Goal: Task Accomplishment & Management: Manage account settings

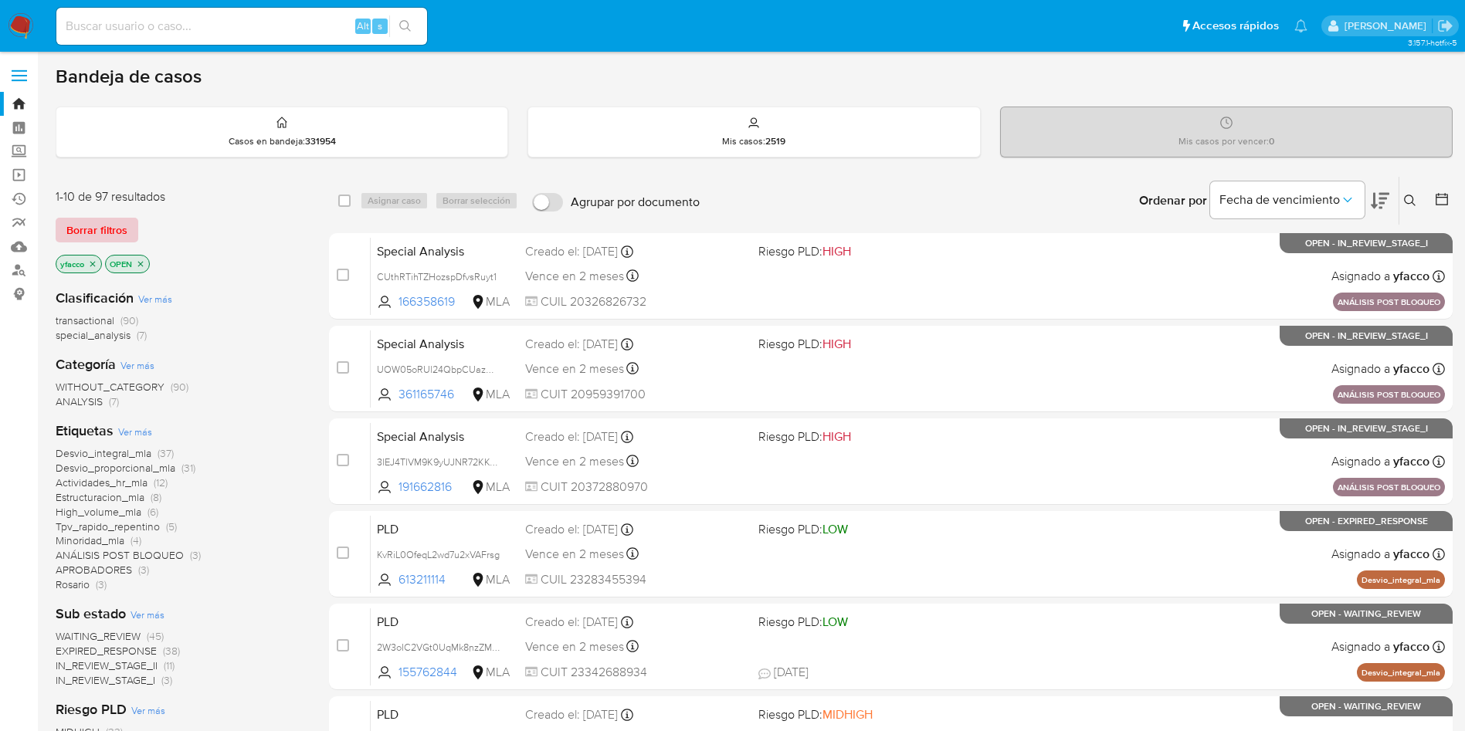
click at [99, 224] on span "Borrar filtros" at bounding box center [96, 230] width 61 height 22
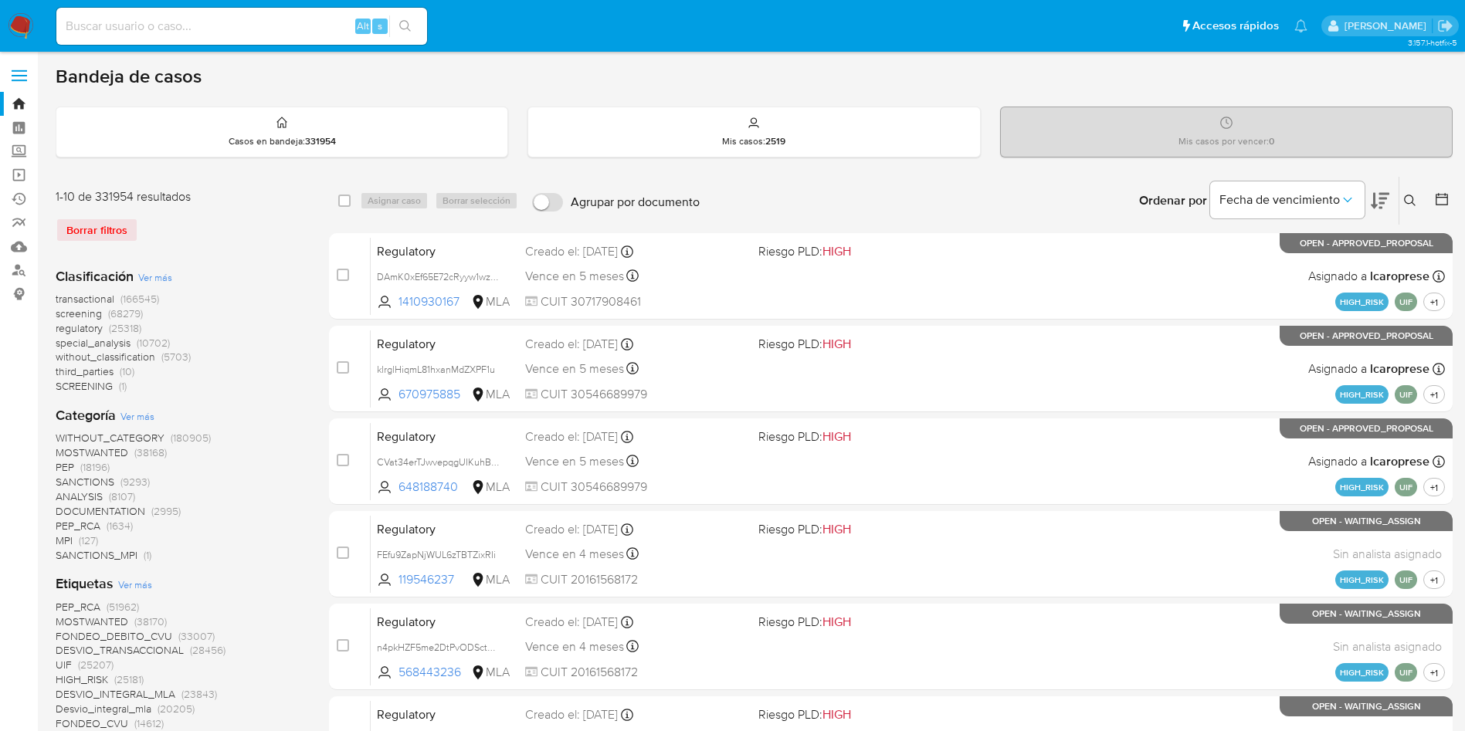
click at [1403, 202] on button at bounding box center [1411, 201] width 25 height 19
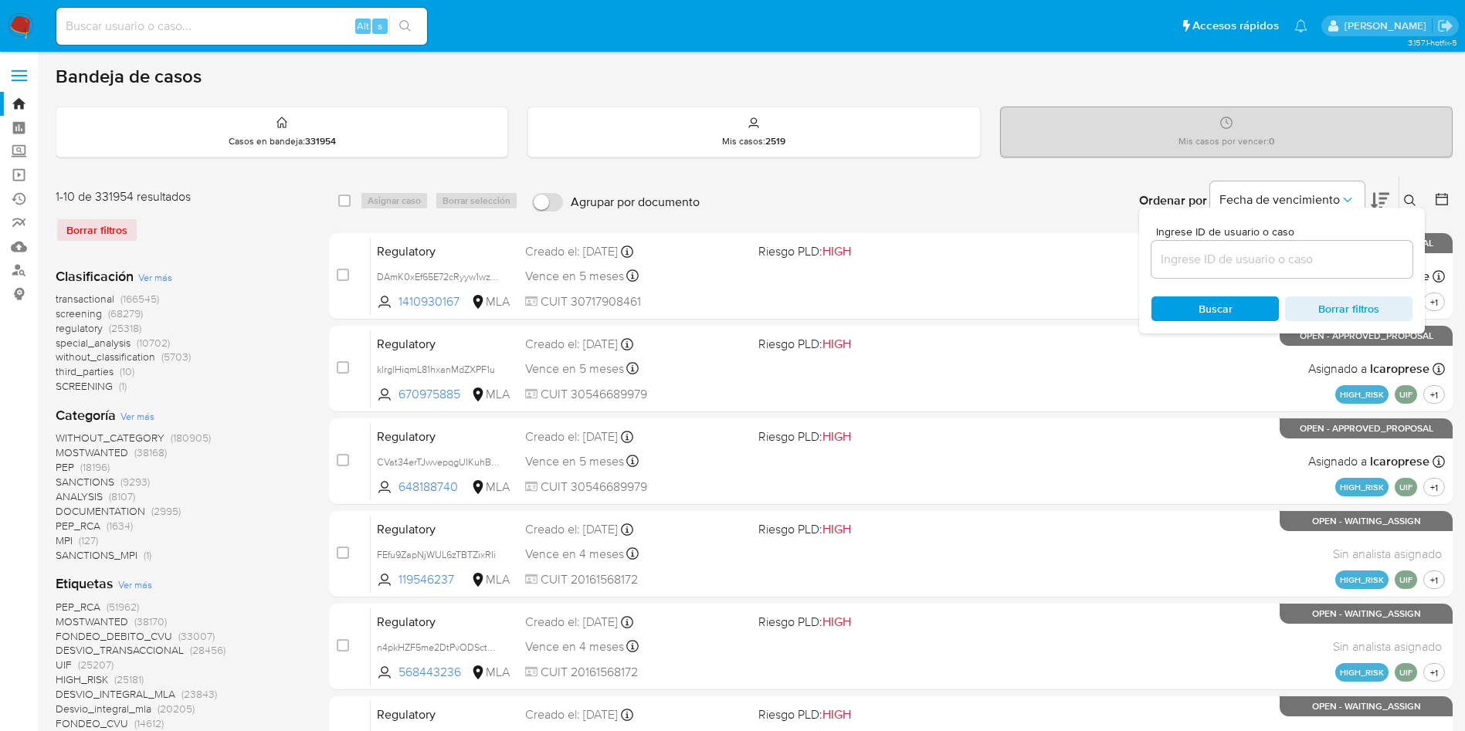
click at [1331, 253] on input at bounding box center [1281, 259] width 261 height 20
type input "4e7X7kq57jvV6ZaaiKJausm9"
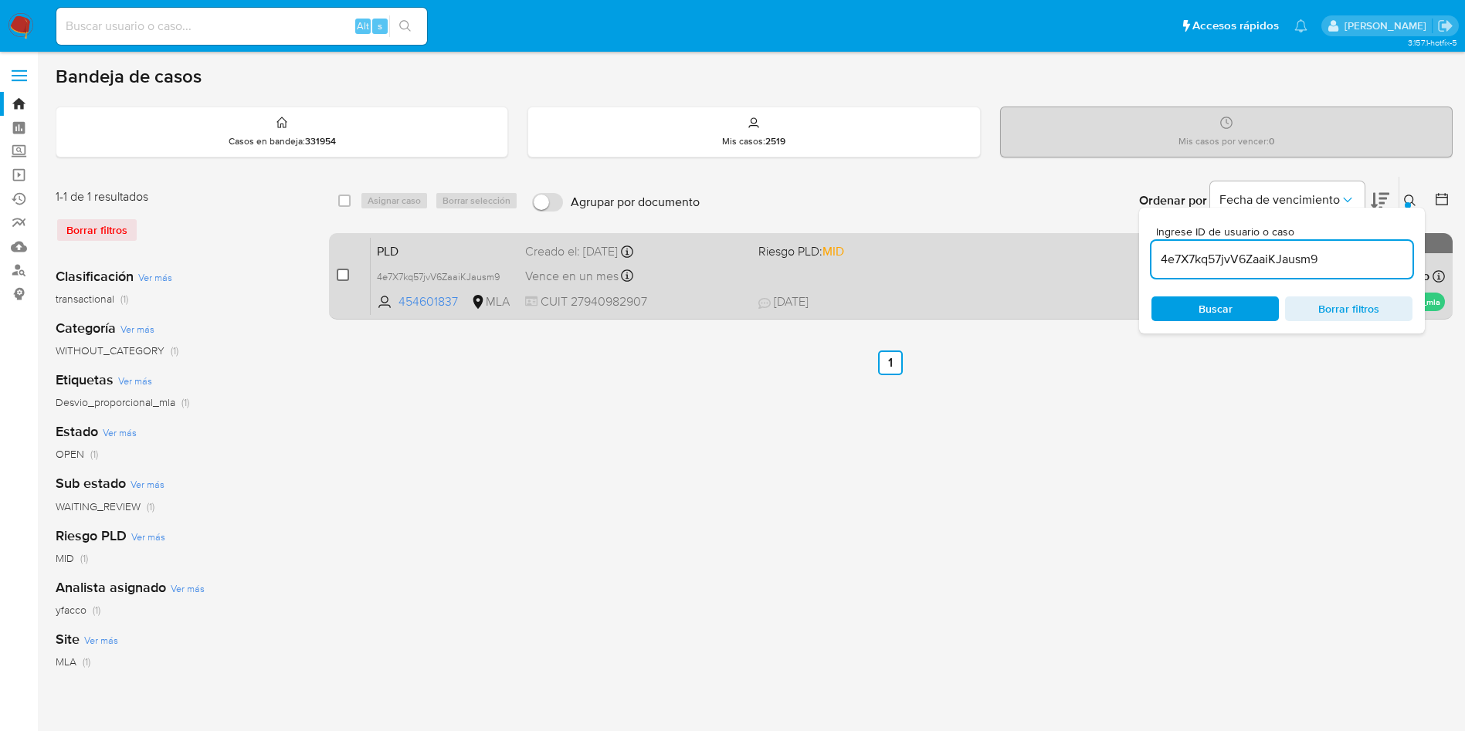
click at [345, 279] on input "checkbox" at bounding box center [343, 275] width 12 height 12
checkbox input "true"
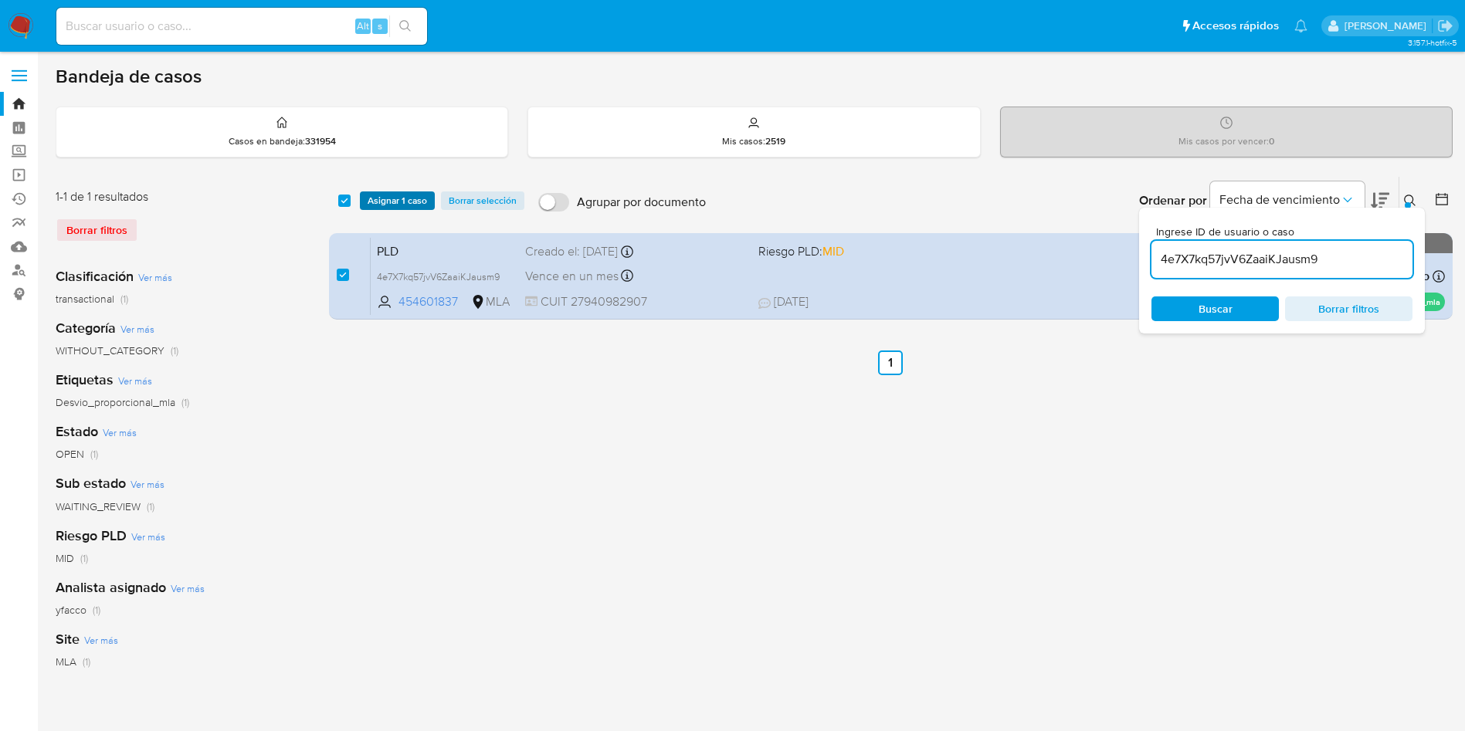
click at [401, 203] on span "Asignar 1 caso" at bounding box center [397, 200] width 59 height 15
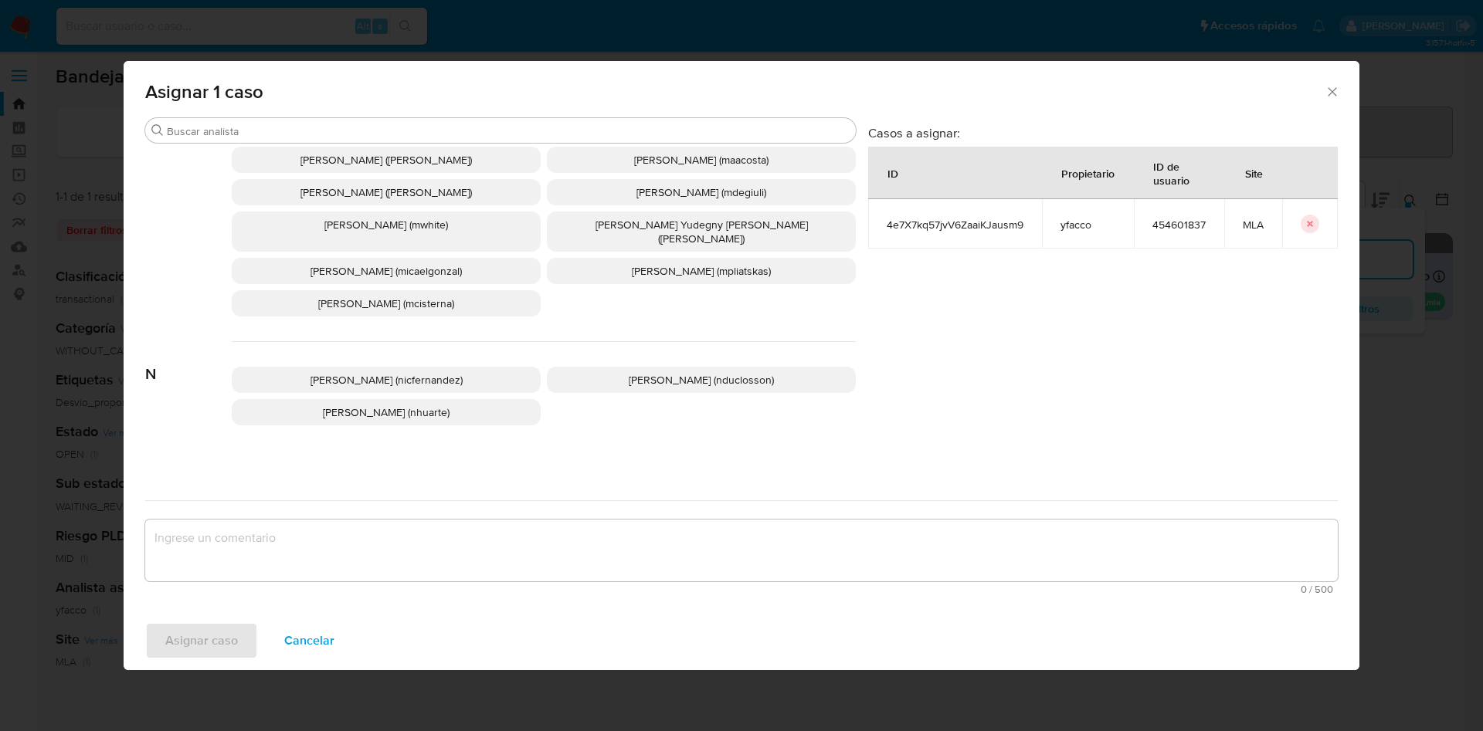
scroll to position [1304, 0]
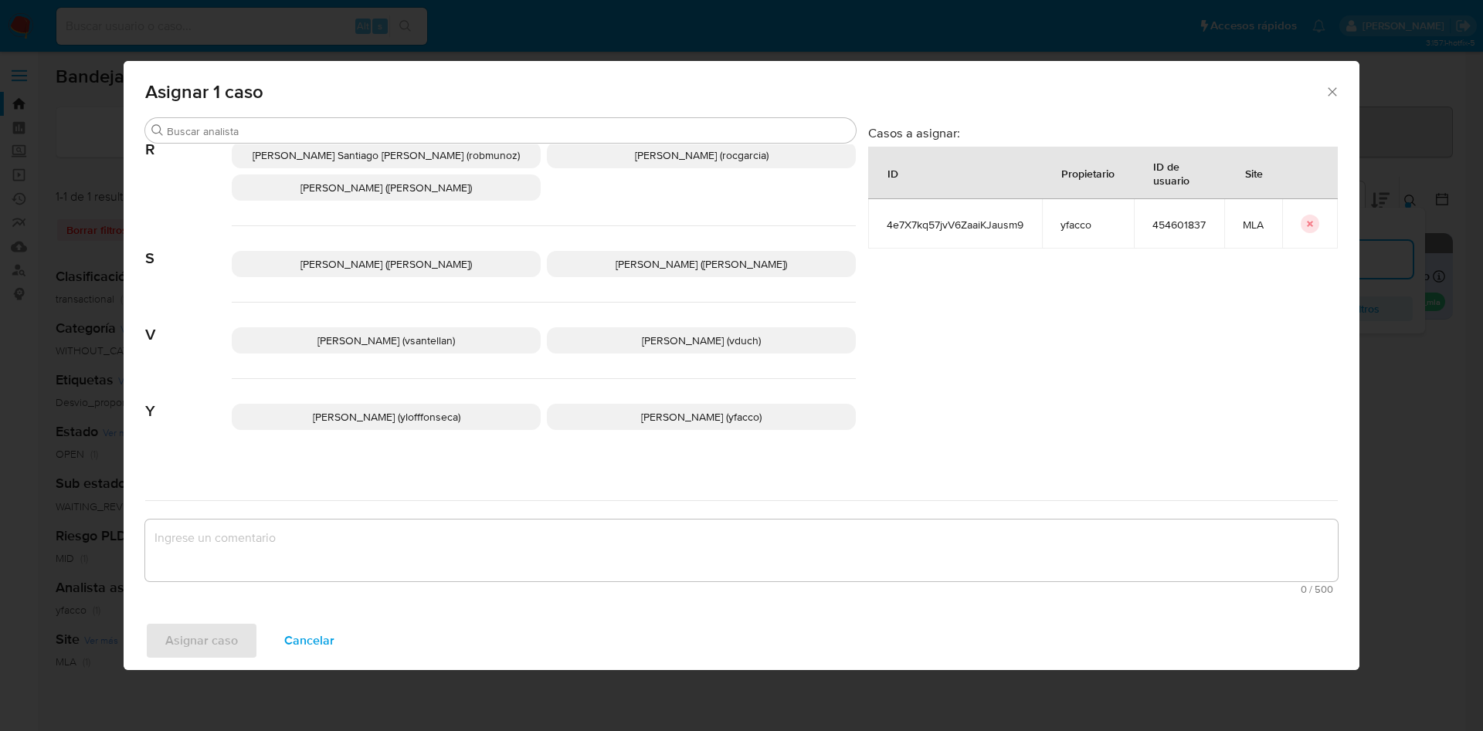
click at [641, 409] on span "Yesica Paola Facco (yfacco)" at bounding box center [701, 416] width 120 height 15
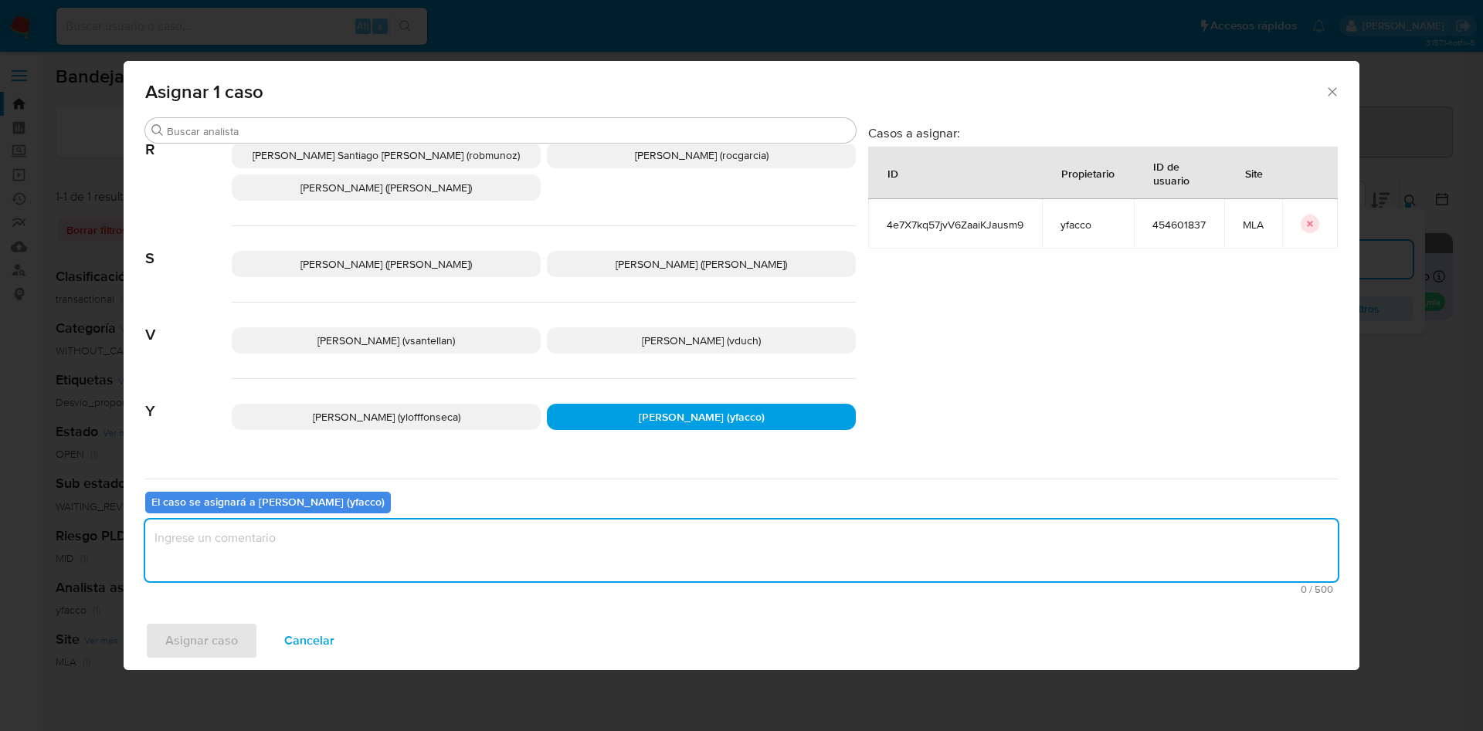
click at [301, 548] on textarea "assign-modal" at bounding box center [741, 551] width 1192 height 62
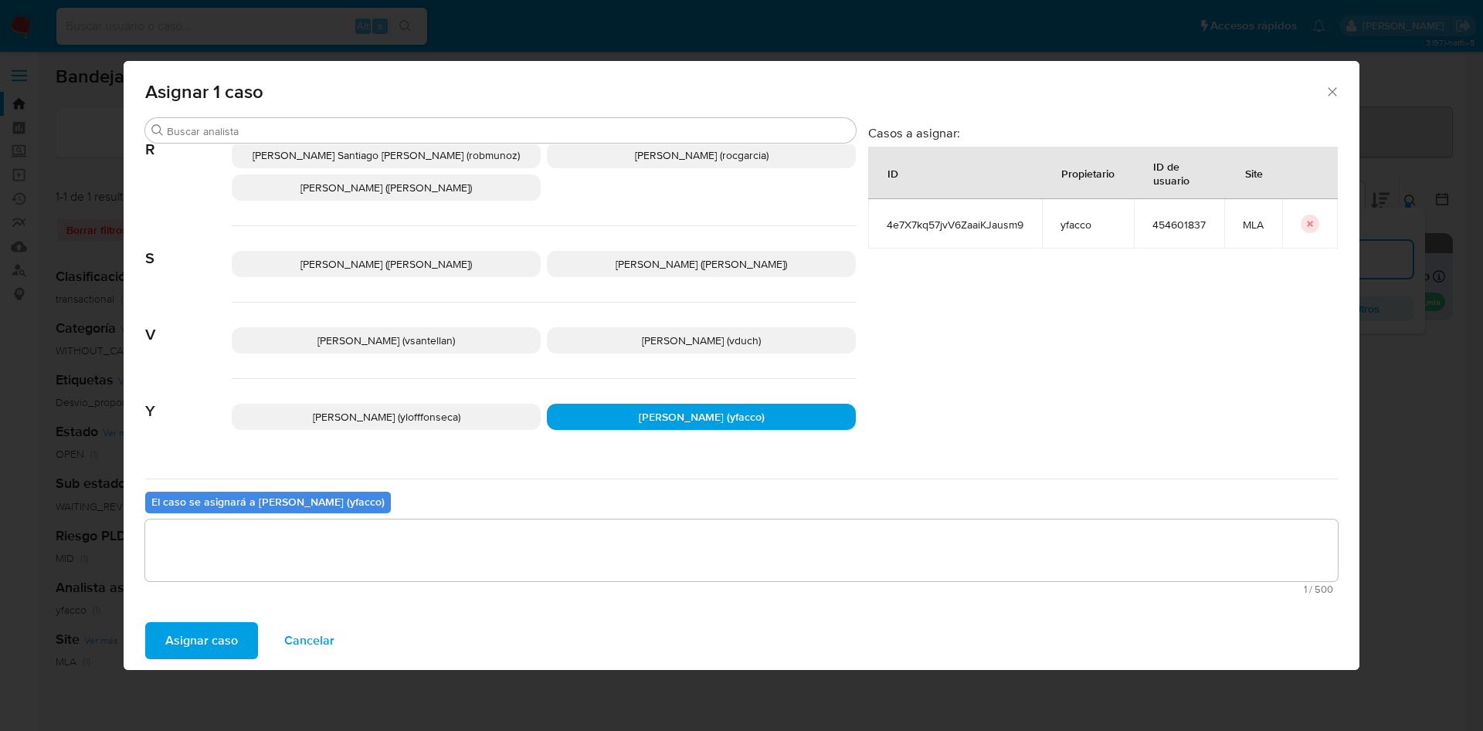
click at [209, 653] on span "Asignar caso" at bounding box center [201, 641] width 73 height 34
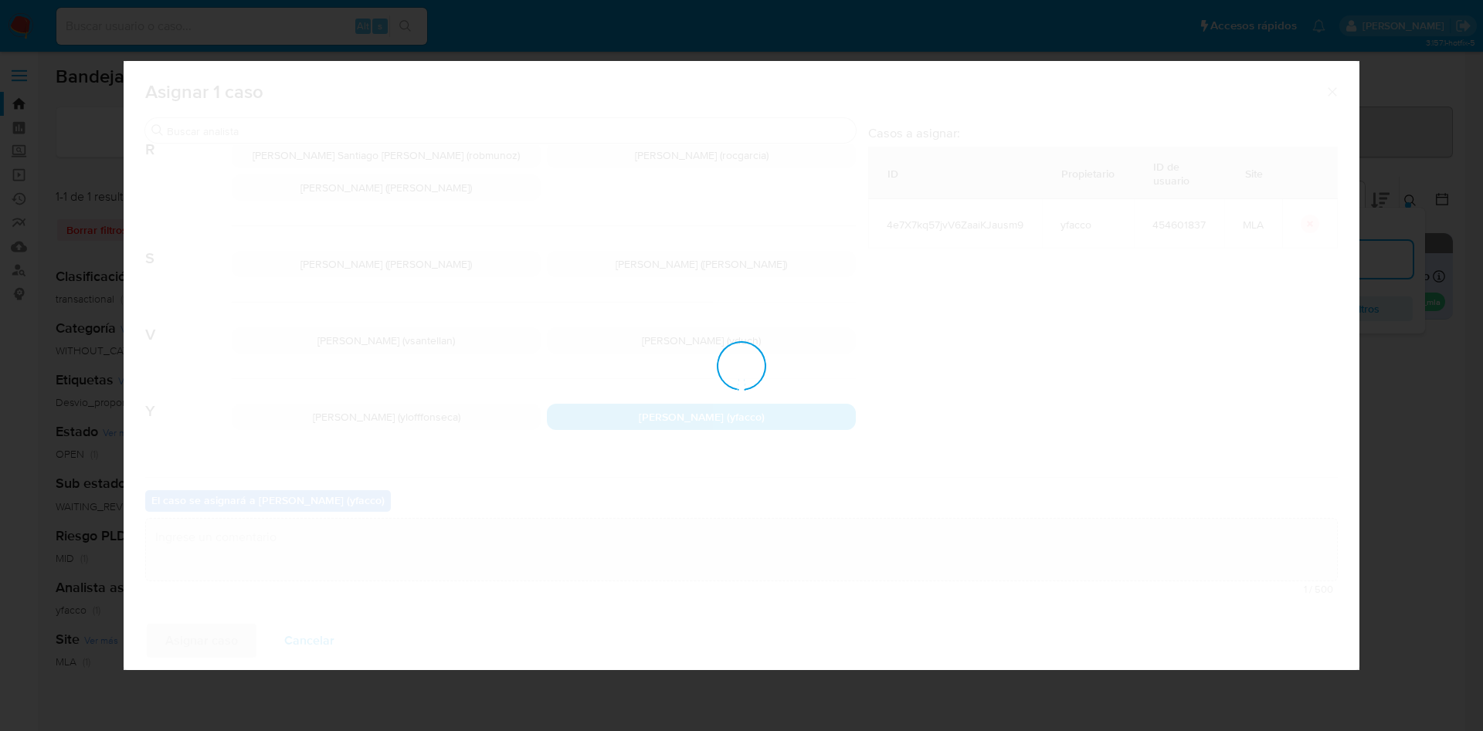
checkbox input "false"
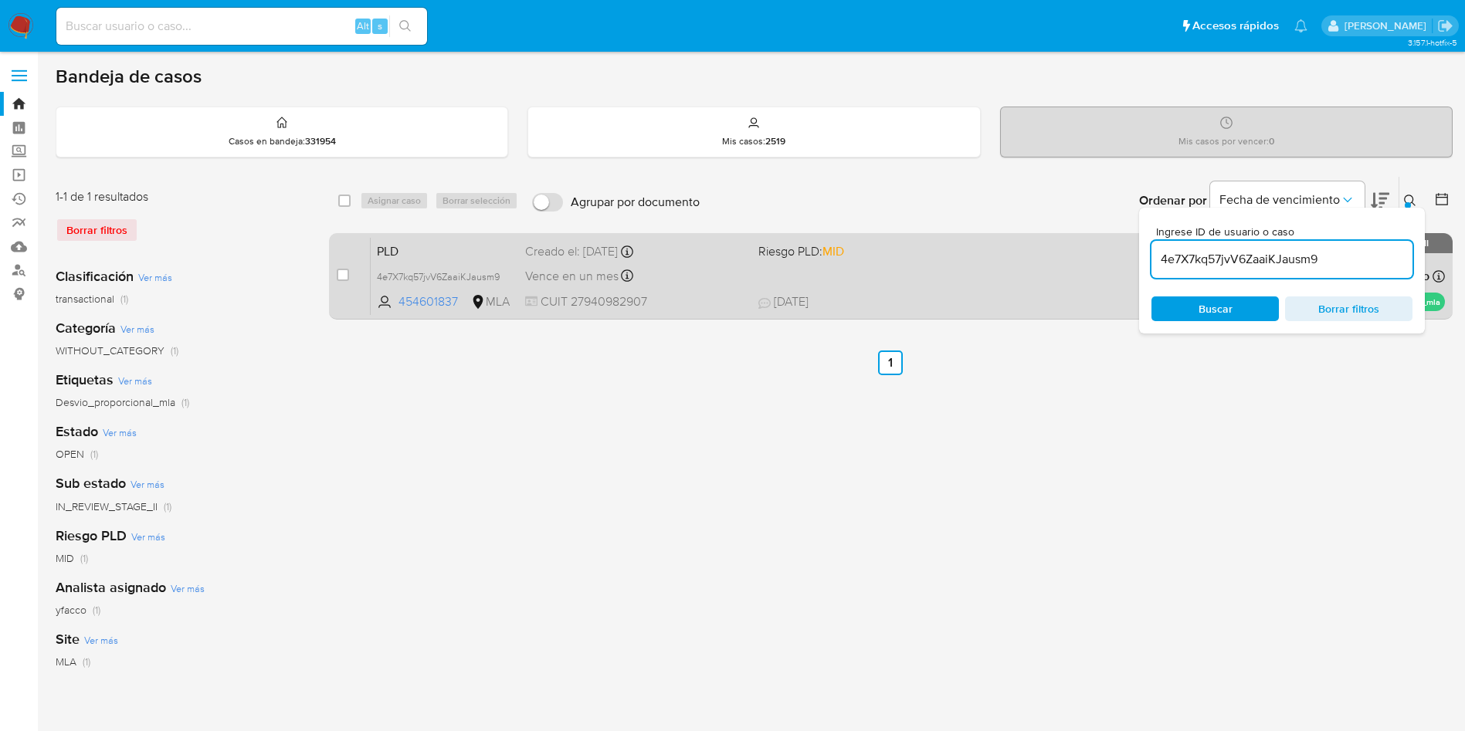
click at [353, 278] on div "case-item-checkbox No es posible asignar el caso" at bounding box center [354, 276] width 34 height 78
click at [345, 279] on input "checkbox" at bounding box center [343, 275] width 12 height 12
checkbox input "true"
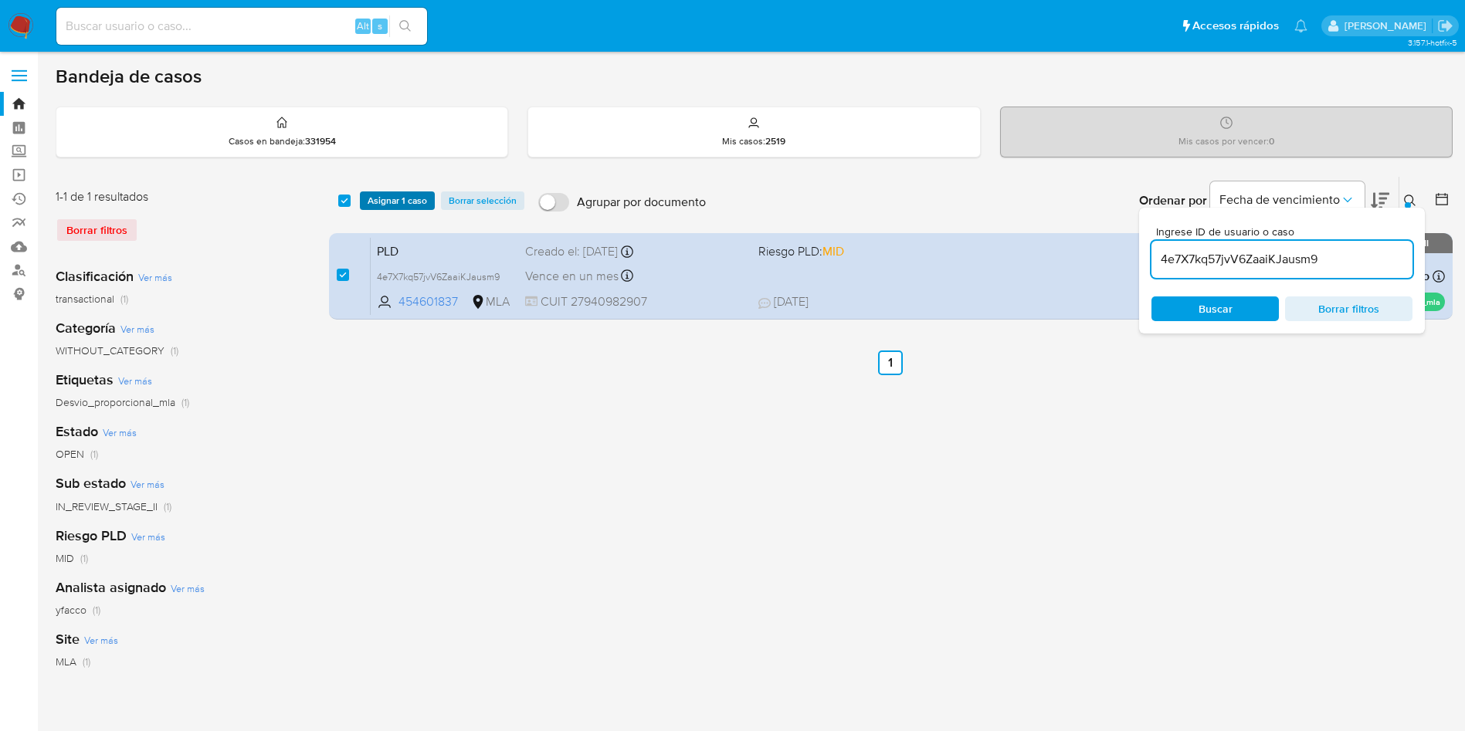
click at [390, 201] on span "Asignar 1 caso" at bounding box center [397, 200] width 59 height 15
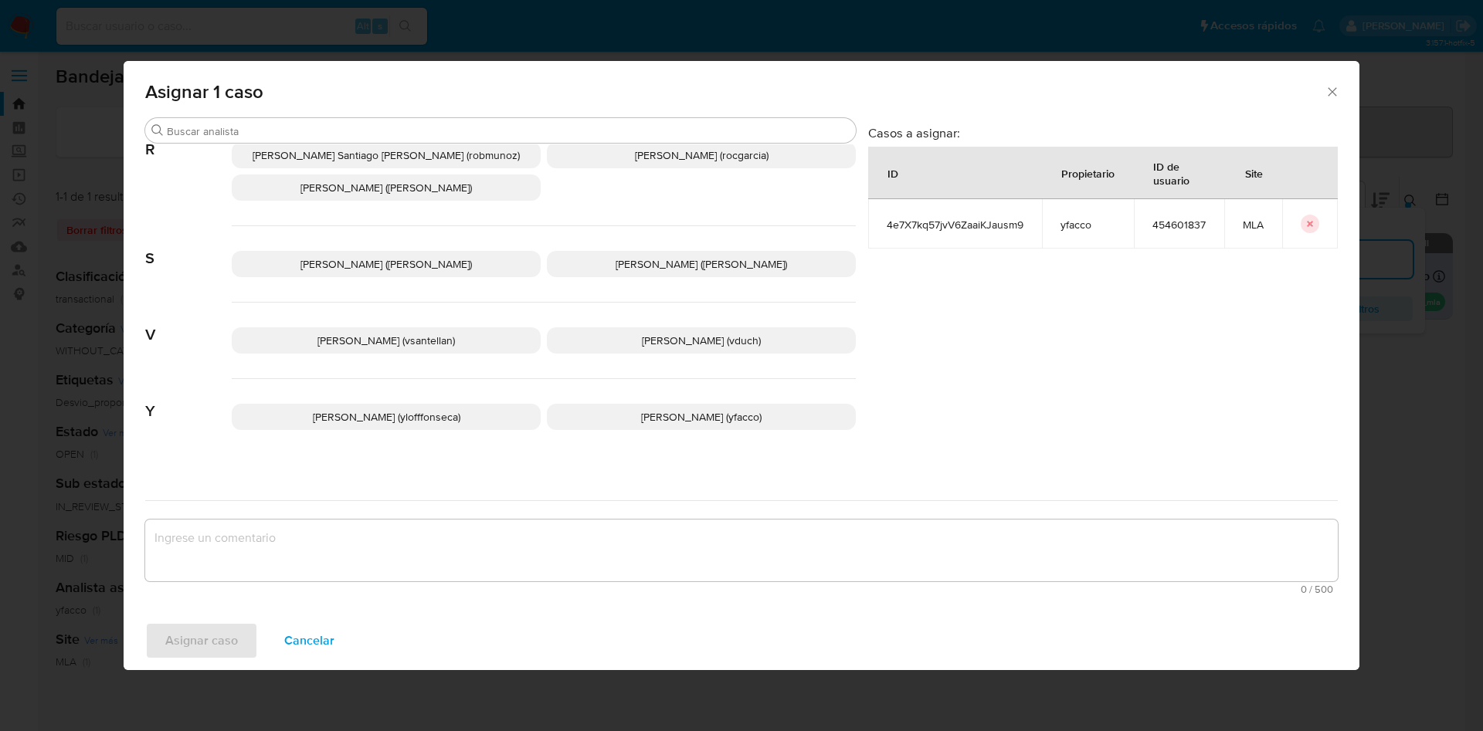
click at [641, 410] on span "Yesica Paola Facco (yfacco)" at bounding box center [701, 416] width 120 height 15
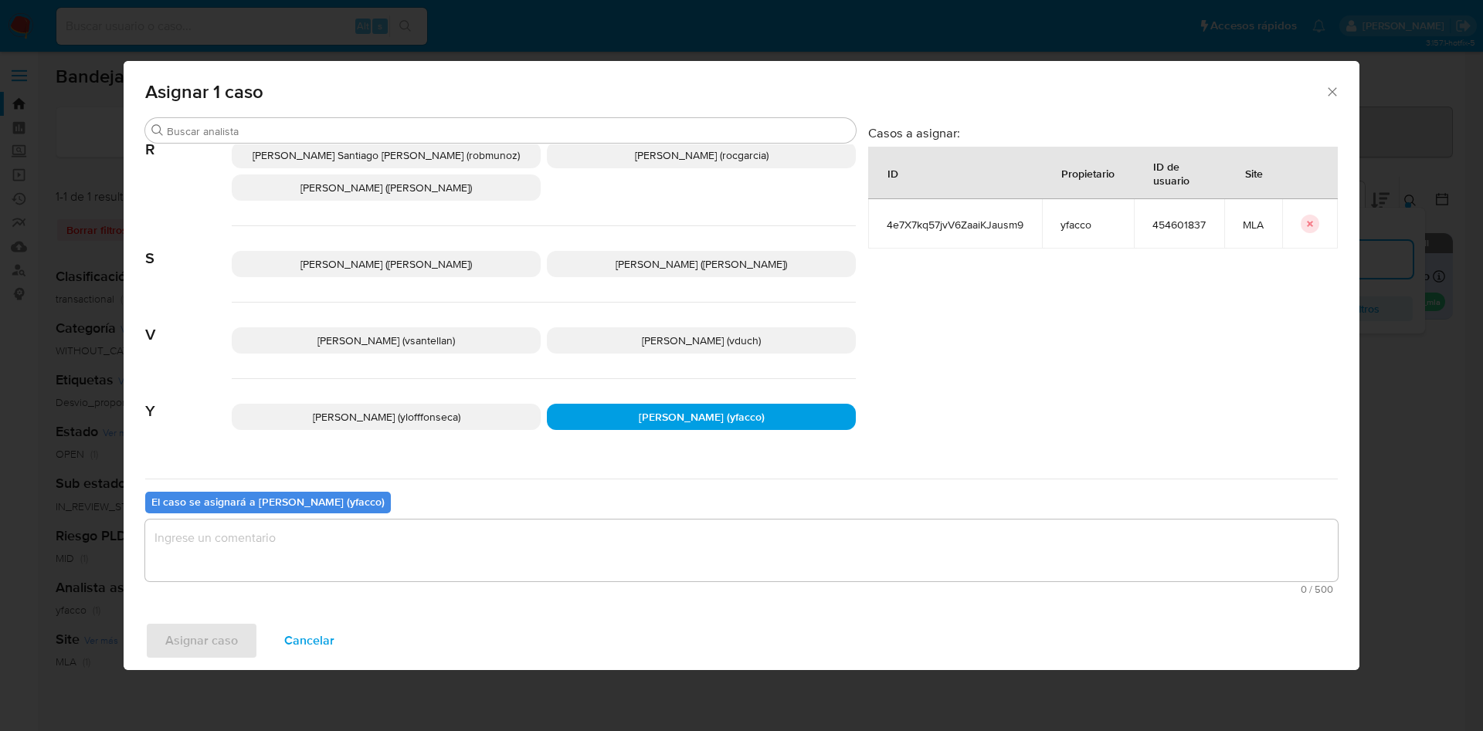
click at [427, 548] on textarea "assign-modal" at bounding box center [741, 551] width 1192 height 62
click at [172, 635] on span "Asignar caso" at bounding box center [201, 641] width 73 height 34
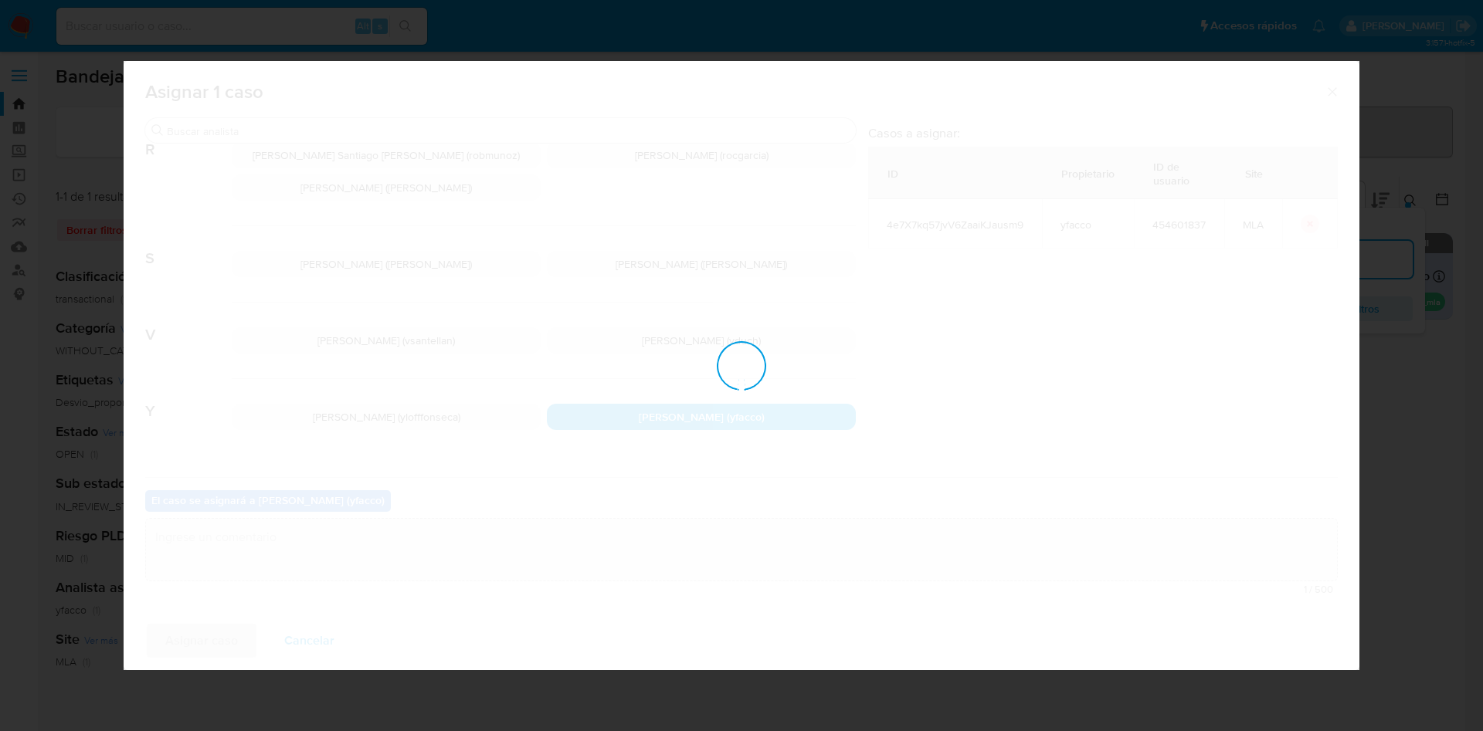
checkbox input "false"
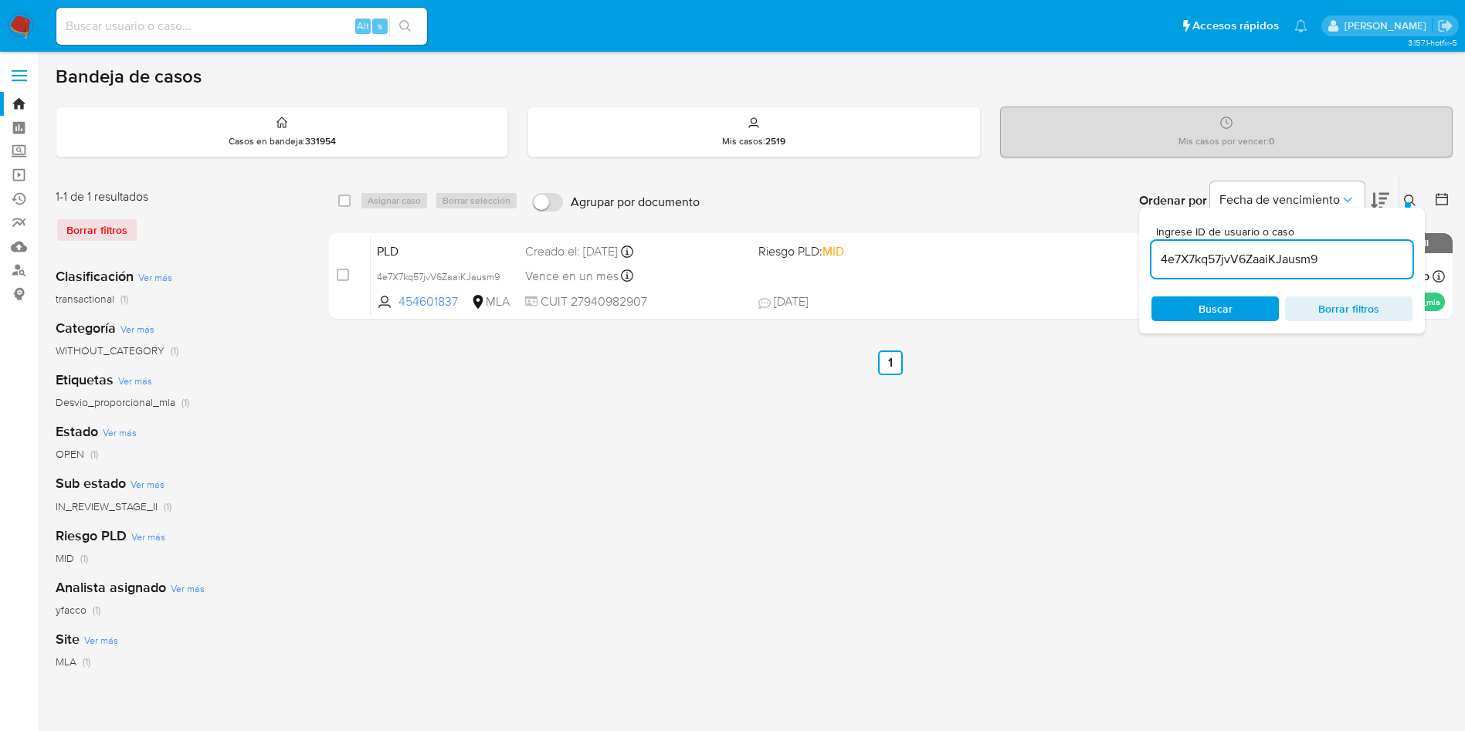
click at [1354, 249] on input "4e7X7kq57jvV6ZaaiKJausm9" at bounding box center [1281, 259] width 261 height 20
paste input "Uzmqn93EotlpjptZz7iv6FUl"
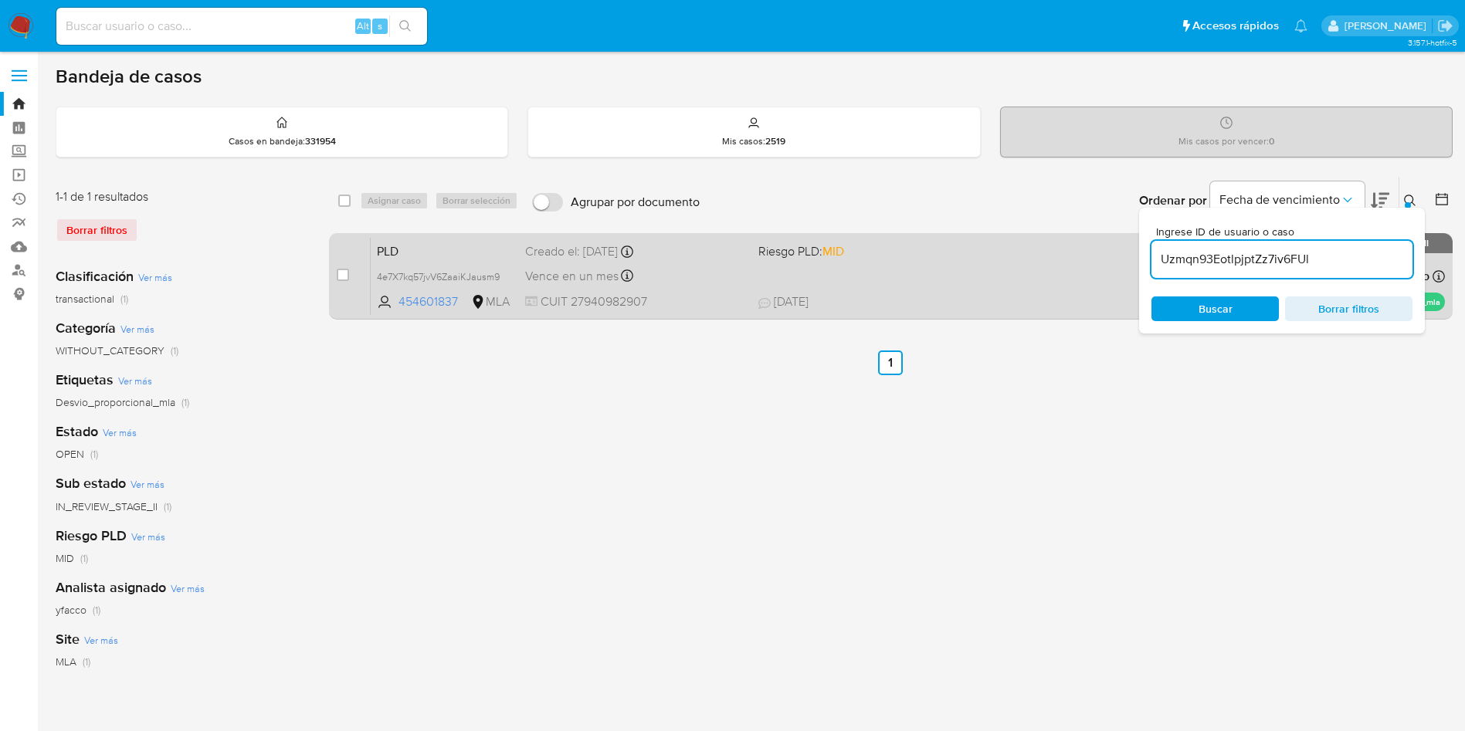
type input "Uzmqn93EotlpjptZz7iv6FUl"
click at [337, 272] on input "checkbox" at bounding box center [343, 275] width 12 height 12
checkbox input "true"
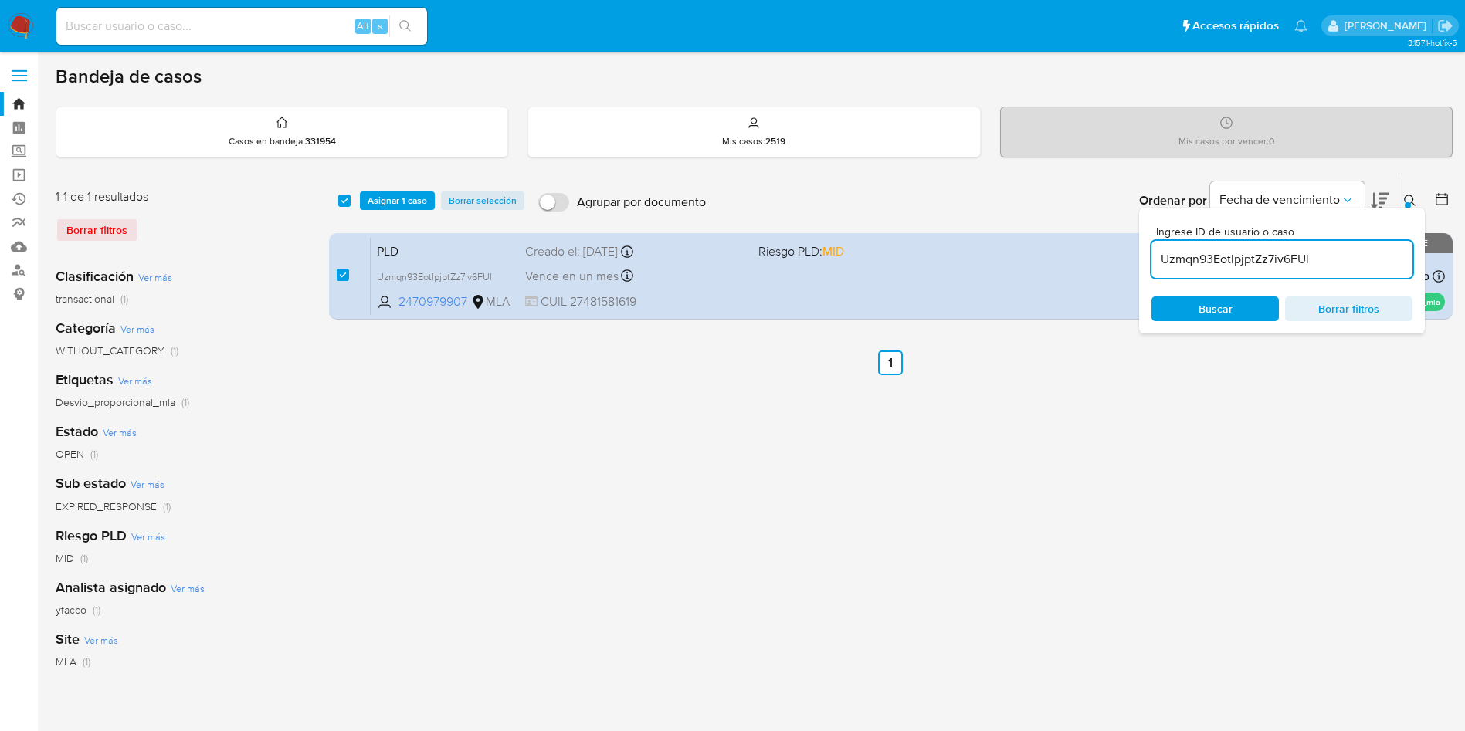
click at [366, 189] on div "select-all-cases-checkbox Asignar 1 caso Borrar selección Agrupar por documento…" at bounding box center [891, 201] width 1124 height 48
click at [368, 194] on span "Asignar 1 caso" at bounding box center [397, 200] width 59 height 15
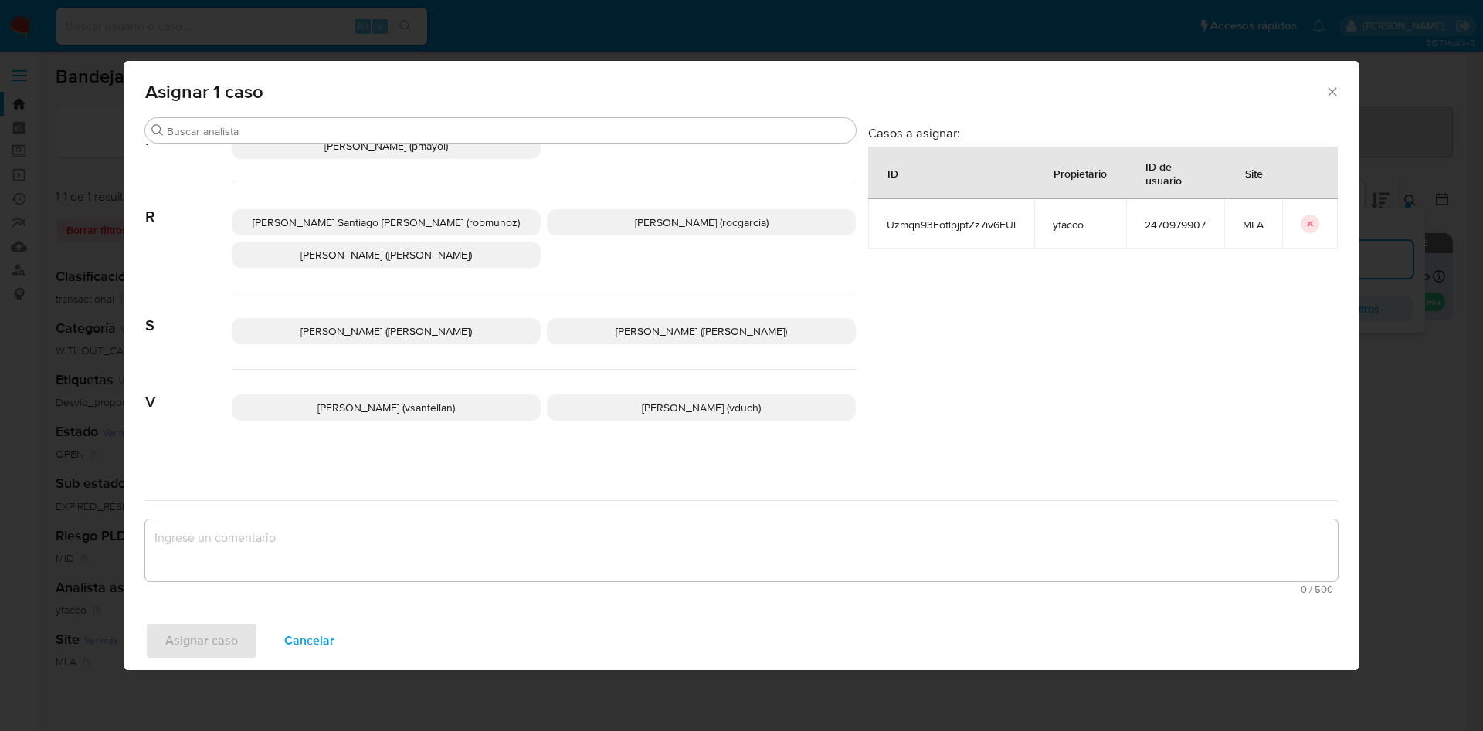
scroll to position [1304, 0]
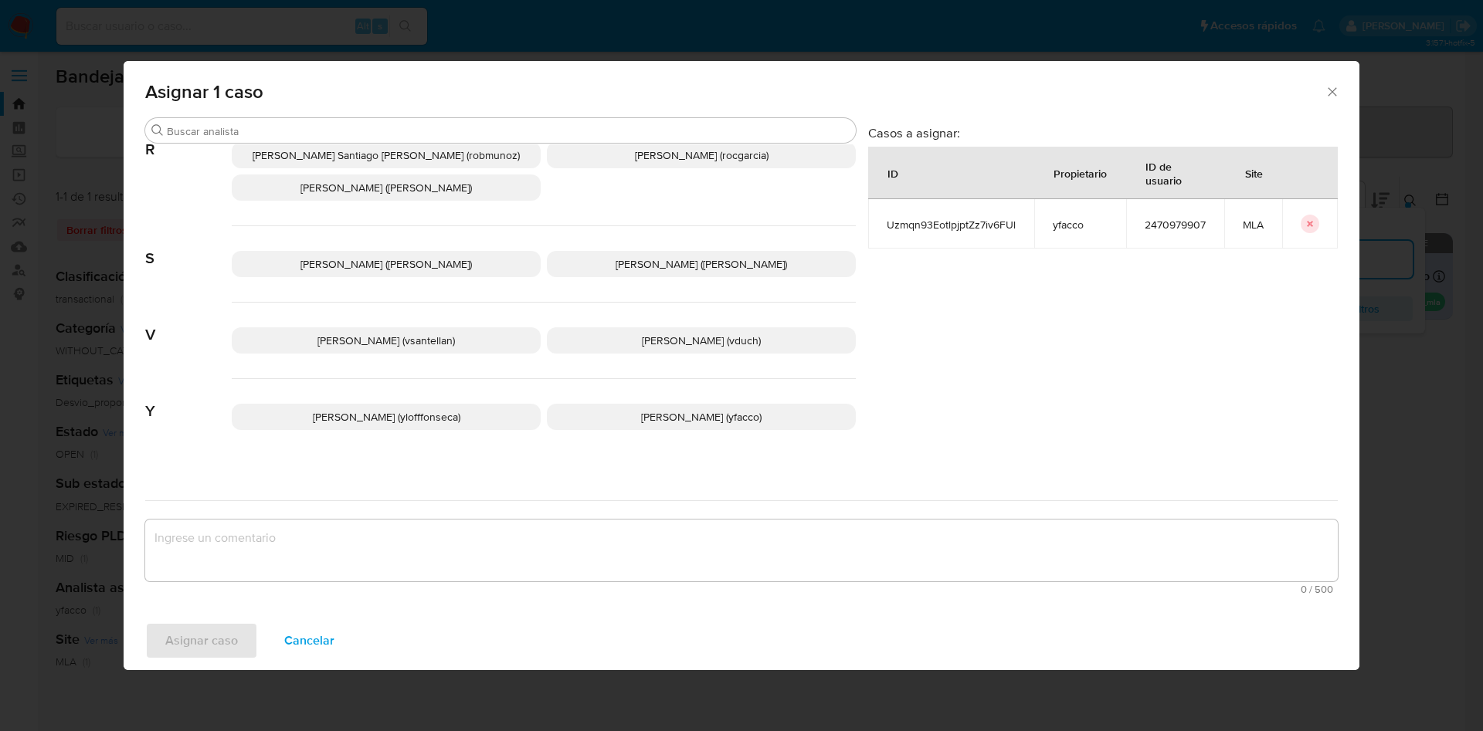
click at [597, 409] on p "Yesica Paola Facco (yfacco)" at bounding box center [701, 417] width 309 height 26
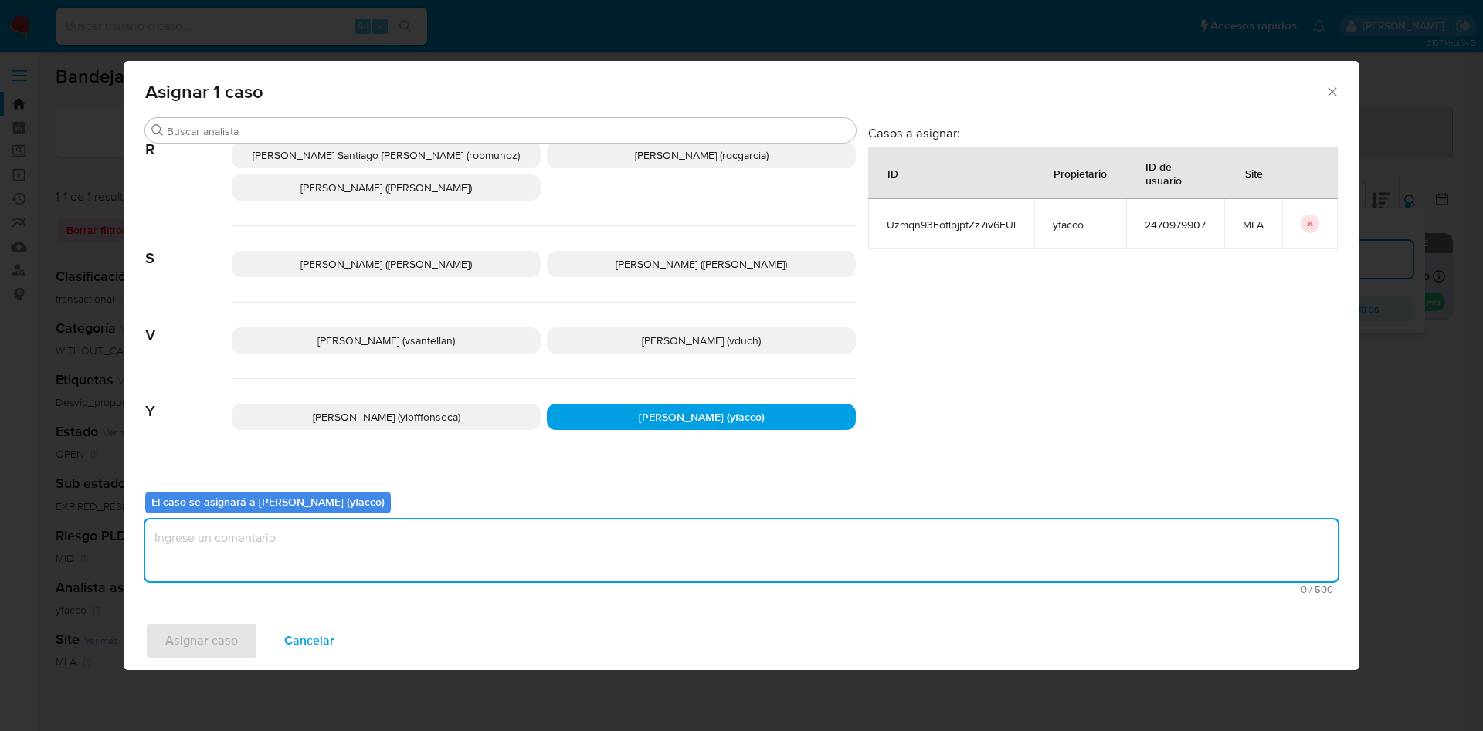
click at [477, 567] on textarea "assign-modal" at bounding box center [741, 551] width 1192 height 62
click at [205, 650] on span "Asignar caso" at bounding box center [201, 641] width 73 height 34
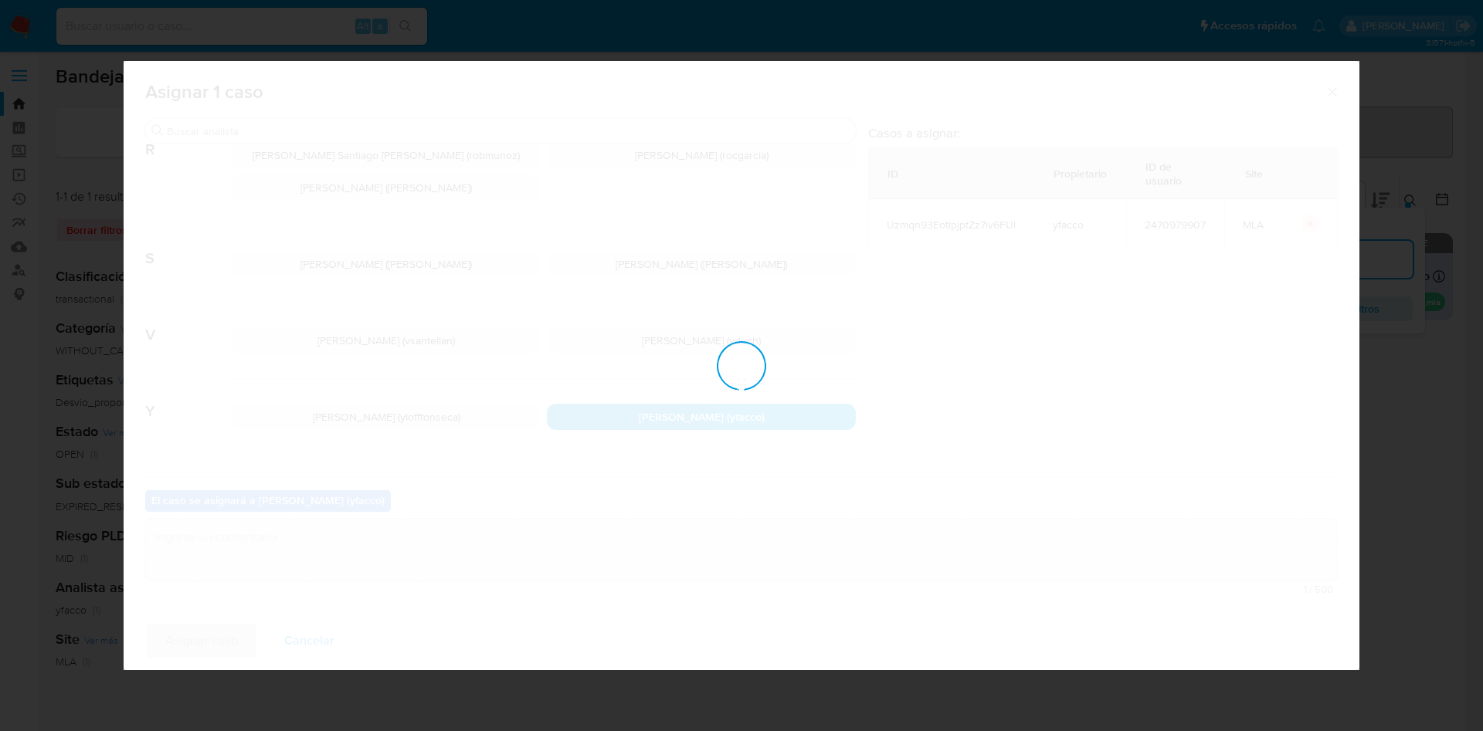
checkbox input "false"
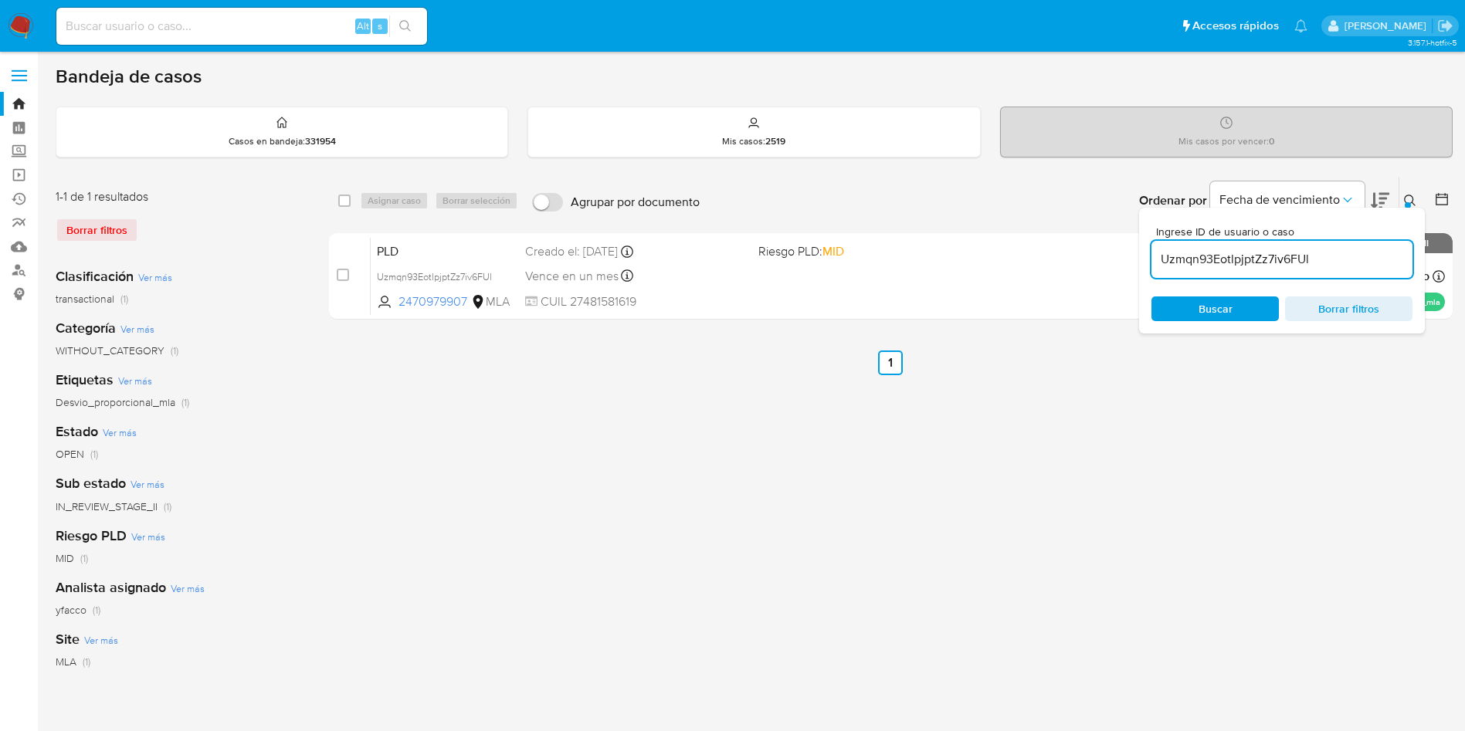
click at [1319, 259] on input "Uzmqn93EotlpjptZz7iv6FUl" at bounding box center [1281, 259] width 261 height 20
paste input "OTrHSWOIwspoD7pTrHN0IqE7"
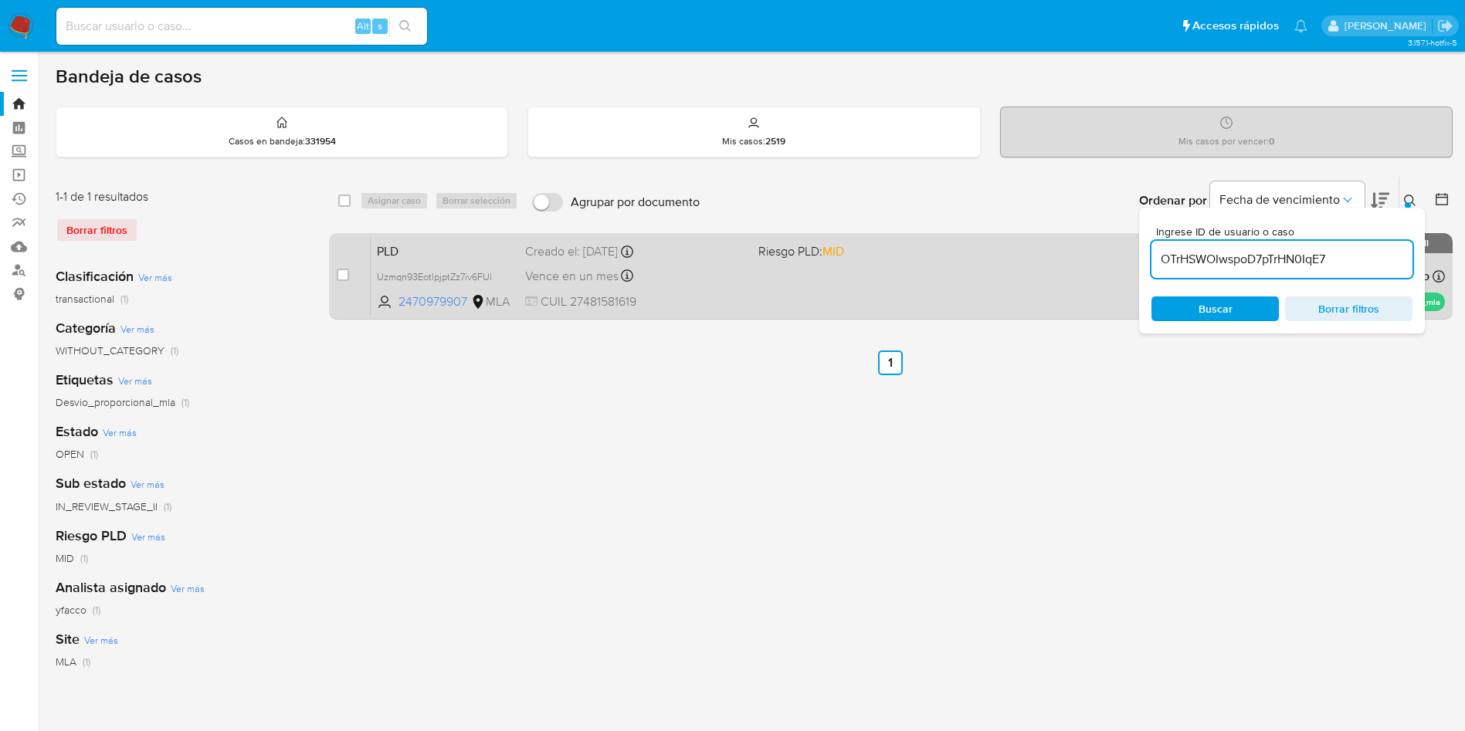
type input "OTrHSWOIwspoD7pTrHN0IqE7"
click at [339, 273] on input "checkbox" at bounding box center [343, 275] width 12 height 12
checkbox input "true"
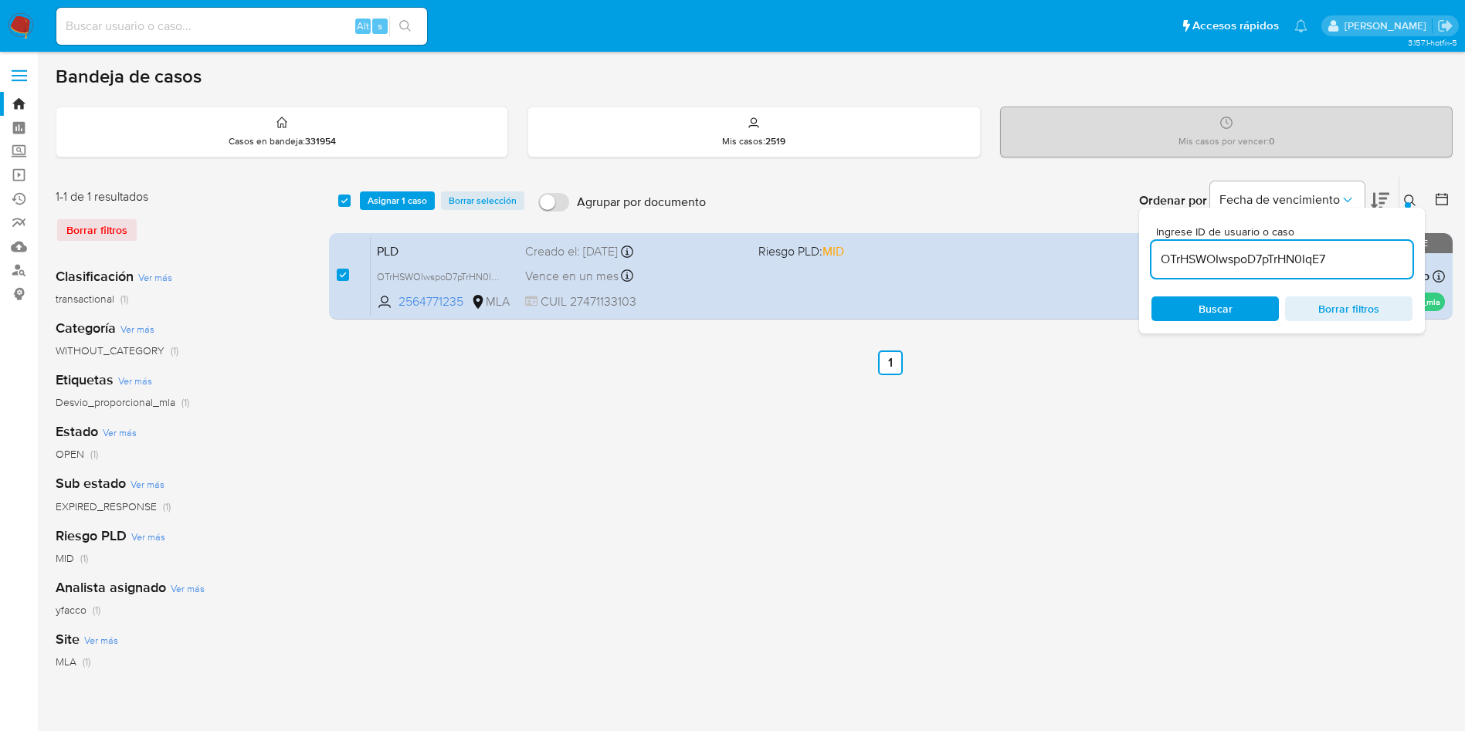
click at [387, 210] on div "select-all-cases-checkbox Asignar 1 caso Borrar selección Agrupar por documento…" at bounding box center [891, 201] width 1124 height 48
click at [390, 207] on span "Asignar 1 caso" at bounding box center [397, 200] width 59 height 15
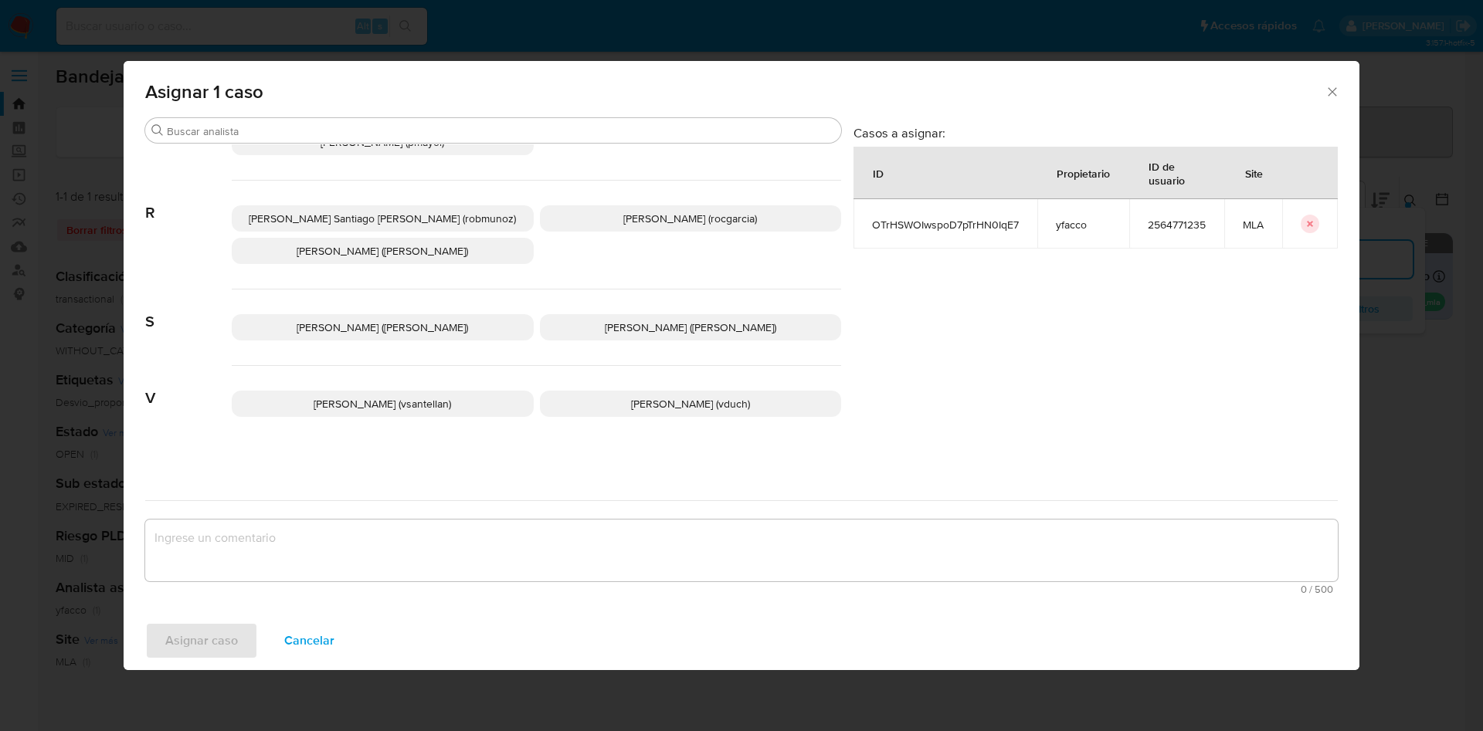
scroll to position [1304, 0]
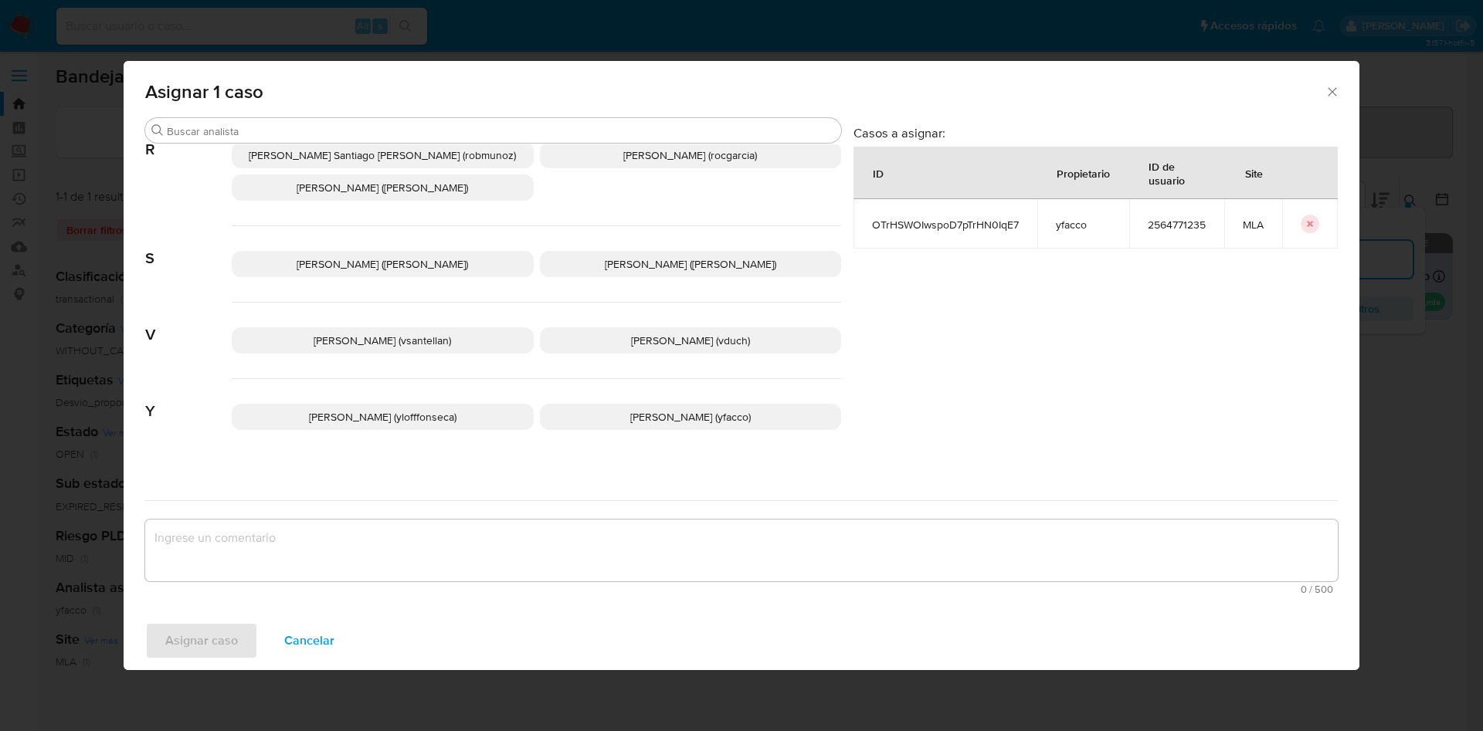
click at [666, 409] on span "Yesica Paola Facco (yfacco)" at bounding box center [690, 416] width 120 height 15
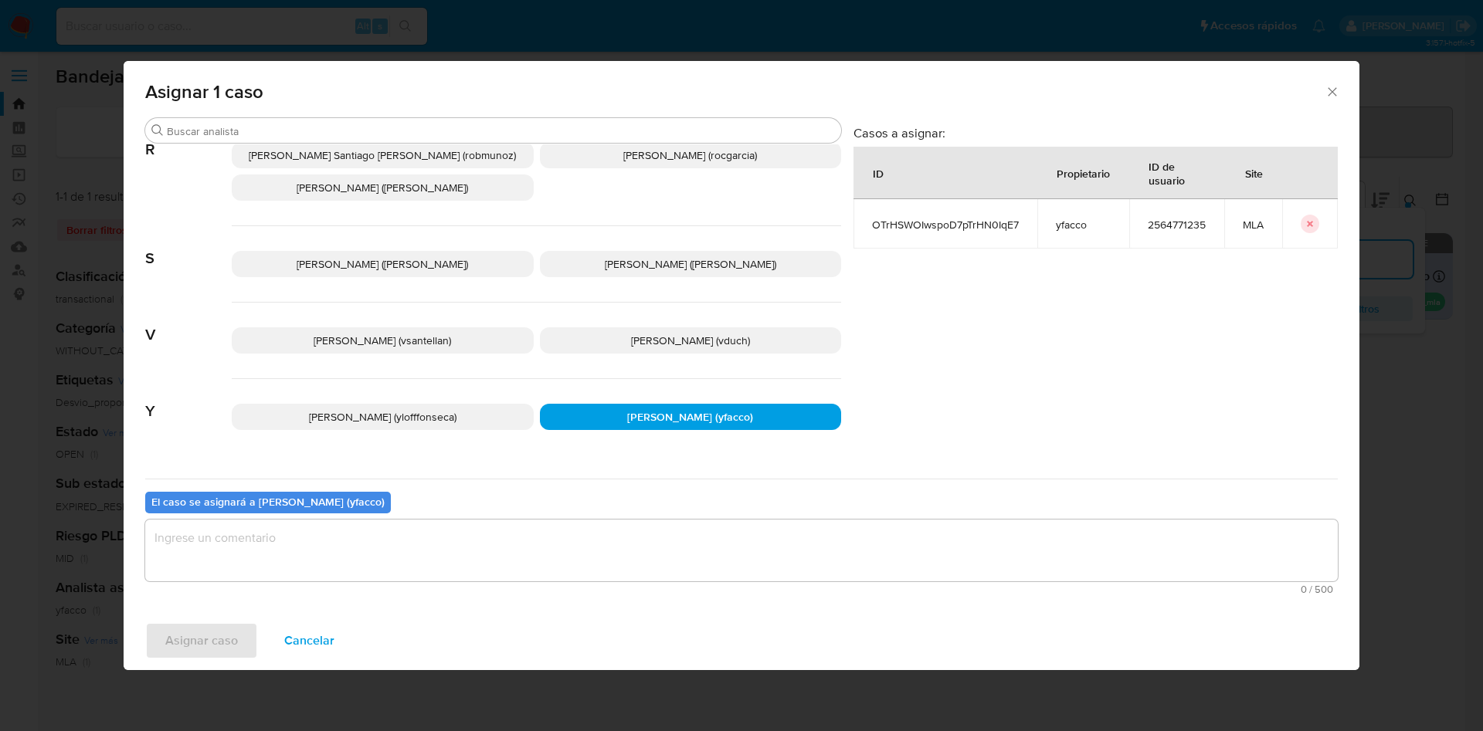
click at [474, 551] on textarea "assign-modal" at bounding box center [741, 551] width 1192 height 62
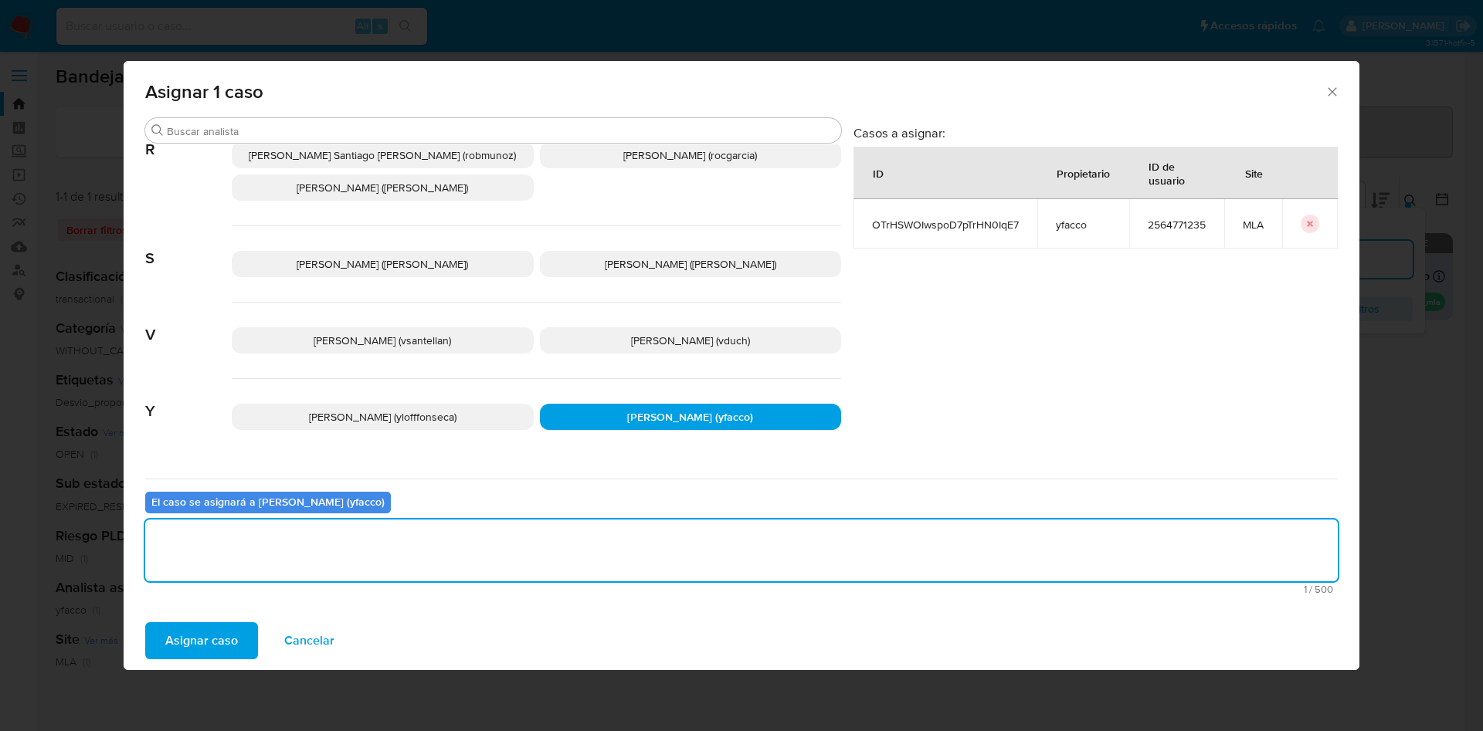
click at [224, 629] on span "Asignar caso" at bounding box center [201, 641] width 73 height 34
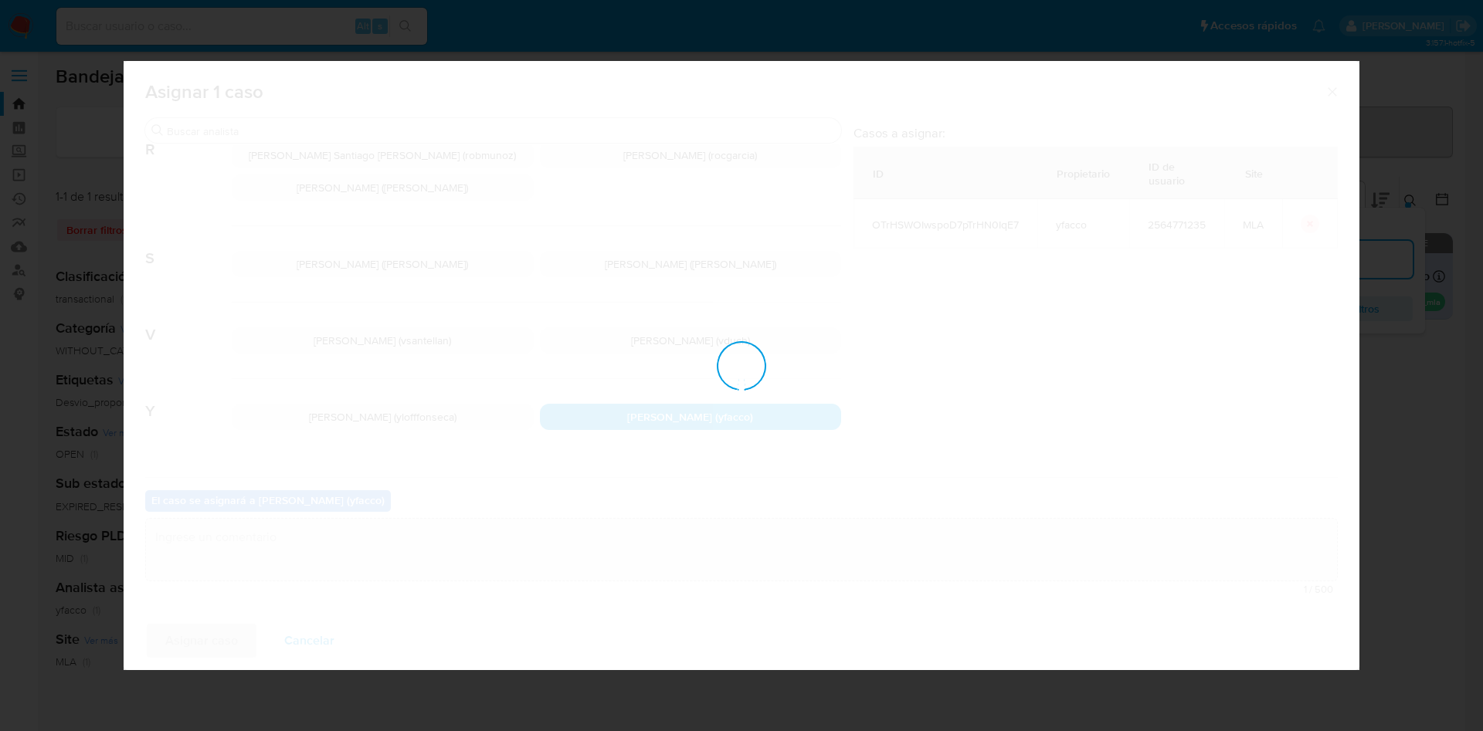
checkbox input "false"
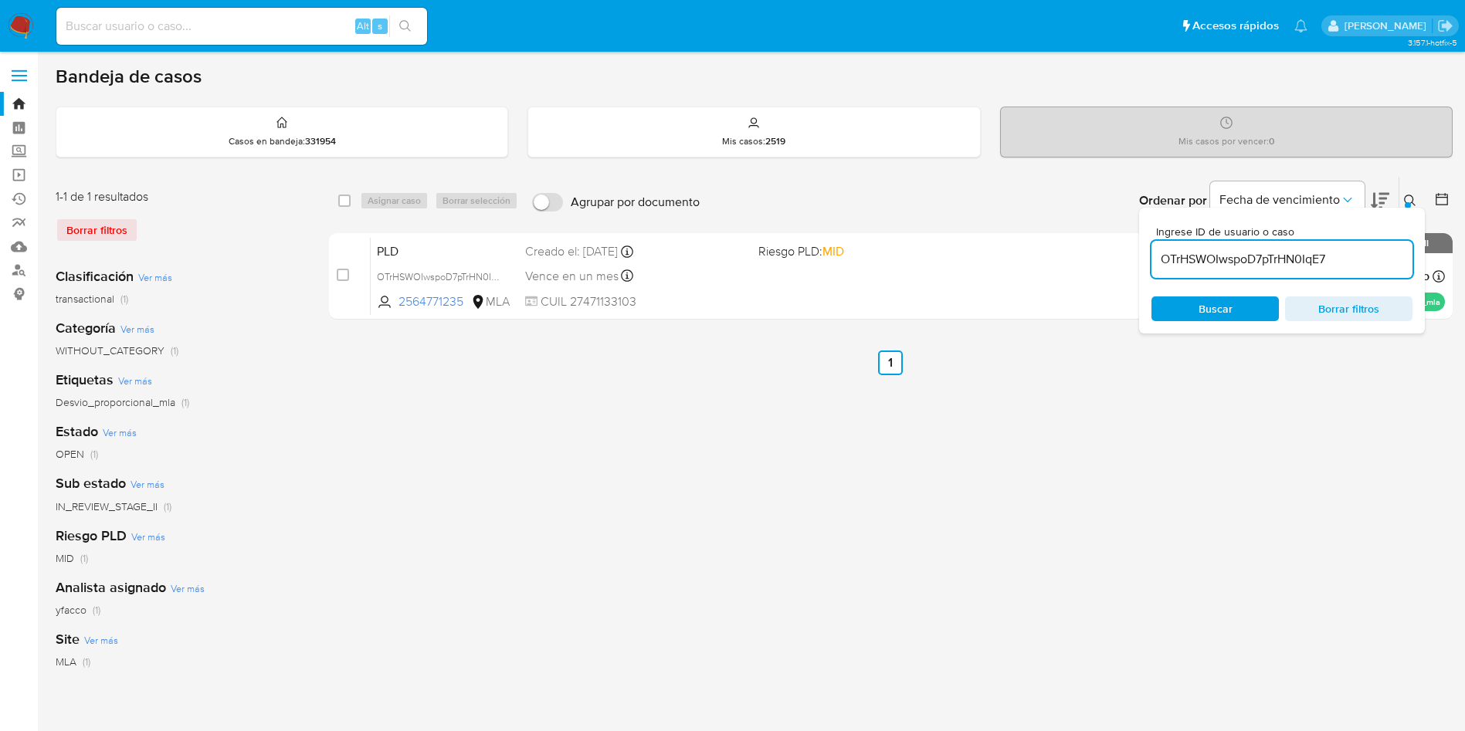
click at [1356, 266] on input "OTrHSWOIwspoD7pTrHN0IqE7" at bounding box center [1281, 259] width 261 height 20
paste input "r067pNKeEgQPaM4Xoq2N3AfG"
type input "r067pNKeEgQPaM4Xoq2N3AfG"
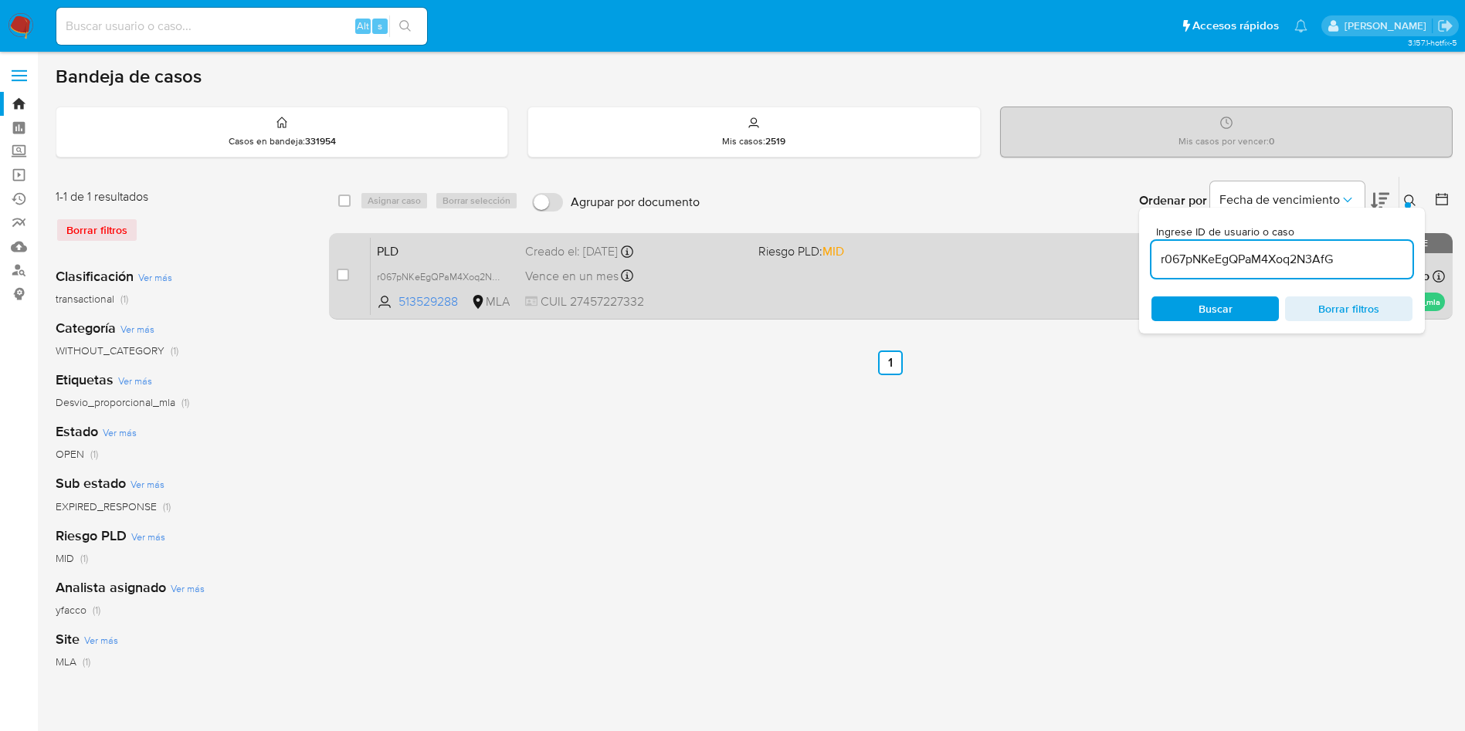
click at [344, 267] on div "case-item-checkbox" at bounding box center [343, 274] width 12 height 15
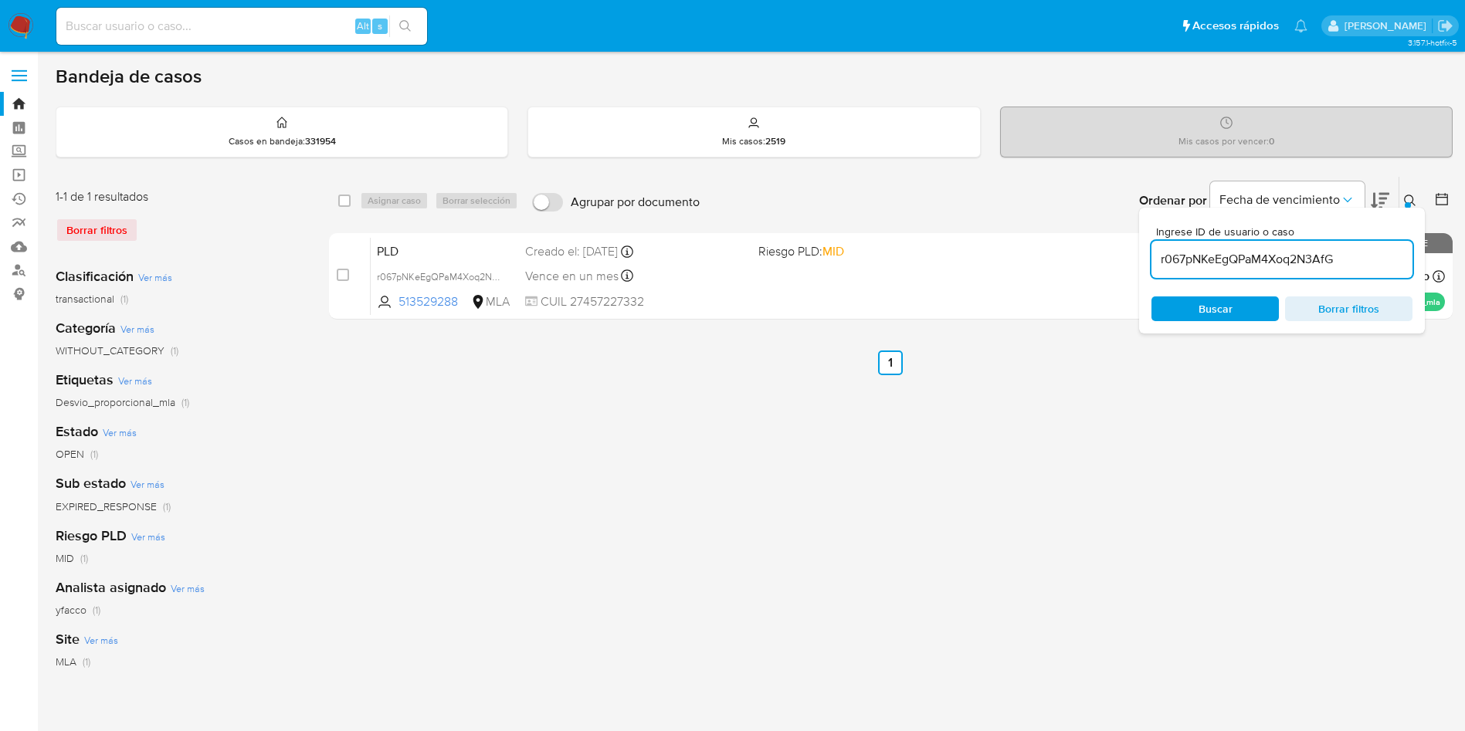
click at [387, 188] on div "select-all-cases-checkbox Asignar caso Borrar selección Agrupar por documento O…" at bounding box center [891, 201] width 1124 height 48
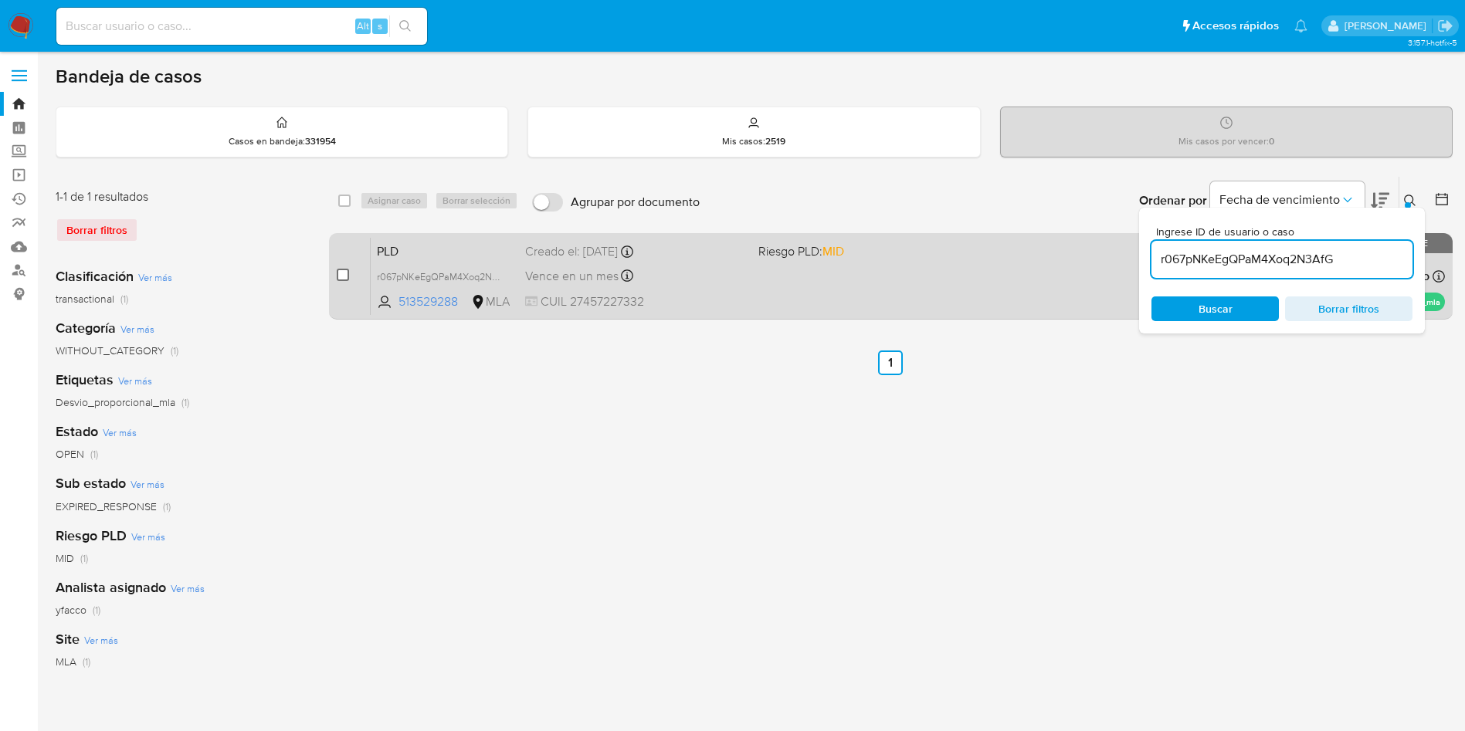
click at [340, 280] on input "checkbox" at bounding box center [343, 275] width 12 height 12
checkbox input "true"
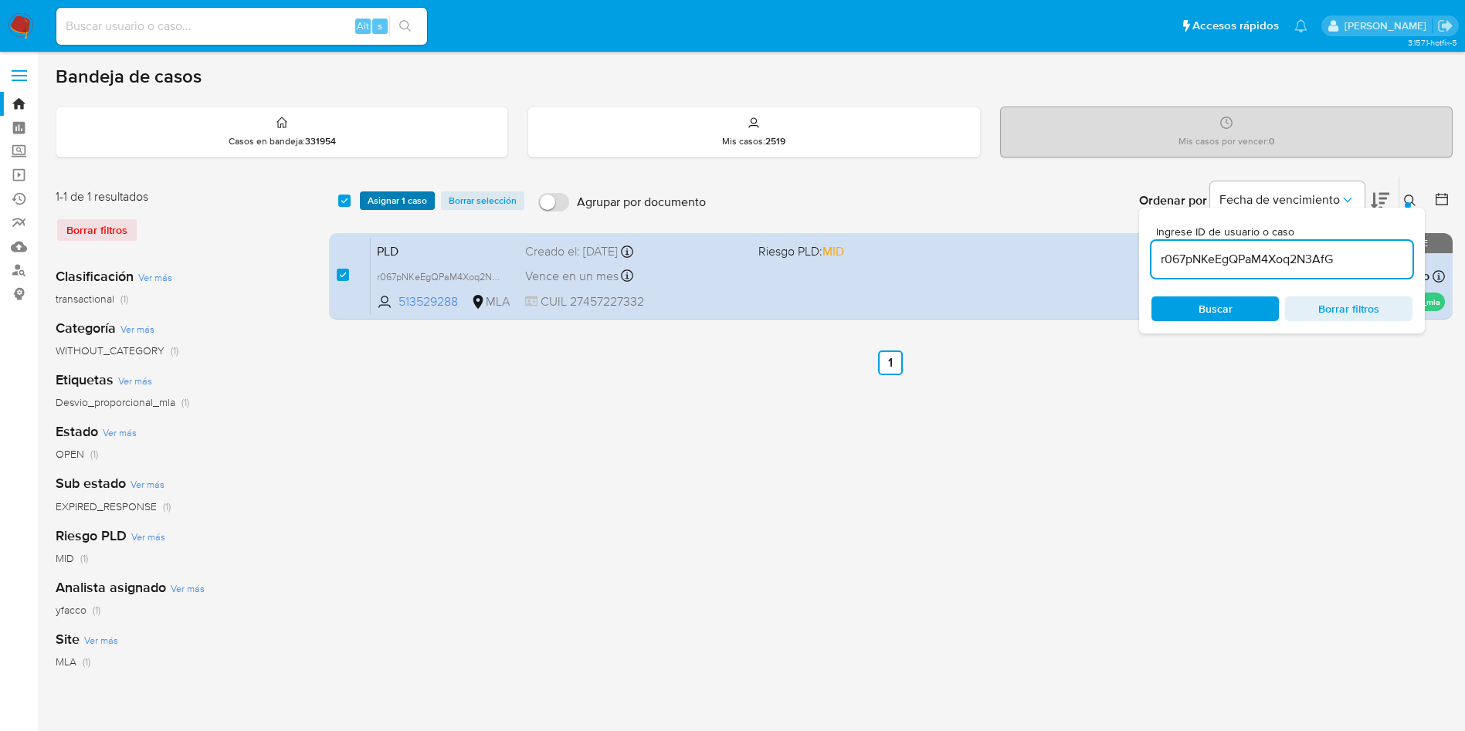
click at [398, 195] on span "Asignar 1 caso" at bounding box center [397, 200] width 59 height 15
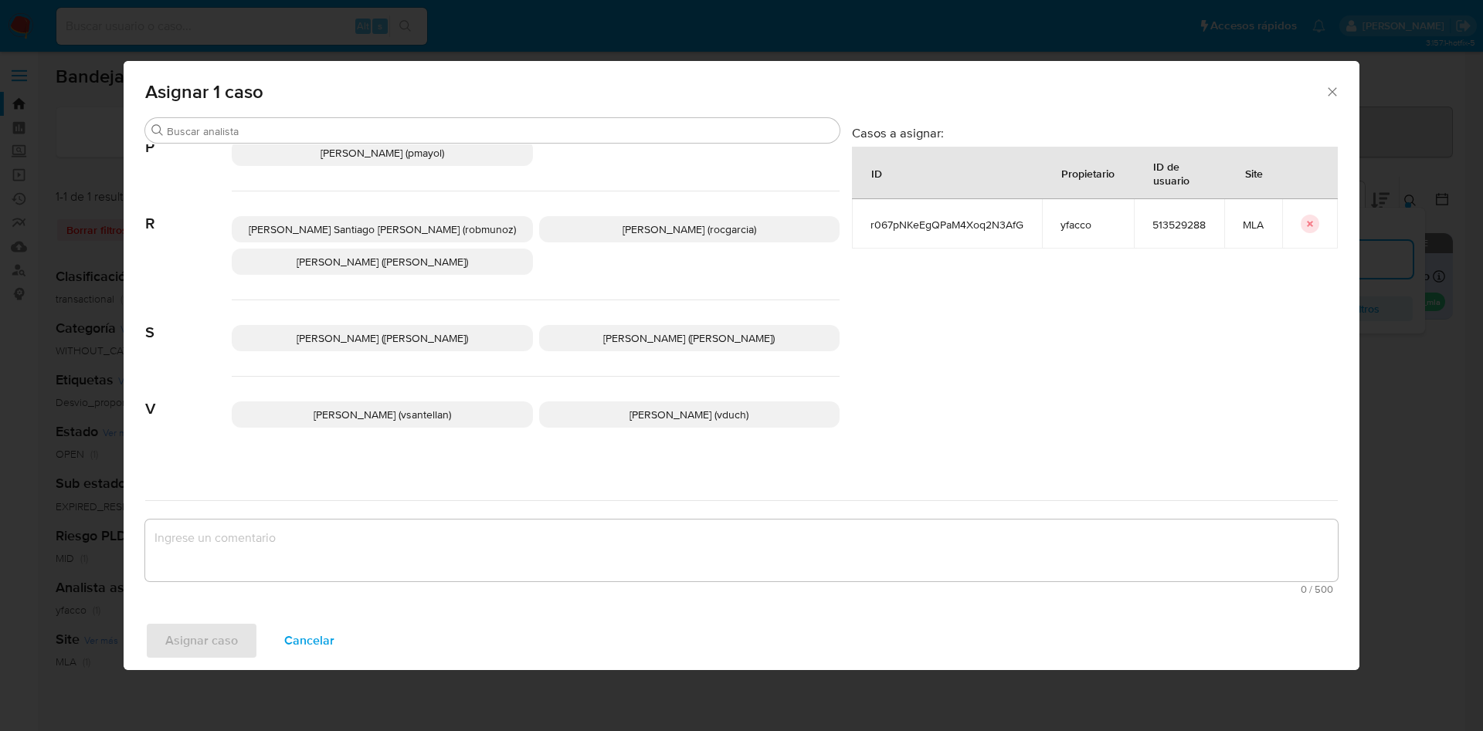
scroll to position [1304, 0]
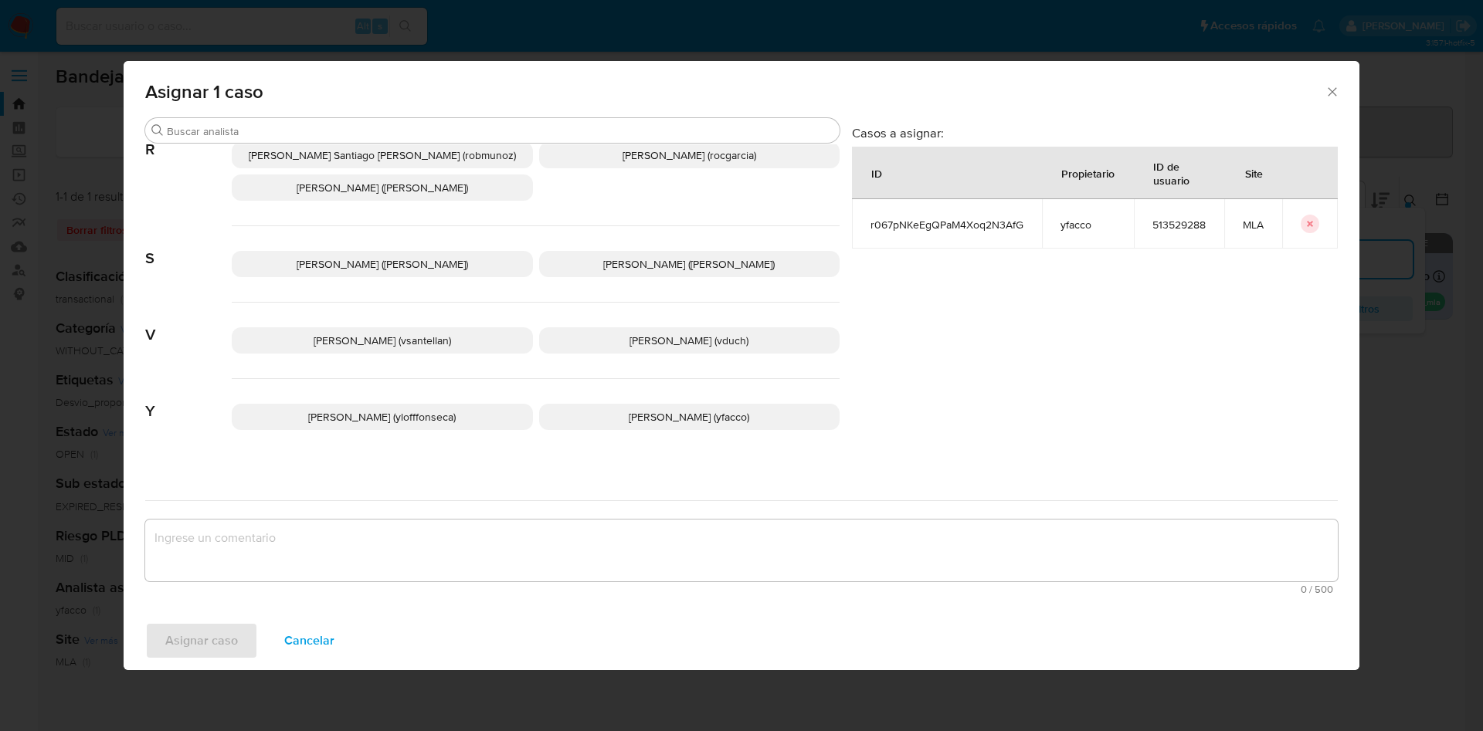
click at [628, 412] on p "Yesica Paola Facco (yfacco)" at bounding box center [689, 417] width 301 height 26
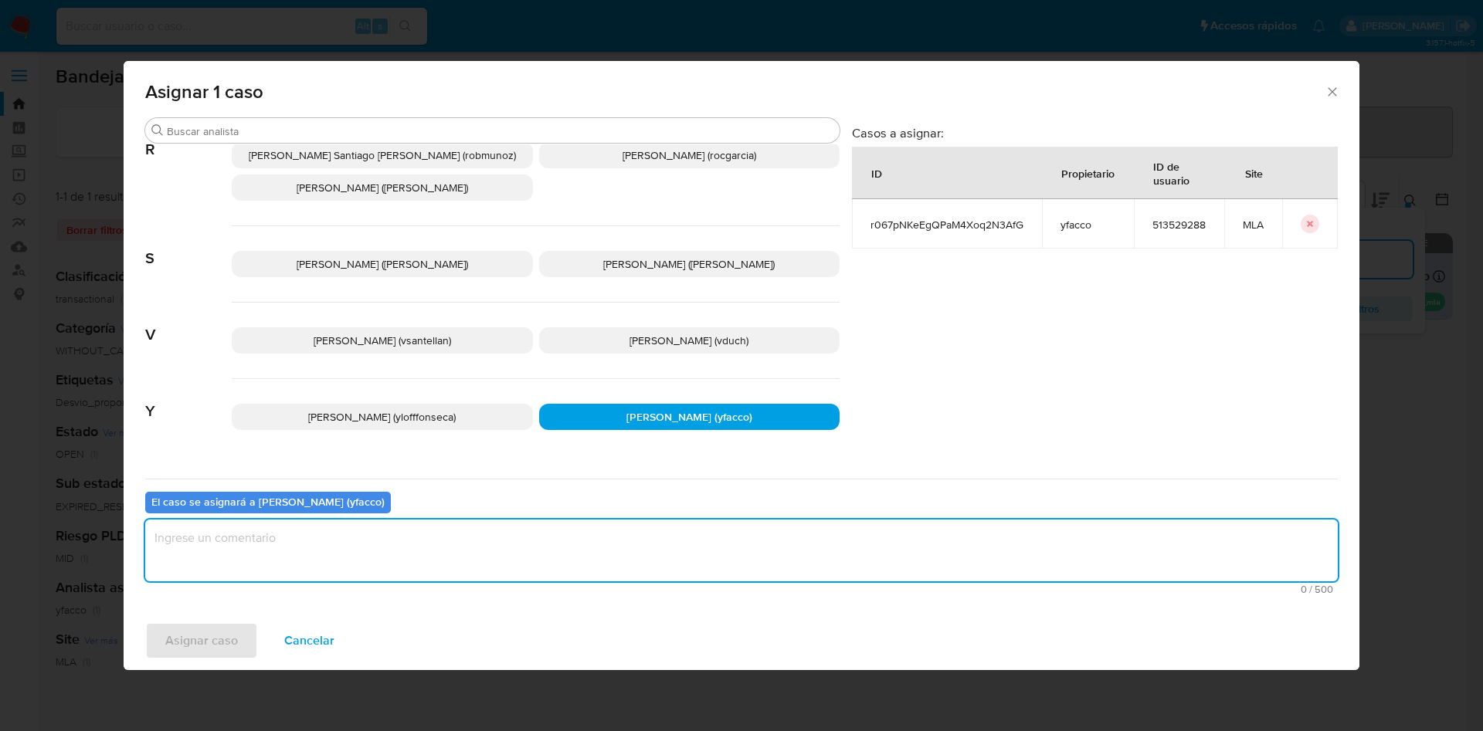
click at [456, 555] on textarea "assign-modal" at bounding box center [741, 551] width 1192 height 62
click at [222, 645] on span "Asignar caso" at bounding box center [201, 641] width 73 height 34
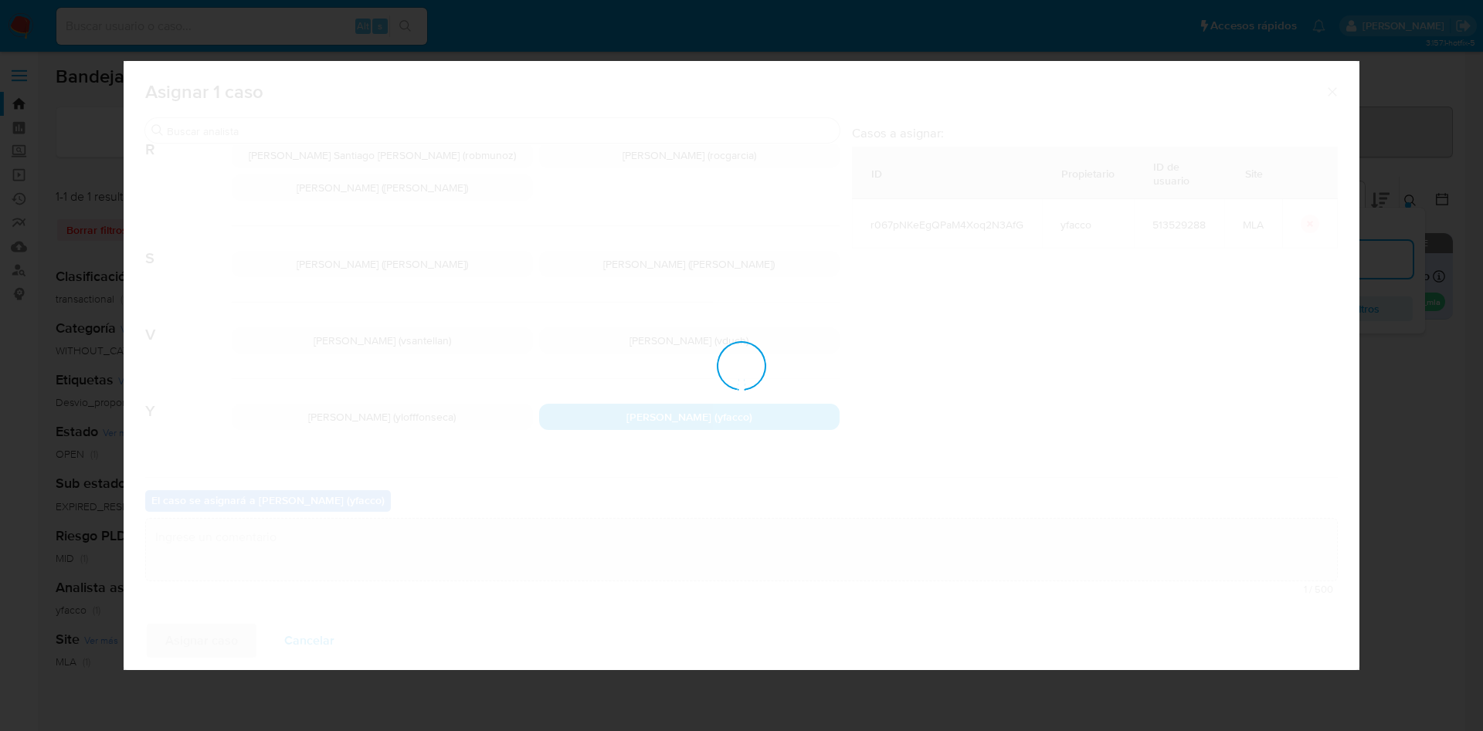
checkbox input "false"
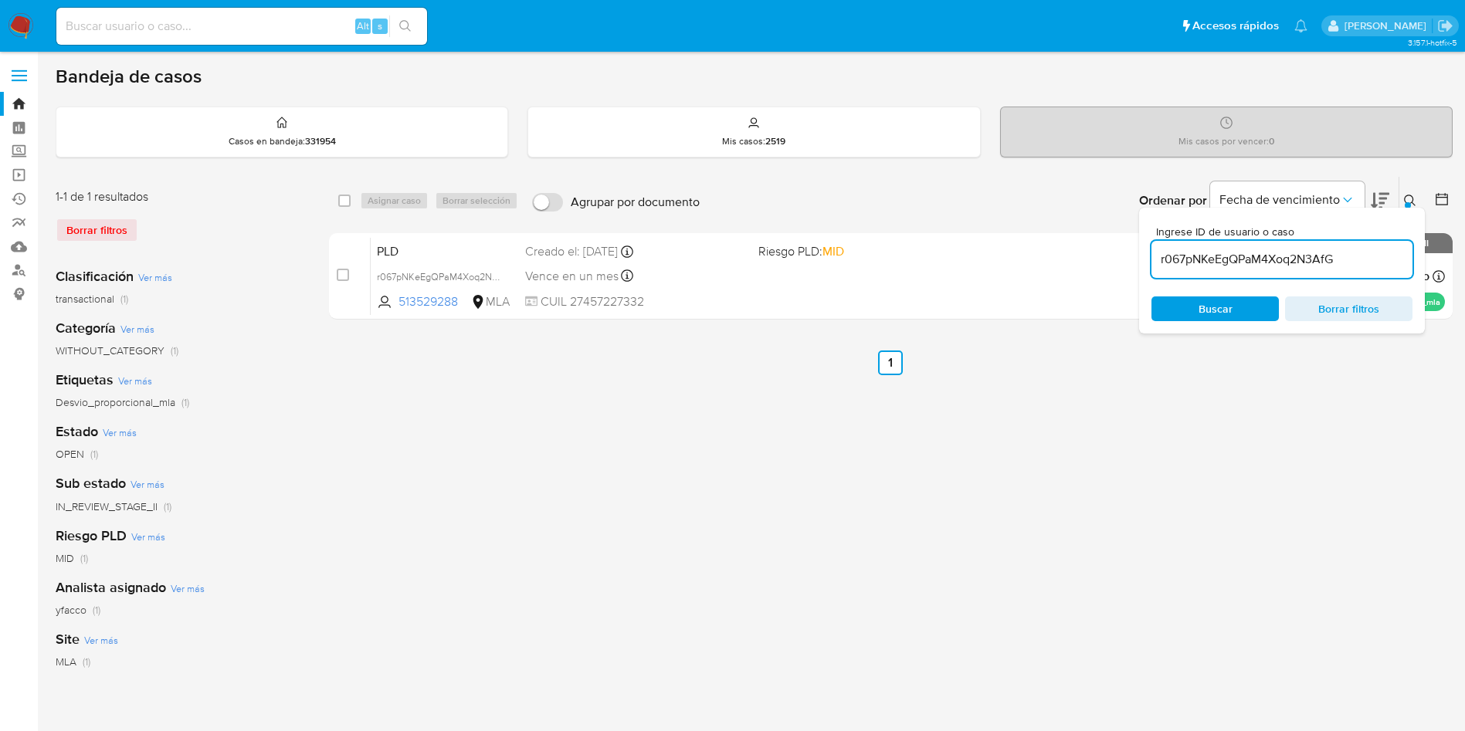
click at [1354, 252] on input "r067pNKeEgQPaM4Xoq2N3AfG" at bounding box center [1281, 259] width 261 height 20
paste input "L0RDUQkNd4IdaOAeBINingOb"
type input "L0RDUQkNd4IdaOAeBINingOb"
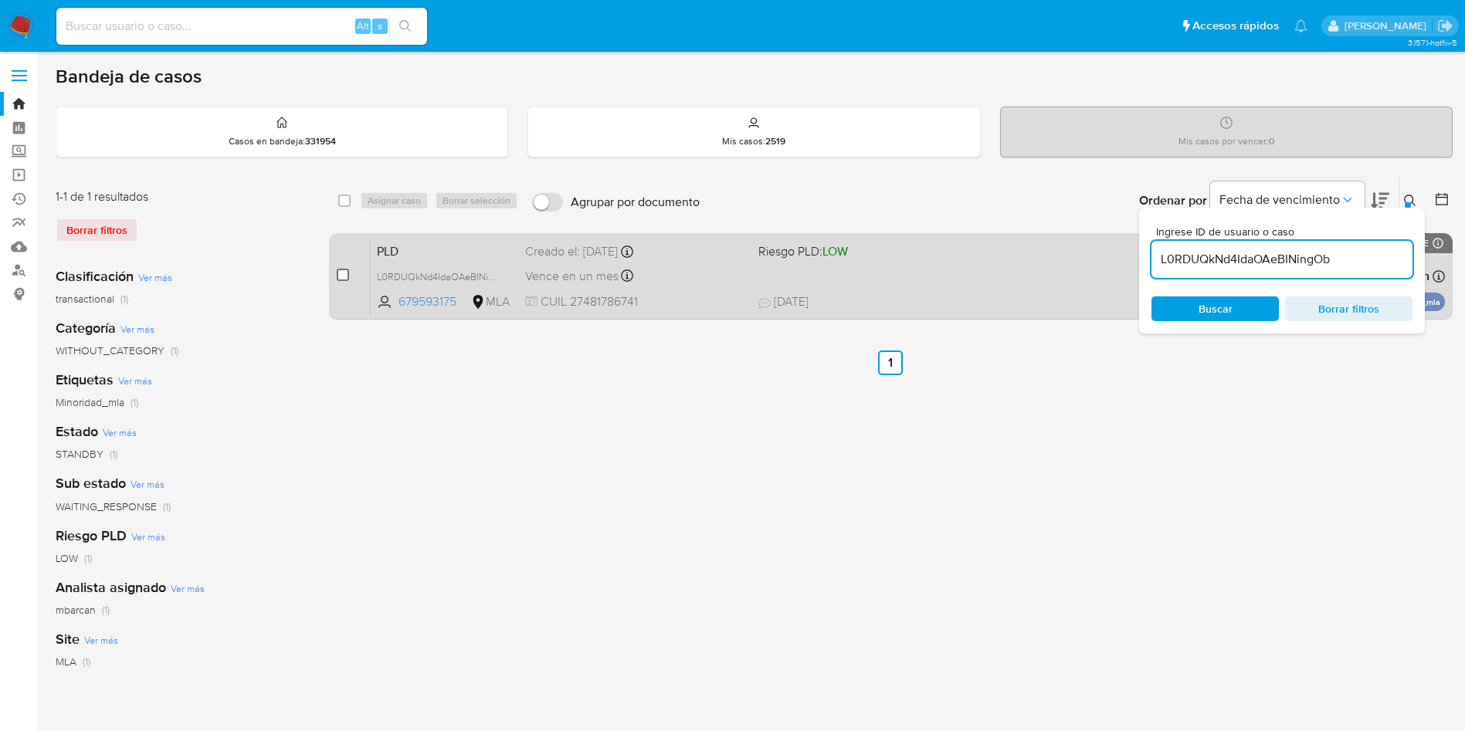
click at [337, 275] on input "checkbox" at bounding box center [343, 275] width 12 height 12
checkbox input "true"
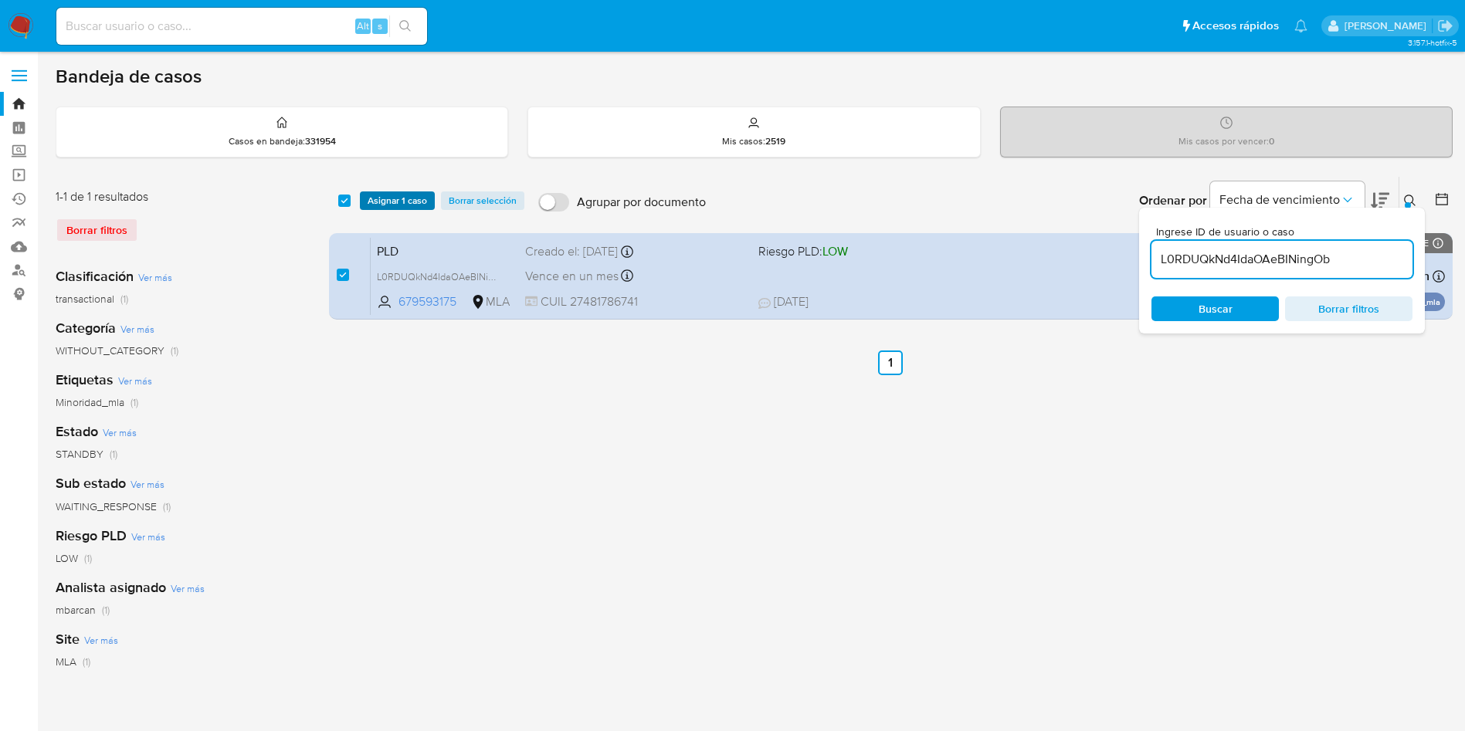
click at [377, 198] on span "Asignar 1 caso" at bounding box center [397, 200] width 59 height 15
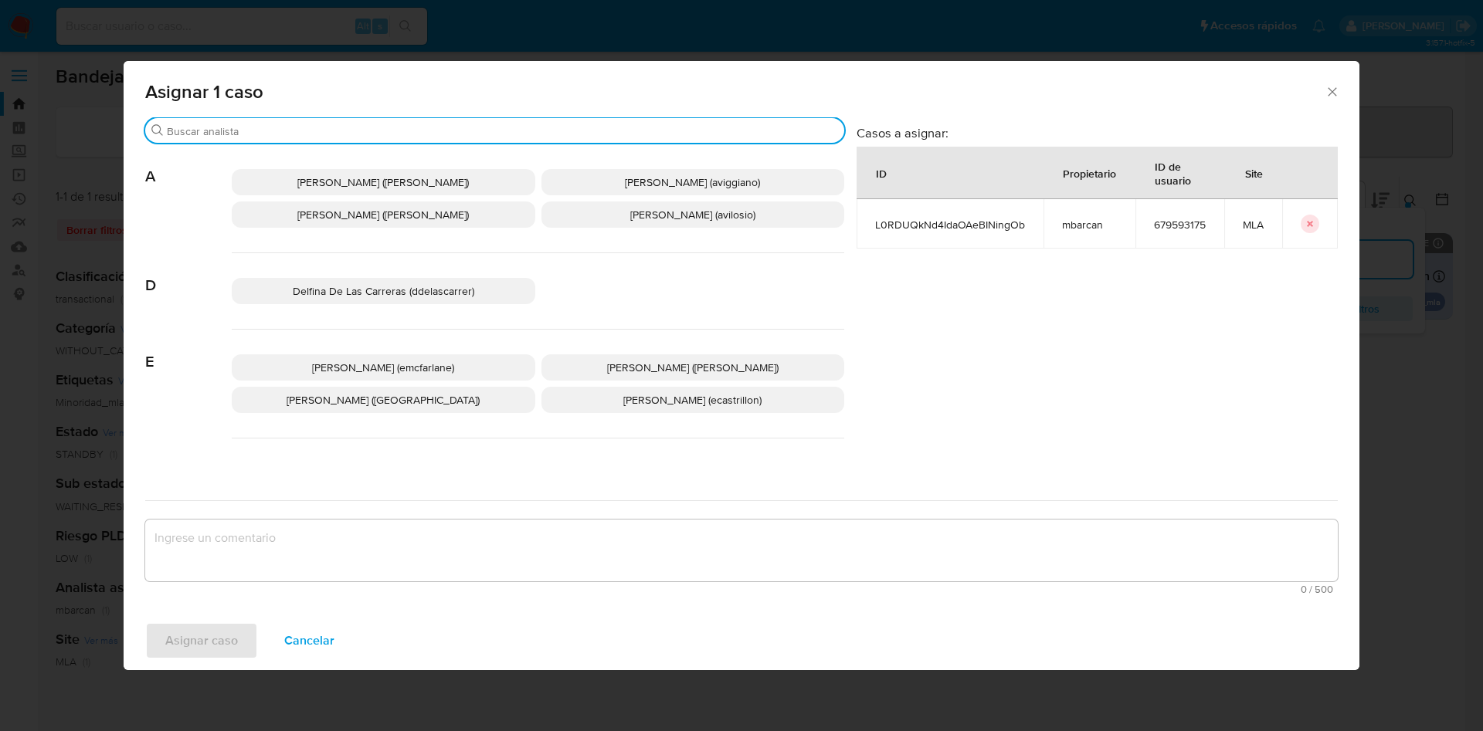
click at [251, 136] on input "Buscar" at bounding box center [502, 131] width 671 height 14
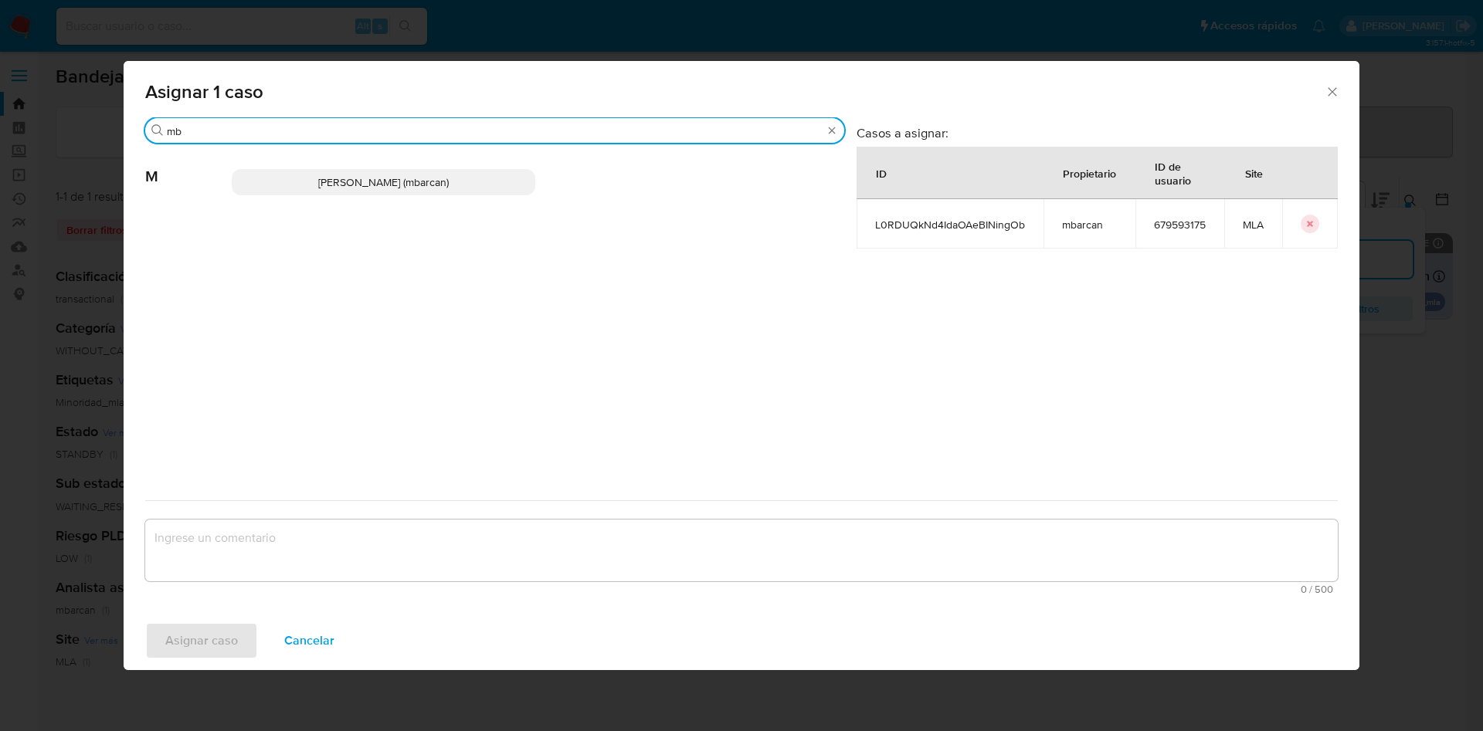
type input "mb"
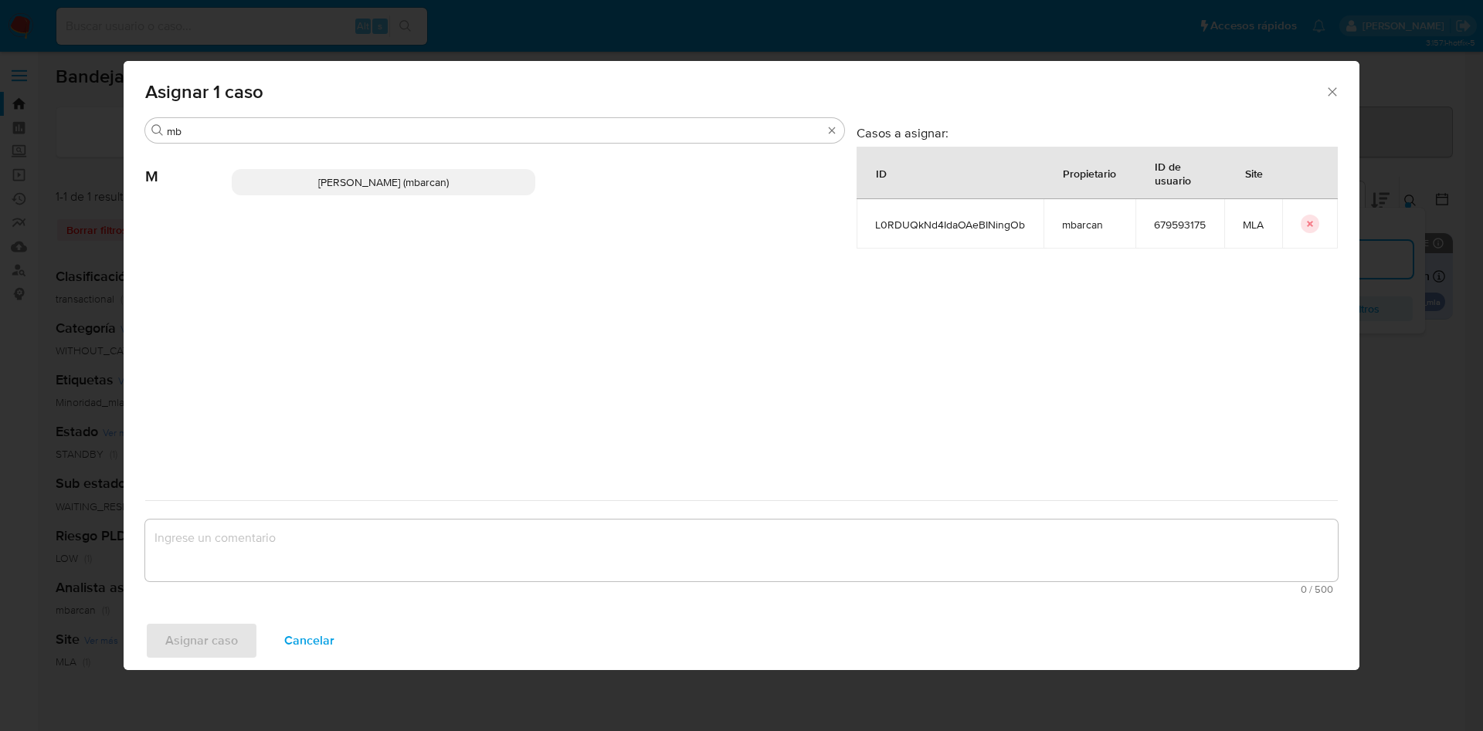
click at [270, 178] on p "Magali Iael Barcan (mbarcan)" at bounding box center [383, 182] width 303 height 26
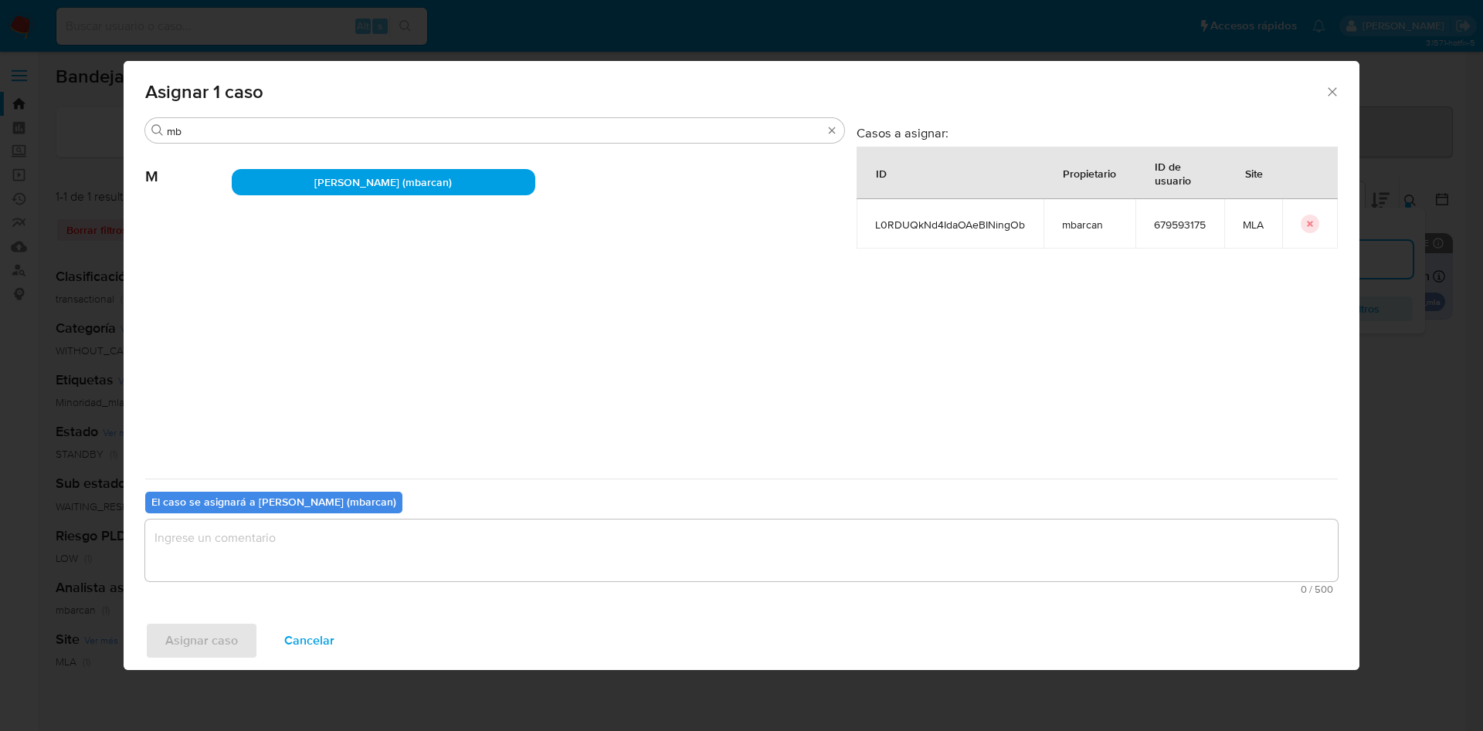
click at [273, 554] on textarea "assign-modal" at bounding box center [741, 551] width 1192 height 62
click at [204, 638] on span "Asignar caso" at bounding box center [201, 641] width 73 height 34
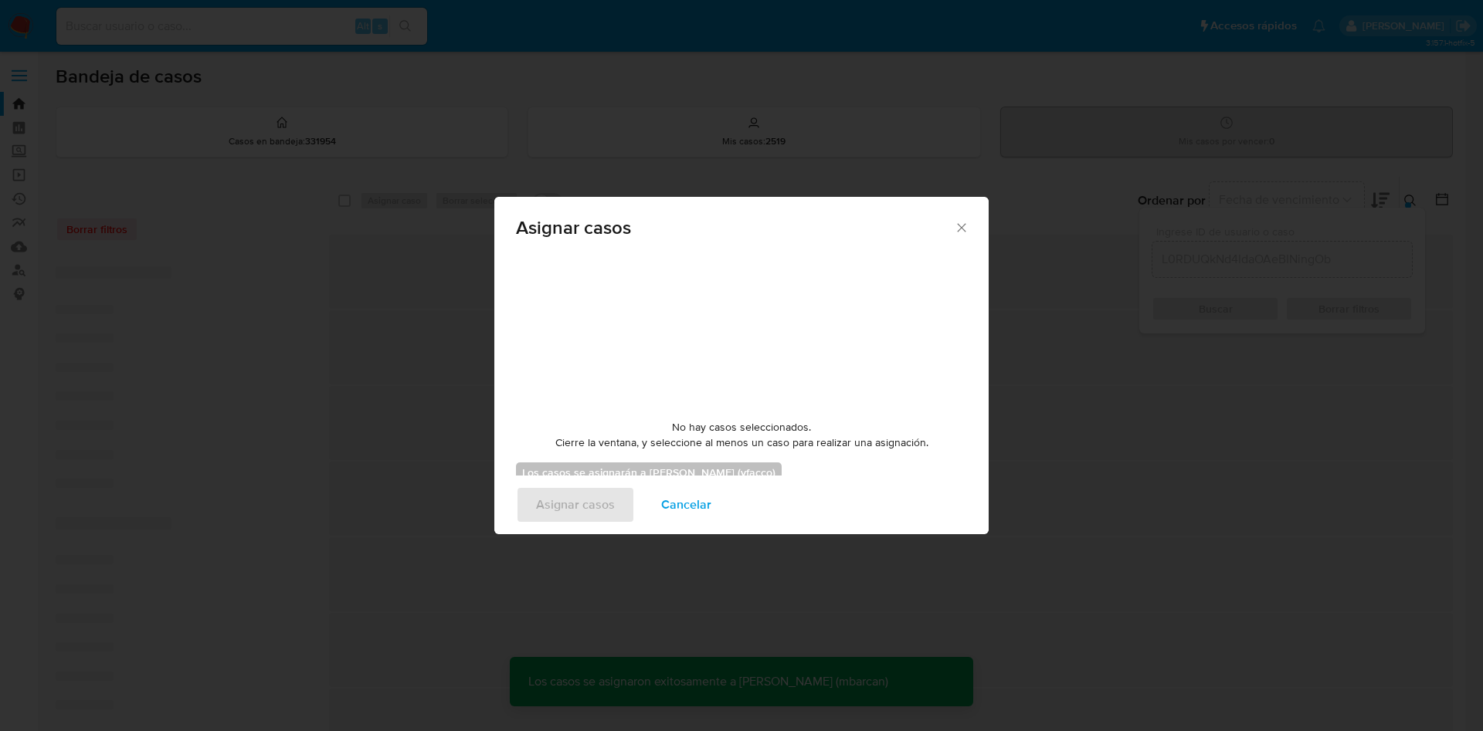
checkbox input "false"
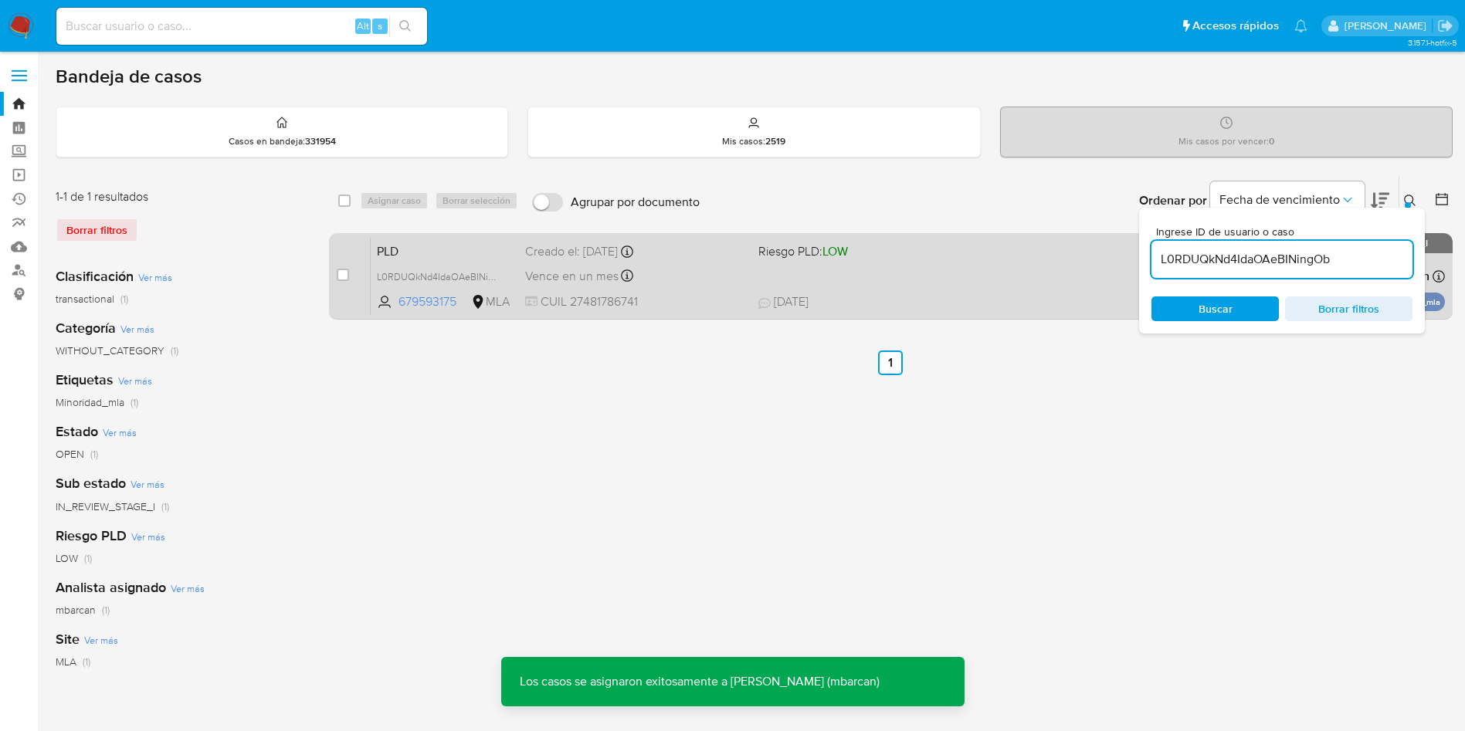
click at [627, 249] on div "Creado el: 12/08/2025 Creado el: 12/08/2025 12:38:05" at bounding box center [635, 251] width 221 height 17
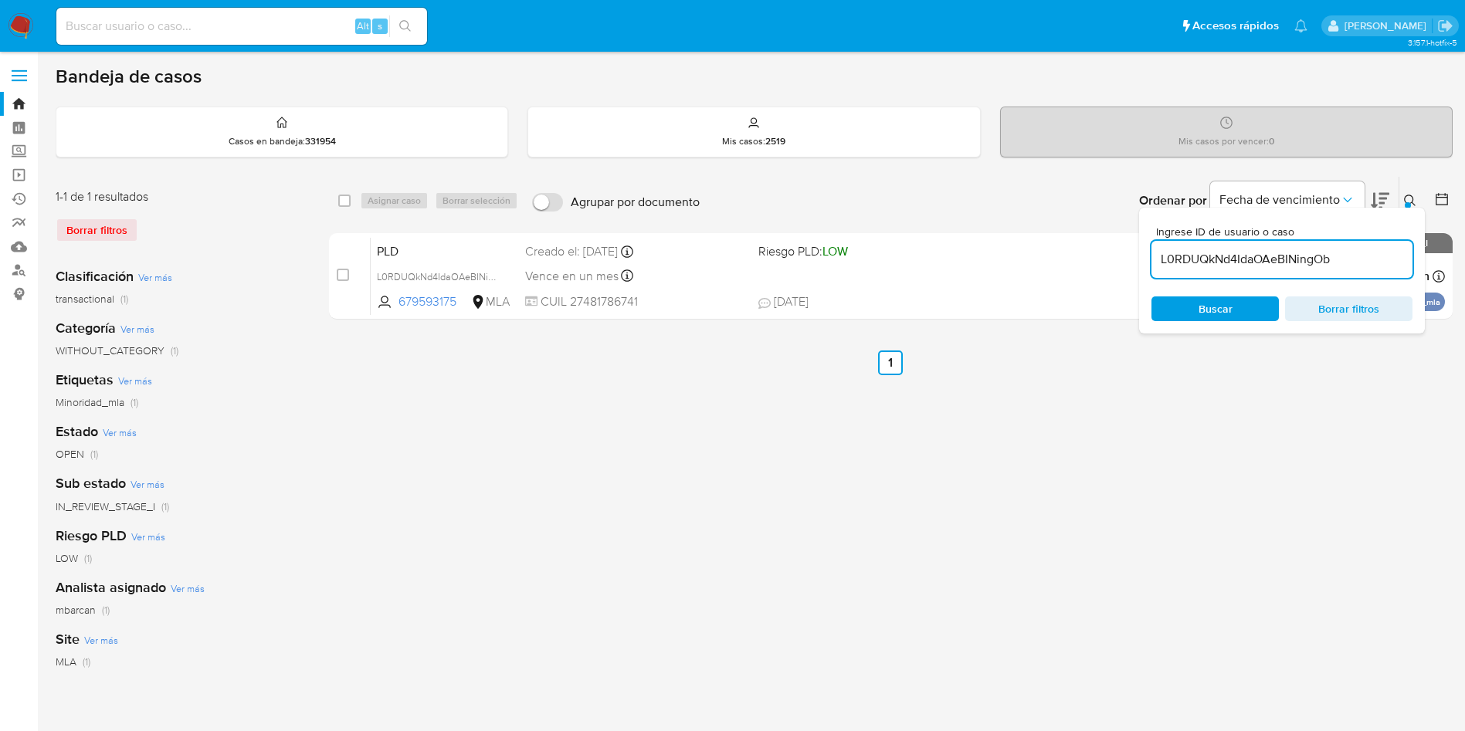
click at [1385, 249] on input "L0RDUQkNd4IdaOAeBINingOb" at bounding box center [1281, 259] width 261 height 20
paste input "L7y79dqKRjboxuATfEH5fT3z"
type input "L7y79dqKRjboxuATfEH5fT3z"
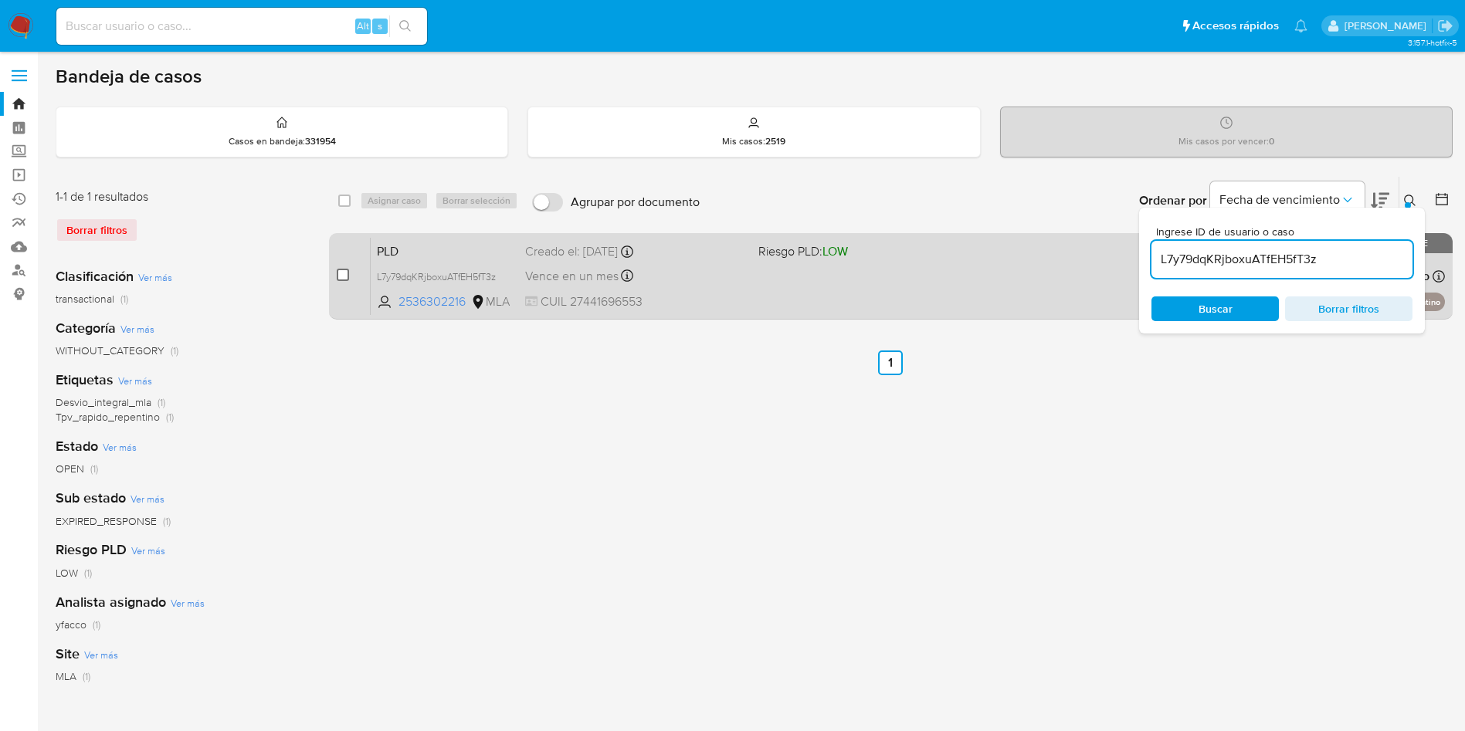
click at [347, 276] on input "checkbox" at bounding box center [343, 275] width 12 height 12
checkbox input "true"
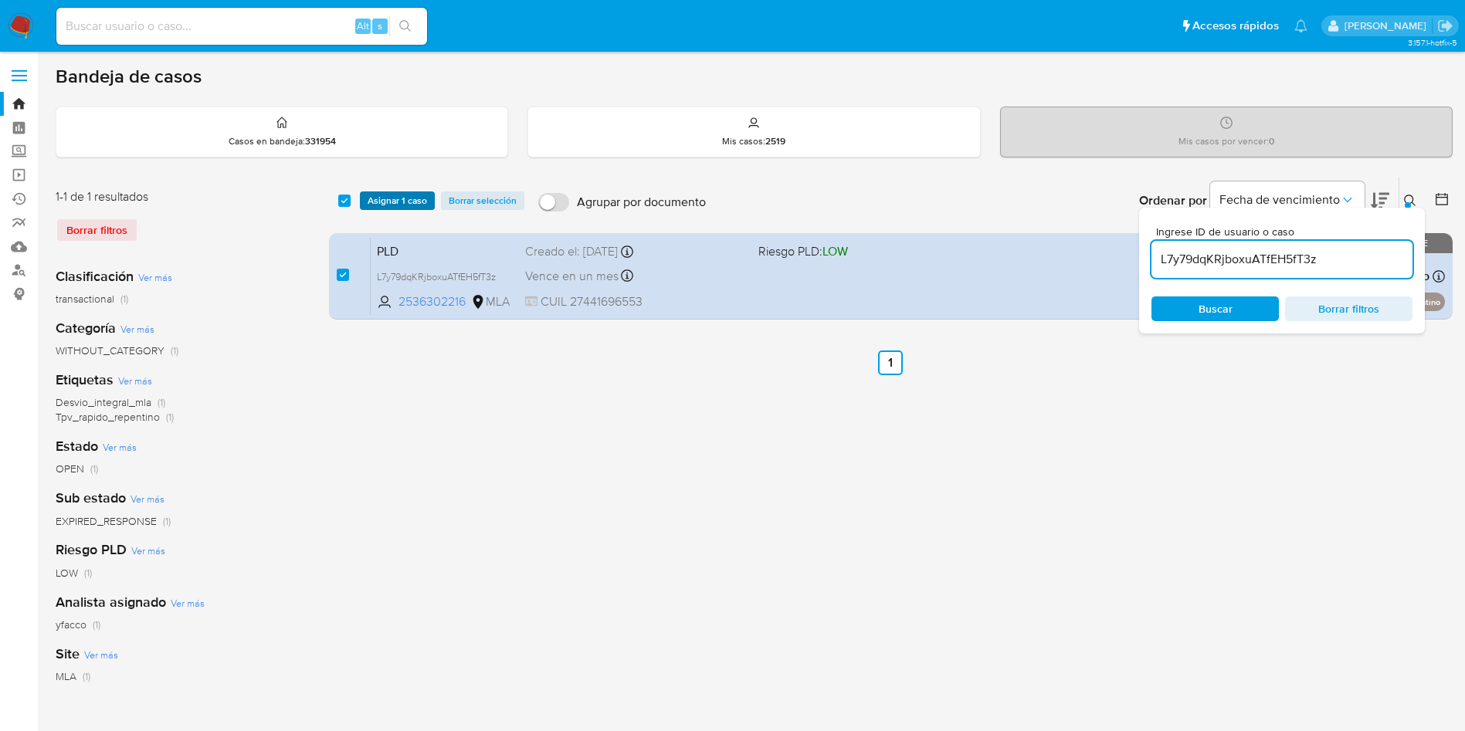
click at [375, 199] on span "Asignar 1 caso" at bounding box center [397, 200] width 59 height 15
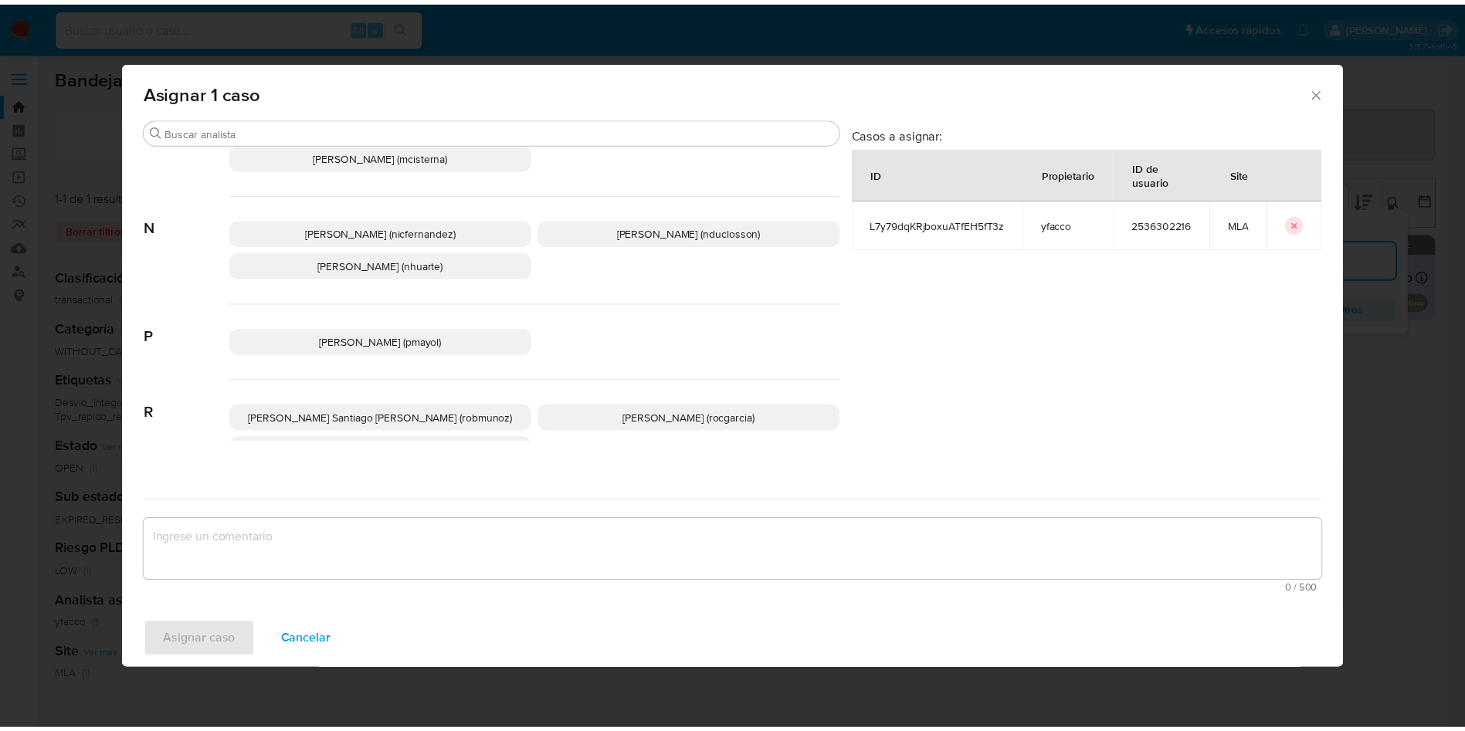
scroll to position [1304, 0]
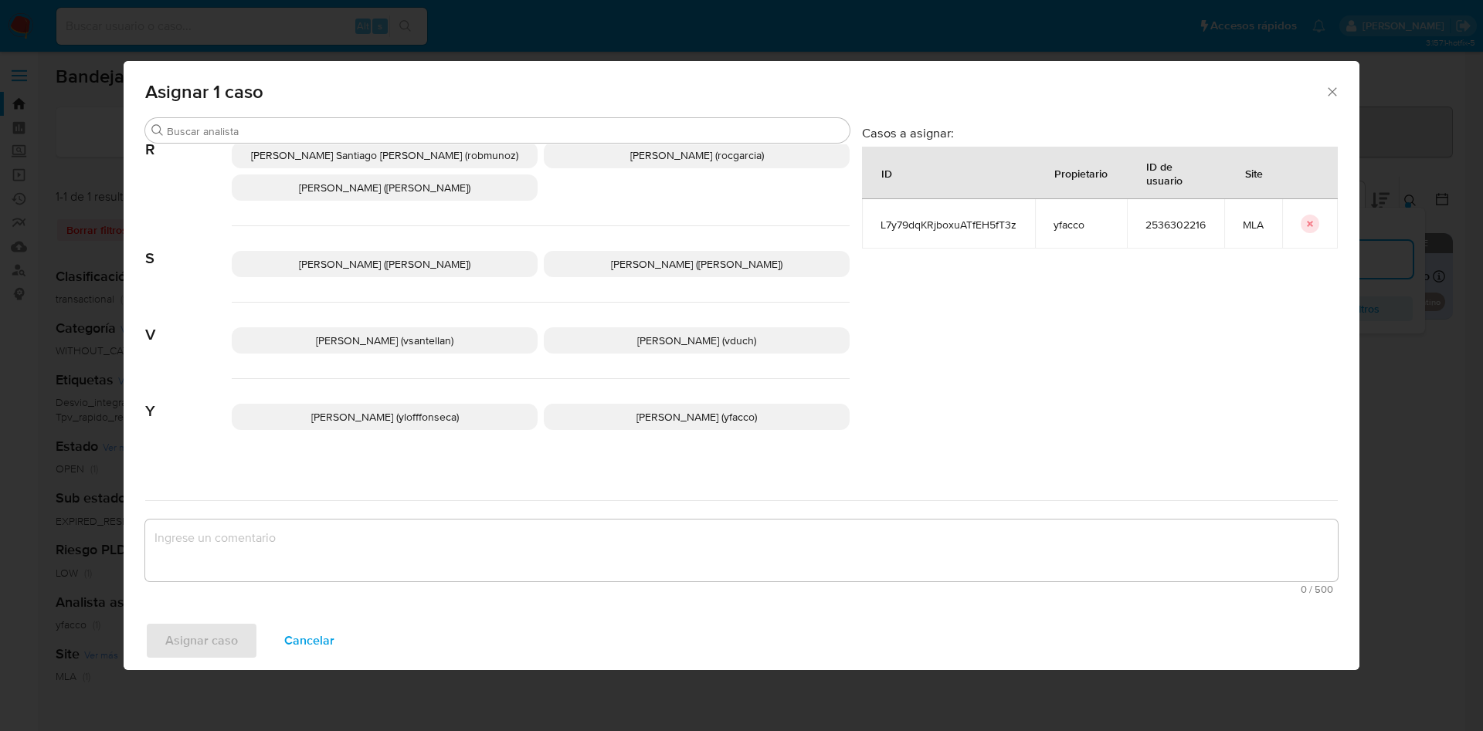
click at [636, 409] on span "Yesica Paola Facco (yfacco)" at bounding box center [696, 416] width 120 height 15
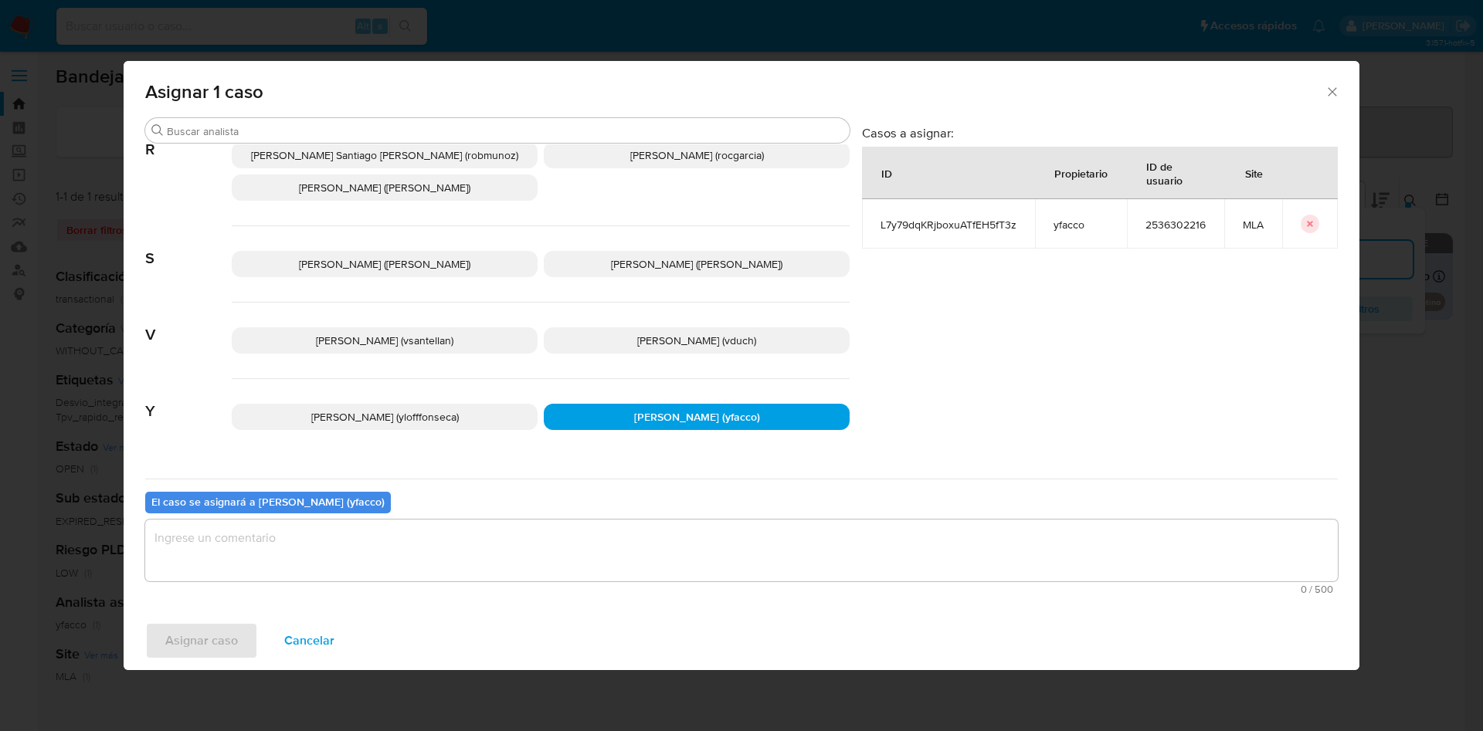
click at [465, 563] on textarea "assign-modal" at bounding box center [741, 551] width 1192 height 62
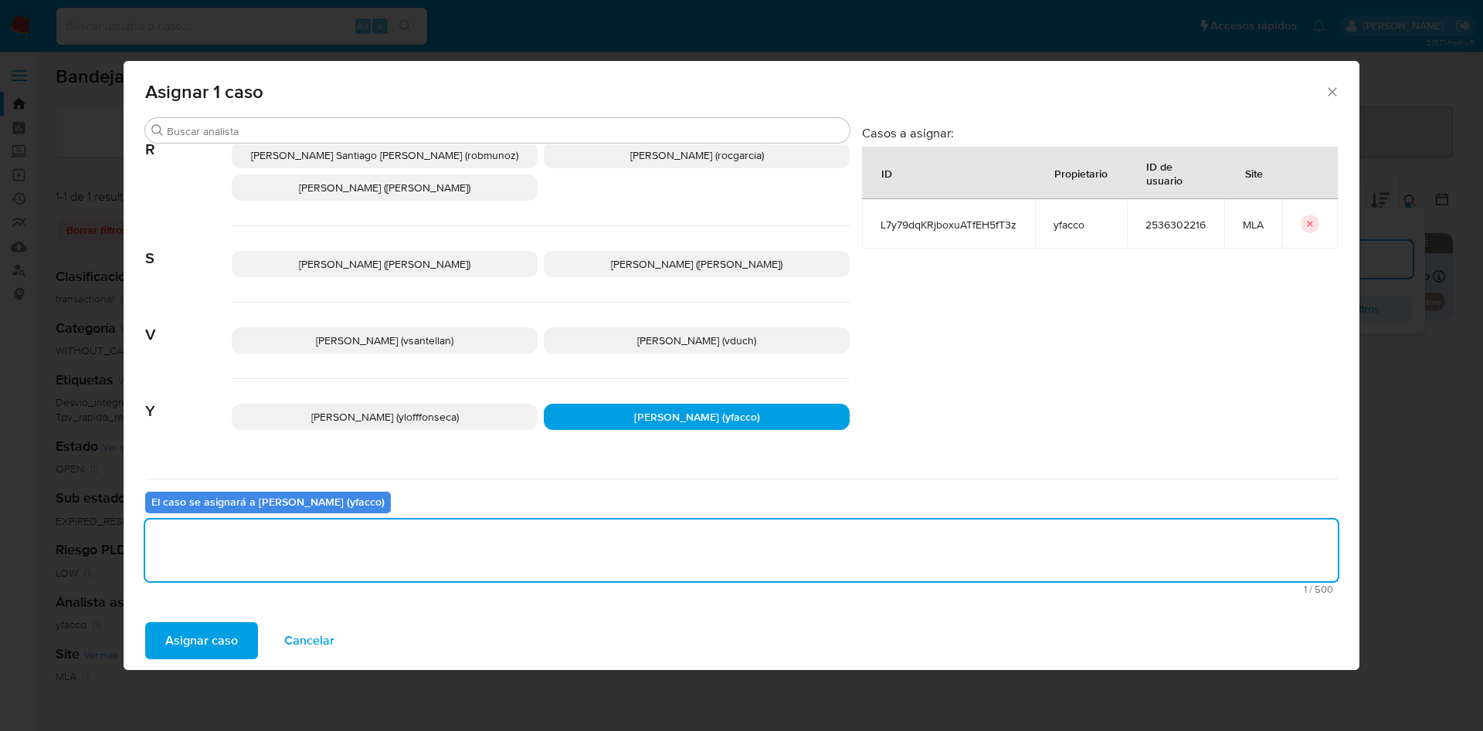
click at [220, 638] on span "Asignar caso" at bounding box center [201, 641] width 73 height 34
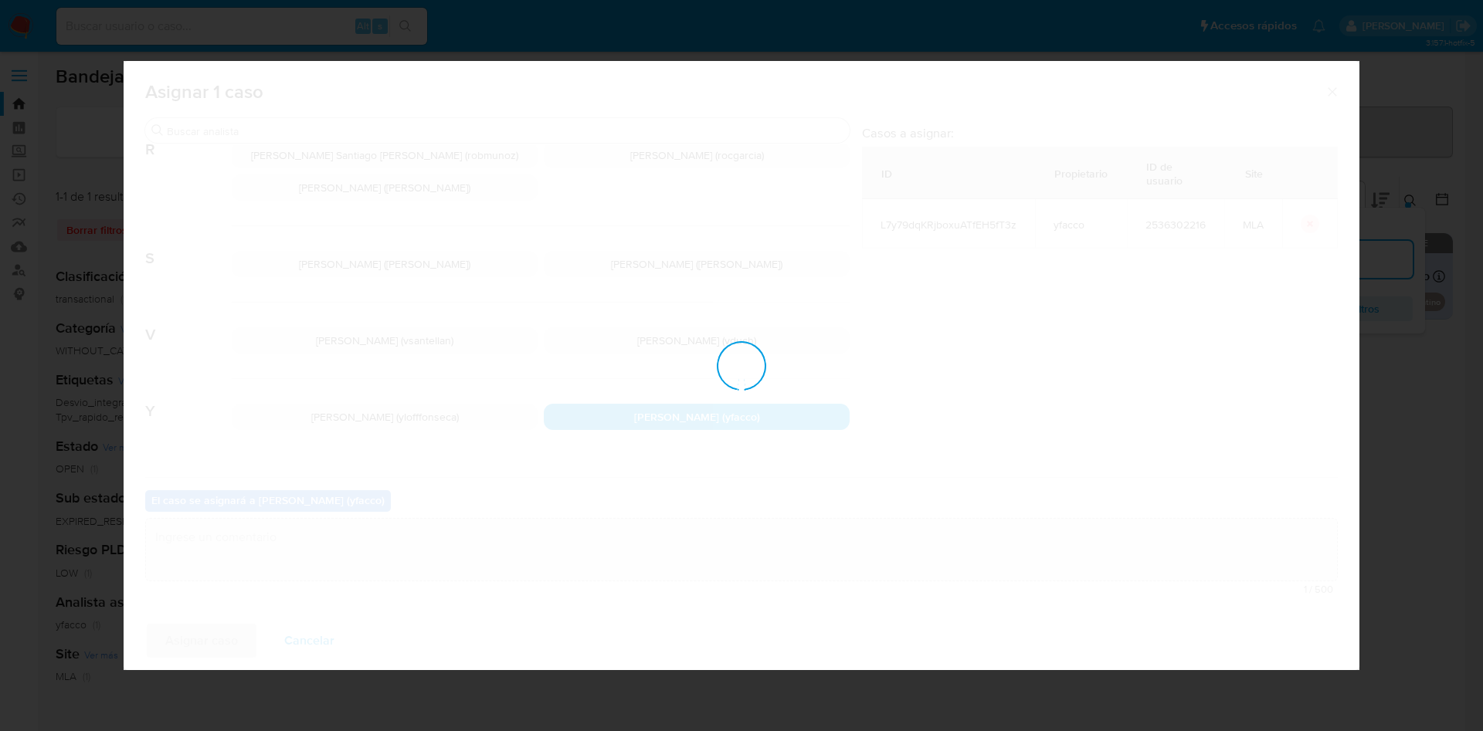
checkbox input "false"
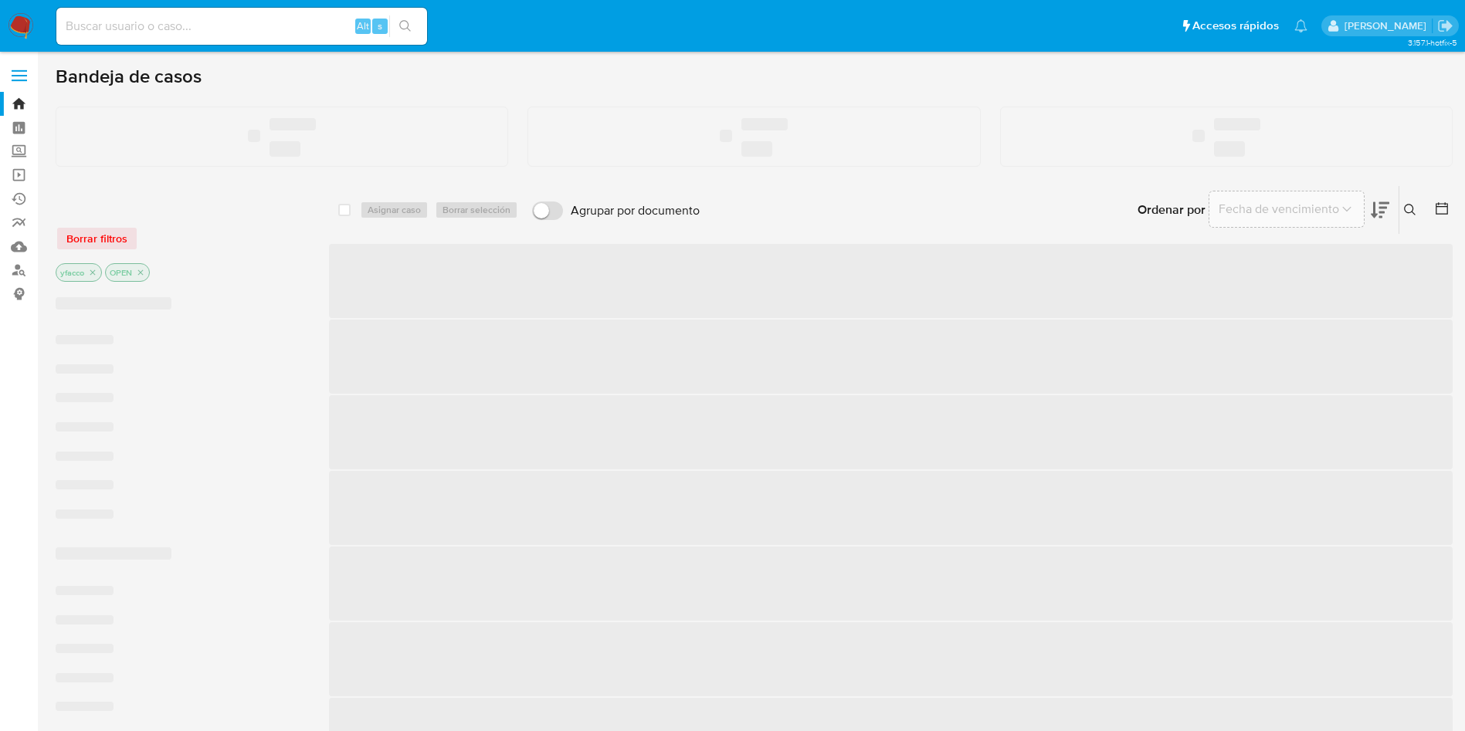
click at [312, 20] on input at bounding box center [241, 26] width 371 height 20
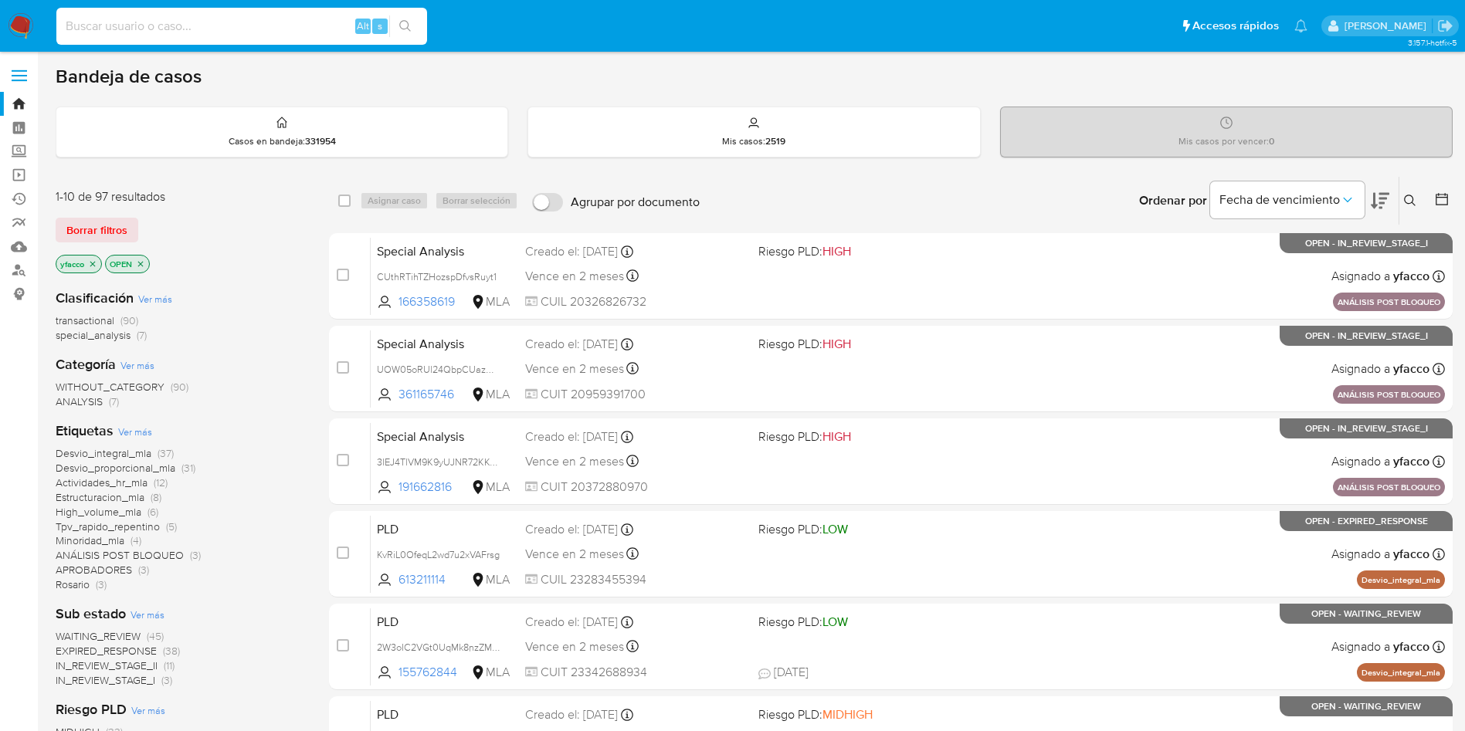
paste input "4PCE2OG6ImuraIBsmjqa3kKy"
type input "4PCE2OG6ImuraIBsmjqa3kKy"
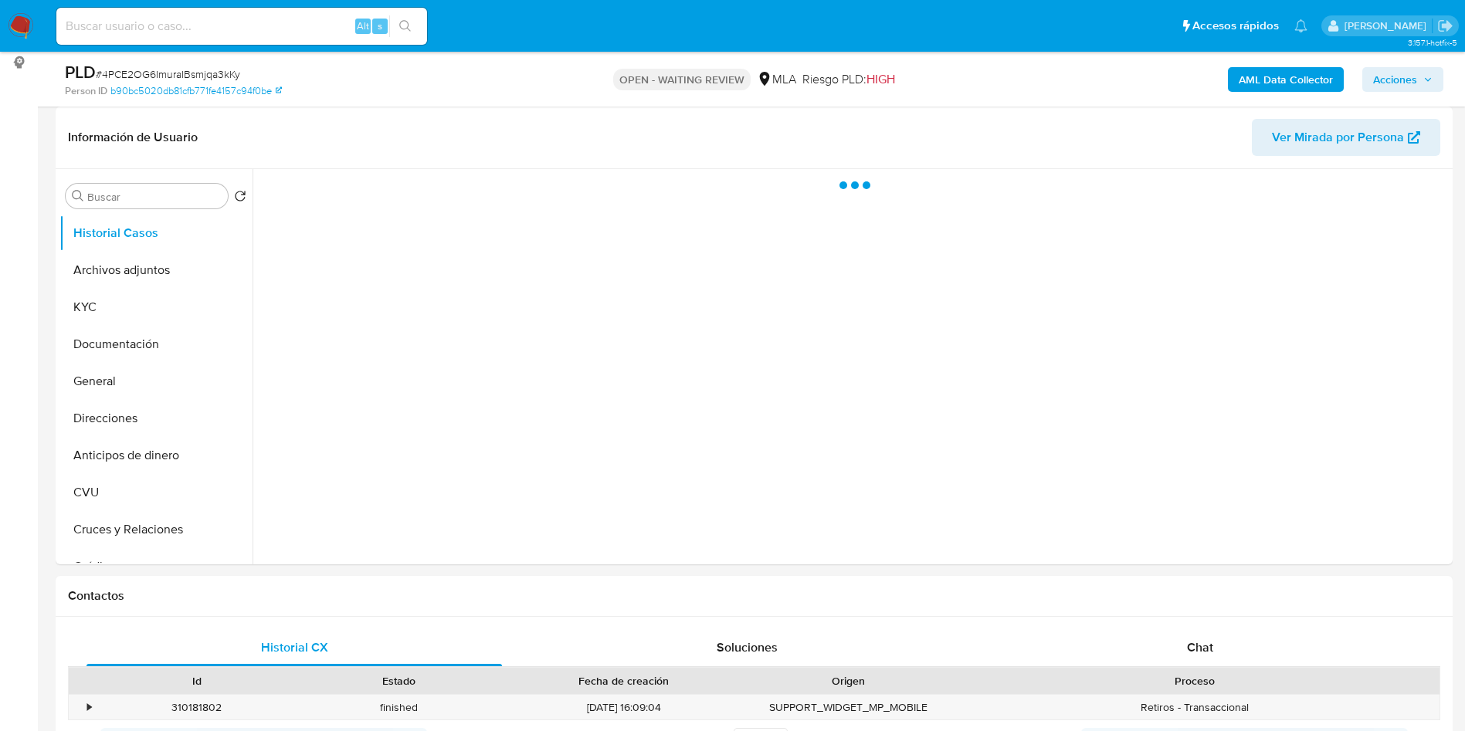
scroll to position [116, 0]
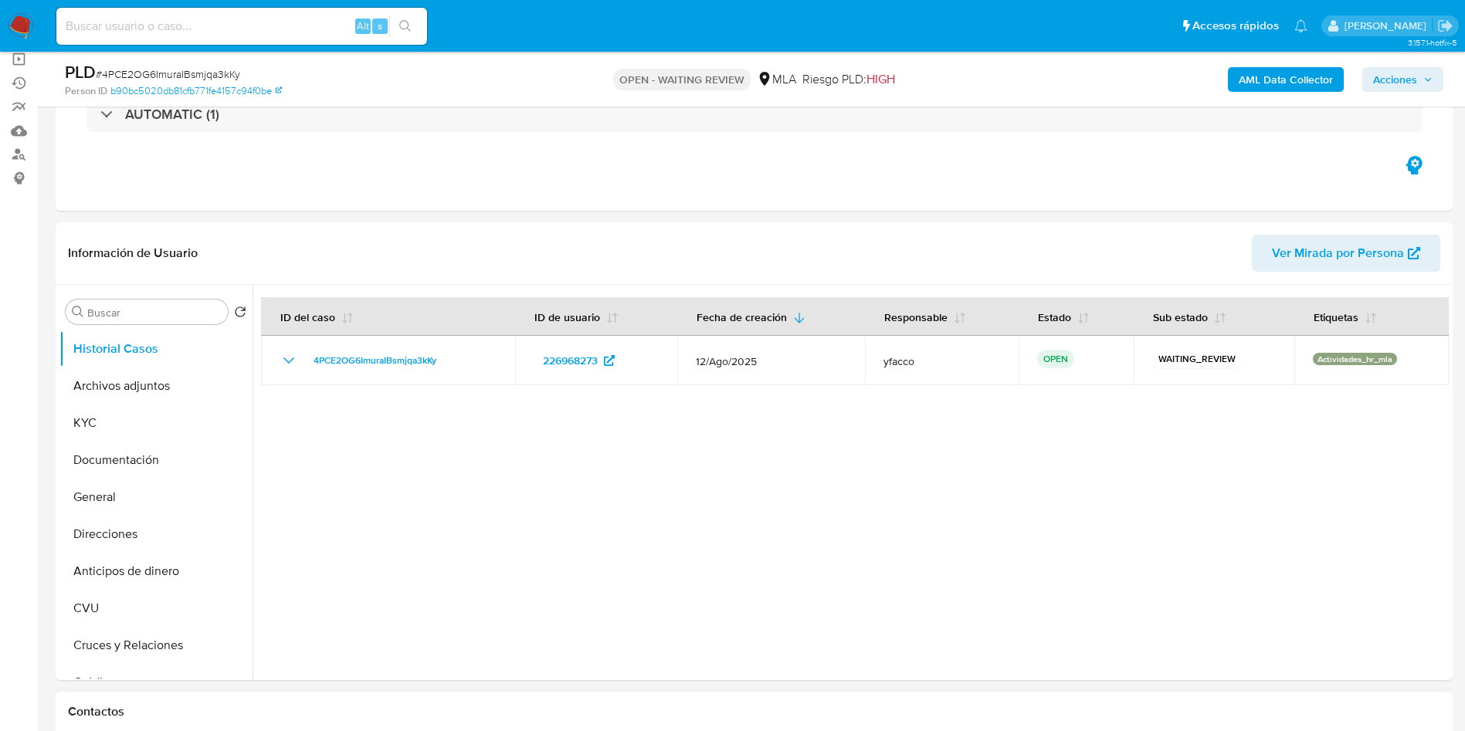
select select "10"
click at [137, 6] on div "Alt s" at bounding box center [241, 26] width 371 height 43
click at [144, 12] on div "Alt s" at bounding box center [241, 26] width 371 height 37
click at [144, 17] on input at bounding box center [241, 26] width 371 height 20
paste input "4e7X7kq57jvV6ZaaiKJausm9"
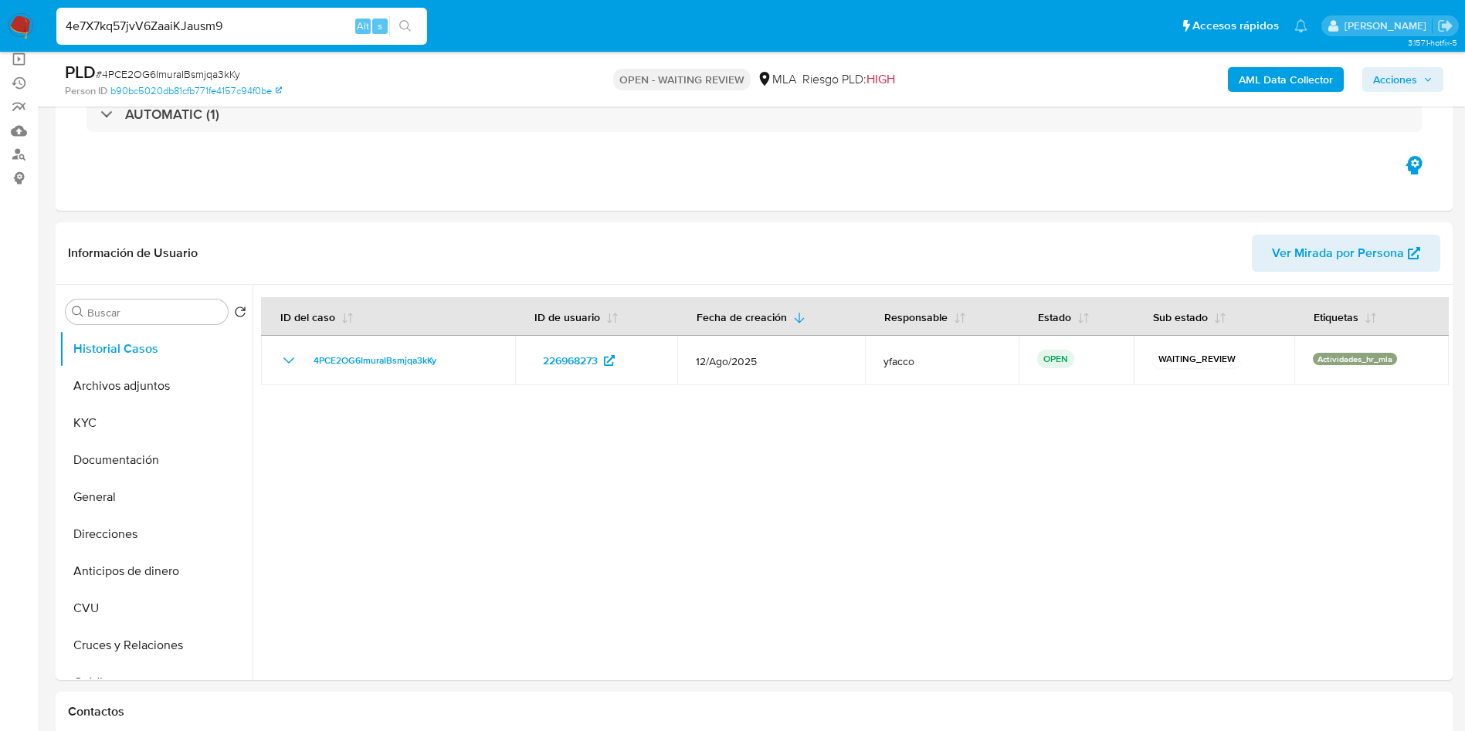
type input "4e7X7kq57jvV6ZaaiKJausm9"
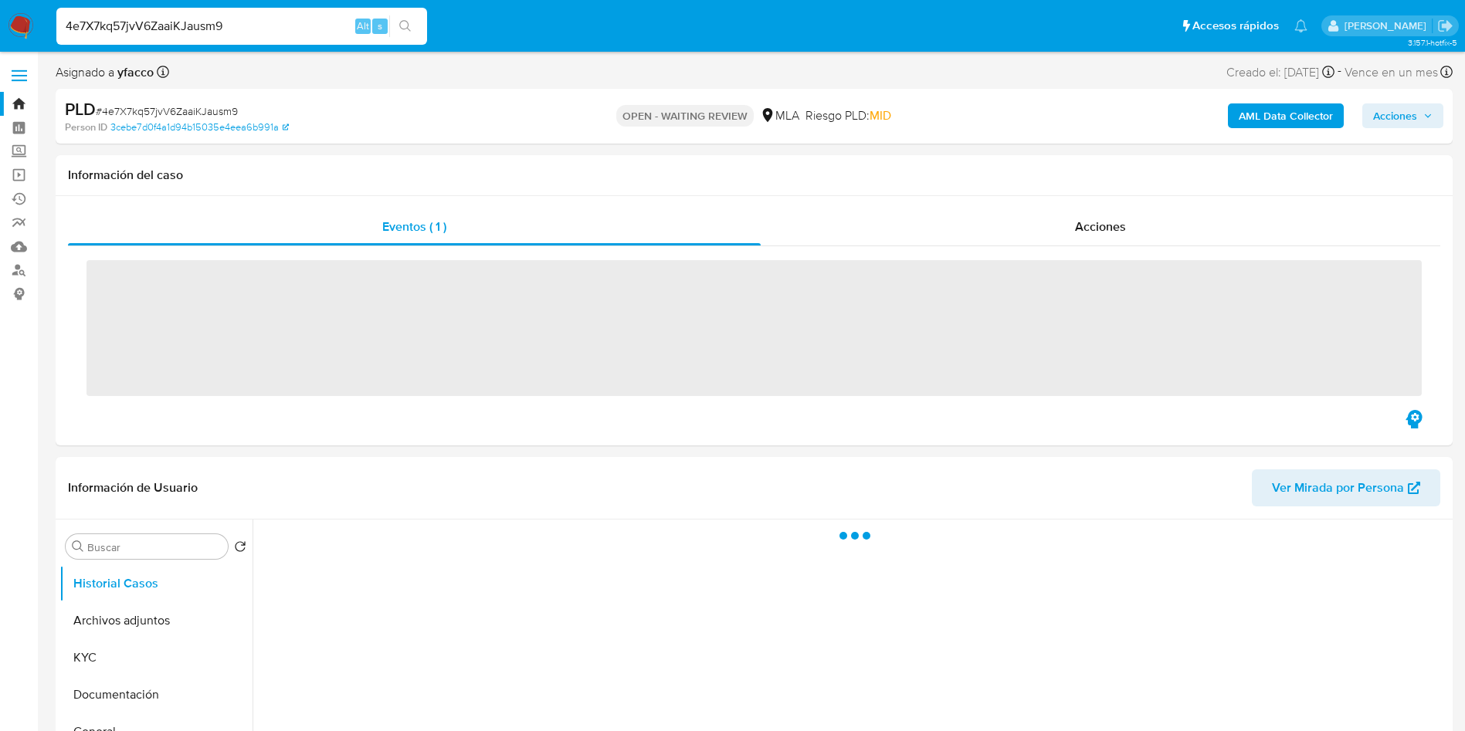
scroll to position [116, 0]
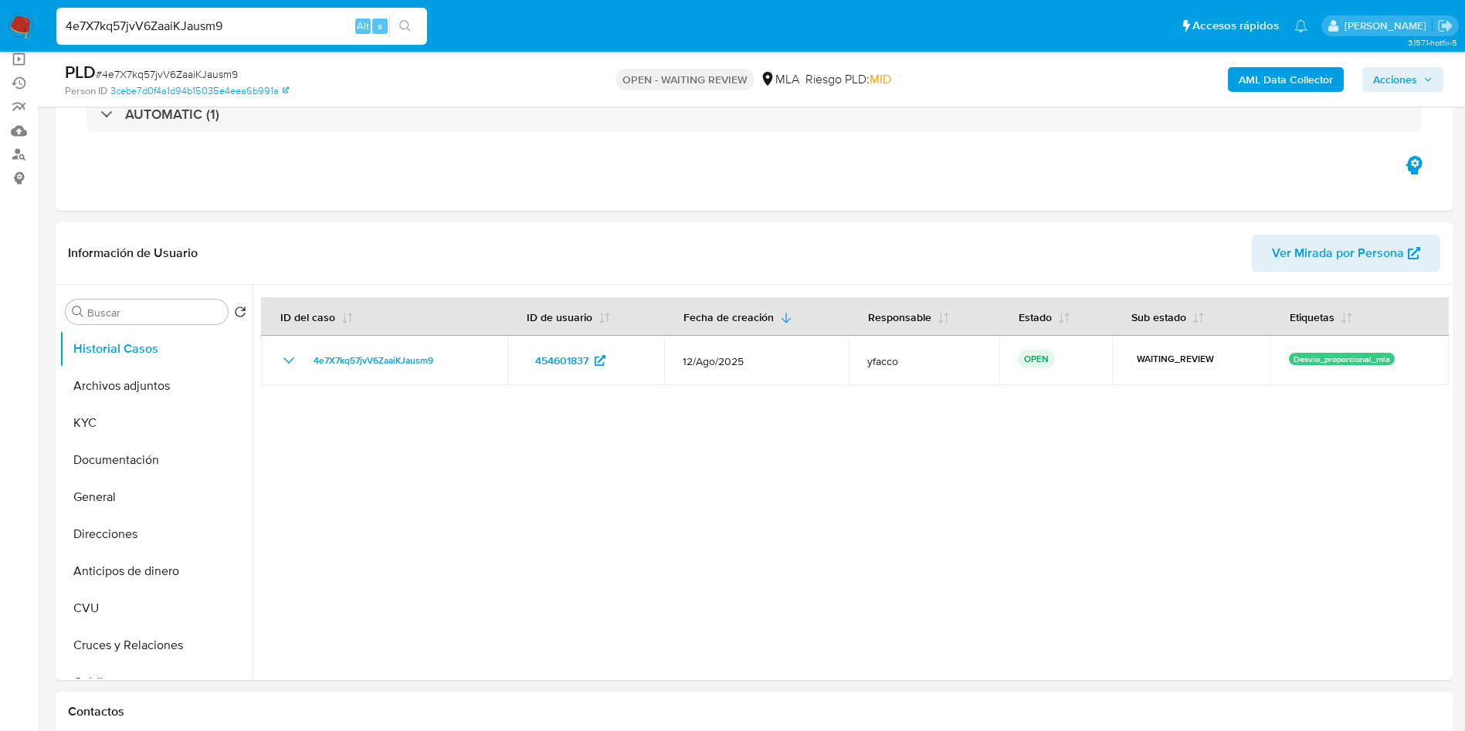
select select "10"
click at [281, 17] on input "4e7X7kq57jvV6ZaaiKJausm9" at bounding box center [241, 26] width 371 height 20
paste input "Uzmqn93EotlpjptZz7iv6FUl"
type input "Uzmqn93EotlpjptZz7iv6FUl"
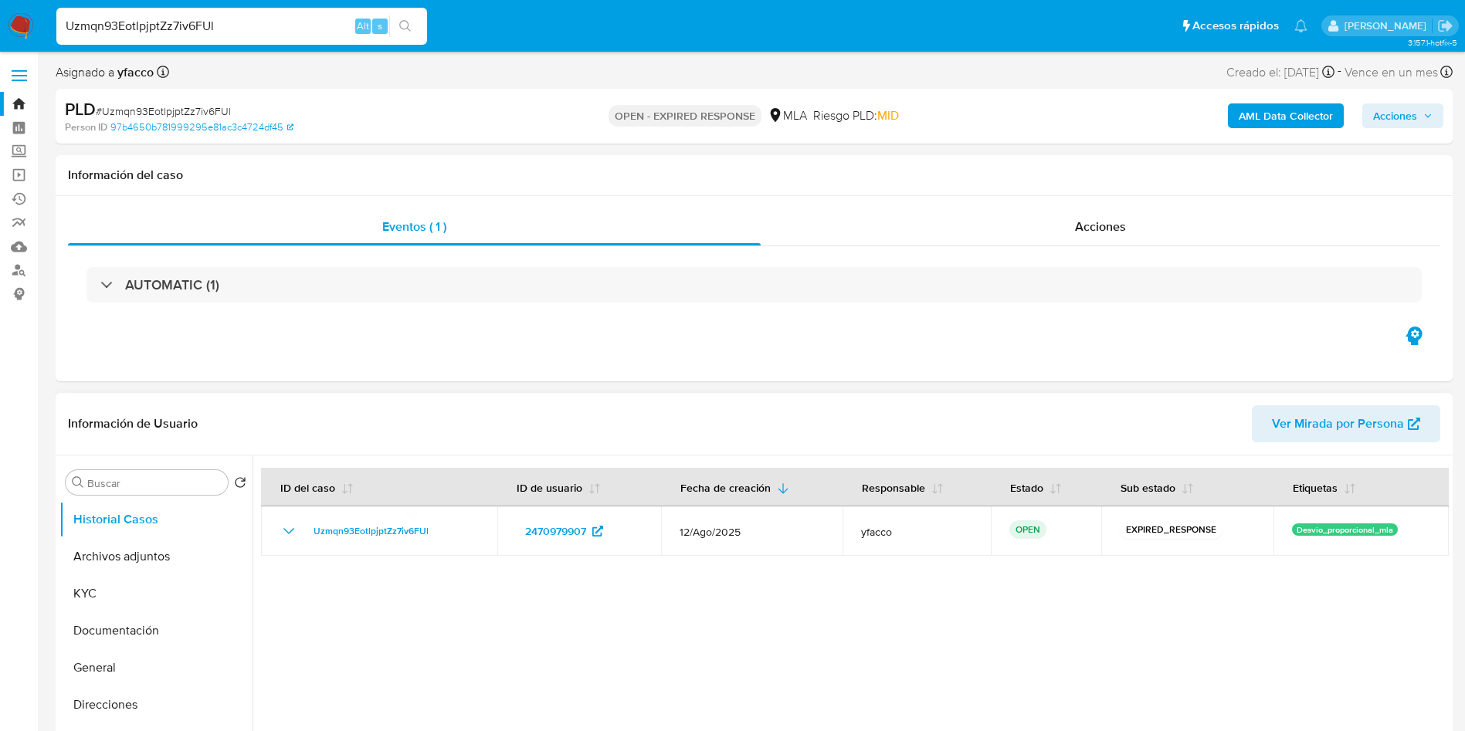
select select "10"
click at [246, 32] on input "Uzmqn93EotlpjptZz7iv6FUl" at bounding box center [241, 26] width 371 height 20
paste input "OTrHSWOIwspoD7pTrHN0IqE7"
type input "OTrHSWOIwspoD7pTrHN0IqE7"
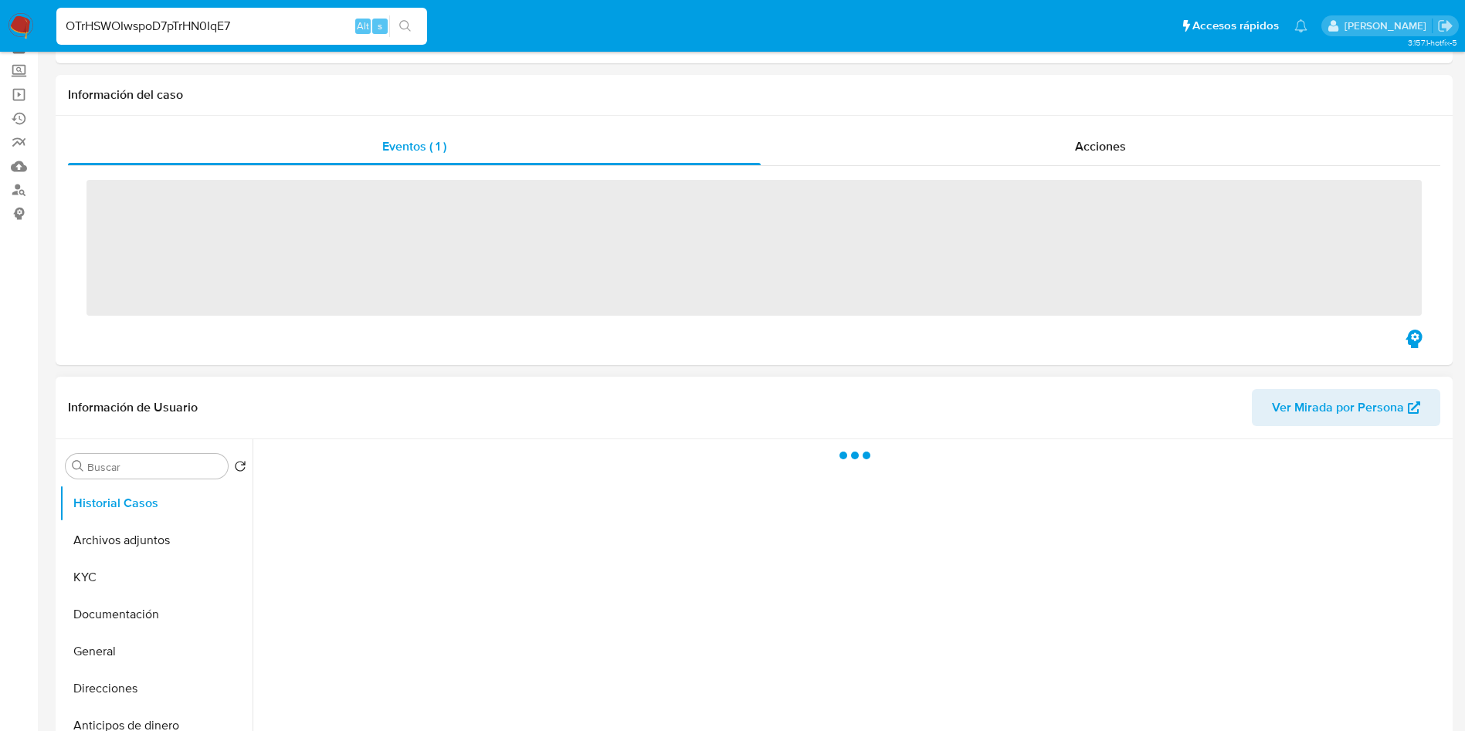
scroll to position [116, 0]
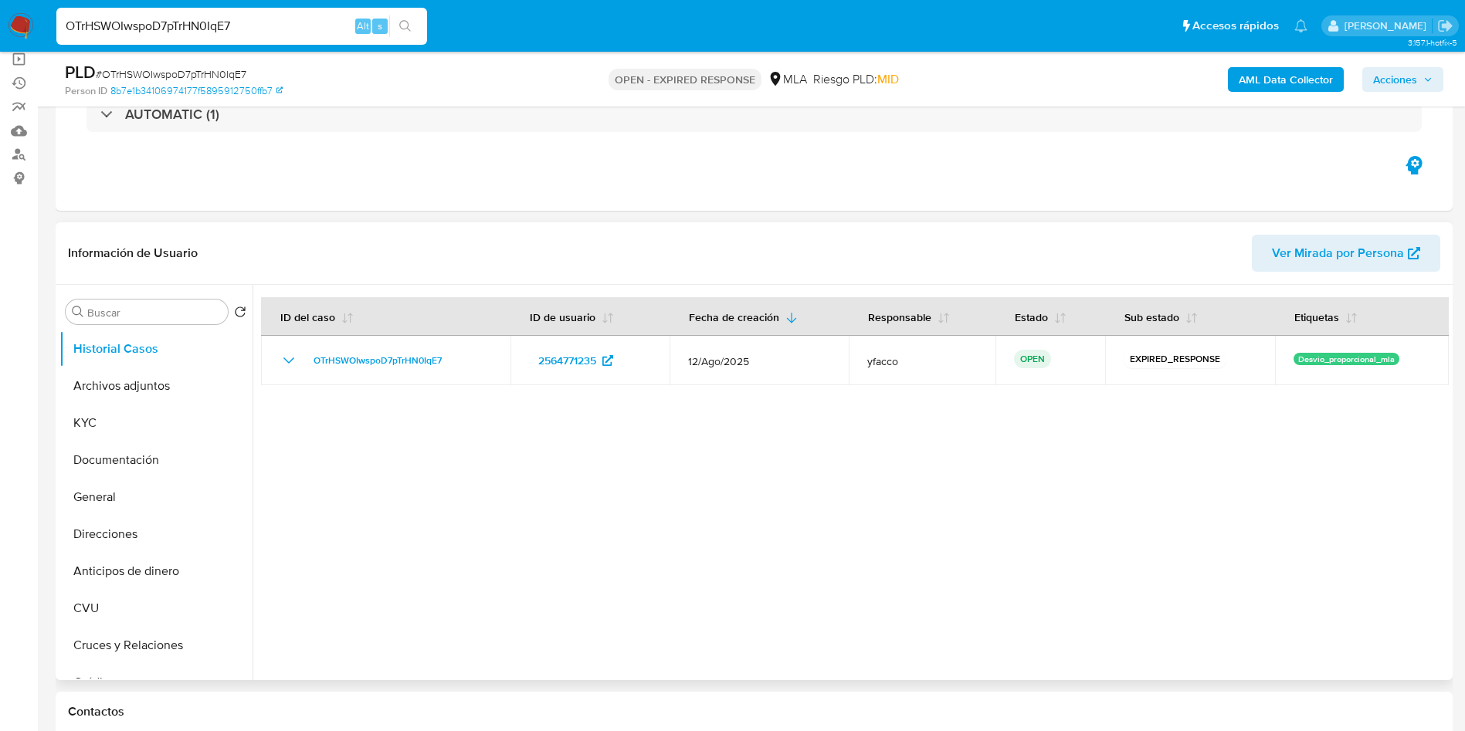
select select "10"
click at [273, 27] on input "OTrHSWOIwspoD7pTrHN0IqE7" at bounding box center [241, 26] width 371 height 20
paste input "gCX0zM8WTvMR9XmJI5UgGZ6H"
type input "gCX0zM8WTvMR9XmJI5UgGZ6H"
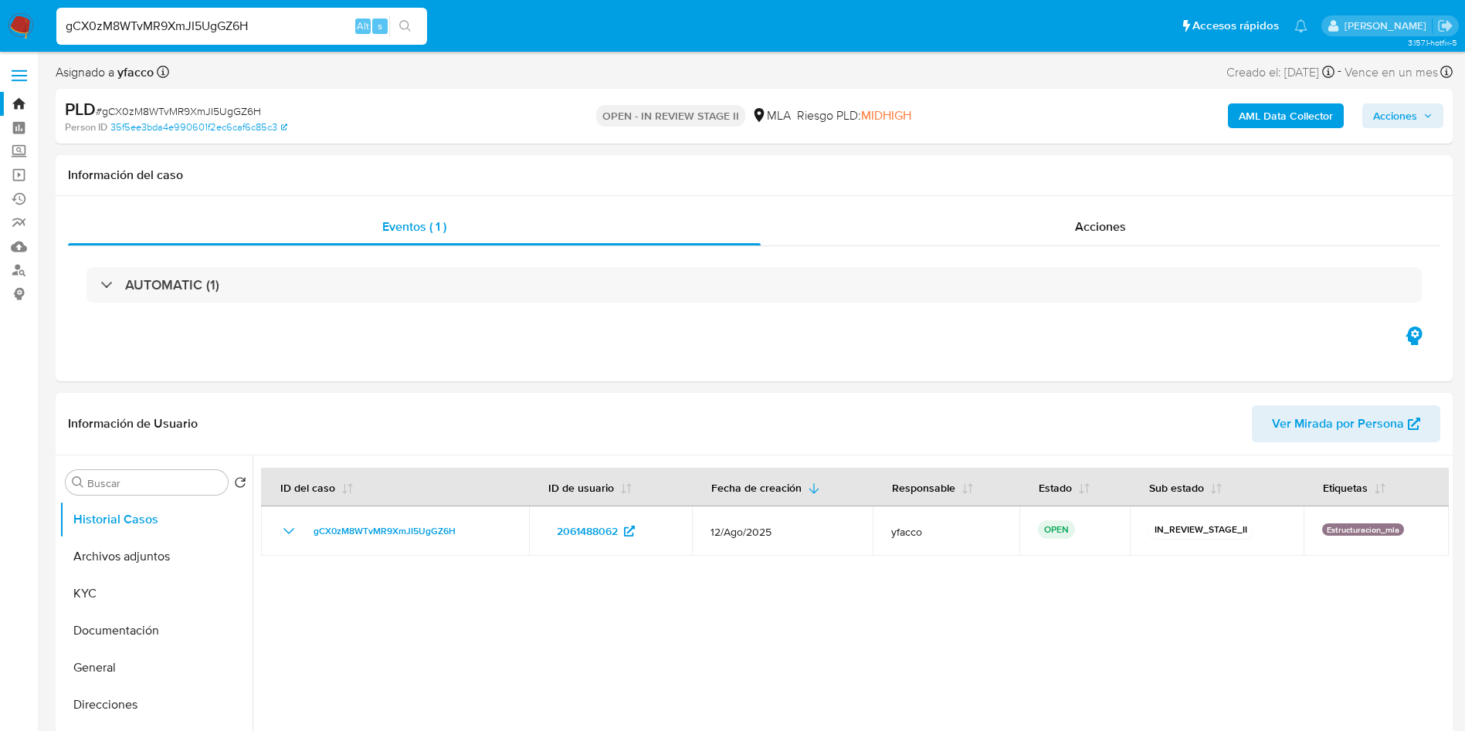
select select "10"
click at [310, 21] on input "gCX0zM8WTvMR9XmJI5UgGZ6H" at bounding box center [241, 26] width 371 height 20
paste input "r067pNKeEgQPaM4Xoq2N3AfG"
type input "r067pNKeEgQPaM4Xoq2N3AfG"
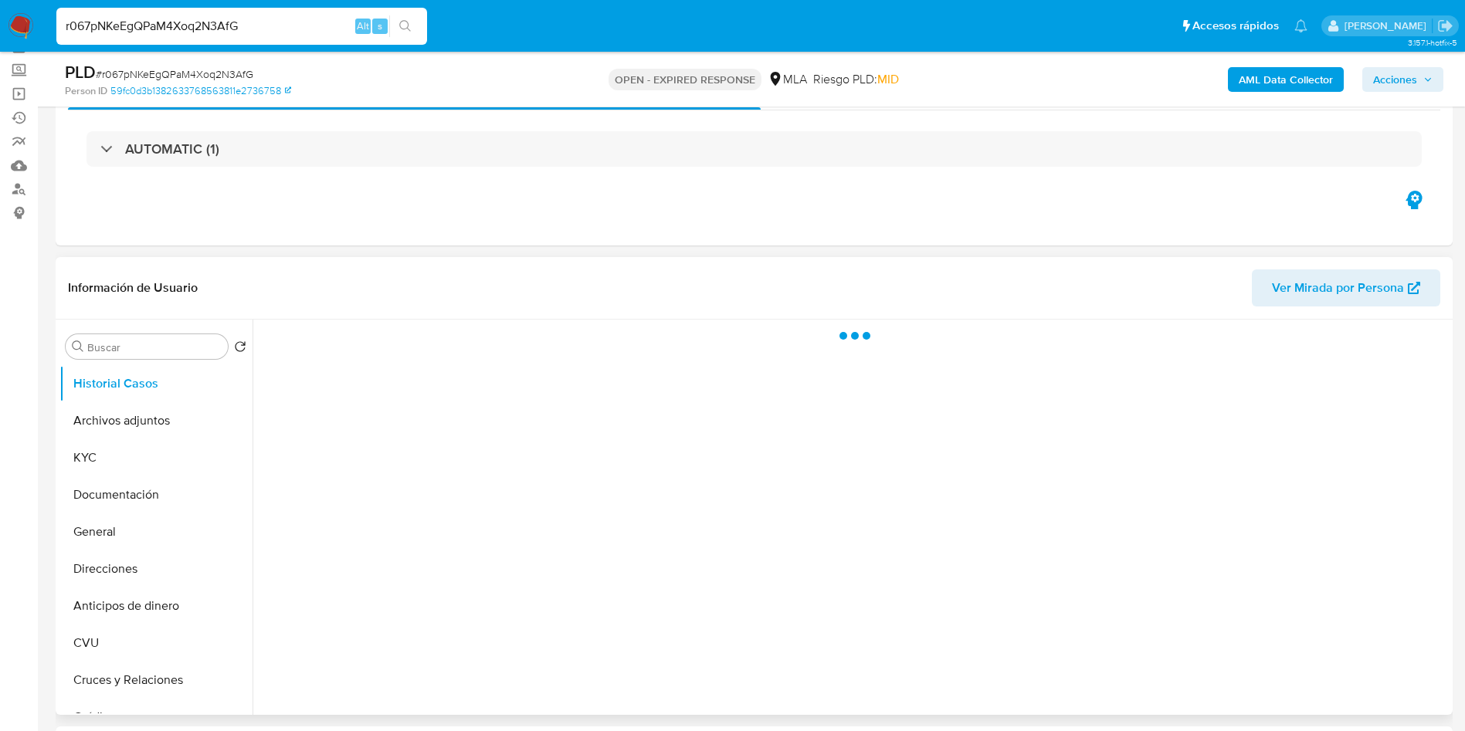
scroll to position [116, 0]
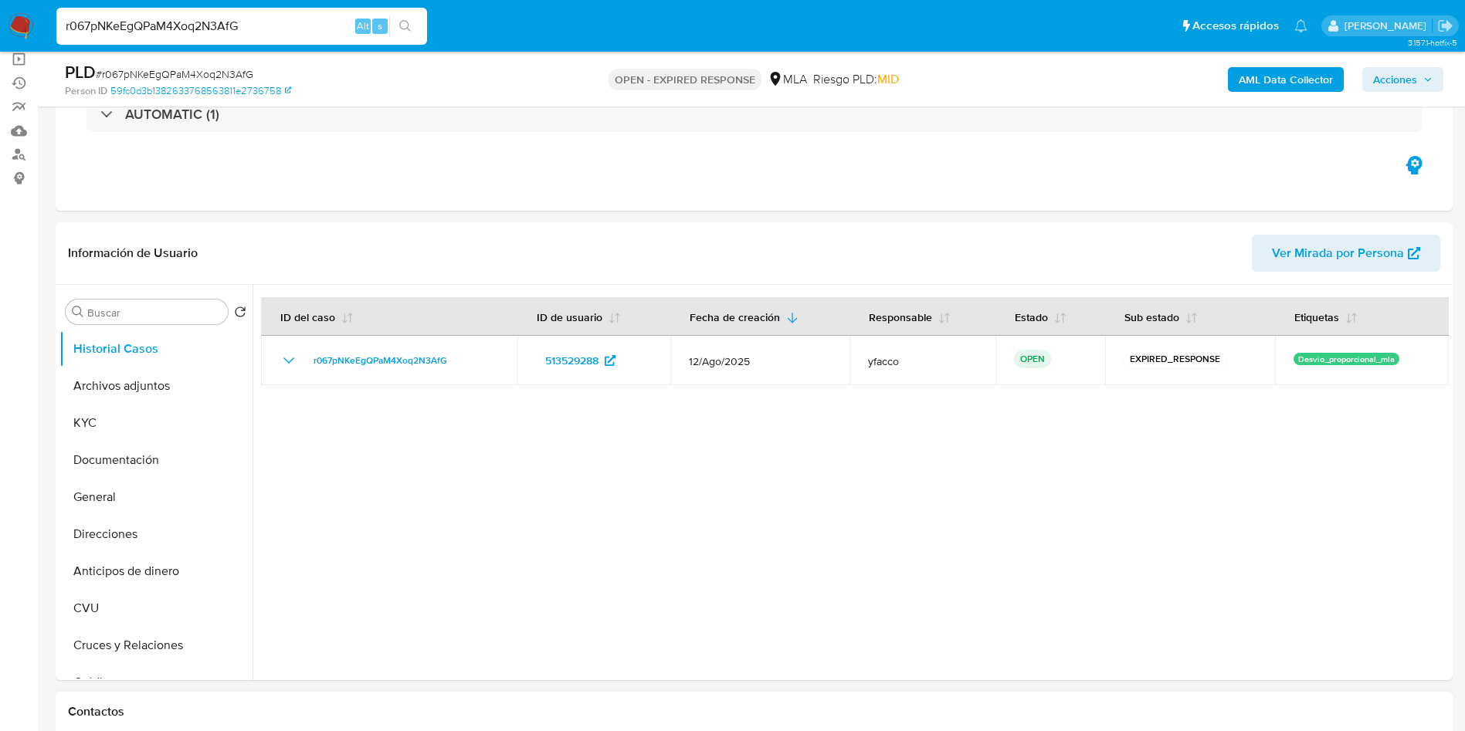
select select "10"
click at [325, 32] on input "r067pNKeEgQPaM4Xoq2N3AfG" at bounding box center [241, 26] width 371 height 20
paste input "L7y79dqKRjboxuATfEH5fT3z"
type input "L7y79dqKRjboxuATfEH5fT3z"
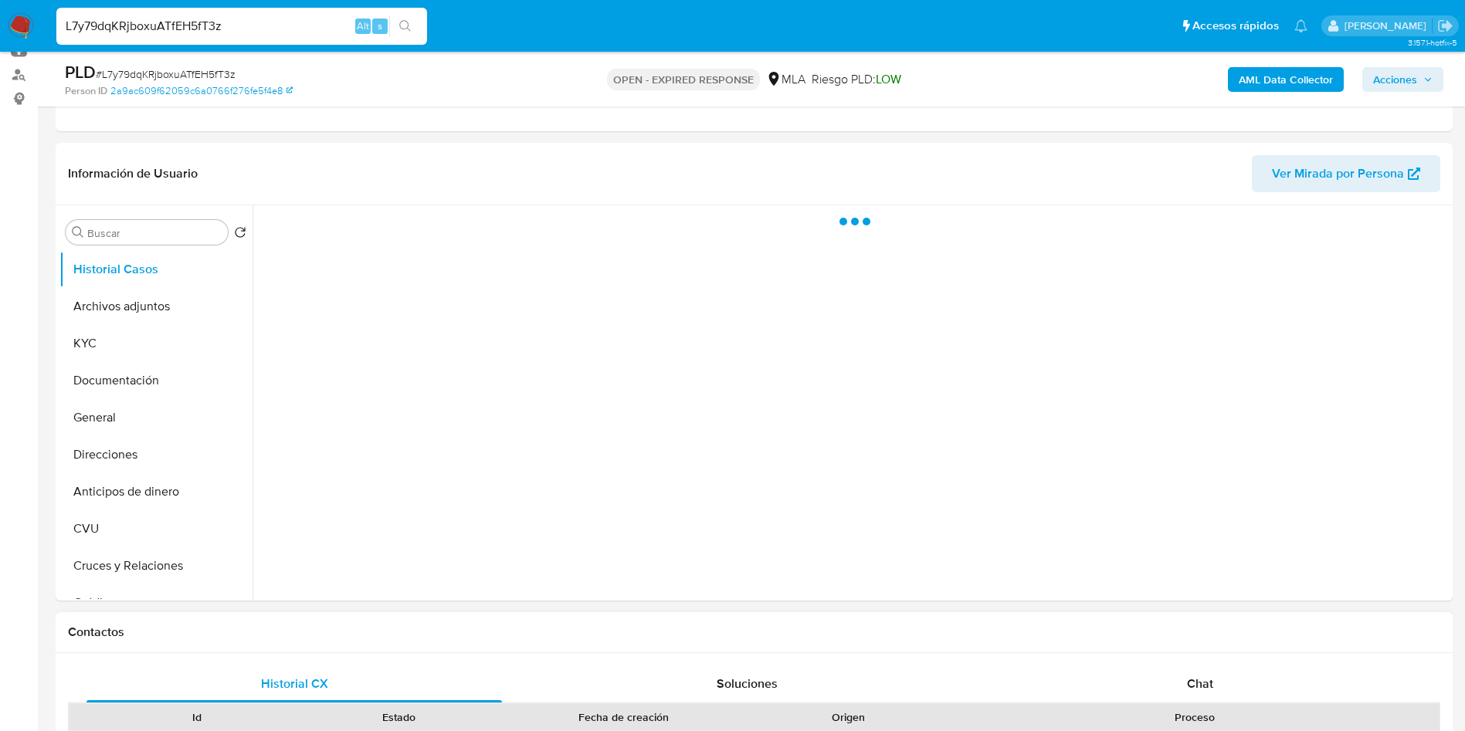
scroll to position [232, 0]
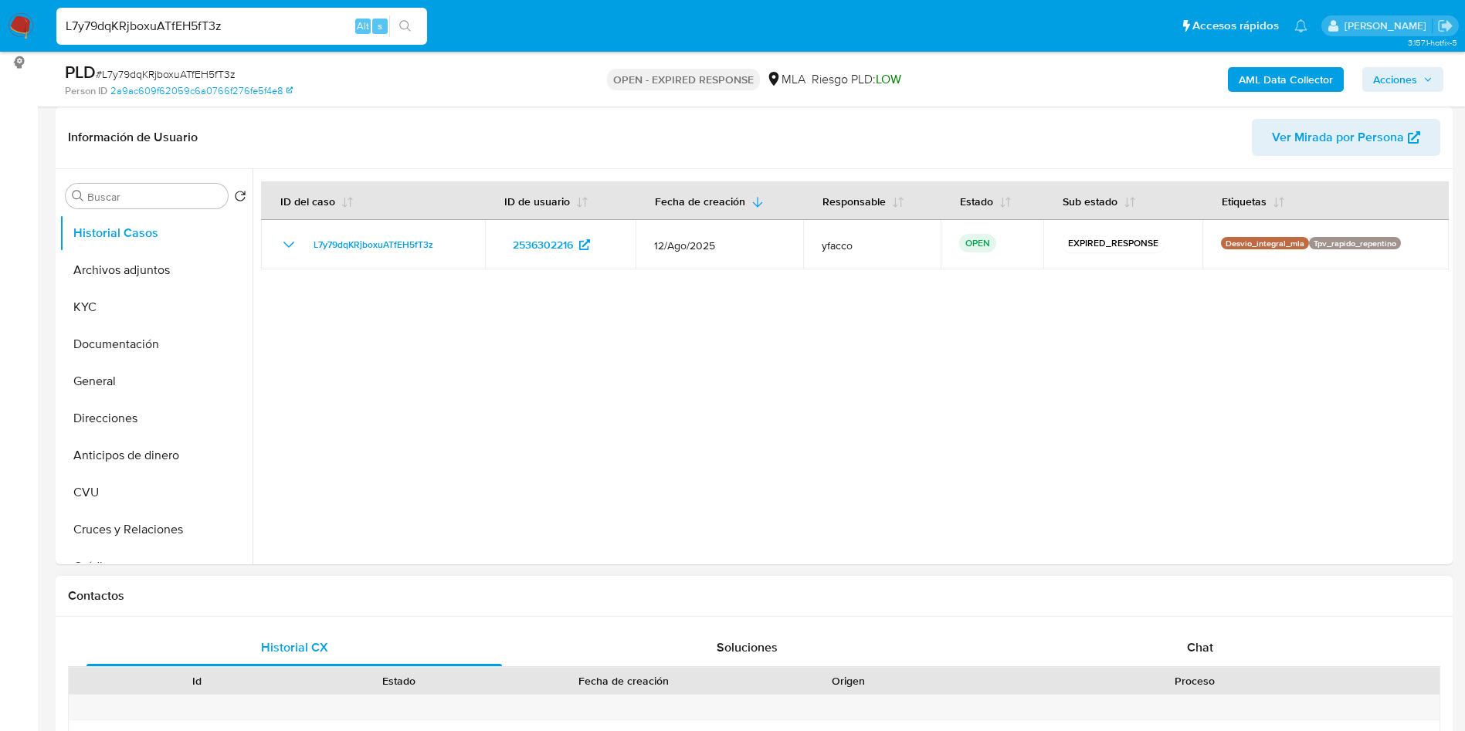
select select "10"
click at [314, 24] on input "L7y79dqKRjboxuATfEH5fT3z" at bounding box center [241, 26] width 371 height 20
paste input "L7y79dqKRjboxuATfEH5fT3z"
type input "L7y79dqKRjboxuATfEH5fT3z"
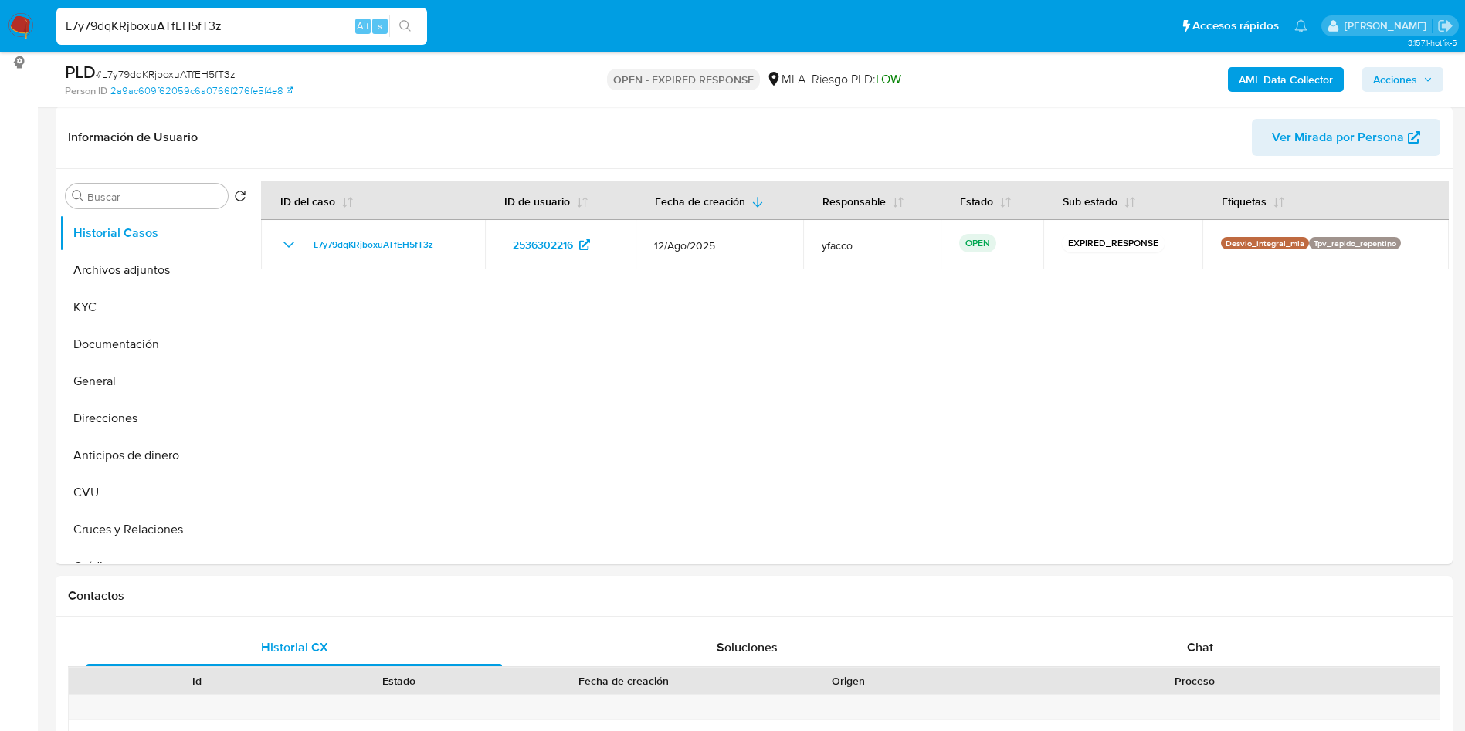
click at [293, 21] on input "L7y79dqKRjboxuATfEH5fT3z" at bounding box center [241, 26] width 371 height 20
paste input "ghw9hWEWV3CbvqkMIGV7DfKo"
type input "ghw9hWEWV3CbvqkMIGV7DfKo"
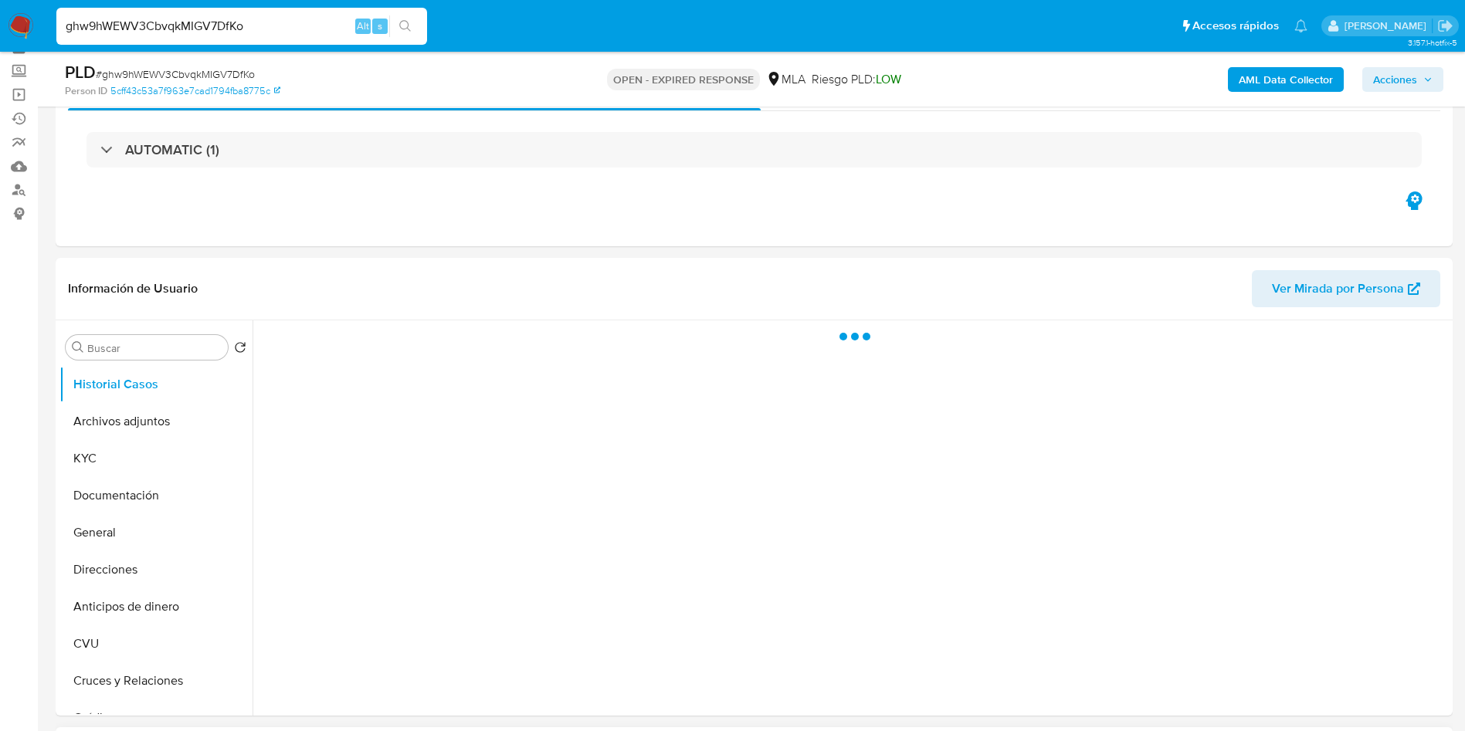
scroll to position [116, 0]
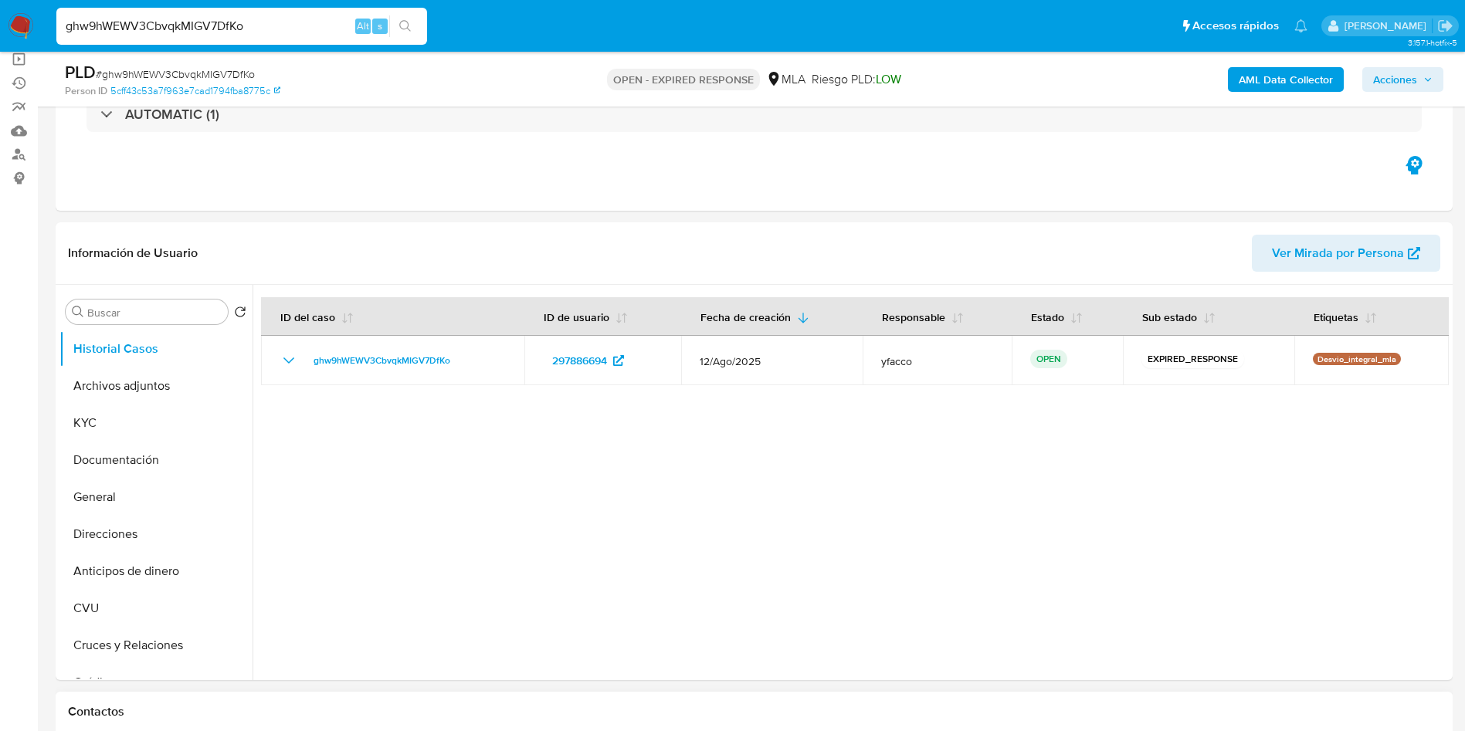
select select "10"
click at [289, 33] on input "ghw9hWEWV3CbvqkMIGV7DfKo" at bounding box center [241, 26] width 371 height 20
paste input "OI7TzCCJdZqno8UCxDRxHqNq"
type input "OI7TzCCJdZqno8UCxDRxHqNq"
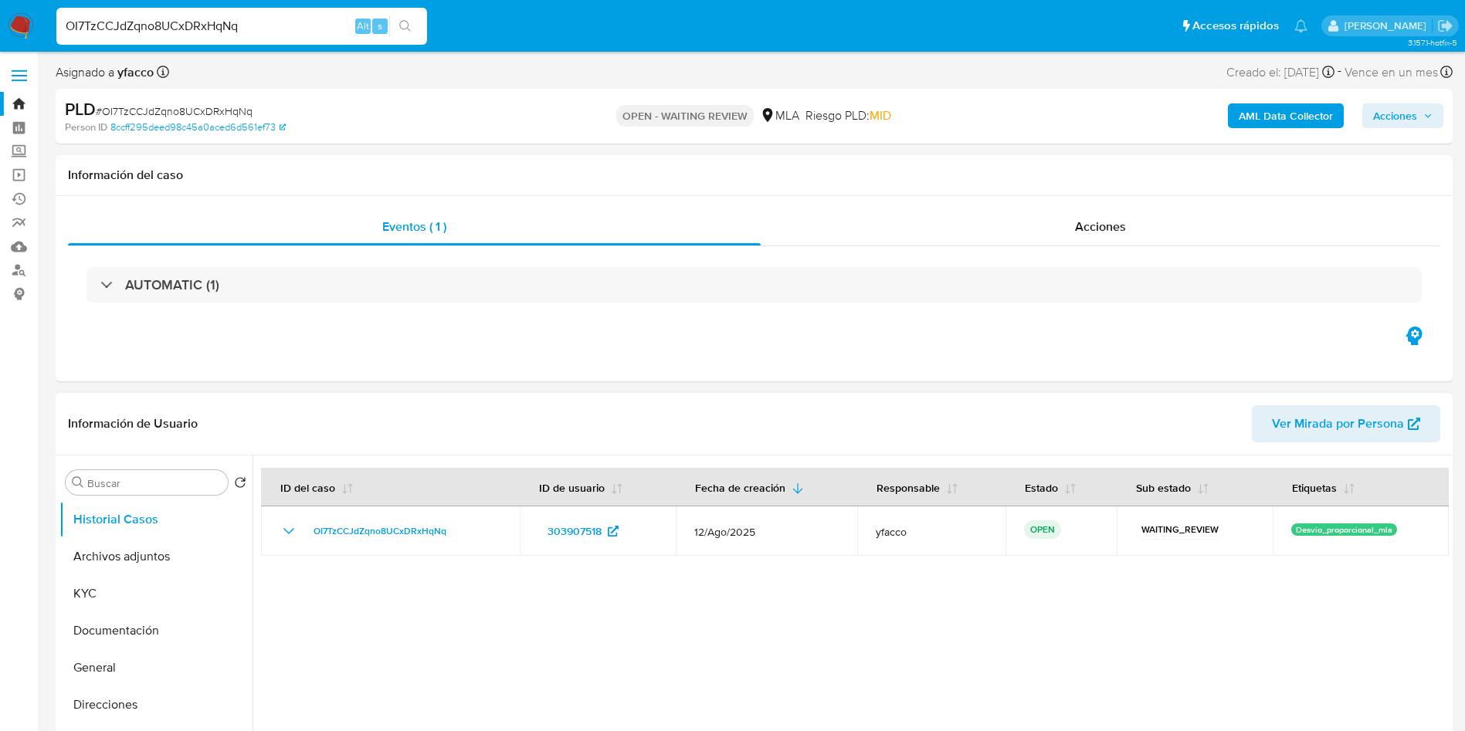
select select "10"
click at [307, 25] on input "OI7TzCCJdZqno8UCxDRxHqNq" at bounding box center [241, 26] width 371 height 20
paste input "r2ui9OJwgSKzymkmzR8NNOvQ"
type input "r2ui9OJwgSKzymkmzR8NNOvQ"
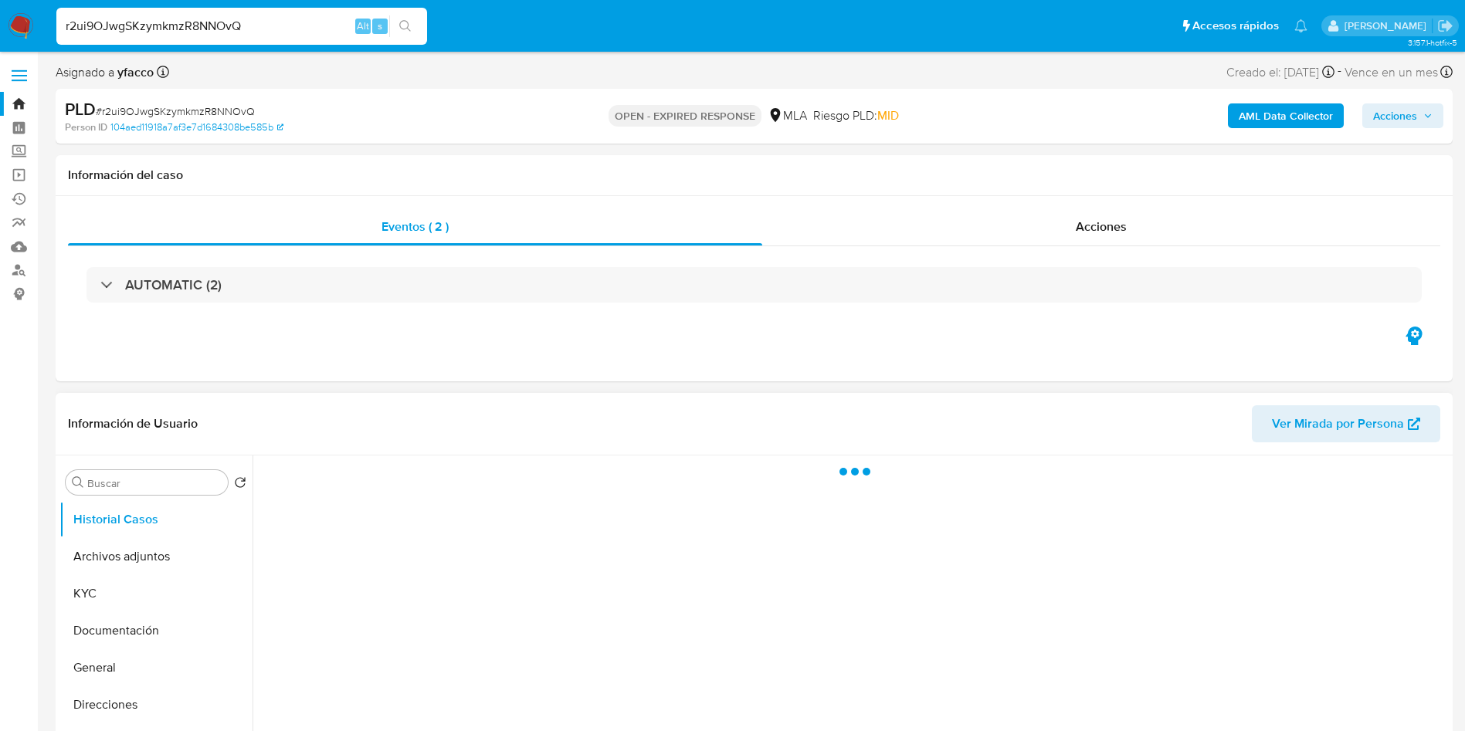
scroll to position [116, 0]
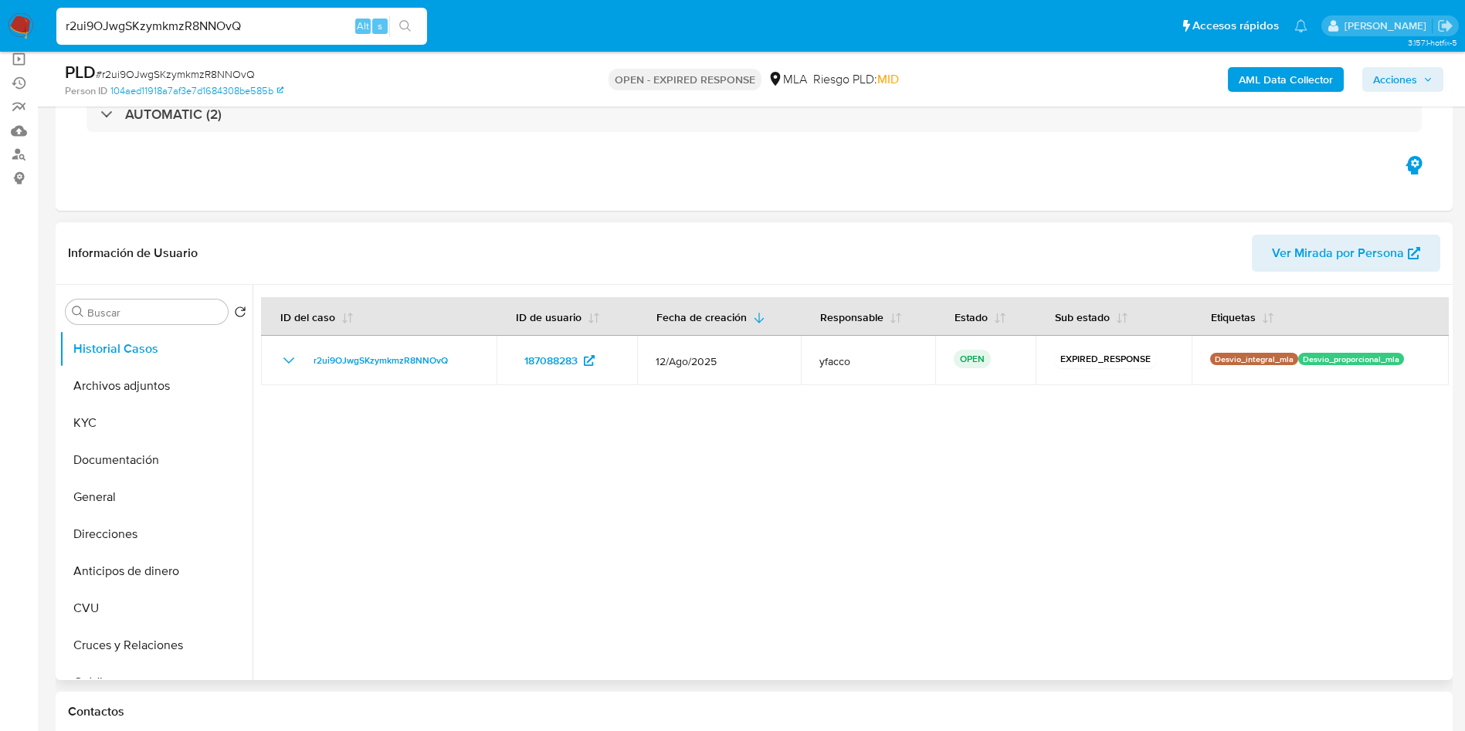
select select "10"
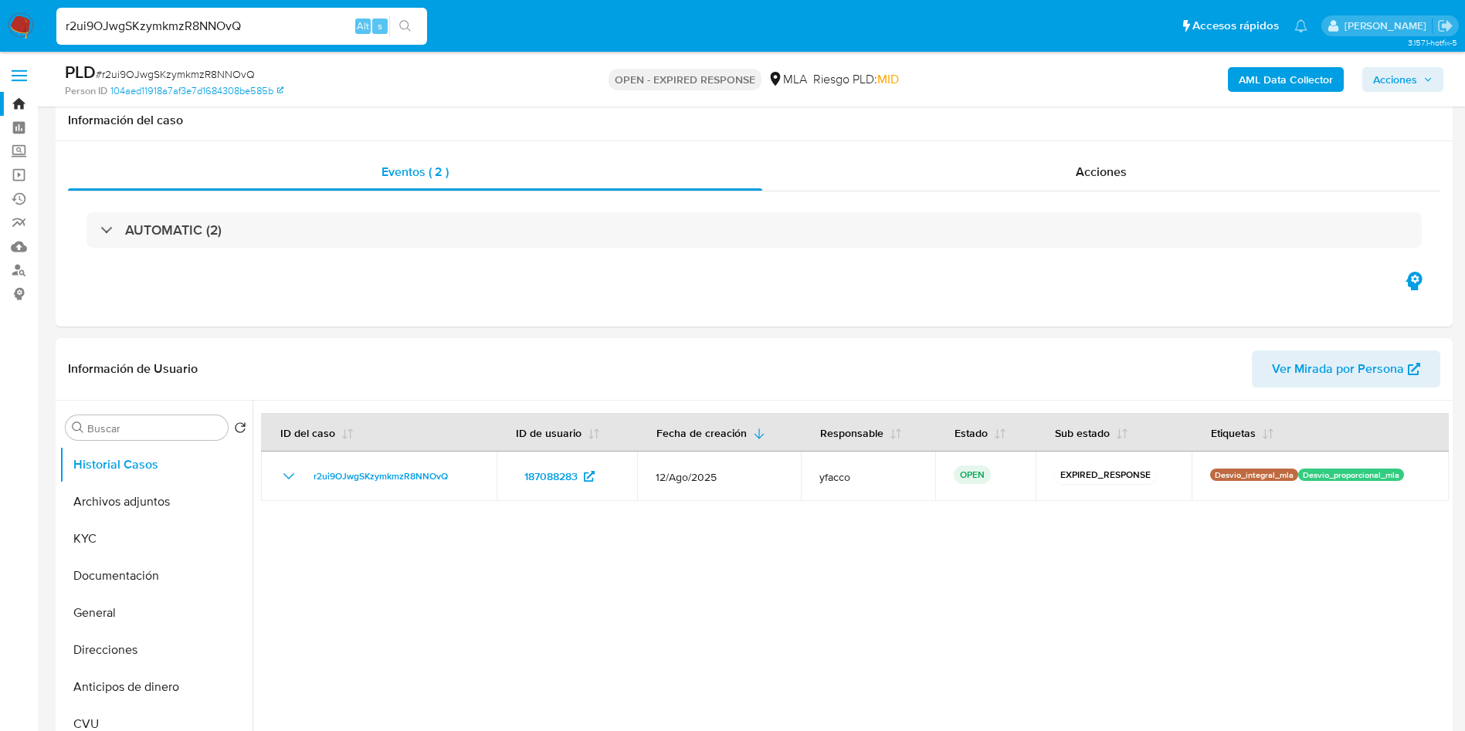
select select "10"
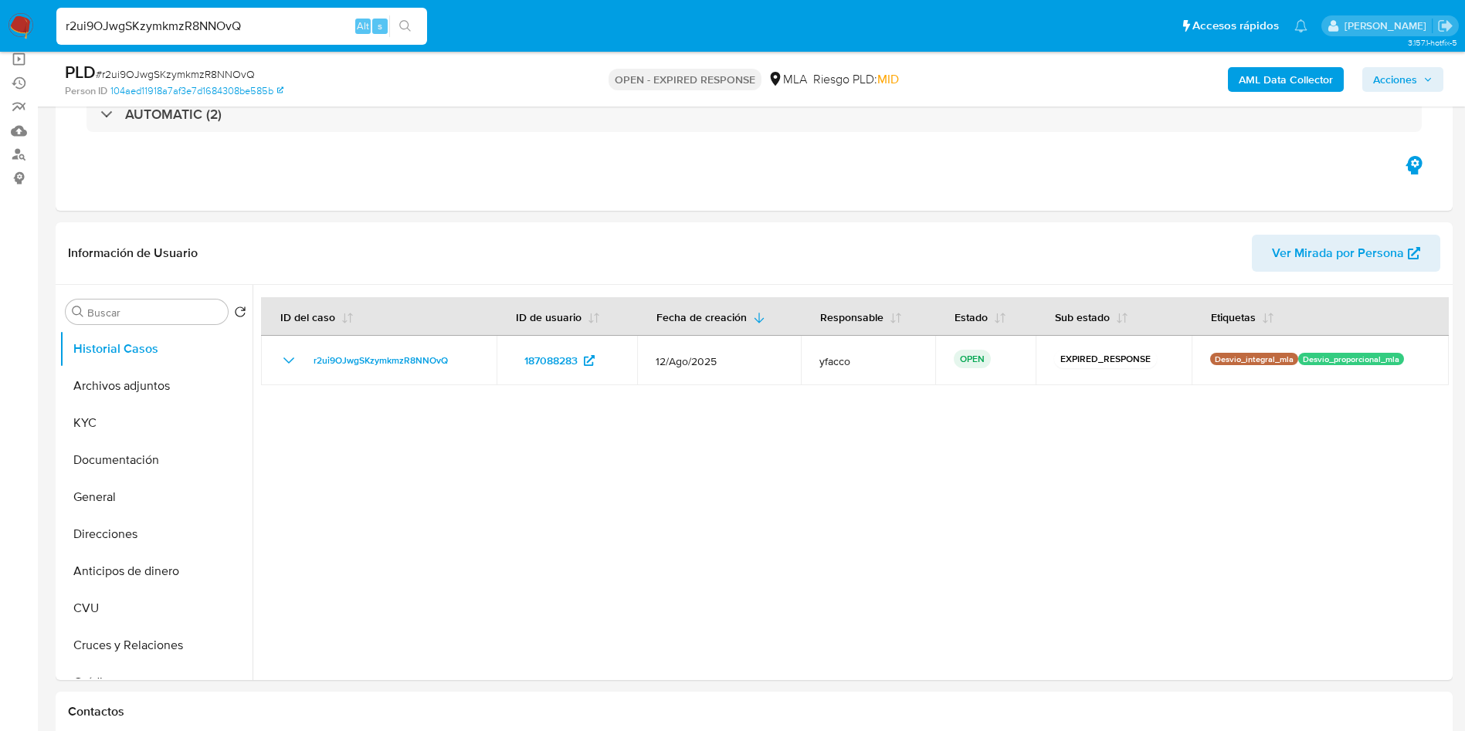
click at [312, 14] on div "r2ui9OJwgSKzymkmzR8NNOvQ Alt s" at bounding box center [241, 26] width 371 height 37
click at [310, 17] on input "r2ui9OJwgSKzymkmzR8NNOvQ" at bounding box center [241, 26] width 371 height 20
paste input "4e7X7kq57jvV6ZaaiKJausm9"
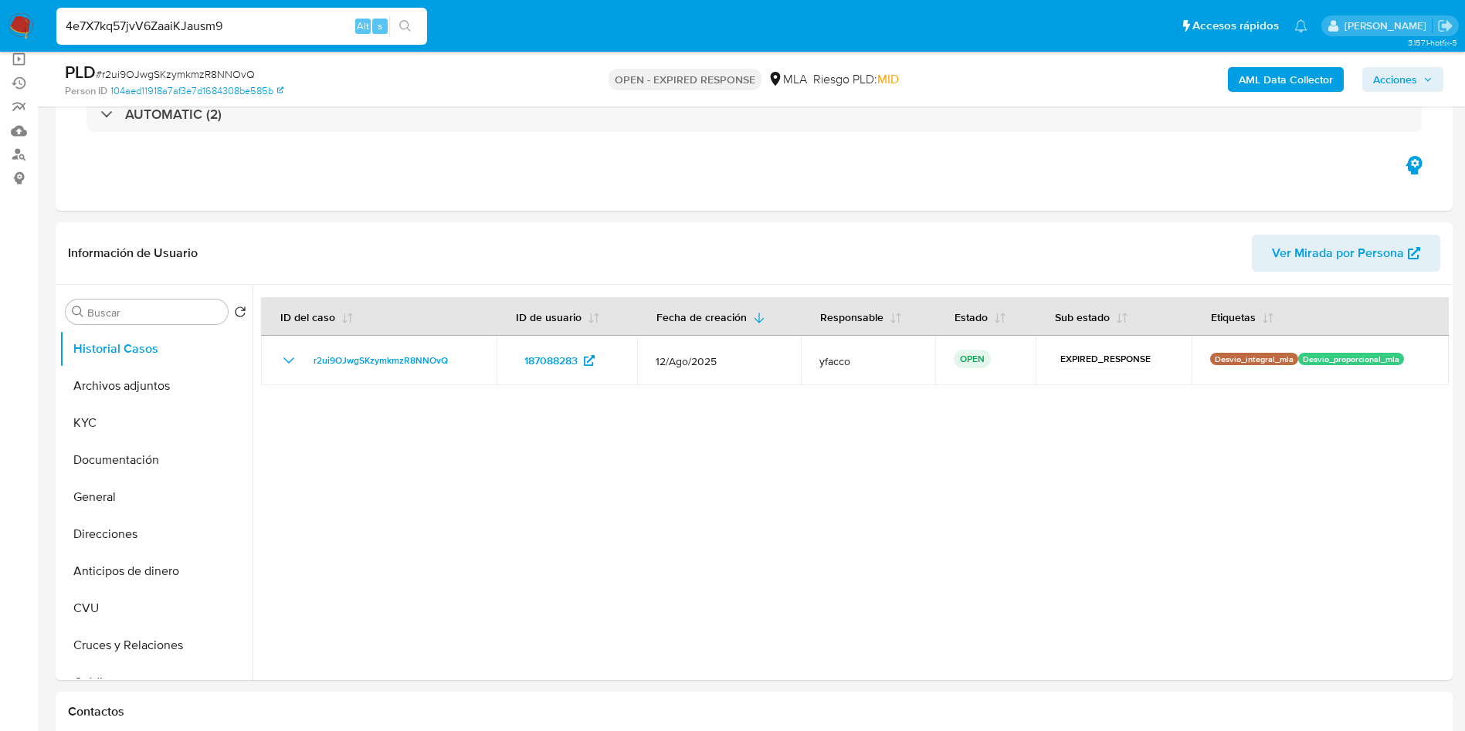
type input "4e7X7kq57jvV6ZaaiKJausm9"
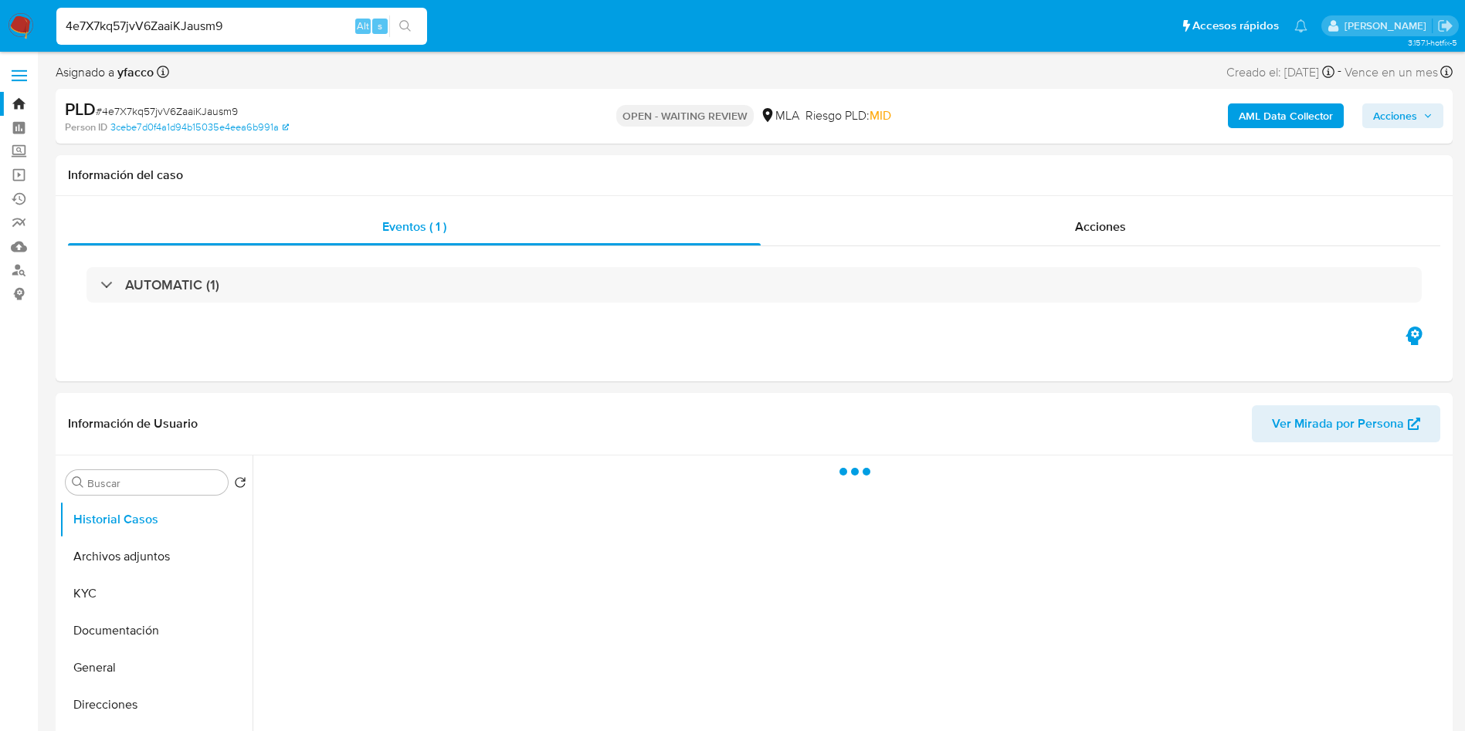
select select "10"
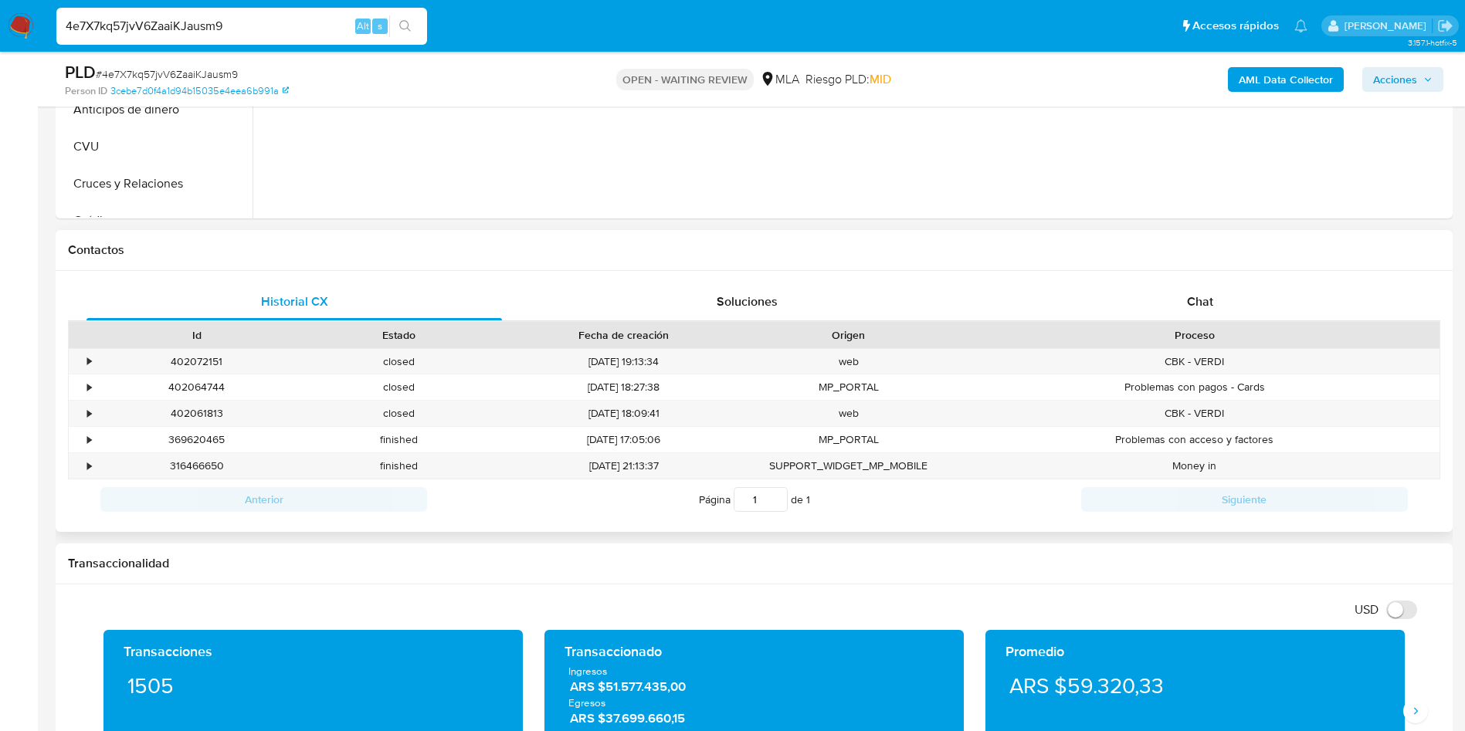
scroll to position [579, 0]
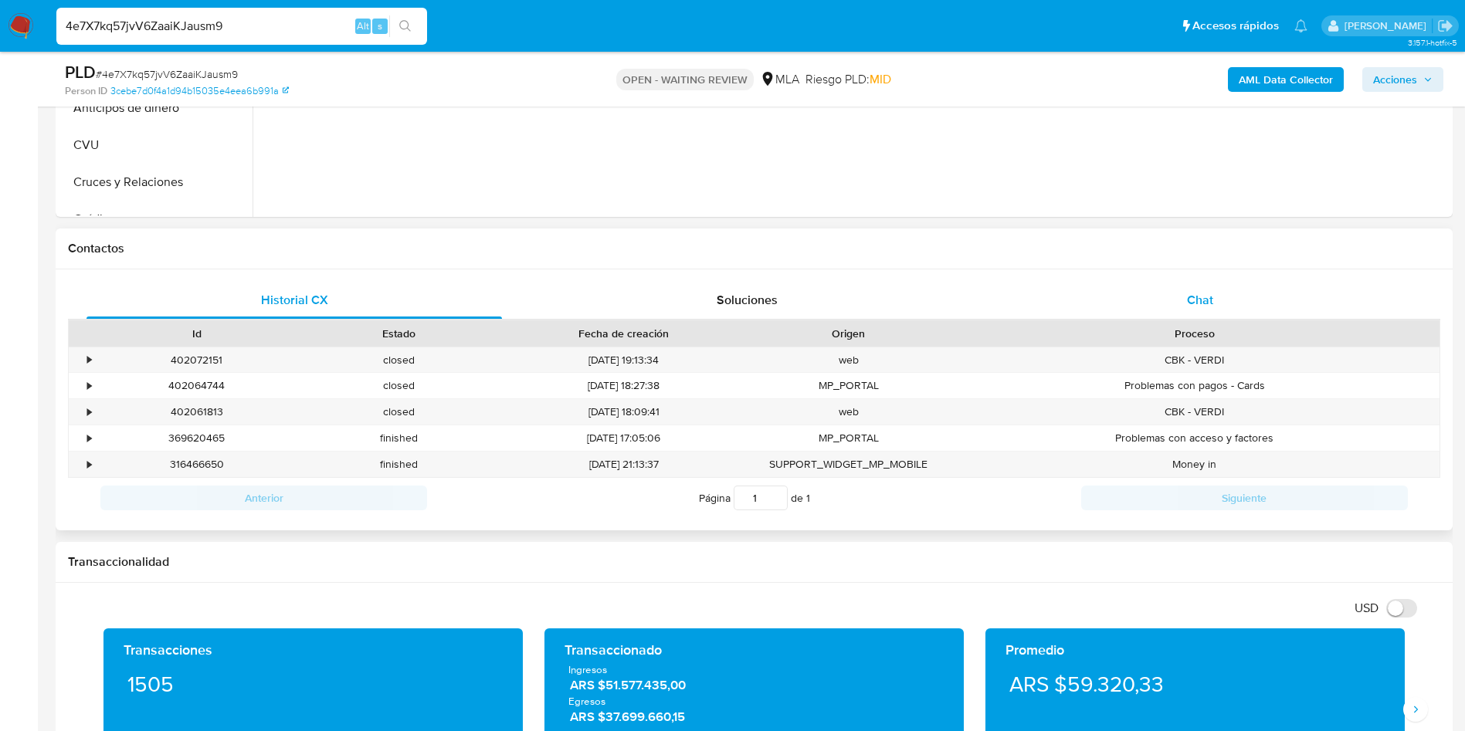
click at [1180, 310] on div "Chat" at bounding box center [1199, 300] width 415 height 37
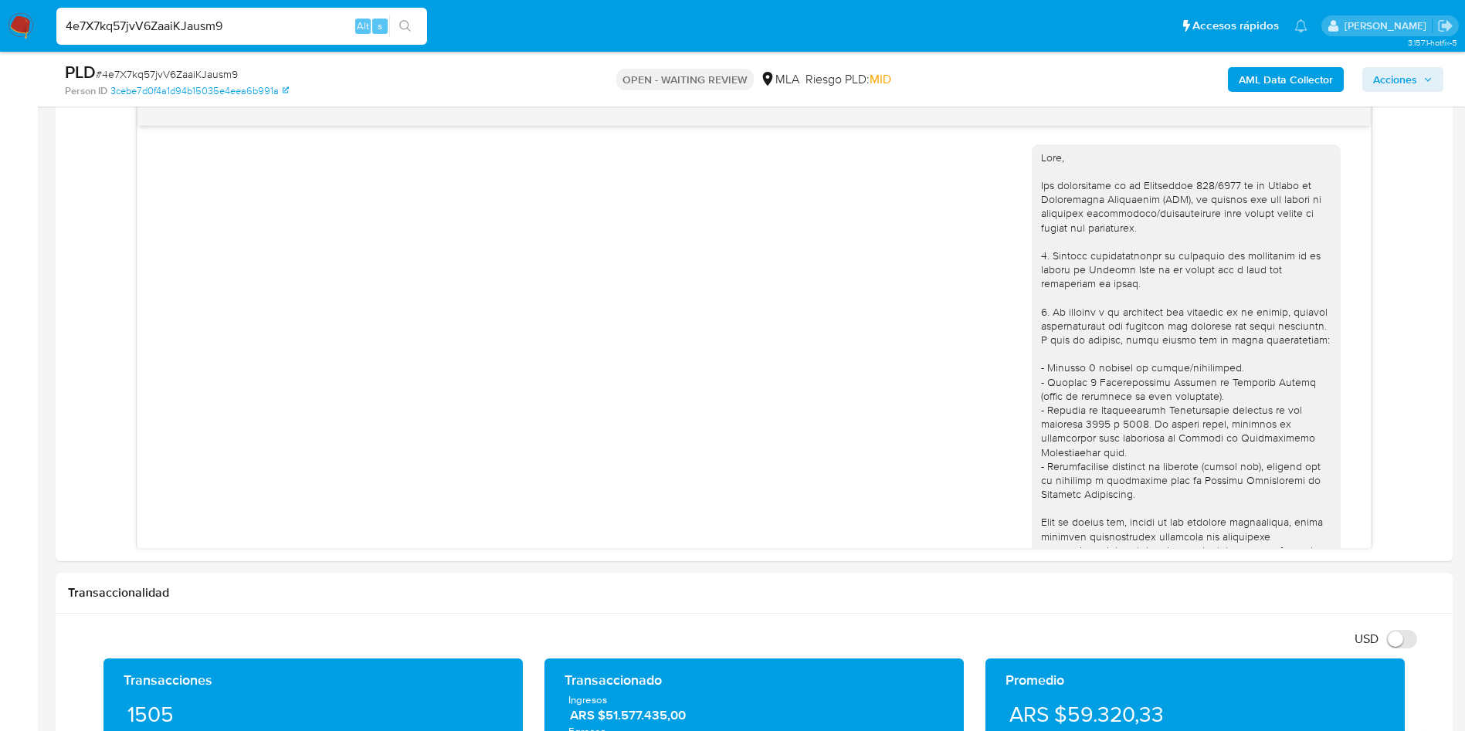
scroll to position [932, 0]
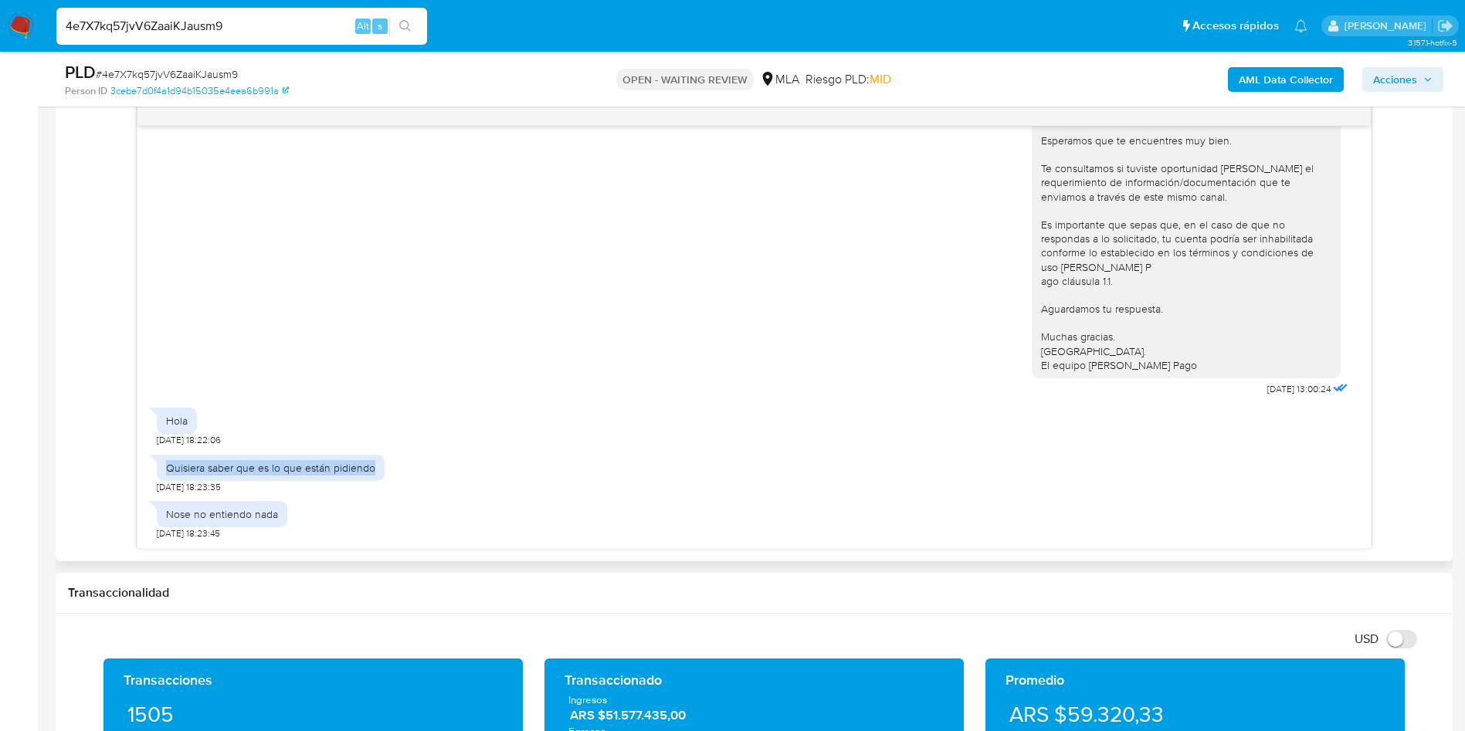
drag, startPoint x: 166, startPoint y: 469, endPoint x: 378, endPoint y: 468, distance: 211.6
click at [378, 468] on div "Quisiera saber que es lo que están pidiendo" at bounding box center [271, 468] width 228 height 26
copy div "Quisiera saber que es lo que están pidiendo"
click at [188, 512] on div "Nose no entiendo nada" at bounding box center [222, 514] width 112 height 14
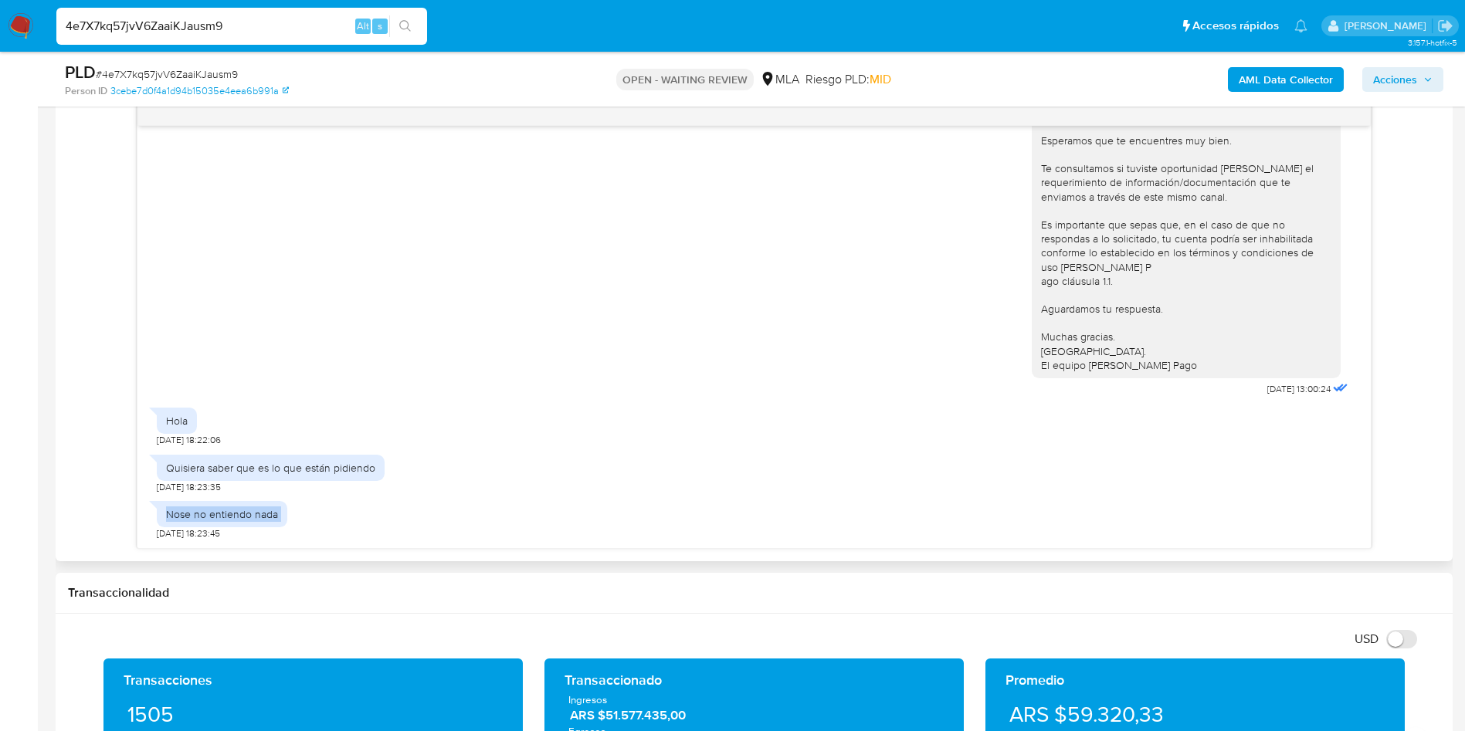
click at [188, 512] on div "Nose no entiendo nada" at bounding box center [222, 514] width 112 height 14
copy div "Nose no entiendo nada"
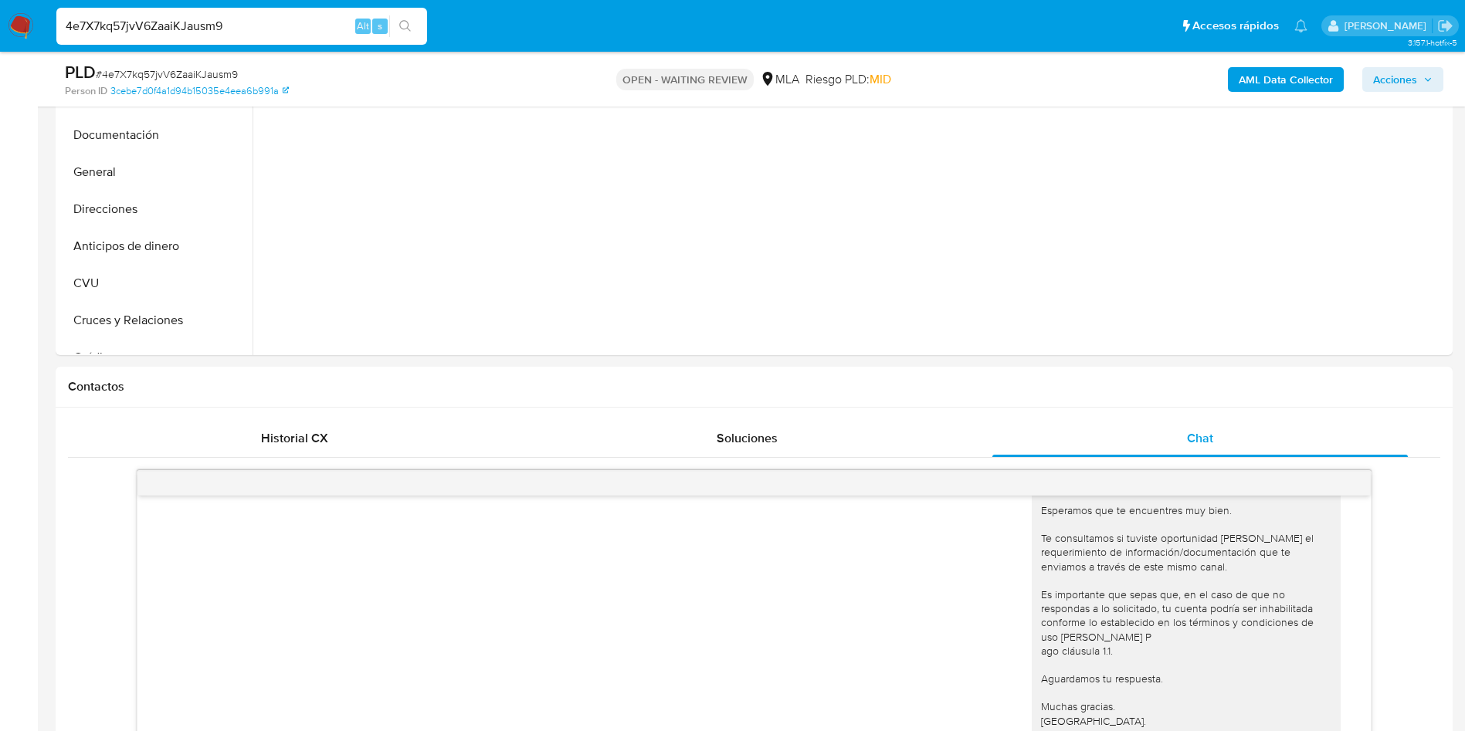
scroll to position [232, 0]
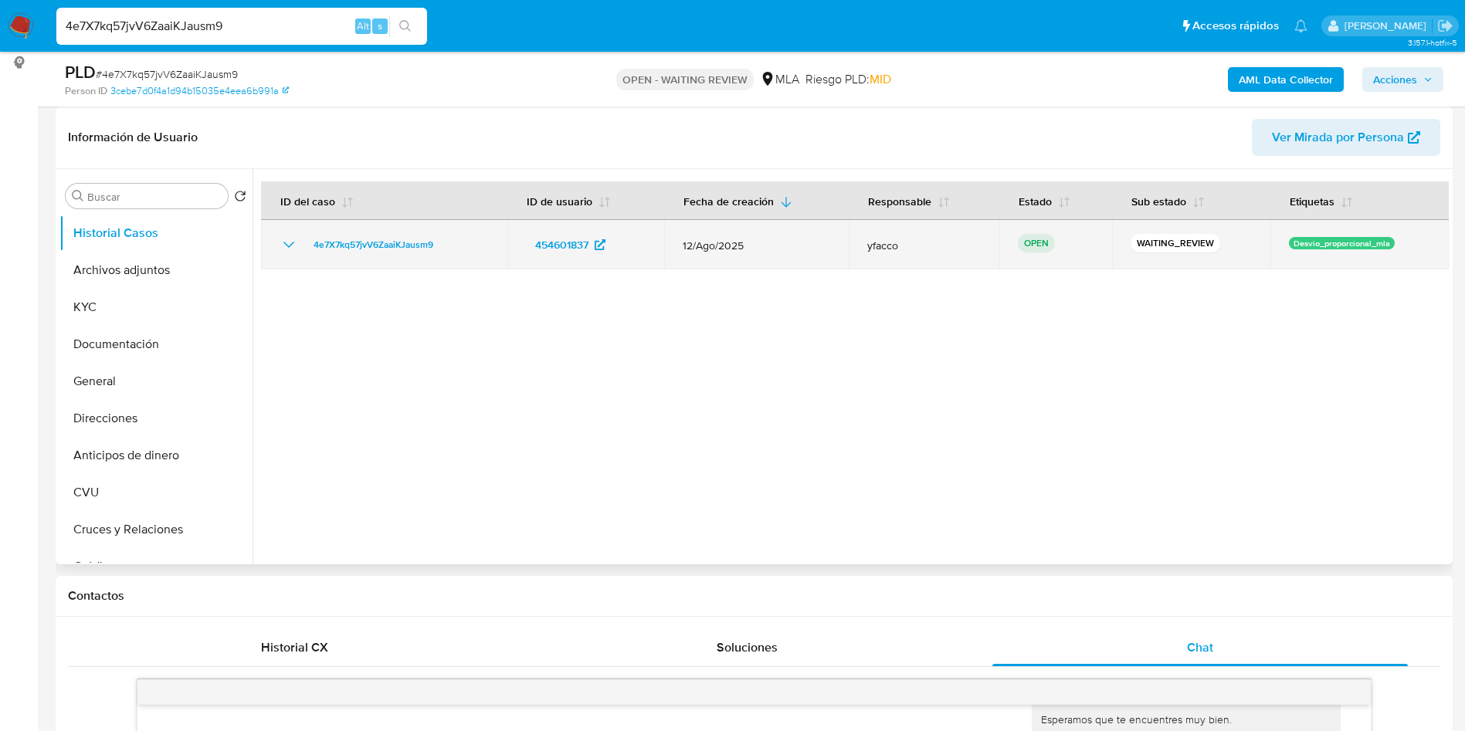
drag, startPoint x: 302, startPoint y: 245, endPoint x: 461, endPoint y: 249, distance: 159.1
click at [461, 249] on div "4e7X7kq57jvV6ZaaiKJausm9" at bounding box center [384, 245] width 209 height 19
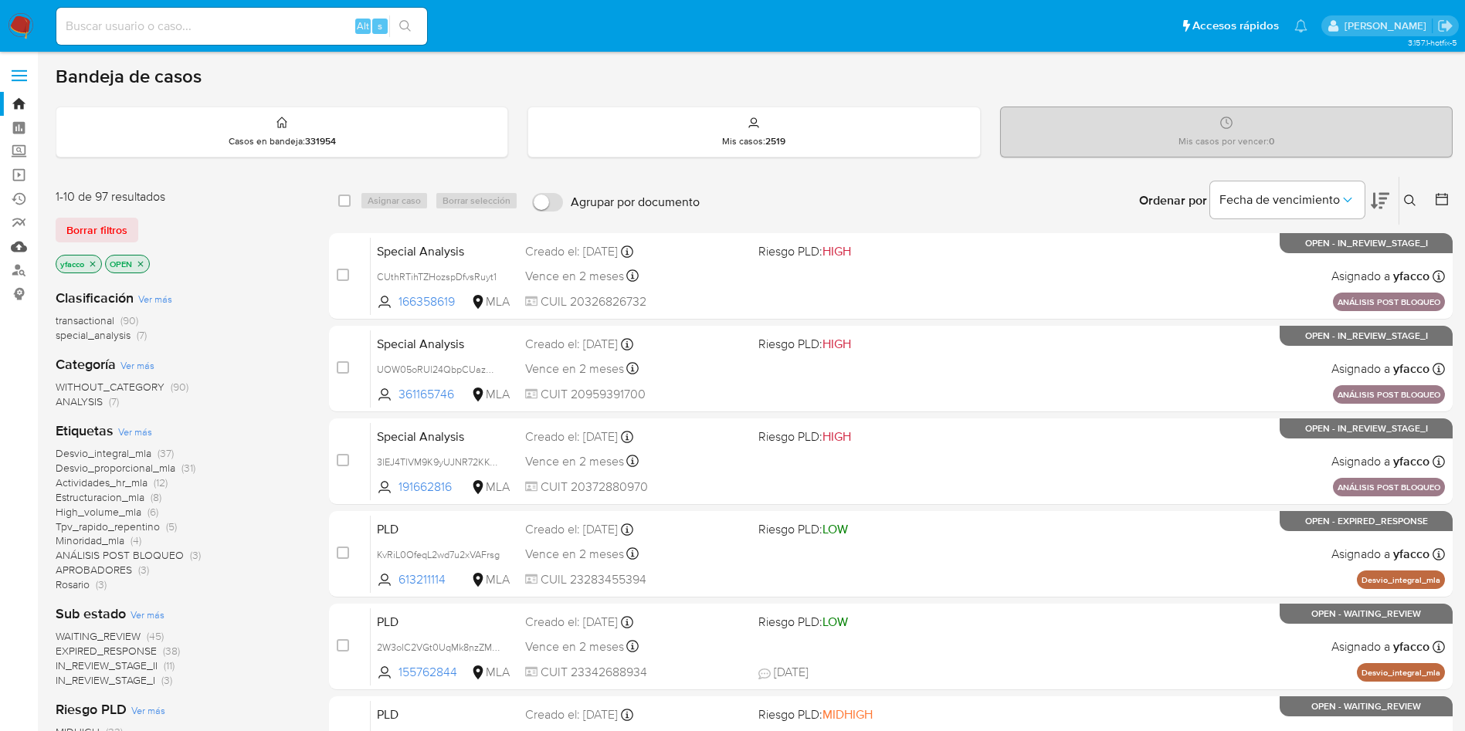
click at [19, 248] on link "Mulan" at bounding box center [92, 247] width 184 height 24
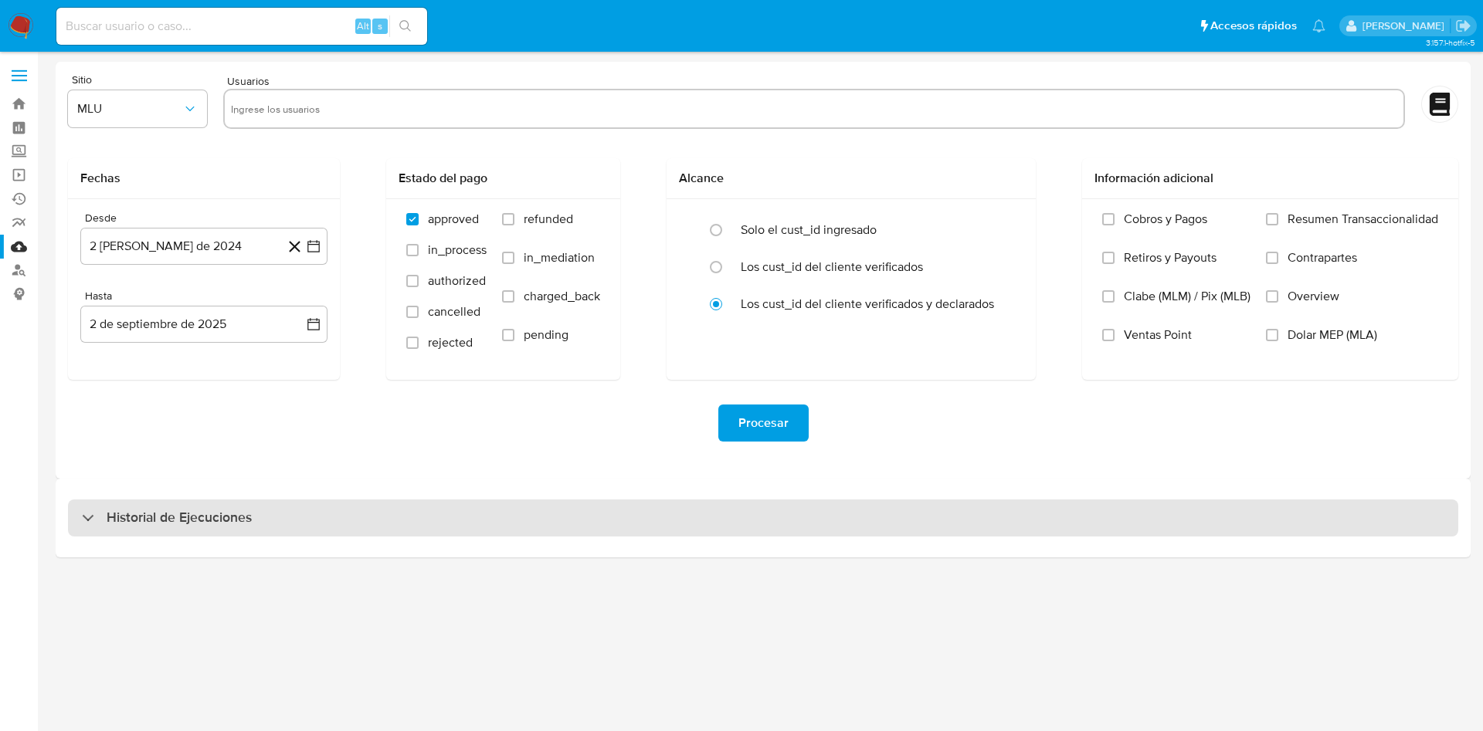
click at [252, 511] on h3 "Historial de Ejecuciones" at bounding box center [179, 518] width 145 height 19
select select "10"
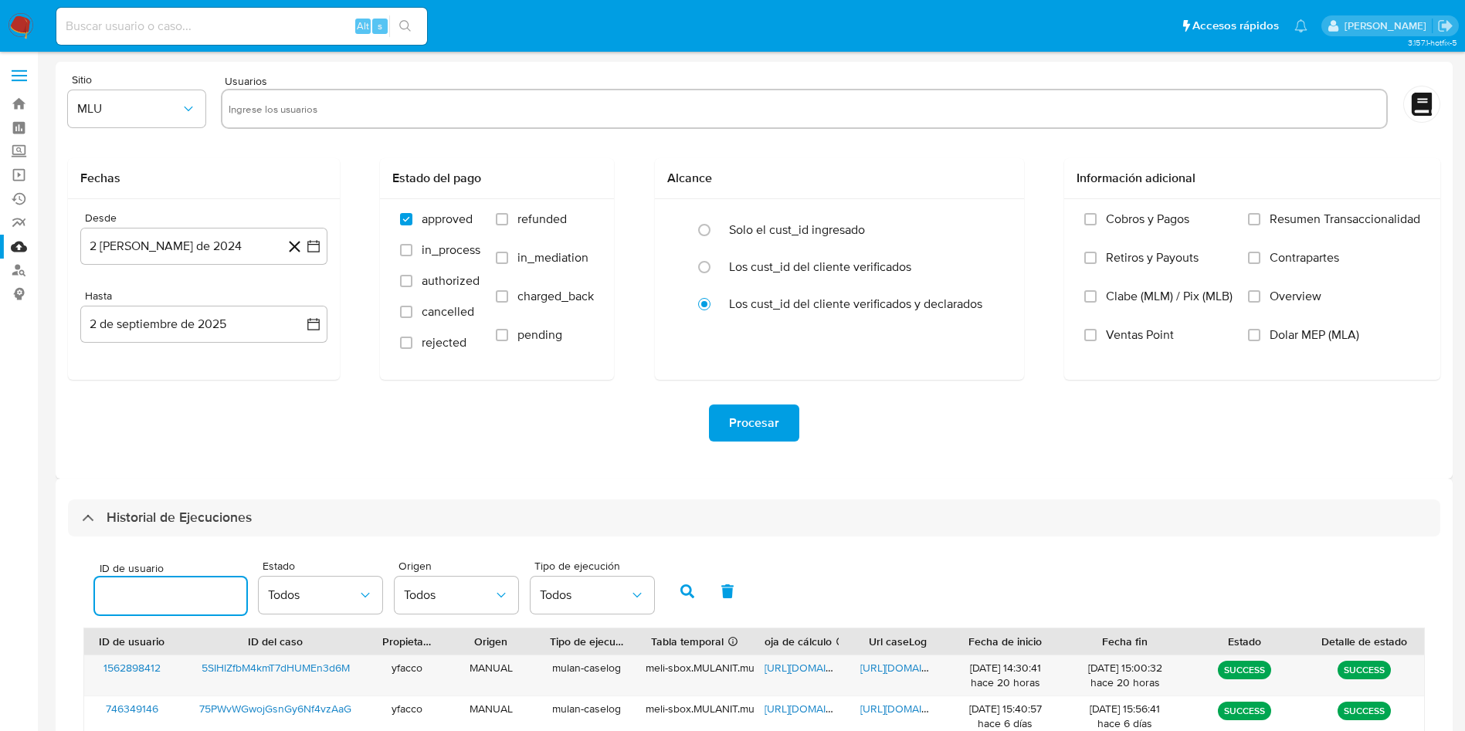
click at [213, 592] on input "number" at bounding box center [170, 596] width 151 height 20
type input "454601837"
click at [705, 600] on button "button" at bounding box center [687, 591] width 40 height 37
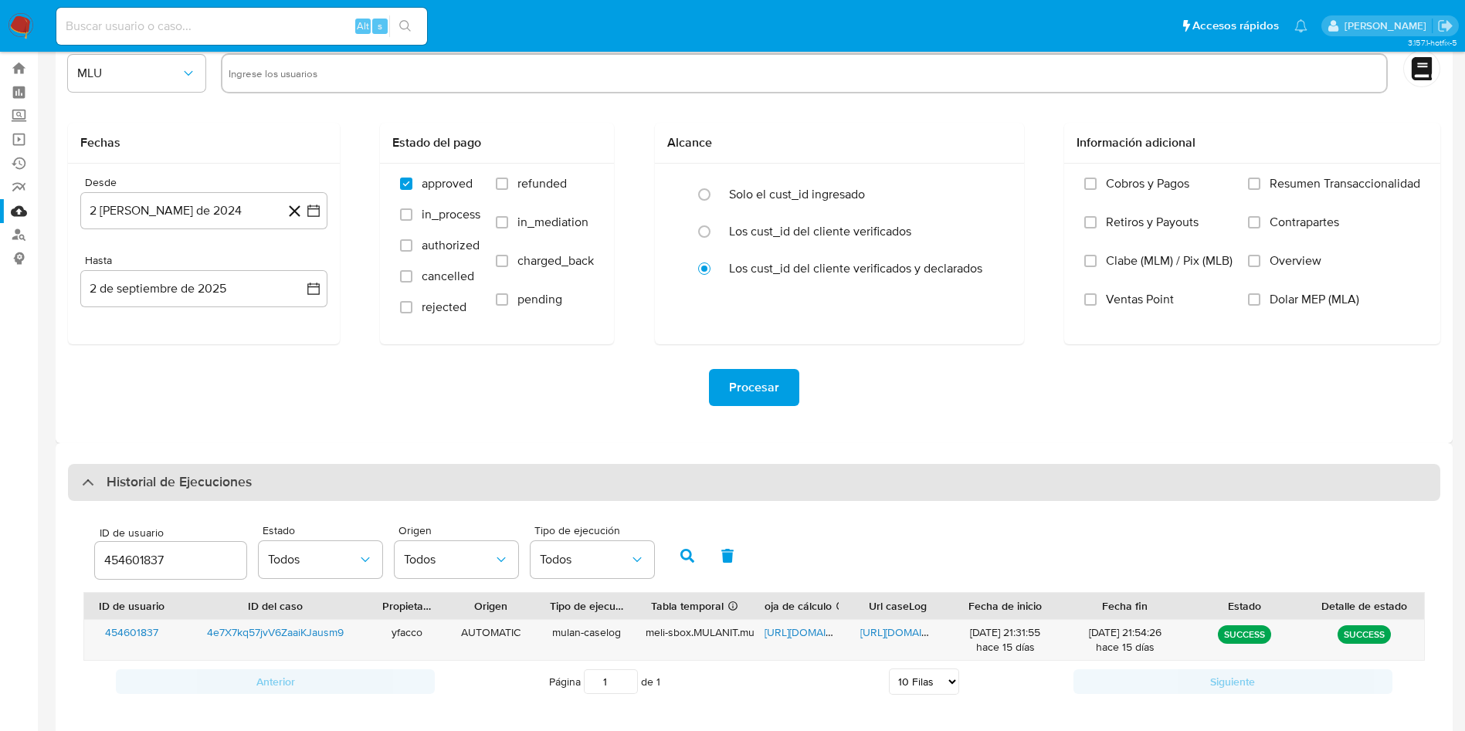
scroll to position [53, 0]
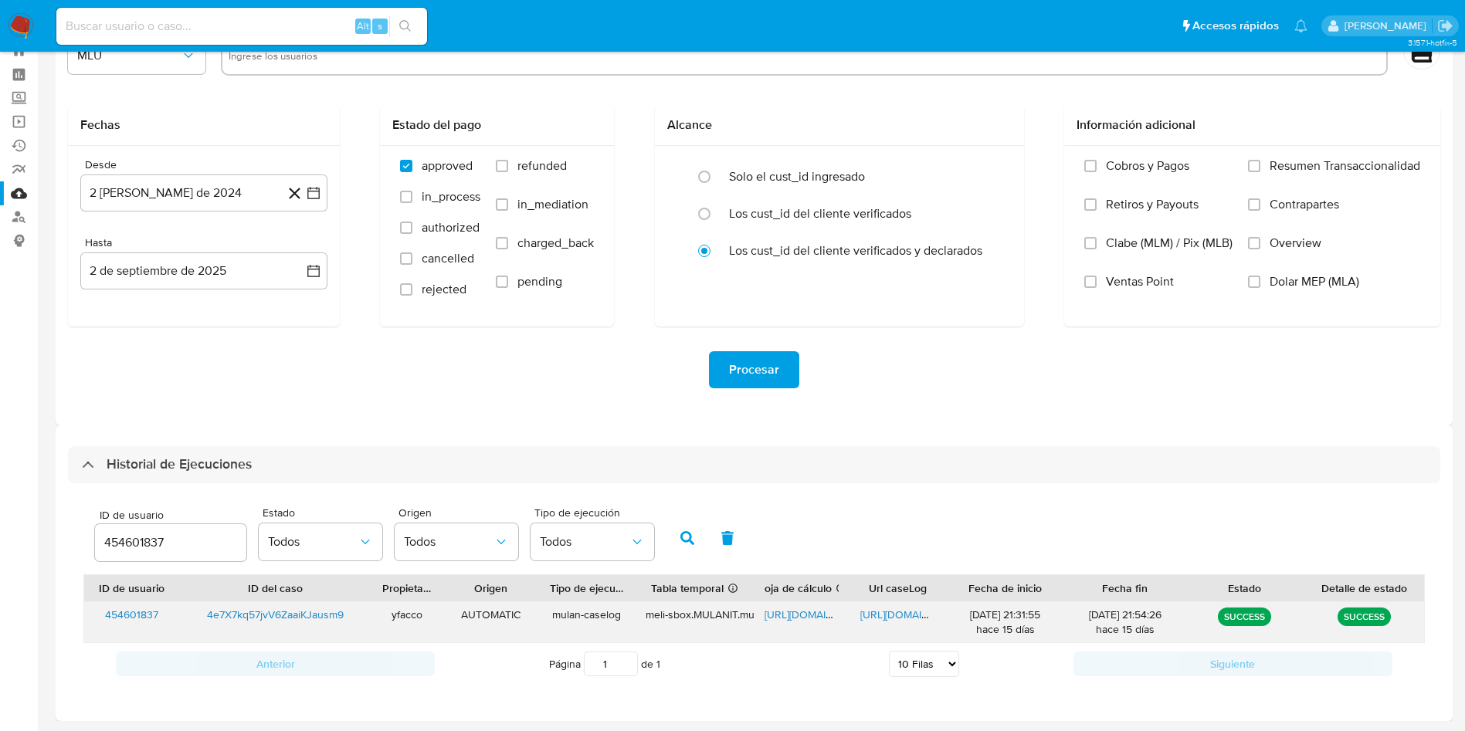
click at [869, 620] on span "[URL][DOMAIN_NAME]" at bounding box center [913, 614] width 107 height 15
click at [811, 611] on span "[URL][DOMAIN_NAME]" at bounding box center [818, 614] width 107 height 15
drag, startPoint x: 189, startPoint y: 534, endPoint x: 0, endPoint y: 507, distance: 191.1
click at [0, 511] on section "Bandeja Tablero Screening Búsqueda en Listas Watchlist Herramientas Operaciones…" at bounding box center [732, 339] width 1465 height 785
type input "2470979907"
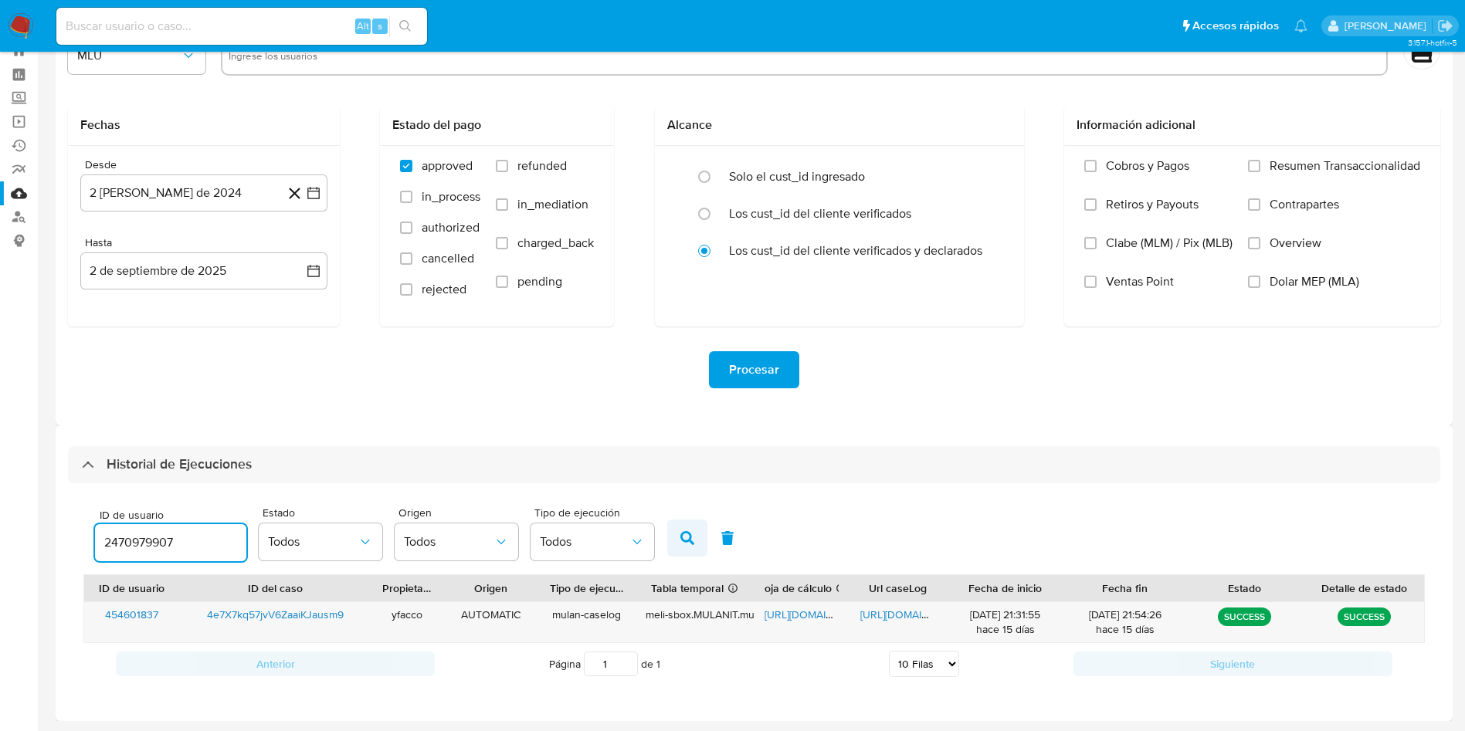
click at [687, 540] on icon "button" at bounding box center [687, 538] width 14 height 14
click at [795, 611] on span "[URL][DOMAIN_NAME]" at bounding box center [818, 614] width 107 height 15
click at [896, 622] on div "[URL][DOMAIN_NAME]" at bounding box center [897, 622] width 96 height 40
click at [896, 611] on span "[URL][DOMAIN_NAME]" at bounding box center [913, 614] width 107 height 15
drag, startPoint x: 178, startPoint y: 540, endPoint x: 60, endPoint y: 521, distance: 118.8
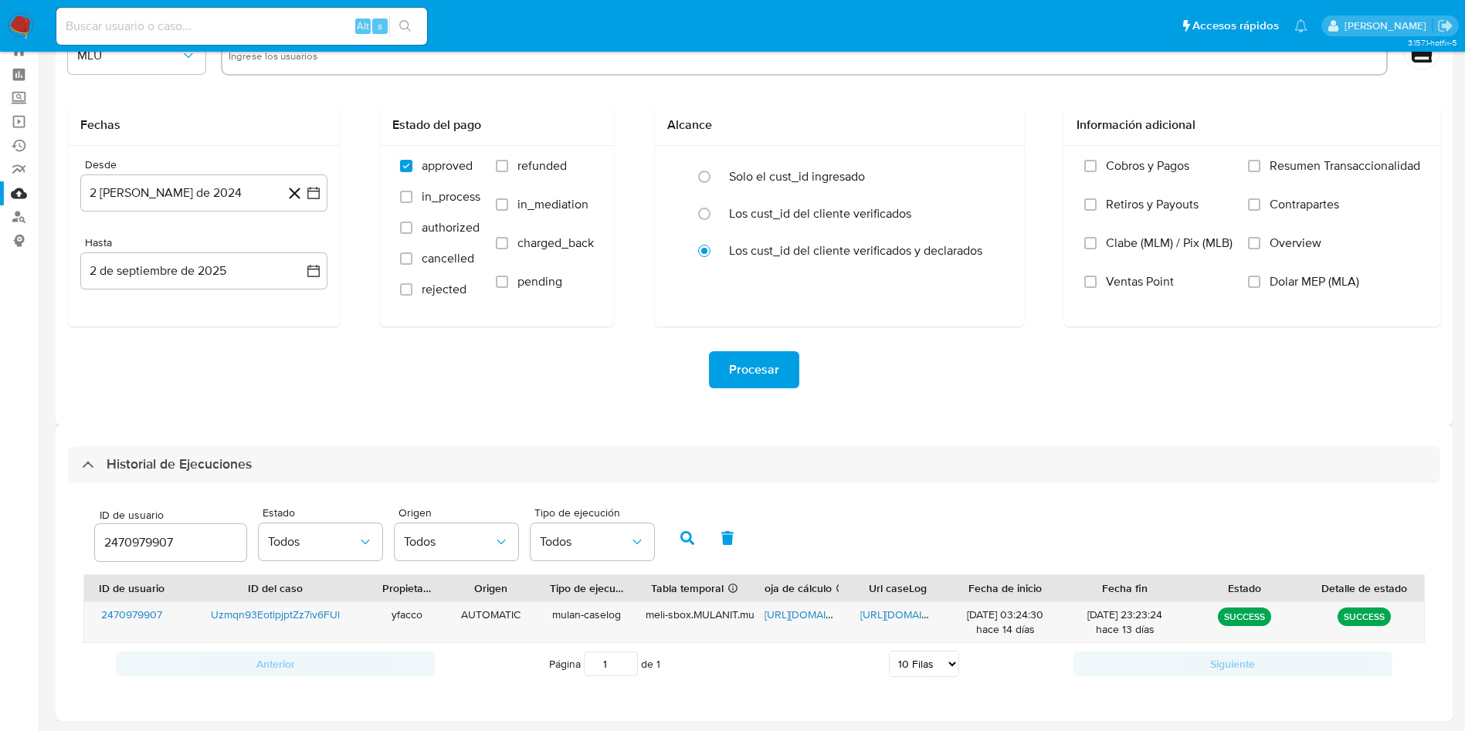
click at [73, 527] on div "ID de usuario 2470979907 Estado Todos Origen Todos Tipo de ejecución Todos ID d…" at bounding box center [754, 591] width 1372 height 217
type input "2564771235"
click at [673, 537] on button "button" at bounding box center [687, 538] width 40 height 37
click at [802, 614] on span "[URL][DOMAIN_NAME]" at bounding box center [818, 614] width 107 height 15
click at [918, 616] on span "[URL][DOMAIN_NAME]" at bounding box center [913, 614] width 107 height 15
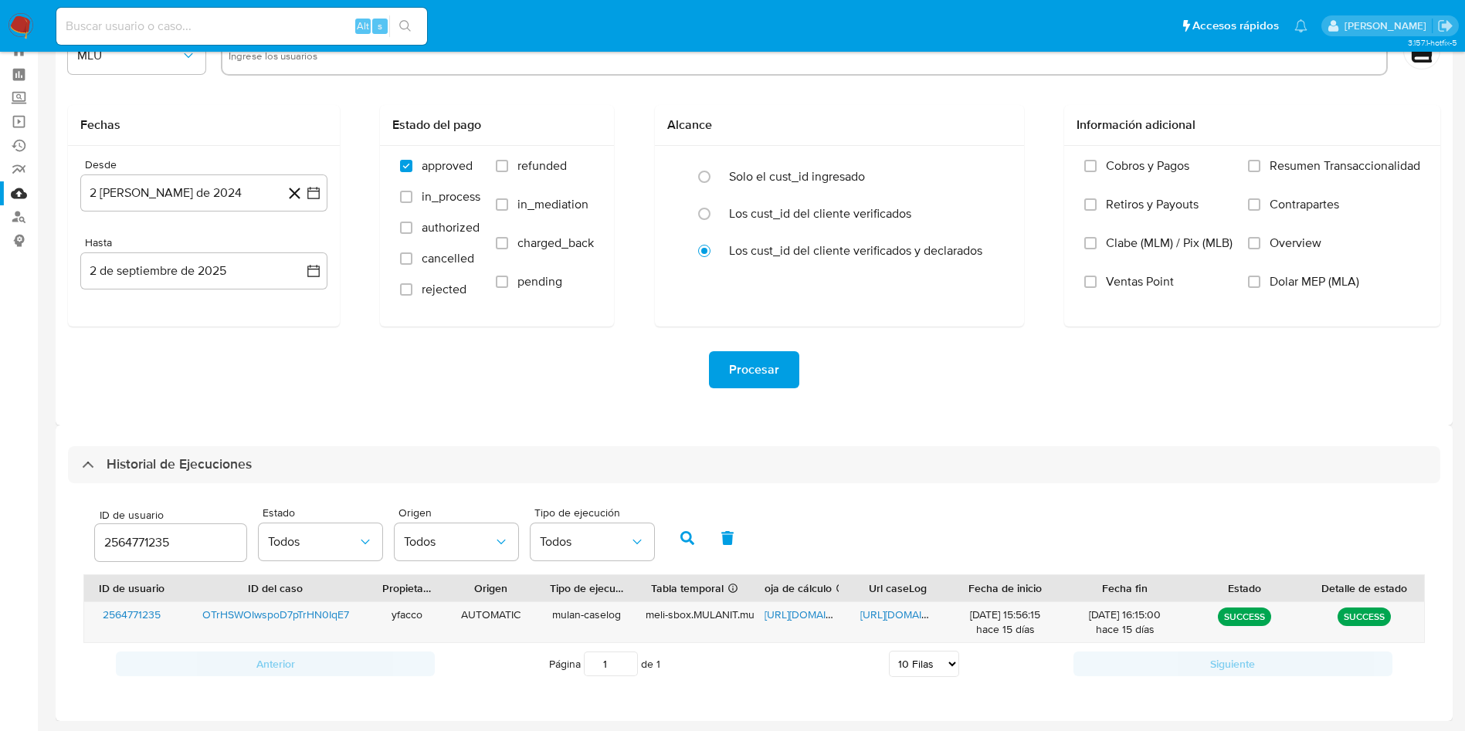
drag, startPoint x: 192, startPoint y: 542, endPoint x: 0, endPoint y: 461, distance: 208.0
click at [0, 461] on section "Bandeja Tablero Screening Búsqueda en Listas Watchlist Herramientas Operaciones…" at bounding box center [732, 339] width 1465 height 785
type input "513529288"
click at [679, 551] on button "button" at bounding box center [687, 538] width 40 height 37
click at [785, 615] on span "[URL][DOMAIN_NAME]" at bounding box center [818, 614] width 107 height 15
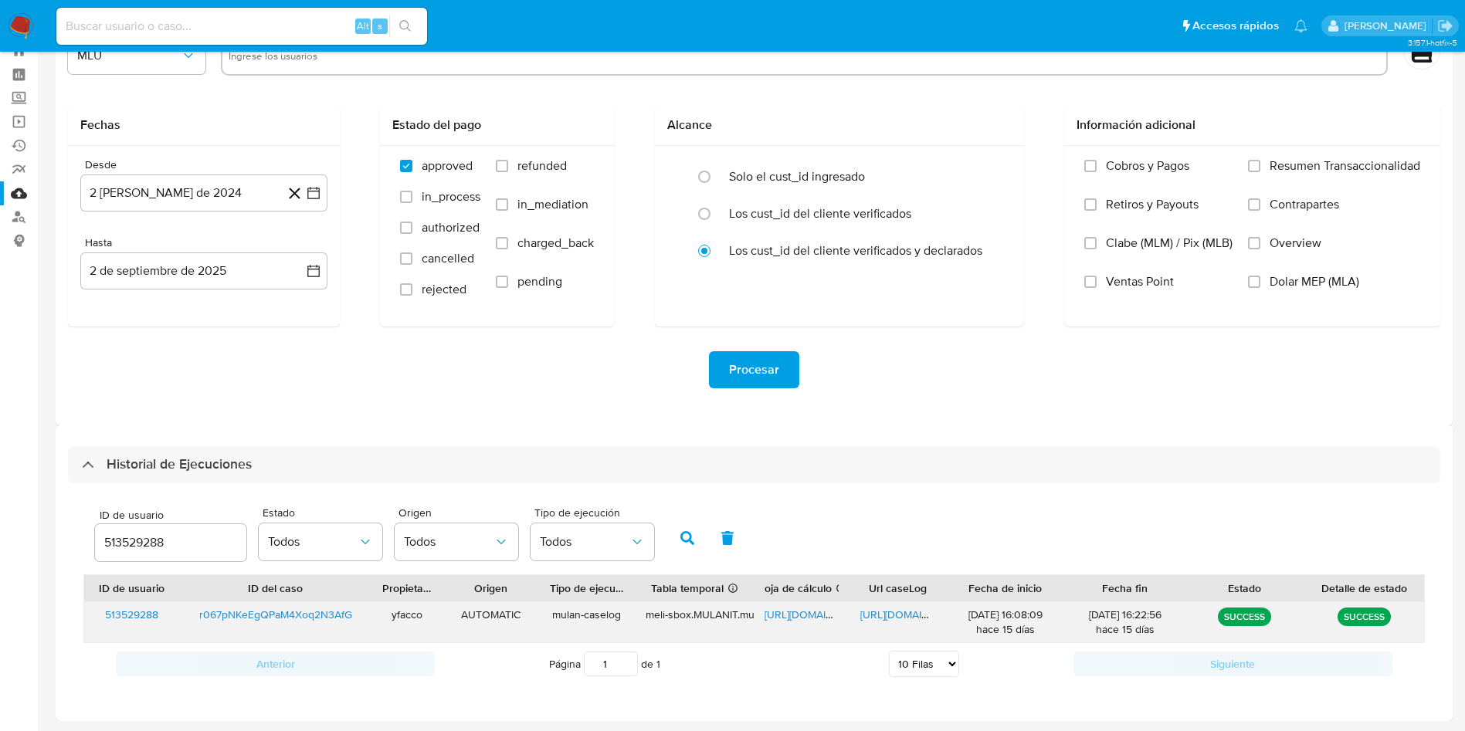
click at [894, 612] on span "[URL][DOMAIN_NAME]" at bounding box center [913, 614] width 107 height 15
drag, startPoint x: 181, startPoint y: 544, endPoint x: 0, endPoint y: 432, distance: 212.6
click at [0, 494] on section "Bandeja Tablero Screening Búsqueda en Listas Watchlist Herramientas Operaciones…" at bounding box center [732, 339] width 1465 height 785
type input "2536302216"
click at [679, 533] on button "button" at bounding box center [687, 538] width 40 height 37
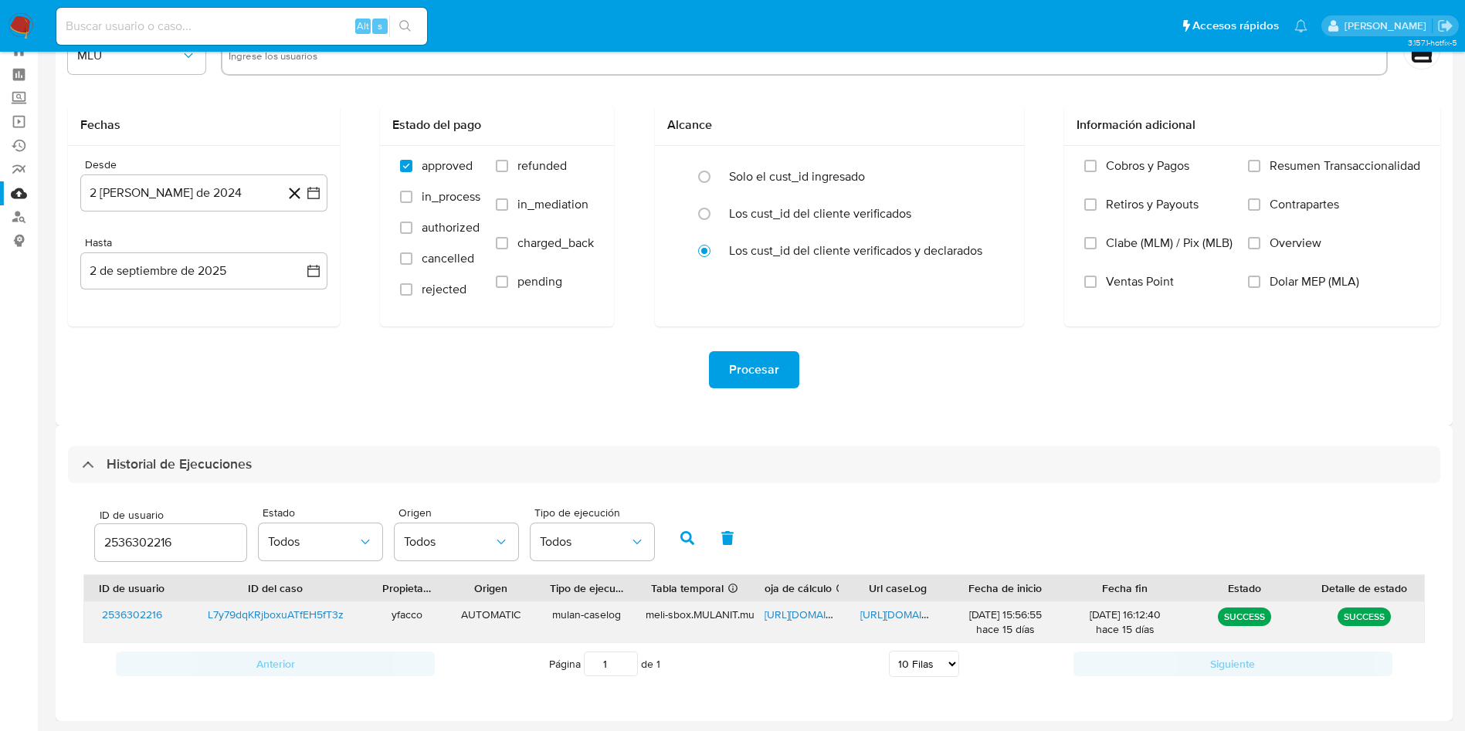
click at [799, 611] on span "https://docs.google.com/spreadsheets/d/1XtPbldjkVotM3mlaGG_4Kz9adPI49ipPSnUHeT-…" at bounding box center [818, 614] width 107 height 15
click at [894, 609] on span "https://docs.google.com/document/d/1h_L8u3PJF-qqpgMOVe3vCXbD2OhBmpRXFfBSGcZpNvE…" at bounding box center [913, 614] width 107 height 15
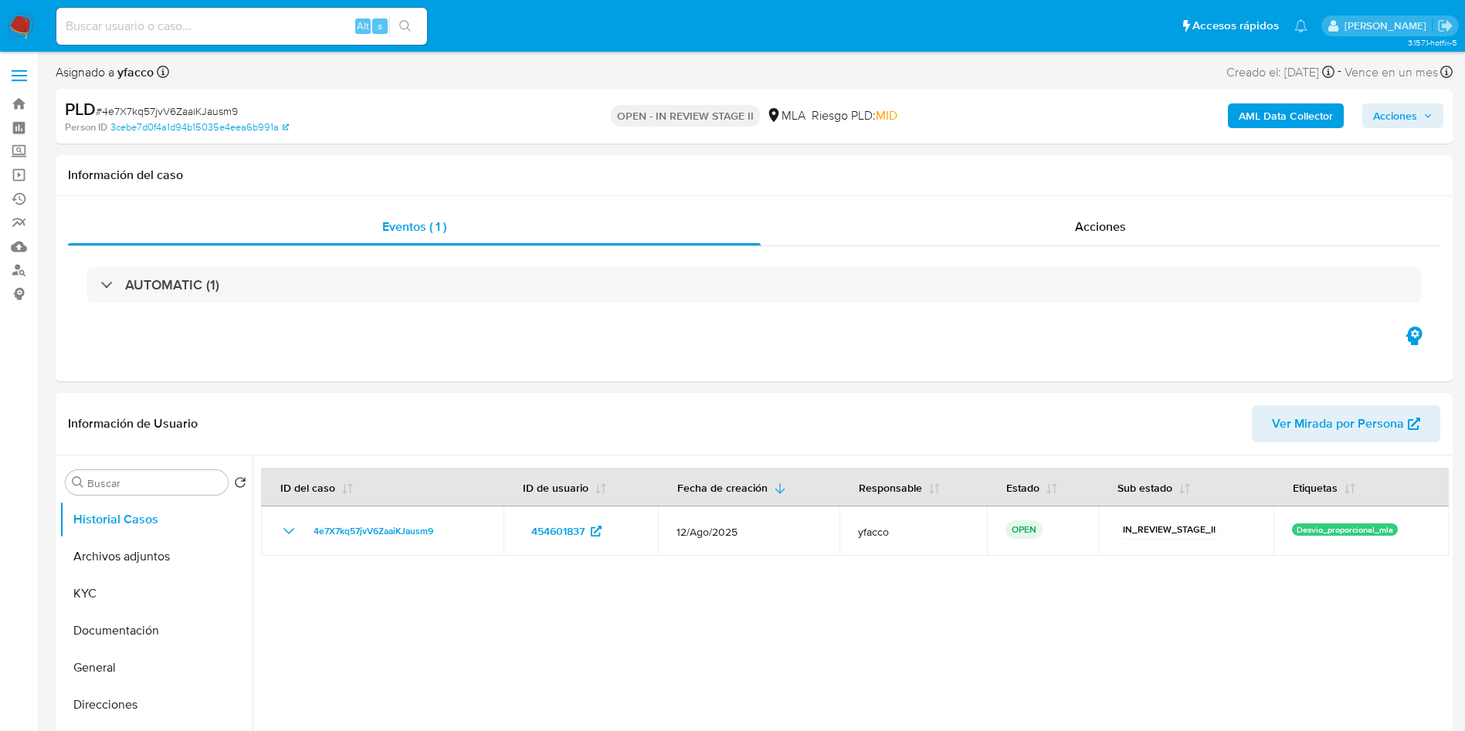
select select "10"
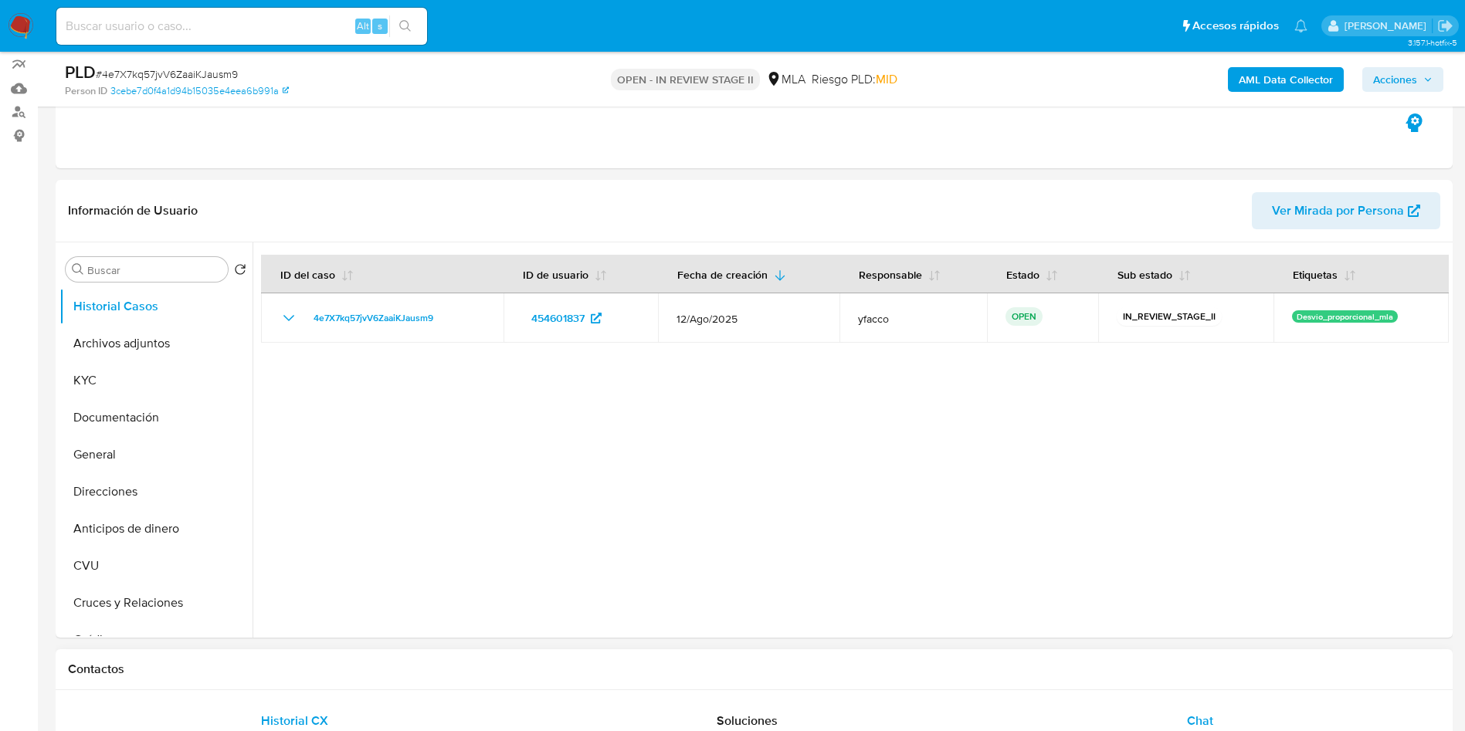
scroll to position [348, 0]
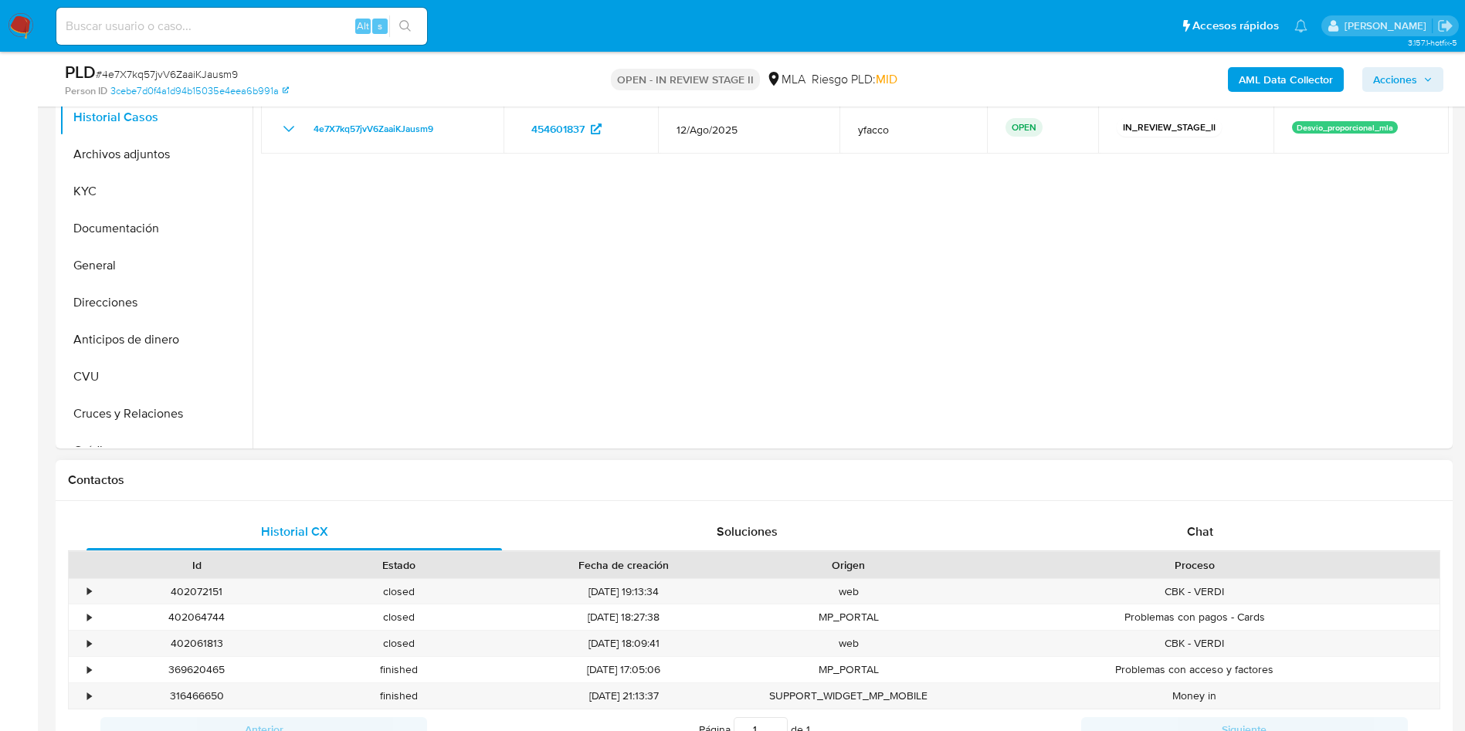
click at [1241, 558] on div "Proceso" at bounding box center [1195, 565] width 468 height 15
click at [1205, 523] on span "Chat" at bounding box center [1200, 532] width 26 height 18
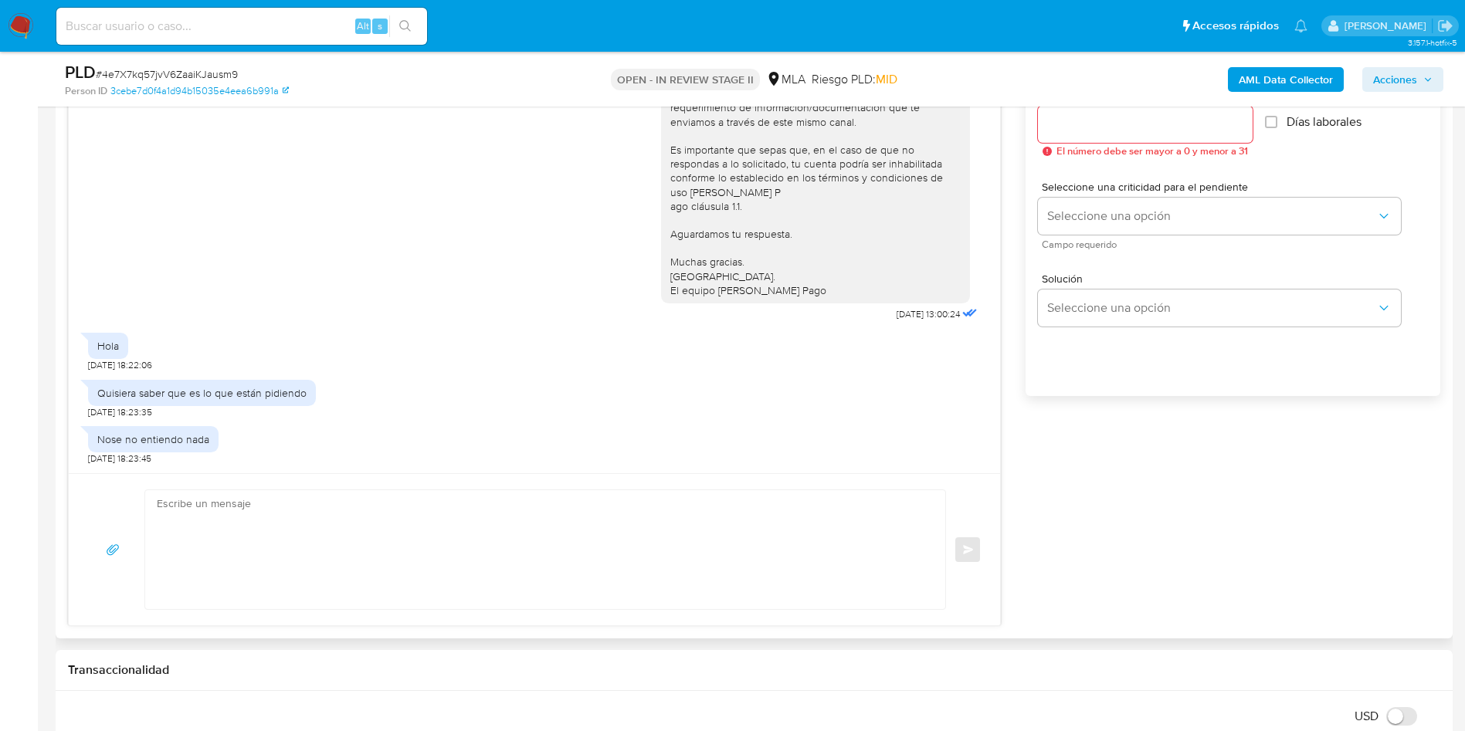
scroll to position [927, 0]
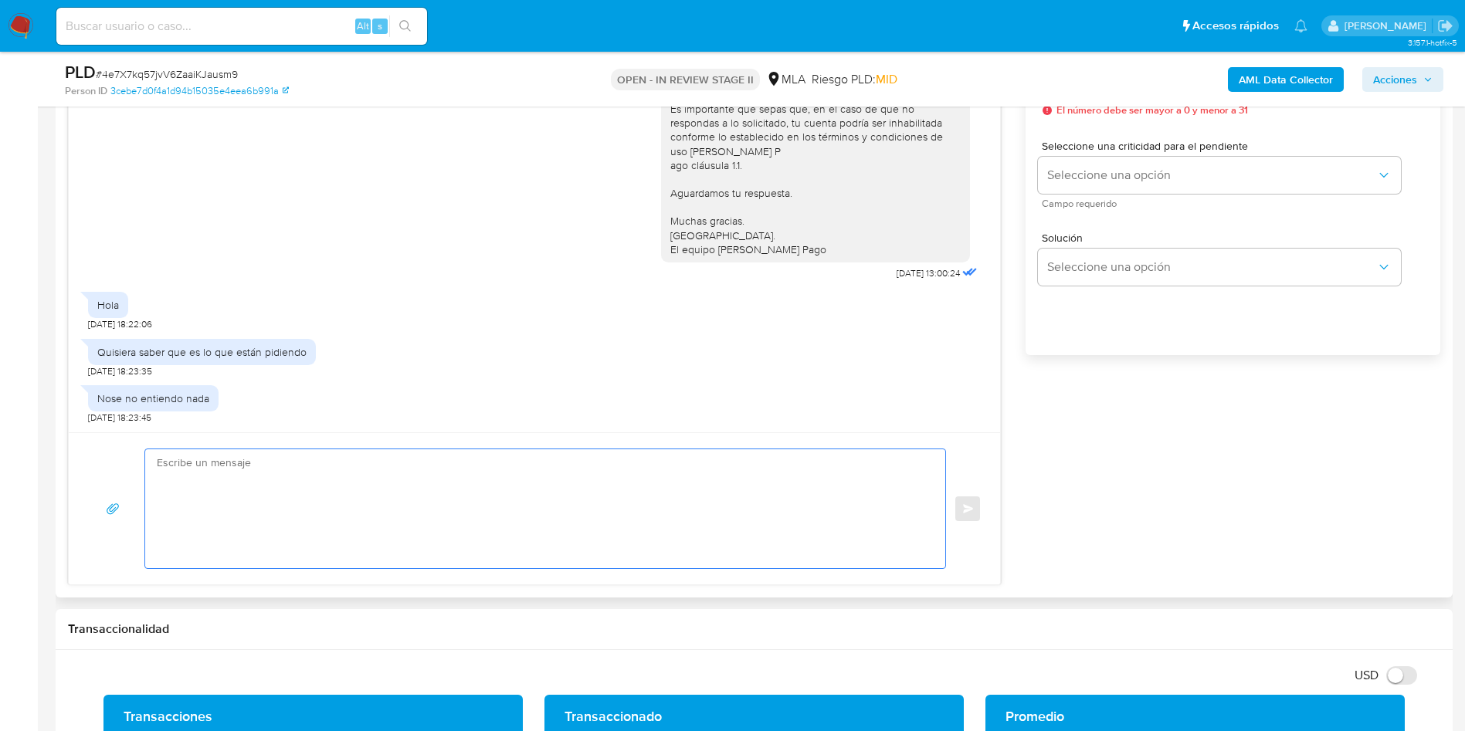
paste textarea "Hola XXX, Muchas gracias por la respuesta. Analizamos tu caso y verificamos que…"
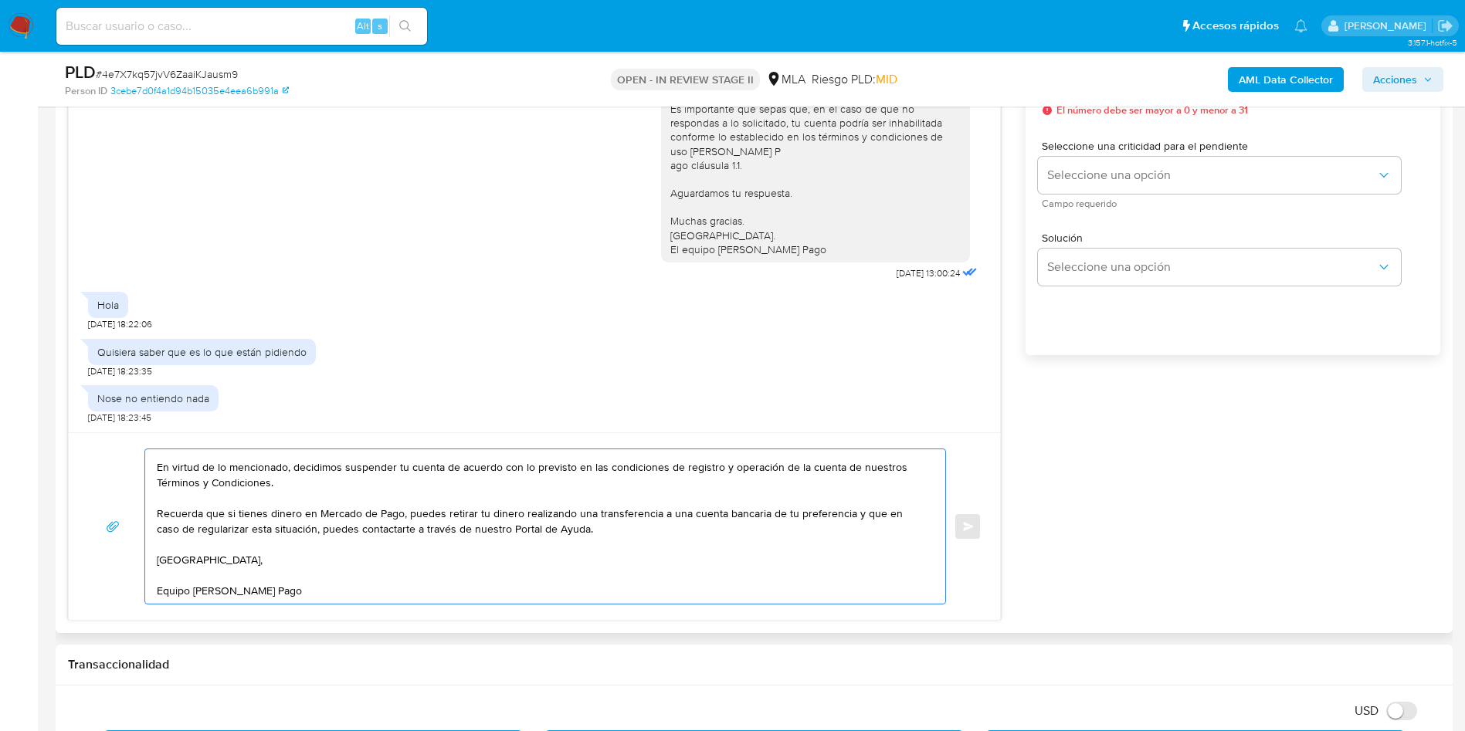
scroll to position [0, 0]
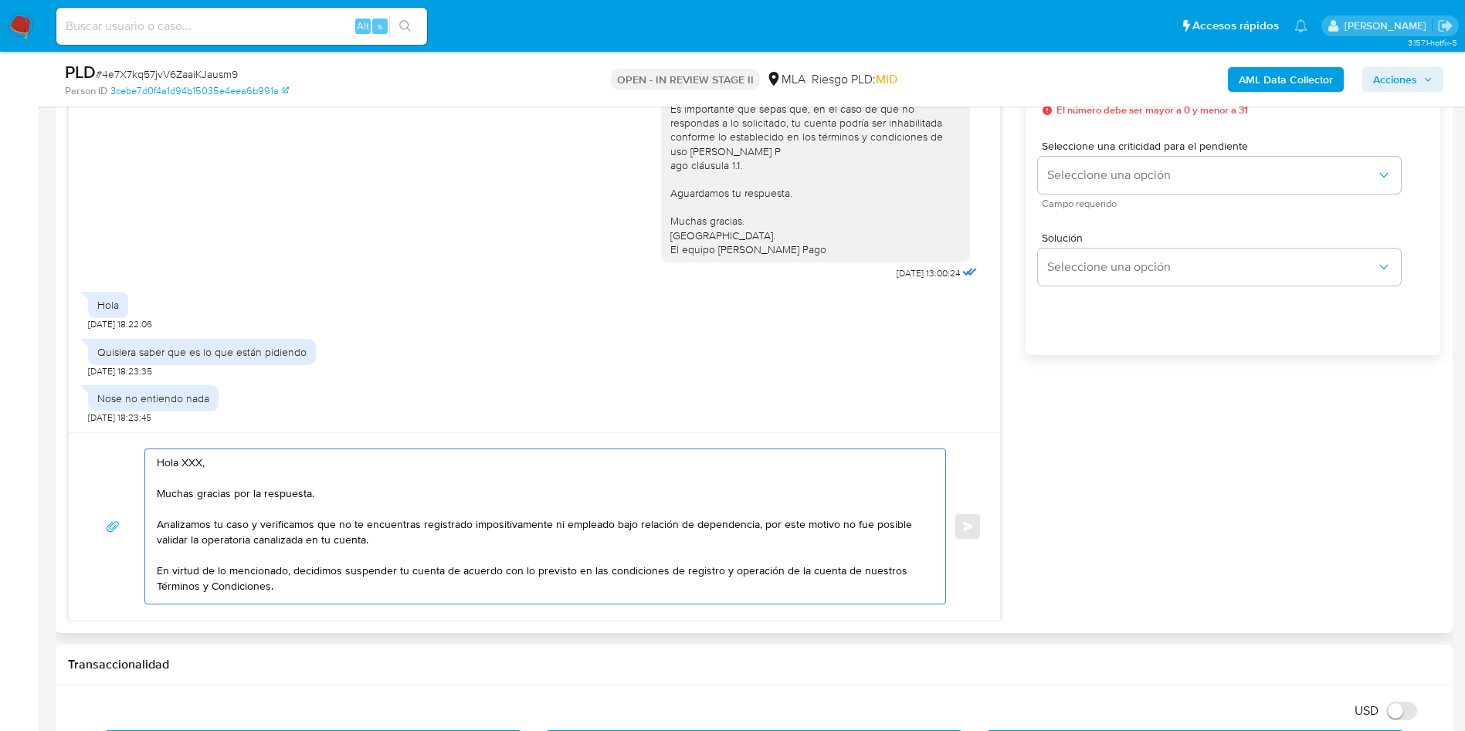
click at [187, 455] on textarea "Hola XXX, Muchas gracias por la respuesta. Analizamos tu caso y verificamos que…" at bounding box center [541, 526] width 769 height 154
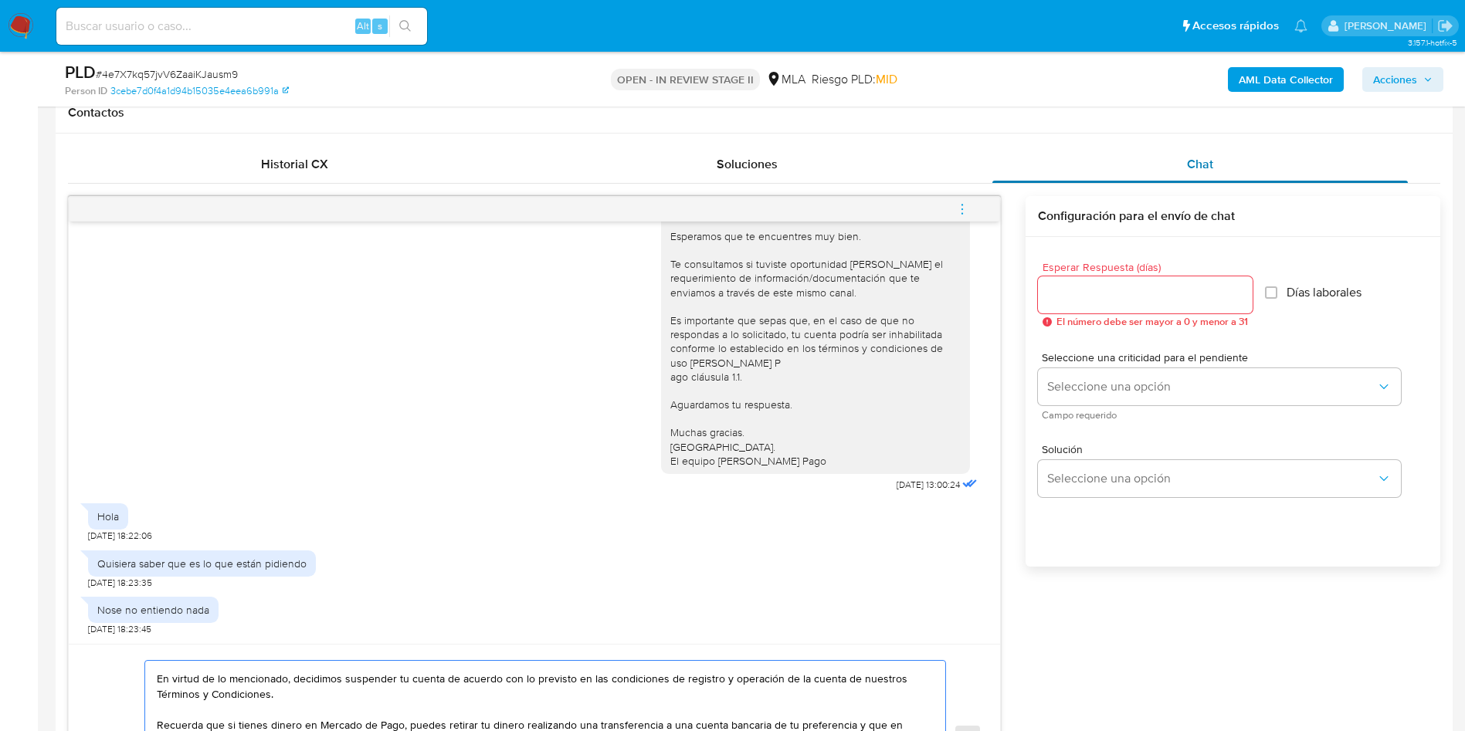
scroll to position [463, 0]
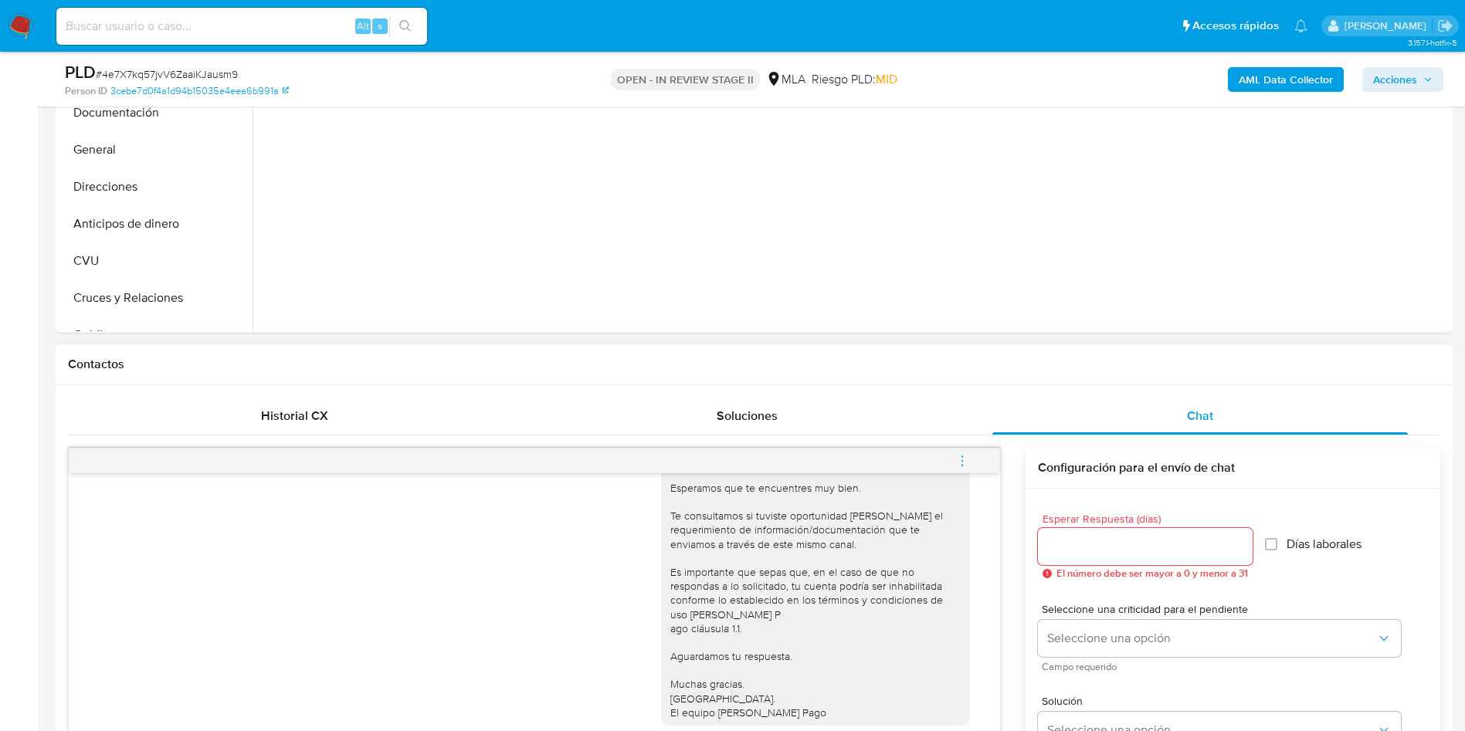
type textarea "Hola Muchas gracias por la respuesta. Analizamos tu caso y verificamos que no t…"
click at [1085, 537] on input "Esperar Respuesta (días)" at bounding box center [1145, 547] width 215 height 20
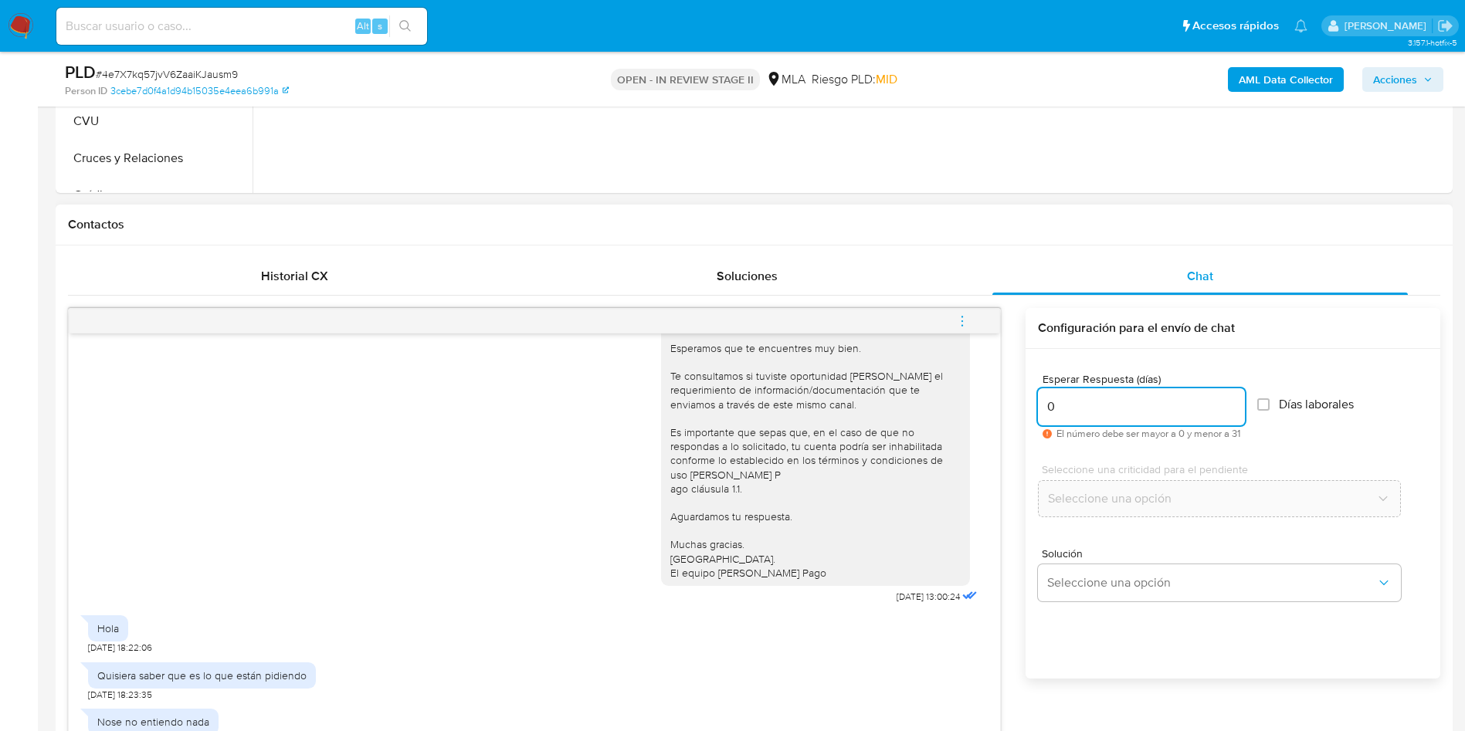
scroll to position [811, 0]
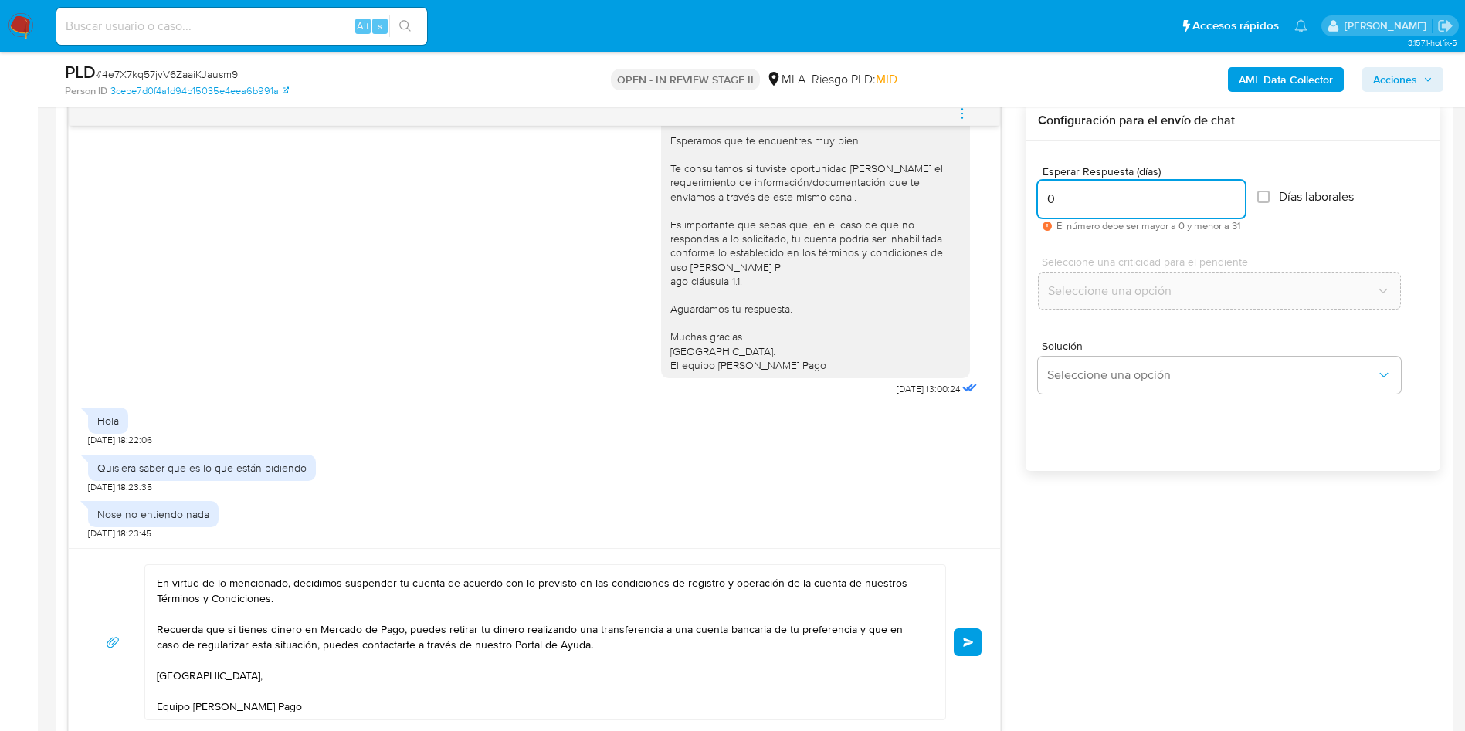
type input "0"
click at [971, 662] on div "Hola Muchas gracias por la respuesta. Analizamos tu caso y verificamos que no t…" at bounding box center [534, 643] width 894 height 156
click at [971, 653] on button "Enviar" at bounding box center [968, 643] width 28 height 28
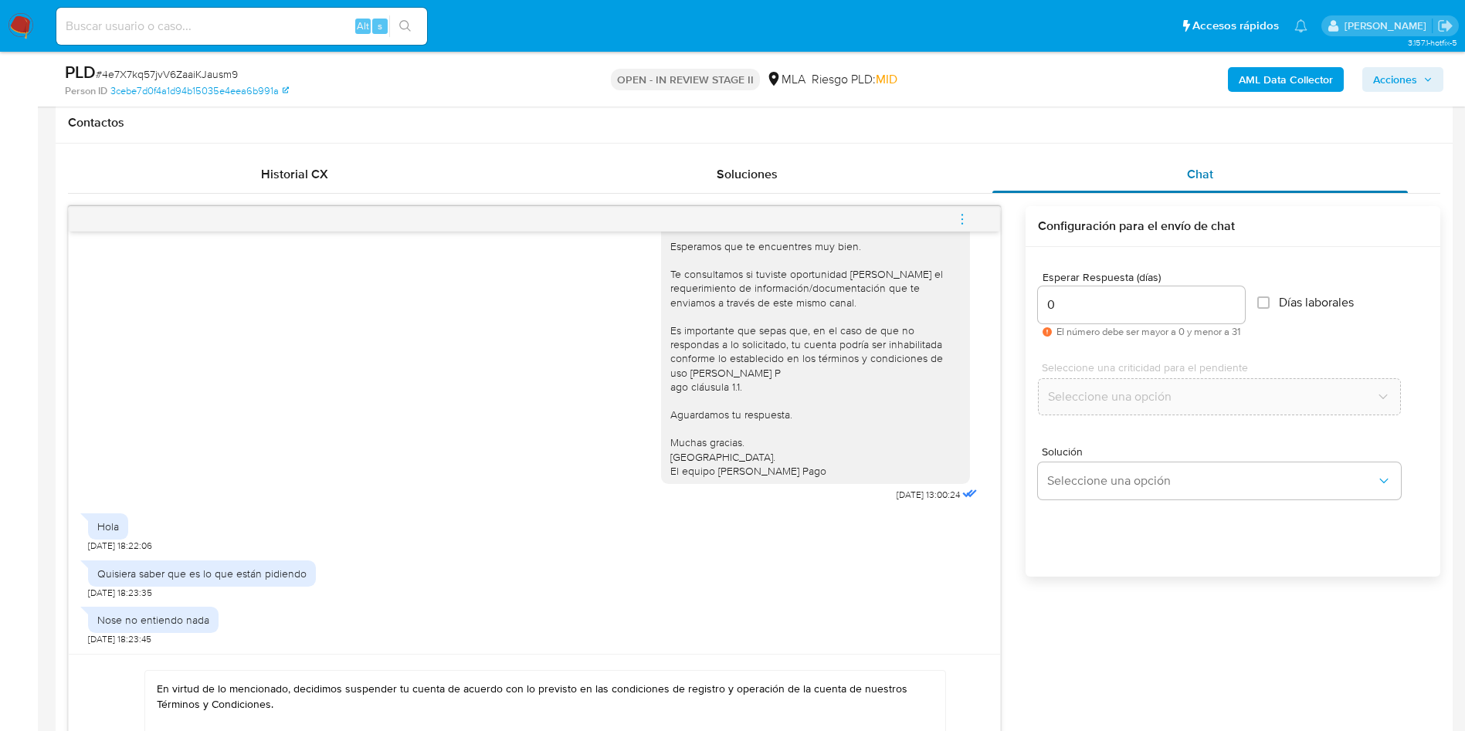
scroll to position [579, 0]
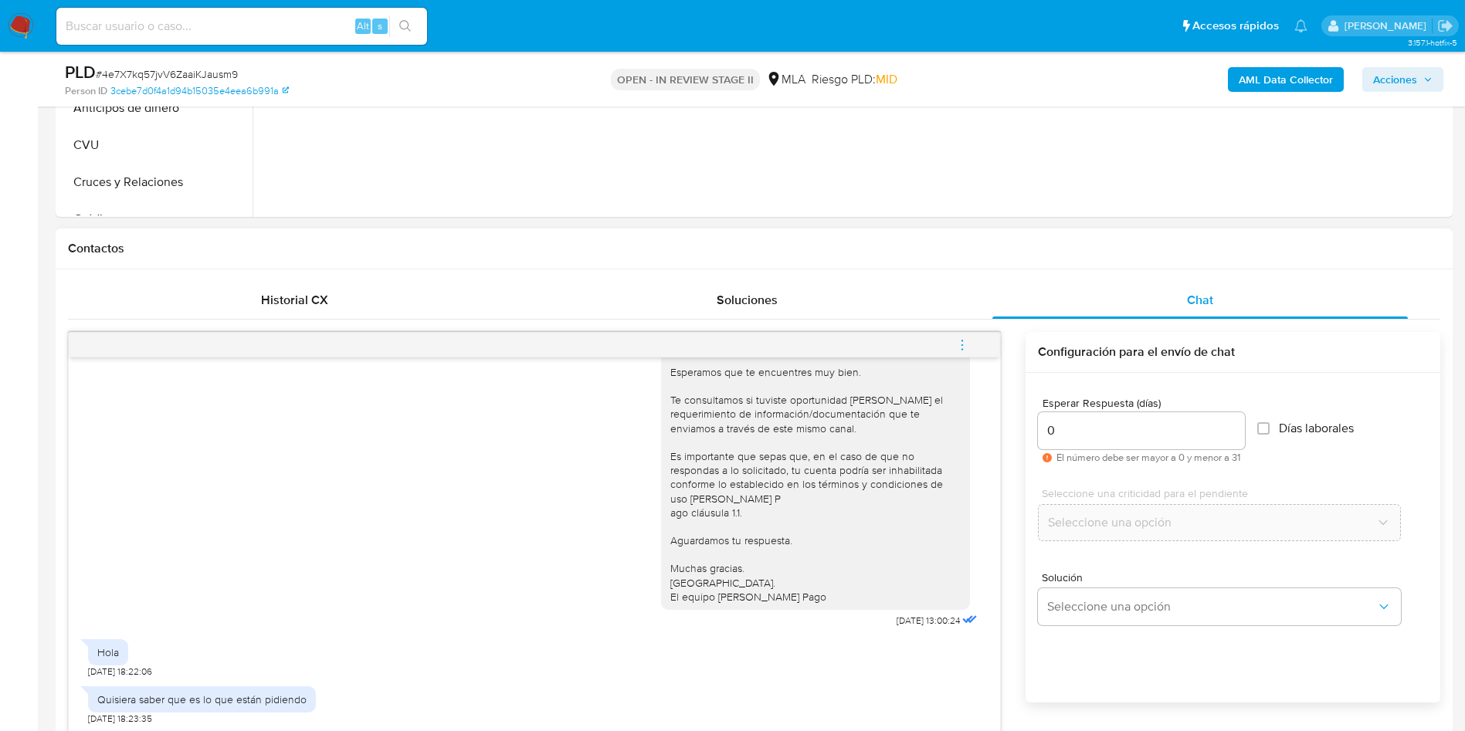
click at [948, 344] on button "menu-action" at bounding box center [962, 345] width 51 height 37
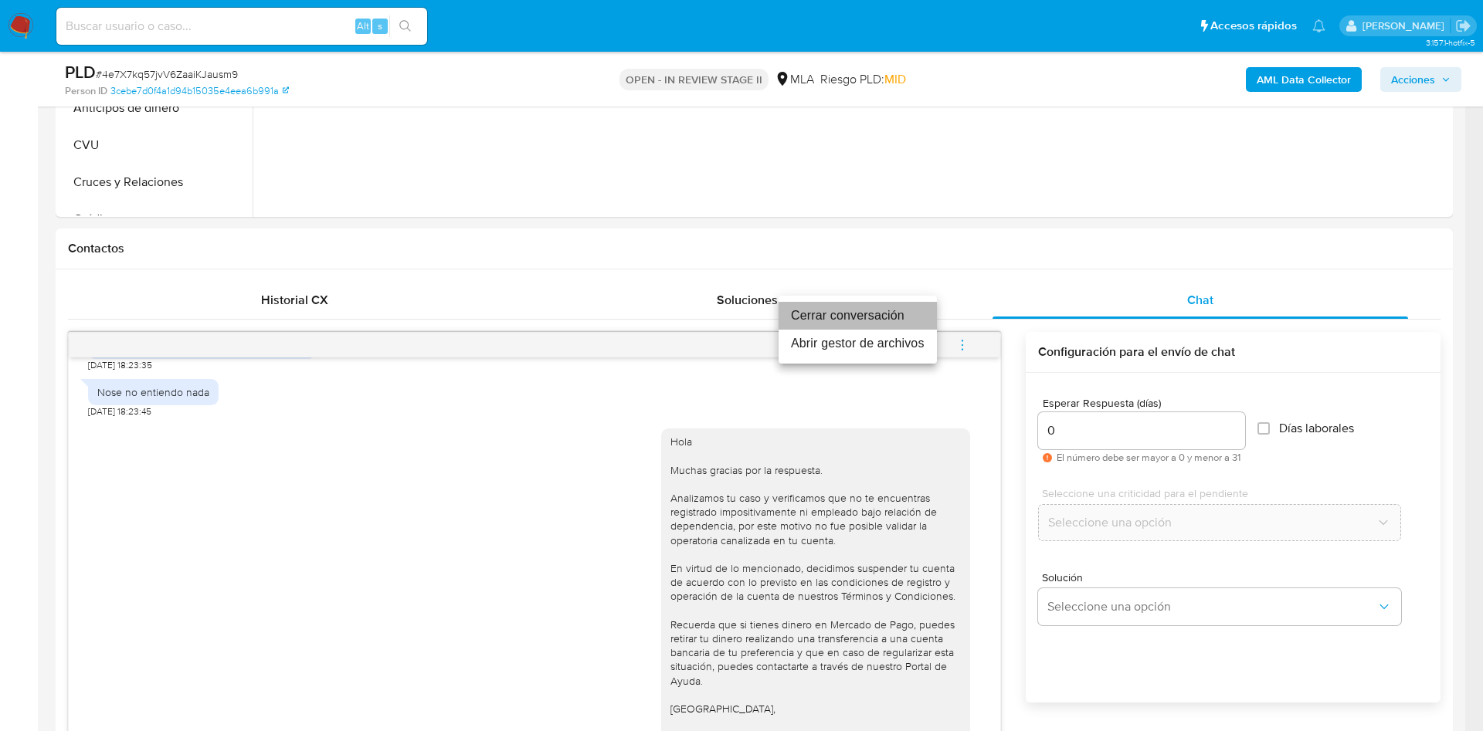
click at [886, 315] on li "Cerrar conversación" at bounding box center [857, 316] width 158 height 28
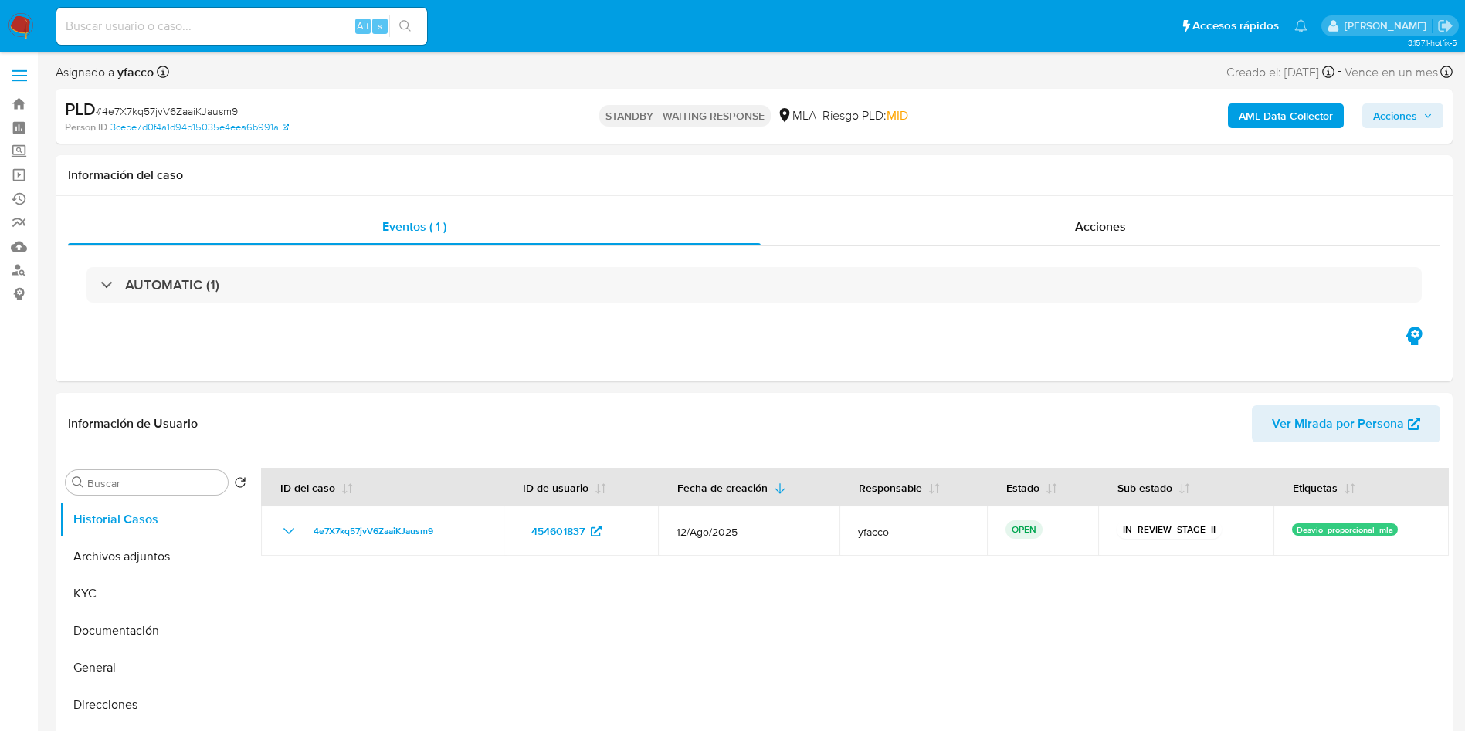
select select "10"
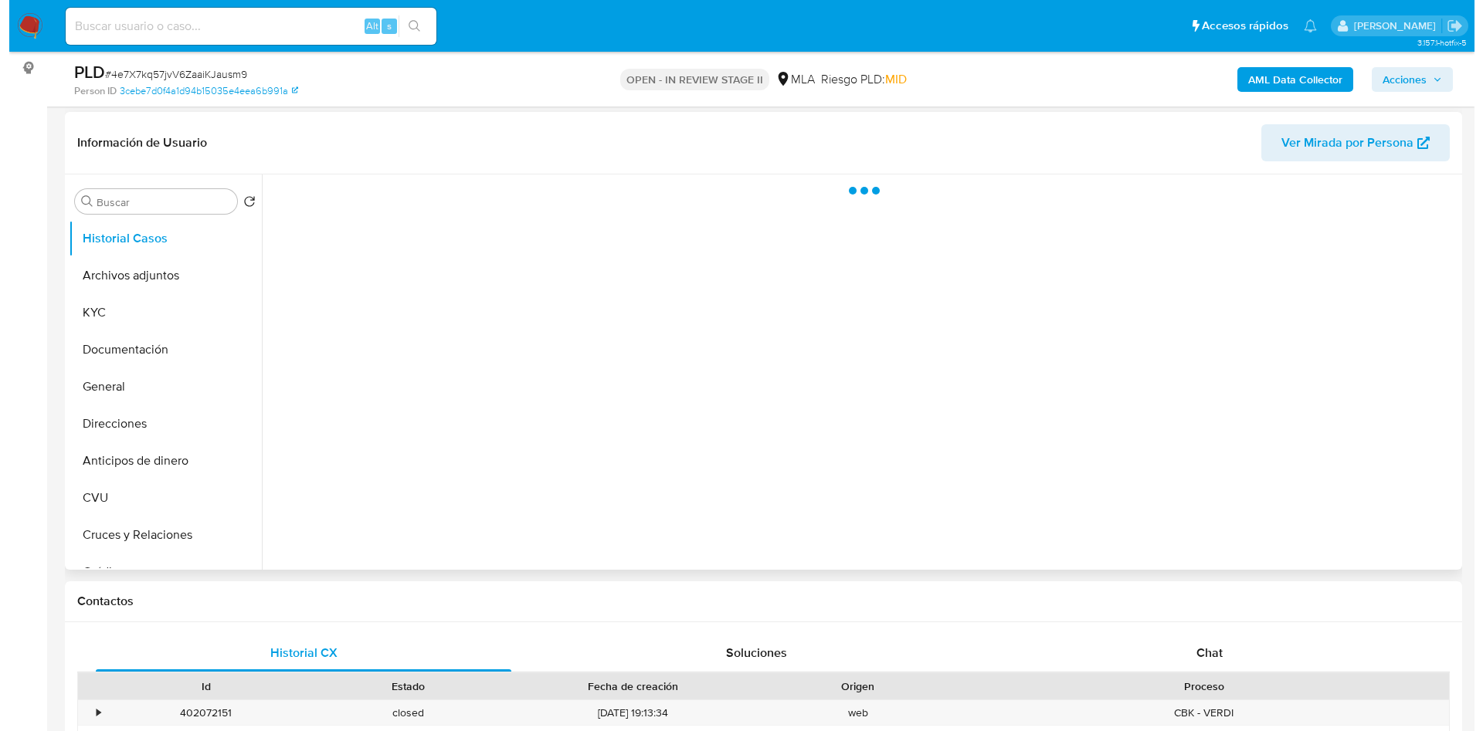
scroll to position [232, 0]
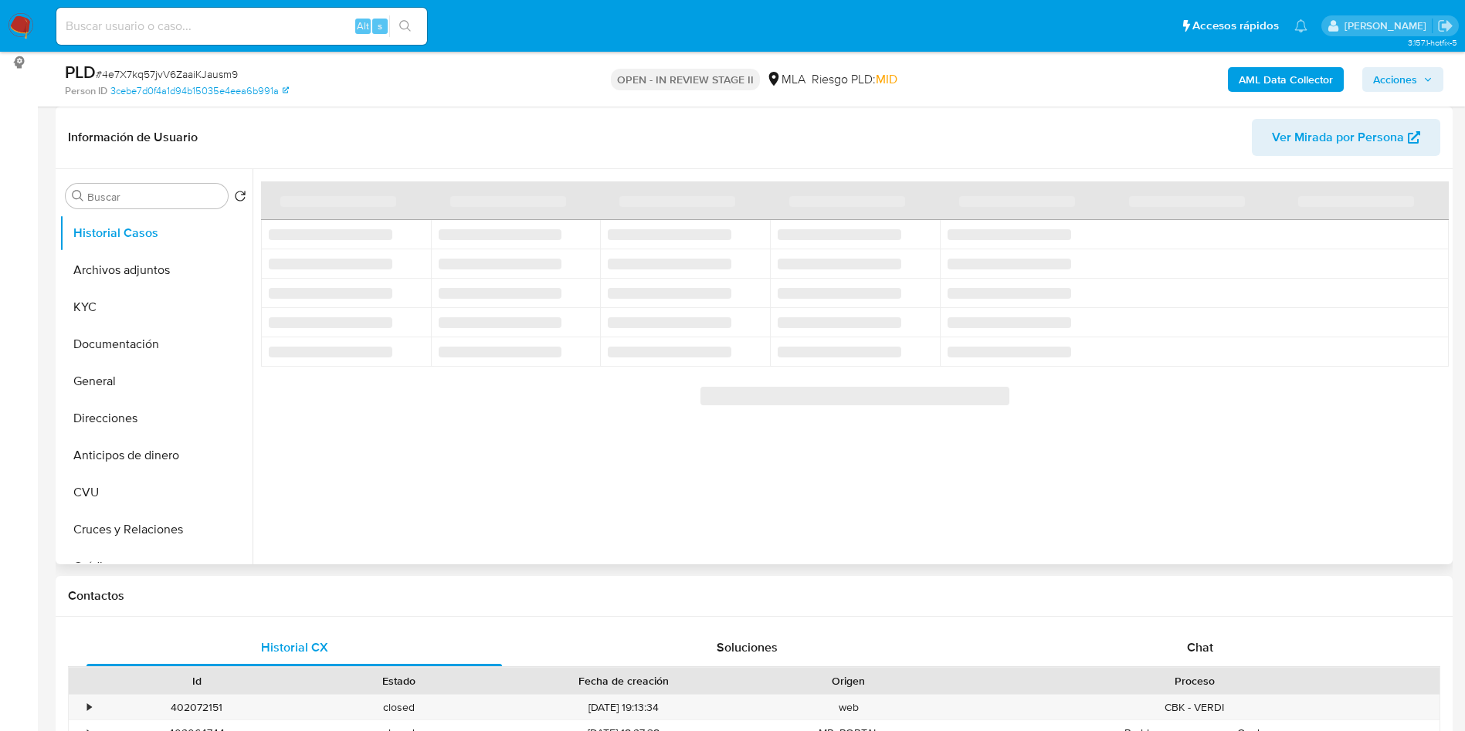
select select "10"
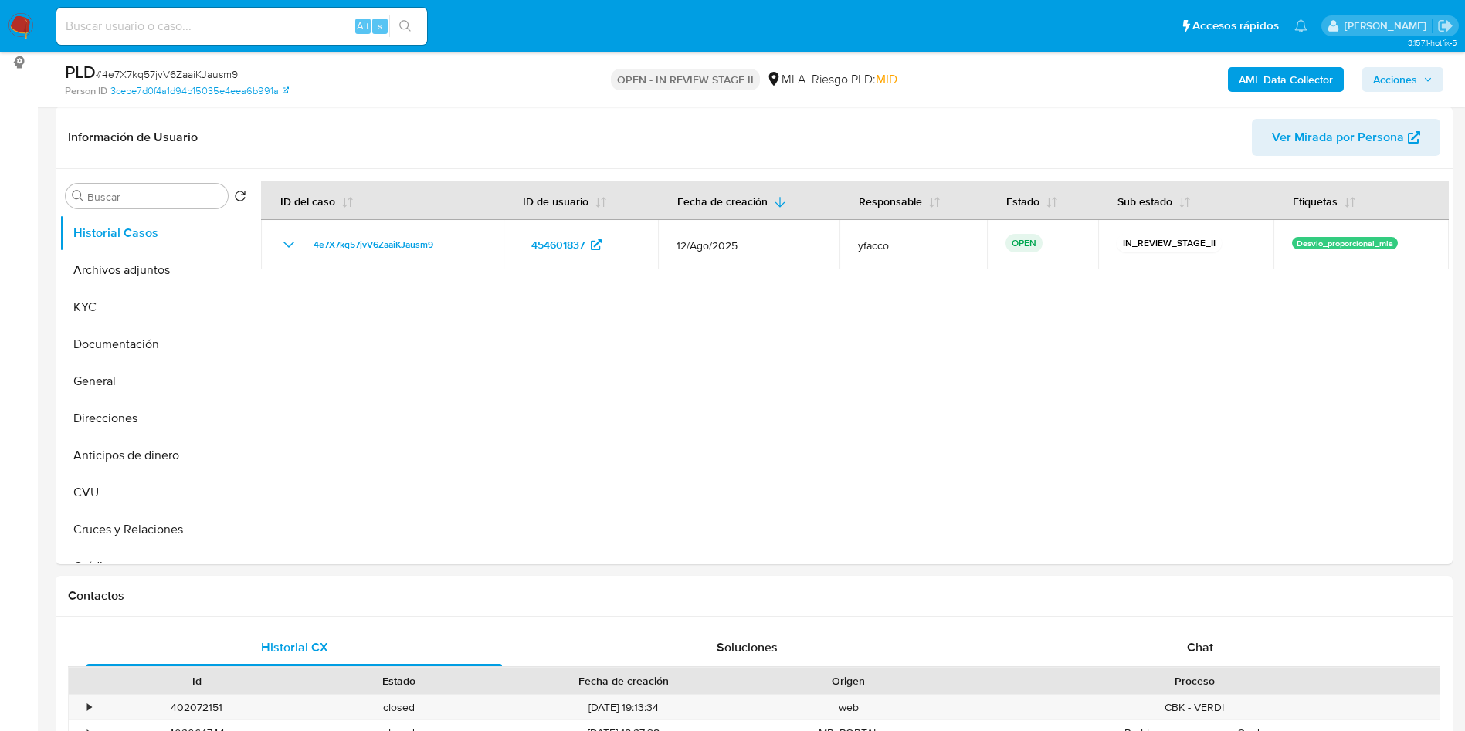
click at [1292, 80] on b "AML Data Collector" at bounding box center [1286, 79] width 94 height 25
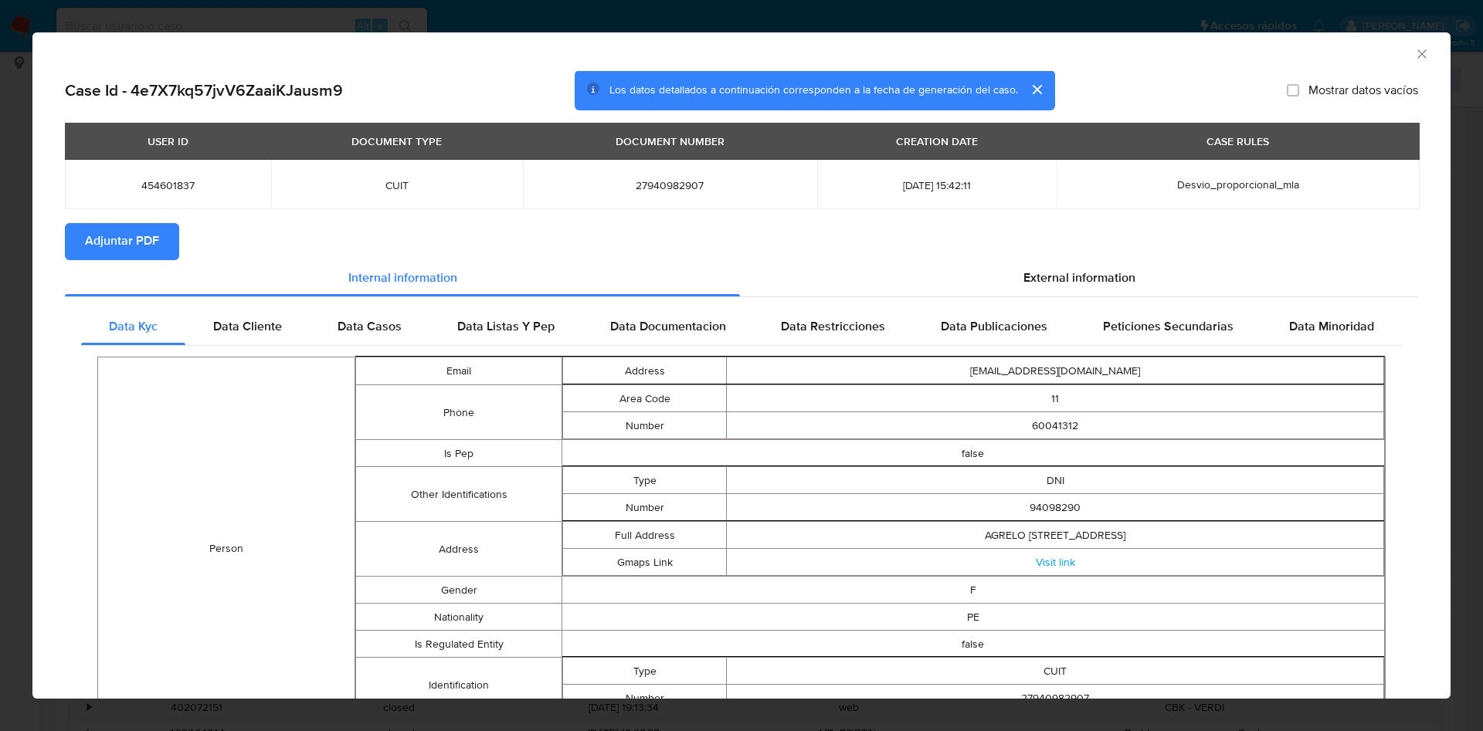
click at [169, 235] on button "Adjuntar PDF" at bounding box center [122, 241] width 114 height 37
click at [1414, 48] on icon "Cerrar ventana" at bounding box center [1421, 53] width 15 height 15
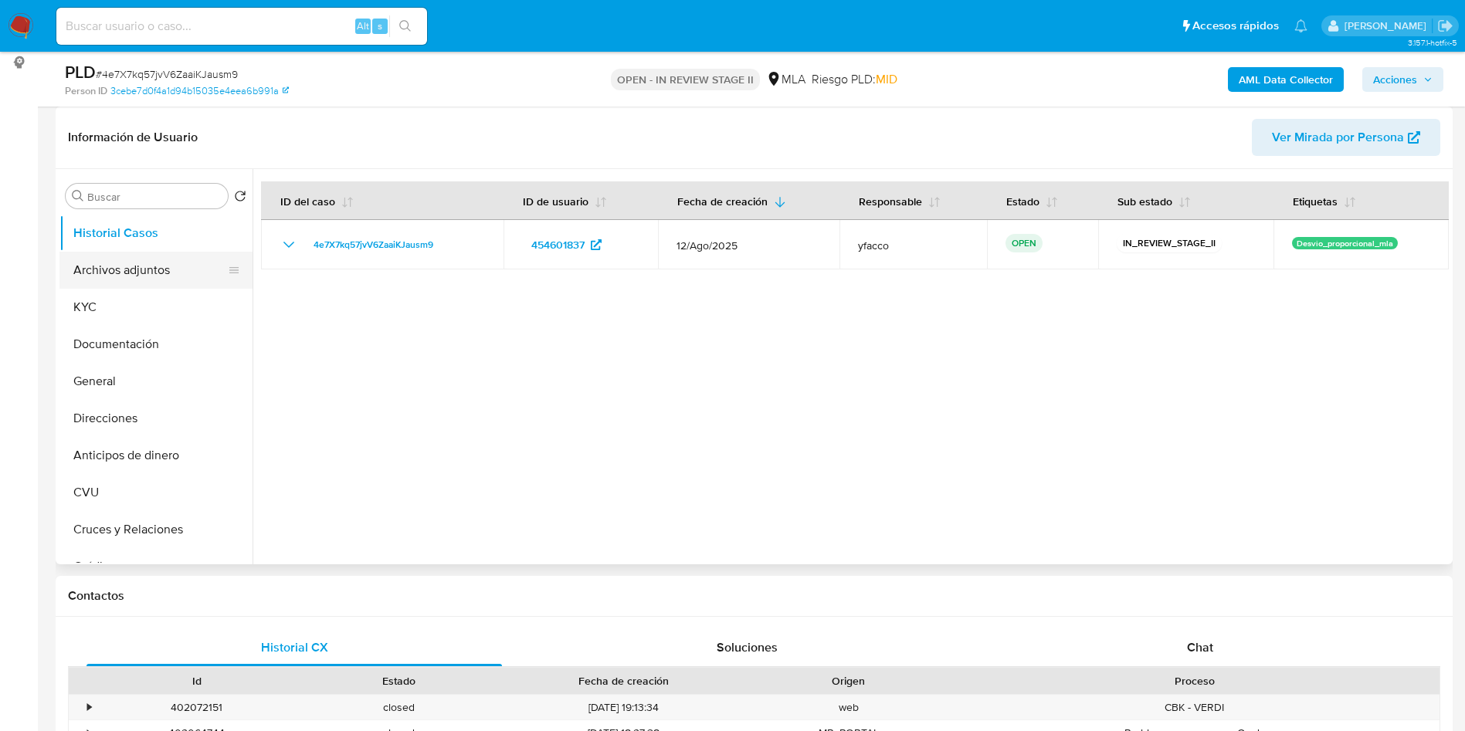
click at [156, 261] on button "Archivos adjuntos" at bounding box center [149, 270] width 181 height 37
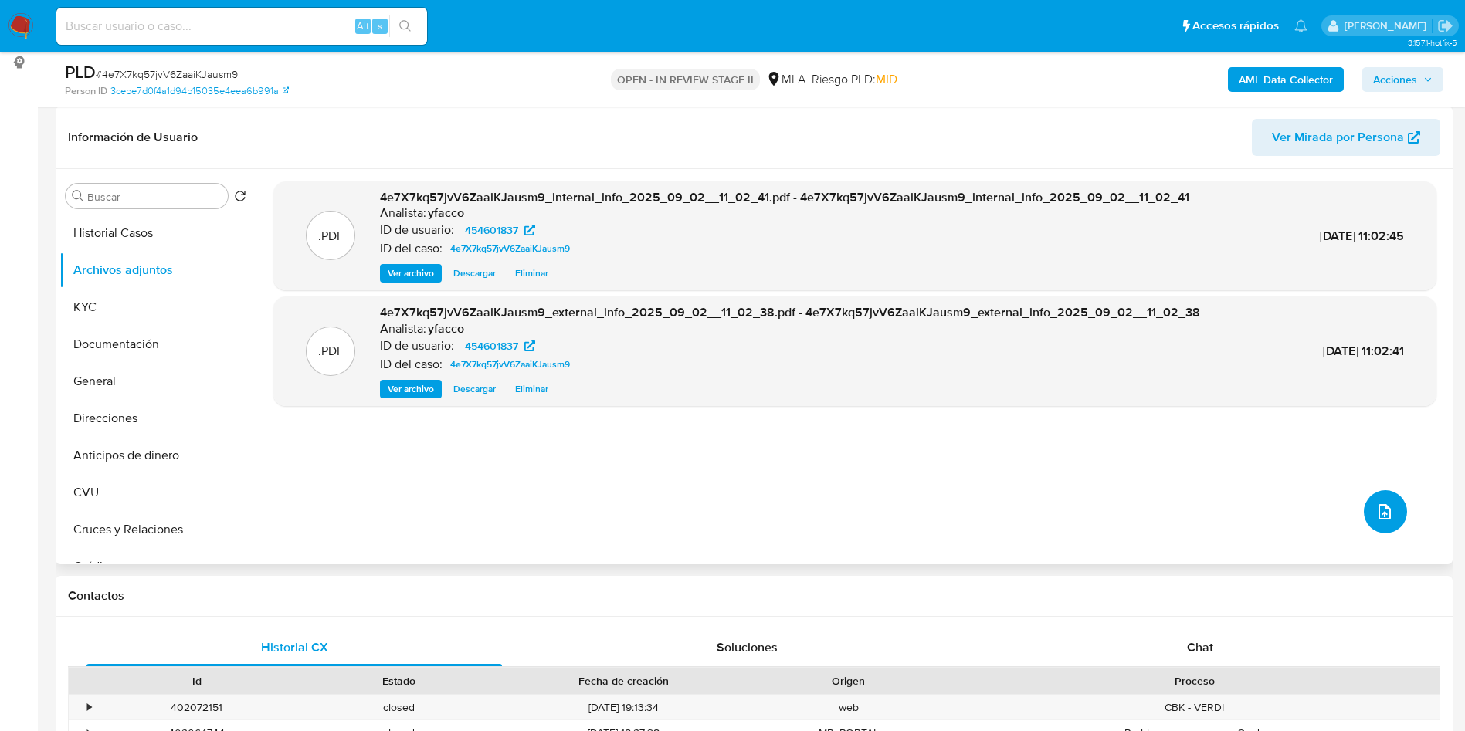
click at [1387, 517] on span "upload-file" at bounding box center [1384, 512] width 19 height 19
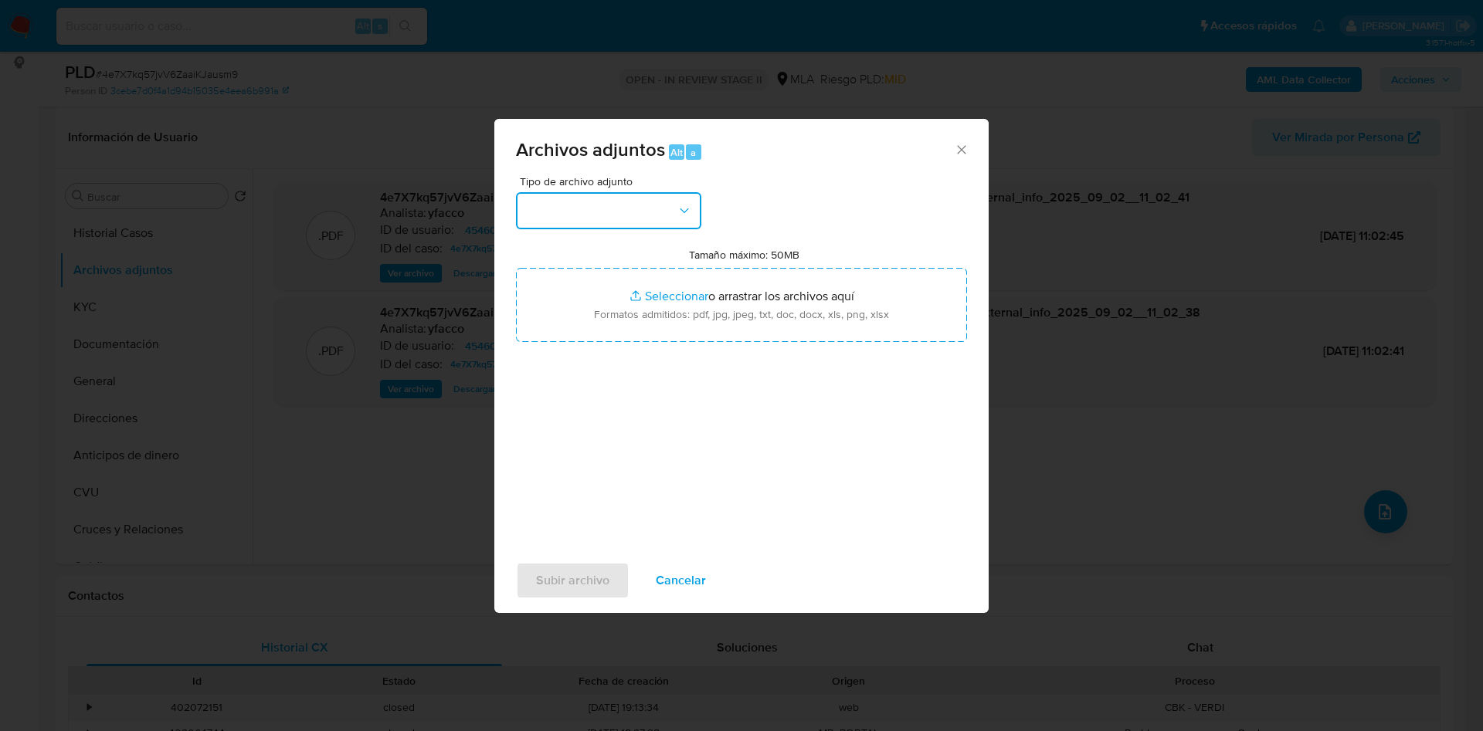
click at [595, 195] on button "button" at bounding box center [608, 210] width 185 height 37
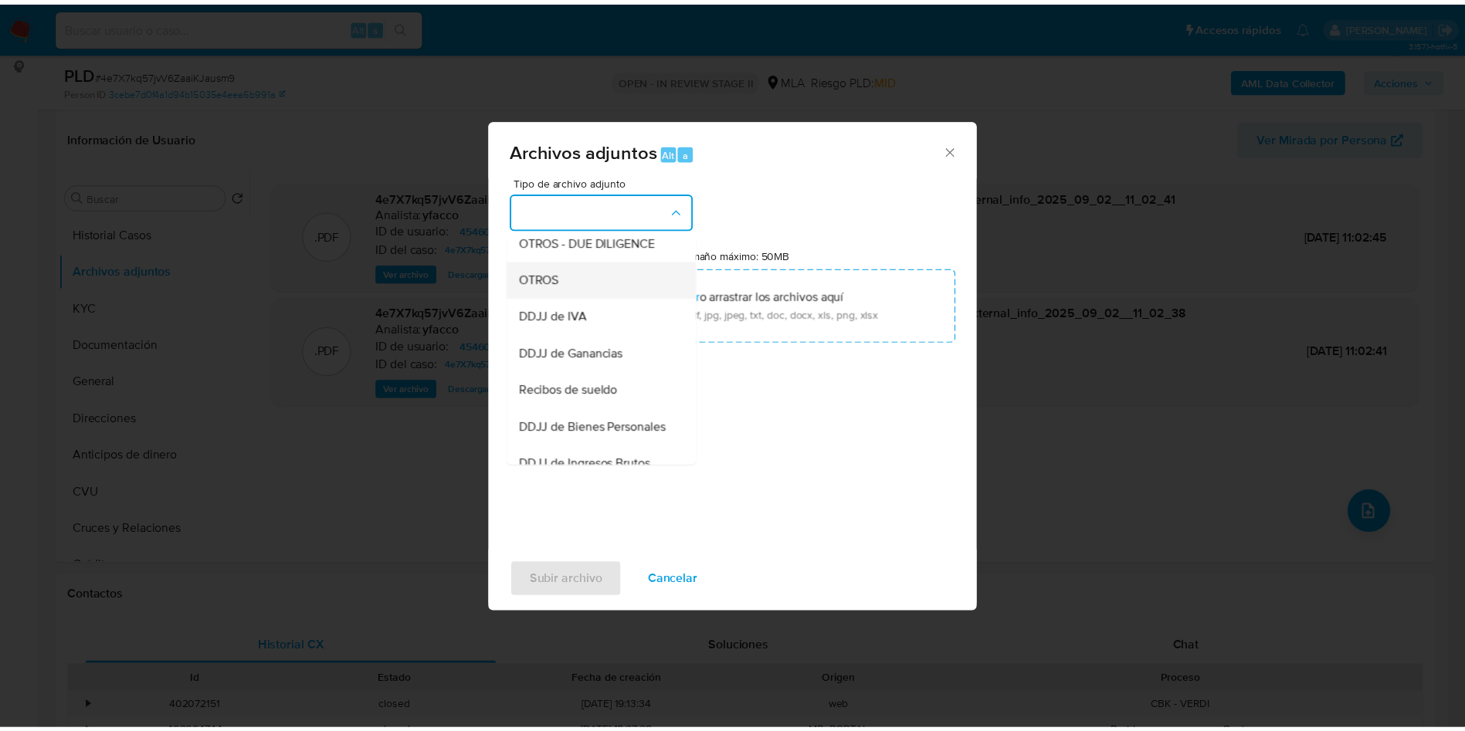
scroll to position [235, 0]
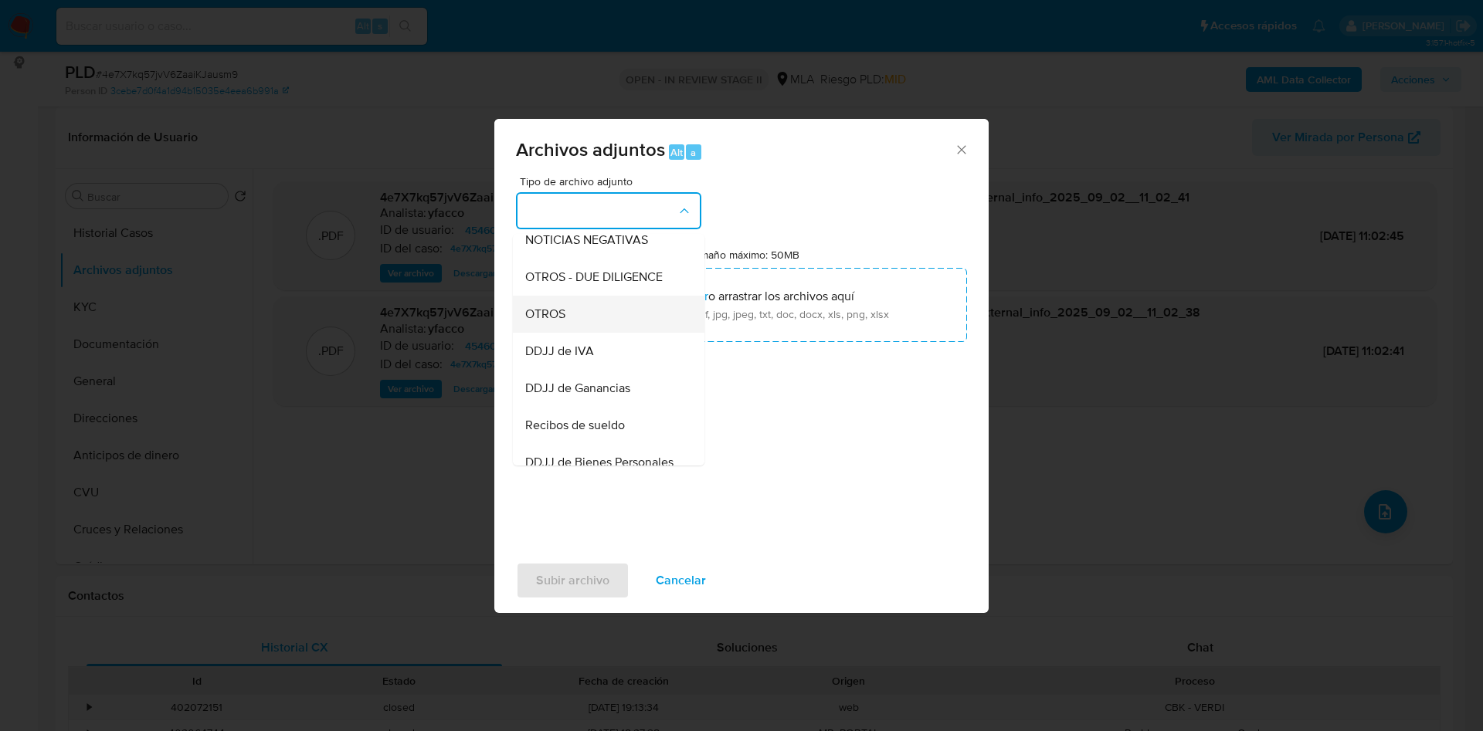
click at [544, 322] on span "OTROS" at bounding box center [545, 314] width 40 height 15
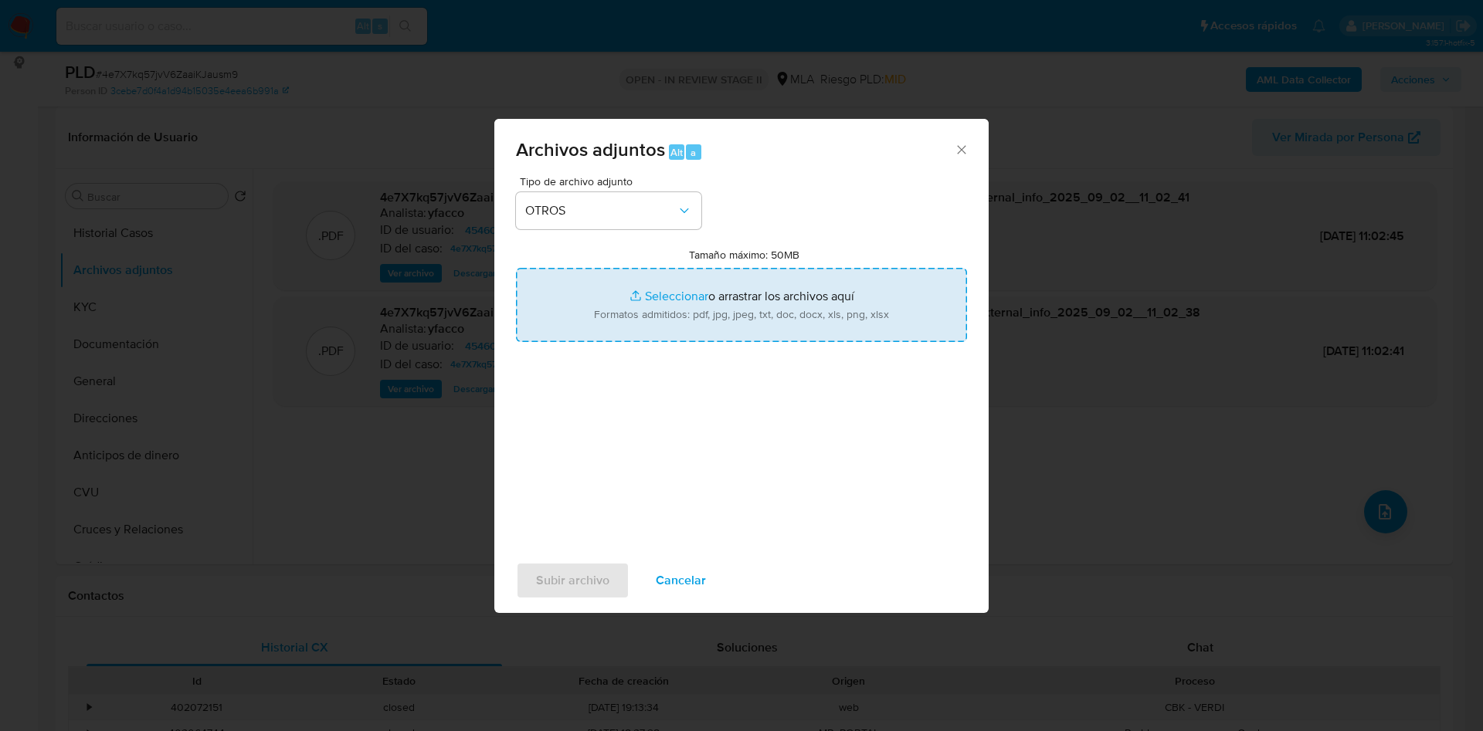
click at [672, 293] on input "Tamaño máximo: 50MB Seleccionar archivos" at bounding box center [741, 305] width 451 height 74
type input "C:\fakepath\Movimientos 454601837.xlsx"
click at [684, 295] on input "Tamaño máximo: 50MB Seleccionar archivos" at bounding box center [741, 305] width 451 height 74
type input "C:\fakepath\Caselog 4e7X7kq57jvV6ZaaiKJausm9_2025_08_18_20_53_36.docx"
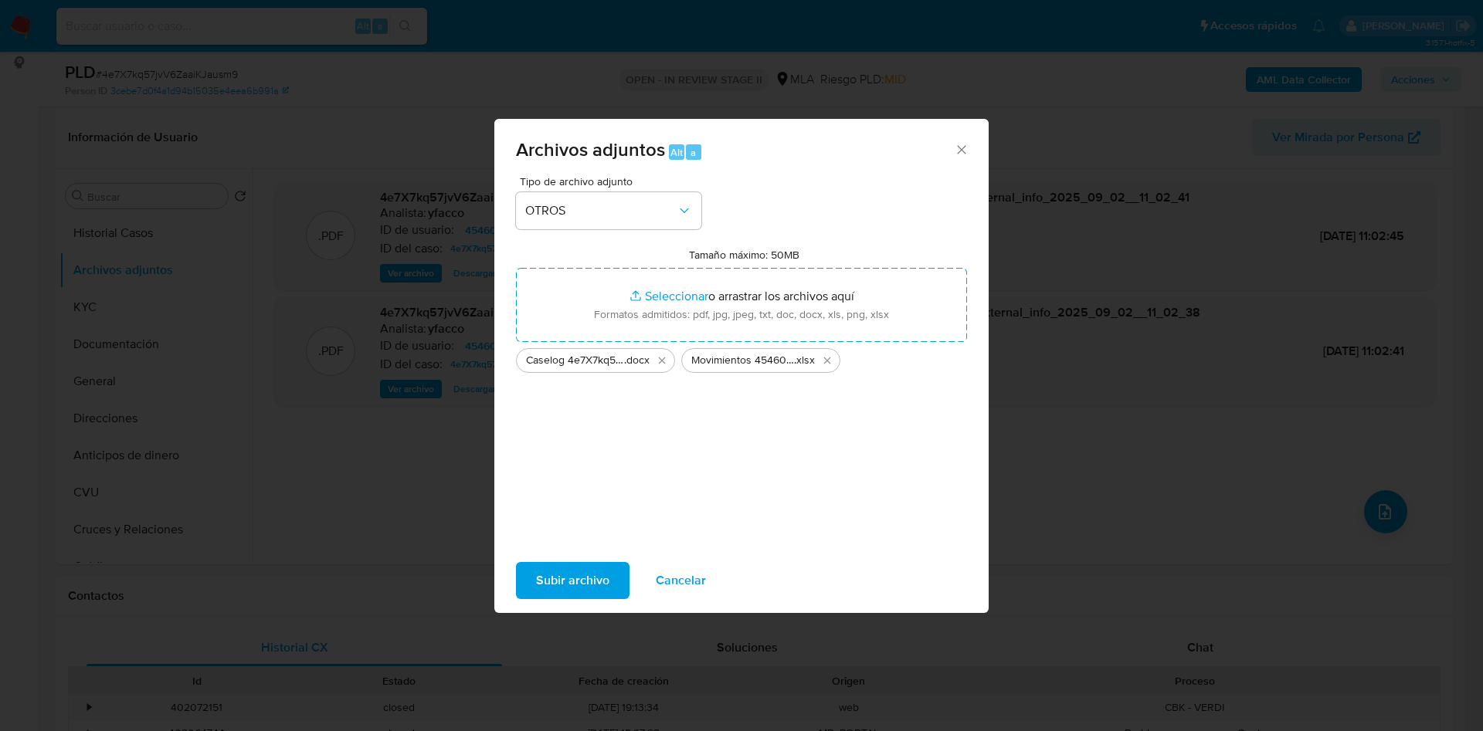
click at [568, 577] on span "Subir archivo" at bounding box center [572, 581] width 73 height 34
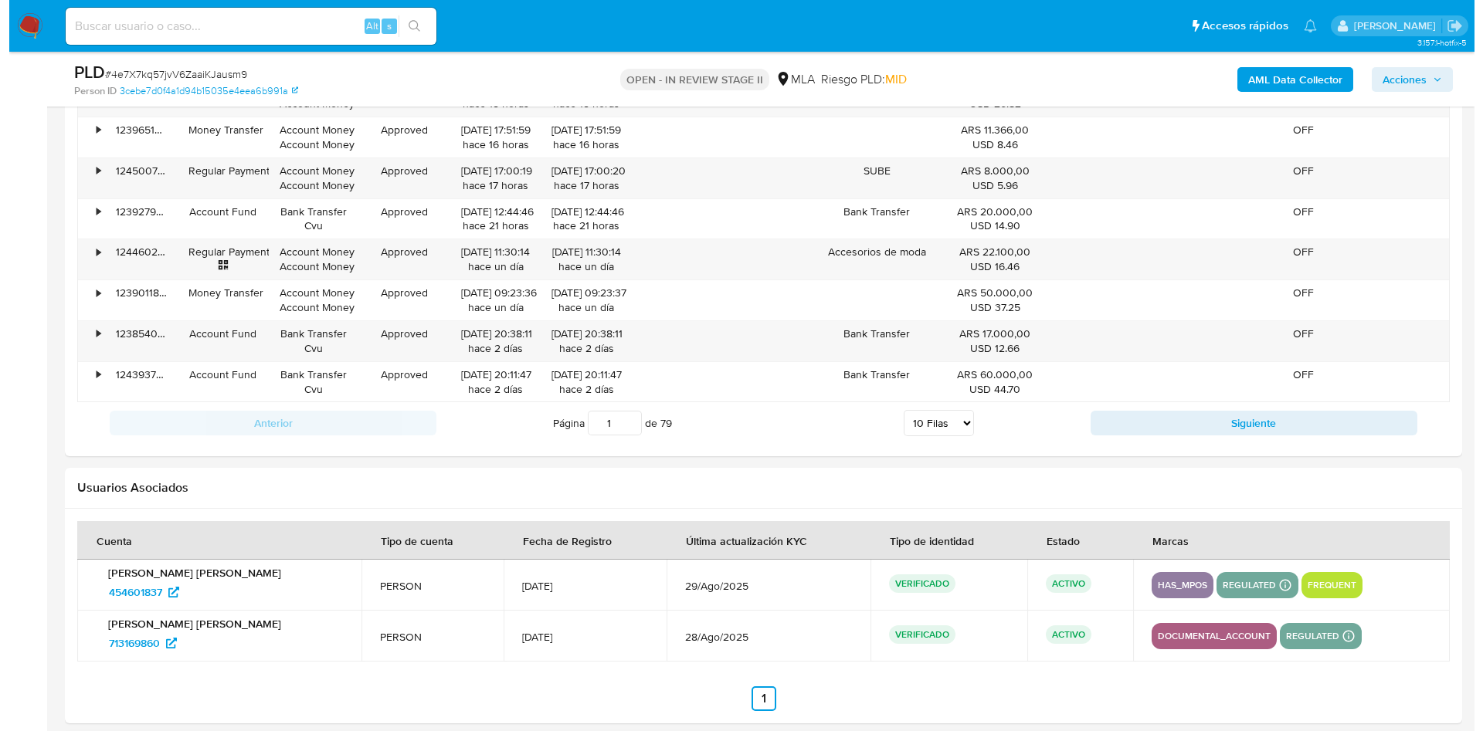
scroll to position [2389, 0]
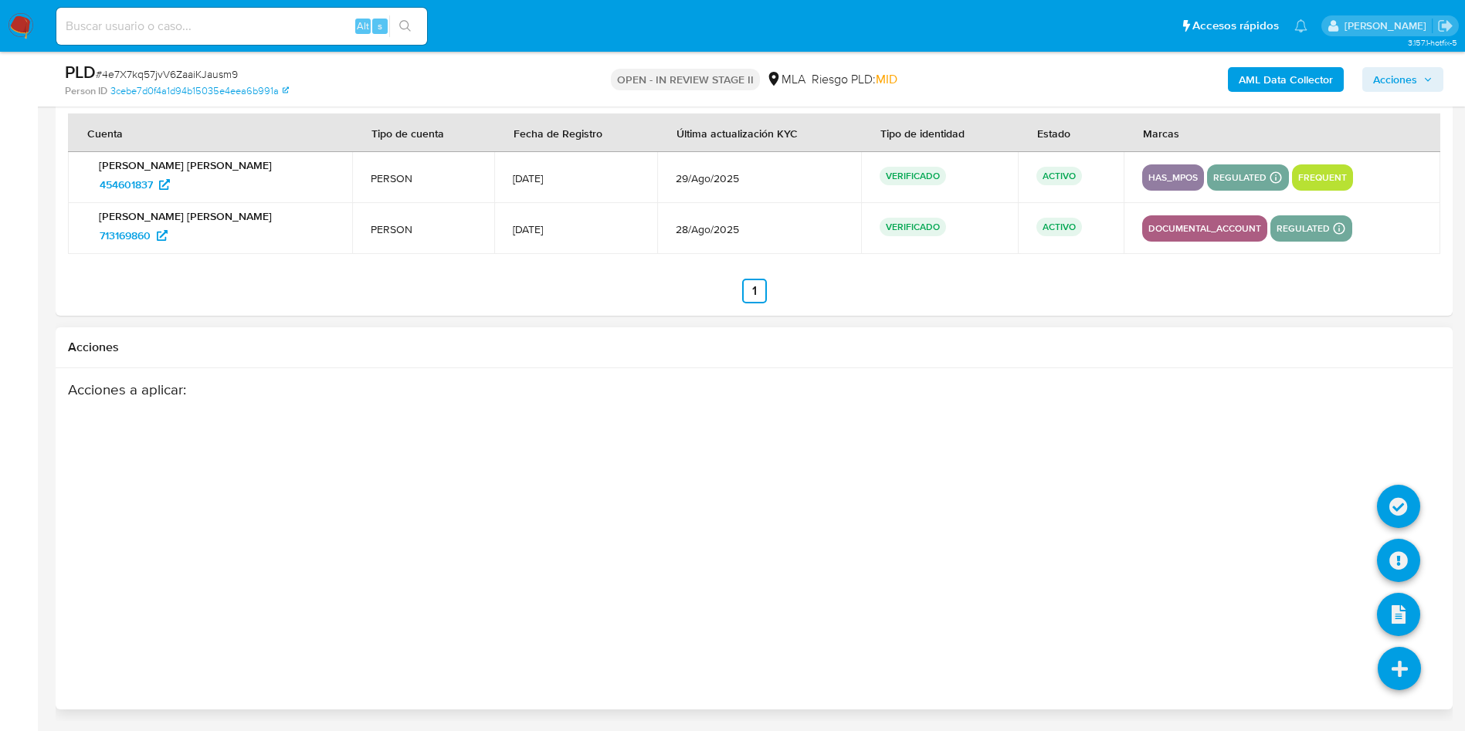
click at [1415, 665] on icon at bounding box center [1399, 668] width 43 height 43
drag, startPoint x: 1407, startPoint y: 512, endPoint x: 1222, endPoint y: 480, distance: 188.2
click at [1222, 480] on div "Acciones a aplicar :" at bounding box center [754, 539] width 1372 height 317
click at [1390, 671] on icon at bounding box center [1399, 668] width 43 height 43
click at [1392, 570] on icon at bounding box center [1398, 560] width 43 height 43
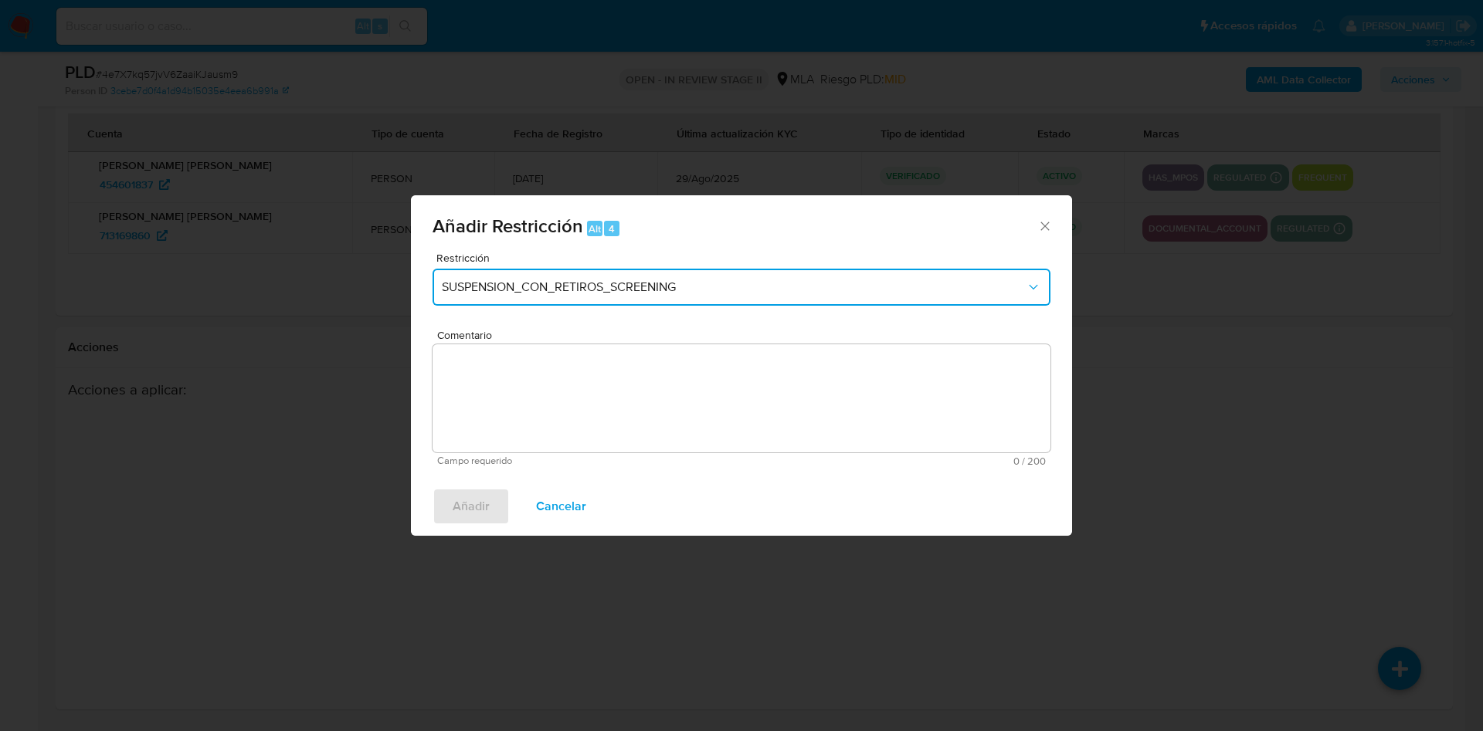
click at [688, 293] on span "SUSPENSION_CON_RETIROS_SCREENING" at bounding box center [734, 287] width 584 height 15
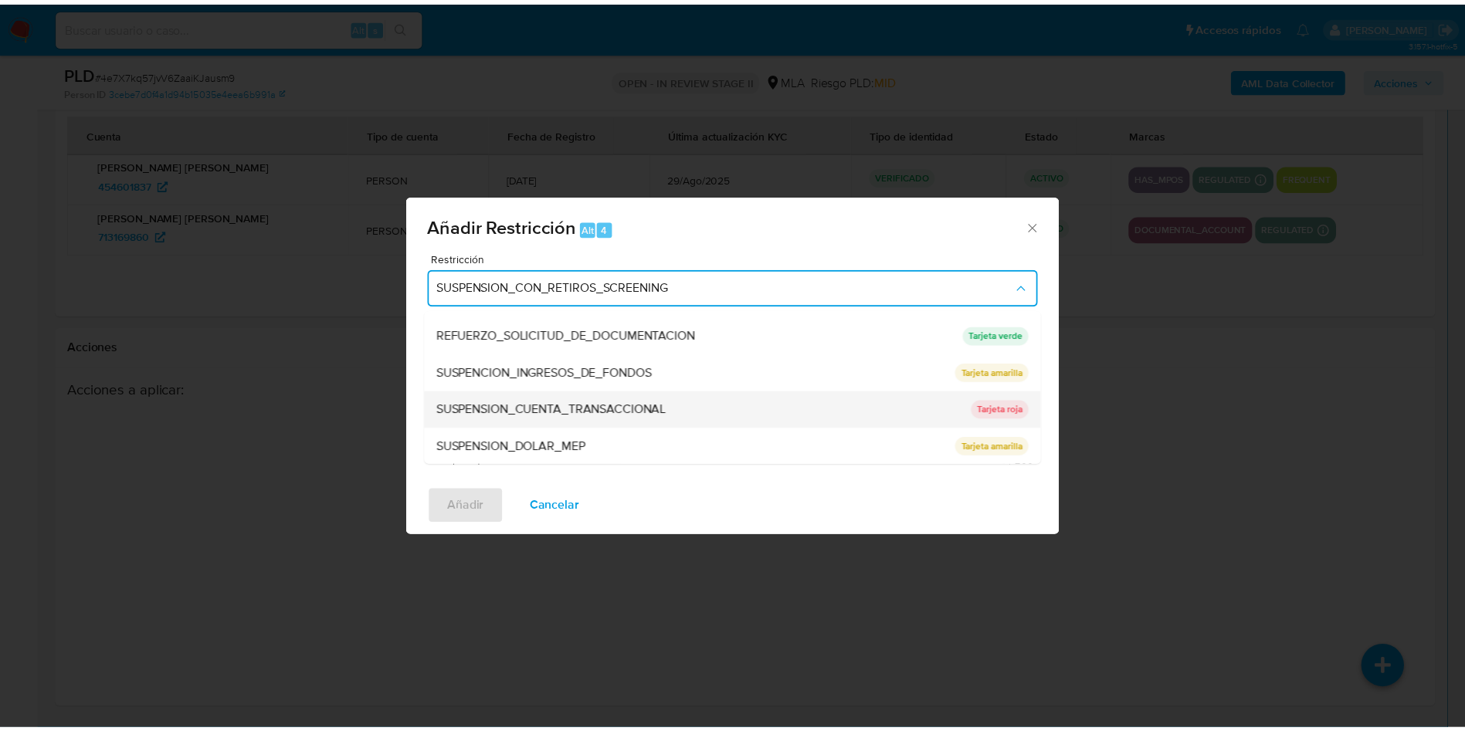
scroll to position [327, 0]
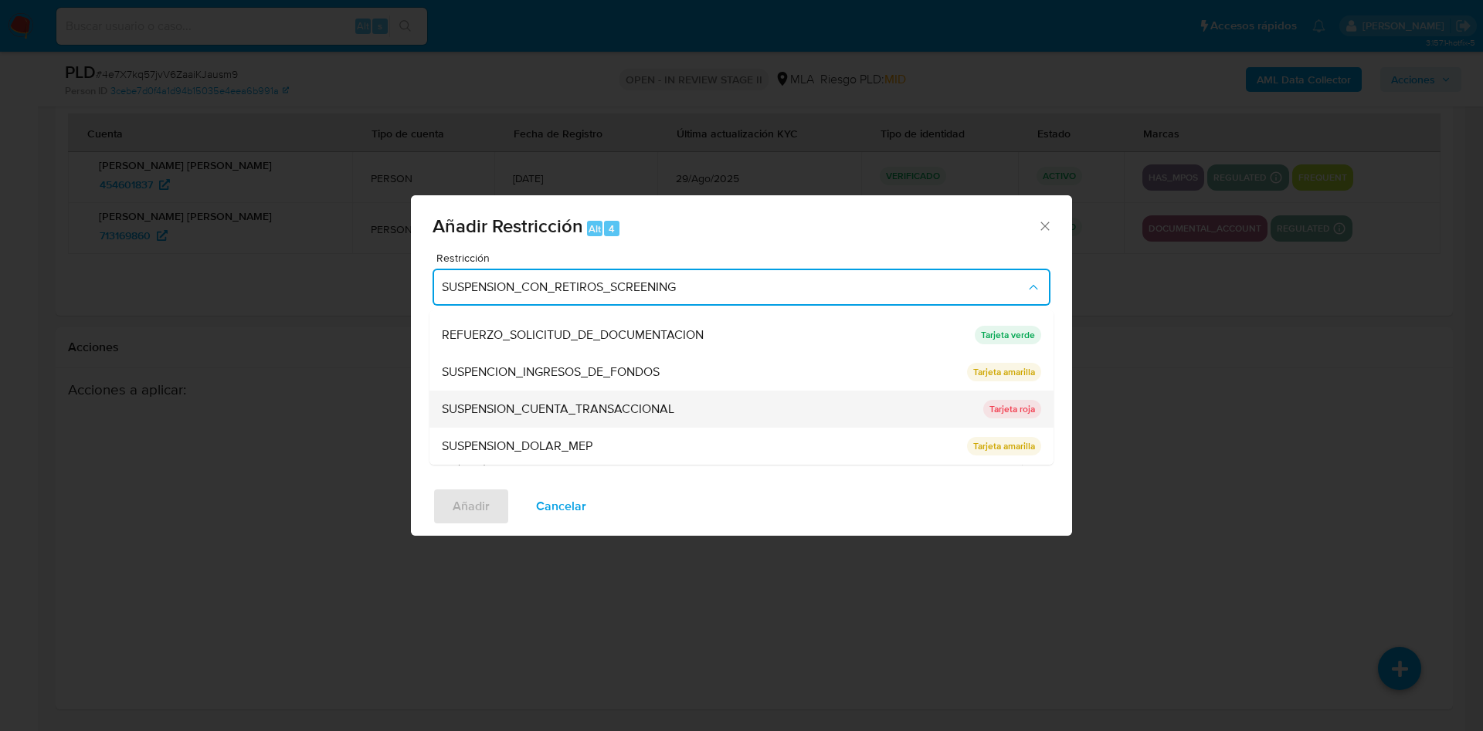
click at [634, 411] on span "SUSPENSION_CUENTA_TRANSACCIONAL" at bounding box center [558, 409] width 232 height 15
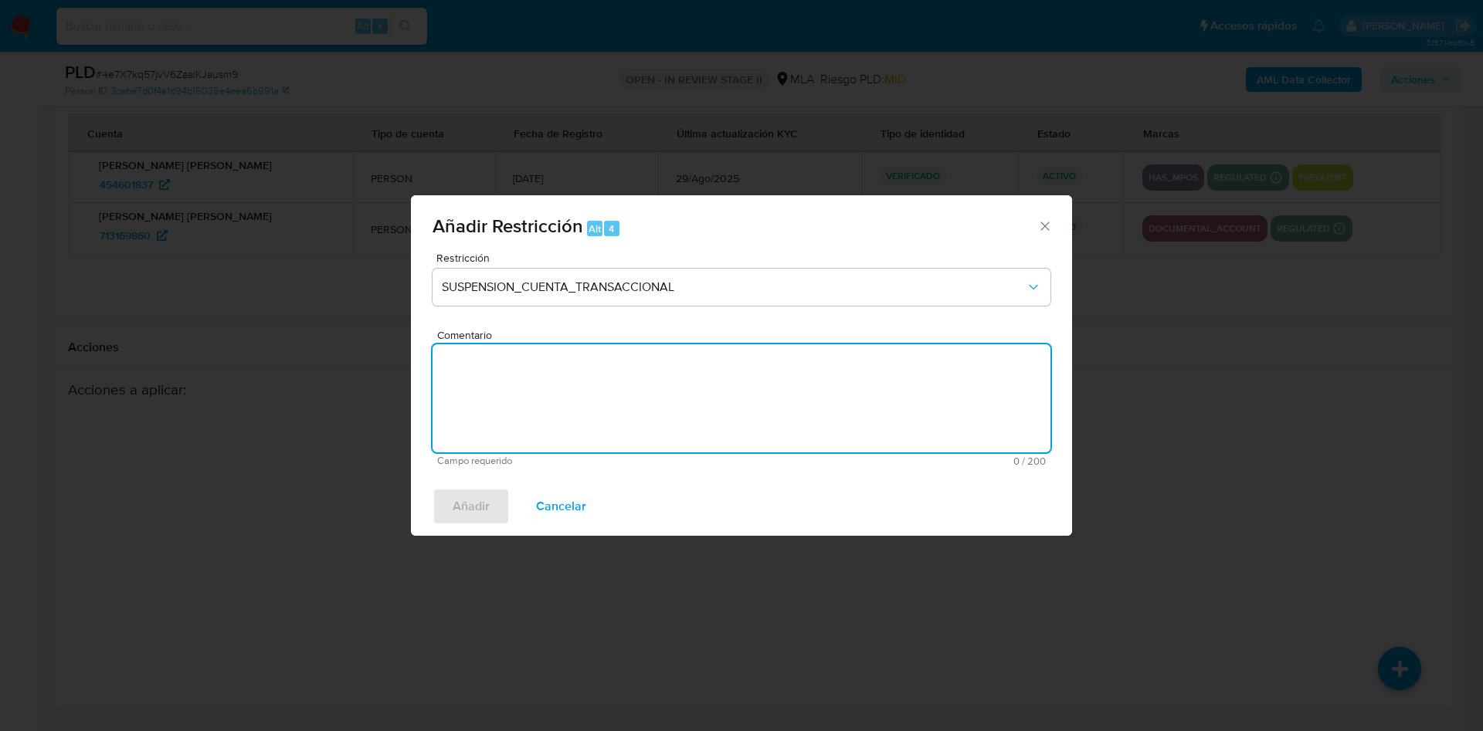
click at [634, 411] on textarea "Comentario" at bounding box center [741, 398] width 618 height 108
type textarea "AML"
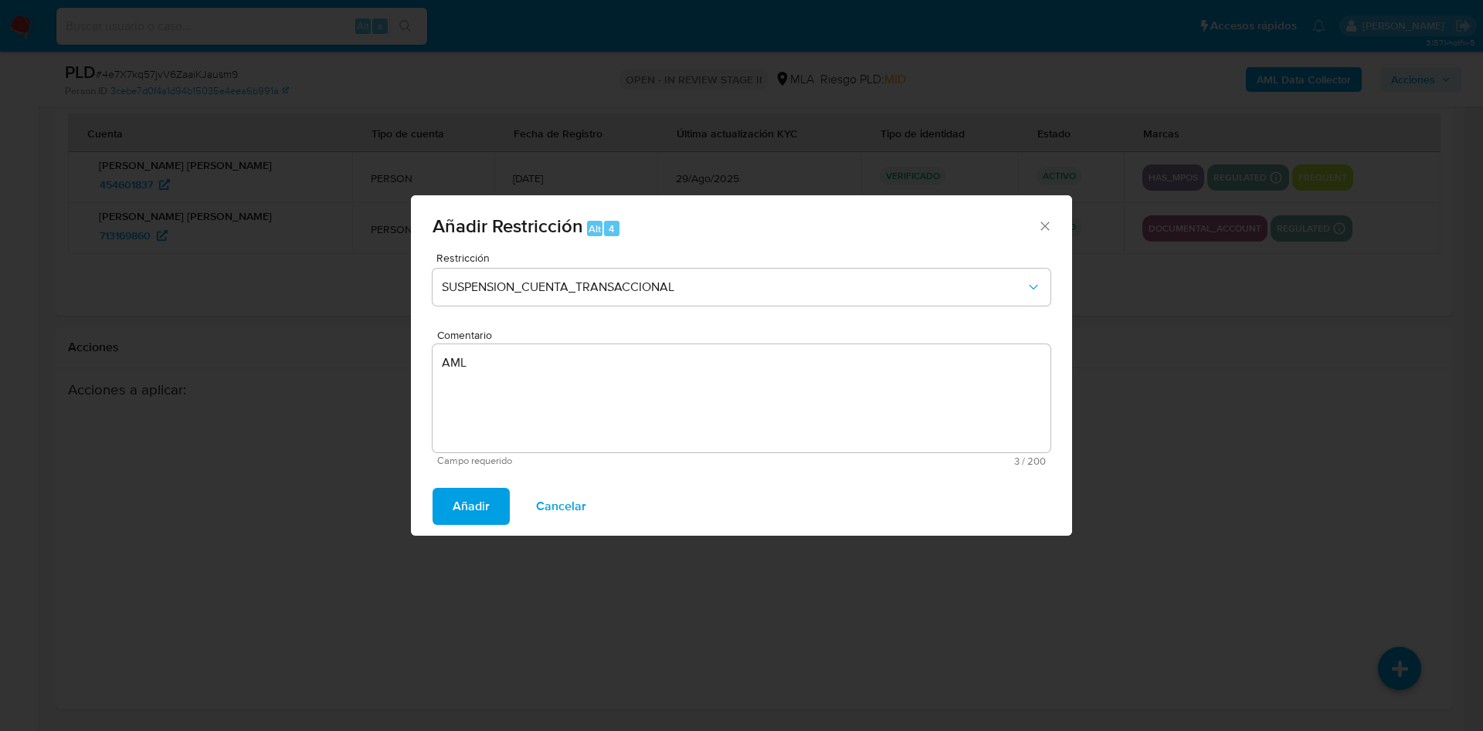
click at [463, 491] on span "Añadir" at bounding box center [471, 507] width 37 height 34
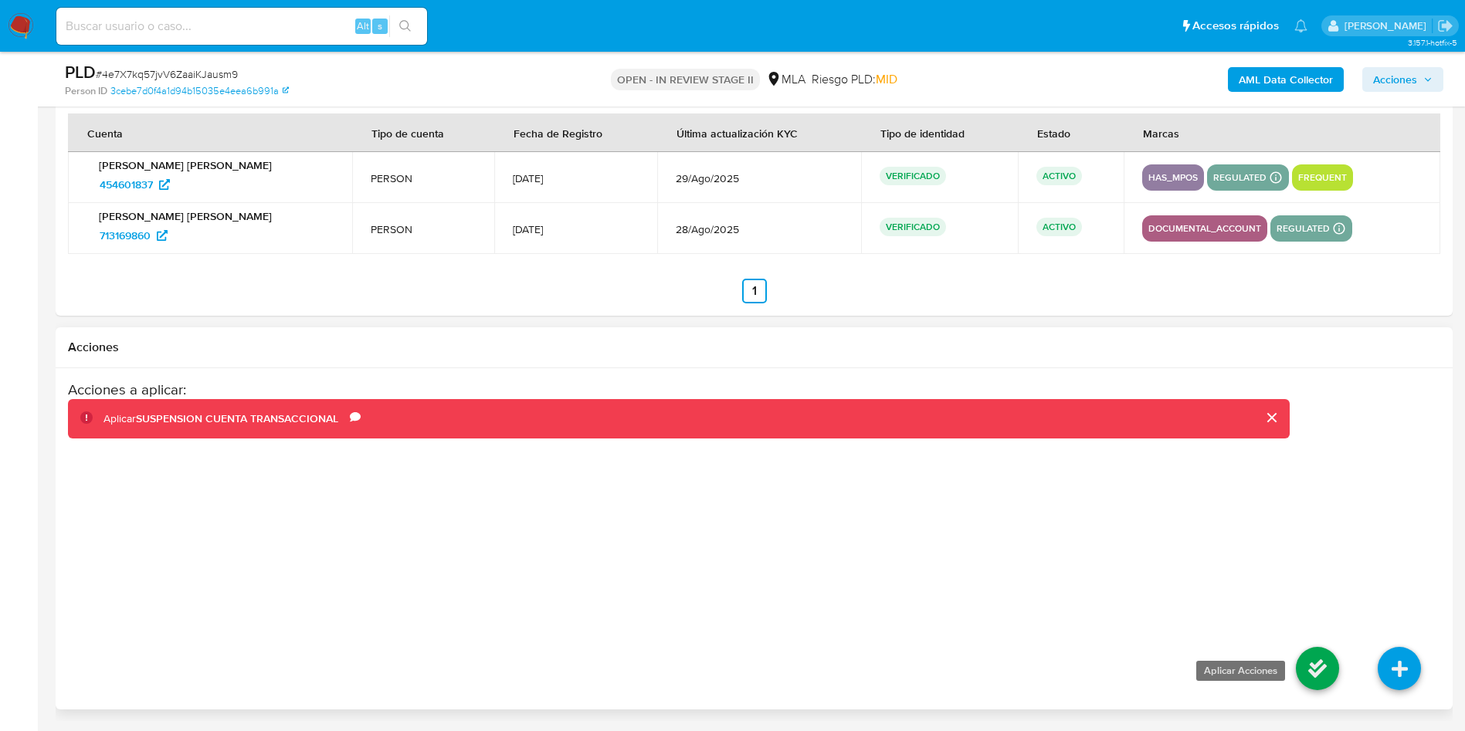
click at [1329, 680] on icon at bounding box center [1317, 668] width 43 height 43
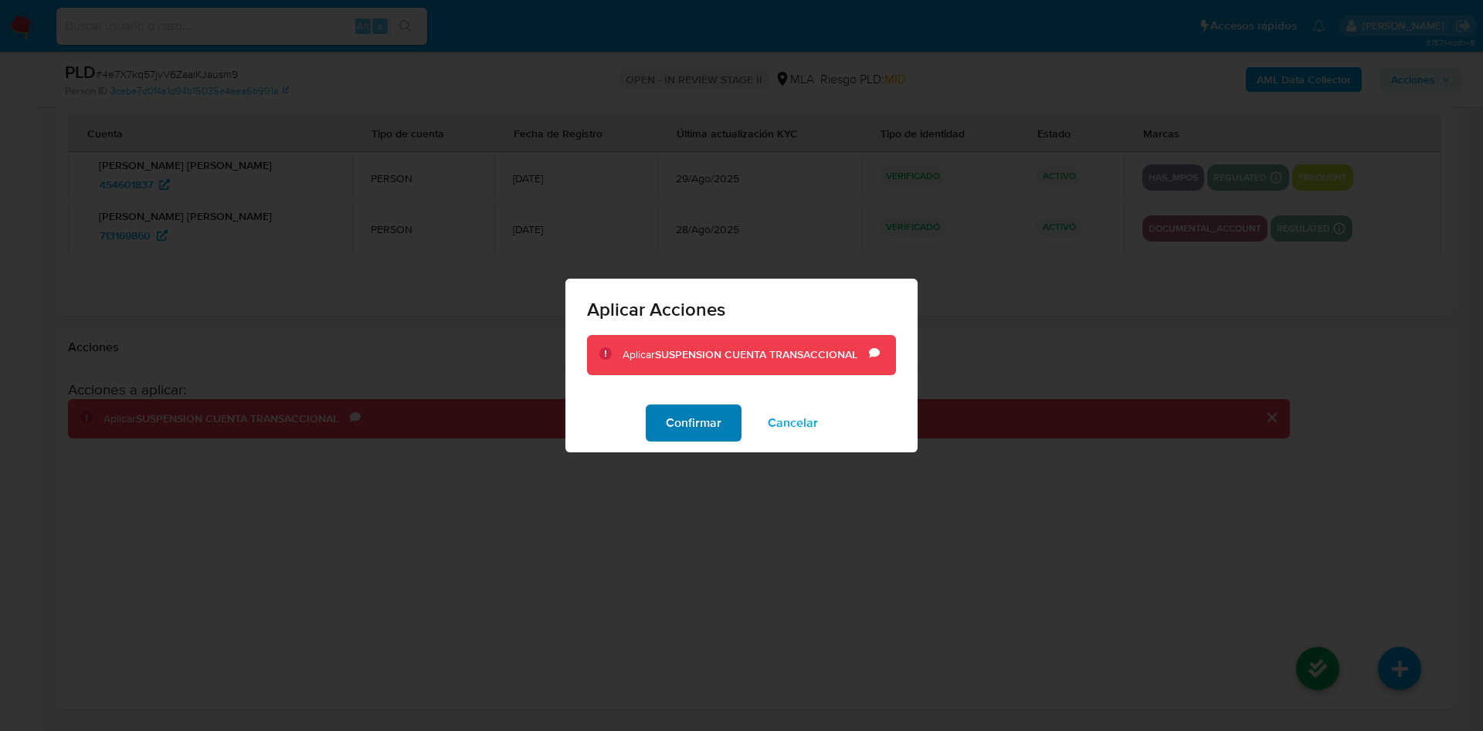
click at [710, 417] on span "Confirmar" at bounding box center [694, 423] width 56 height 34
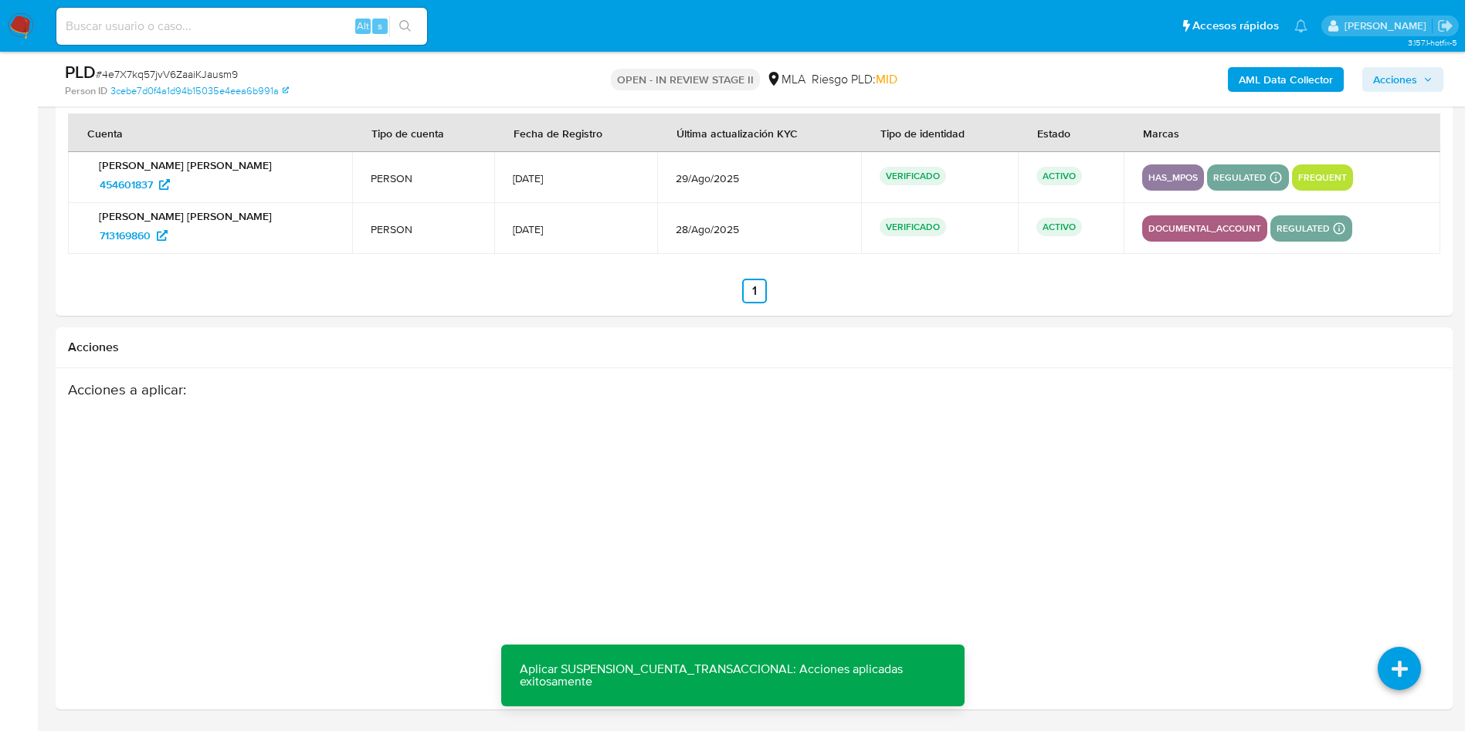
click at [1403, 85] on span "Acciones" at bounding box center [1395, 79] width 44 height 25
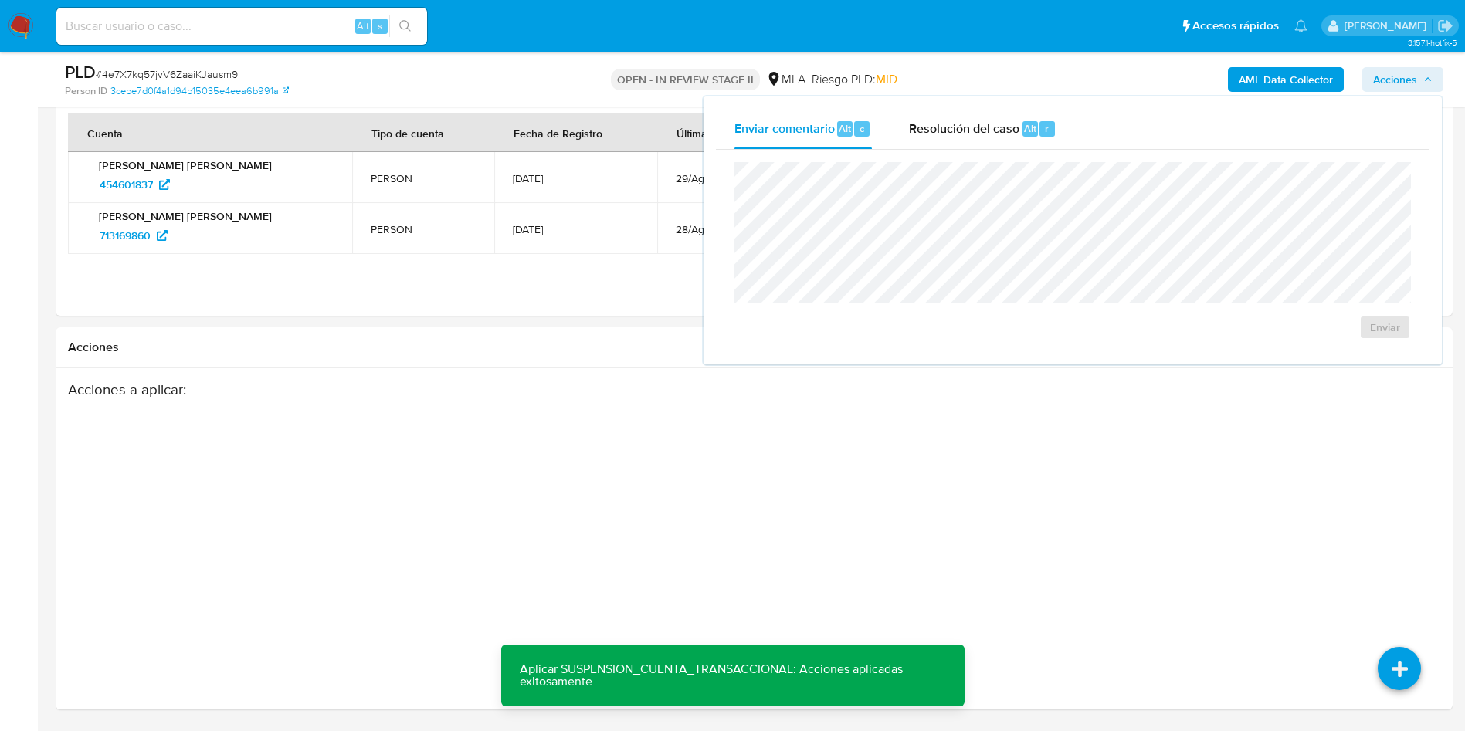
drag, startPoint x: 1011, startPoint y: 139, endPoint x: 1005, endPoint y: 158, distance: 20.3
click at [1010, 137] on div "Resolución del caso Alt r" at bounding box center [983, 129] width 148 height 40
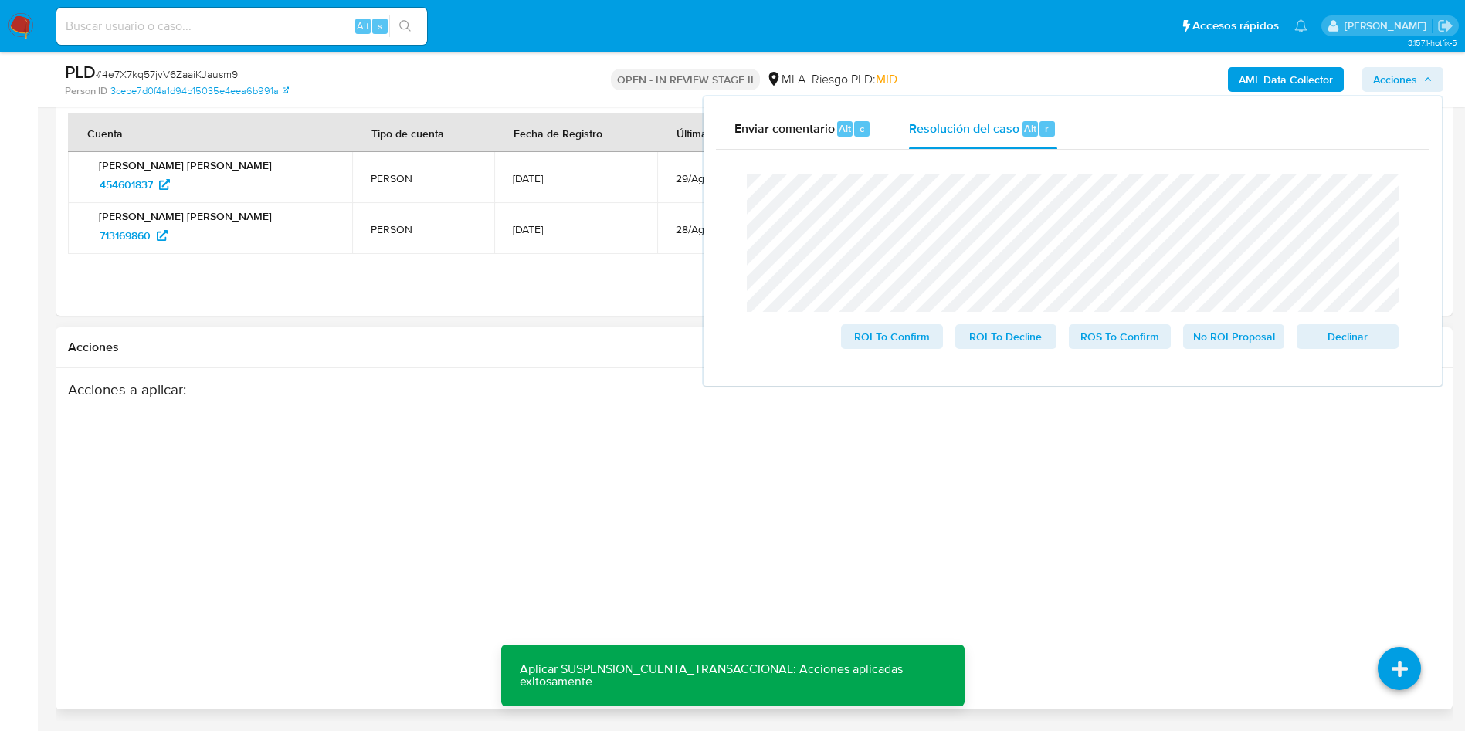
drag, startPoint x: 1087, startPoint y: 332, endPoint x: 1074, endPoint y: 422, distance: 91.3
click at [1088, 333] on span "ROS To Confirm" at bounding box center [1120, 337] width 80 height 22
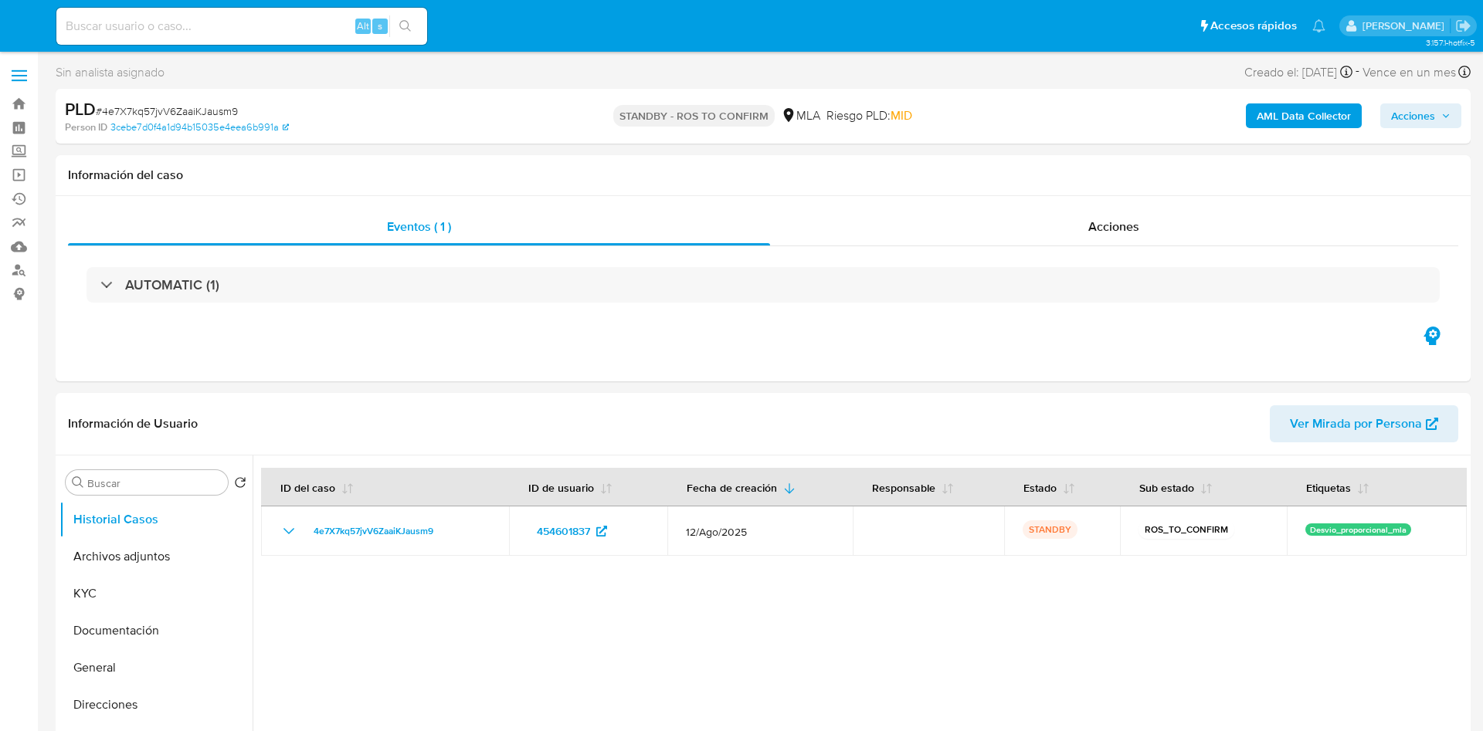
select select "10"
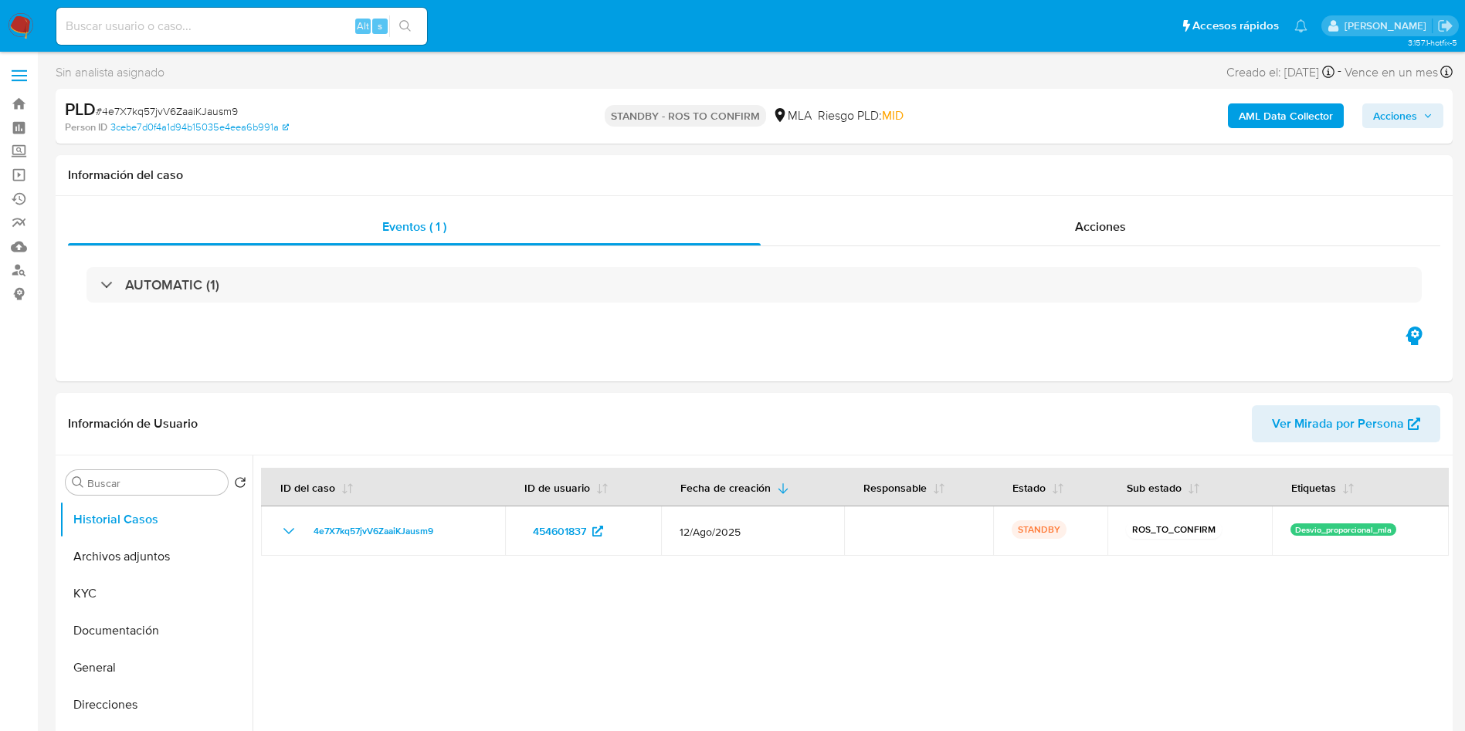
click at [230, 29] on input at bounding box center [241, 26] width 371 height 20
paste input "Uzmqn93EotlpjptZz7iv6FUl"
type input "Uzmqn93EotlpjptZz7iv6FUl"
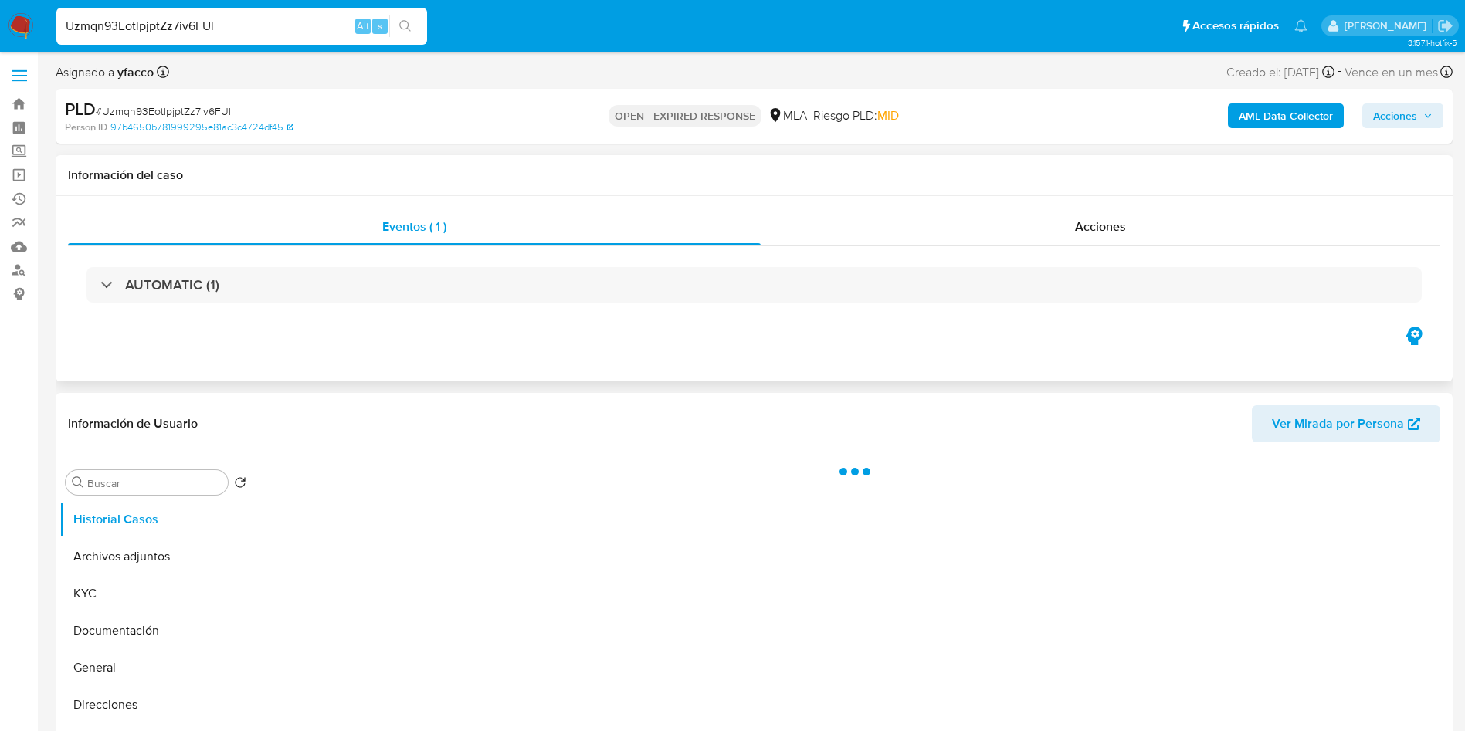
scroll to position [116, 0]
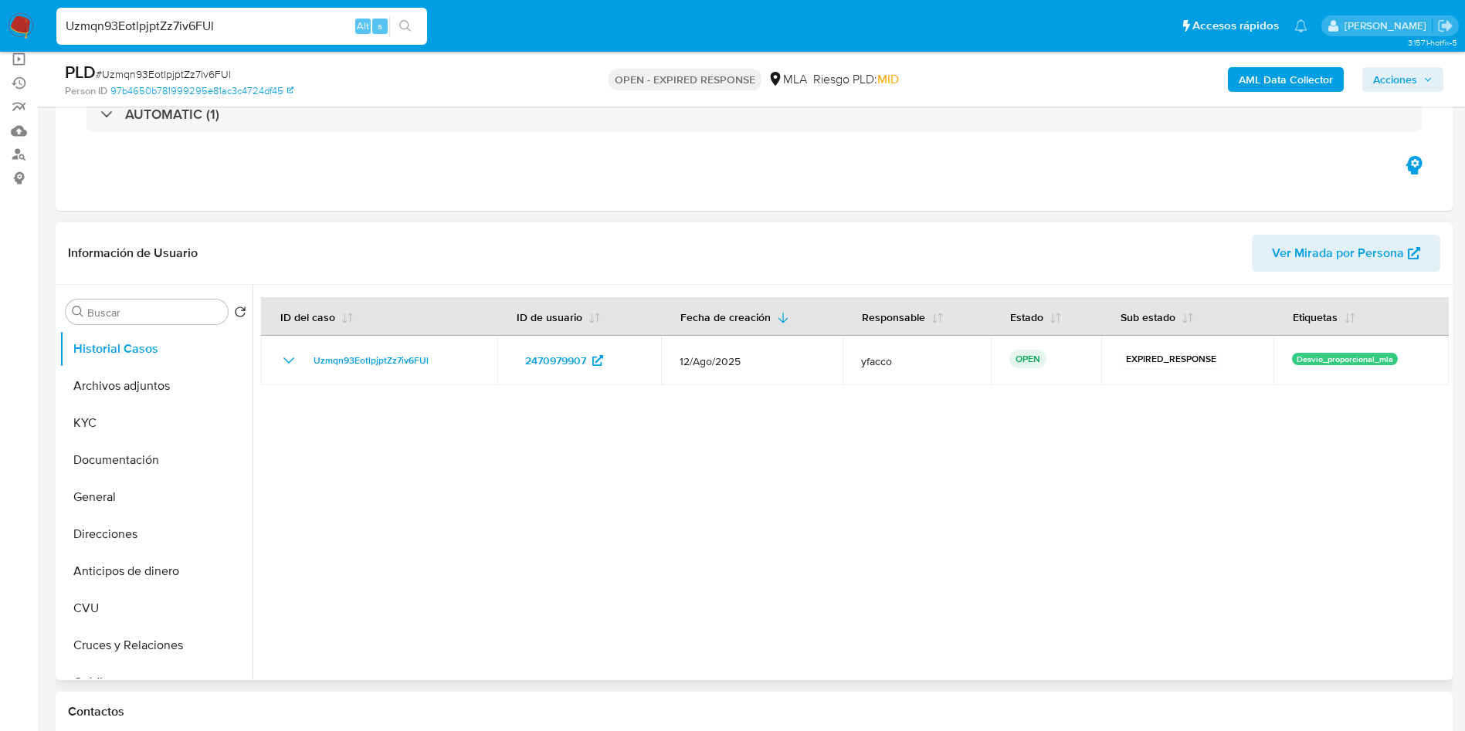
select select "10"
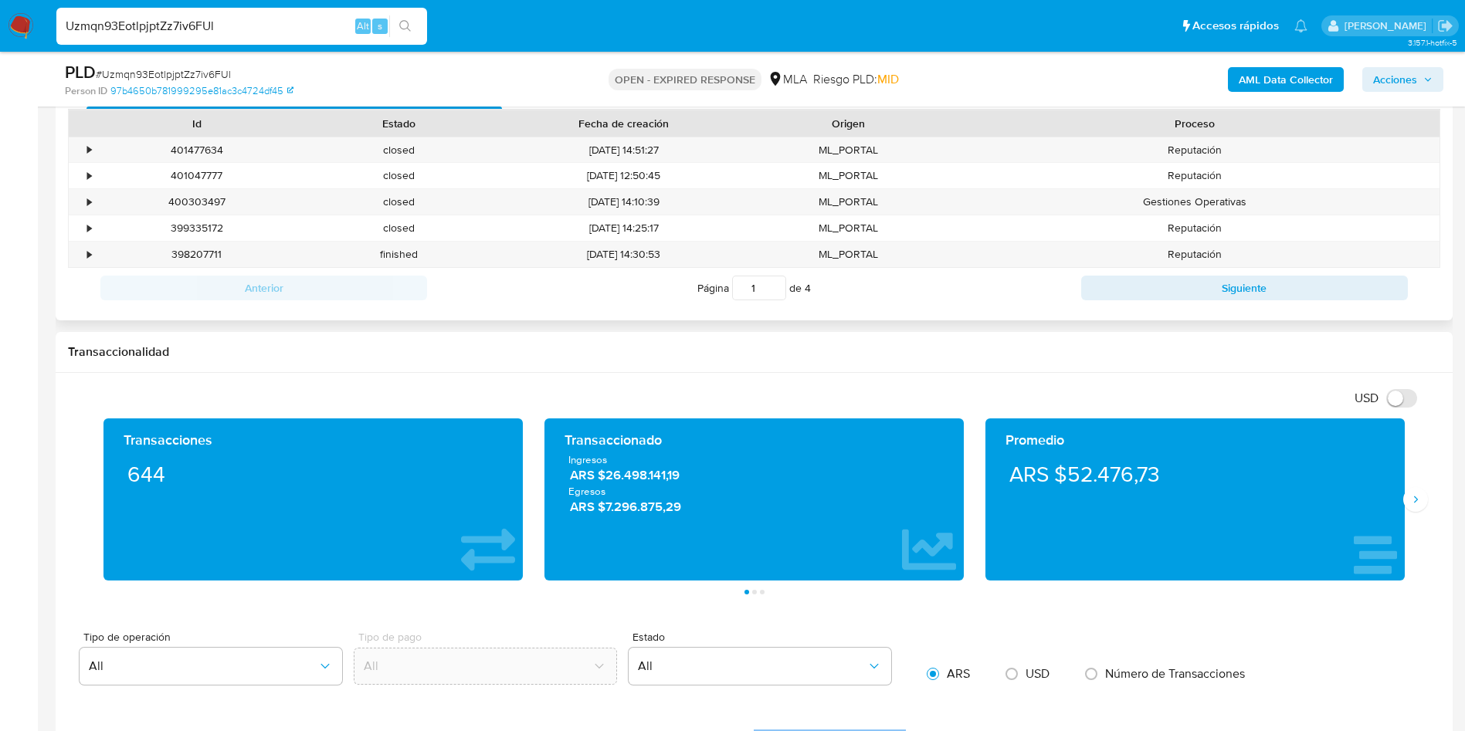
scroll to position [811, 0]
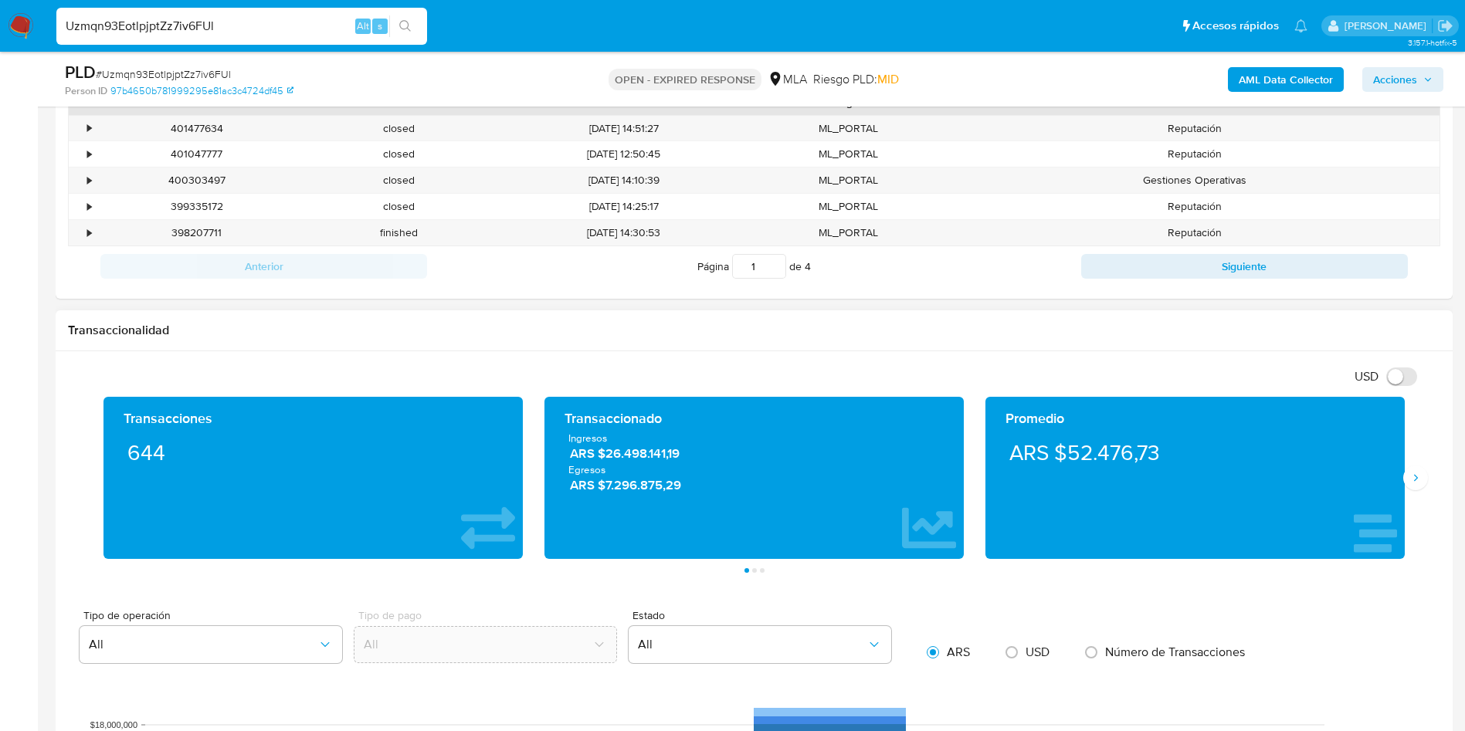
click at [1424, 487] on div "Transacciones 644 Transaccionado Ingresos ARS $26.498.141,19 Egresos ARS $7.296…" at bounding box center [754, 485] width 1372 height 176
click at [1416, 481] on icon "Siguiente" at bounding box center [1415, 478] width 12 height 12
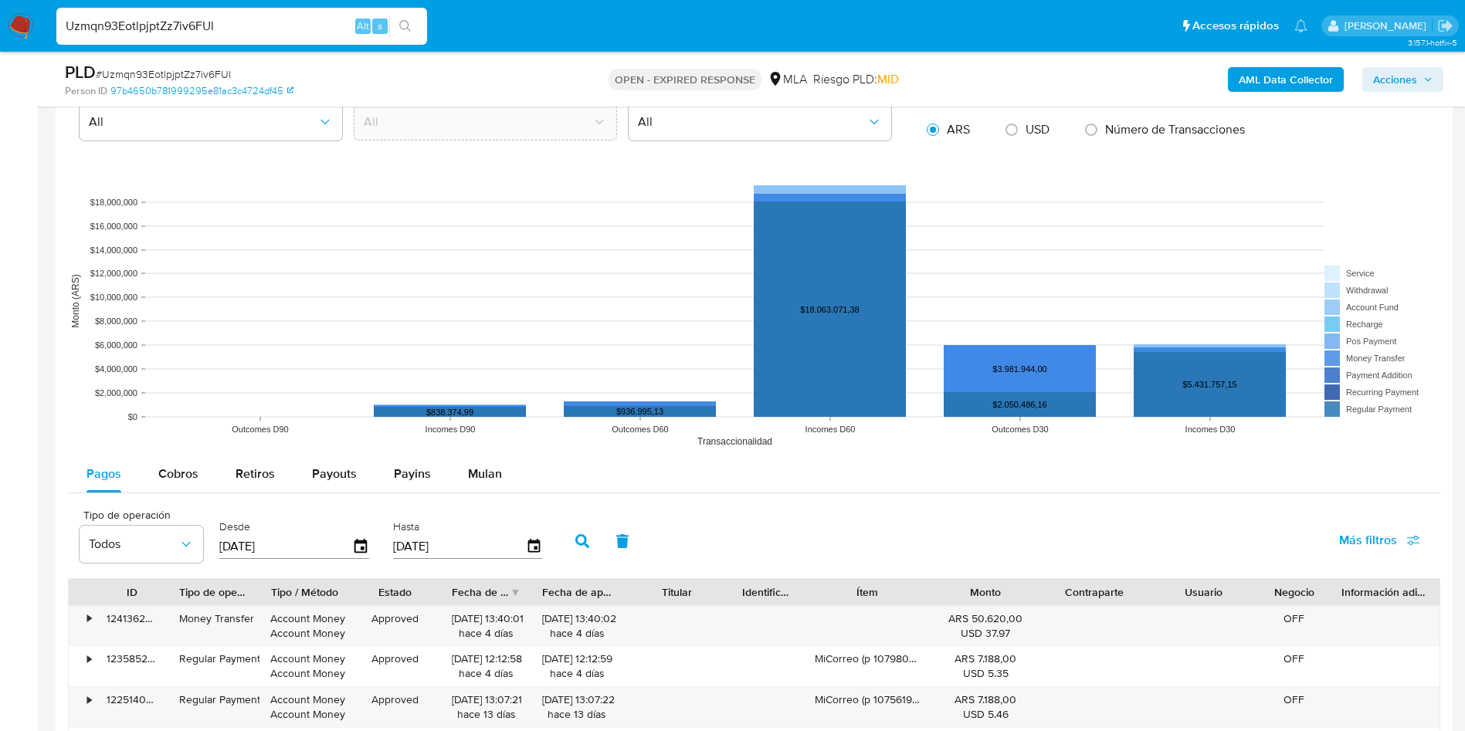
scroll to position [1390, 0]
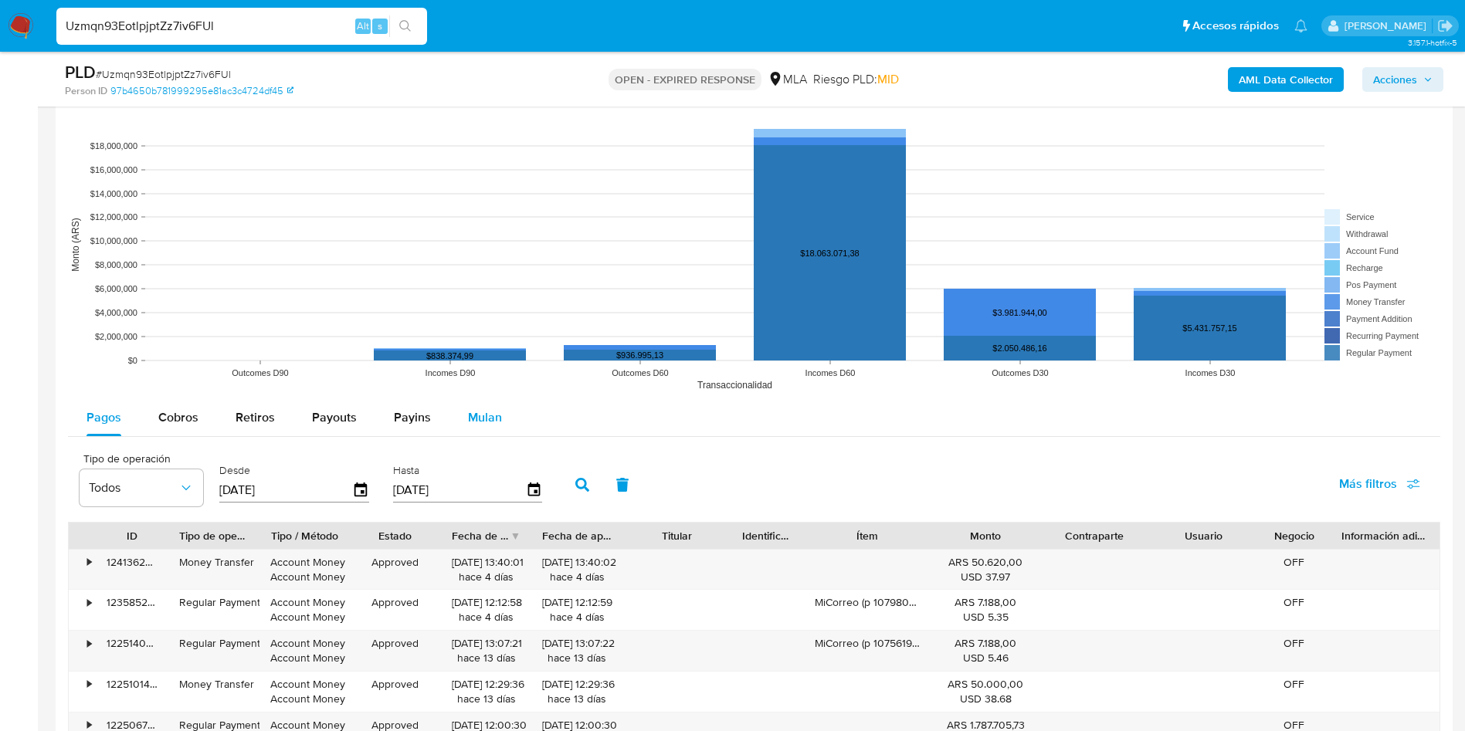
click at [476, 410] on span "Mulan" at bounding box center [485, 418] width 34 height 18
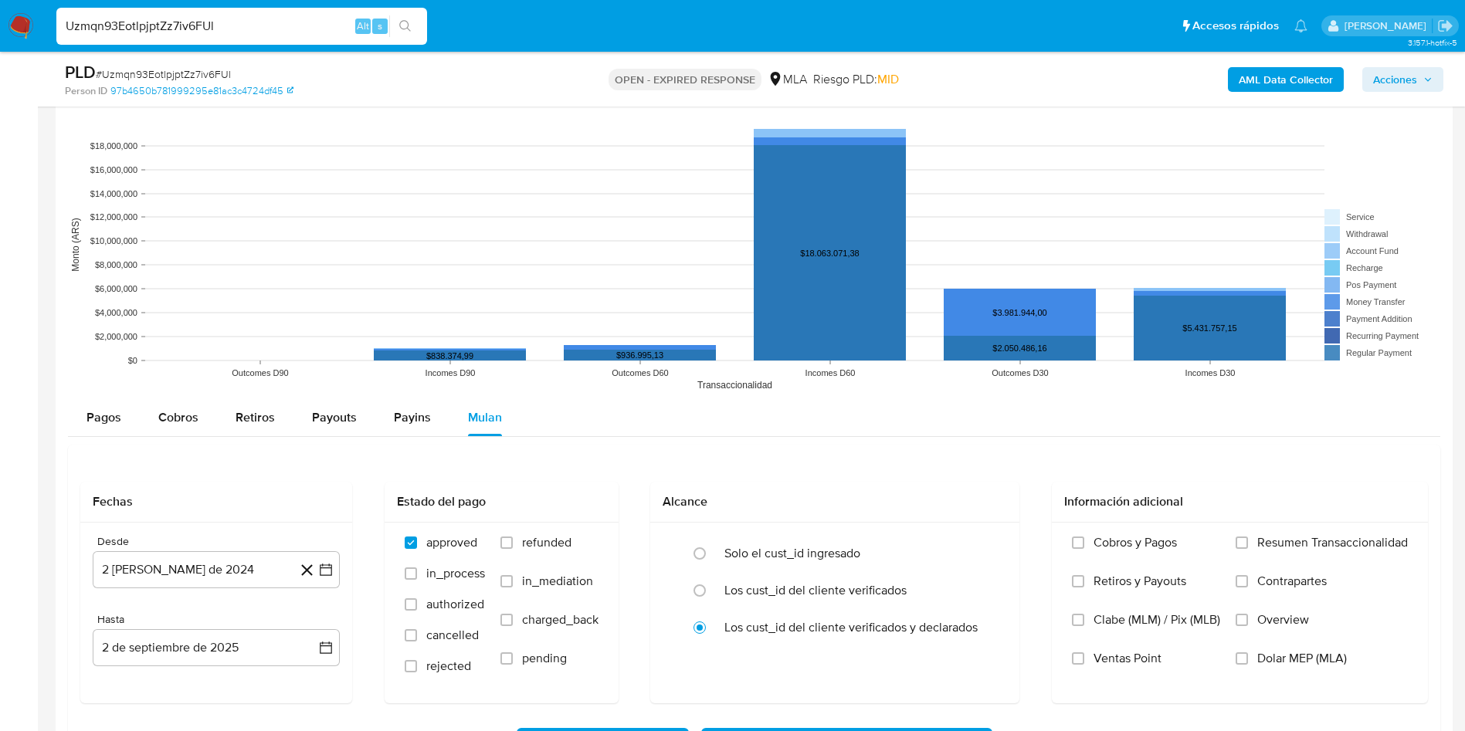
scroll to position [1506, 0]
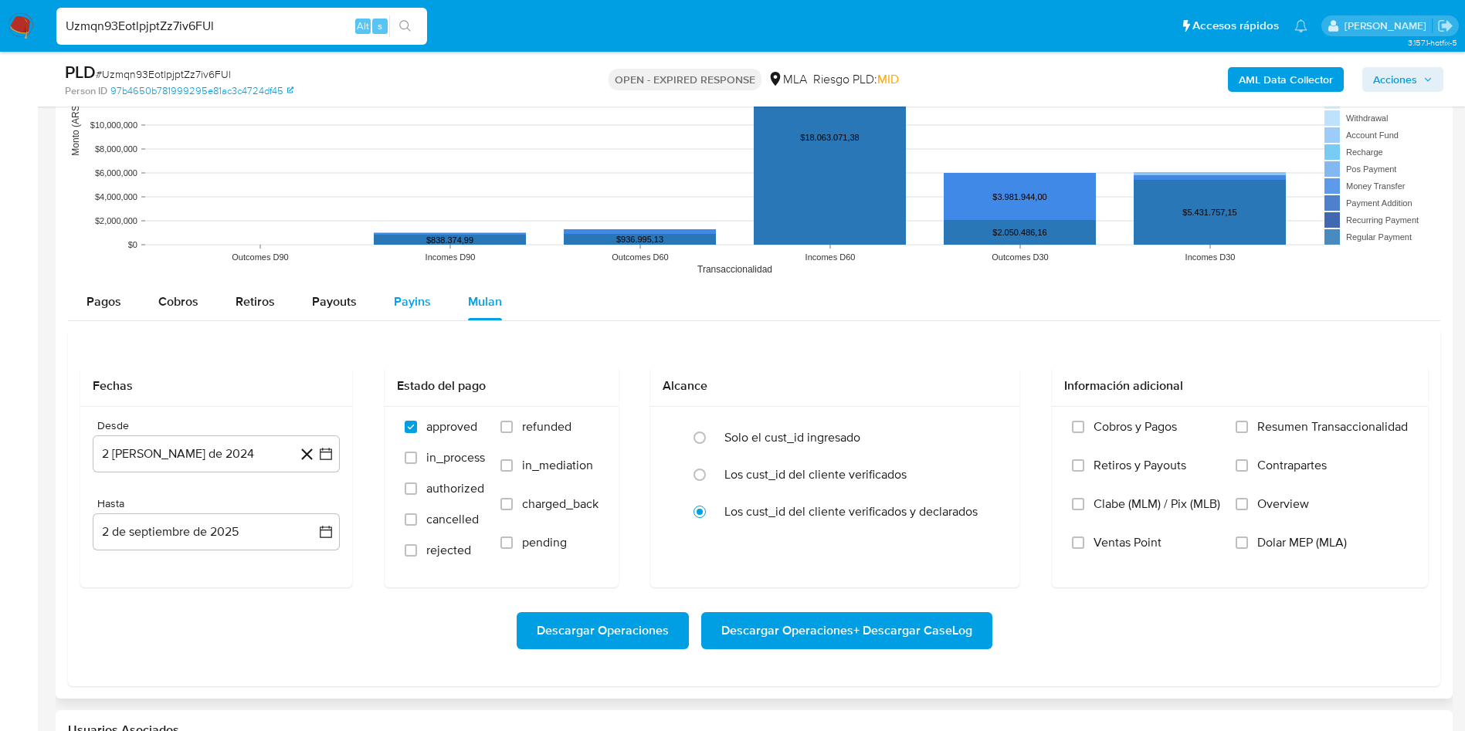
click at [432, 310] on button "Payins" at bounding box center [412, 301] width 74 height 37
select select "10"
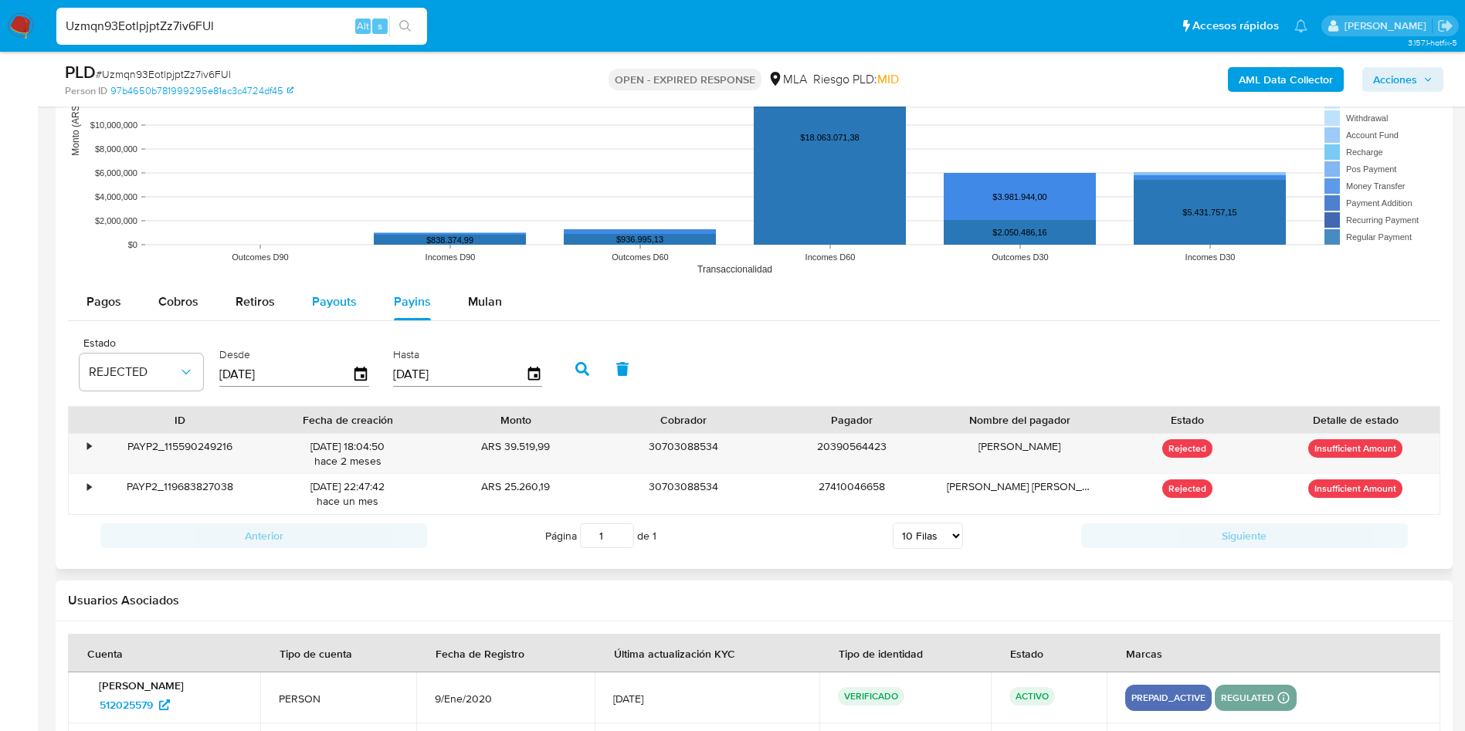
click at [331, 303] on span "Payouts" at bounding box center [334, 302] width 45 height 18
select select "10"
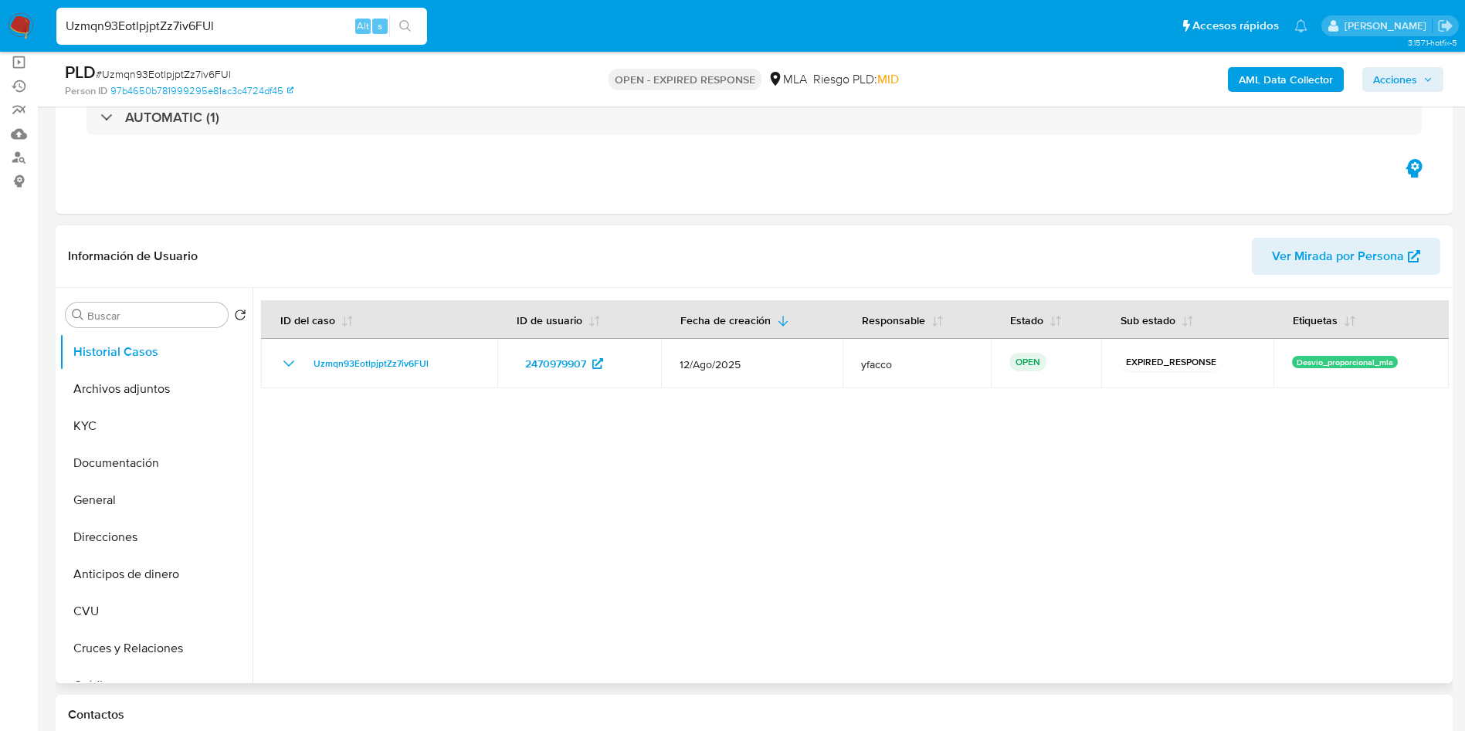
scroll to position [232, 0]
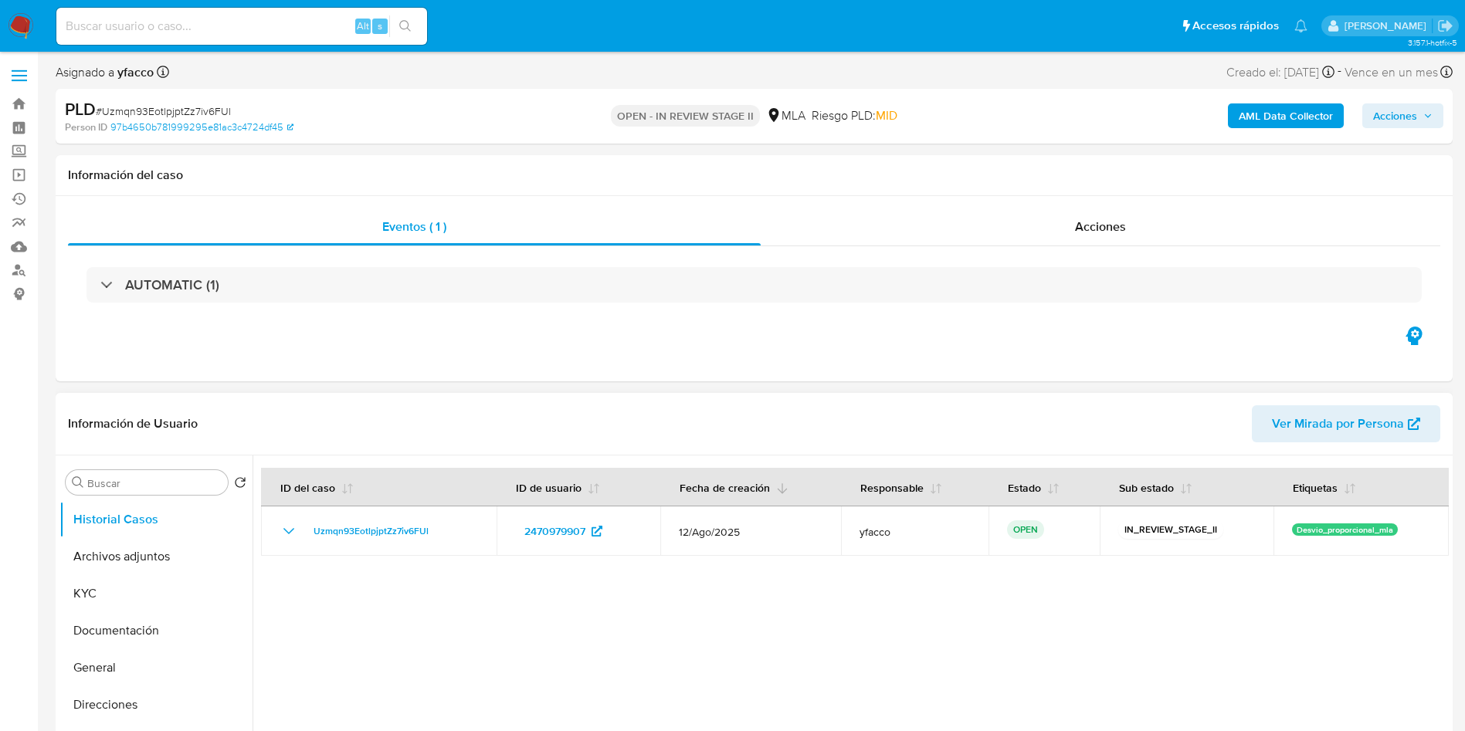
select select "10"
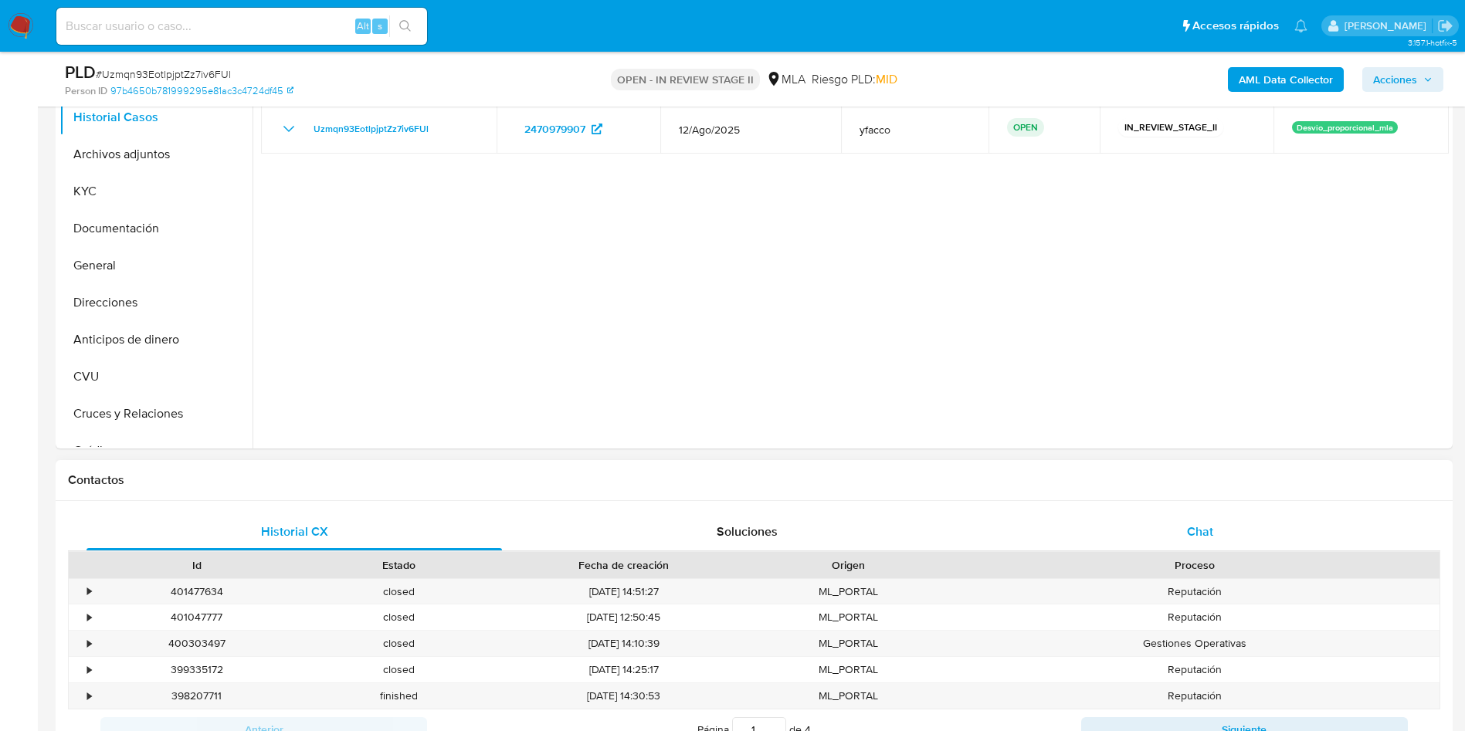
click at [1184, 523] on div "Chat" at bounding box center [1199, 532] width 415 height 37
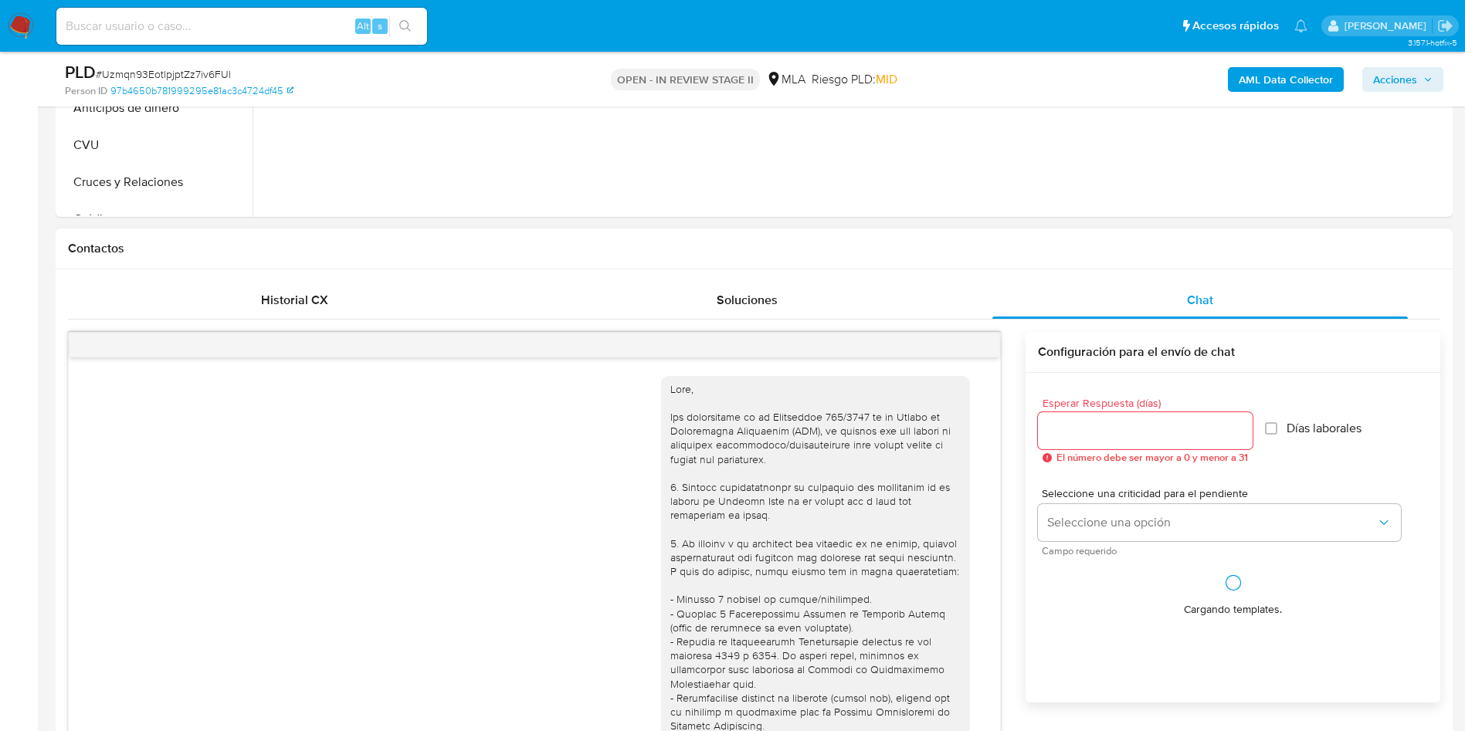
scroll to position [792, 0]
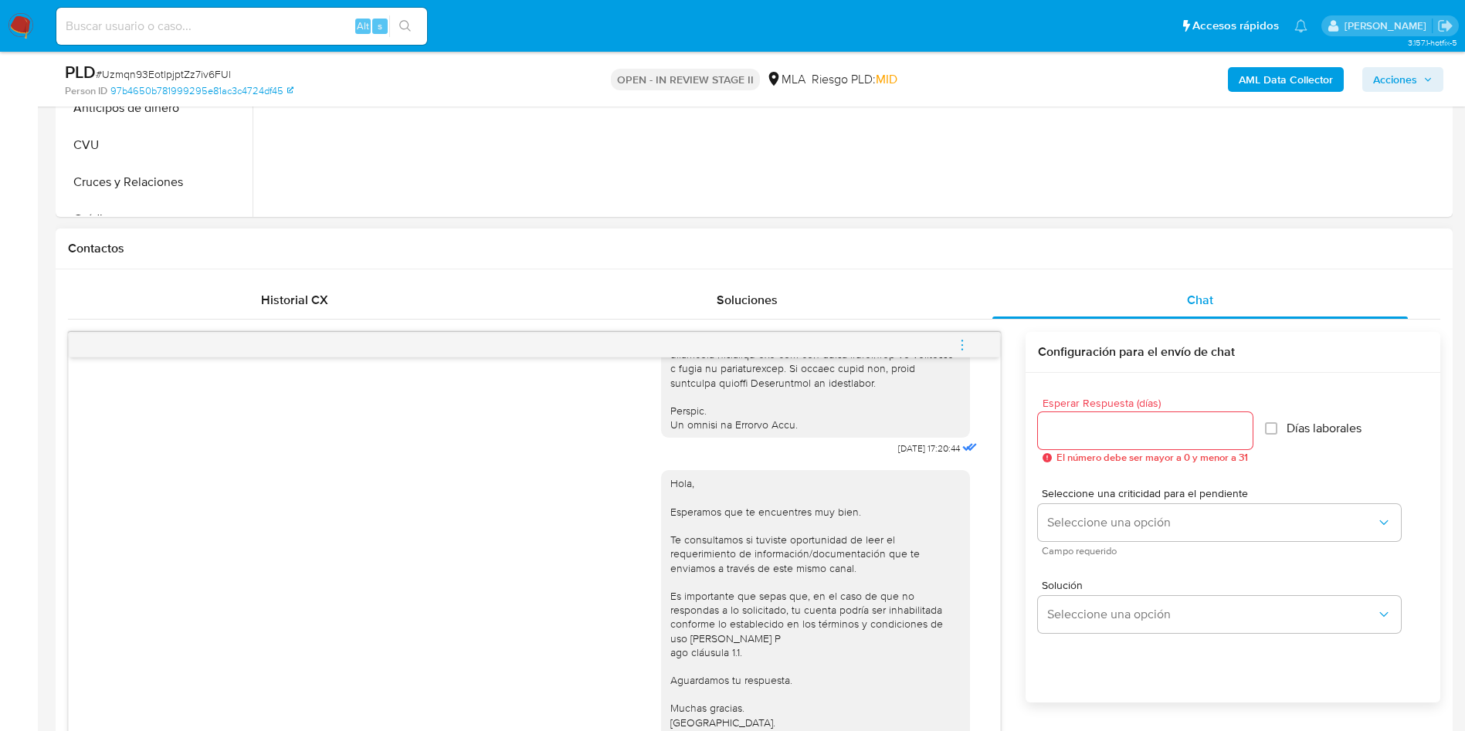
click at [944, 336] on button "menu-action" at bounding box center [962, 345] width 51 height 37
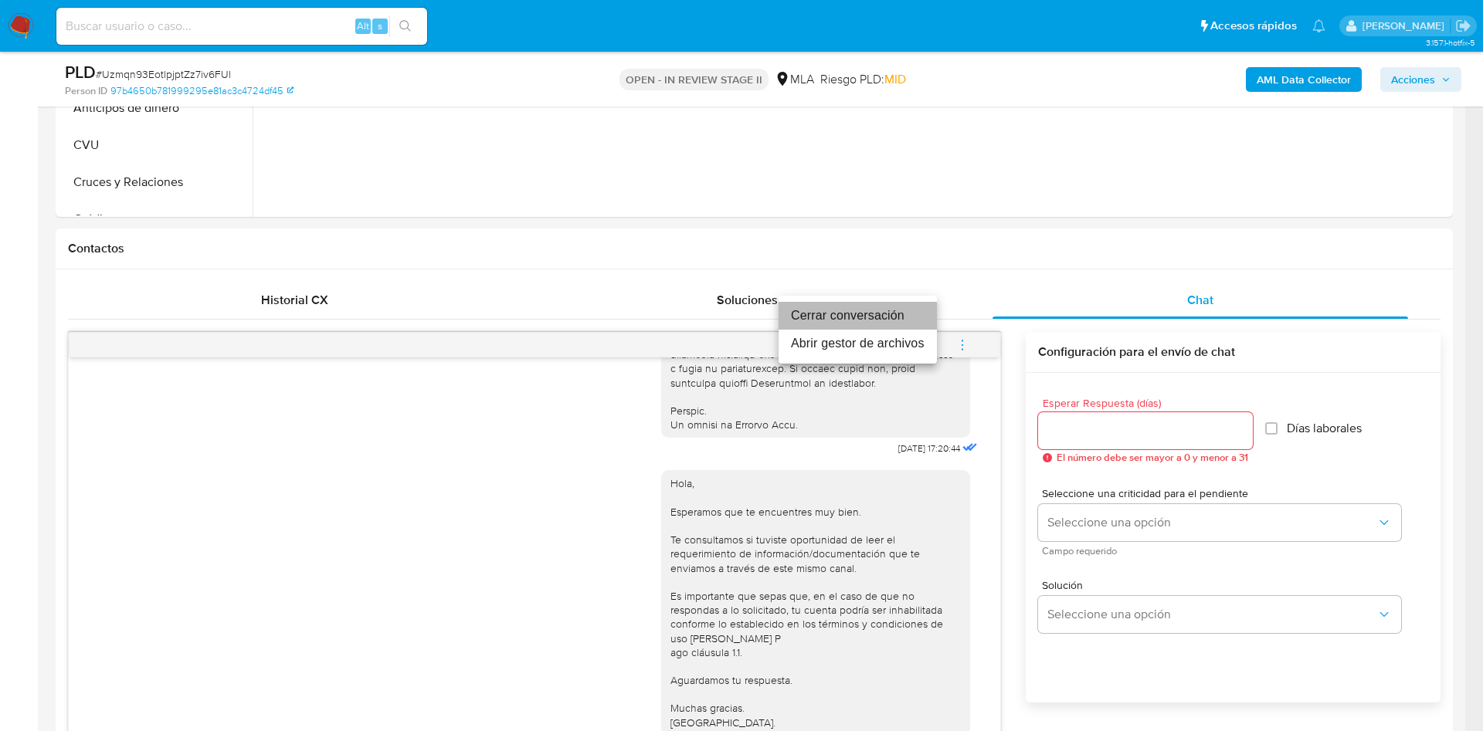
click at [897, 307] on li "Cerrar conversación" at bounding box center [857, 316] width 158 height 28
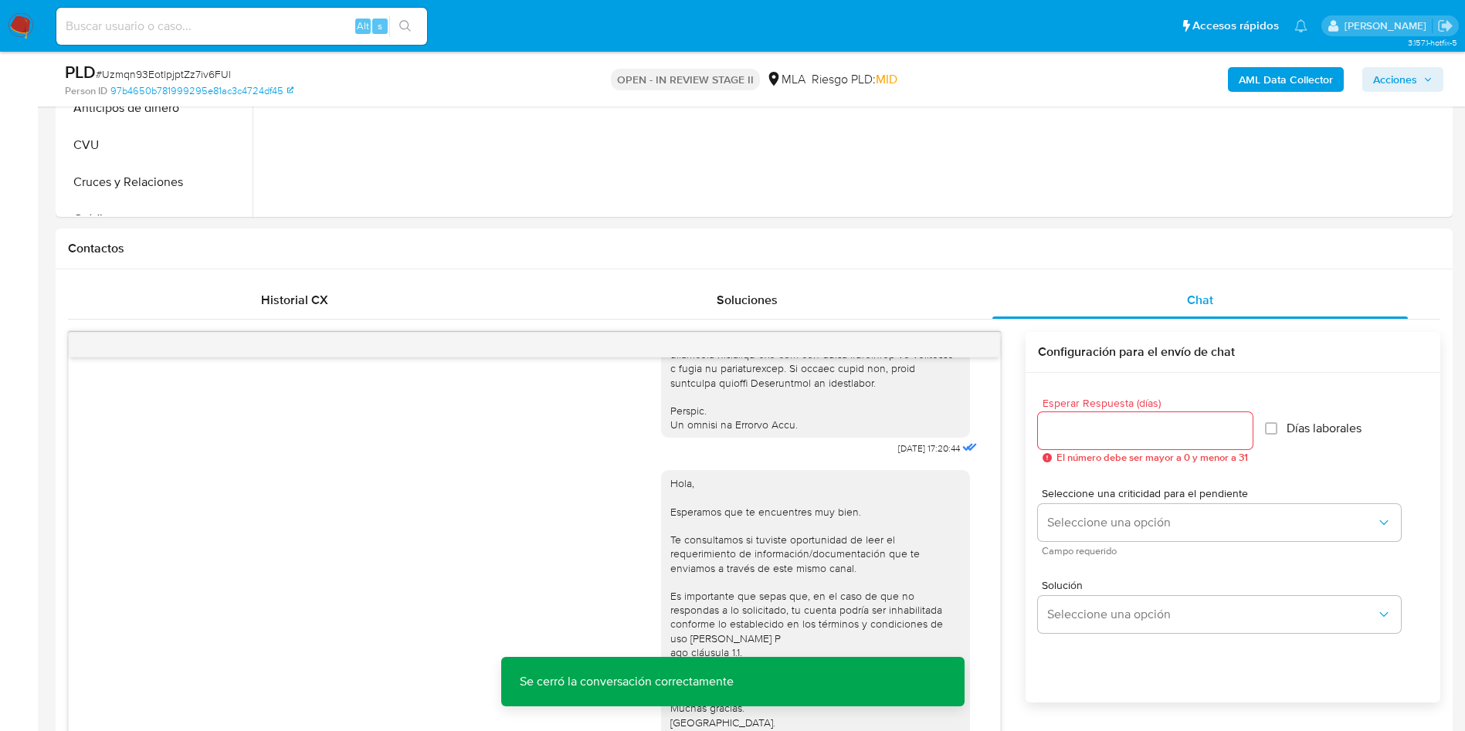
click at [1257, 82] on b "AML Data Collector" at bounding box center [1286, 79] width 94 height 25
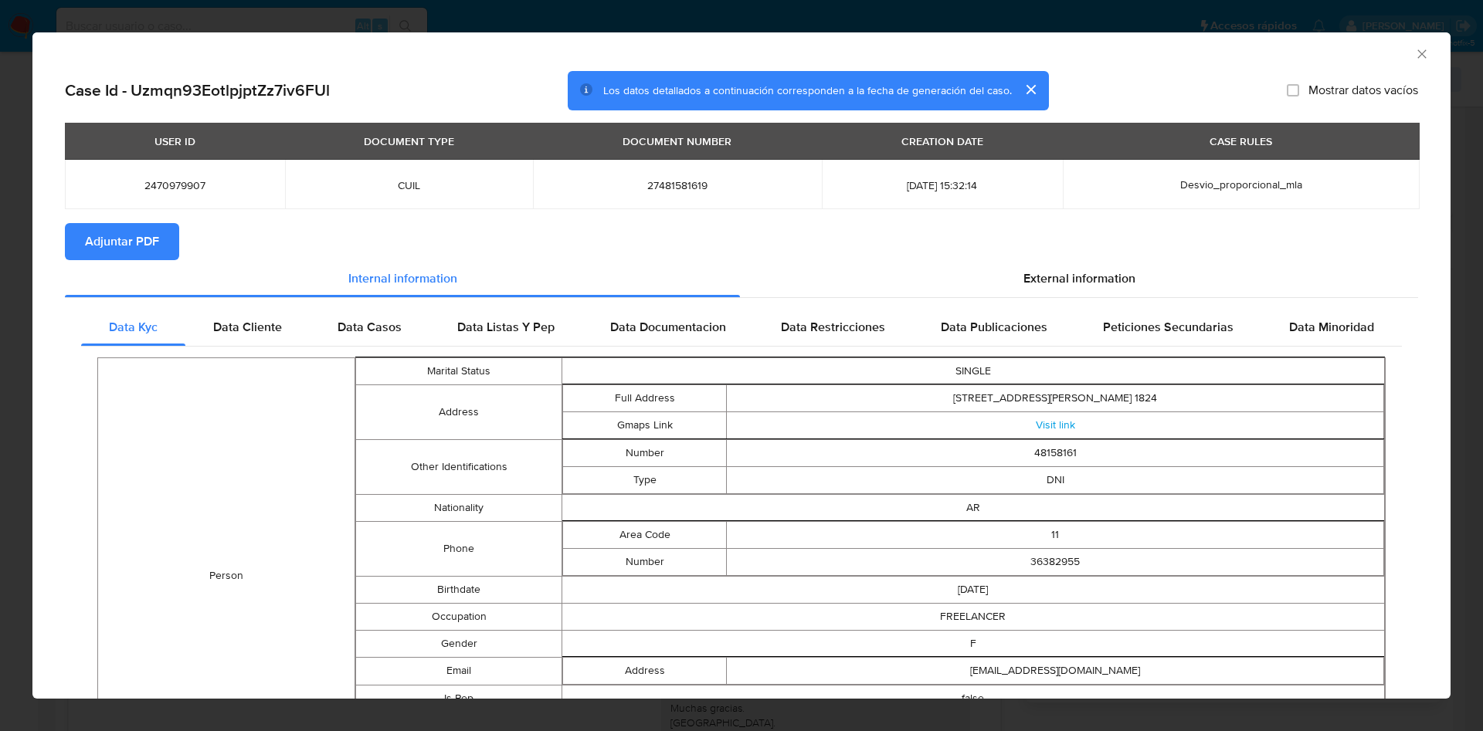
click at [154, 246] on span "Adjuntar PDF" at bounding box center [122, 242] width 74 height 34
click at [1414, 48] on icon "Cerrar ventana" at bounding box center [1421, 53] width 15 height 15
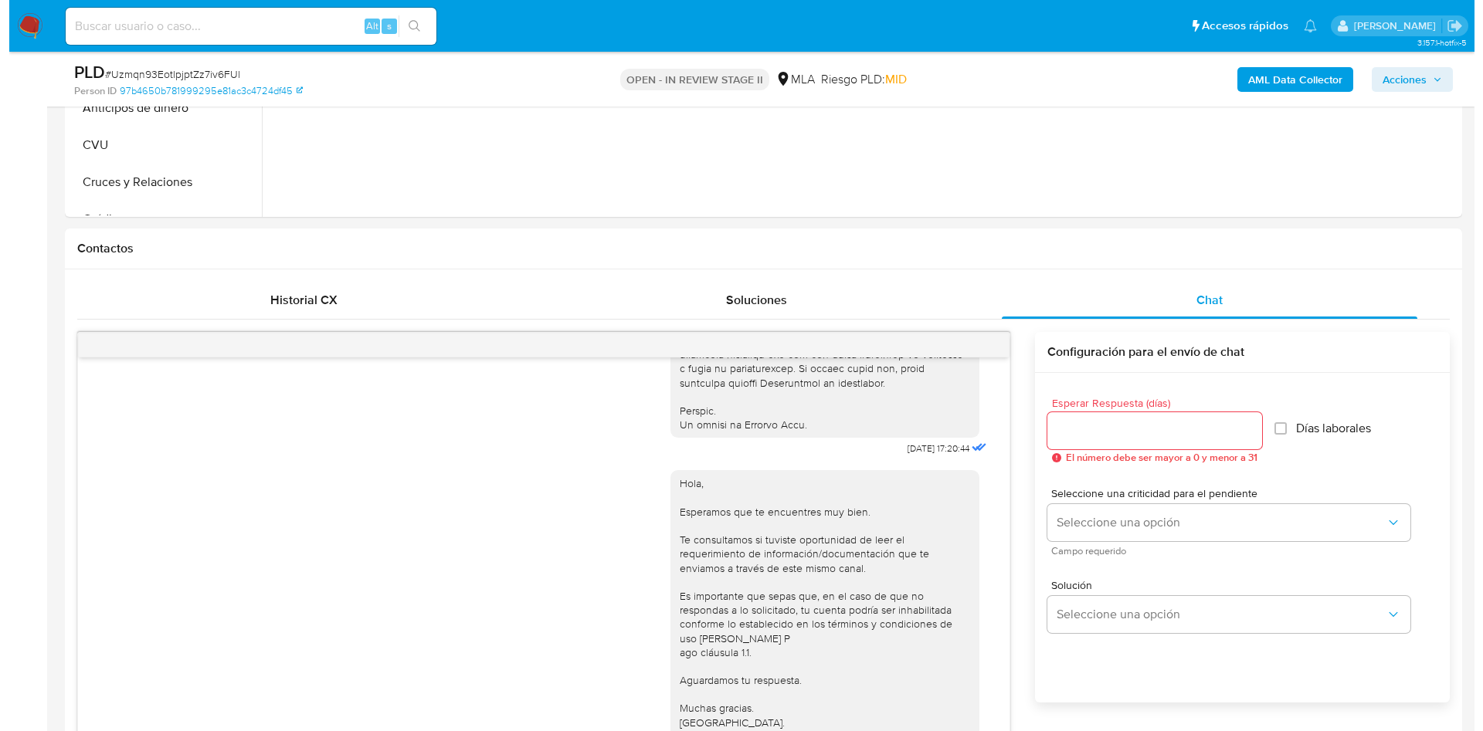
scroll to position [232, 0]
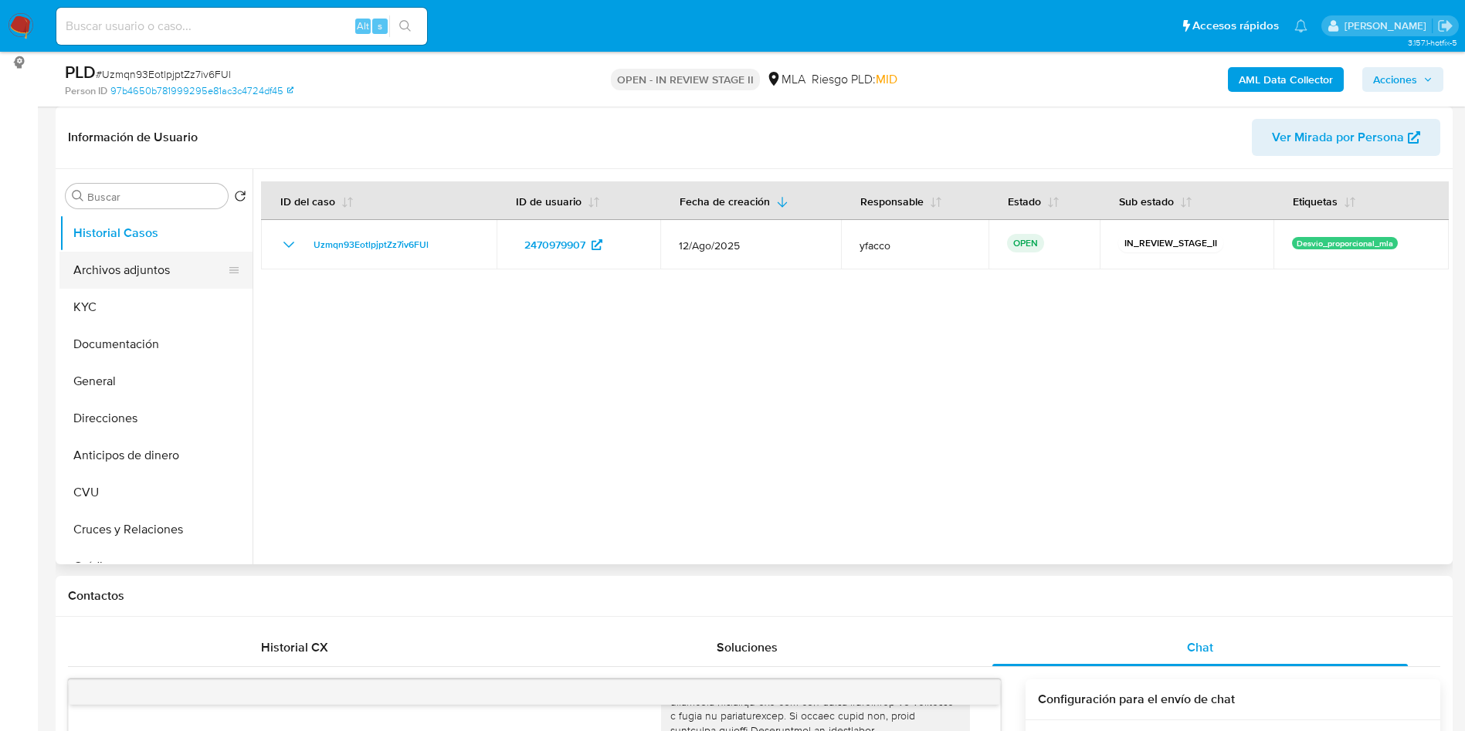
click at [161, 270] on button "Archivos adjuntos" at bounding box center [149, 270] width 181 height 37
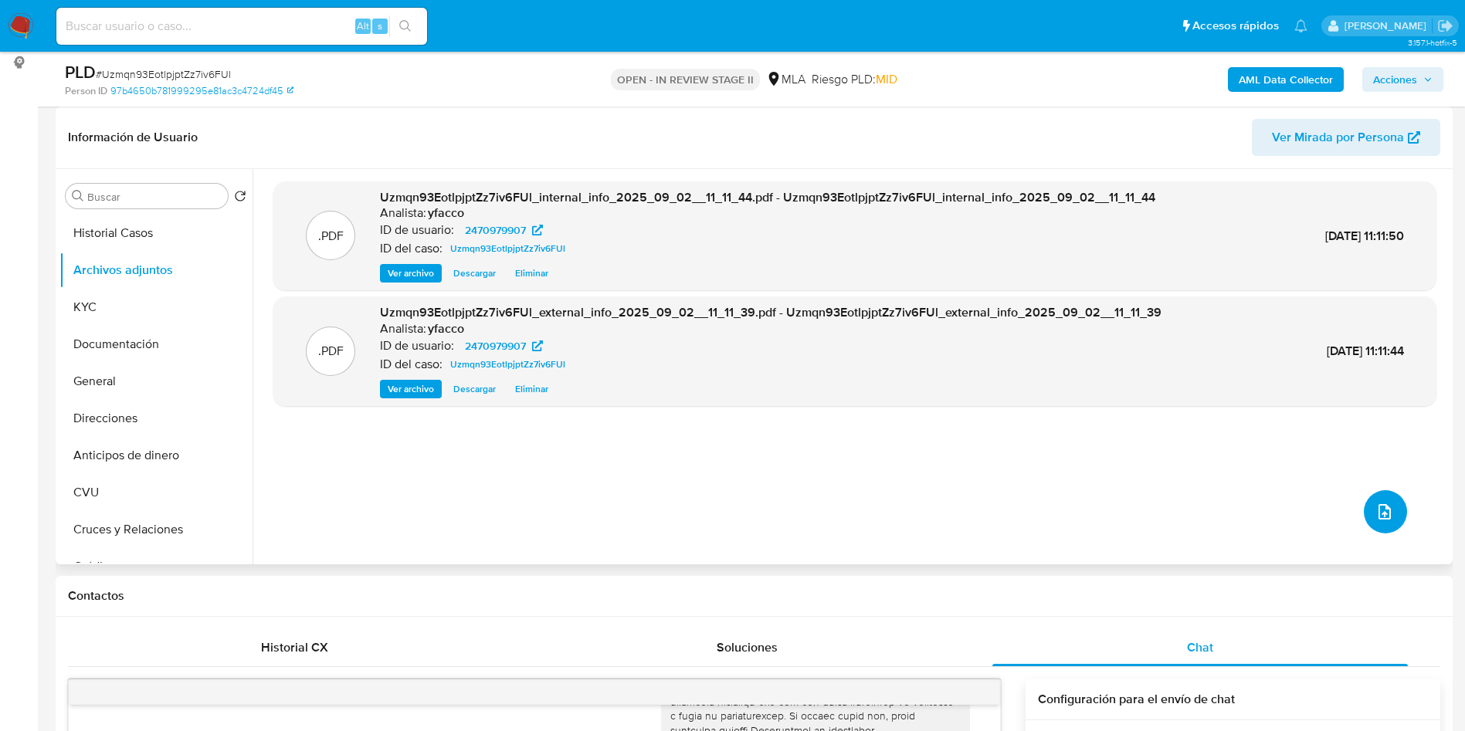
click at [1387, 514] on icon "upload-file" at bounding box center [1384, 512] width 19 height 19
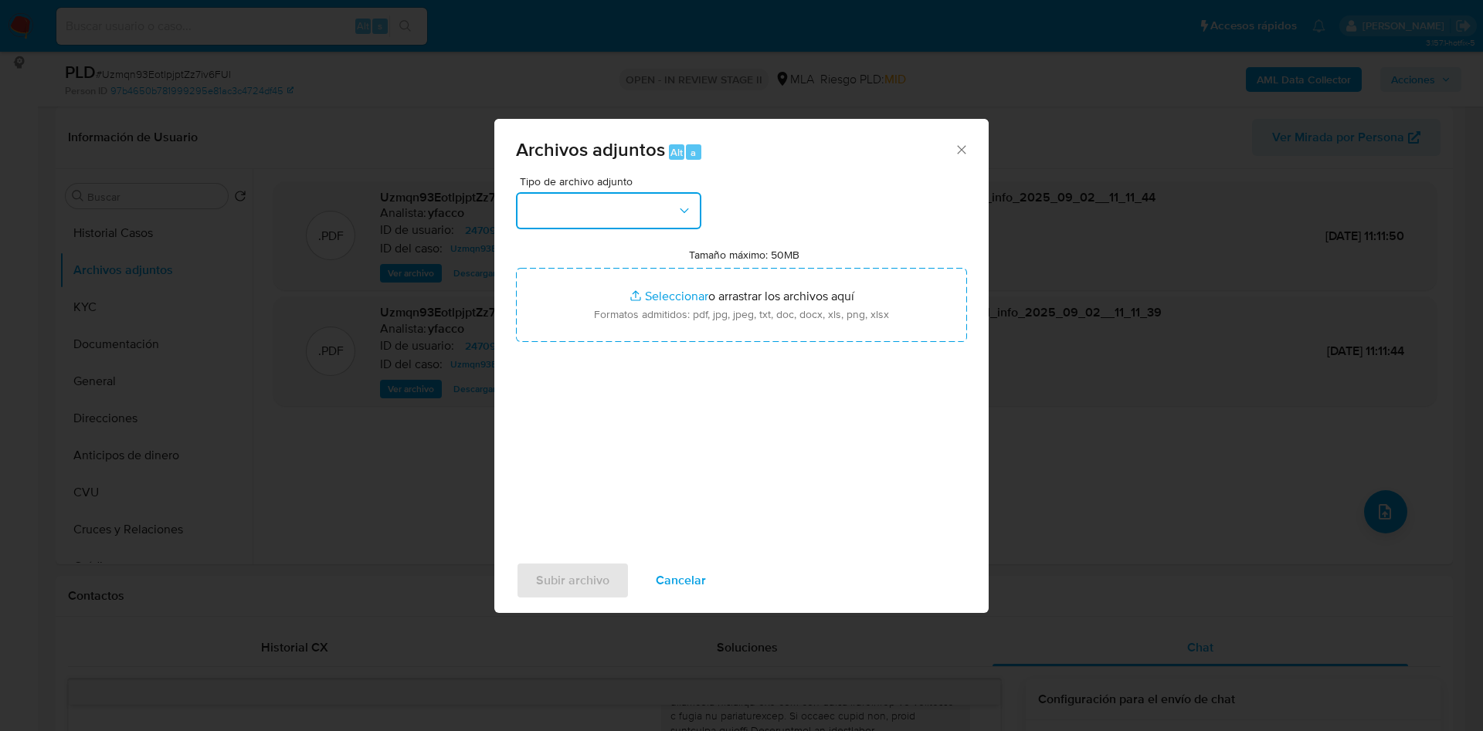
click at [587, 215] on button "button" at bounding box center [608, 210] width 185 height 37
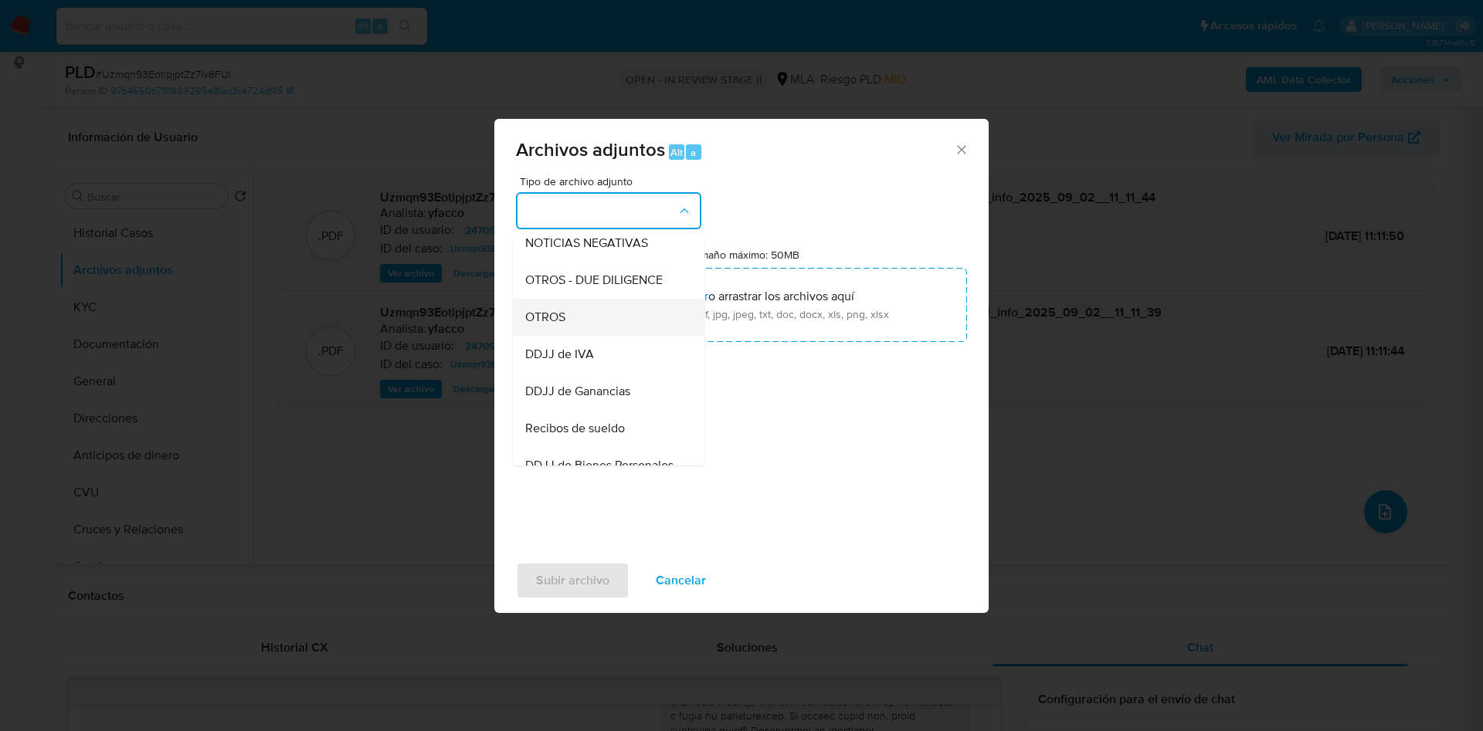
click at [551, 324] on span "OTROS" at bounding box center [545, 317] width 40 height 15
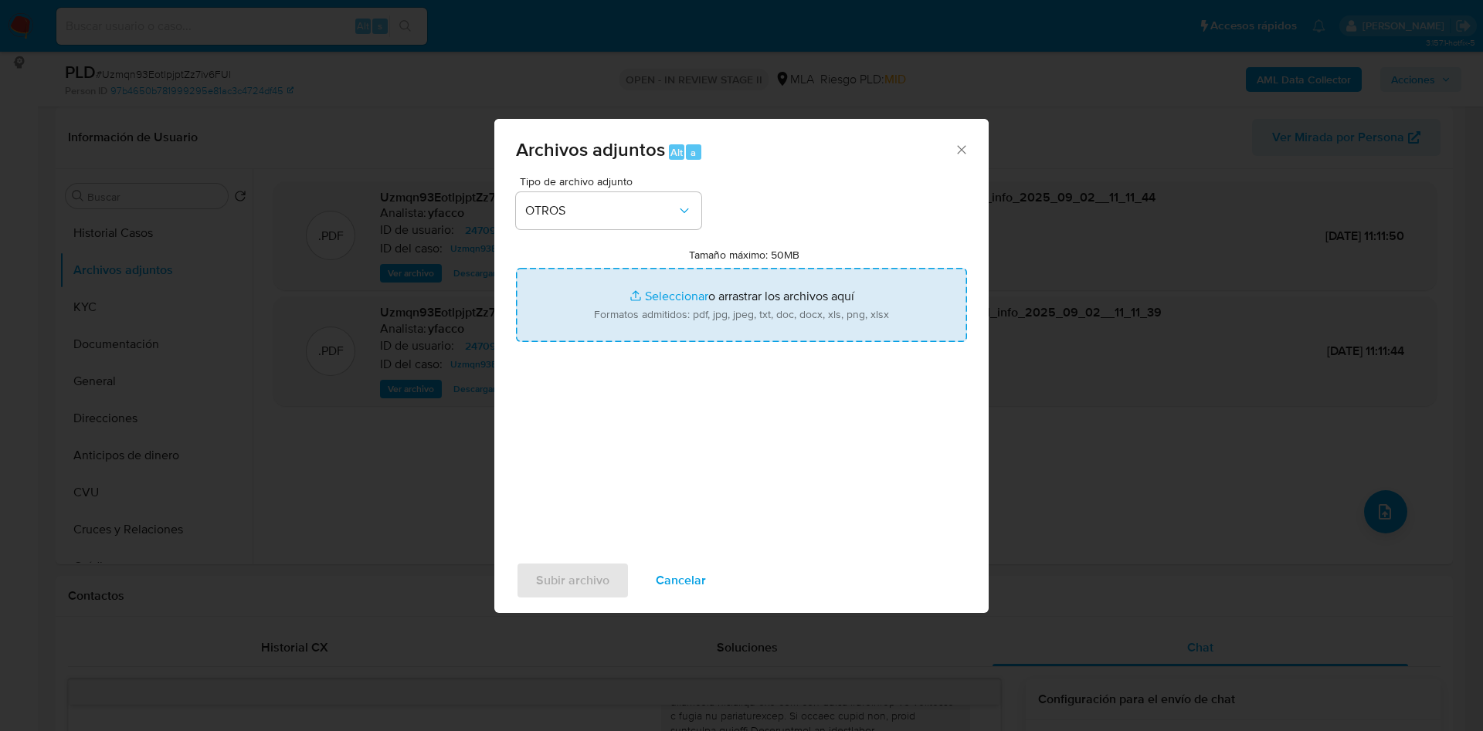
click at [660, 295] on input "Tamaño máximo: 50MB Seleccionar archivos" at bounding box center [741, 305] width 451 height 74
type input "C:\fakepath\Caselog Uzmqn93EotlpjptZz7iv6FUl_2025_08_19_22_22_28.docx"
click at [661, 292] on input "Tamaño máximo: 50MB Seleccionar archivos" at bounding box center [741, 305] width 451 height 74
type input "C:\fakepath\Movimientos 2470979907.xlsx"
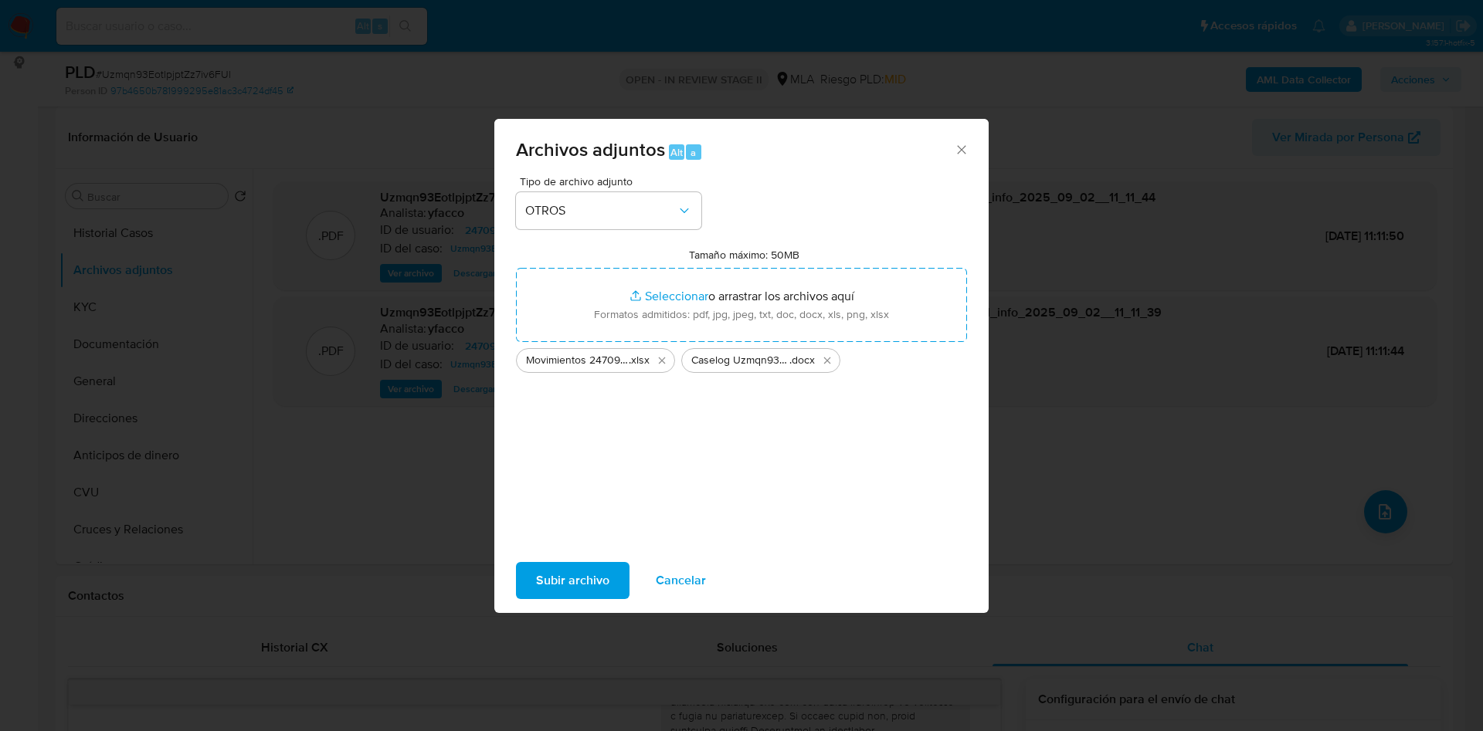
click at [579, 583] on span "Subir archivo" at bounding box center [572, 581] width 73 height 34
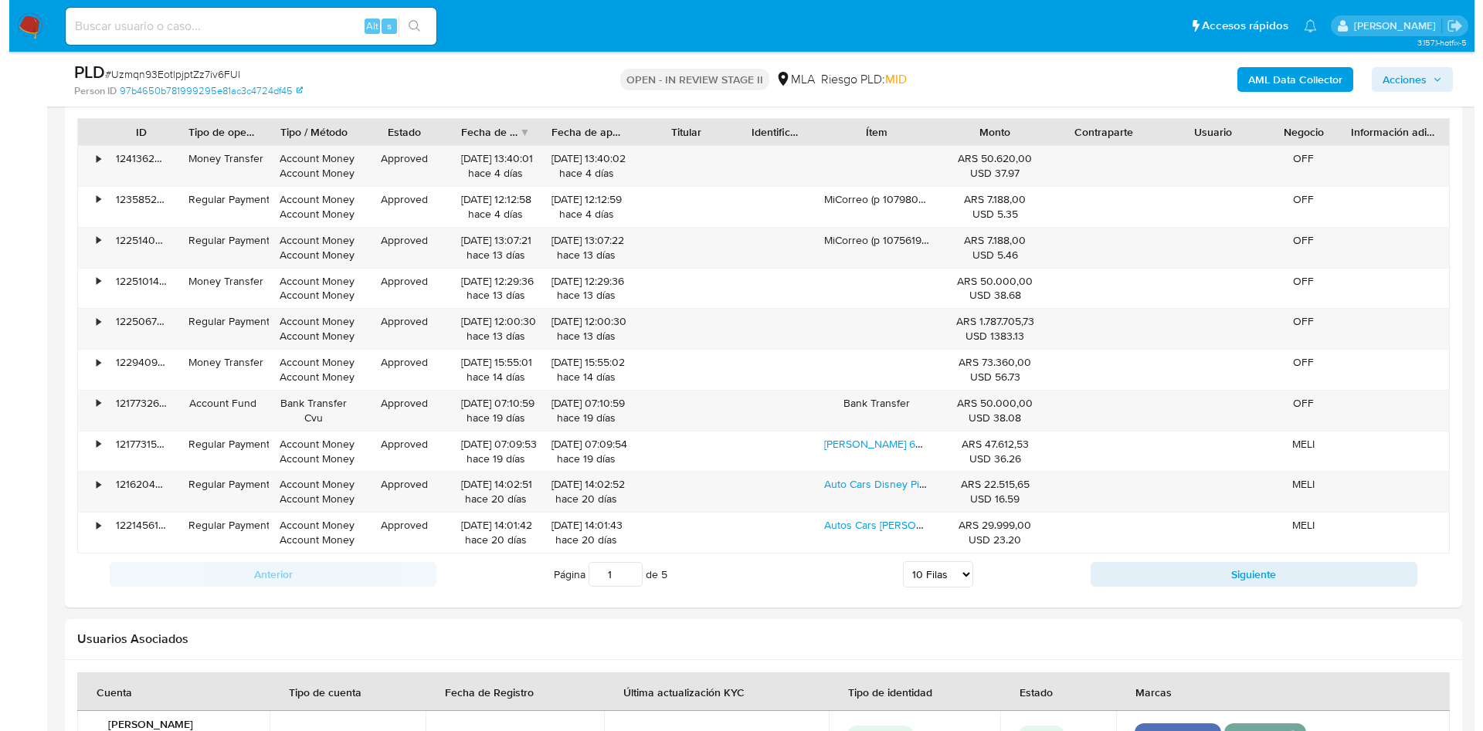
scroll to position [2767, 0]
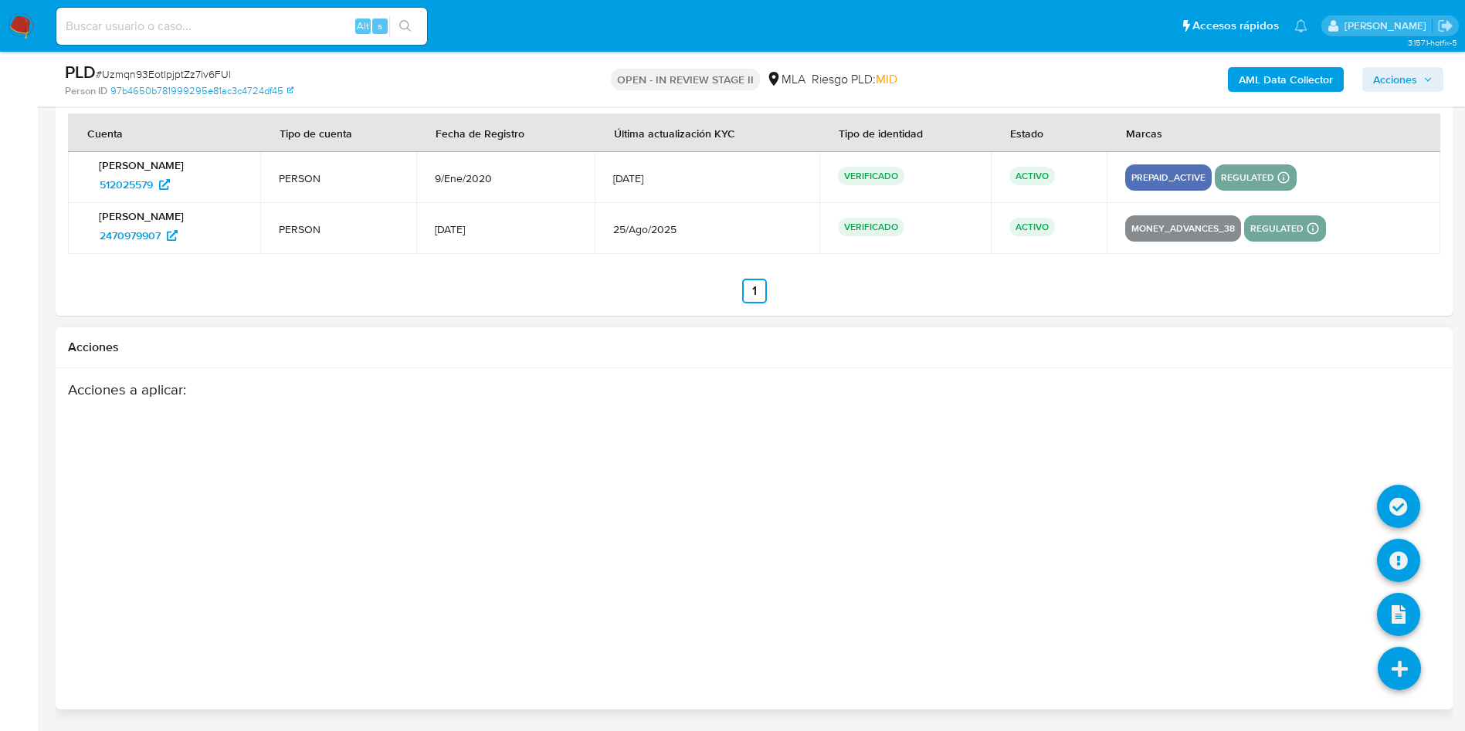
drag, startPoint x: 1388, startPoint y: 672, endPoint x: 1395, endPoint y: 657, distance: 16.6
click at [1392, 672] on icon at bounding box center [1399, 668] width 43 height 43
click at [1389, 542] on icon at bounding box center [1398, 560] width 43 height 43
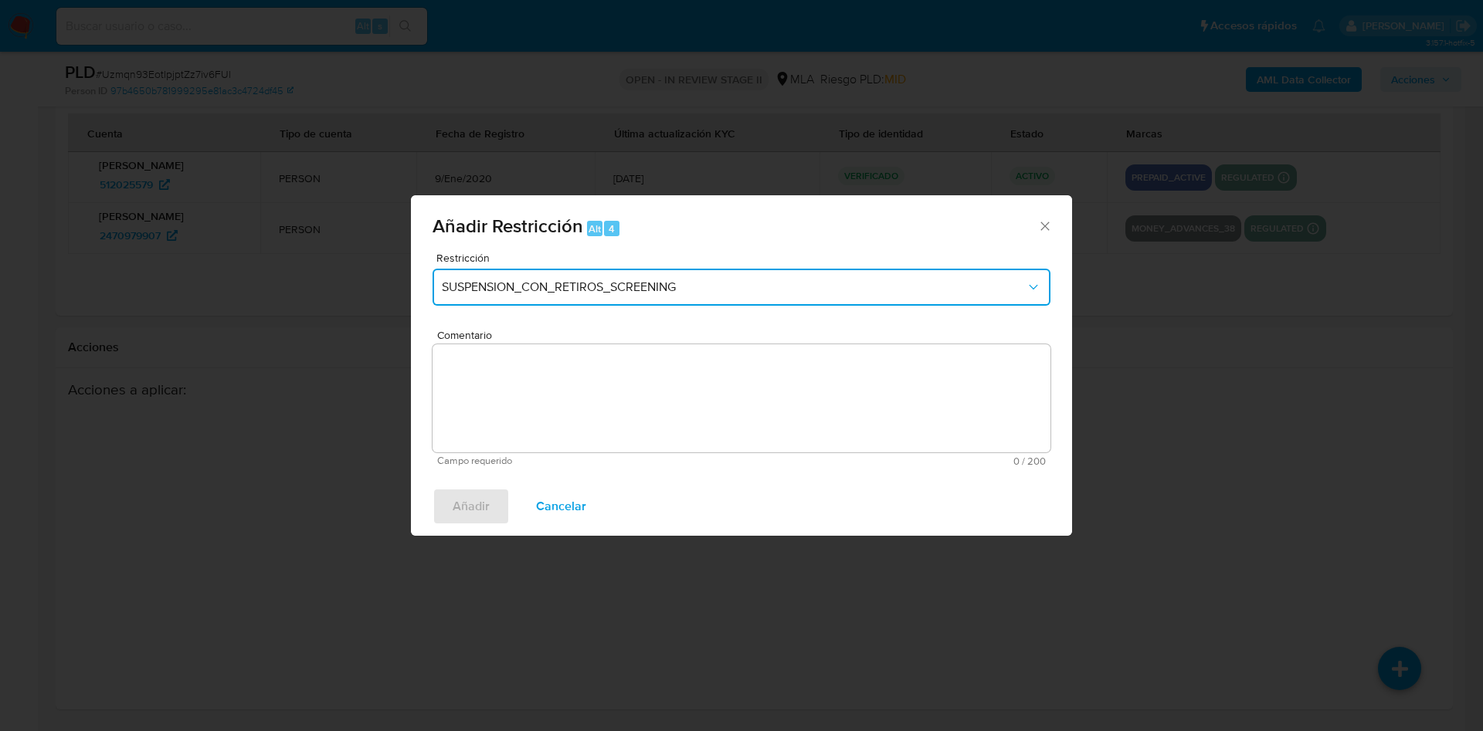
click at [666, 305] on button "SUSPENSION_CON_RETIROS_SCREENING" at bounding box center [741, 287] width 618 height 37
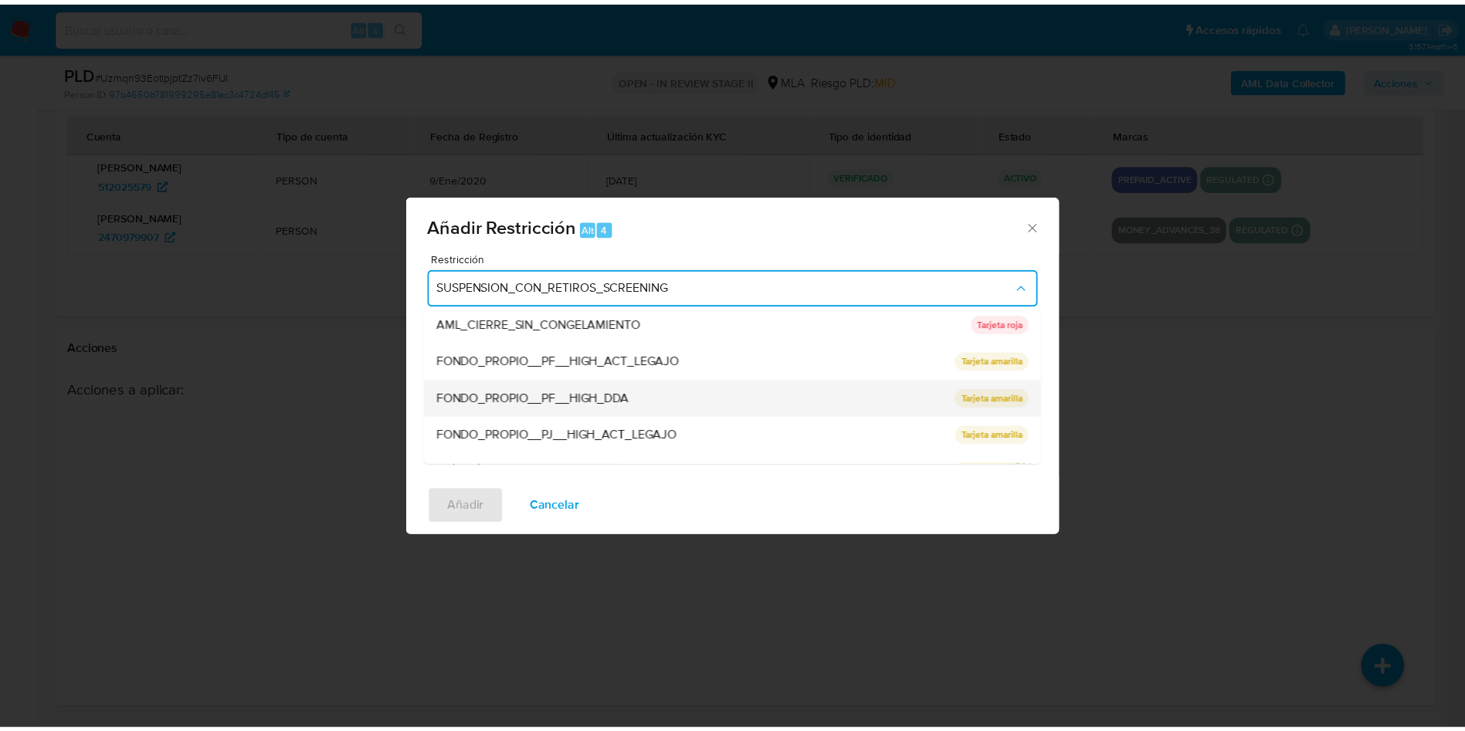
scroll to position [327, 0]
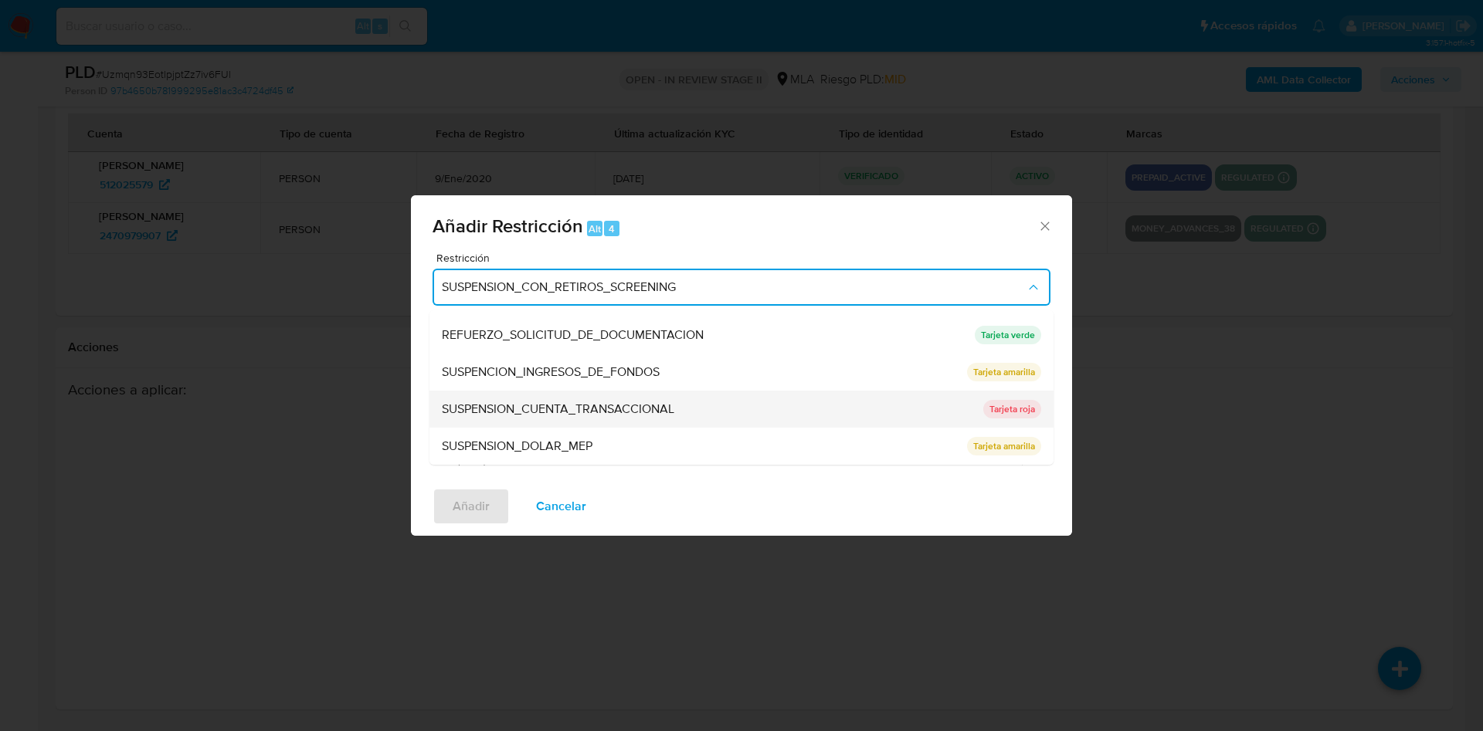
click at [616, 402] on span "SUSPENSION_CUENTA_TRANSACCIONAL" at bounding box center [558, 409] width 232 height 15
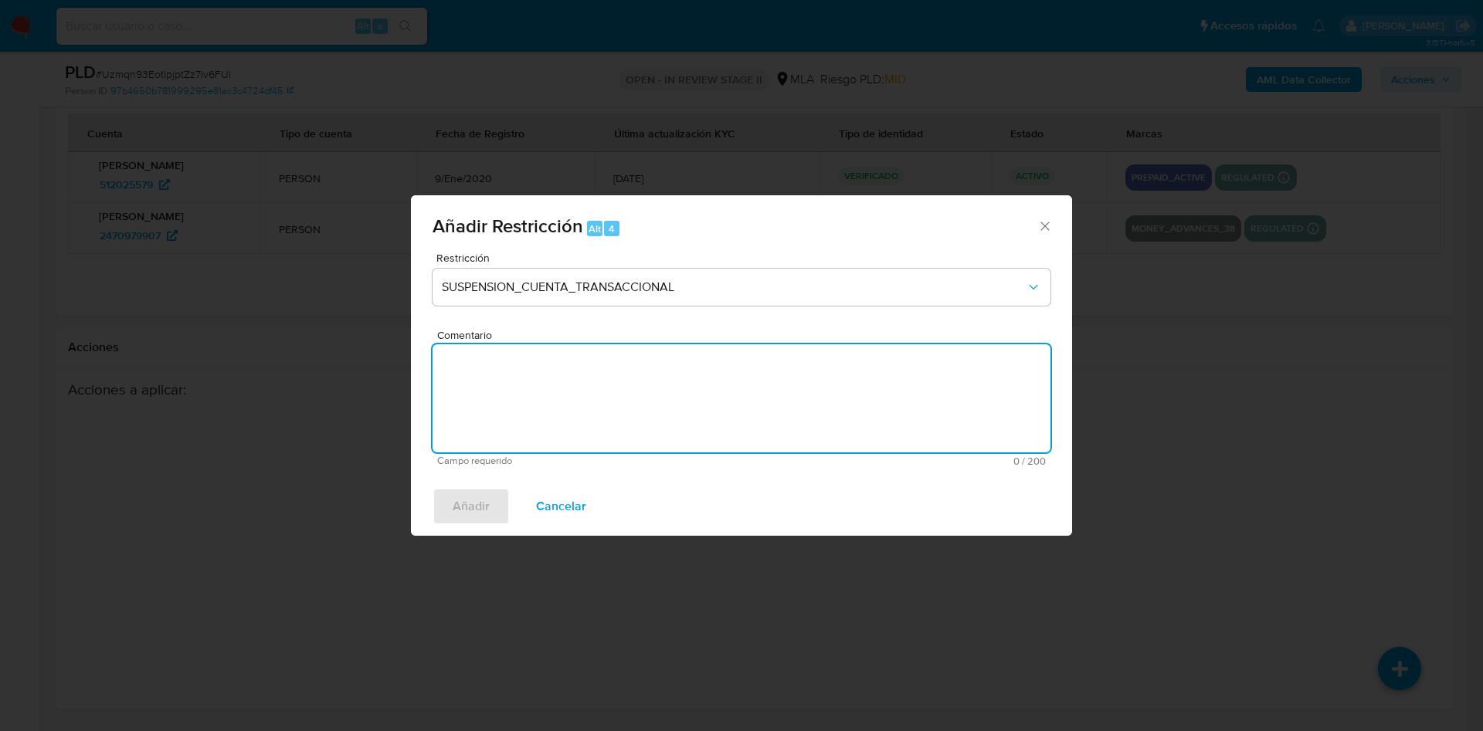
click at [616, 402] on textarea "Comentario" at bounding box center [741, 398] width 618 height 108
type textarea "AML"
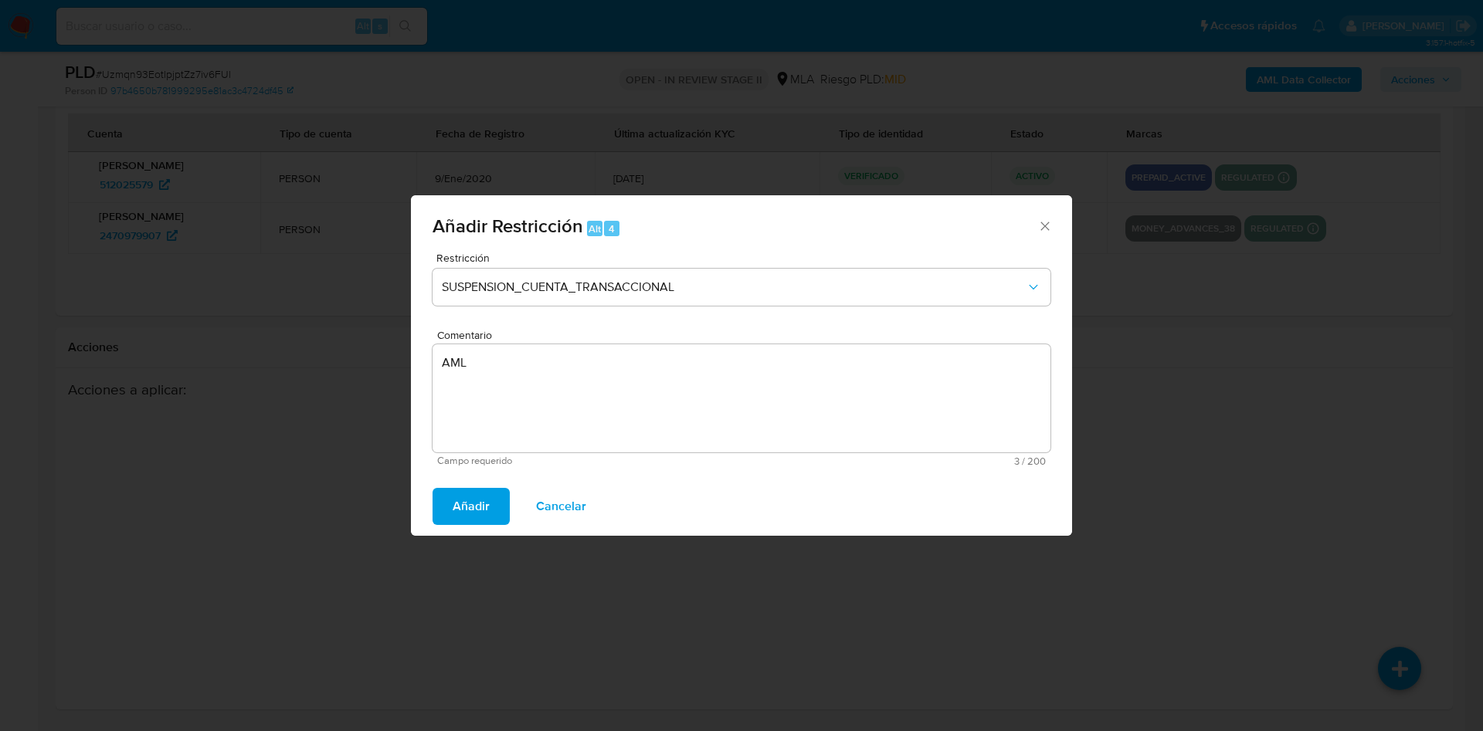
click at [480, 510] on span "Añadir" at bounding box center [471, 507] width 37 height 34
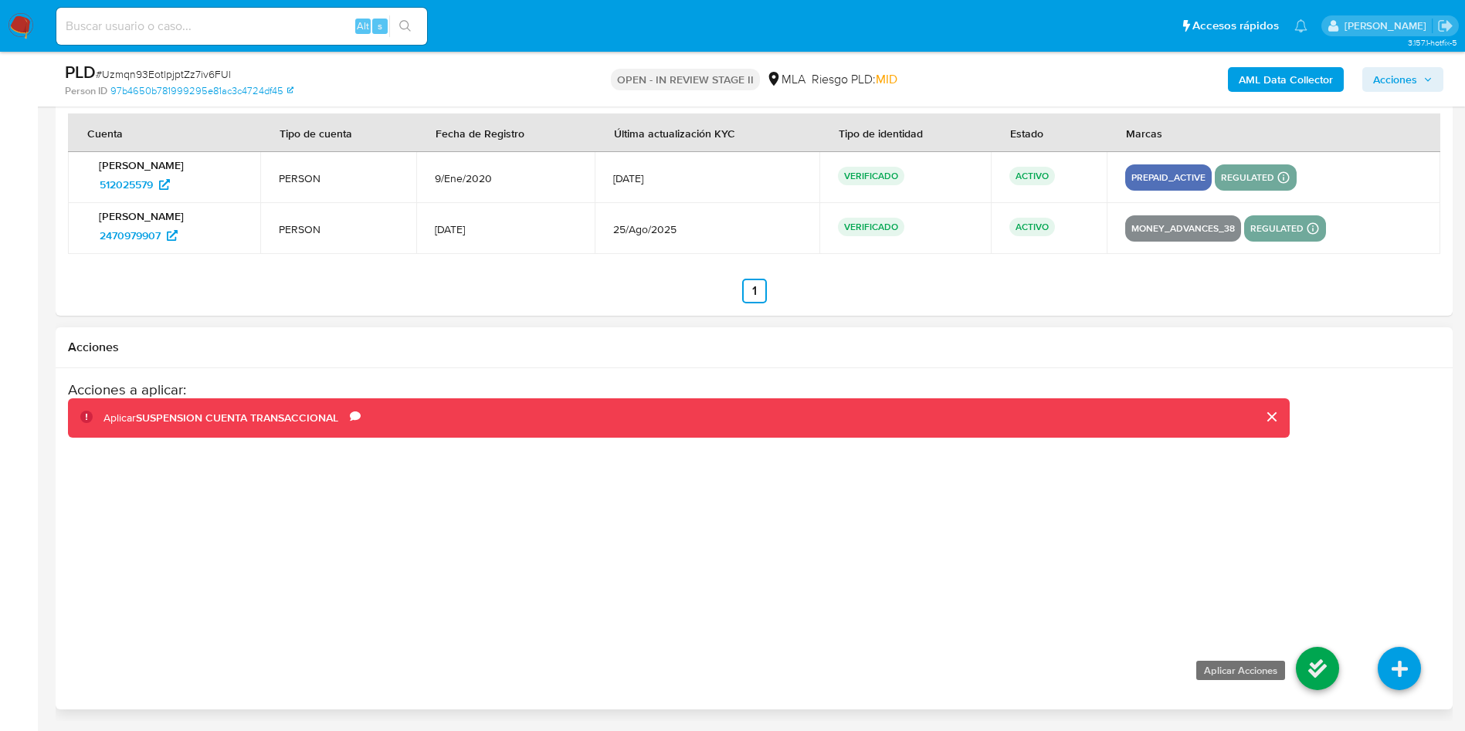
click at [1297, 675] on icon at bounding box center [1317, 668] width 43 height 43
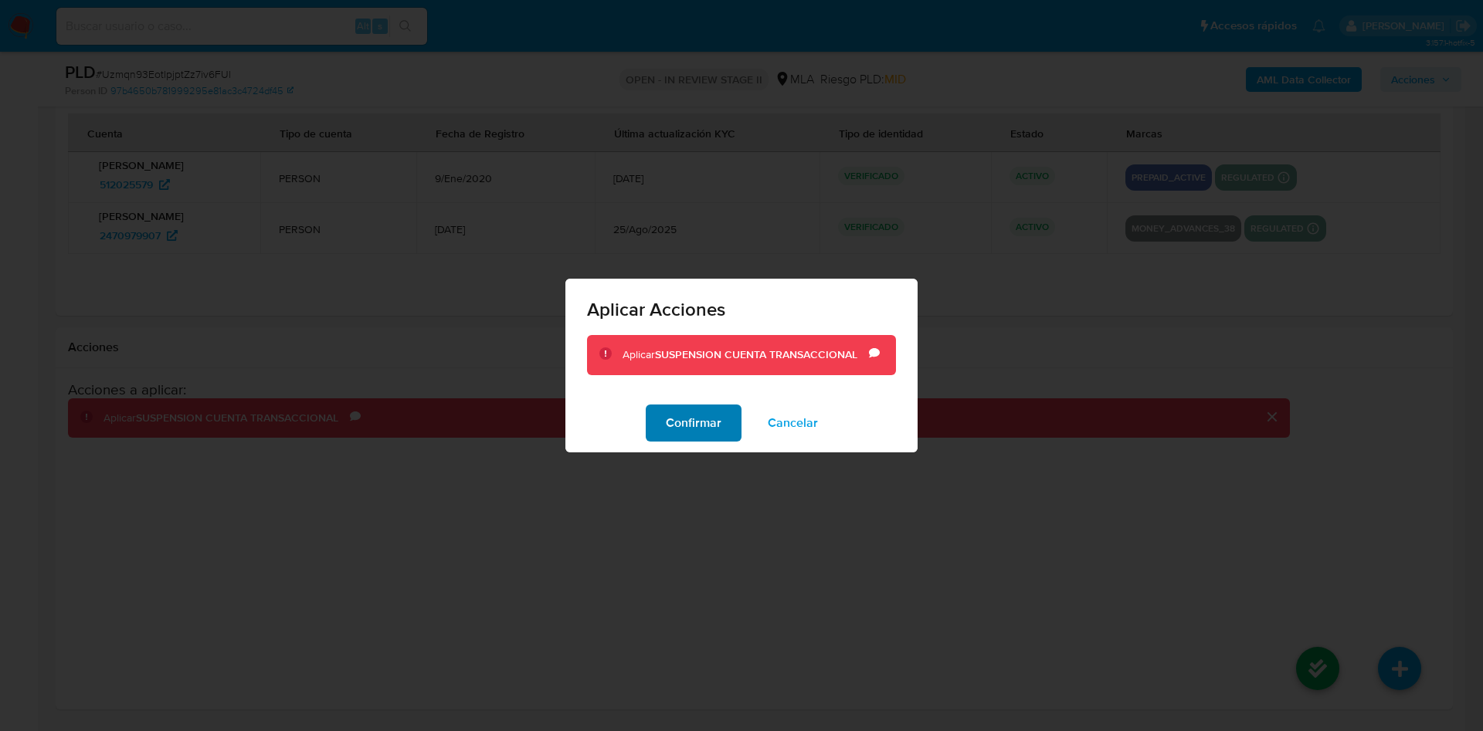
click at [696, 426] on span "Confirmar" at bounding box center [694, 423] width 56 height 34
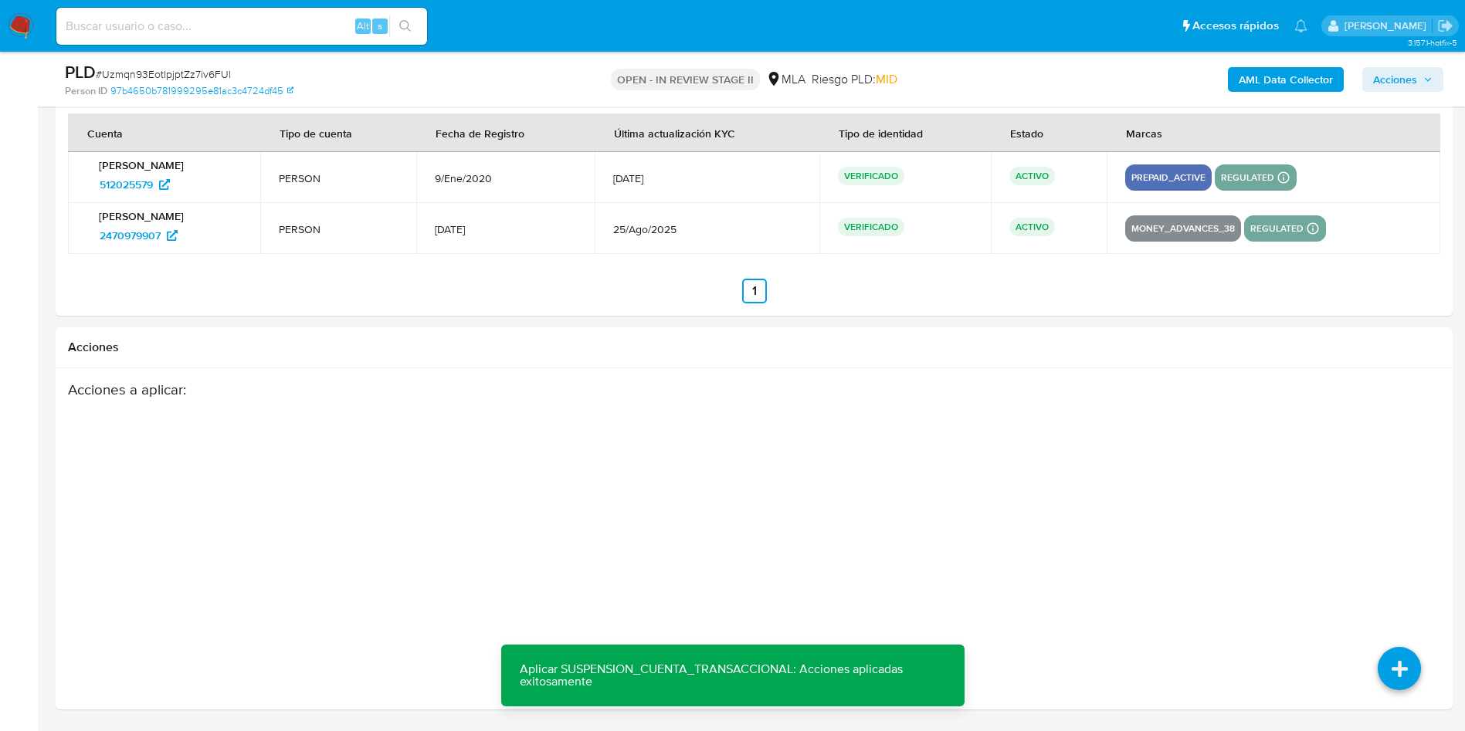
click at [1399, 80] on span "Acciones" at bounding box center [1395, 79] width 44 height 25
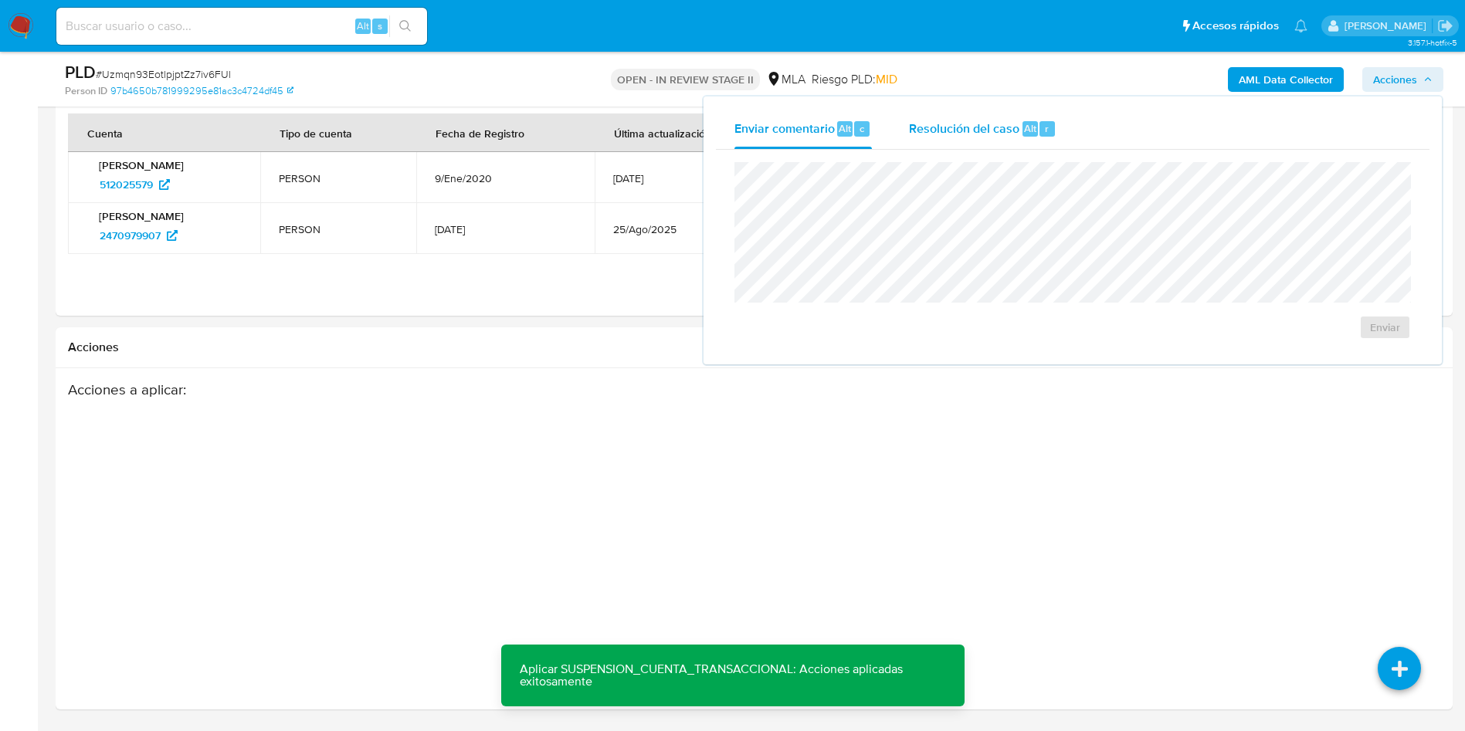
click at [1055, 131] on div "Resolución del caso Alt r" at bounding box center [983, 129] width 148 height 40
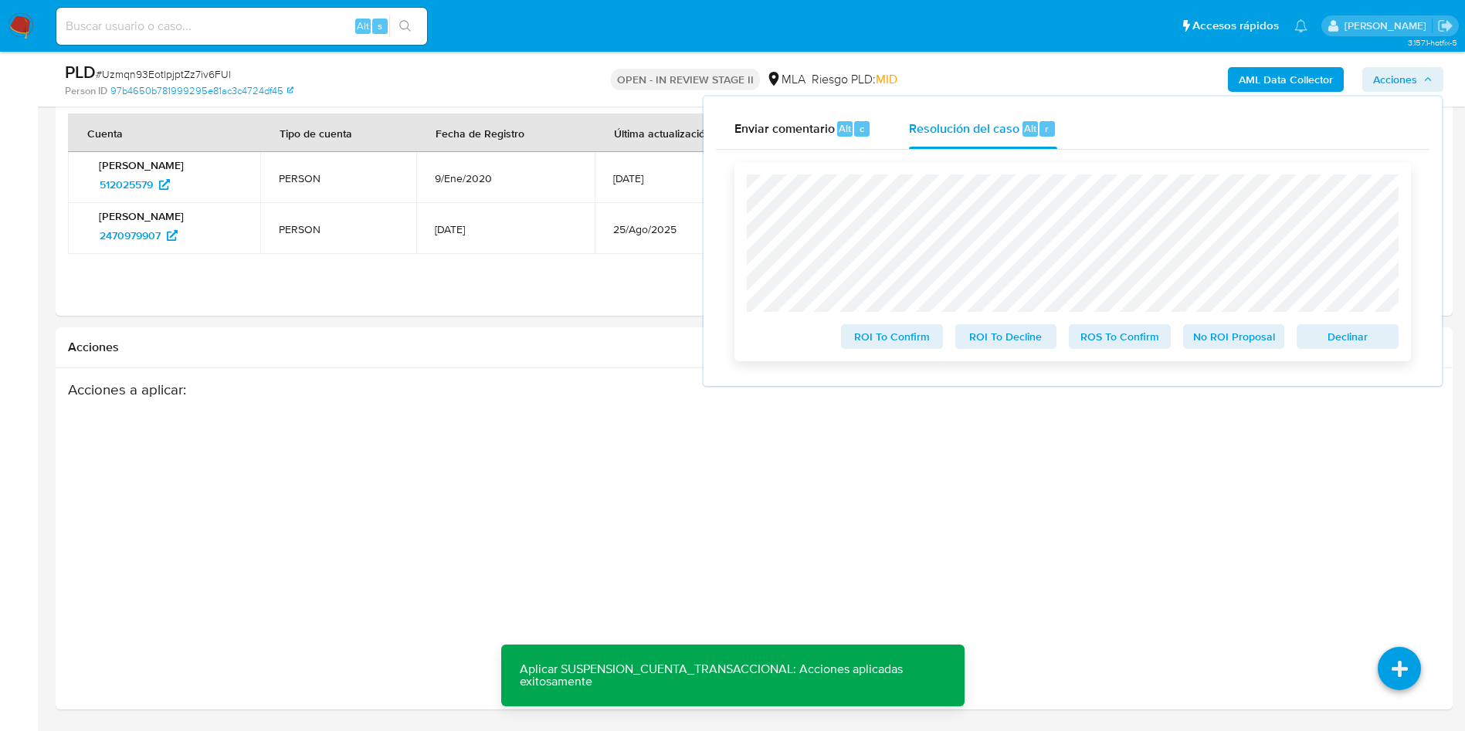
click at [1125, 334] on span "ROS To Confirm" at bounding box center [1120, 337] width 80 height 22
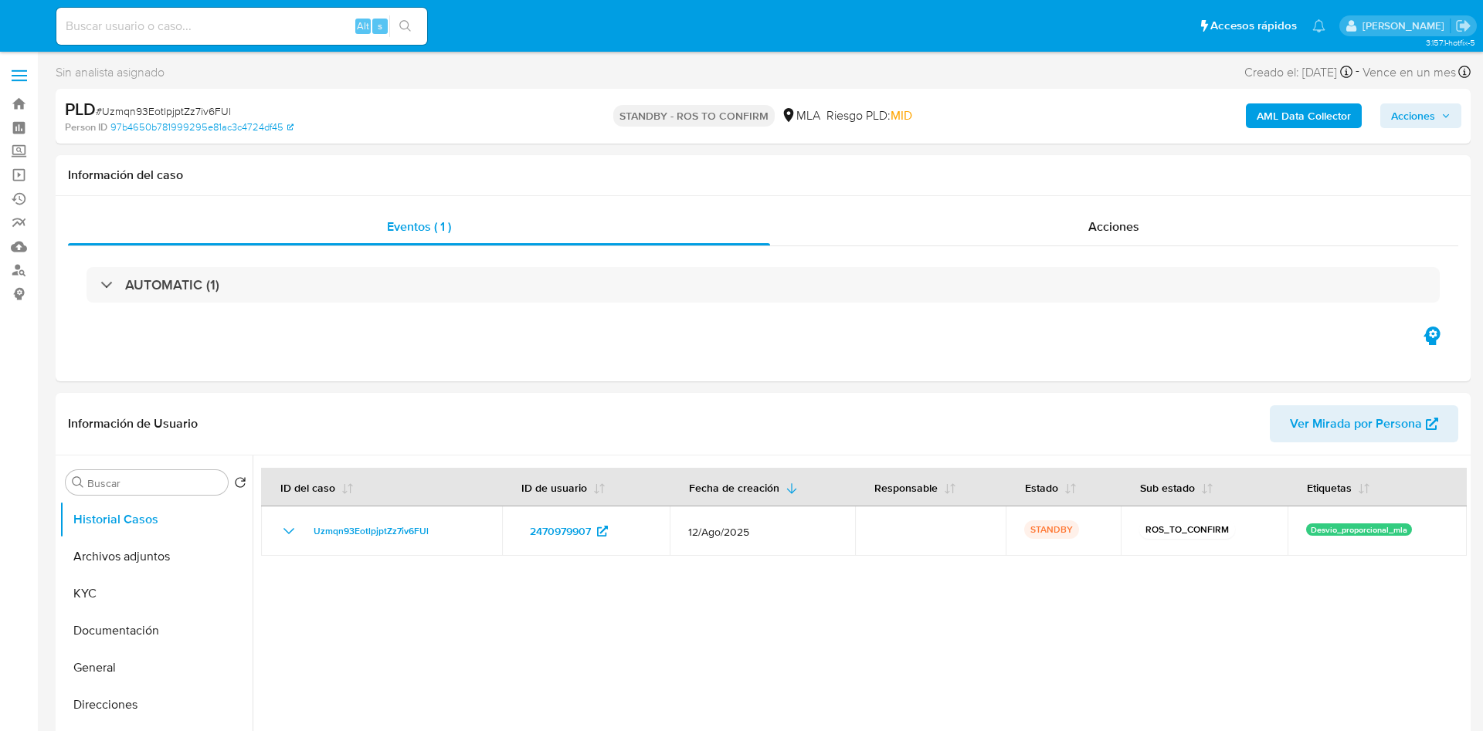
select select "10"
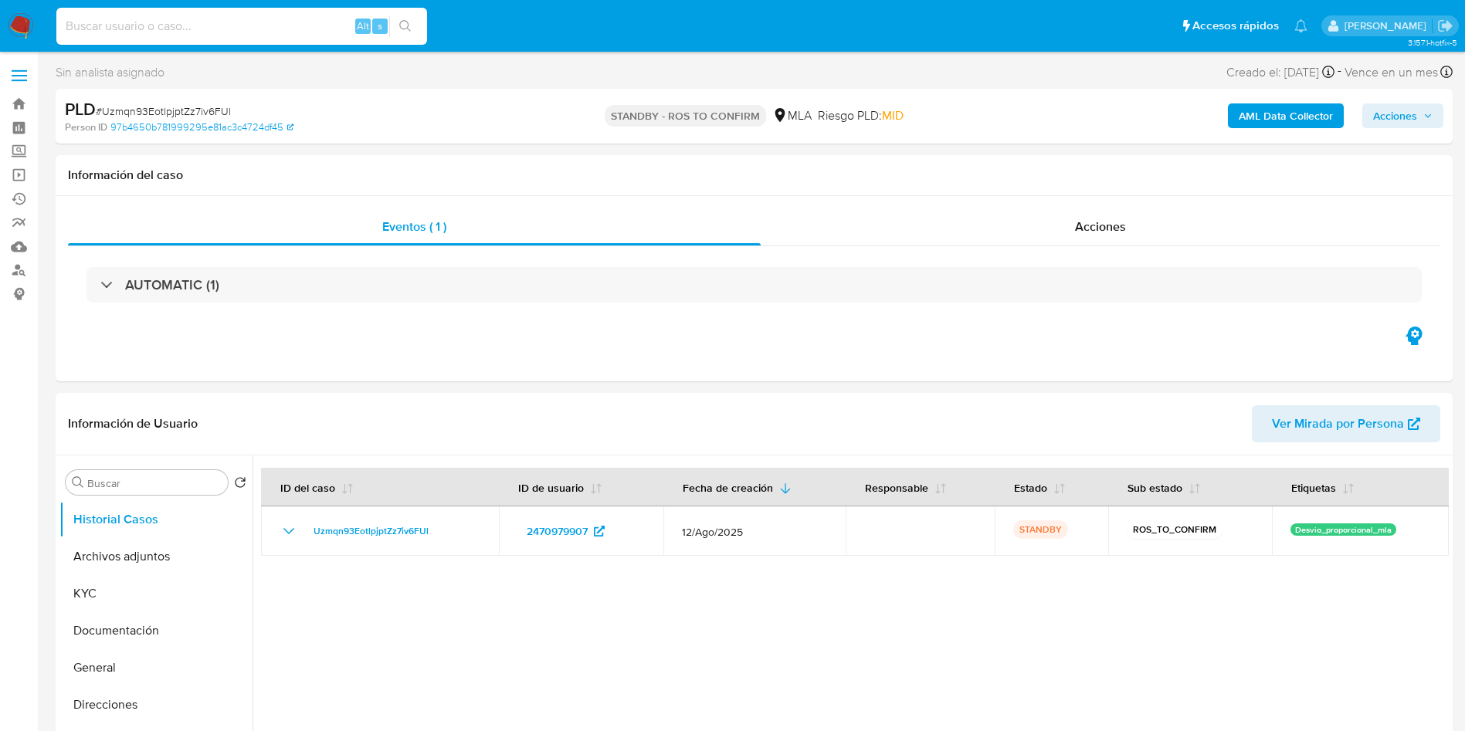
click at [254, 20] on input at bounding box center [241, 26] width 371 height 20
paste input "OTrHSWOIwspoD7pTrHN0IqE7"
type input "OTrHSWOIwspoD7pTrHN0IqE7"
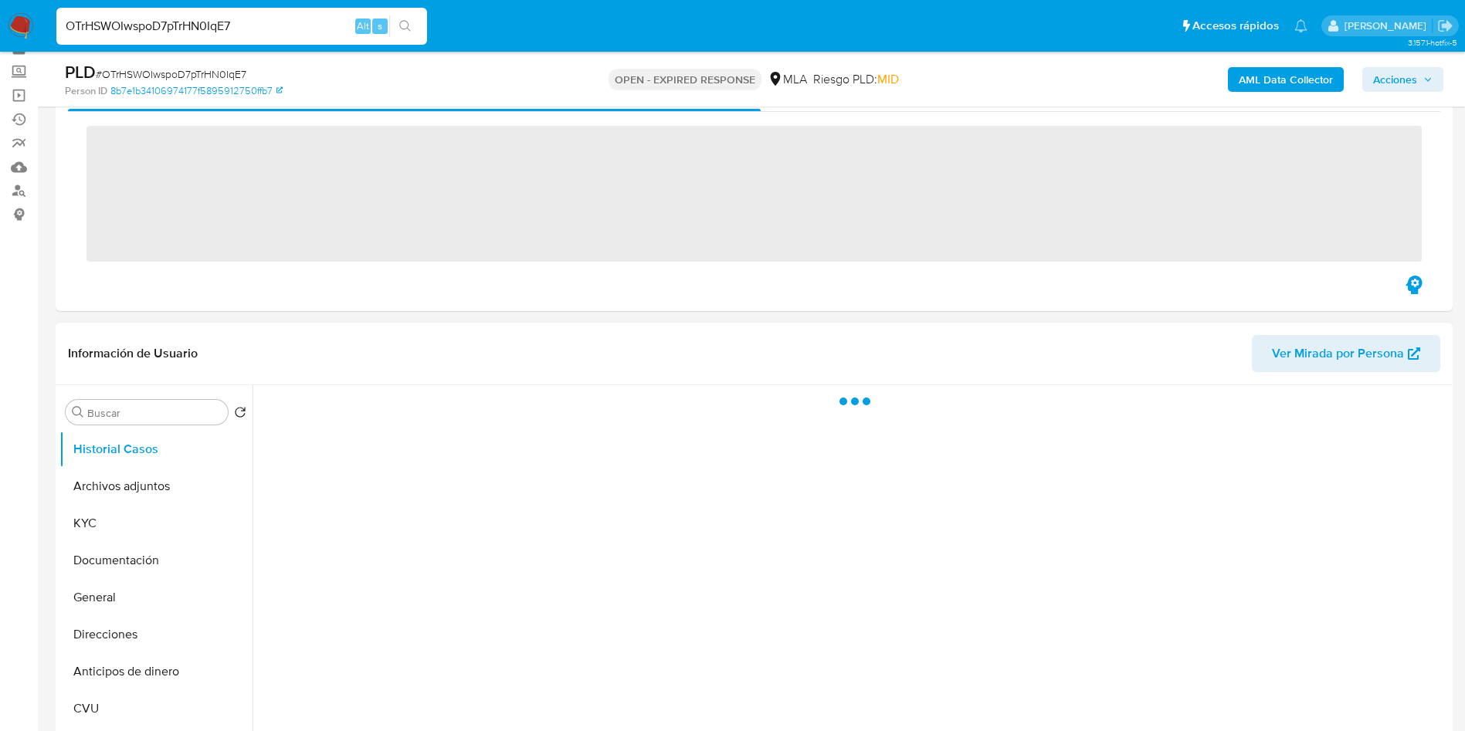
scroll to position [116, 0]
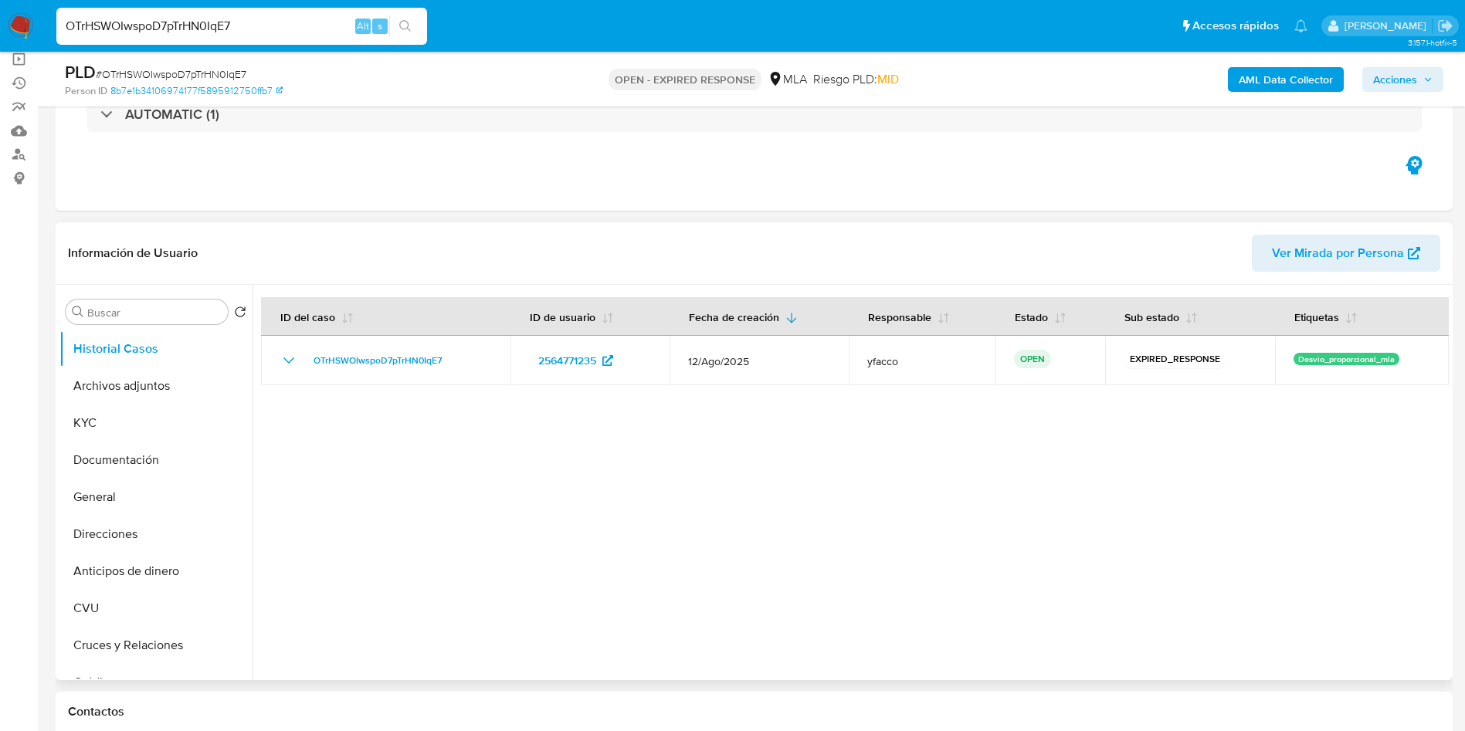
select select "10"
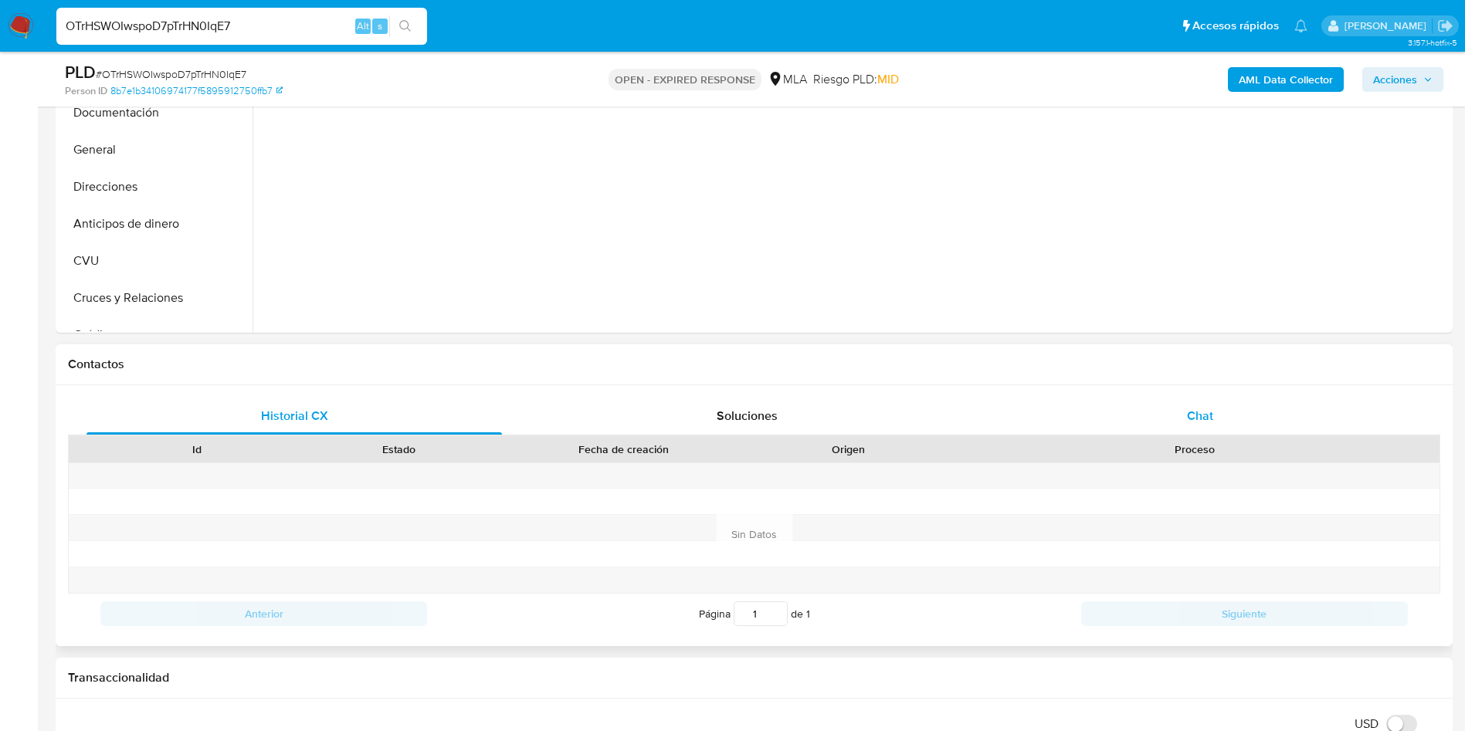
click at [1189, 432] on div "Chat" at bounding box center [1199, 416] width 415 height 37
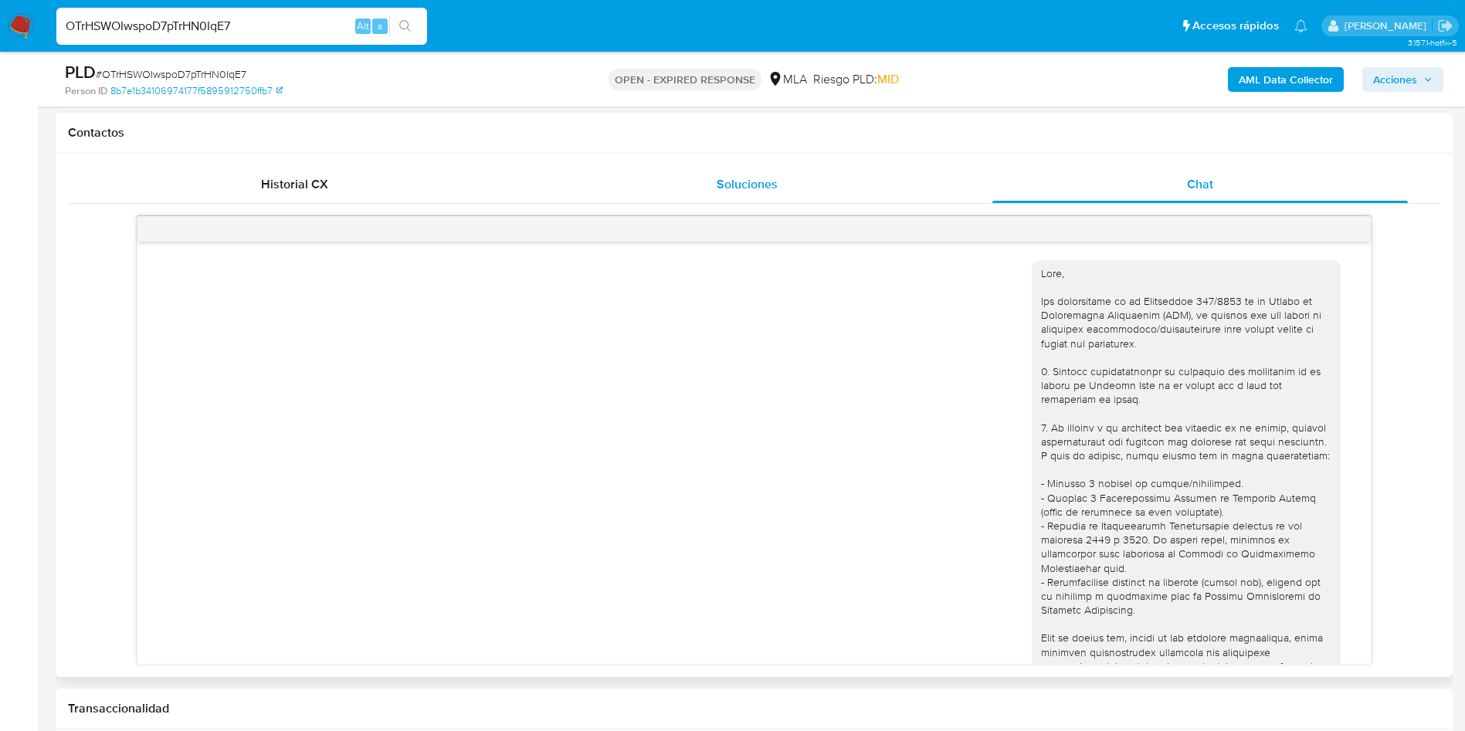
scroll to position [792, 0]
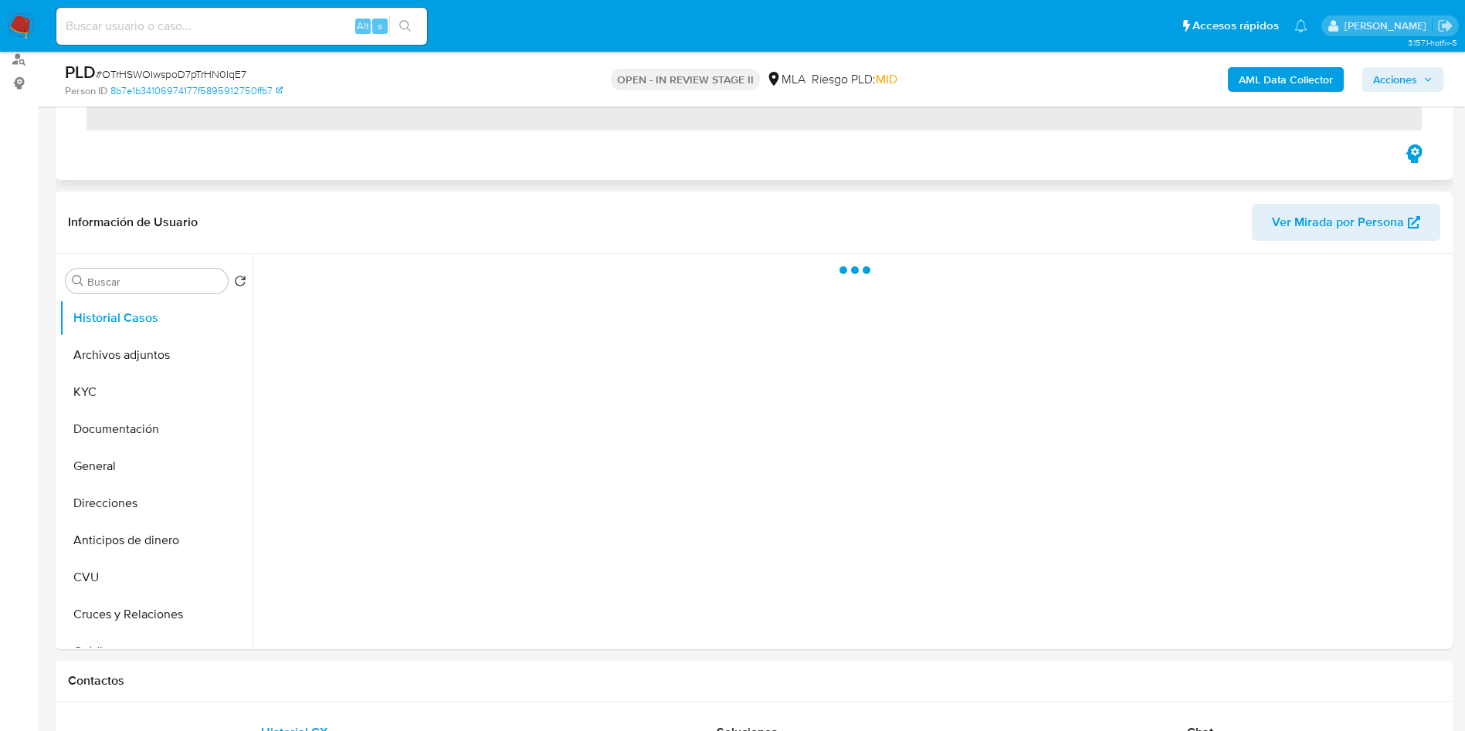
scroll to position [232, 0]
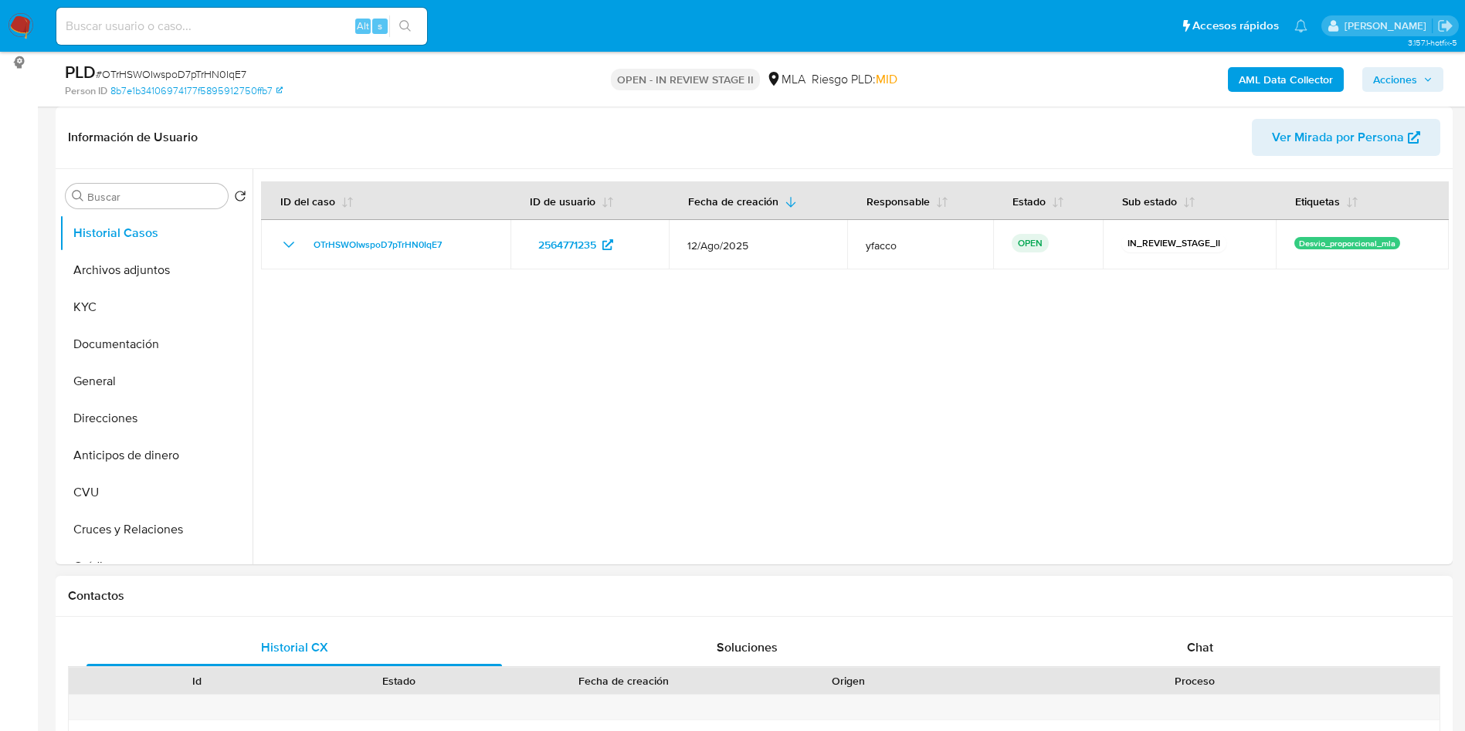
select select "10"
click at [1219, 660] on div "Chat" at bounding box center [1199, 647] width 415 height 37
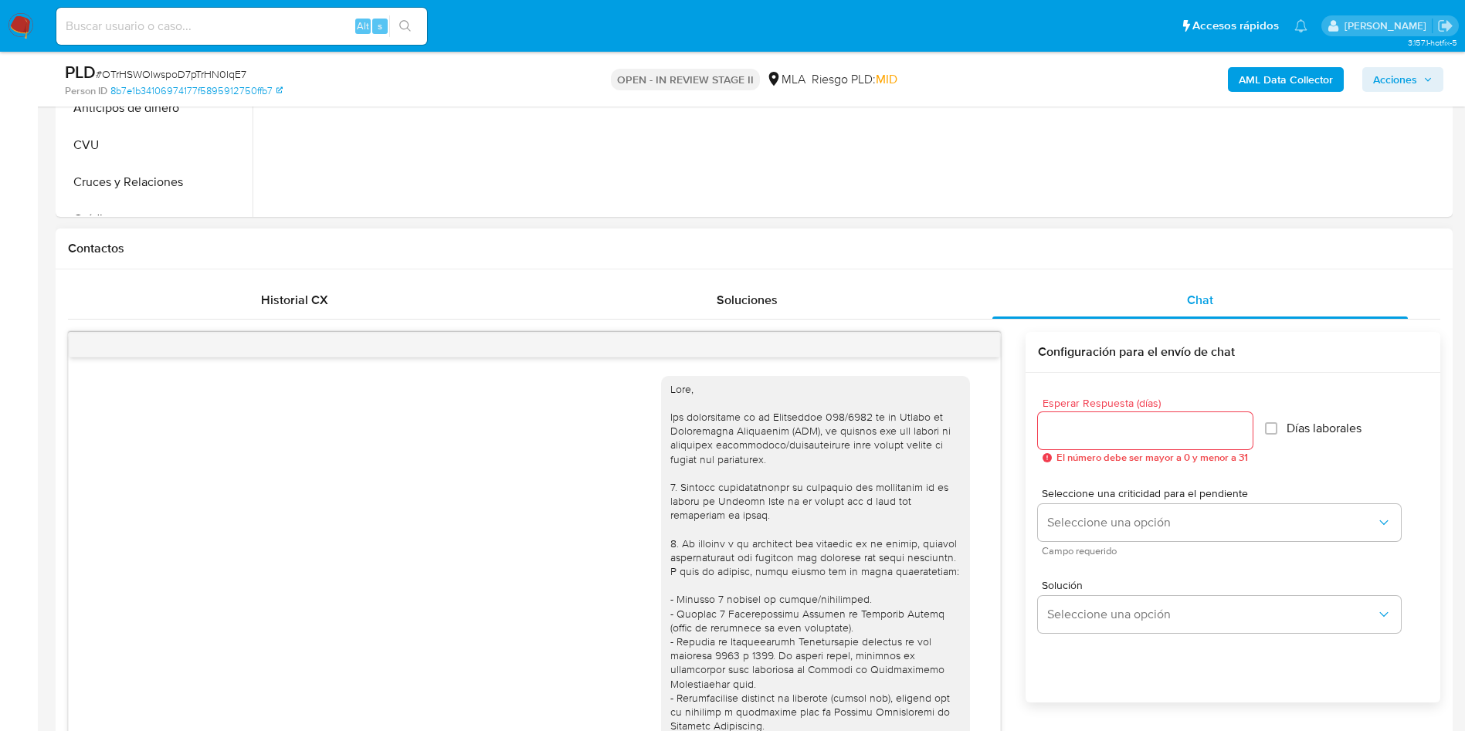
scroll to position [792, 0]
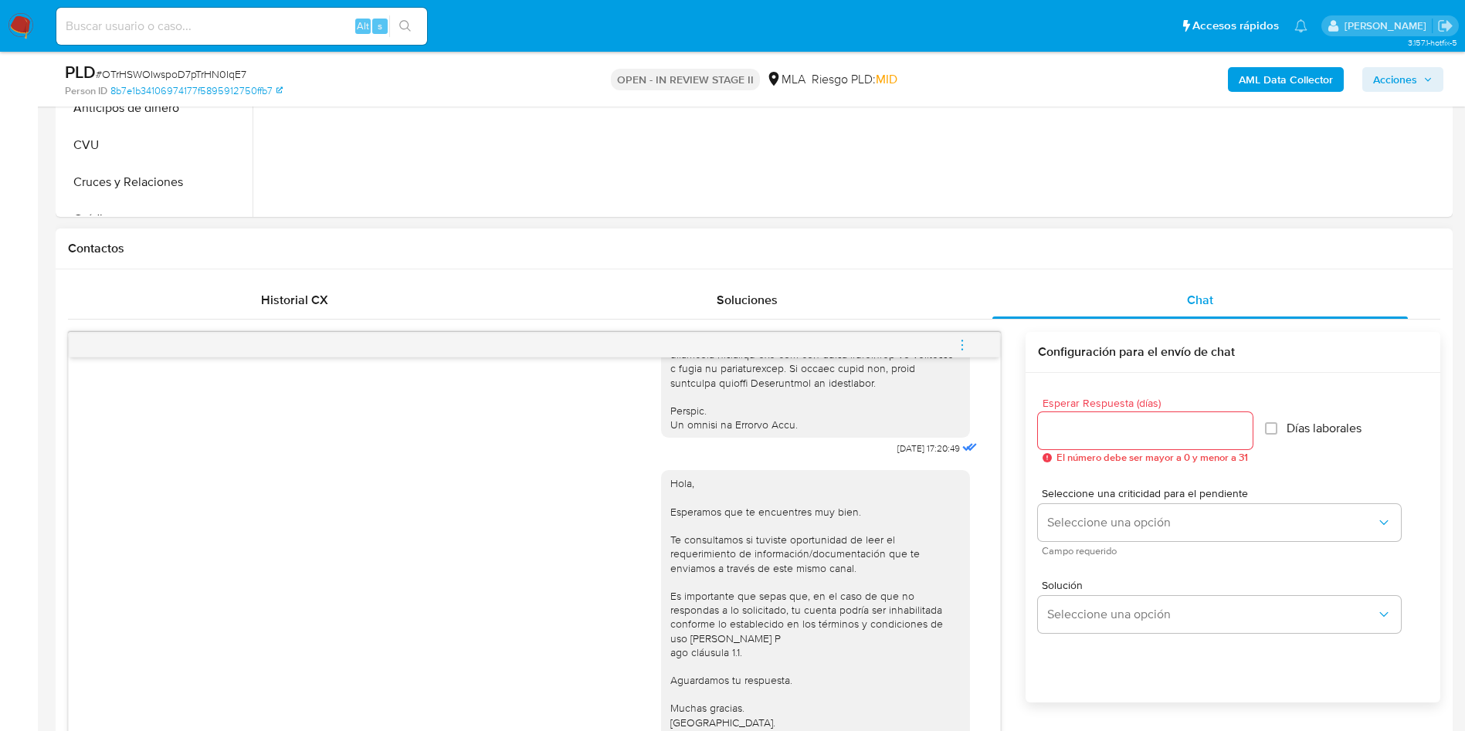
click at [970, 337] on button "menu-action" at bounding box center [962, 345] width 51 height 37
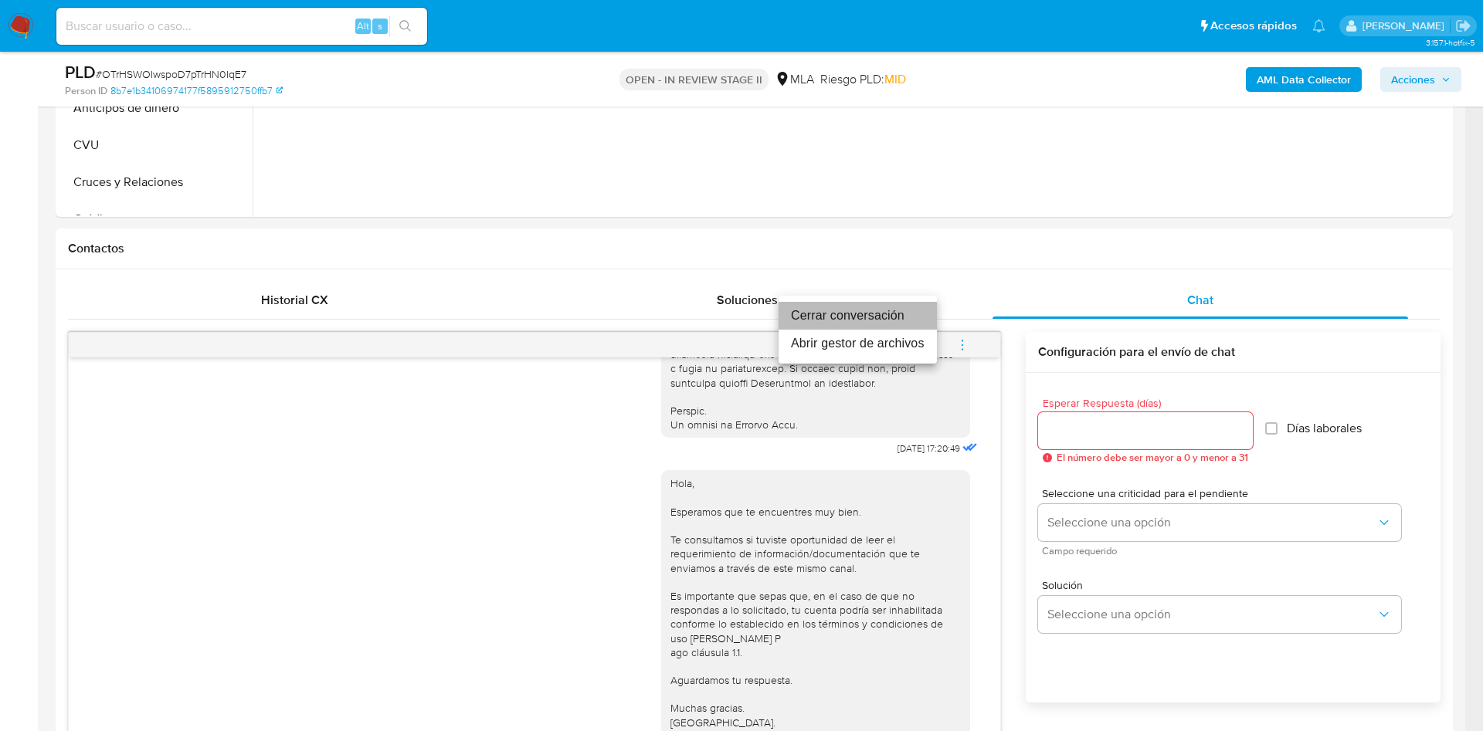
click at [904, 312] on li "Cerrar conversación" at bounding box center [857, 316] width 158 height 28
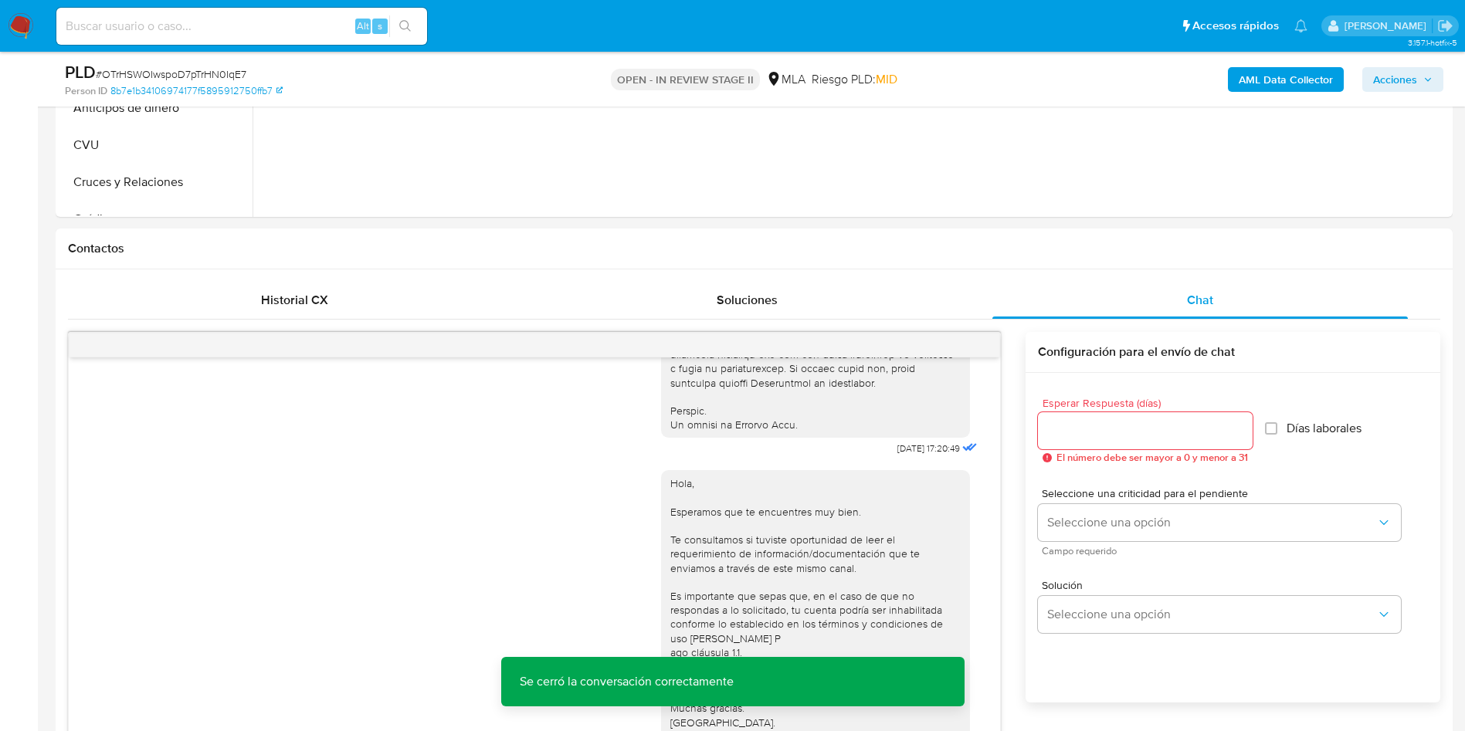
click at [1289, 75] on b "AML Data Collector" at bounding box center [1286, 79] width 94 height 25
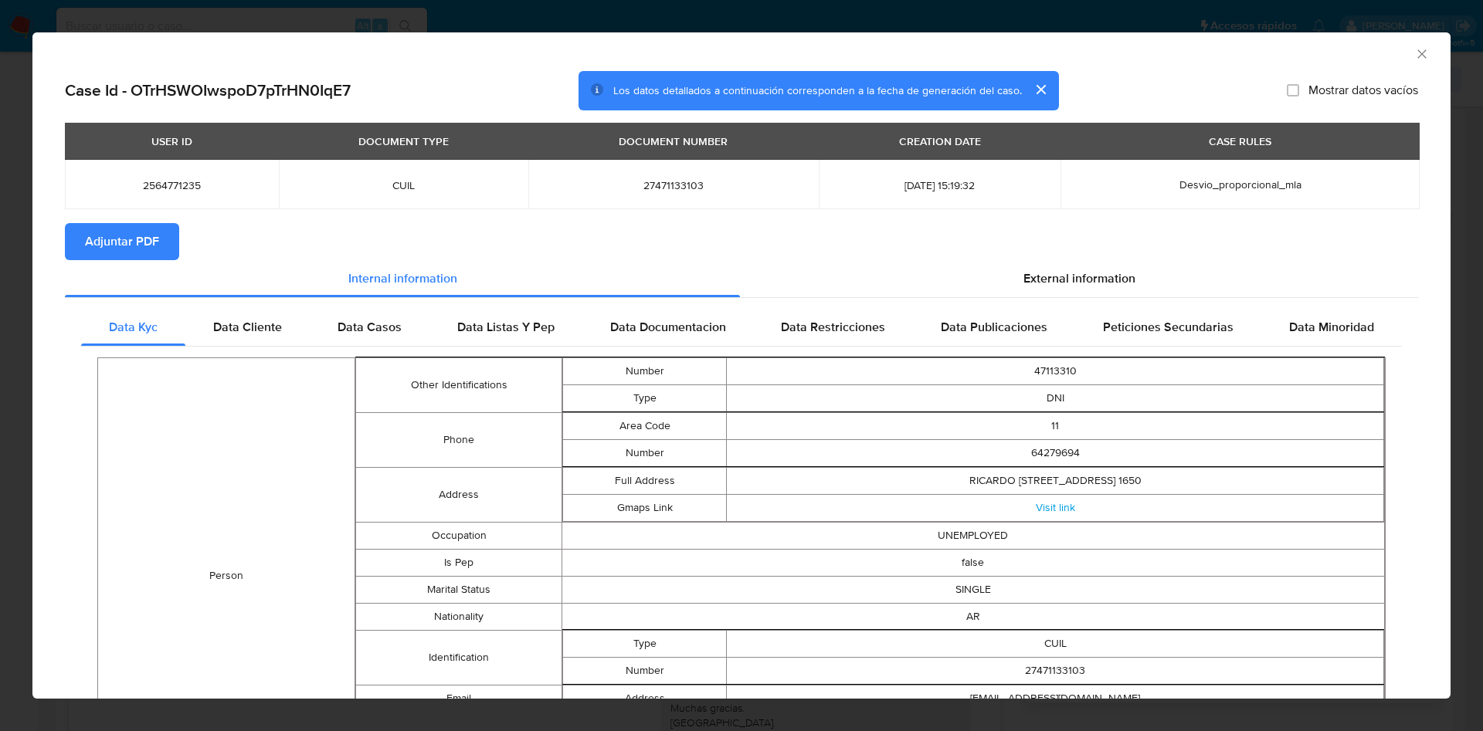
click at [141, 246] on span "Adjuntar PDF" at bounding box center [122, 242] width 74 height 34
click at [1414, 59] on icon "Cerrar ventana" at bounding box center [1421, 53] width 15 height 15
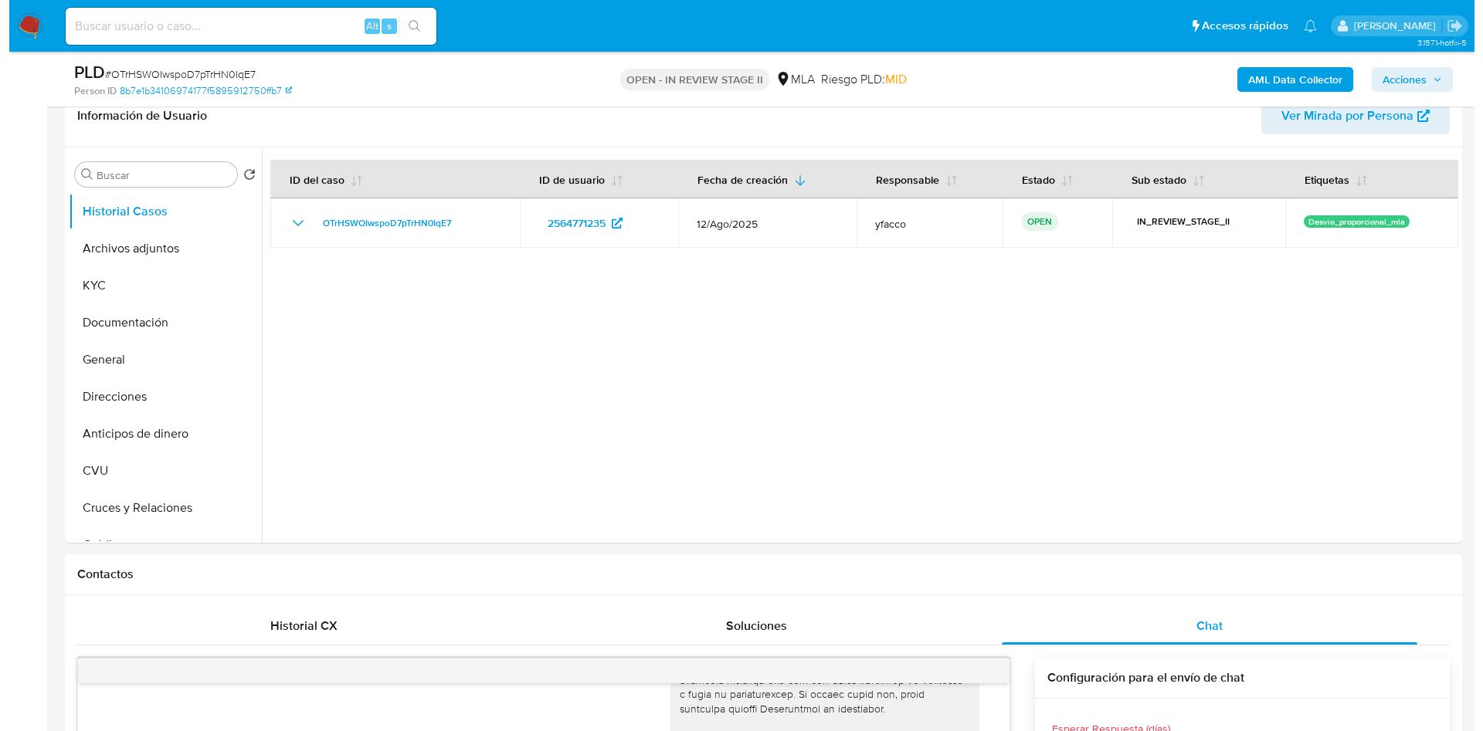
scroll to position [232, 0]
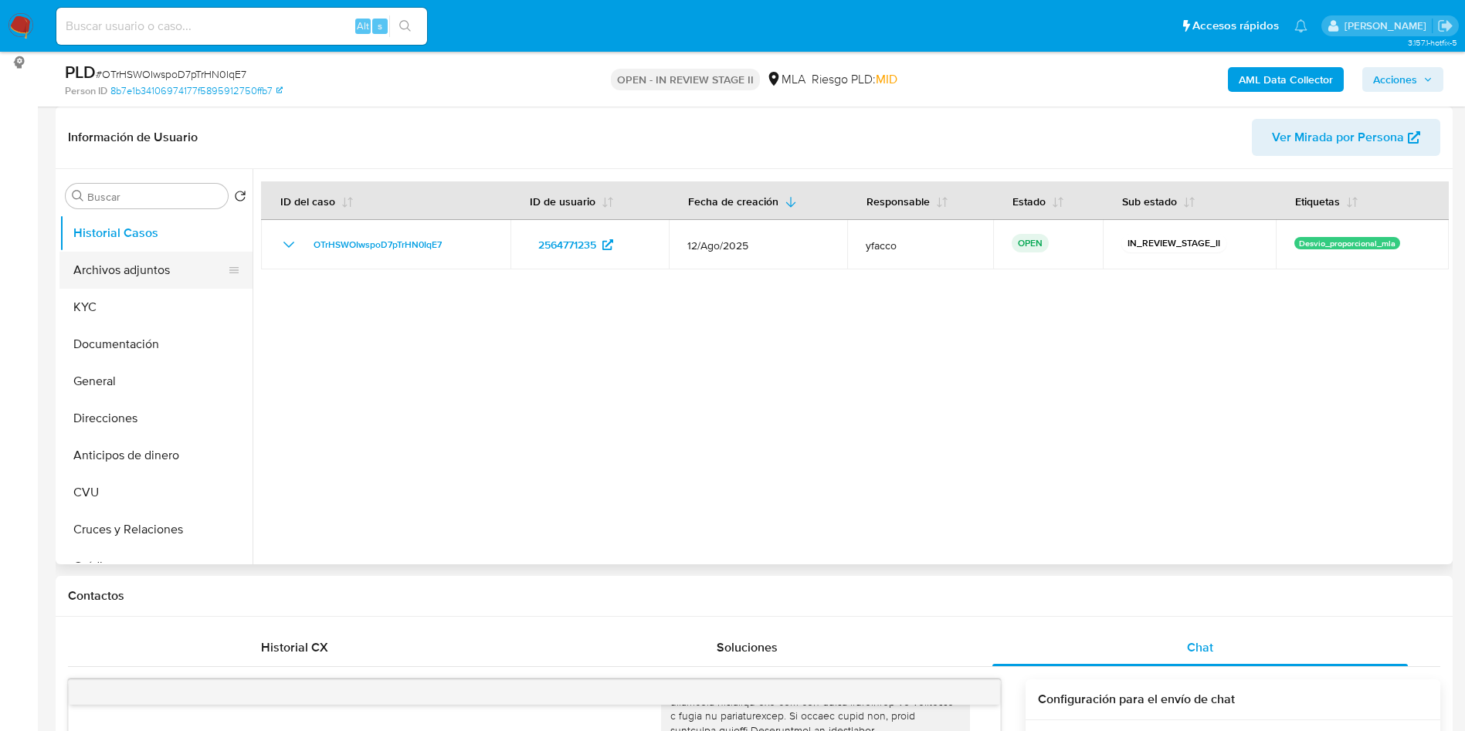
click at [181, 267] on button "Archivos adjuntos" at bounding box center [149, 270] width 181 height 37
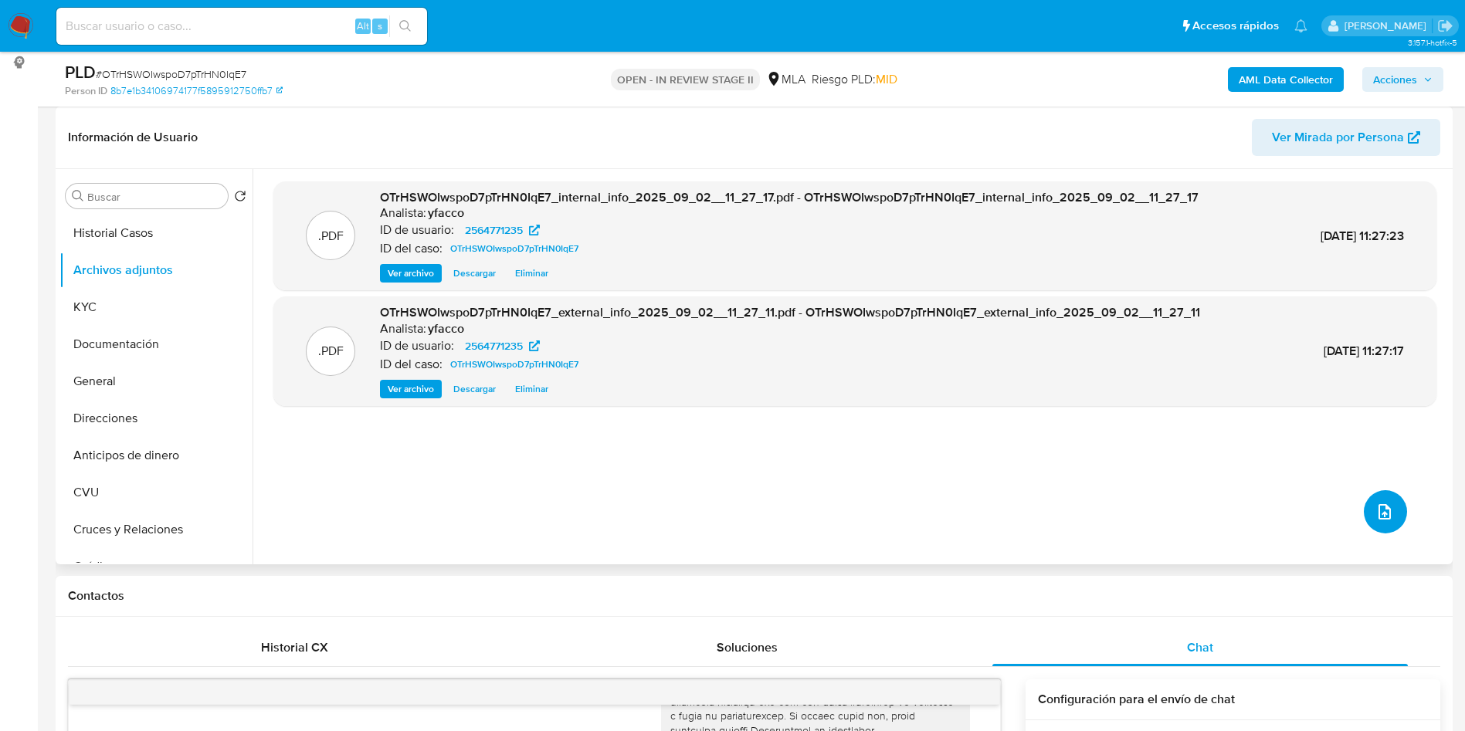
click at [1364, 520] on button "upload-file" at bounding box center [1385, 511] width 43 height 43
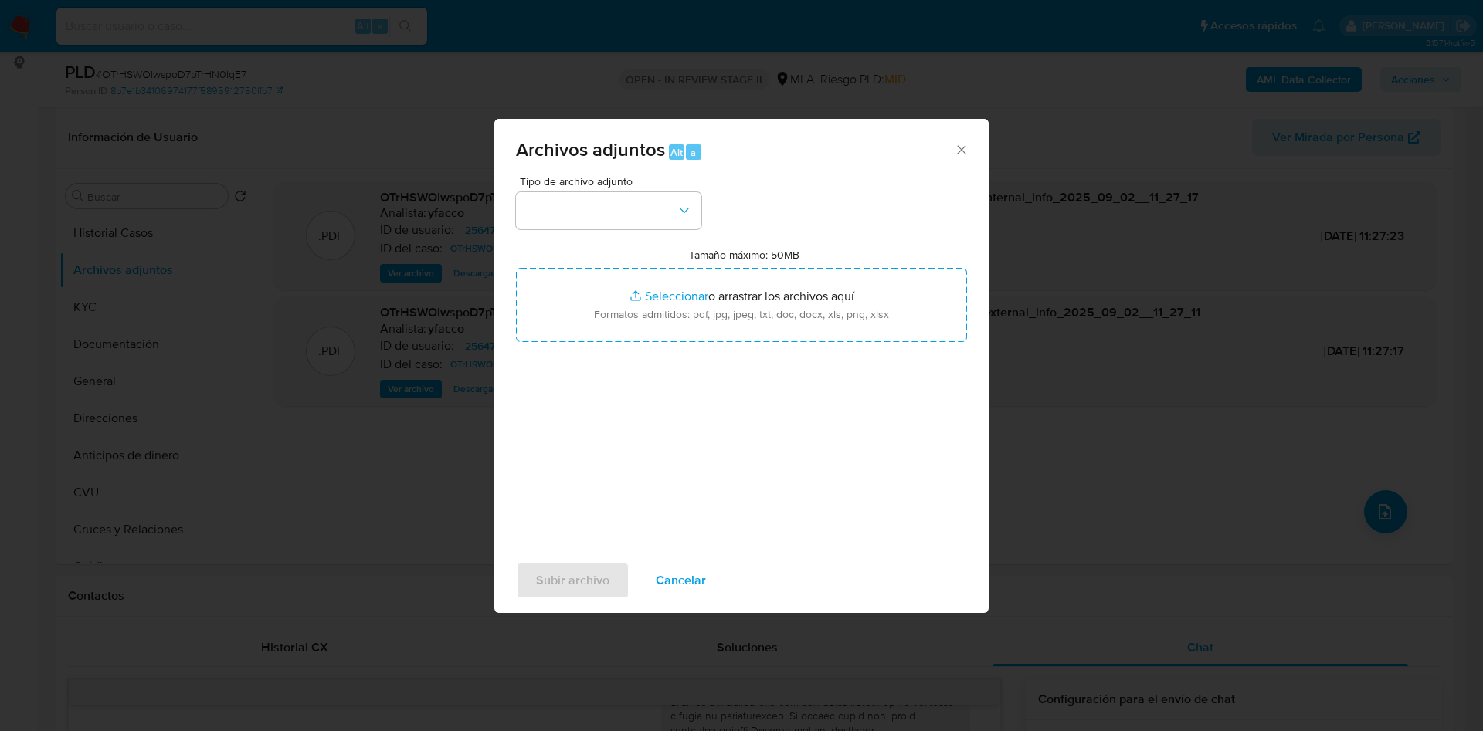
click at [645, 189] on div "Tipo de archivo adjunto" at bounding box center [608, 202] width 185 height 53
click at [654, 219] on button "button" at bounding box center [608, 210] width 185 height 37
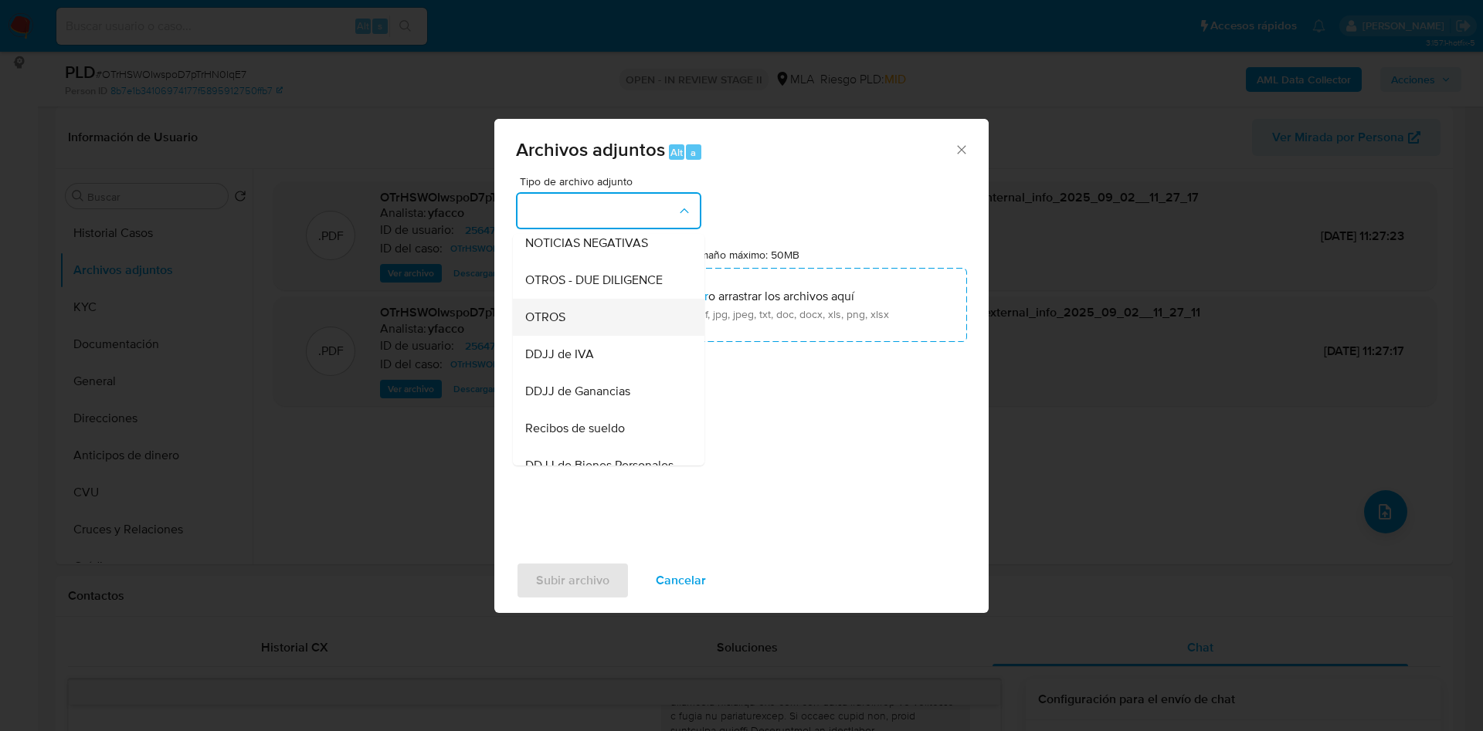
click at [544, 325] on span "OTROS" at bounding box center [545, 317] width 40 height 15
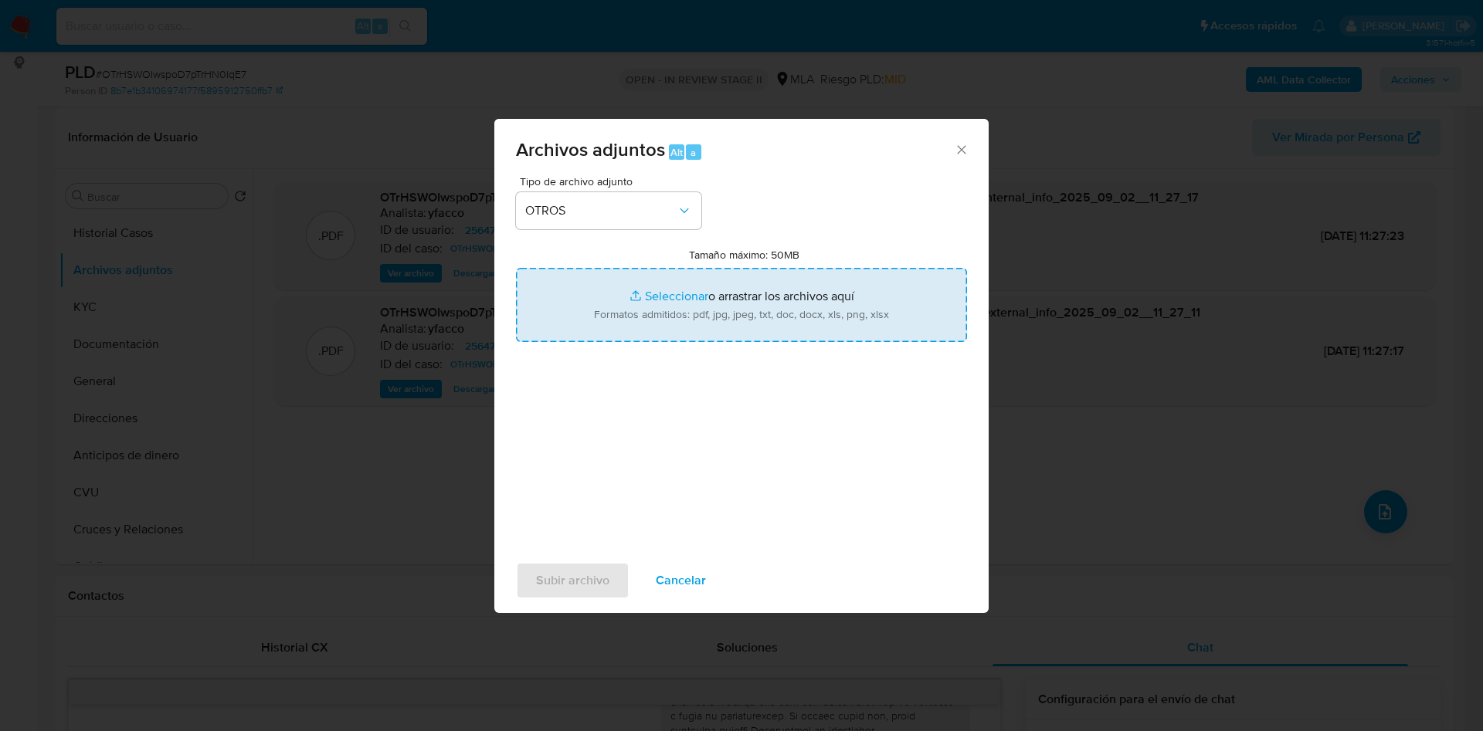
click at [651, 296] on input "Tamaño máximo: 50MB Seleccionar archivos" at bounding box center [741, 305] width 451 height 74
type input "C:\fakepath\Movimientos 2564771235.xlsx"
click at [663, 291] on input "Tamaño máximo: 50MB Seleccionar archivos" at bounding box center [741, 305] width 451 height 74
type input "C:\fakepath\Caselog OTrHSWOIwspoD7pTrHN0IqE7_2025_08_18_15_11_55.docx"
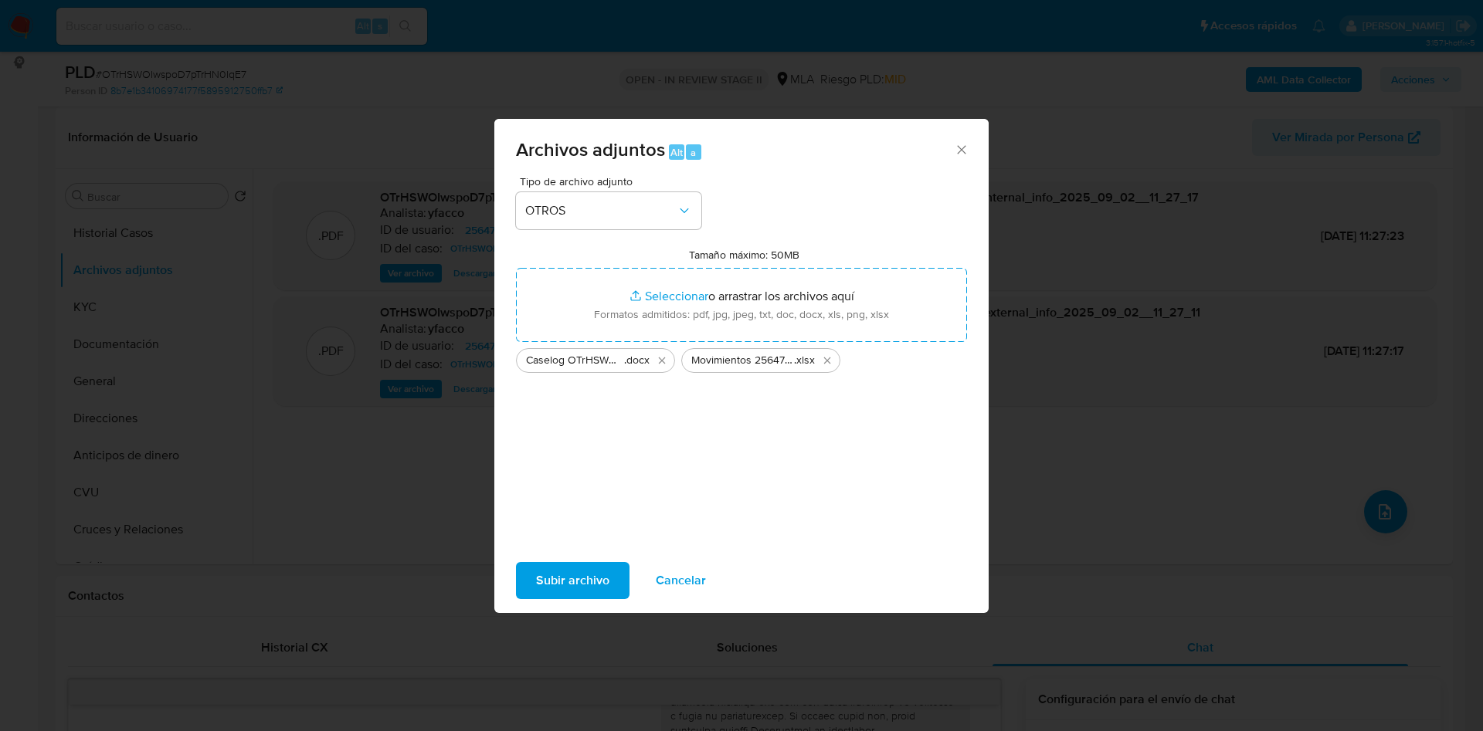
click at [578, 575] on span "Subir archivo" at bounding box center [572, 581] width 73 height 34
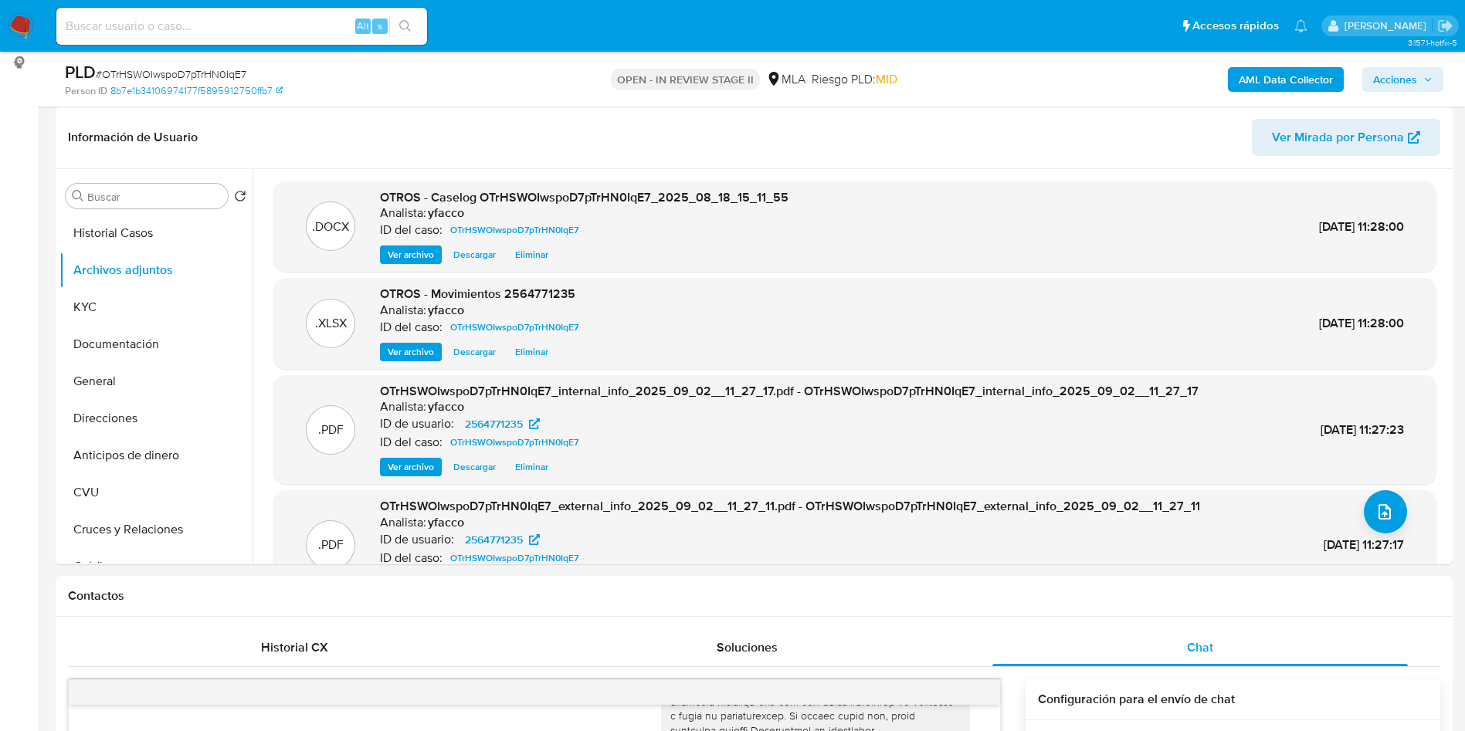
click at [1417, 77] on span "Acciones" at bounding box center [1402, 80] width 59 height 22
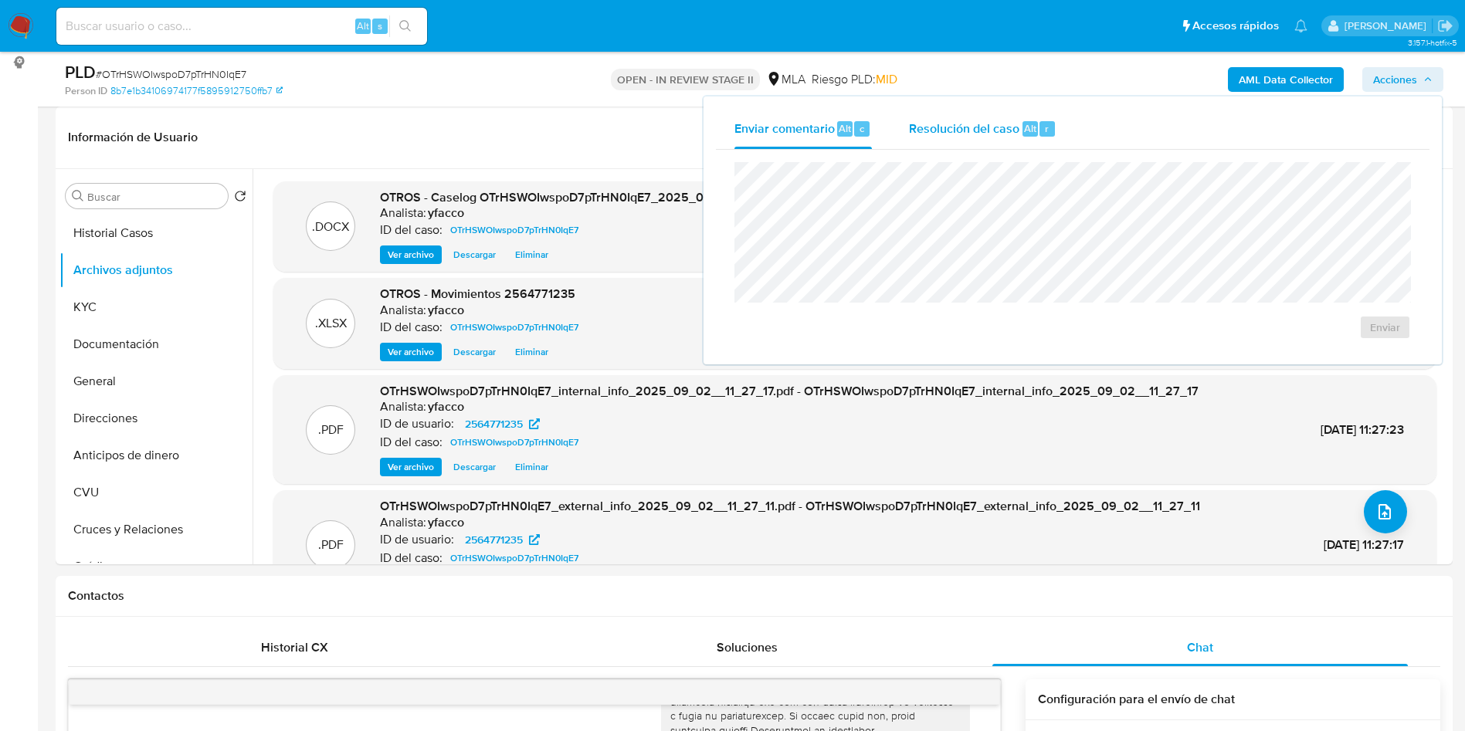
click at [939, 134] on span "Resolución del caso" at bounding box center [964, 128] width 110 height 18
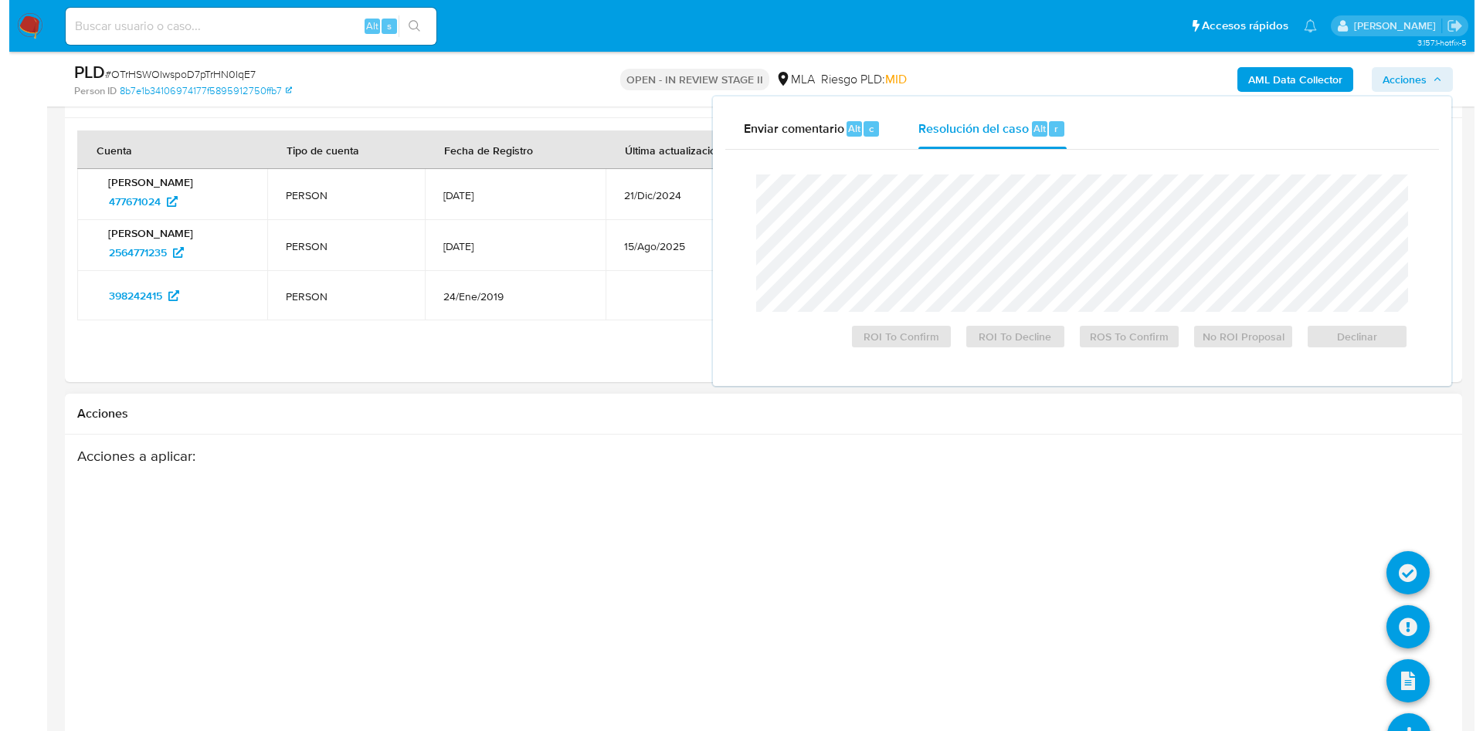
scroll to position [2816, 0]
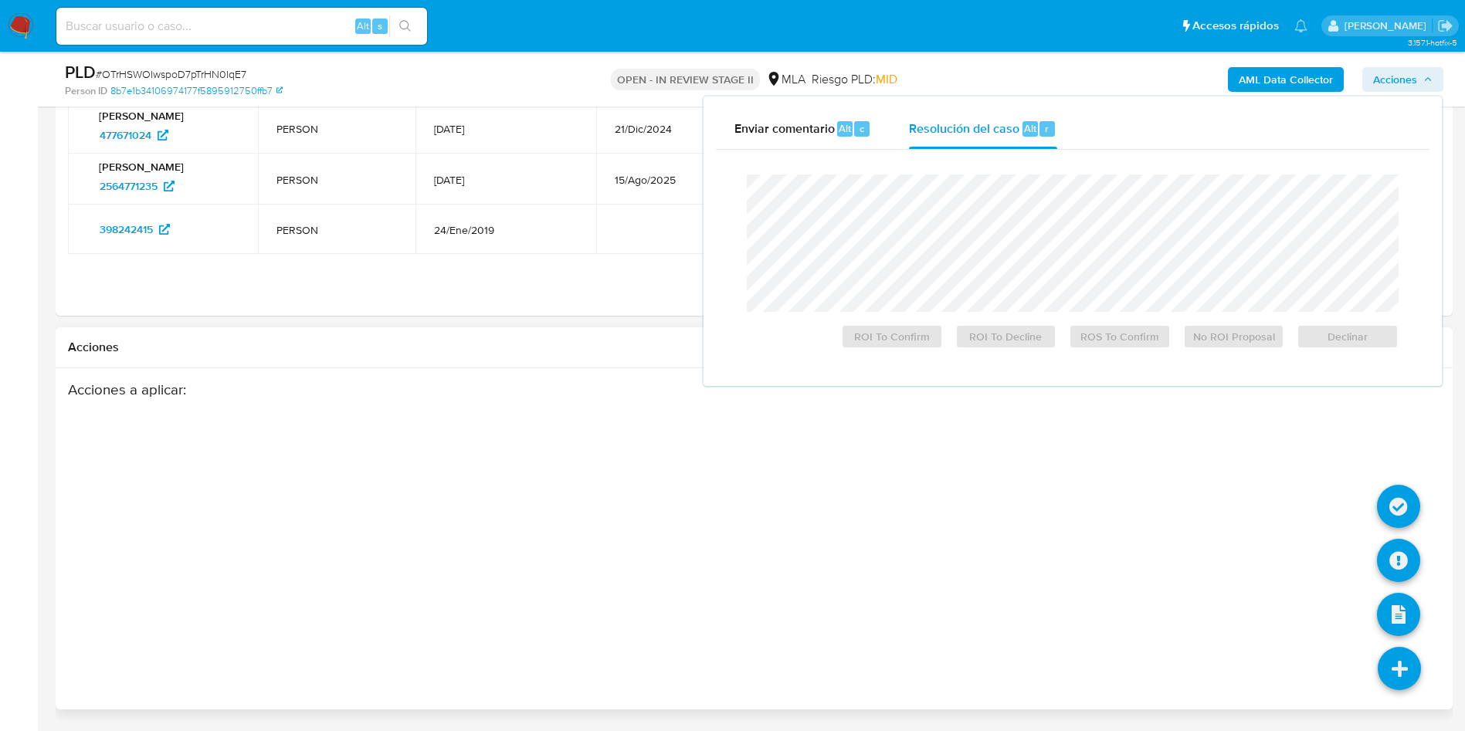
click at [1413, 683] on icon at bounding box center [1399, 668] width 43 height 43
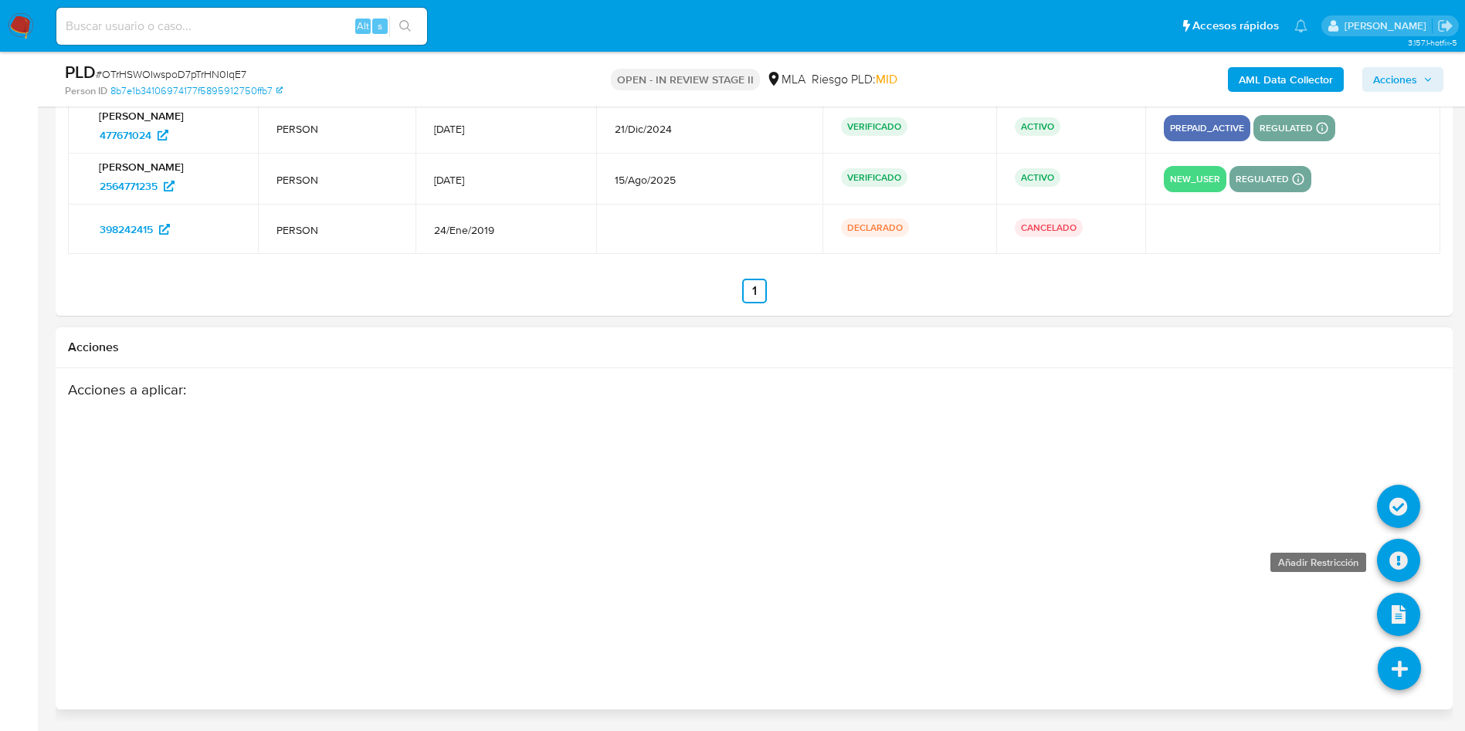
click at [1395, 562] on icon at bounding box center [1398, 560] width 43 height 43
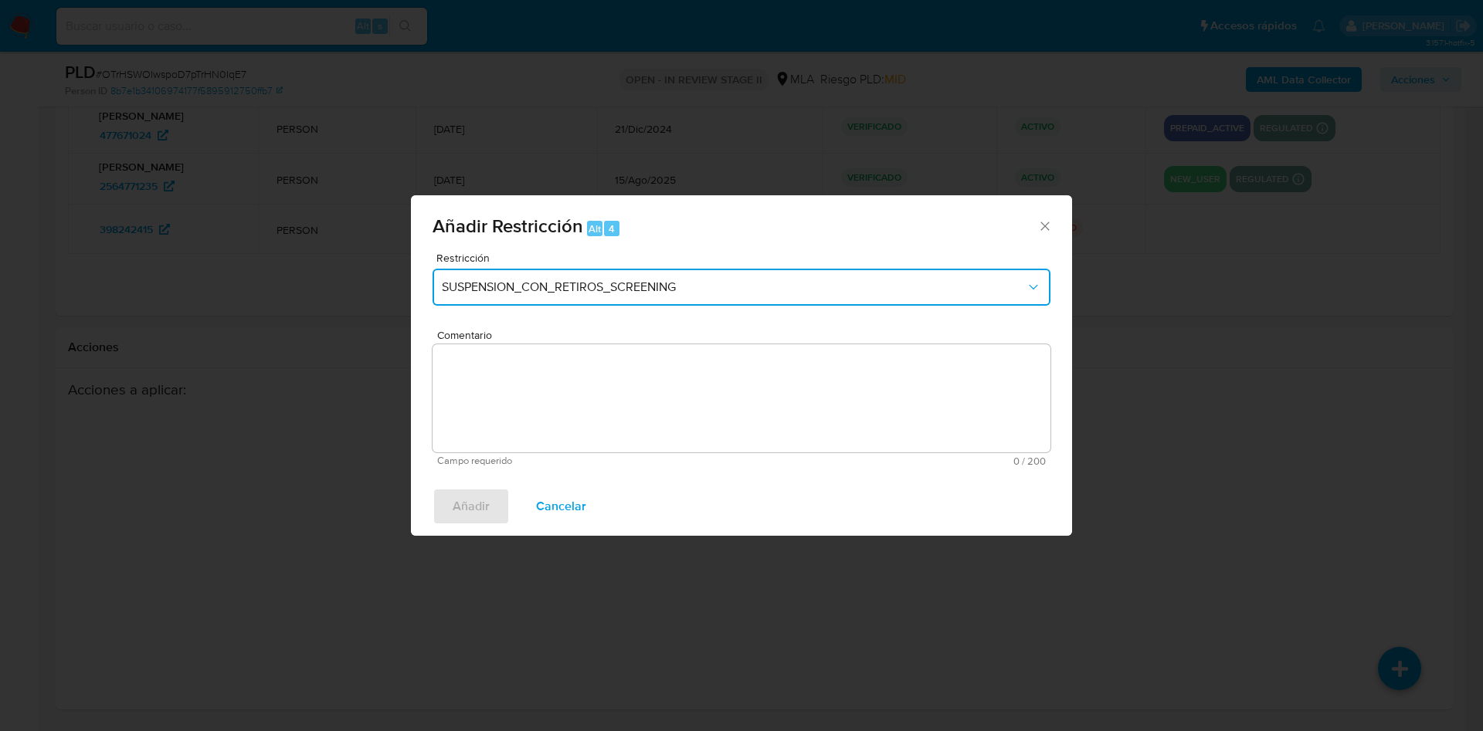
click at [643, 299] on button "SUSPENSION_CON_RETIROS_SCREENING" at bounding box center [741, 287] width 618 height 37
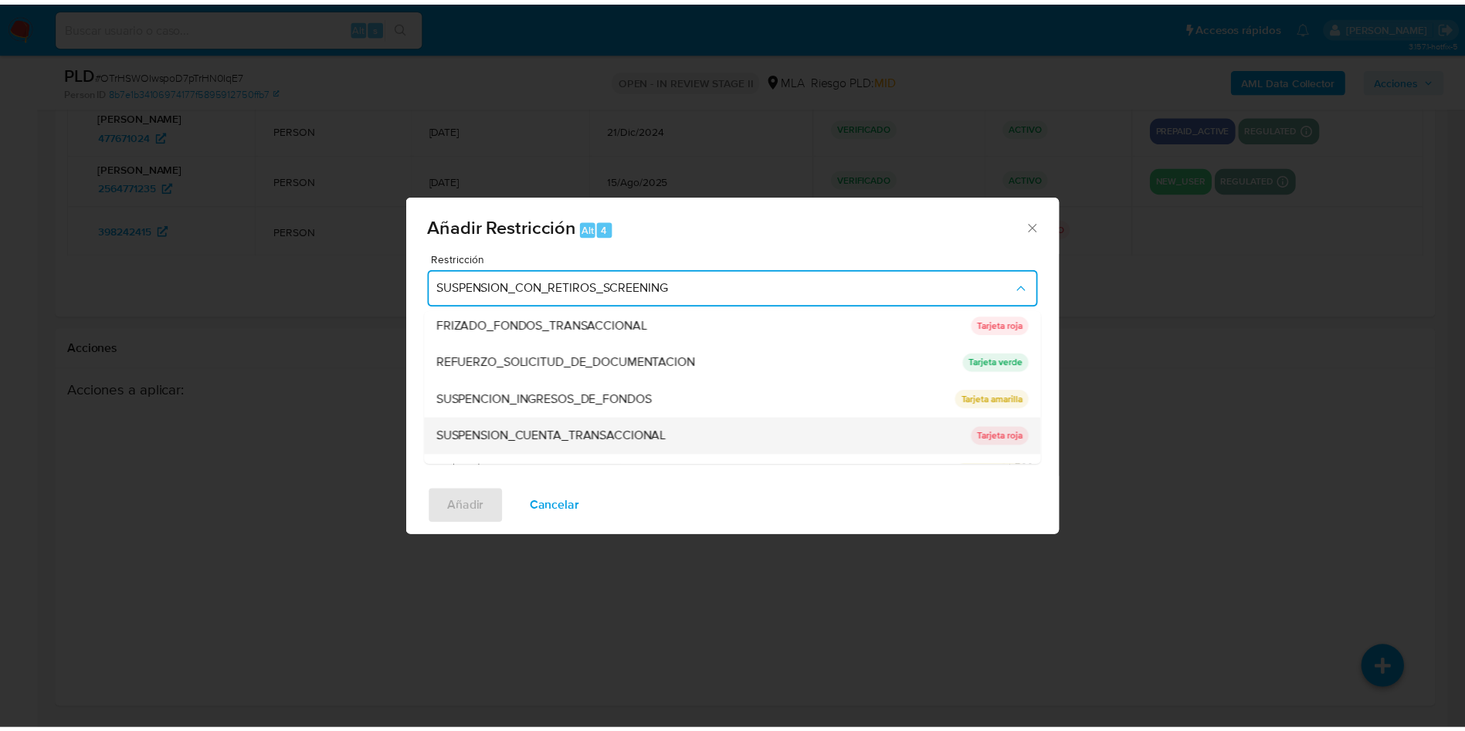
scroll to position [327, 0]
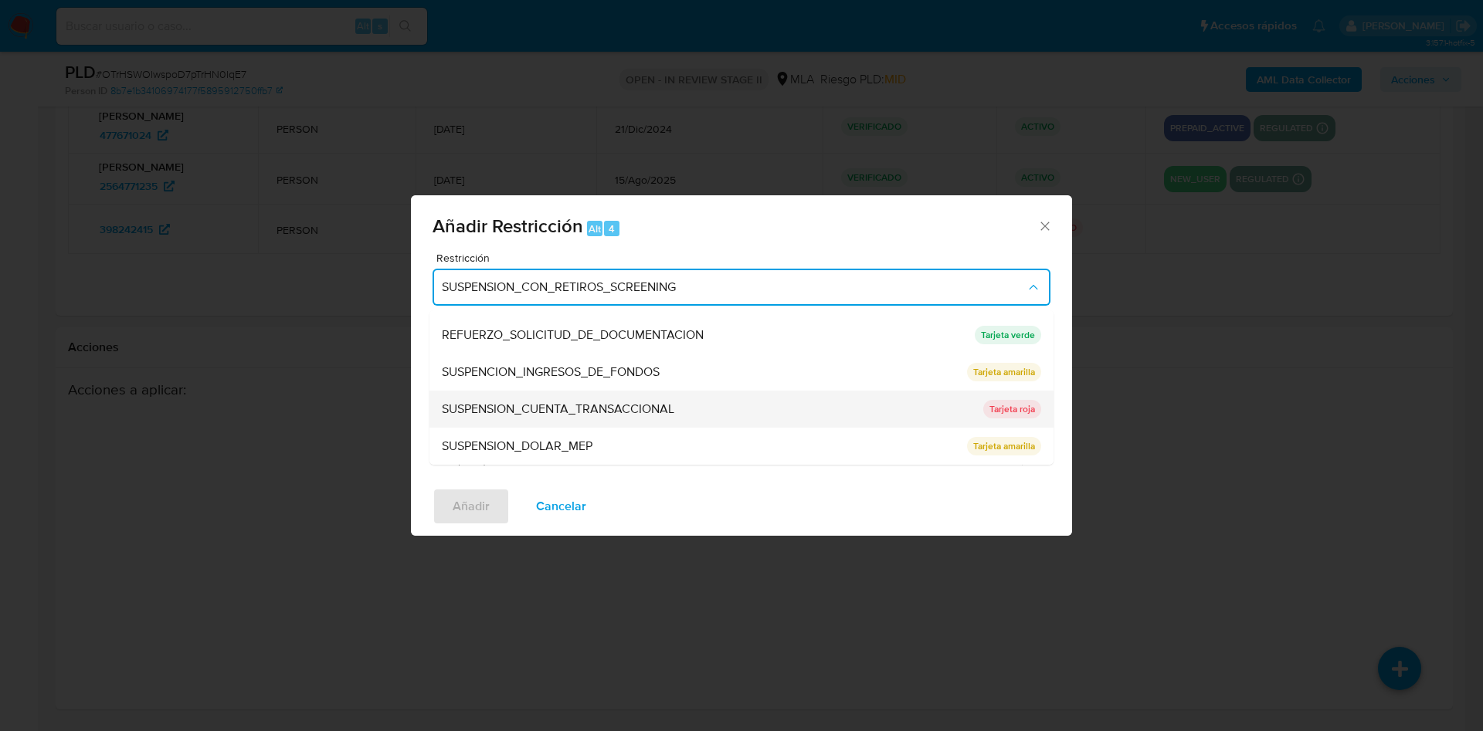
click at [611, 413] on span "SUSPENSION_CUENTA_TRANSACCIONAL" at bounding box center [558, 409] width 232 height 15
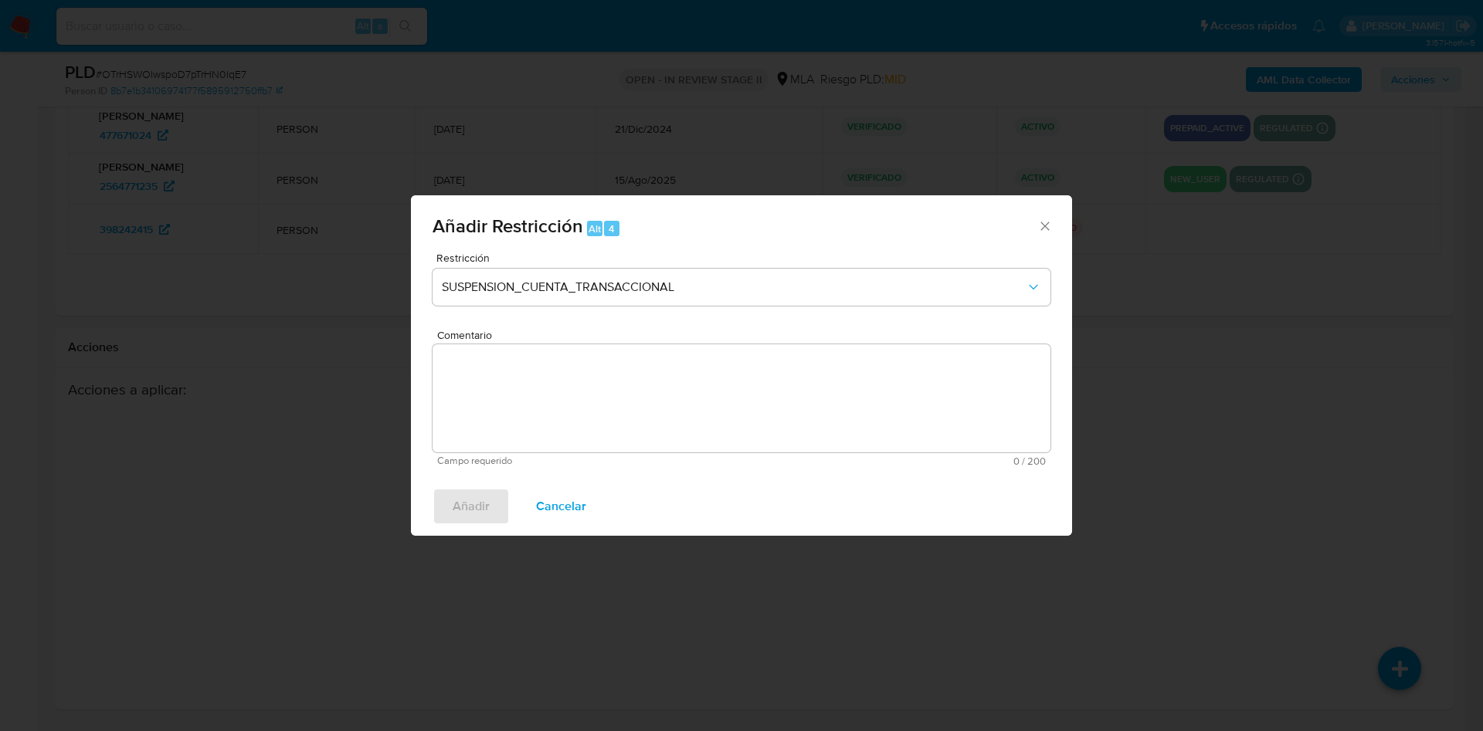
click at [611, 413] on textarea "Comentario" at bounding box center [741, 398] width 618 height 108
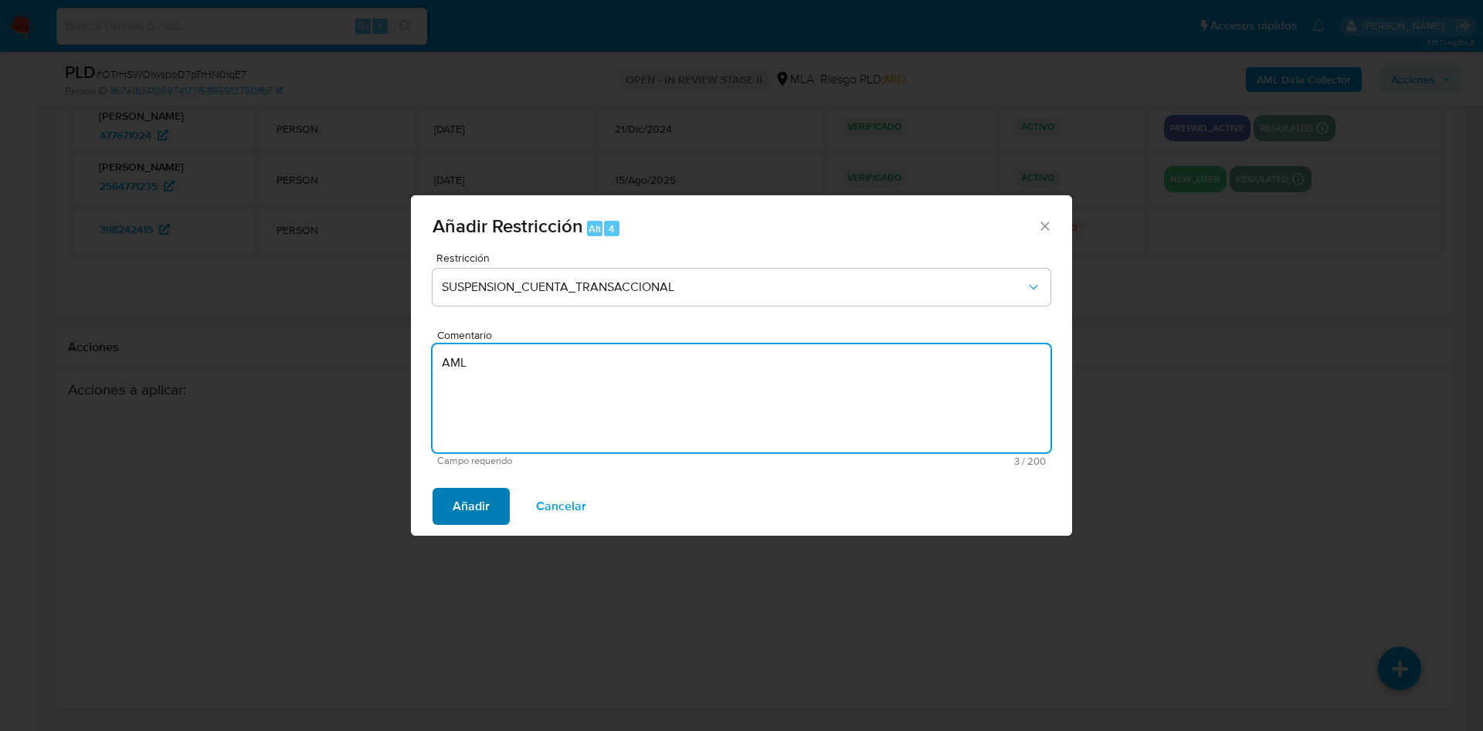
type textarea "AML"
click at [483, 493] on span "Añadir" at bounding box center [471, 507] width 37 height 34
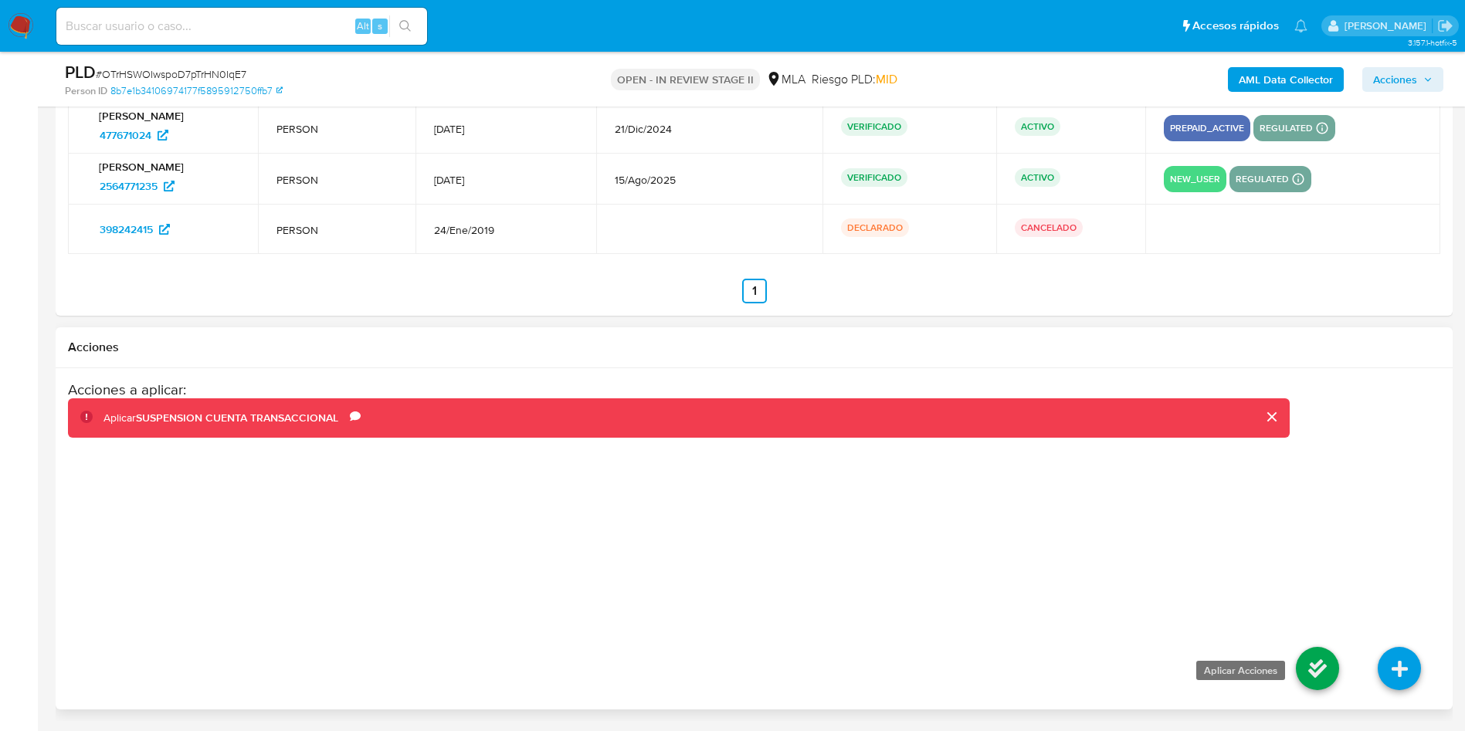
click at [1329, 683] on icon at bounding box center [1317, 668] width 43 height 43
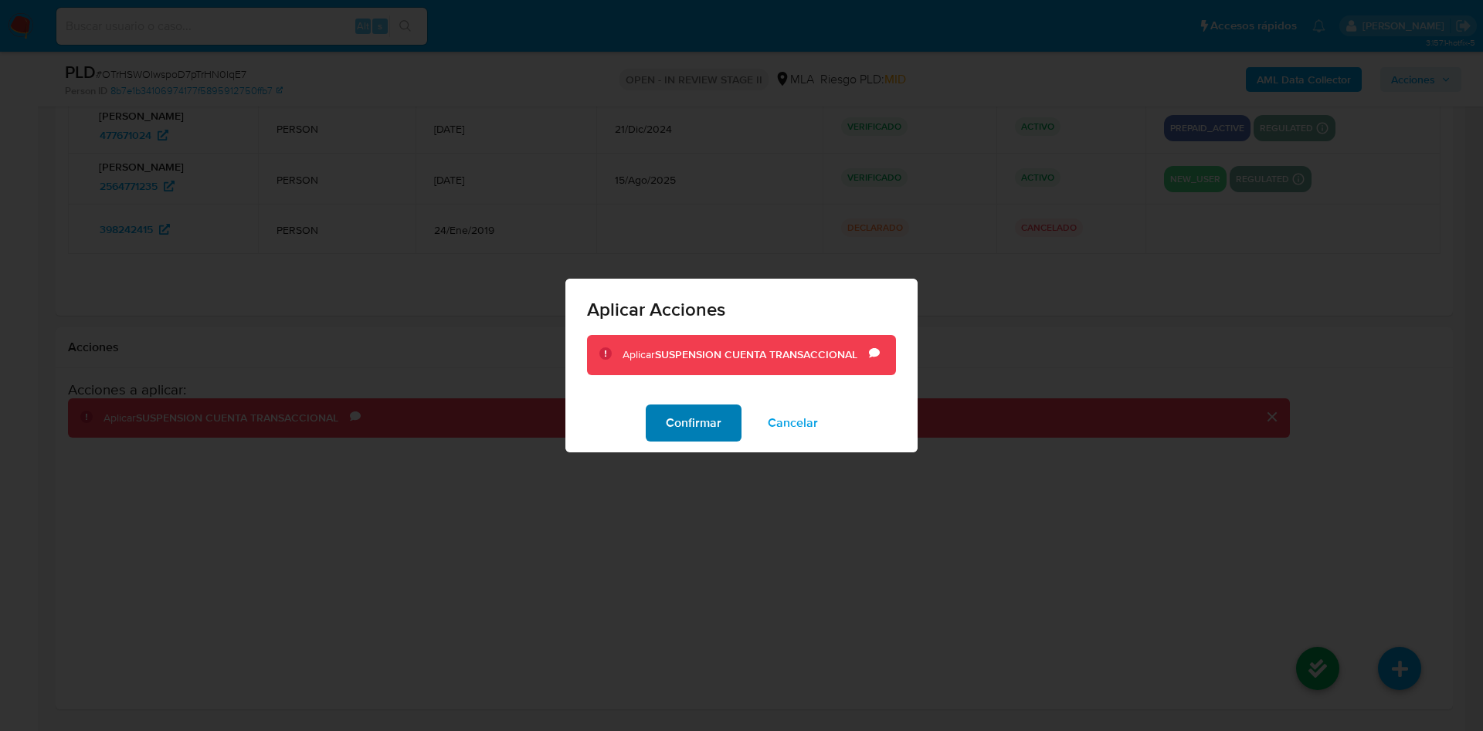
click at [659, 422] on button "Confirmar" at bounding box center [694, 423] width 96 height 37
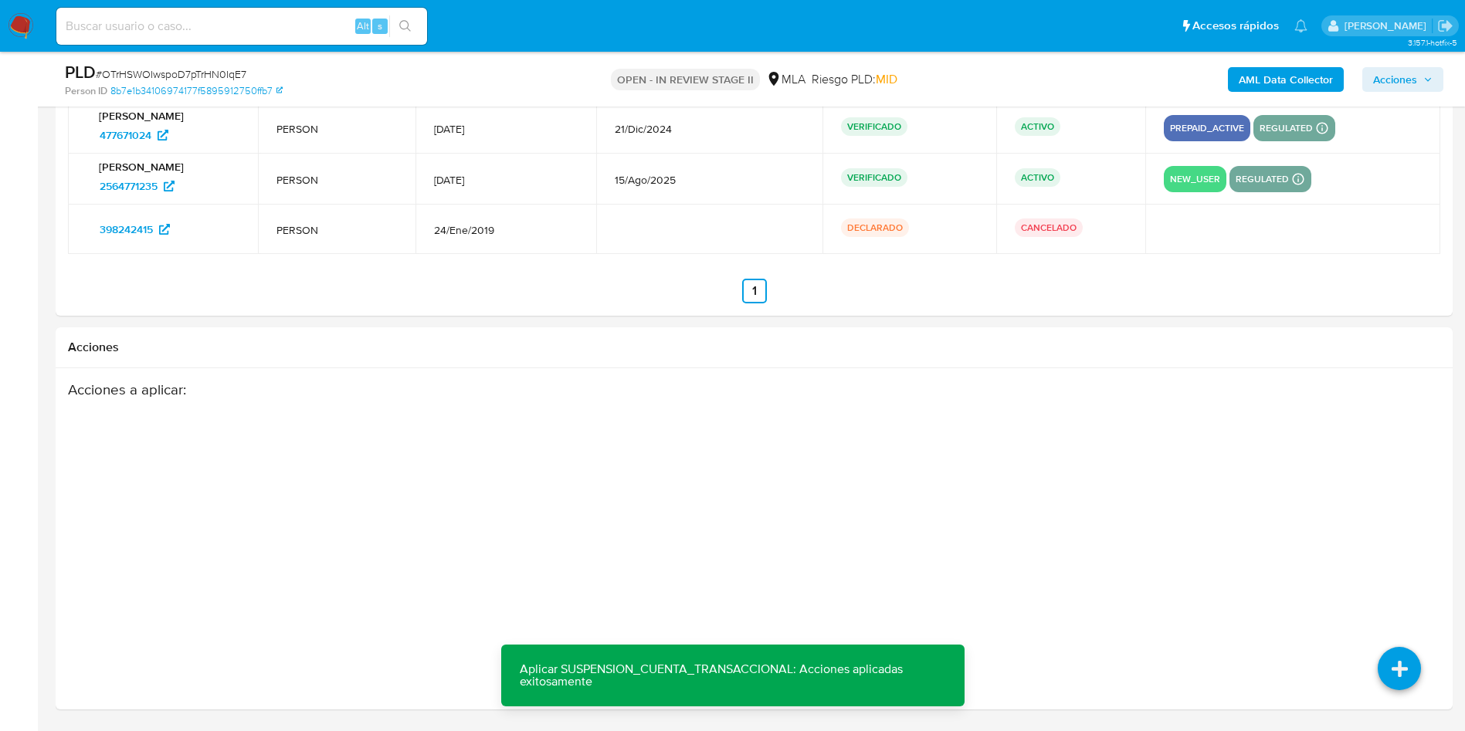
click at [1409, 74] on span "Acciones" at bounding box center [1395, 79] width 44 height 25
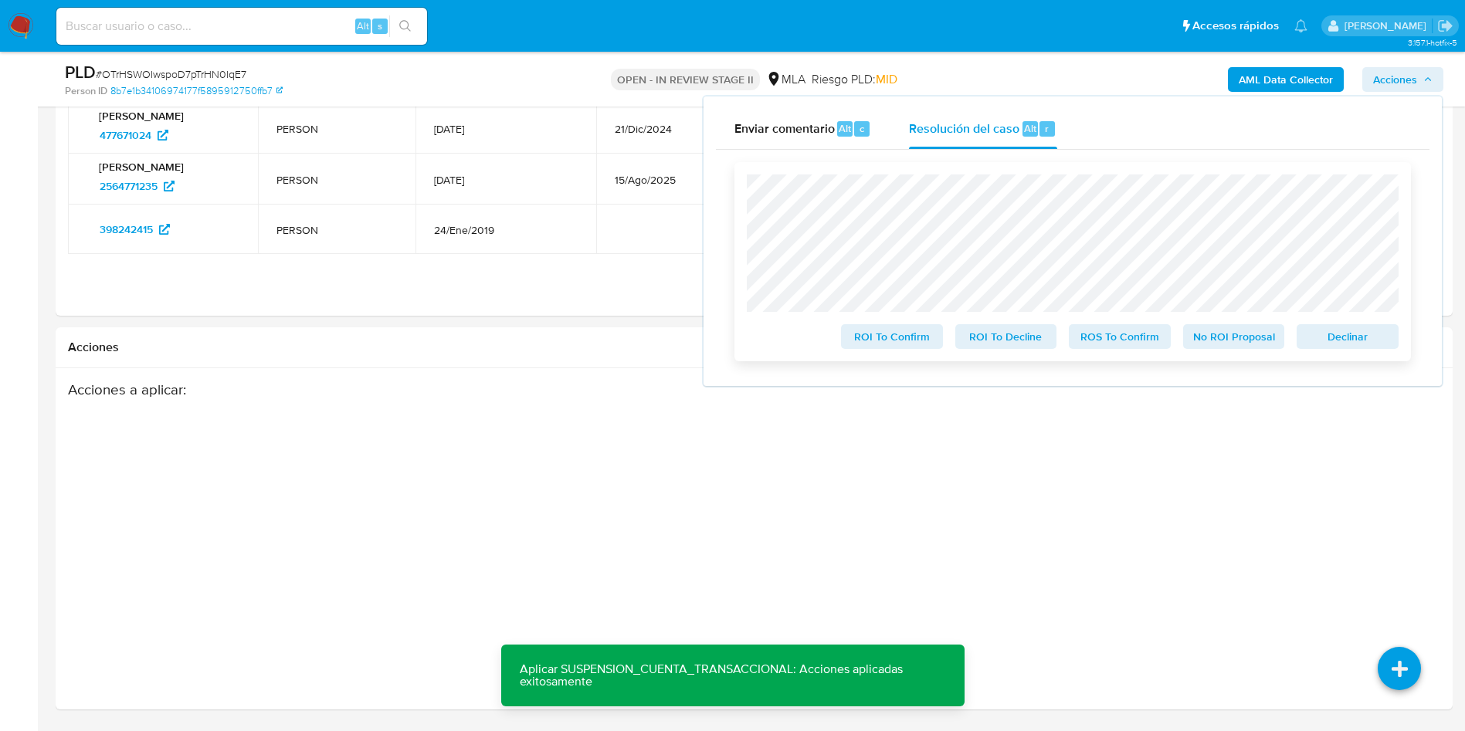
click at [1121, 346] on span "ROS To Confirm" at bounding box center [1120, 337] width 80 height 22
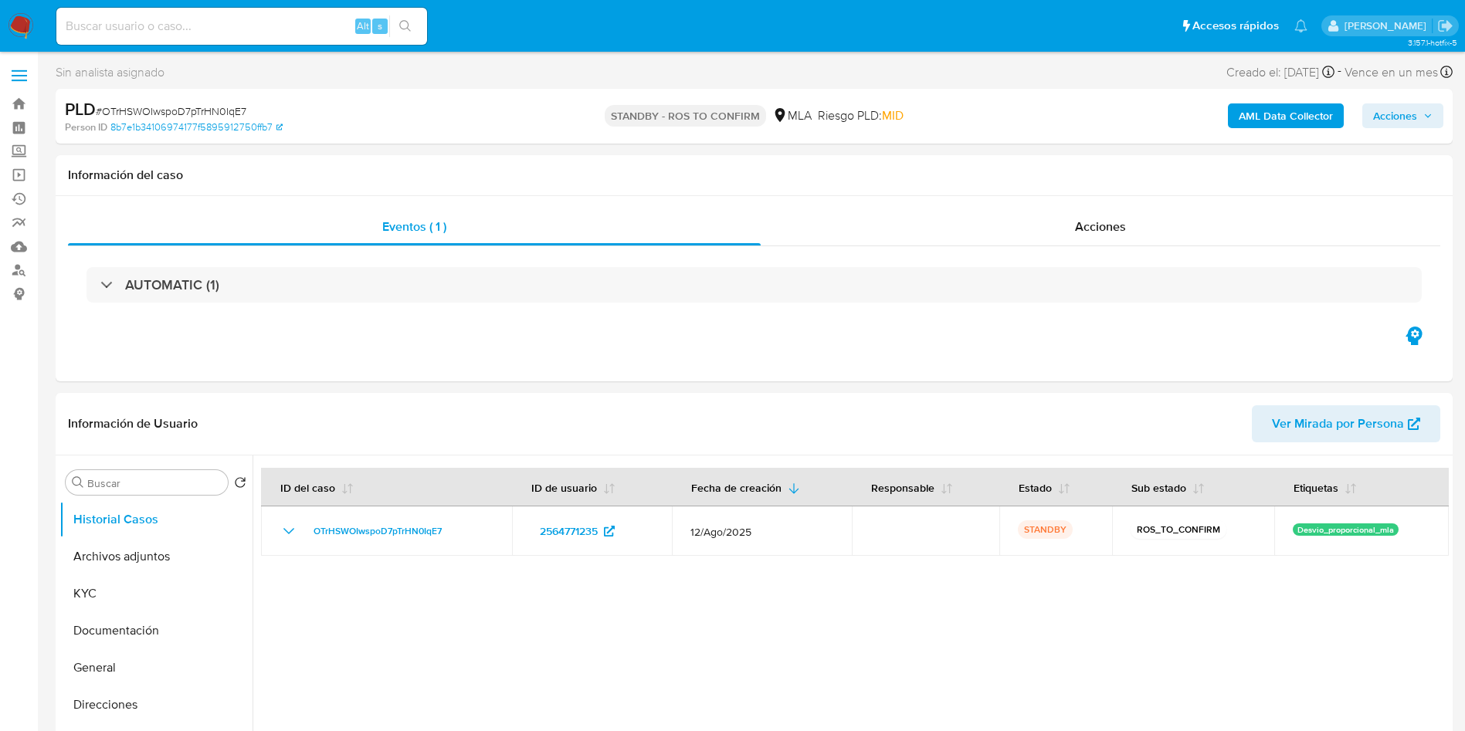
select select "10"
click at [259, 16] on input at bounding box center [241, 26] width 371 height 20
paste input "gCX0zM8WTvMR9XmJI5UgGZ6H"
type input "gCX0zM8WTvMR9XmJI5UgGZ6H"
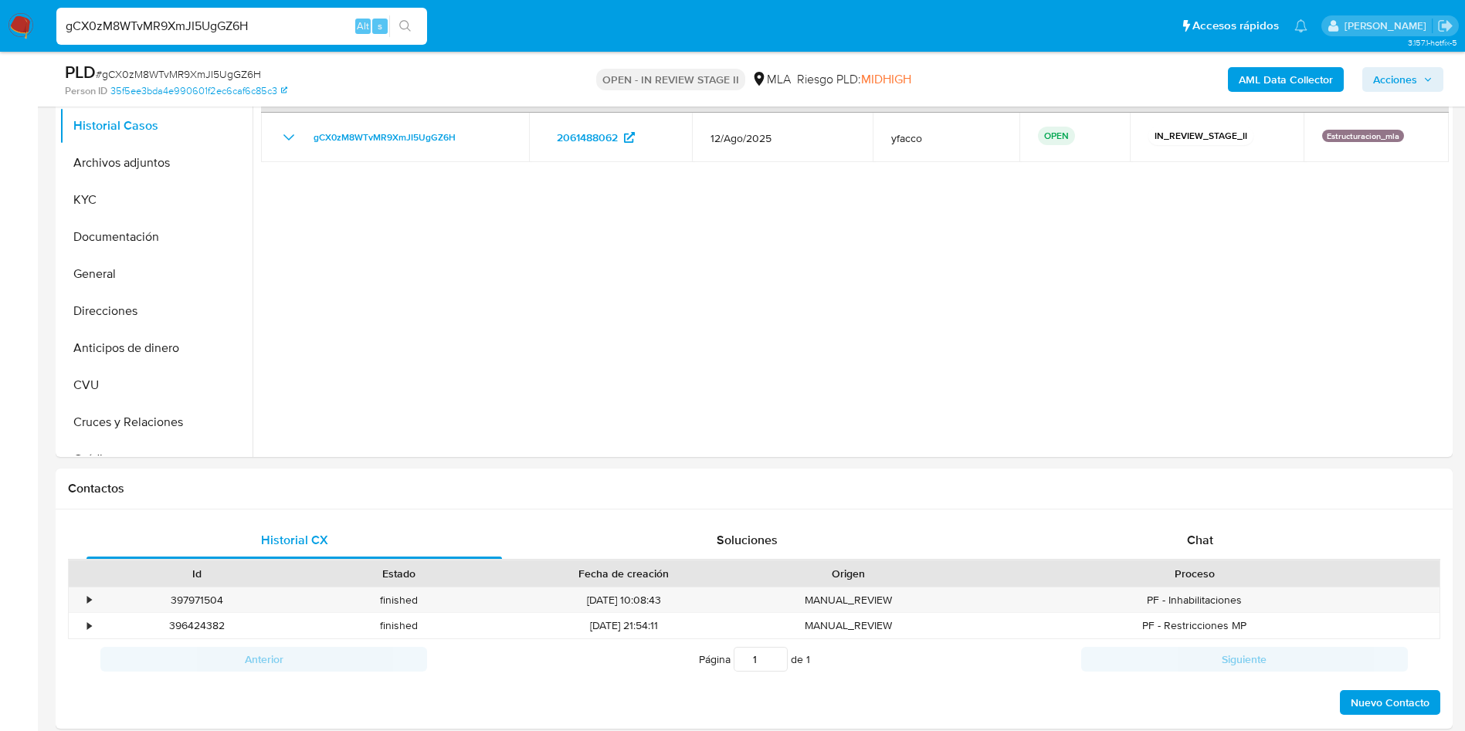
select select "10"
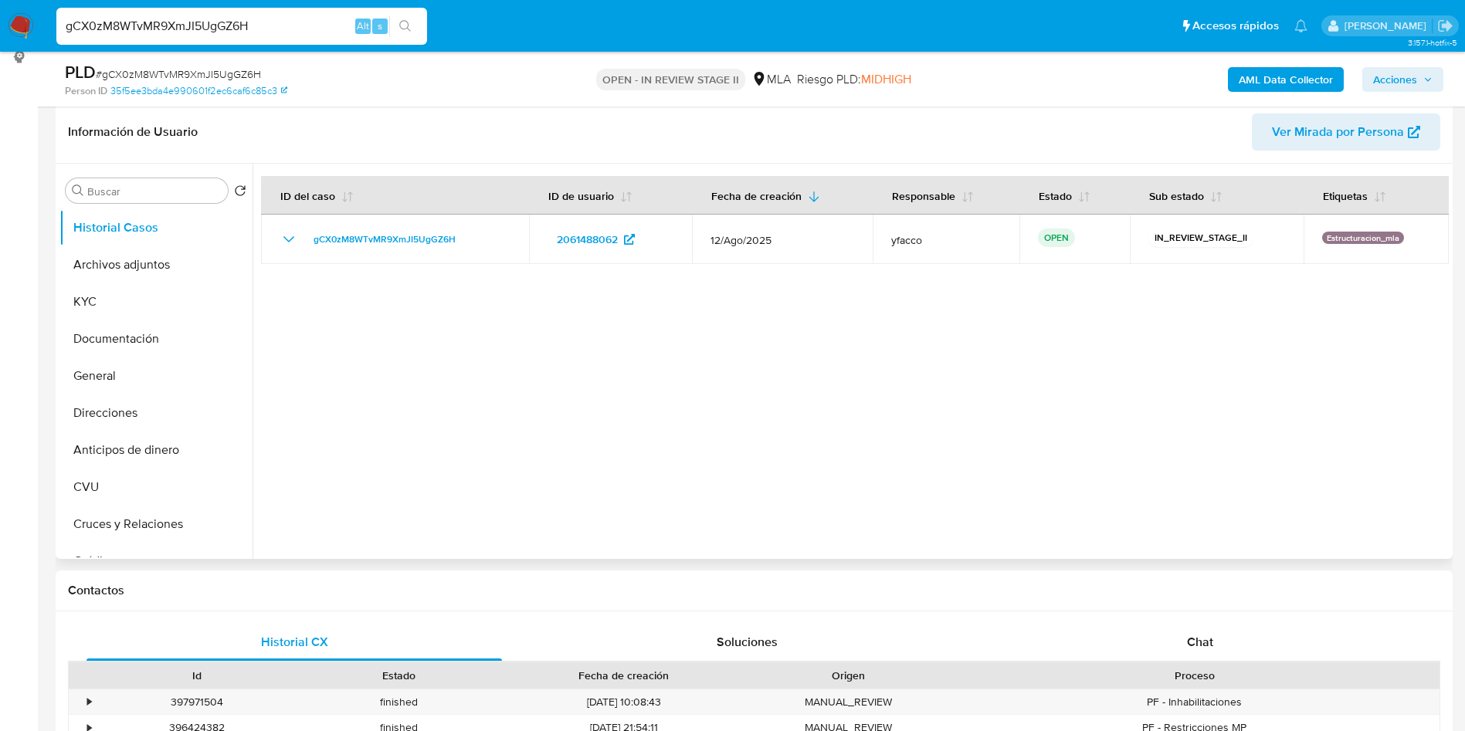
scroll to position [232, 0]
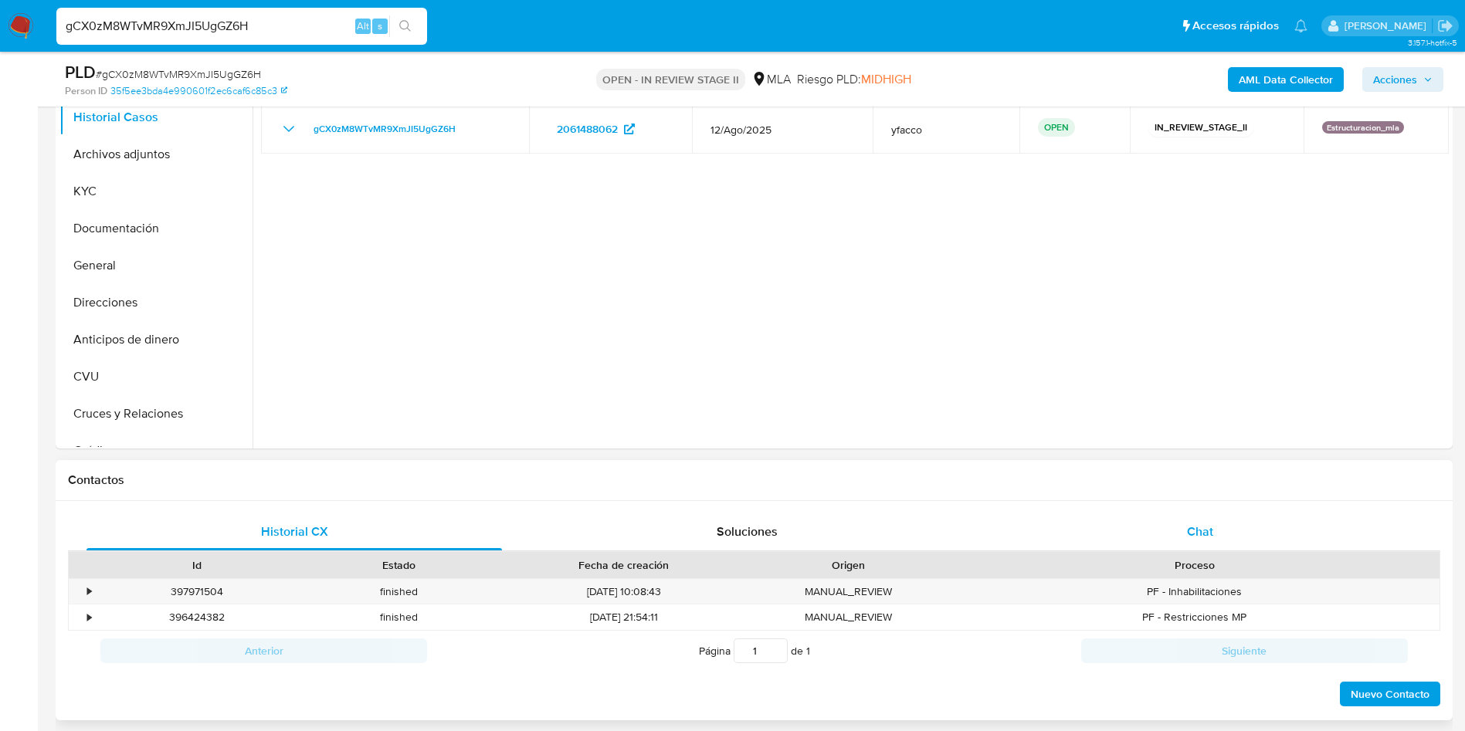
click at [1166, 533] on div "Chat" at bounding box center [1199, 532] width 415 height 37
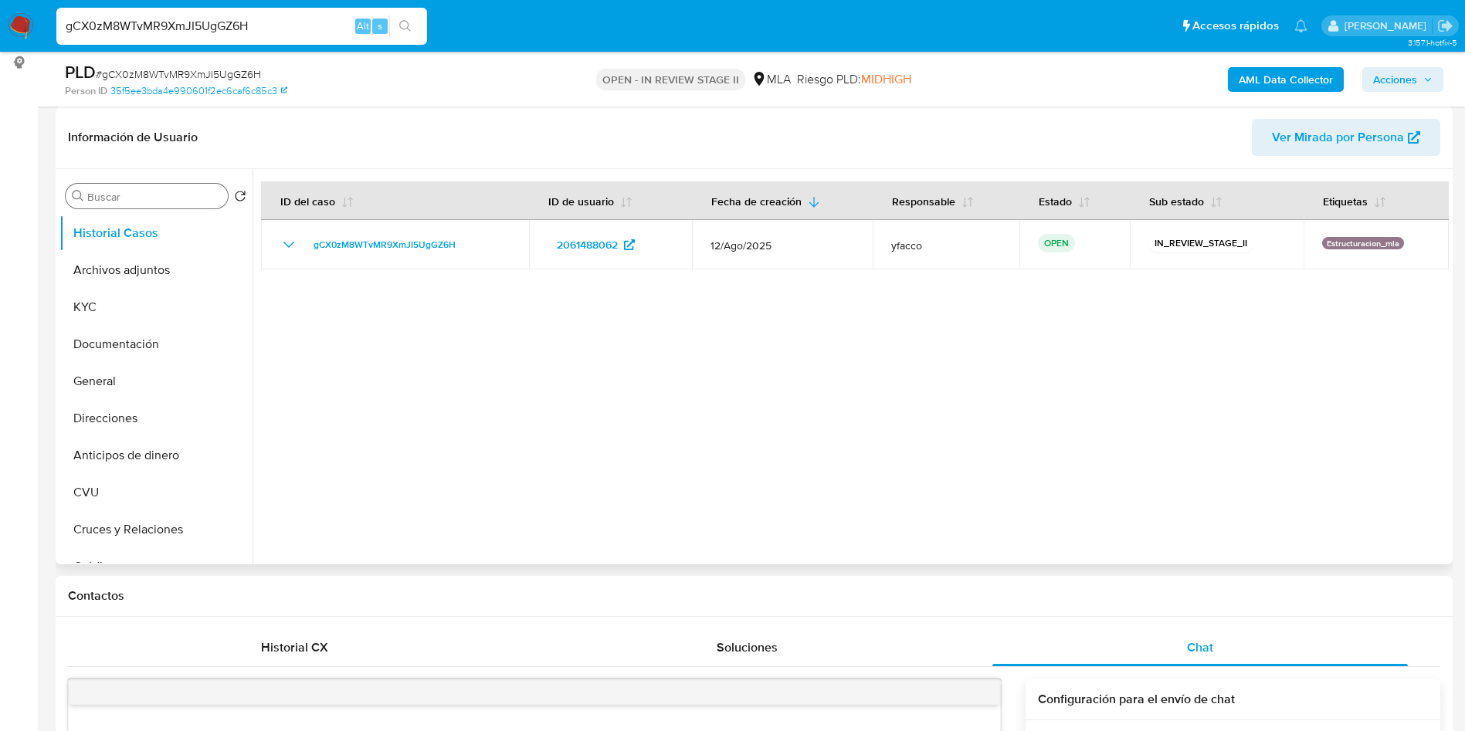
click at [168, 188] on div "Buscar" at bounding box center [147, 196] width 162 height 25
click at [168, 197] on input "Buscar" at bounding box center [154, 197] width 134 height 14
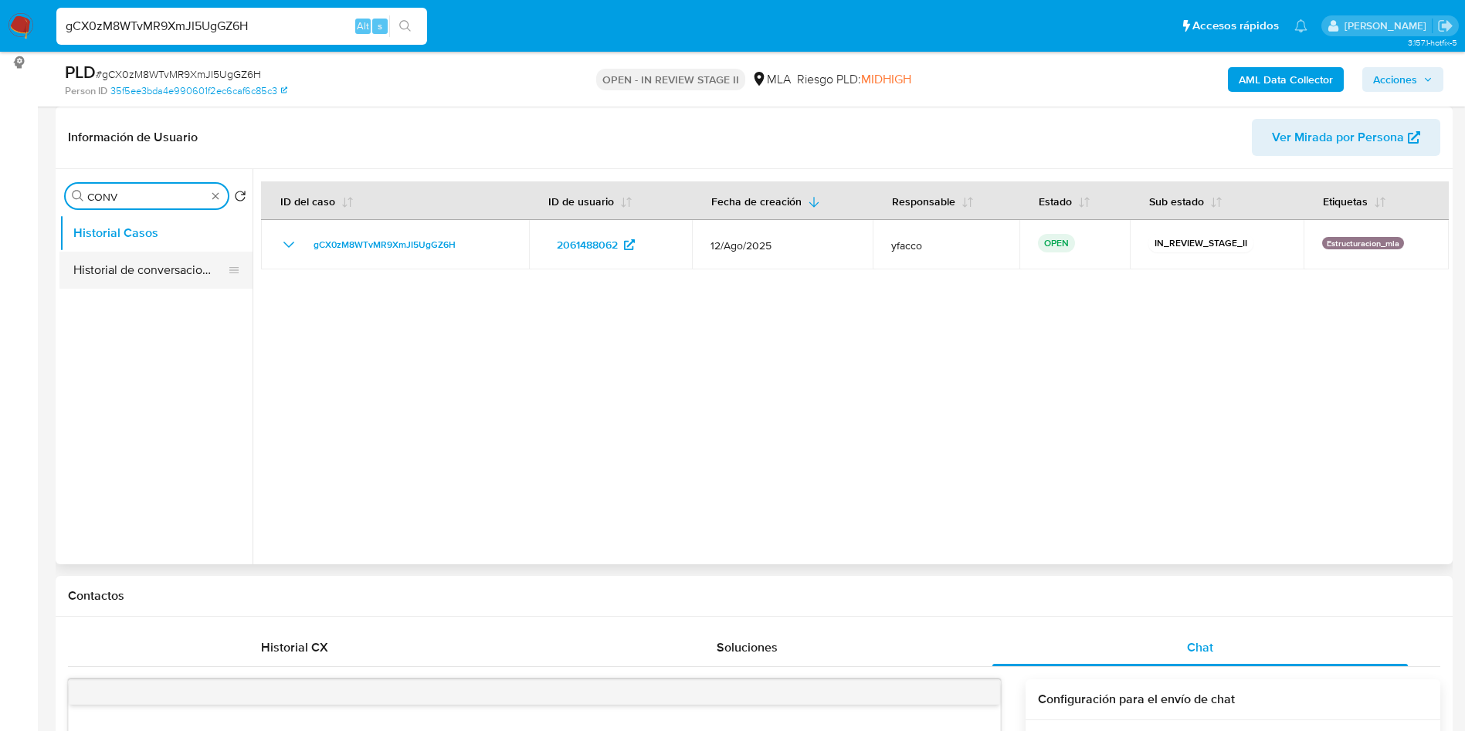
type input "CONV"
click at [154, 273] on button "Historial de conversaciones" at bounding box center [149, 270] width 181 height 37
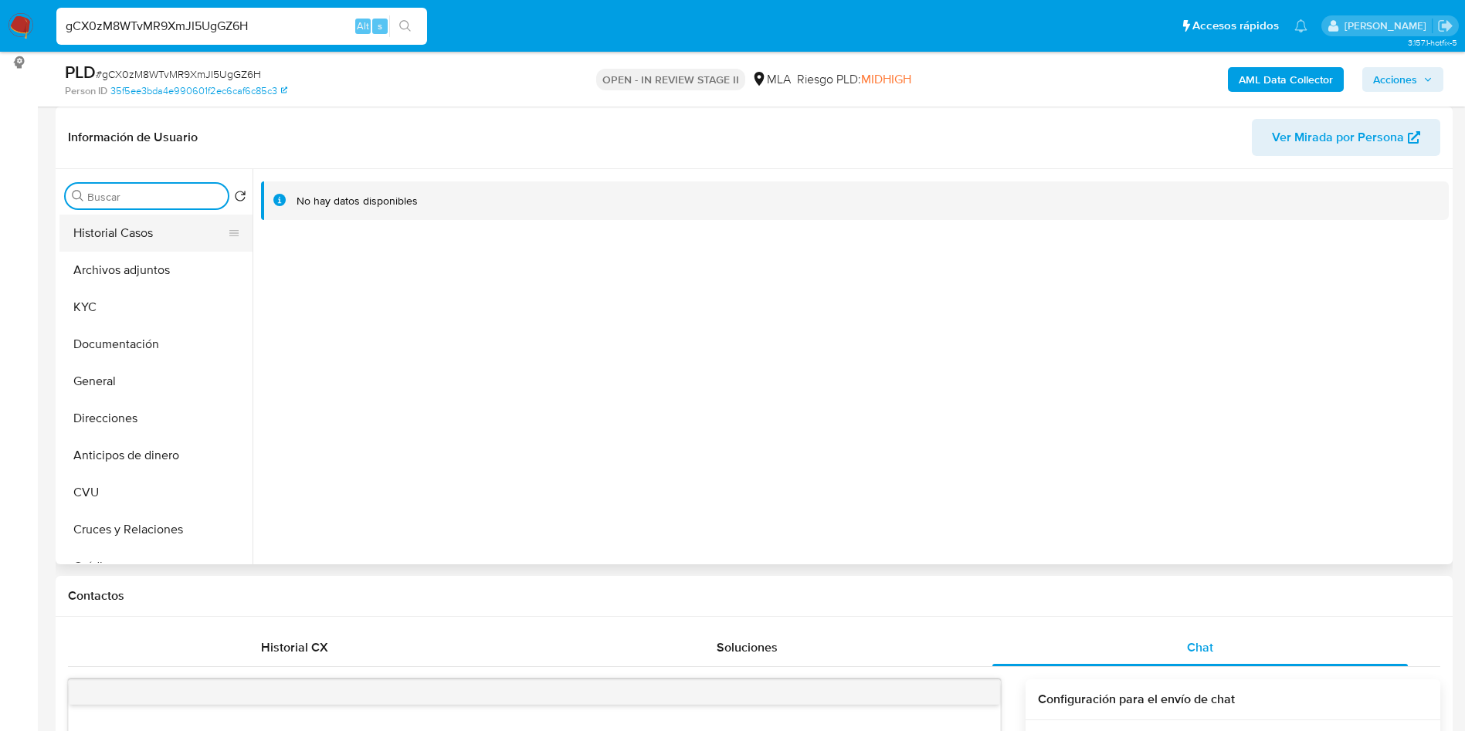
click at [152, 235] on button "Historial Casos" at bounding box center [149, 233] width 181 height 37
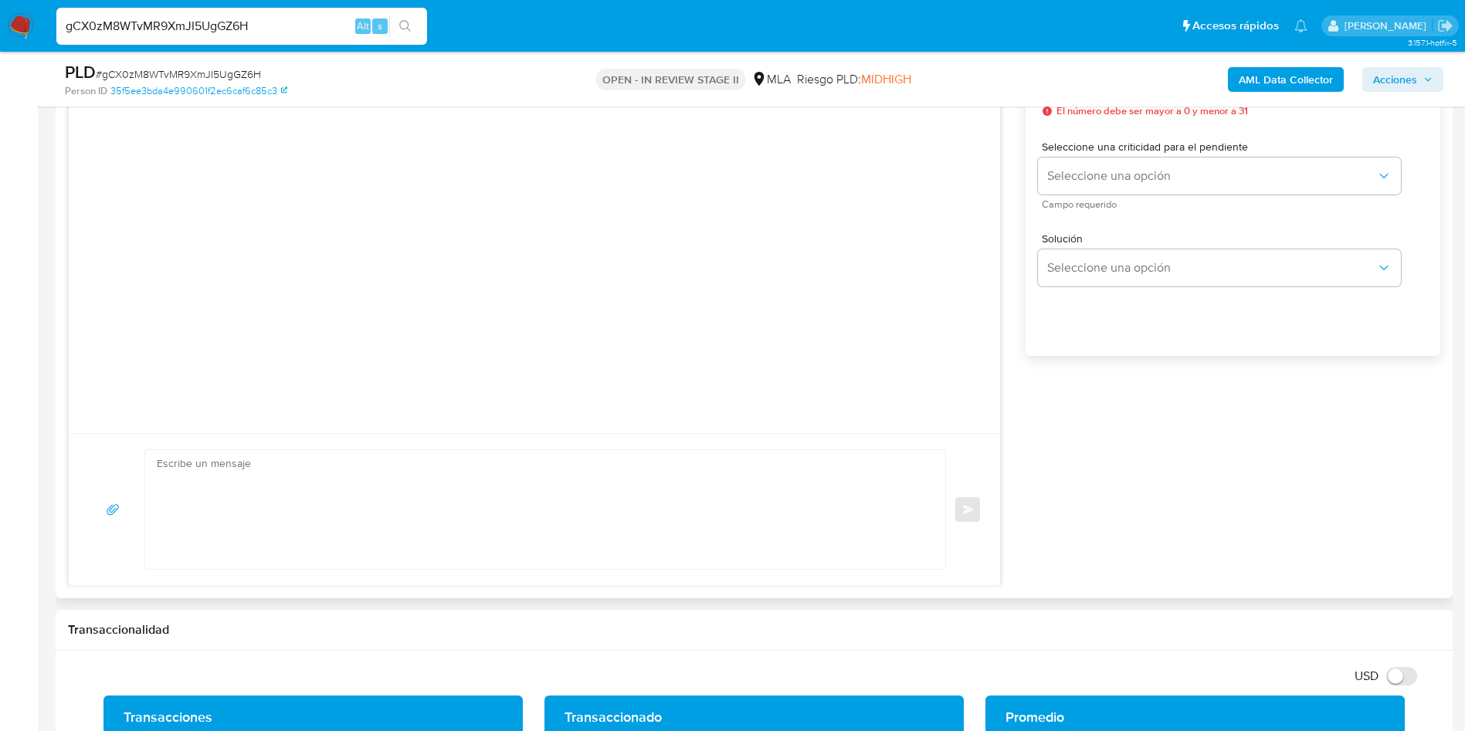
scroll to position [927, 0]
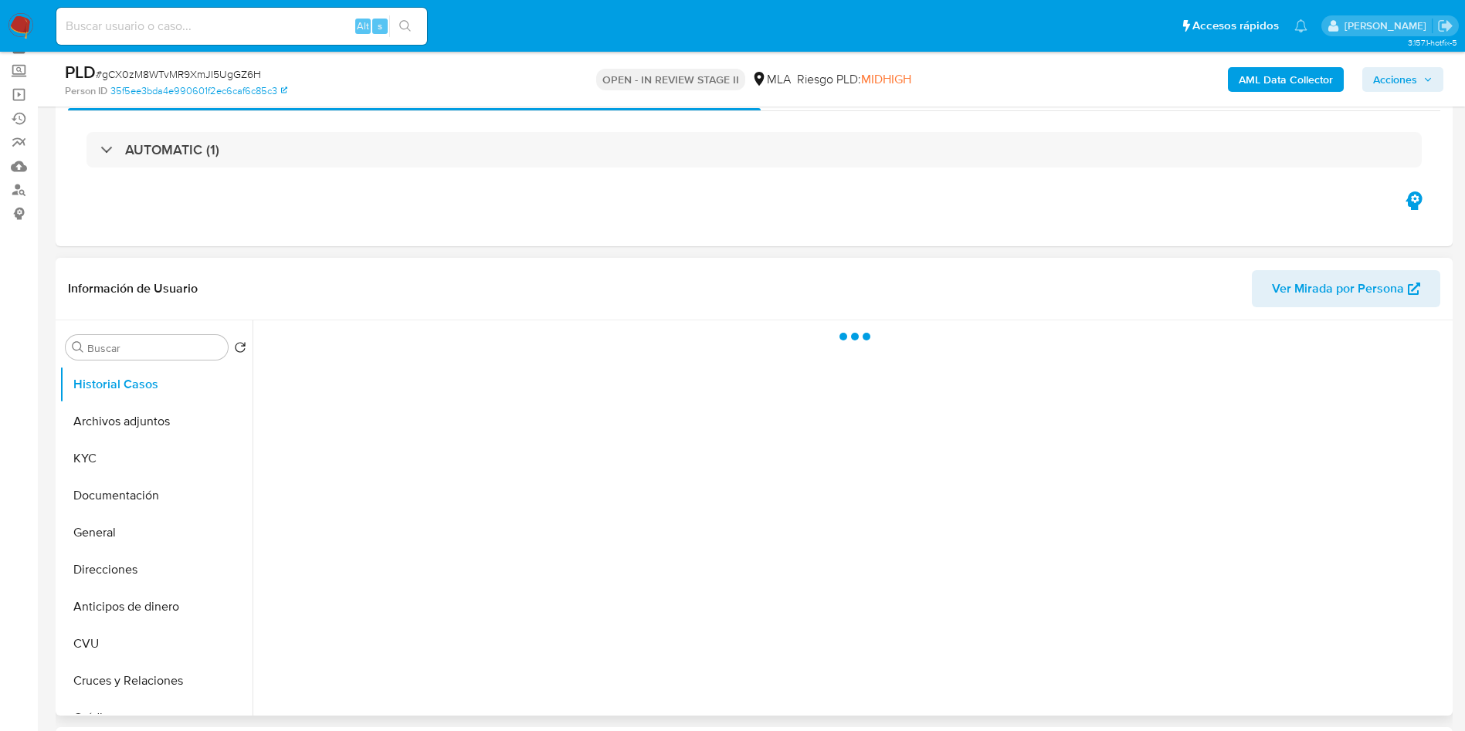
scroll to position [116, 0]
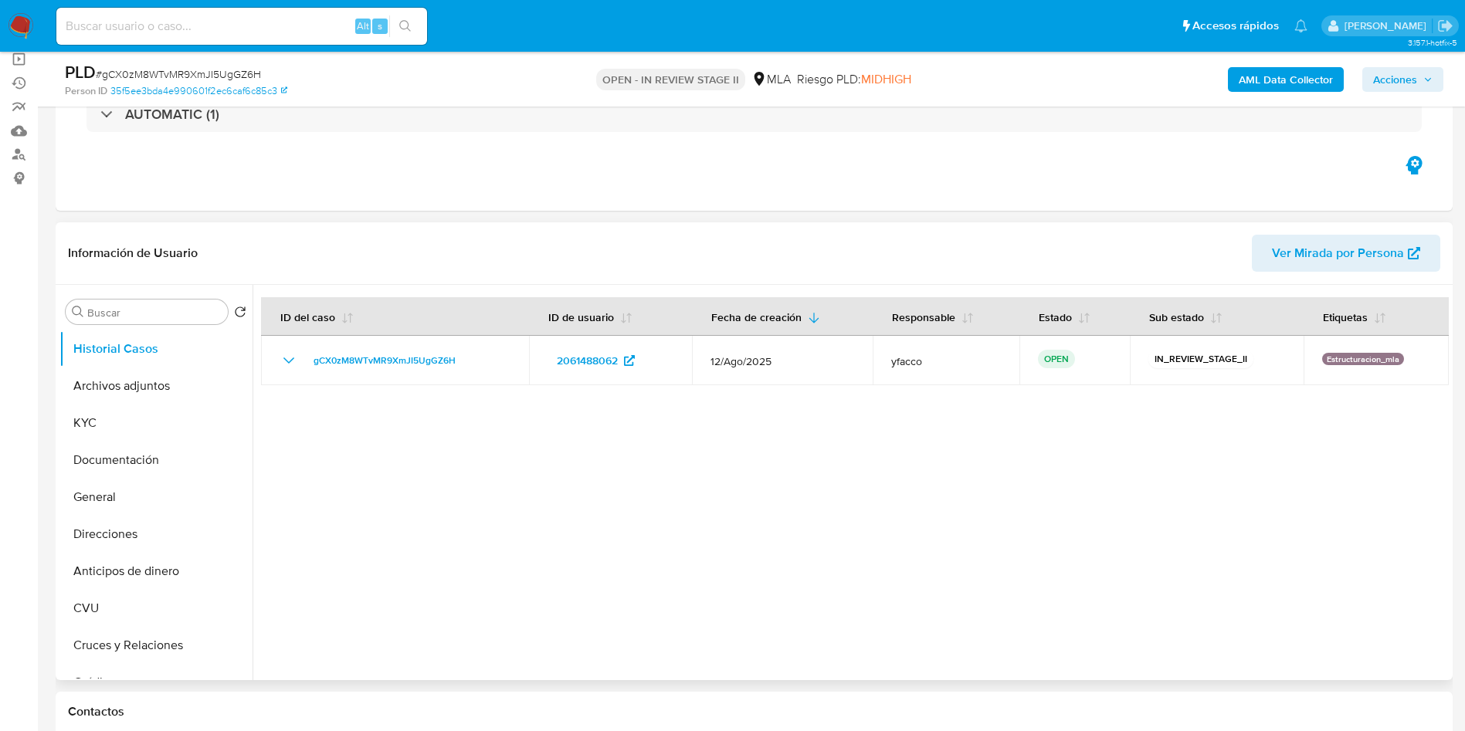
select select "10"
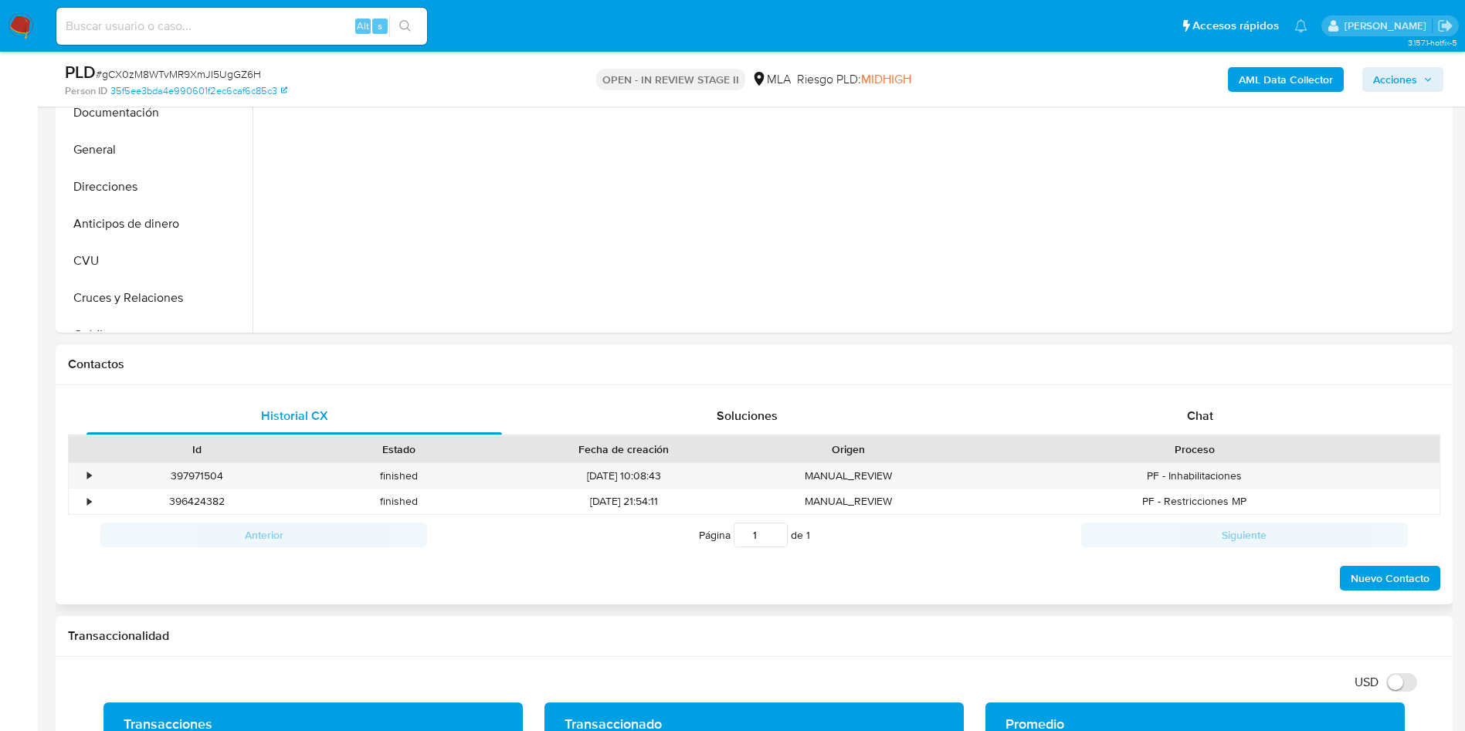
click at [1207, 419] on span "Chat" at bounding box center [1200, 416] width 26 height 18
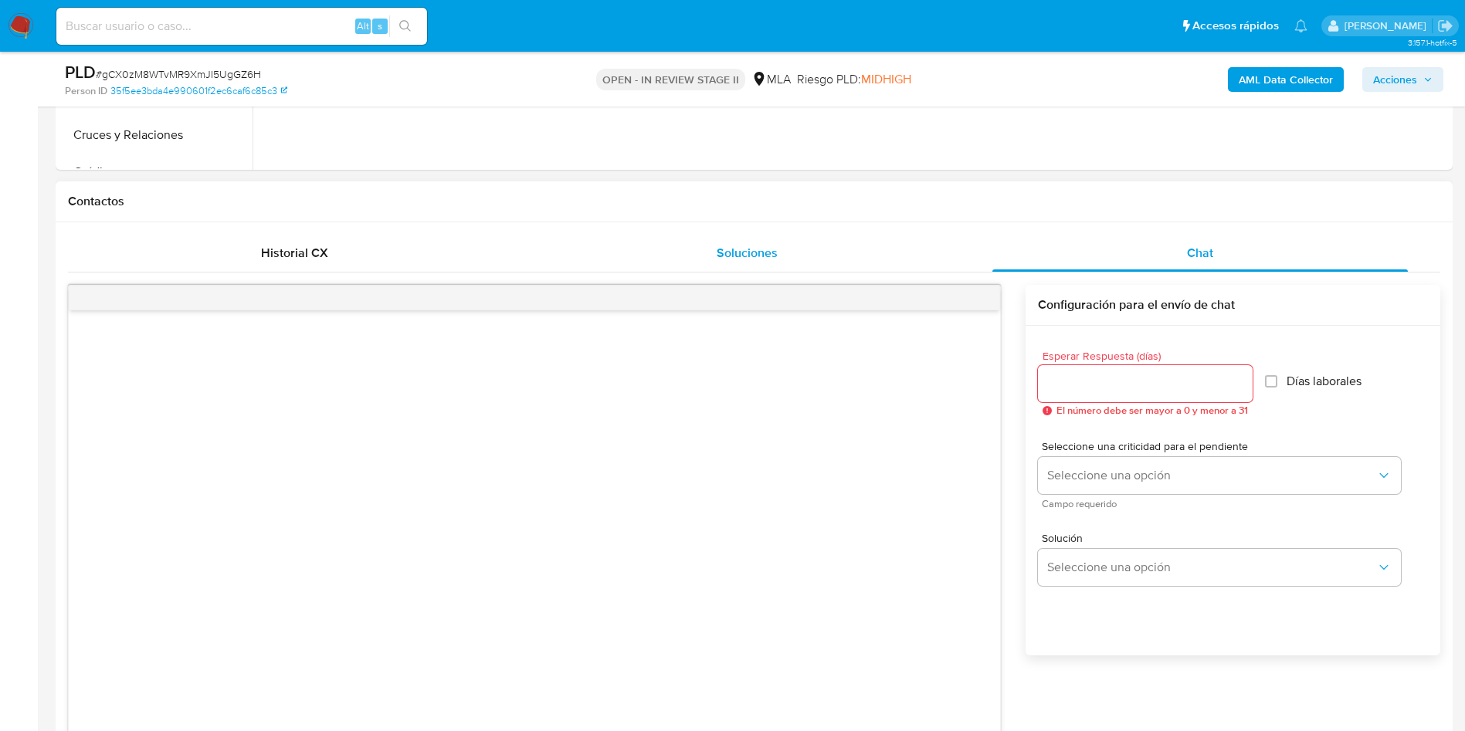
scroll to position [232, 0]
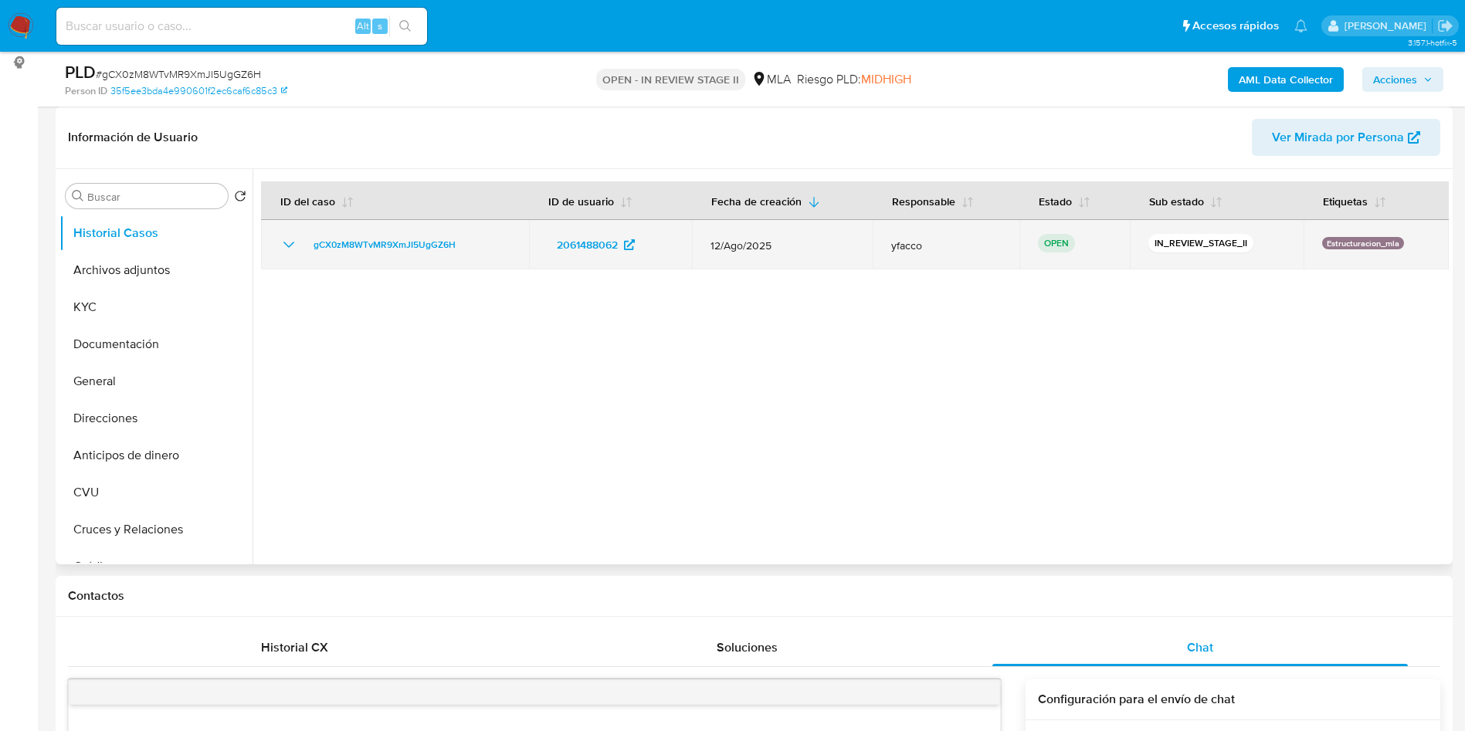
drag, startPoint x: 303, startPoint y: 252, endPoint x: 469, endPoint y: 246, distance: 165.4
click at [469, 246] on div "gCX0zM8WTvMR9XmJI5UgGZ6H" at bounding box center [395, 245] width 231 height 19
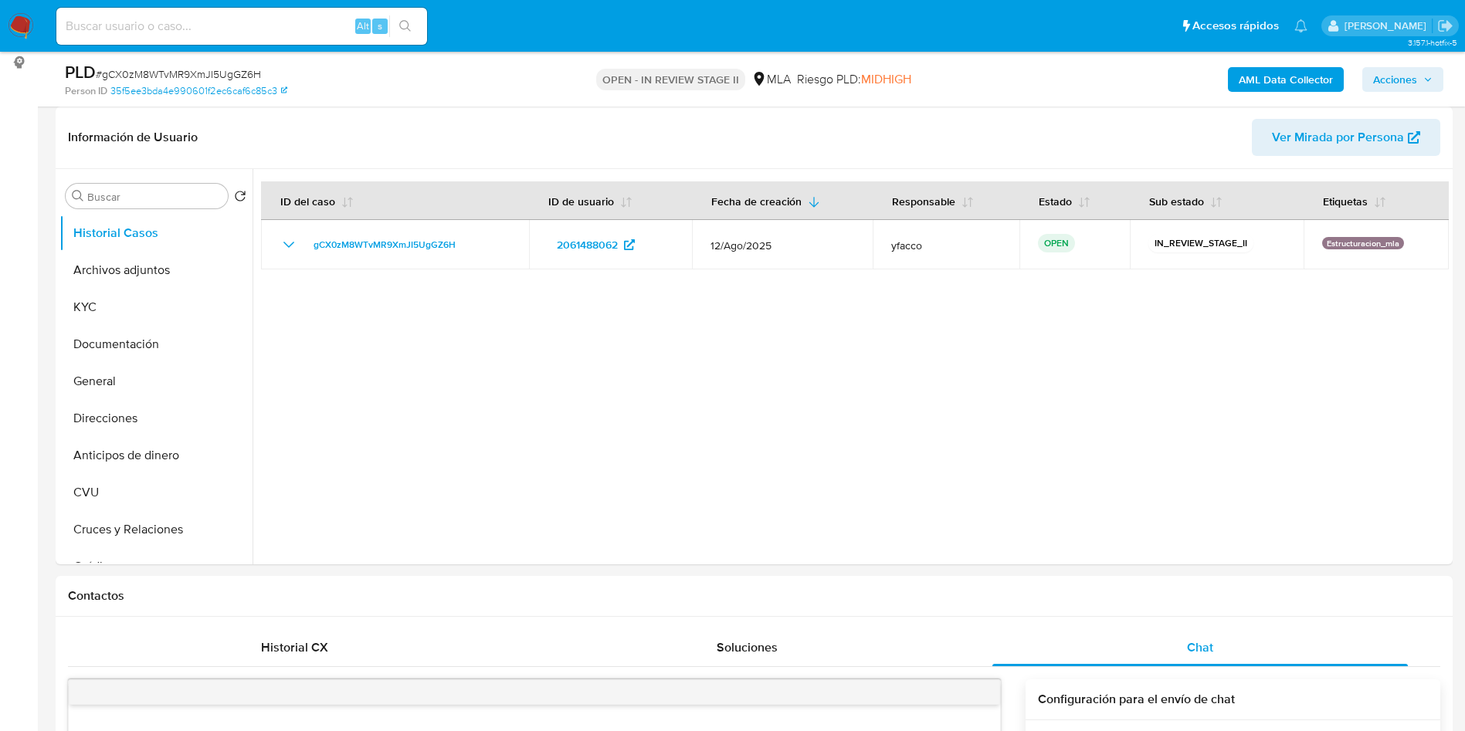
click at [225, 28] on input at bounding box center [241, 26] width 371 height 20
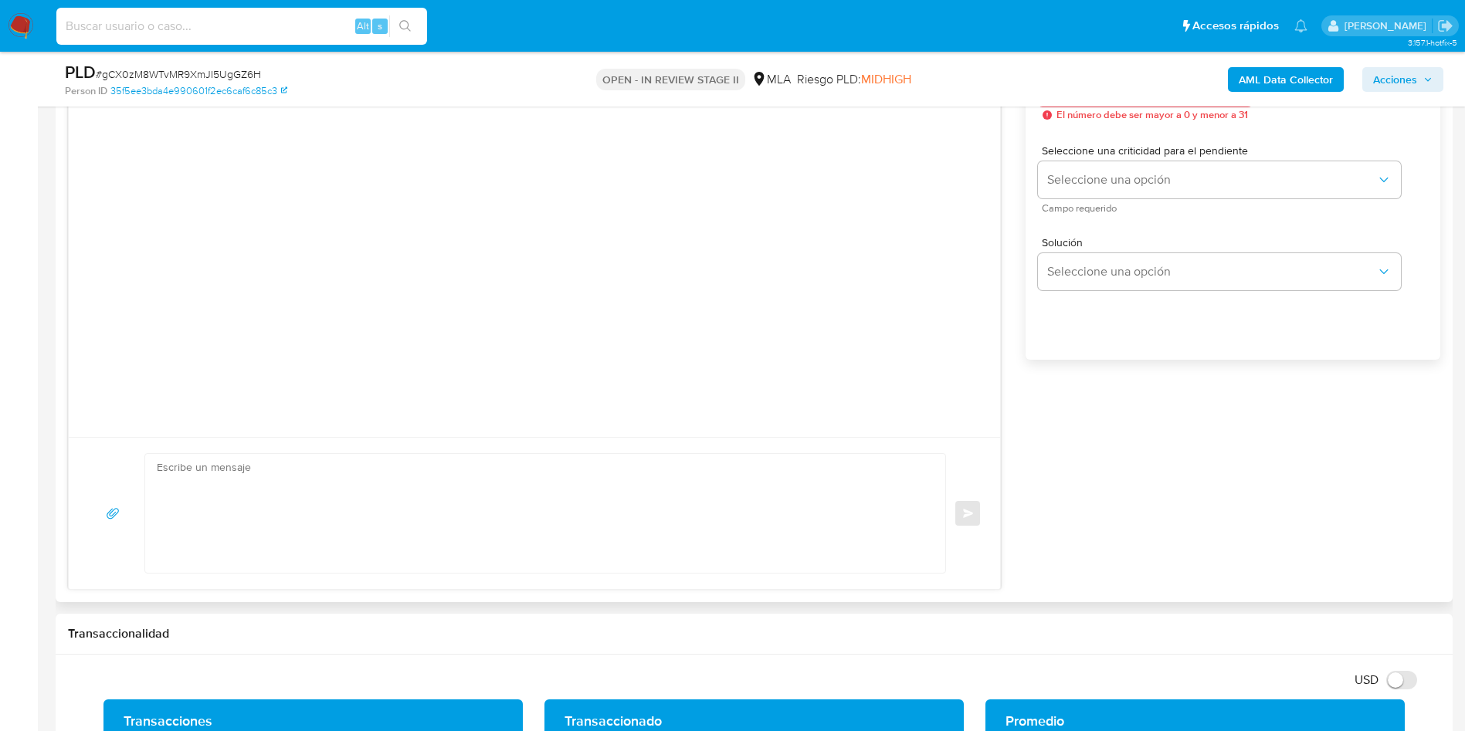
scroll to position [927, 0]
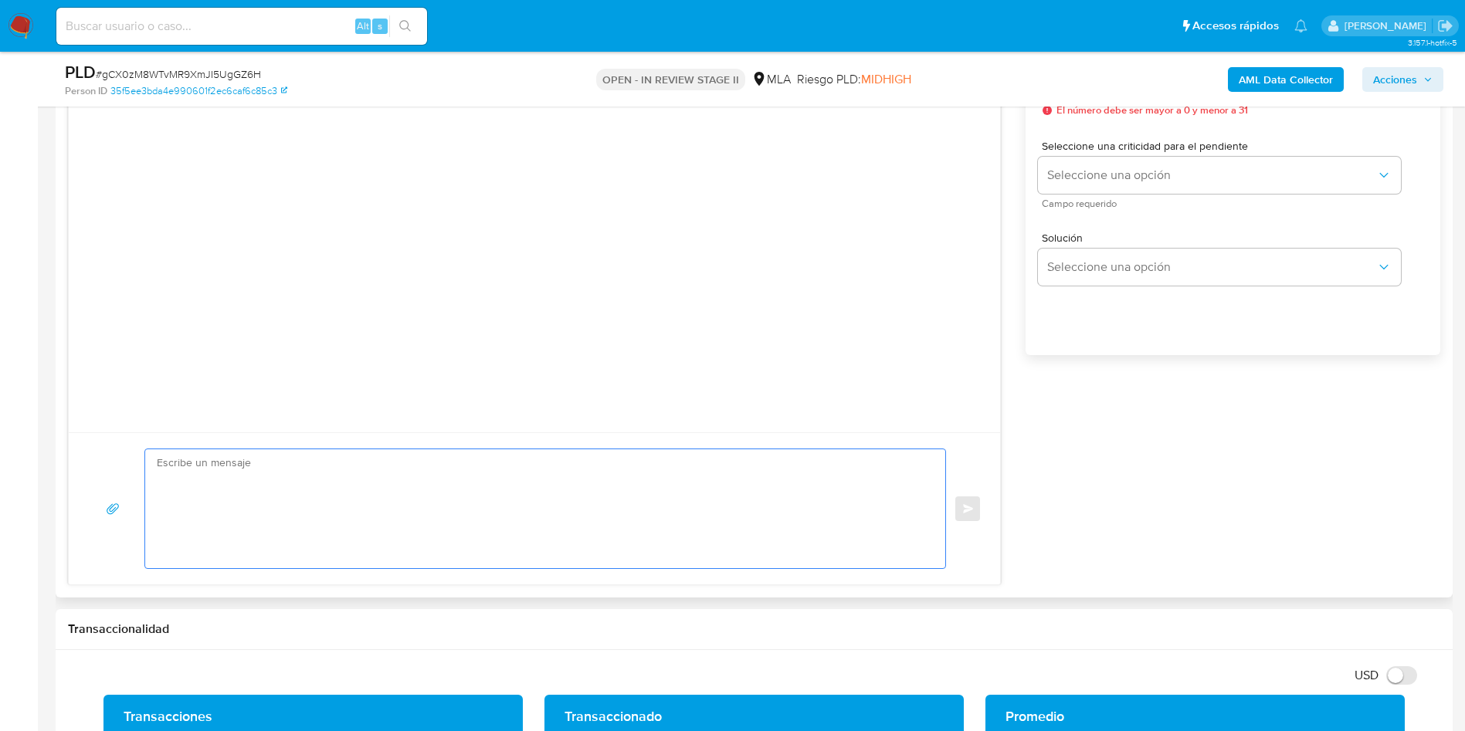
paste textarea "Hola , En función de las operaciones registradas en tu cuenta de Mercado Pago, …"
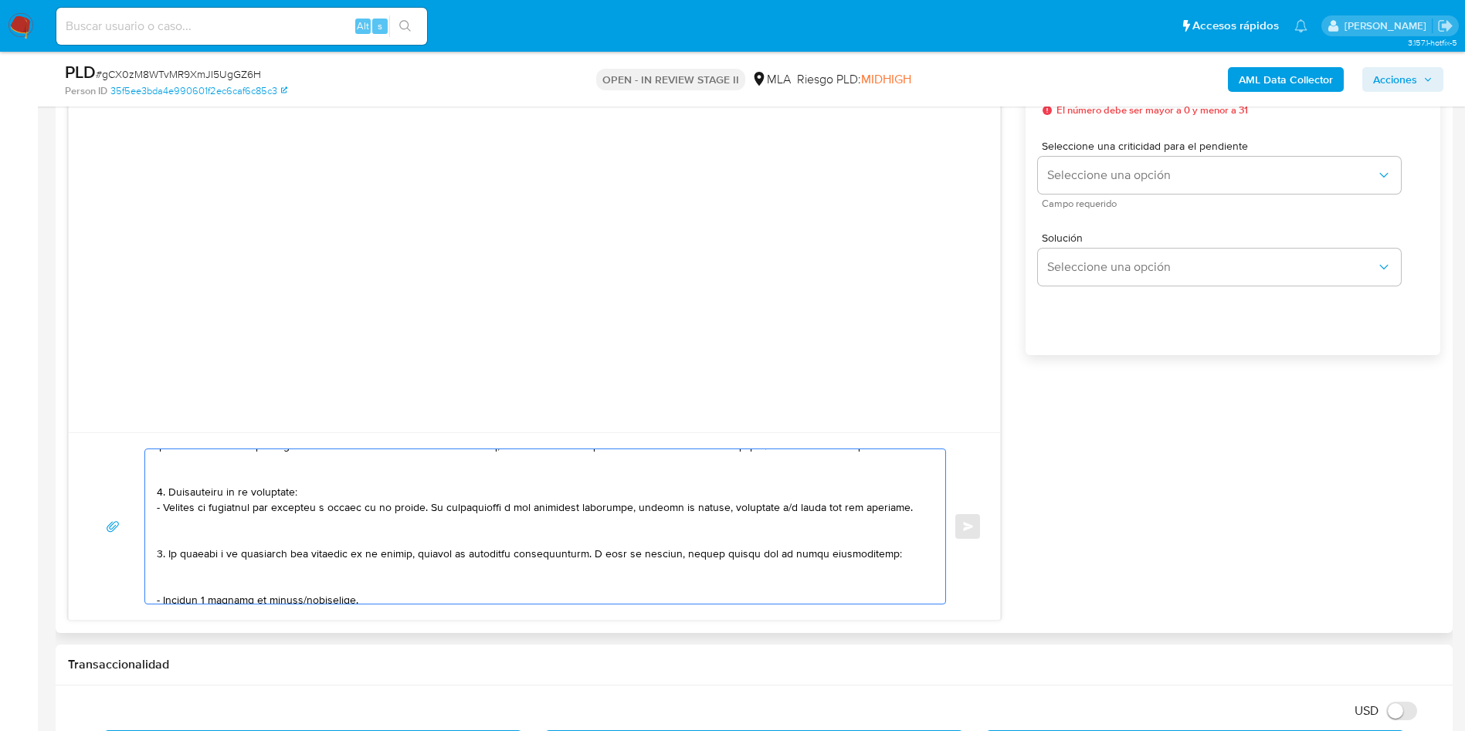
scroll to position [0, 0]
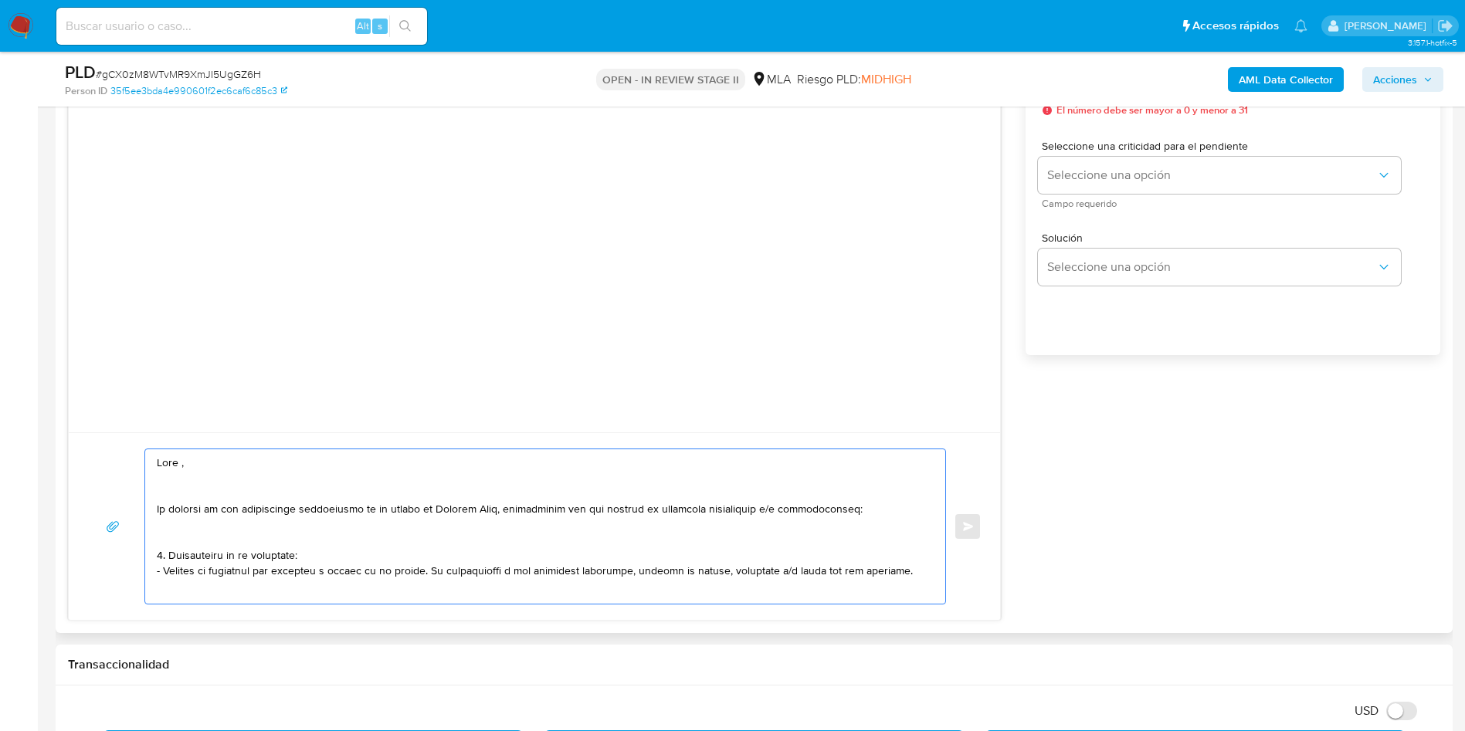
click at [235, 464] on textarea at bounding box center [541, 526] width 769 height 154
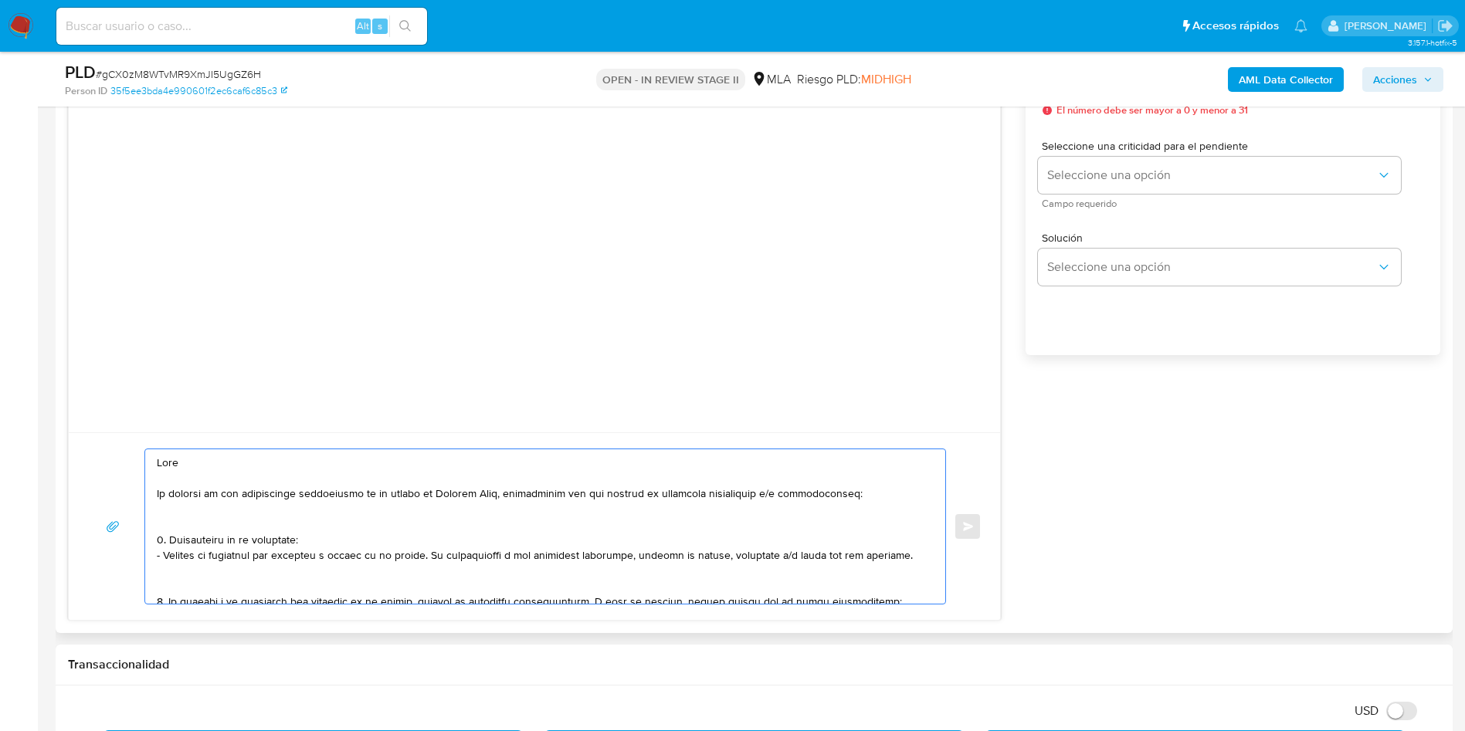
click at [899, 496] on textarea at bounding box center [541, 526] width 769 height 154
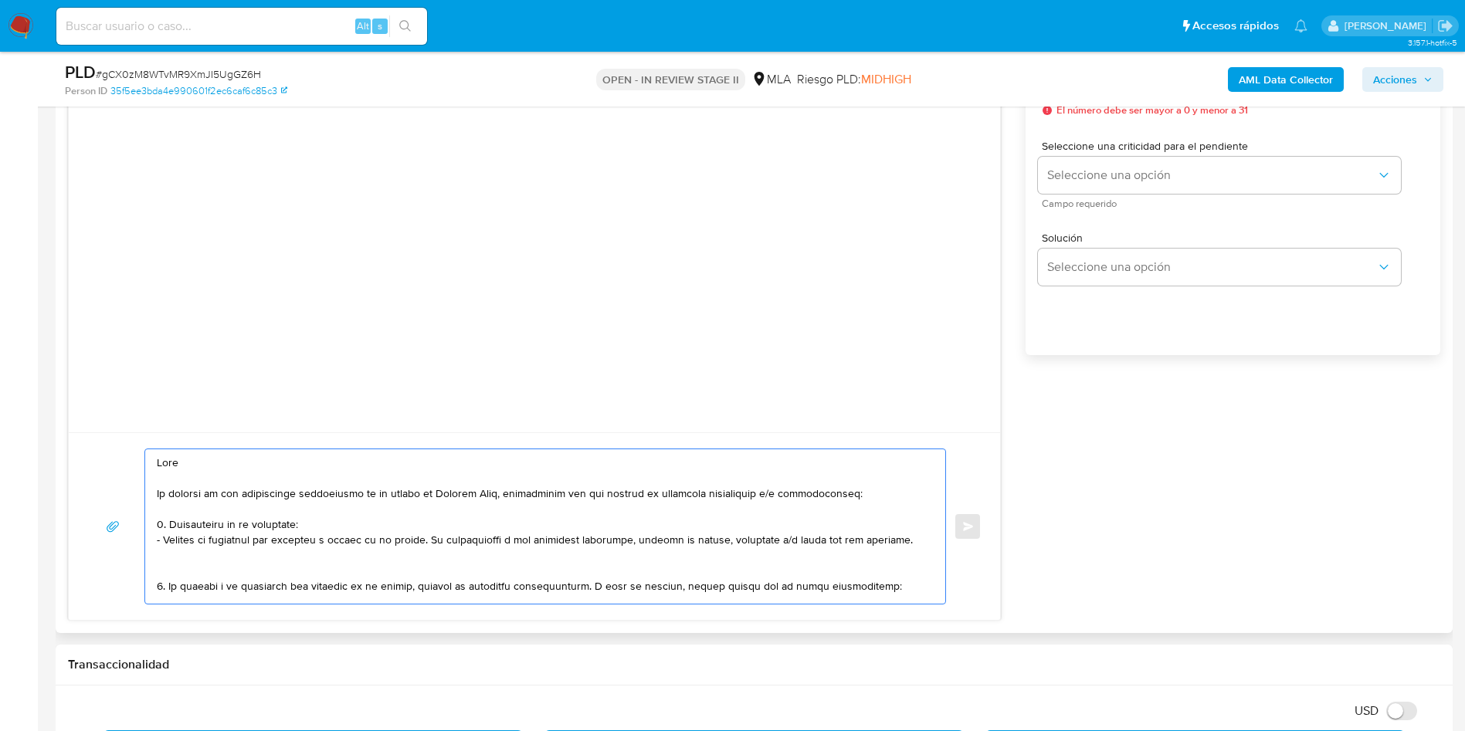
click at [900, 536] on textarea at bounding box center [541, 526] width 769 height 154
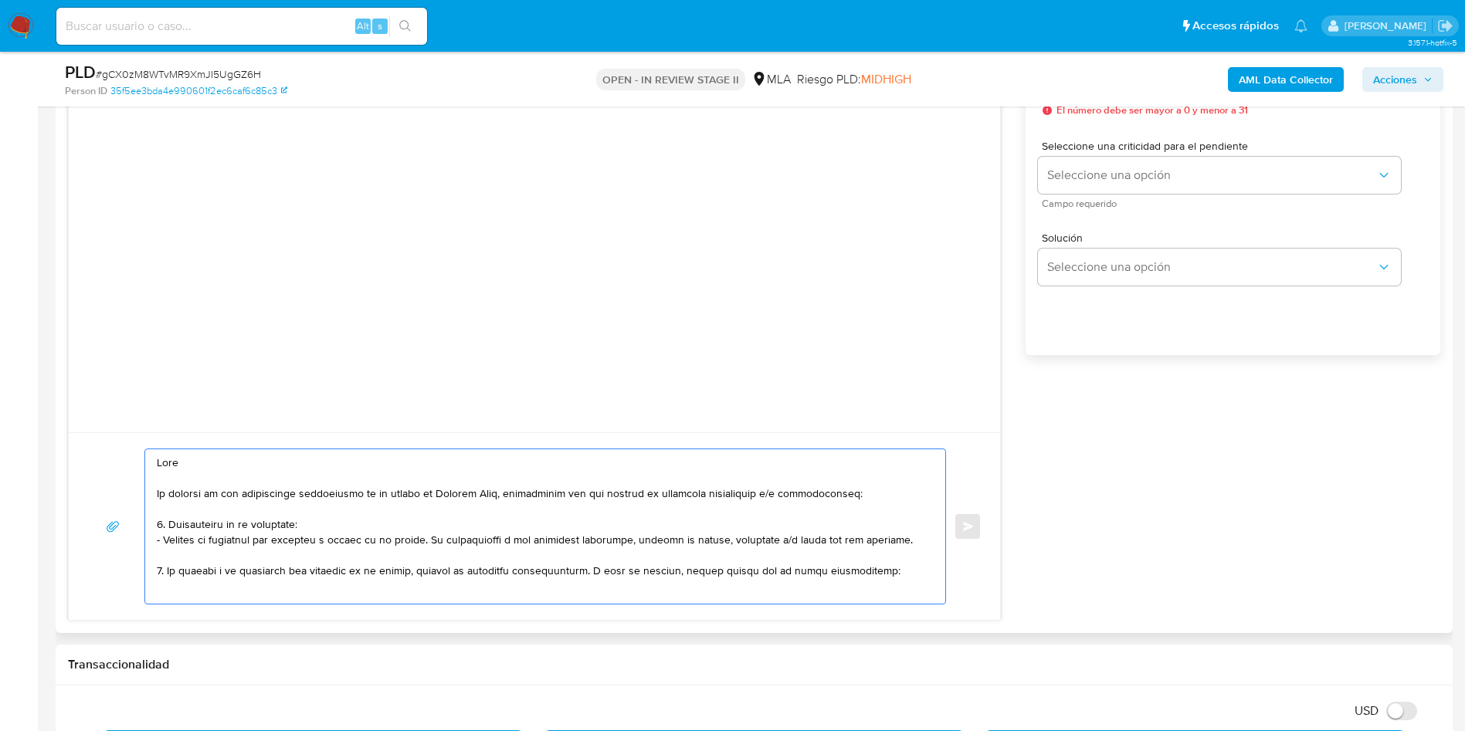
click at [896, 577] on textarea at bounding box center [541, 526] width 769 height 154
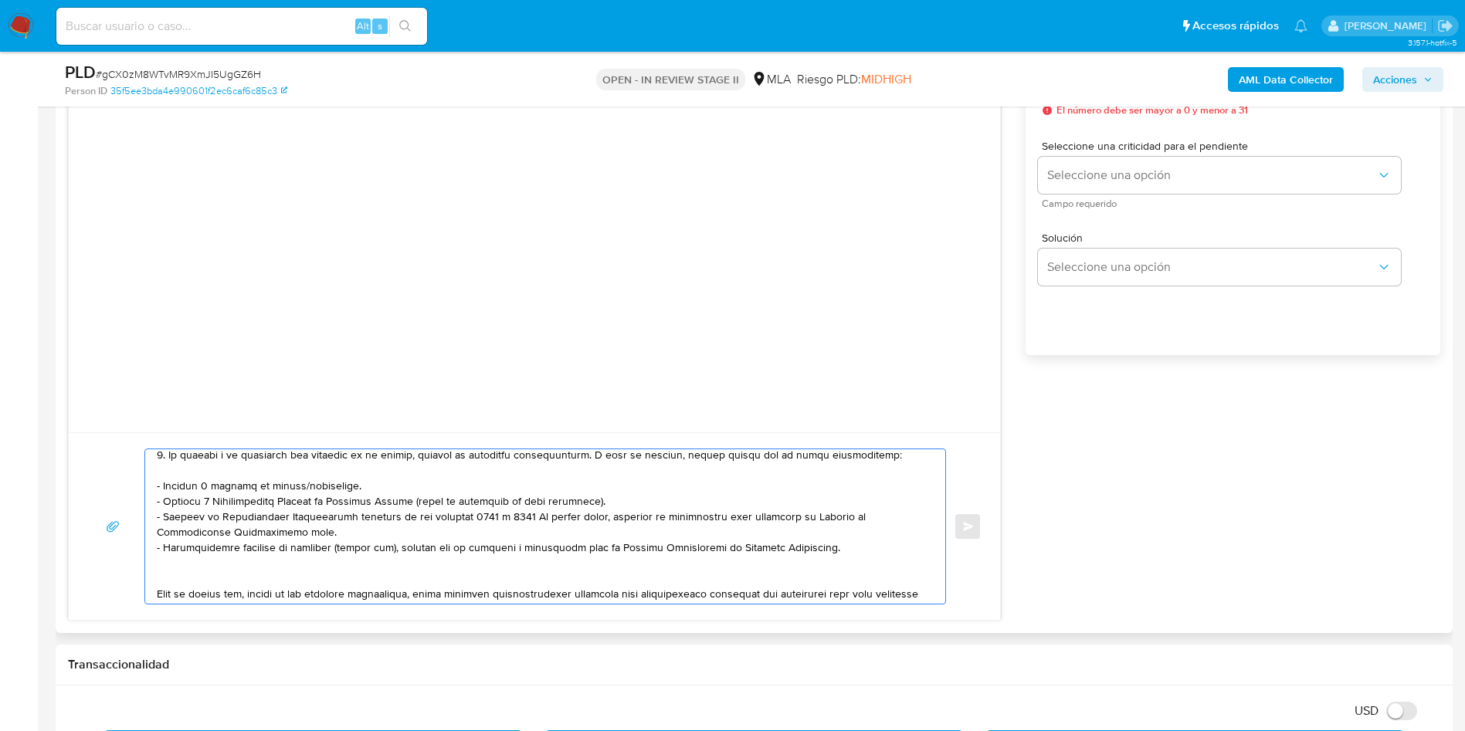
scroll to position [232, 0]
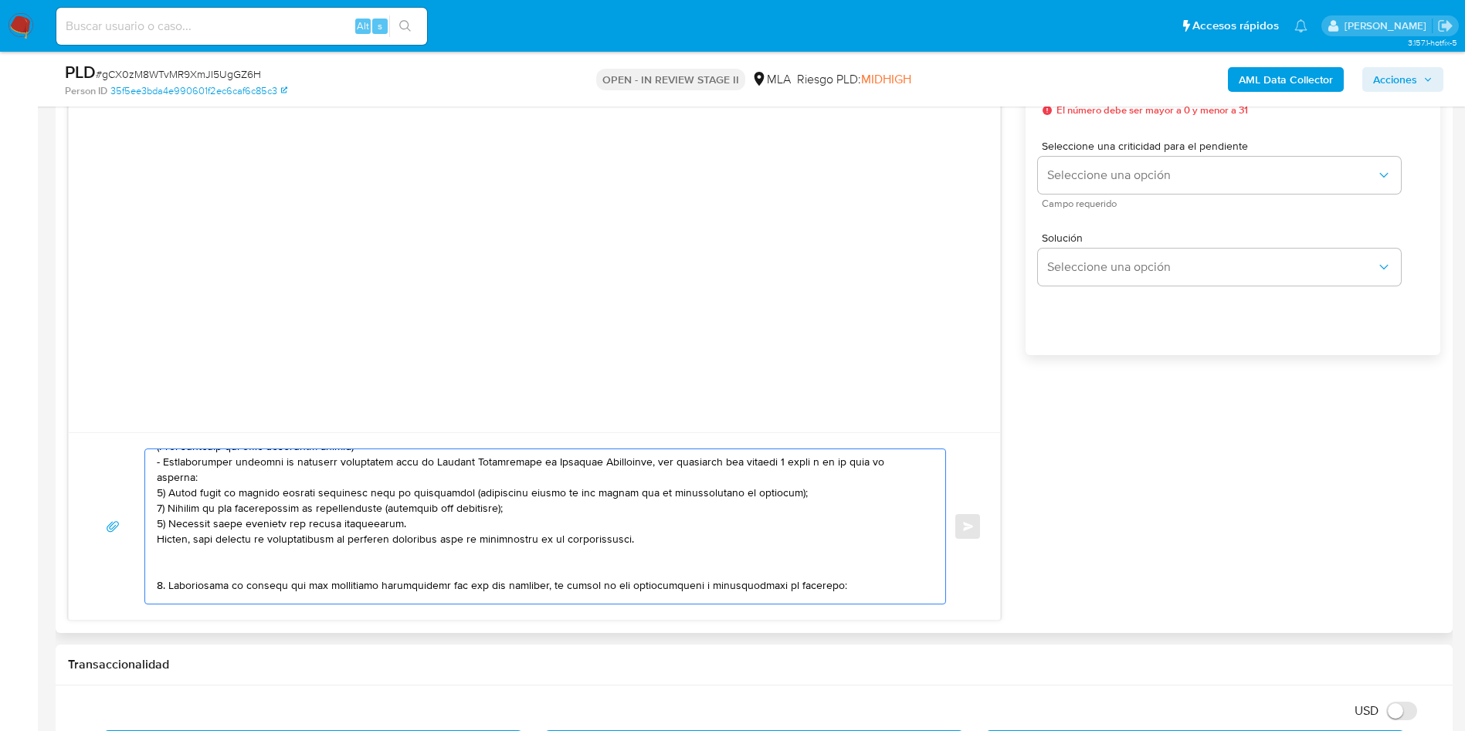
drag, startPoint x: 157, startPoint y: 541, endPoint x: 516, endPoint y: 578, distance: 361.1
click at [511, 595] on textarea at bounding box center [541, 526] width 769 height 154
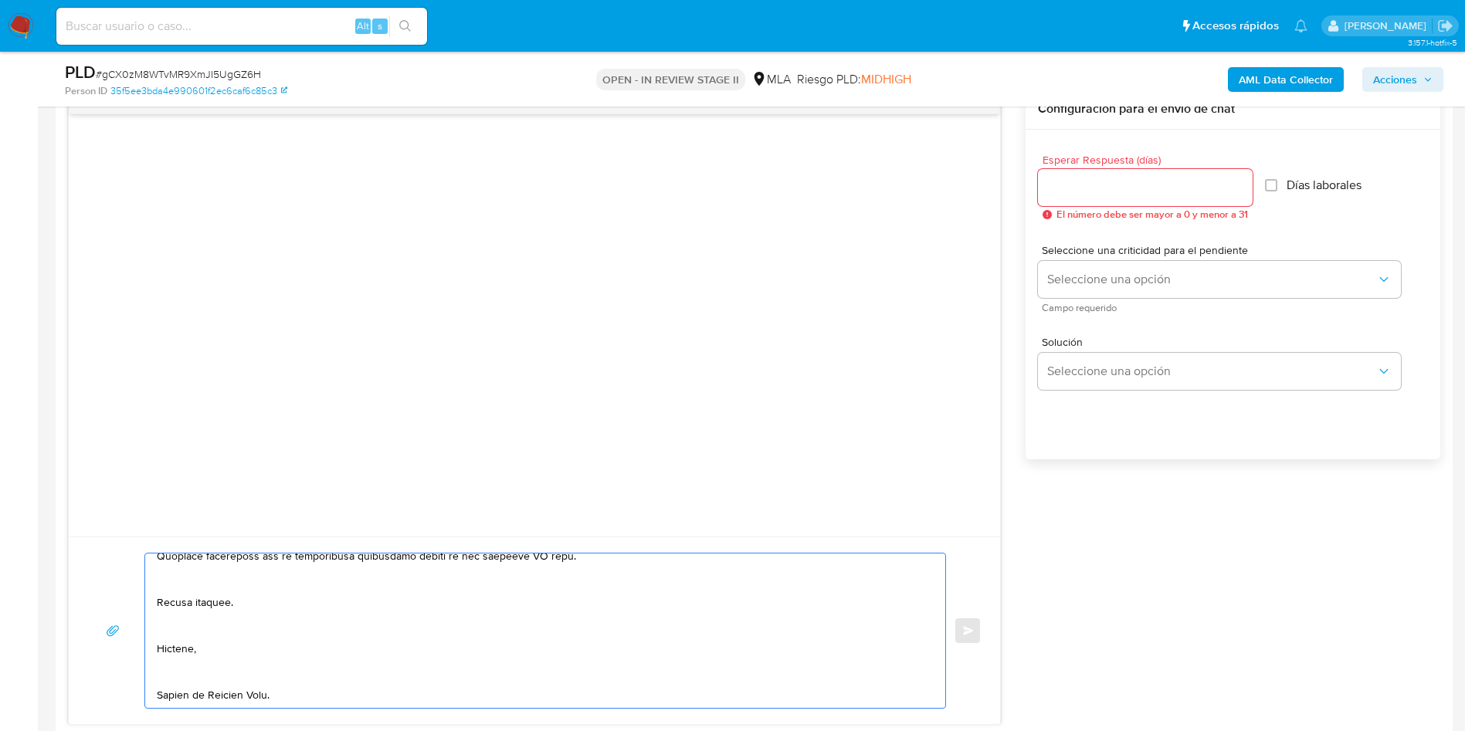
scroll to position [695, 0]
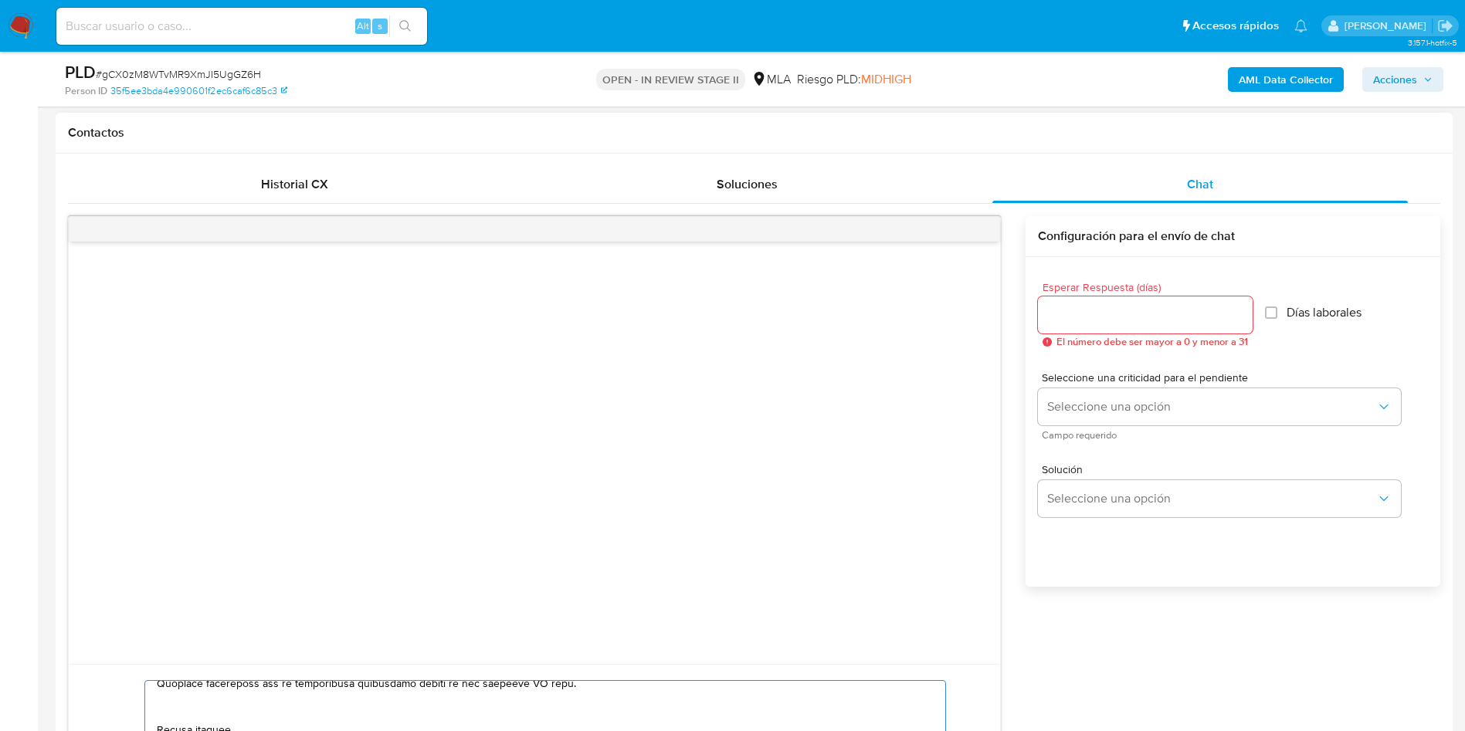
type textarea "Hola En función de las operaciones registradas en tu cuenta de Mercado Pago, ne…"
click at [1128, 319] on input "Esperar Respuesta (días)" at bounding box center [1145, 315] width 215 height 20
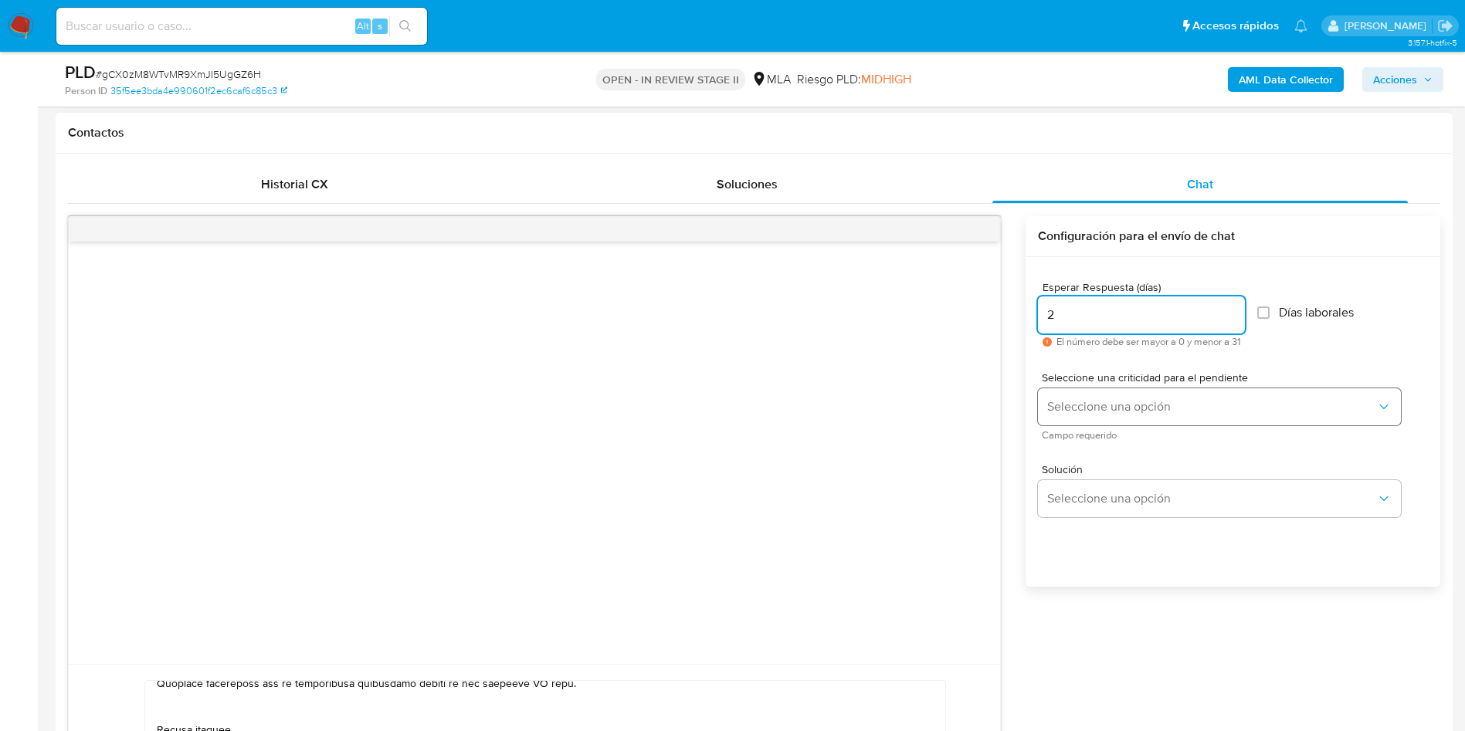
type input "2"
click at [1106, 412] on span "Seleccione una opción" at bounding box center [1211, 406] width 329 height 15
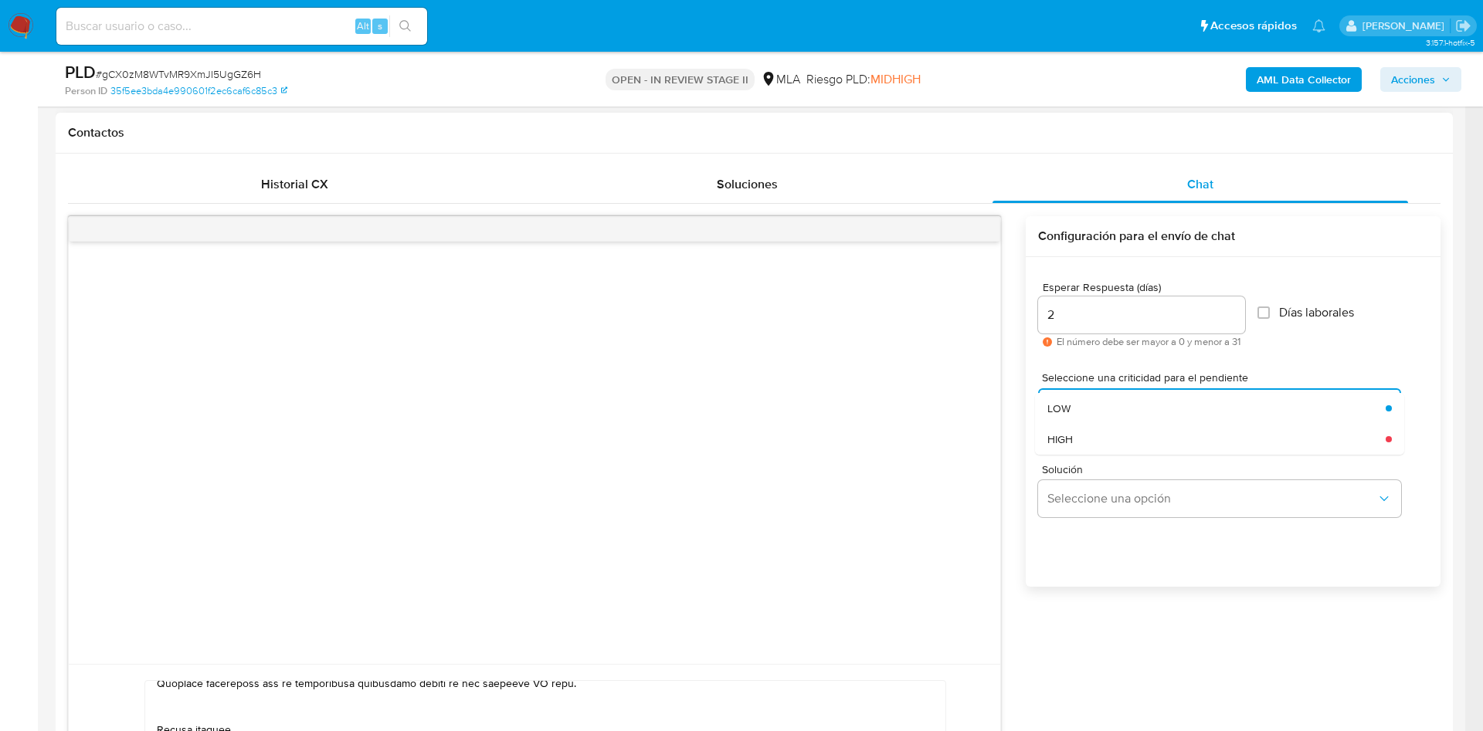
click at [1114, 637] on div "Enviar Configuración para el envío de chat Esperar Respuesta (días) 2 El número…" at bounding box center [754, 534] width 1372 height 636
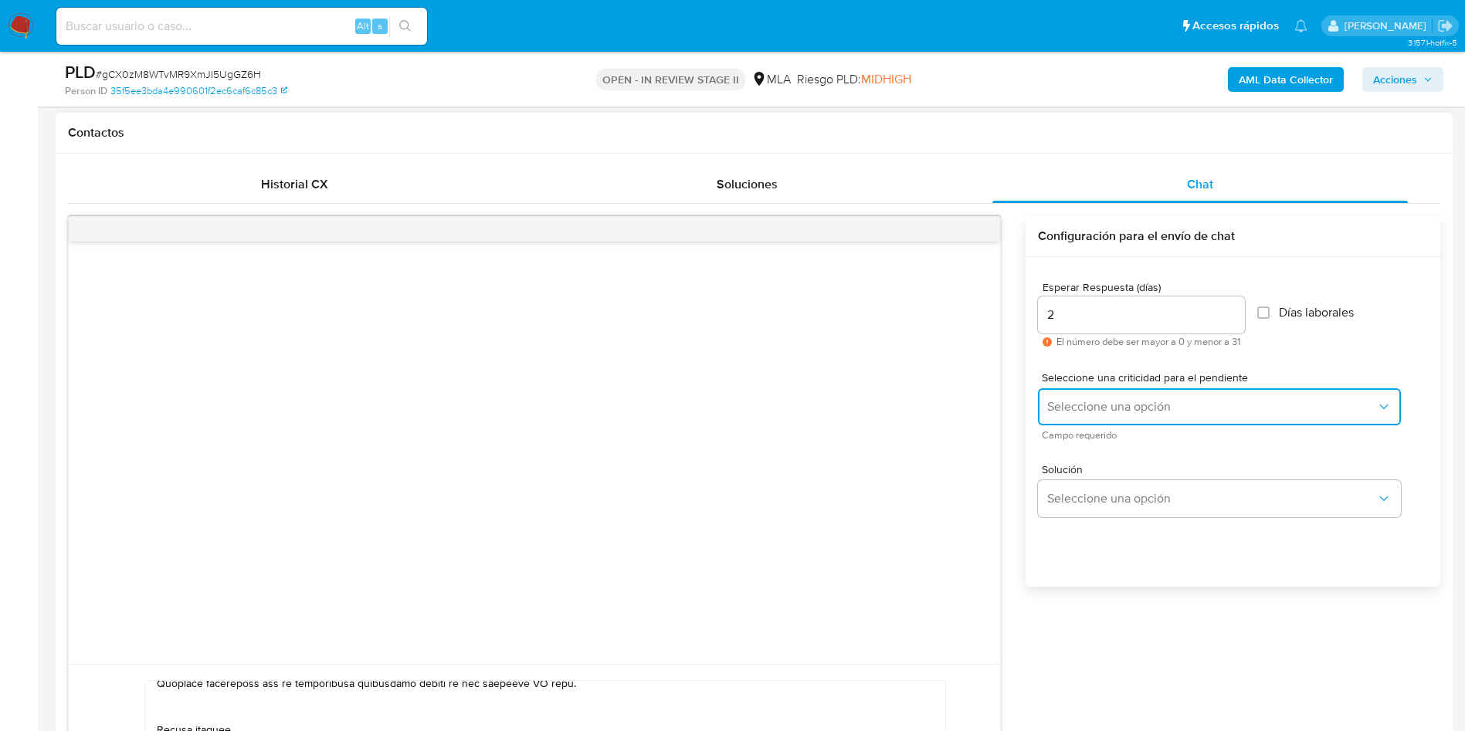
click at [1084, 415] on button "Seleccione una opción" at bounding box center [1219, 406] width 363 height 37
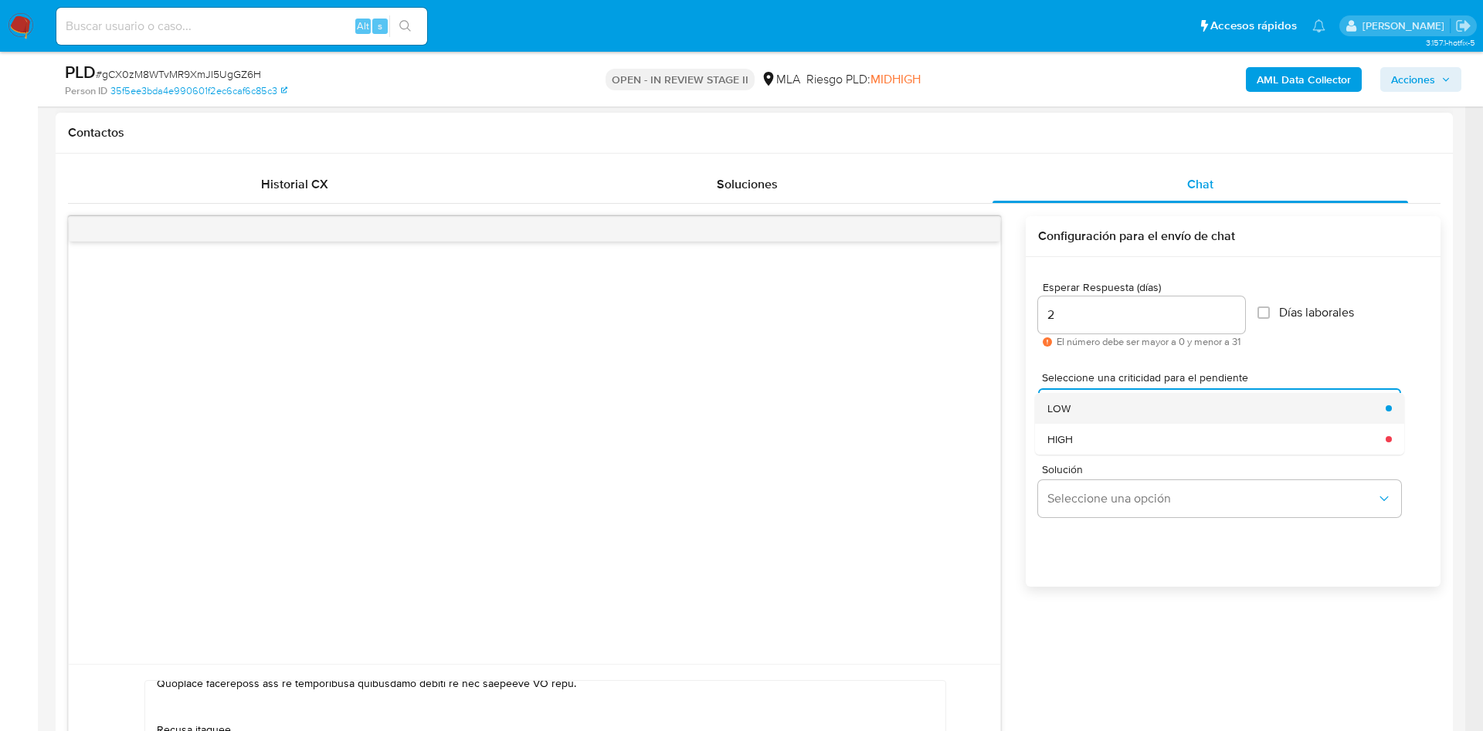
click at [1077, 405] on div "LOW" at bounding box center [1211, 408] width 329 height 31
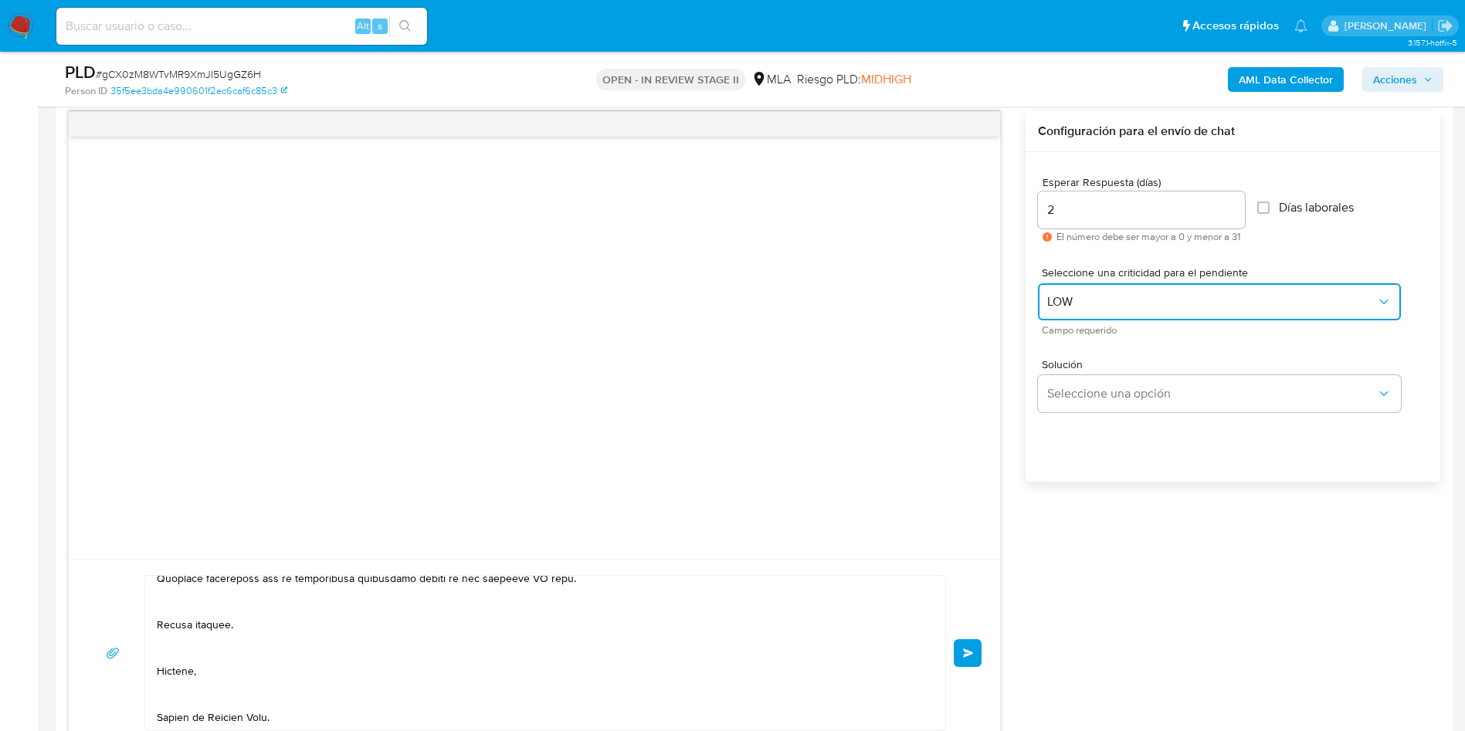
scroll to position [927, 0]
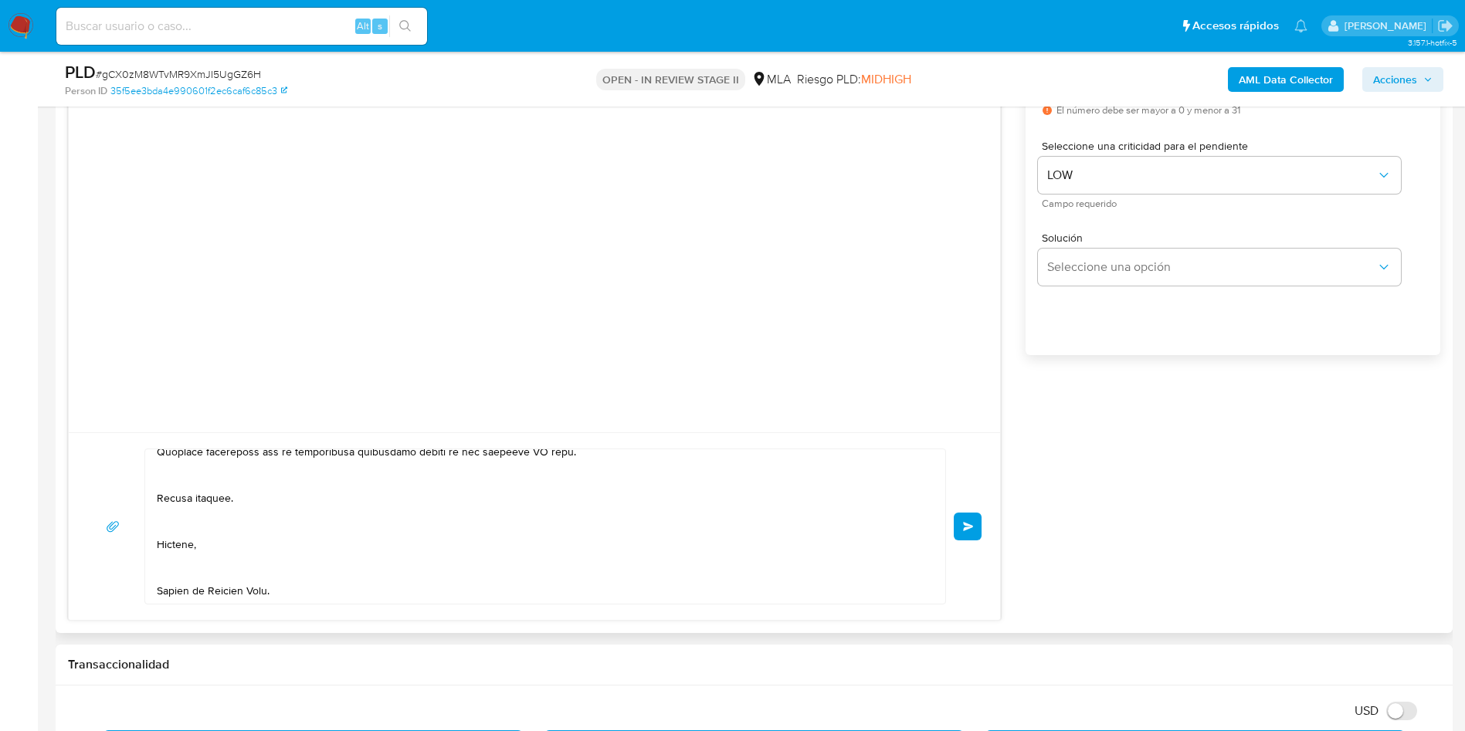
click at [975, 521] on button "Enviar" at bounding box center [968, 527] width 28 height 28
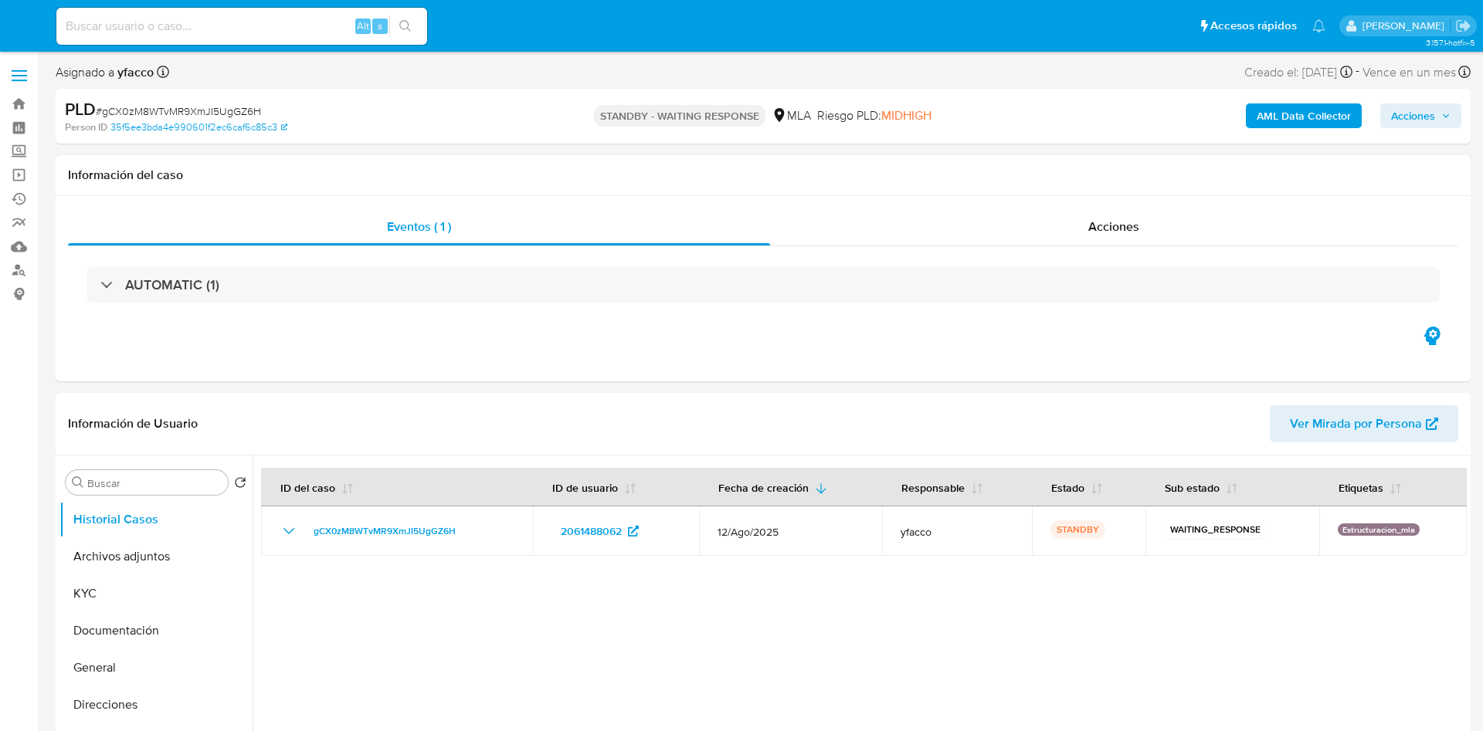
select select "10"
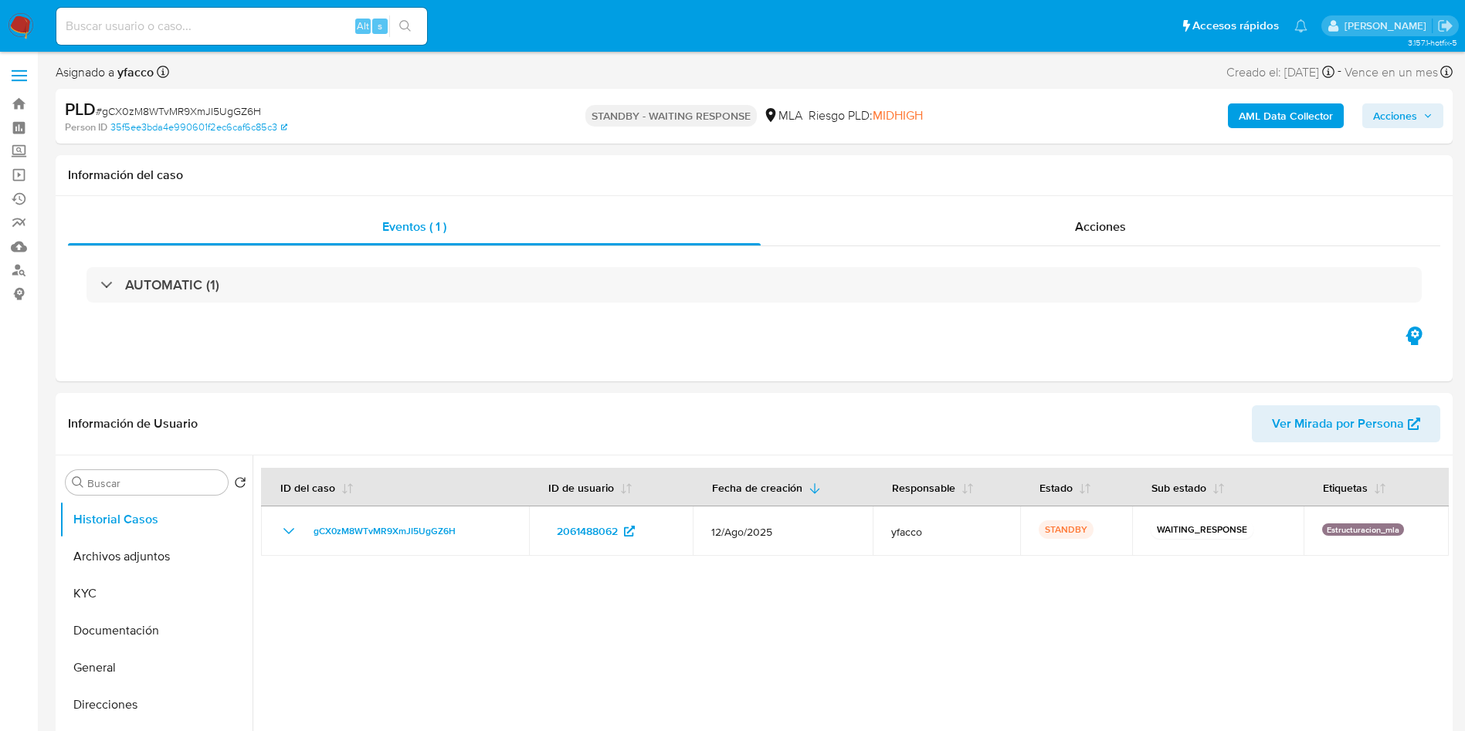
click at [276, 27] on input at bounding box center [241, 26] width 371 height 20
paste input "r067pNKeEgQPaM4Xoq2N3AfG"
type input "r067pNKeEgQPaM4Xoq2N3AfG"
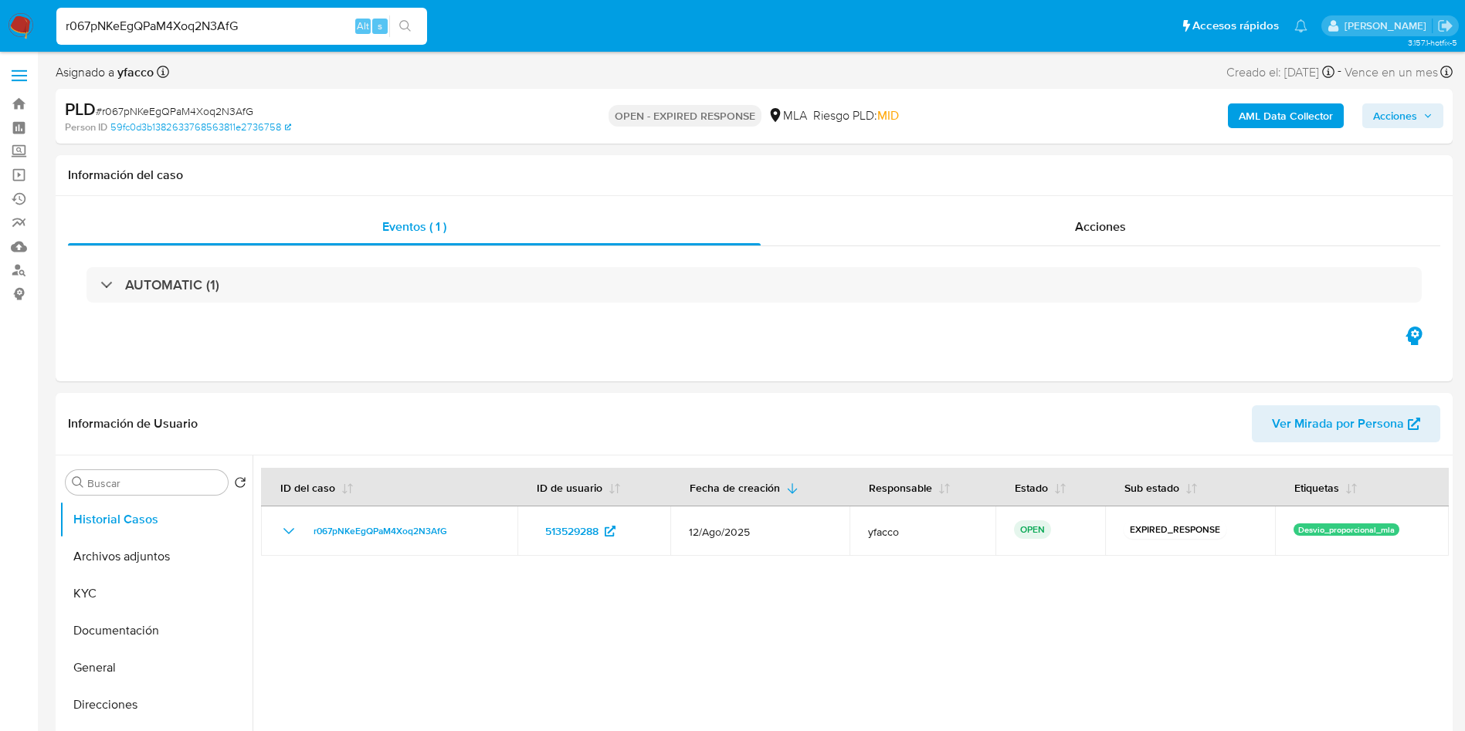
select select "10"
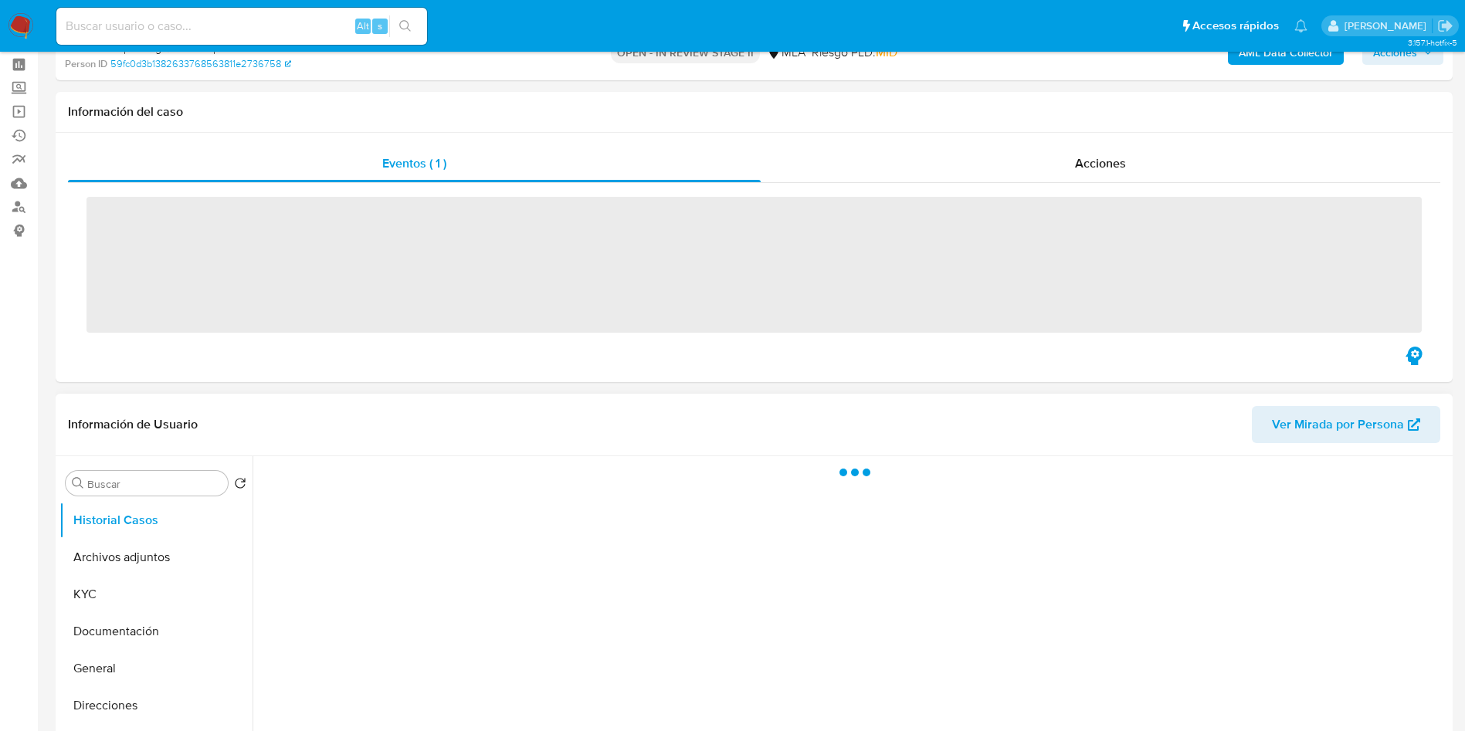
scroll to position [116, 0]
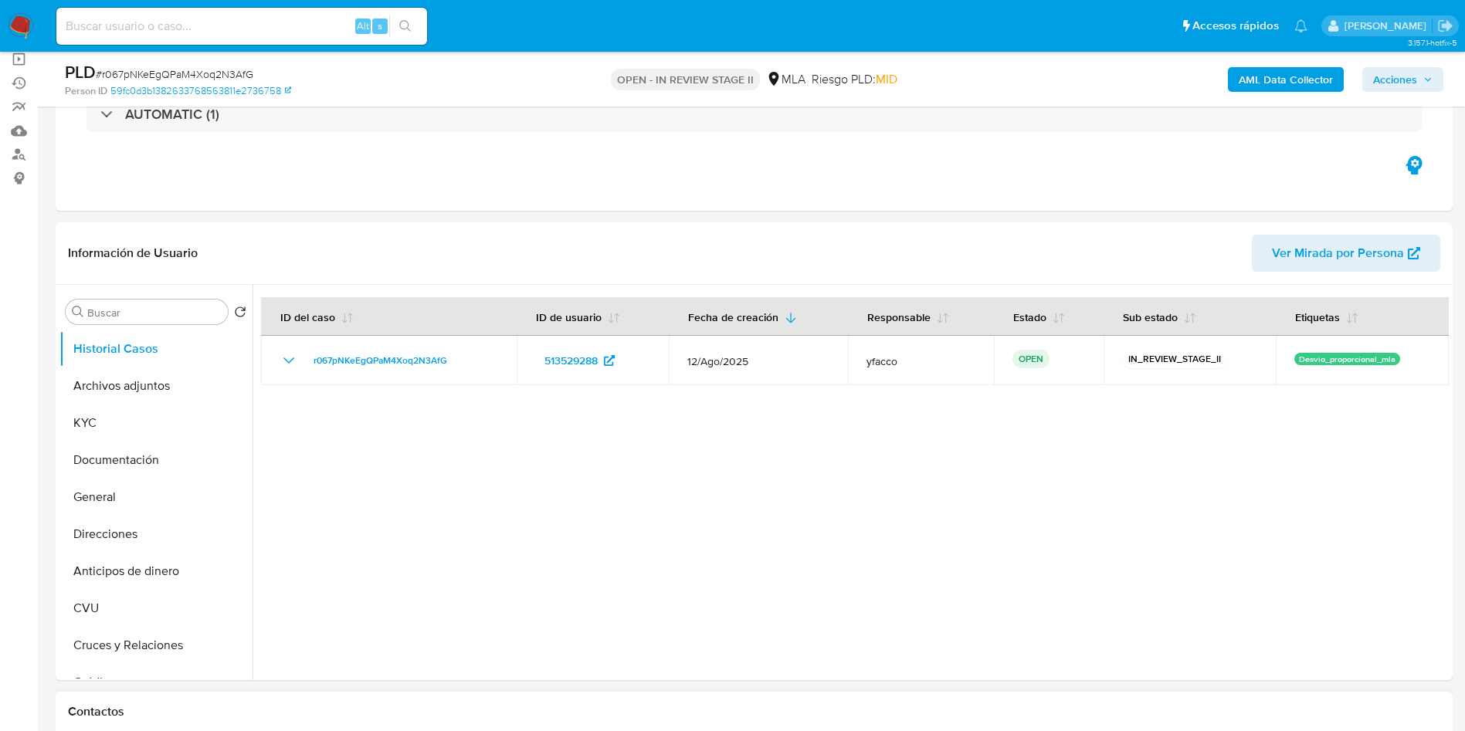
select select "10"
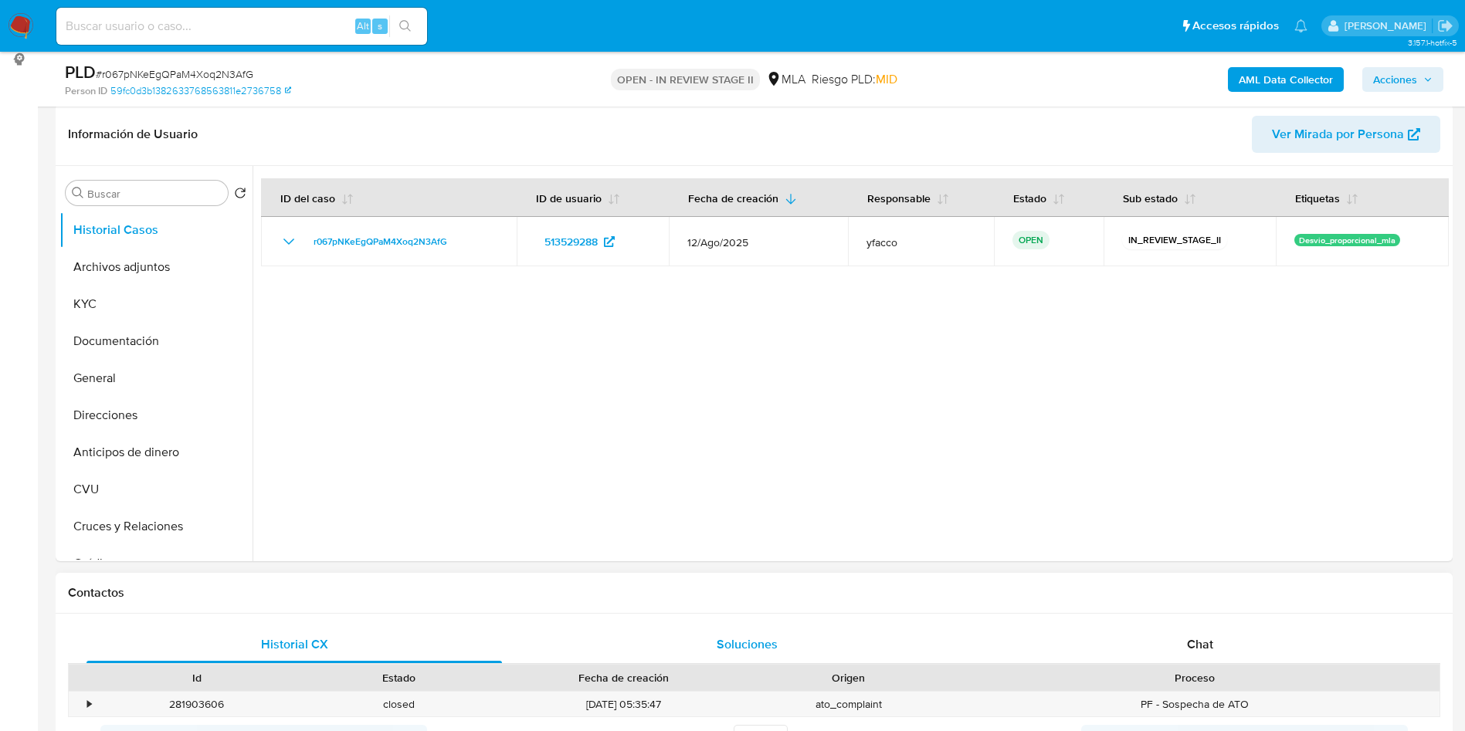
scroll to position [348, 0]
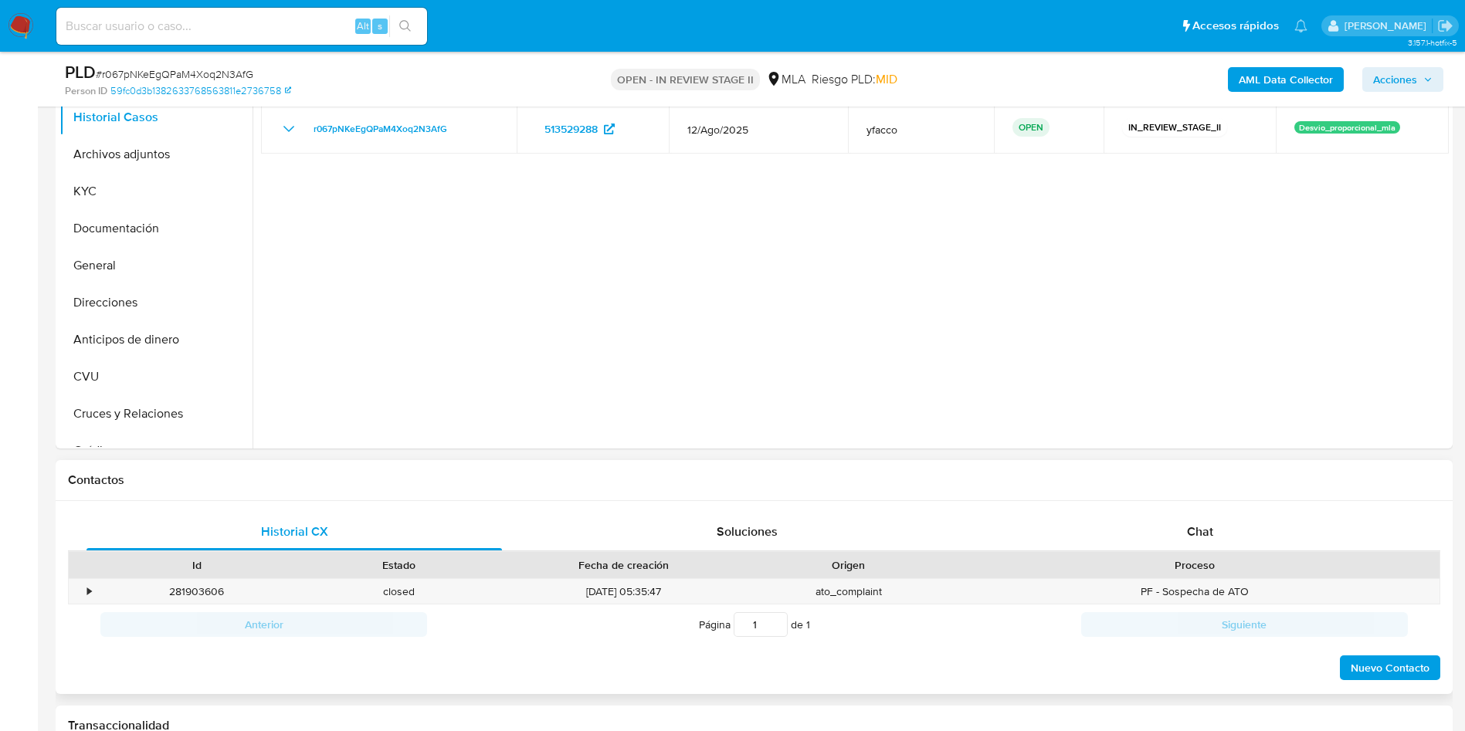
click at [1161, 542] on div "Chat" at bounding box center [1199, 532] width 415 height 37
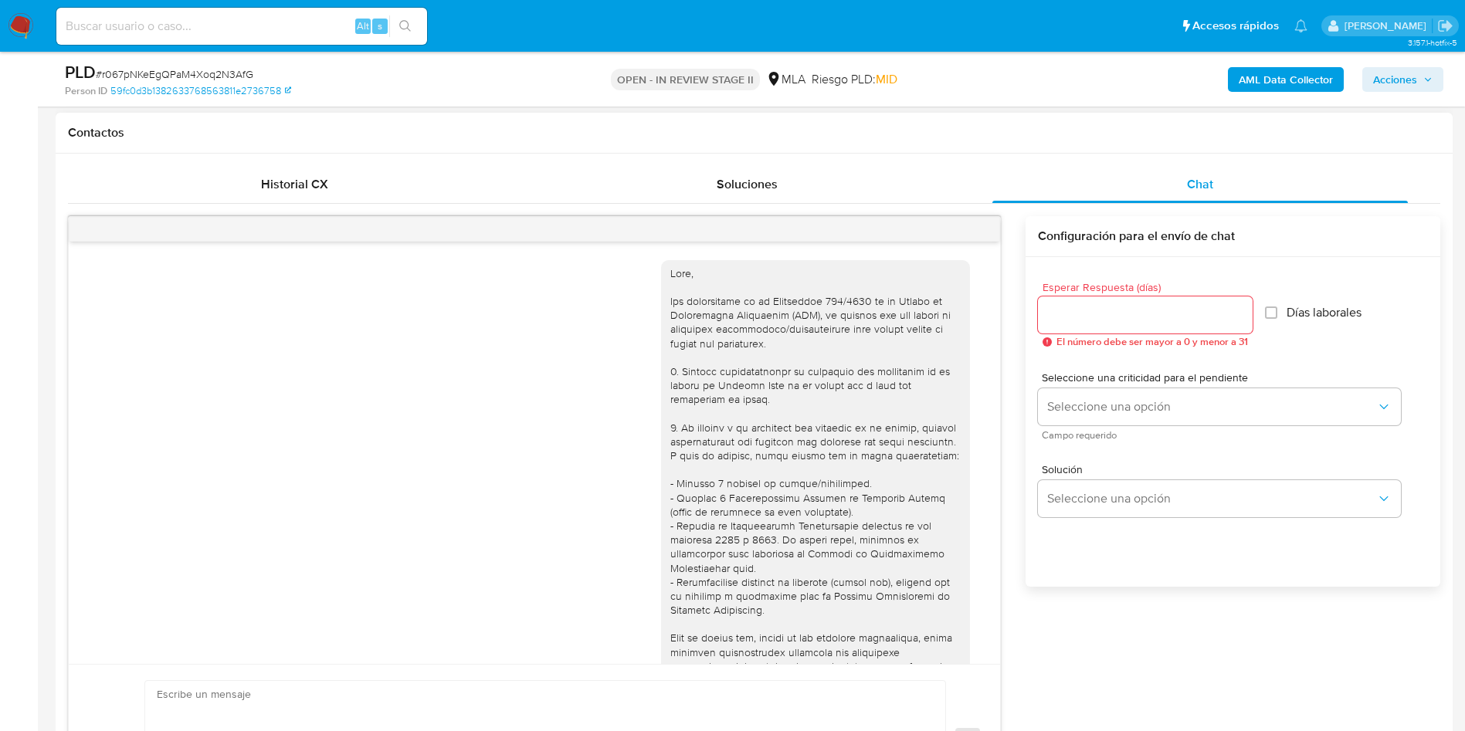
scroll to position [792, 0]
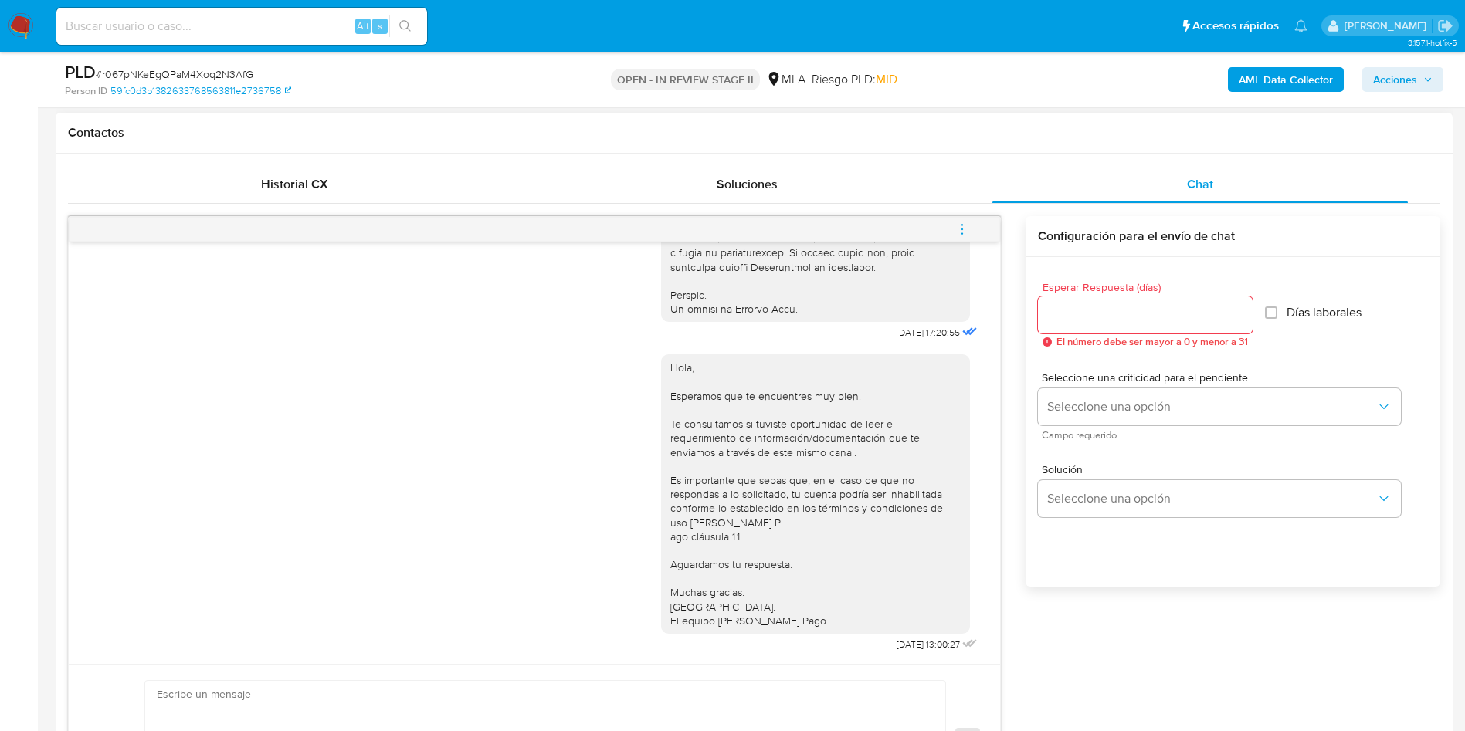
click at [954, 219] on button "menu-action" at bounding box center [962, 229] width 51 height 37
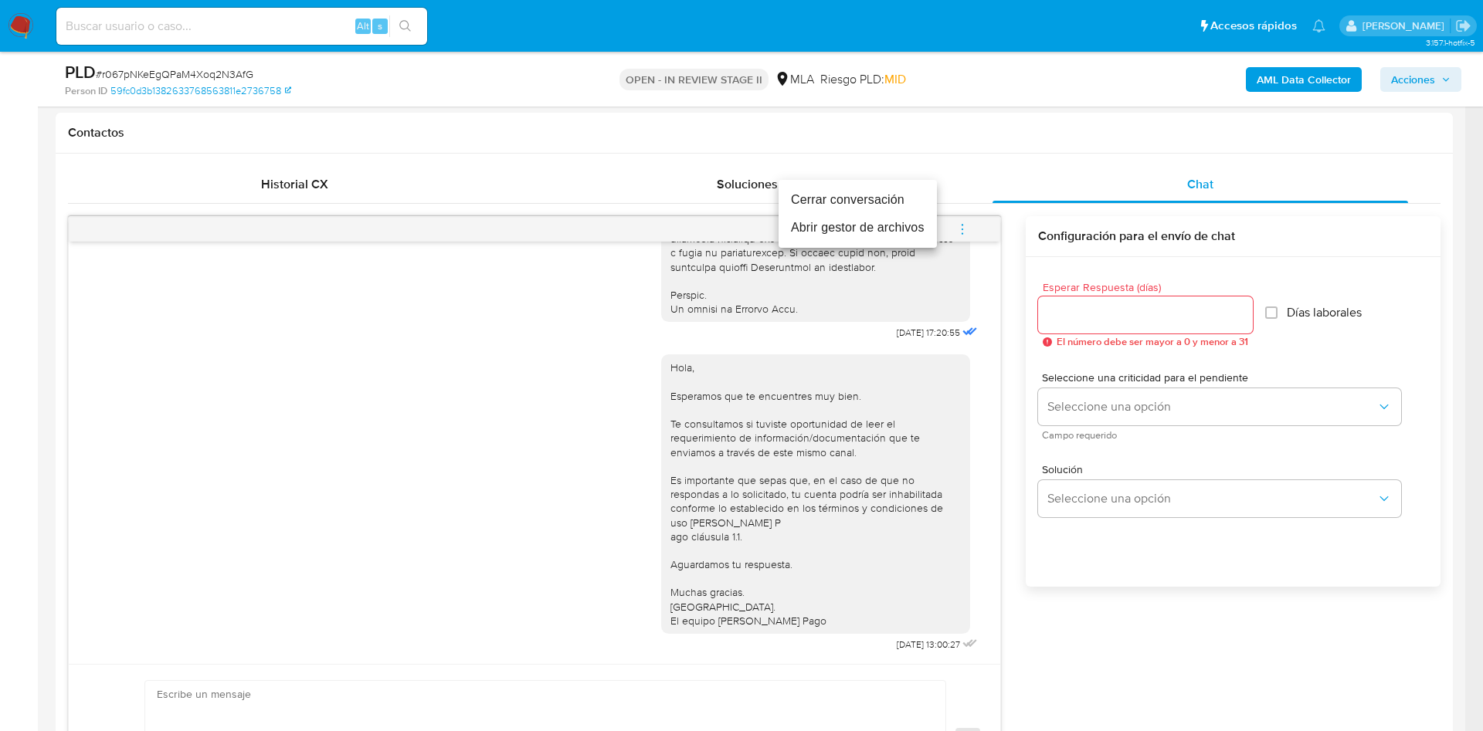
click at [830, 191] on li "Cerrar conversación" at bounding box center [857, 200] width 158 height 28
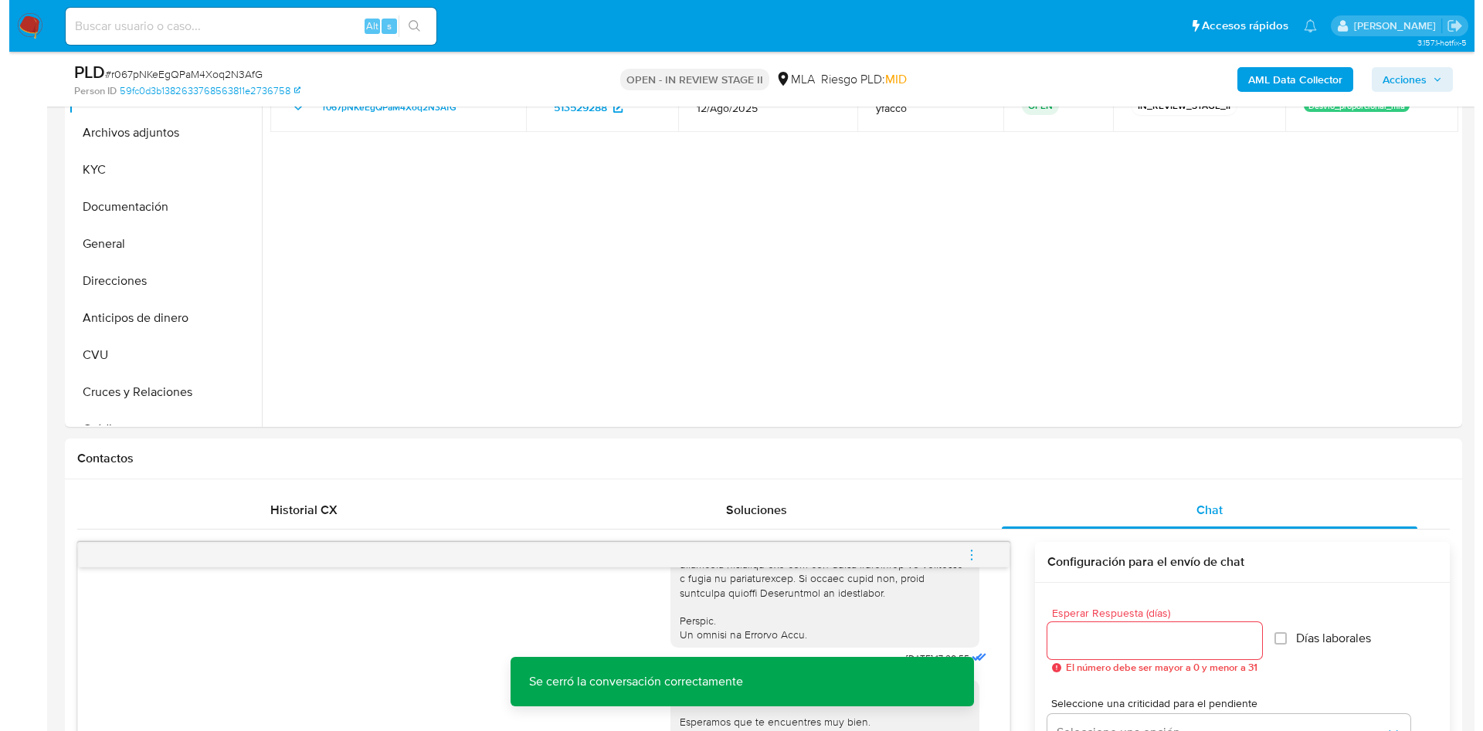
scroll to position [116, 0]
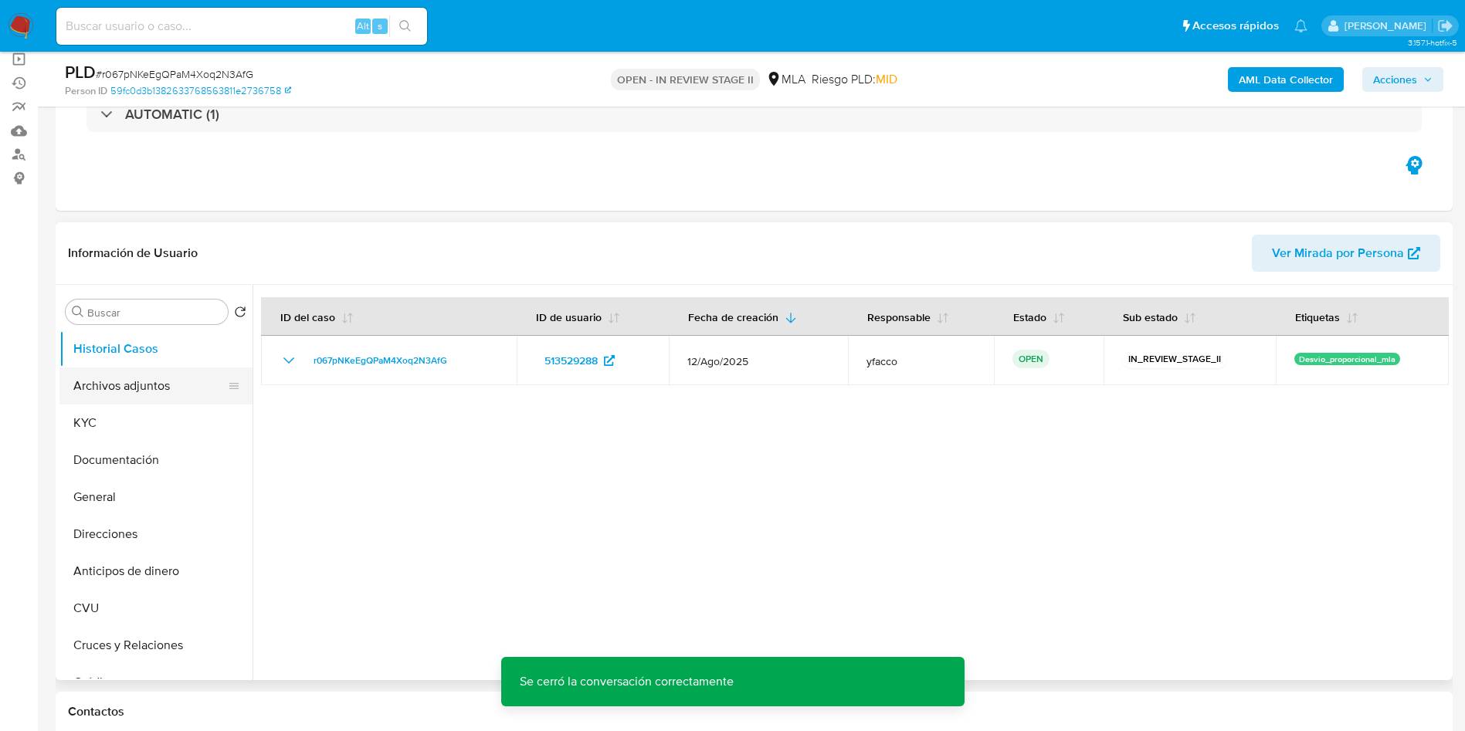
click at [120, 388] on button "Archivos adjuntos" at bounding box center [149, 386] width 181 height 37
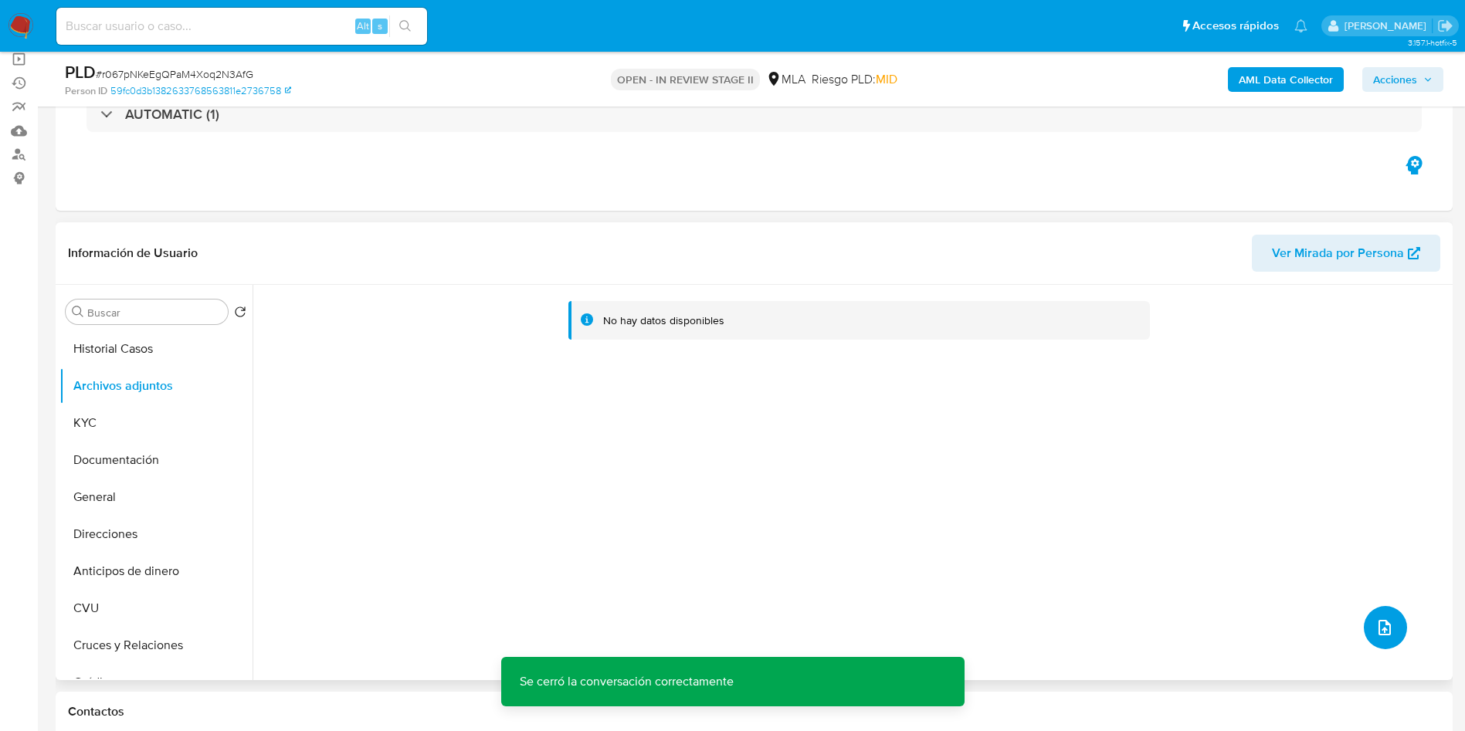
click at [1373, 643] on button "upload-file" at bounding box center [1385, 627] width 43 height 43
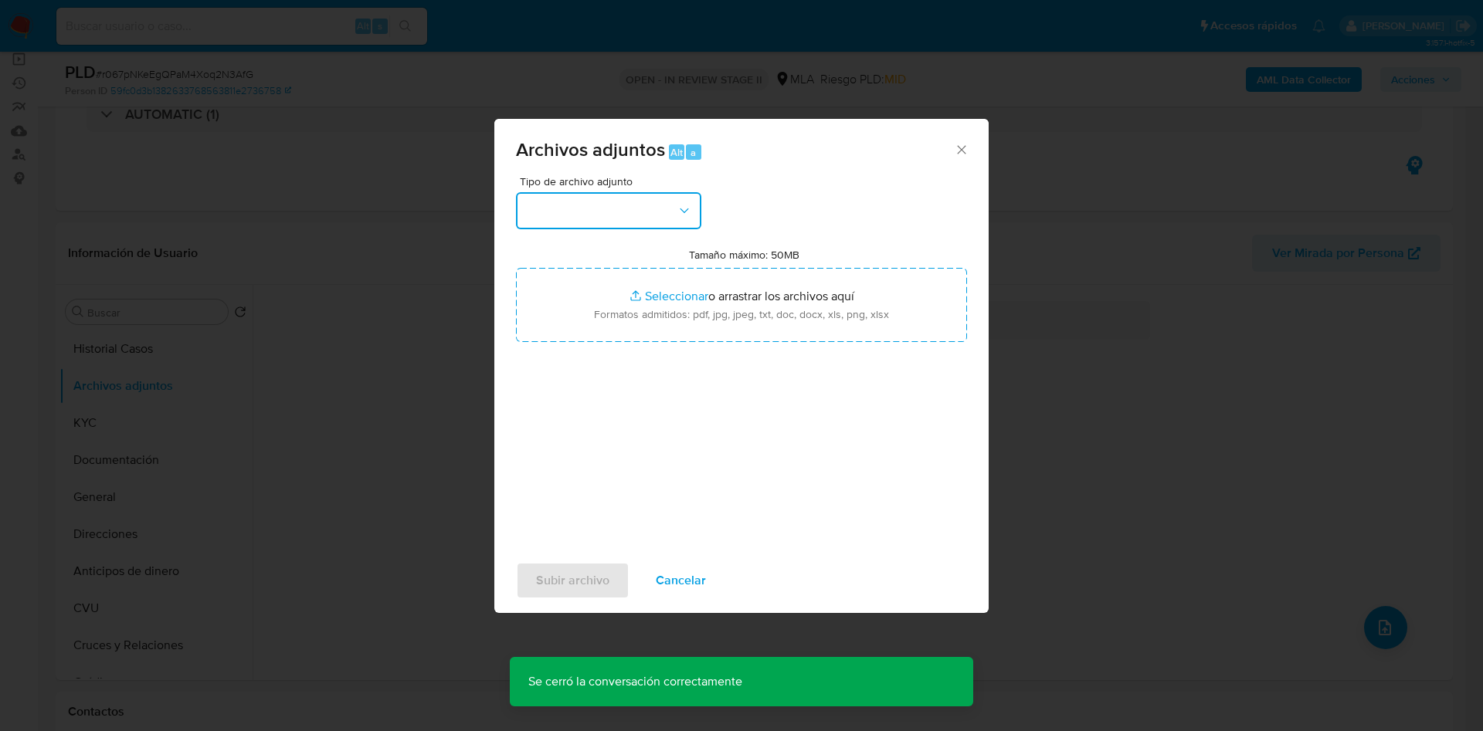
click at [652, 218] on button "button" at bounding box center [608, 210] width 185 height 37
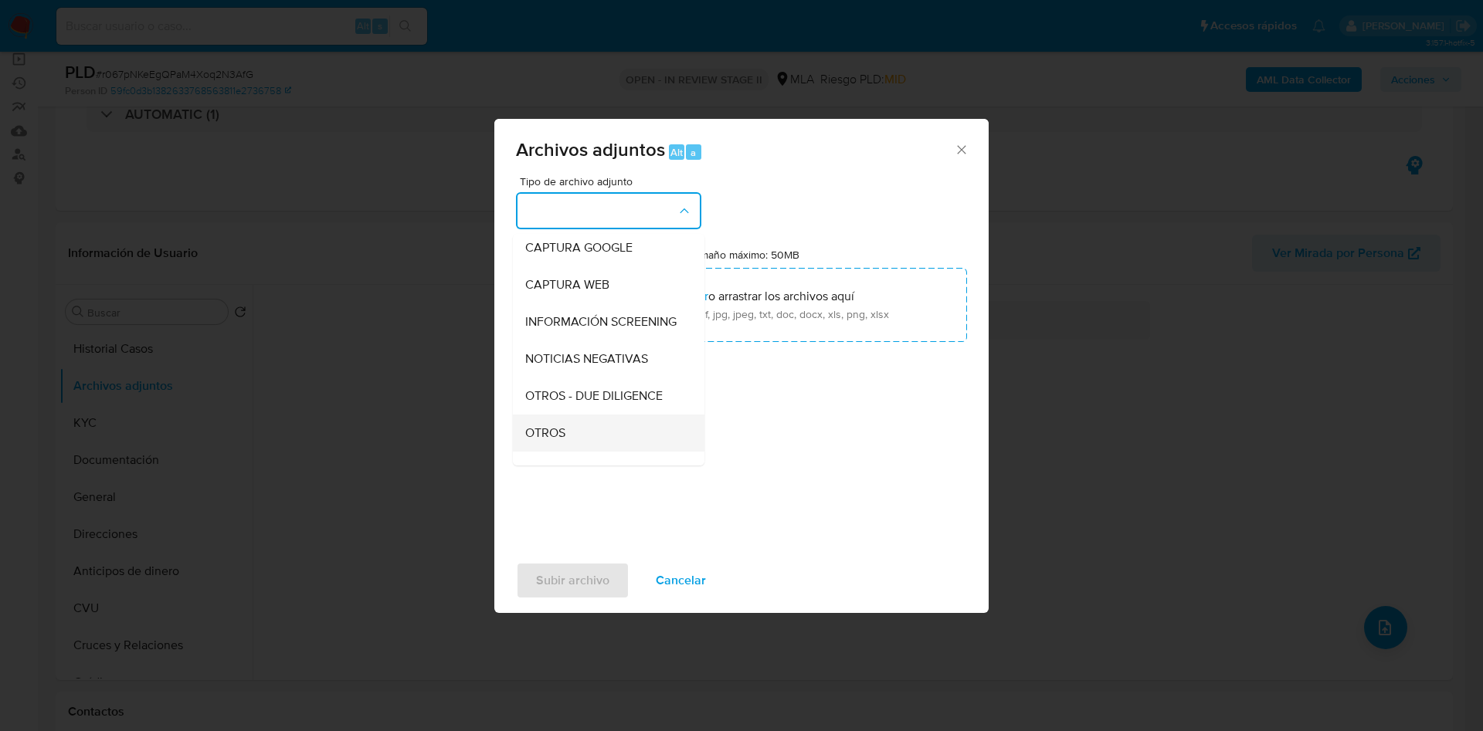
click at [558, 433] on div "OTROS" at bounding box center [604, 433] width 158 height 37
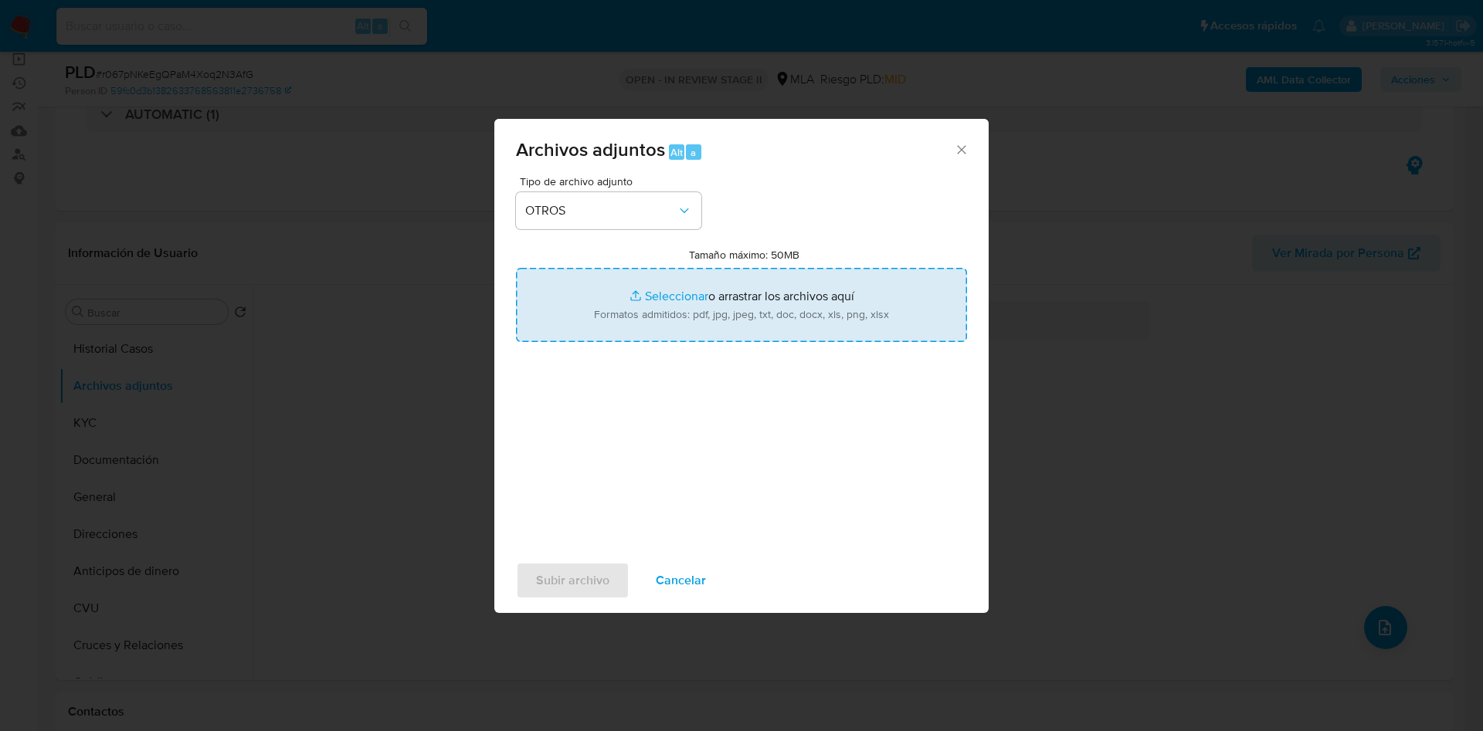
click at [657, 297] on input "Tamaño máximo: 50MB Seleccionar archivos" at bounding box center [741, 305] width 451 height 74
type input "C:\fakepath\Caselog r067pNKeEgQPaM4Xoq2N3AfG_2025_08_18_15_20_34.docx"
click at [652, 296] on input "Tamaño máximo: 50MB Seleccionar archivos" at bounding box center [741, 305] width 451 height 74
type input "C:\fakepath\Movimientos 513529288.xlsx"
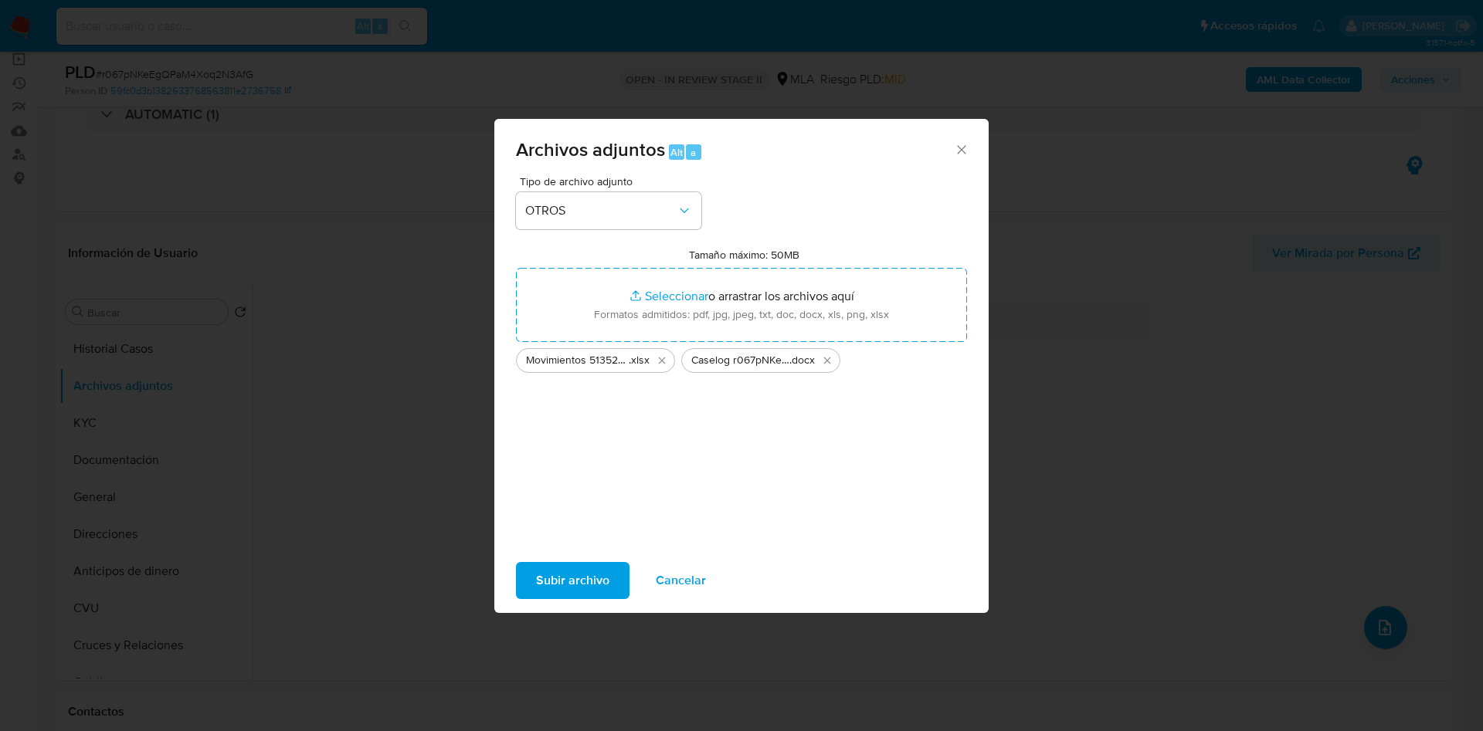
click at [565, 580] on span "Subir archivo" at bounding box center [572, 581] width 73 height 34
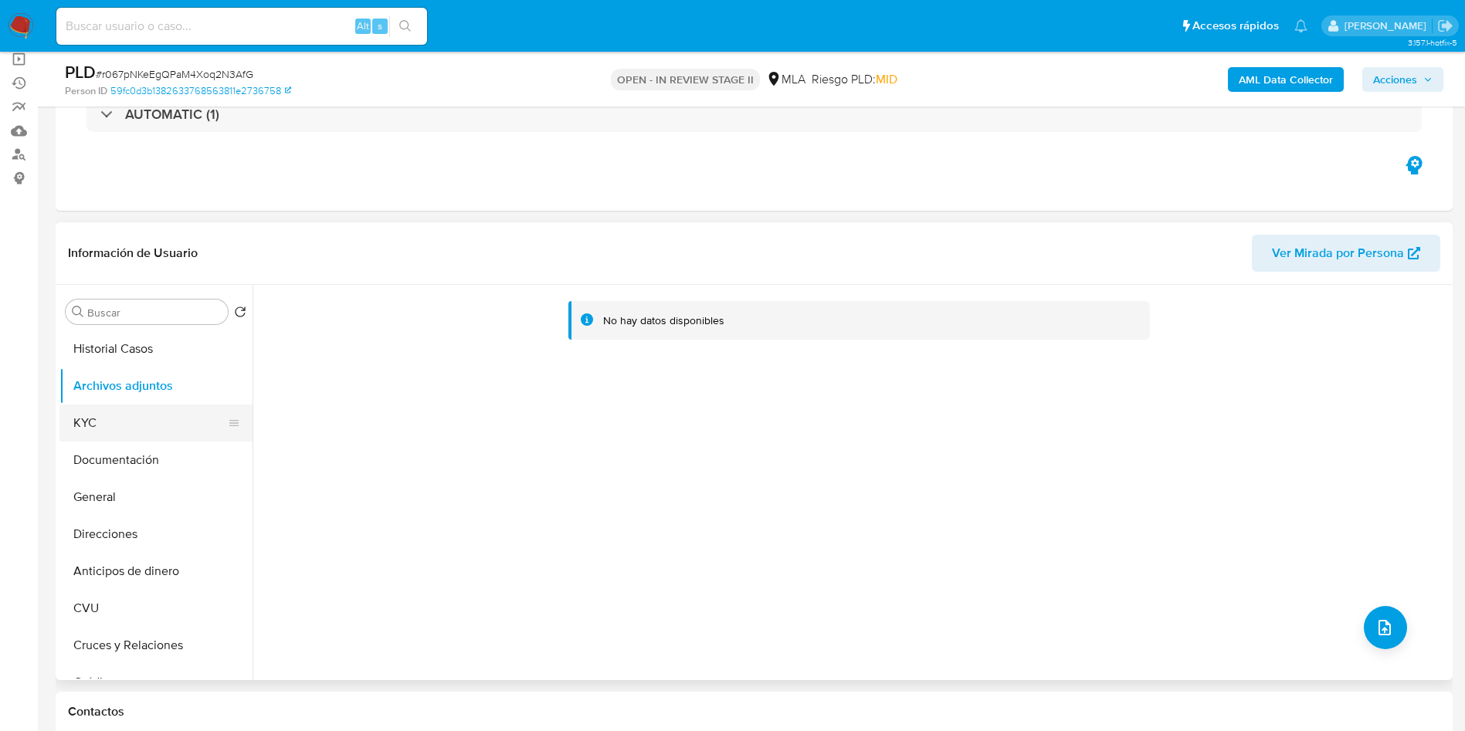
click at [141, 439] on button "KYC" at bounding box center [149, 423] width 181 height 37
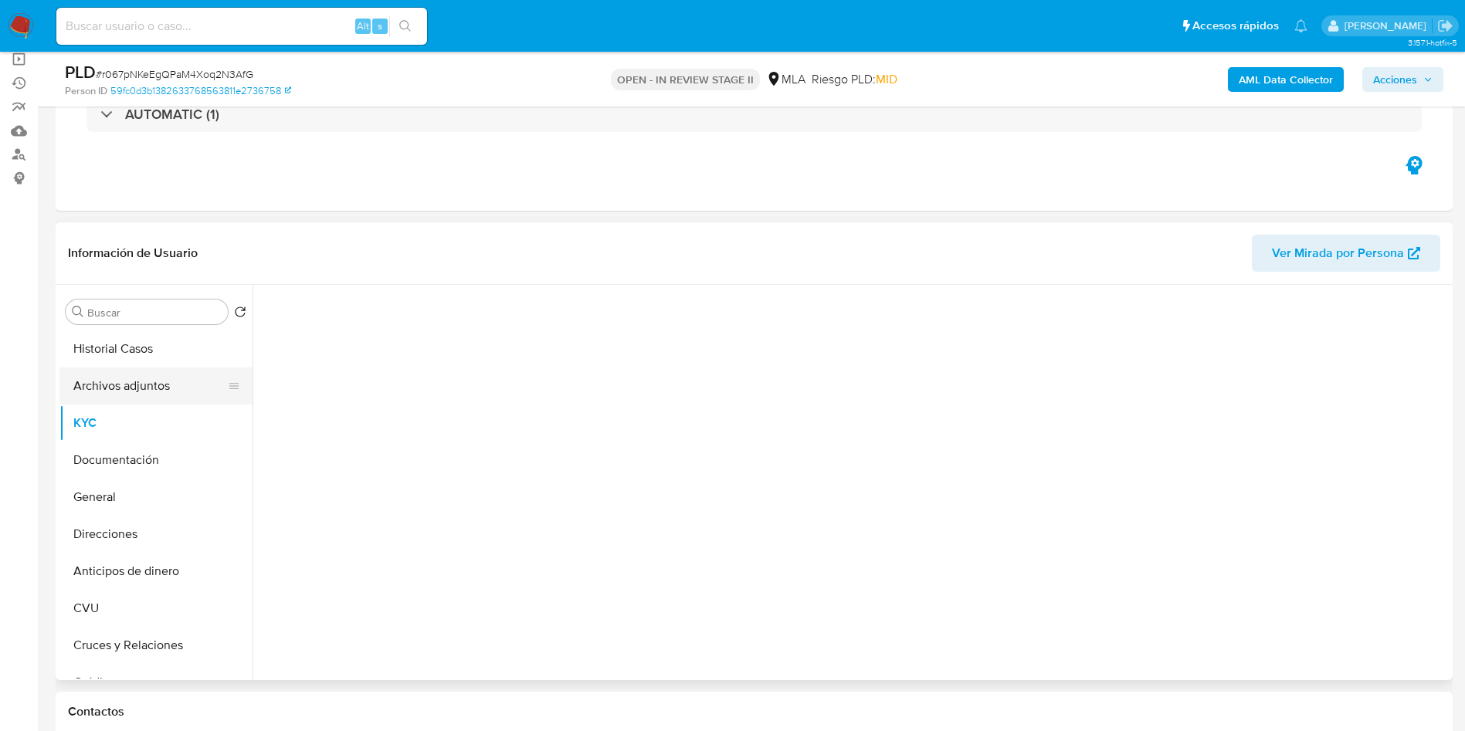
click at [137, 392] on button "Archivos adjuntos" at bounding box center [149, 386] width 181 height 37
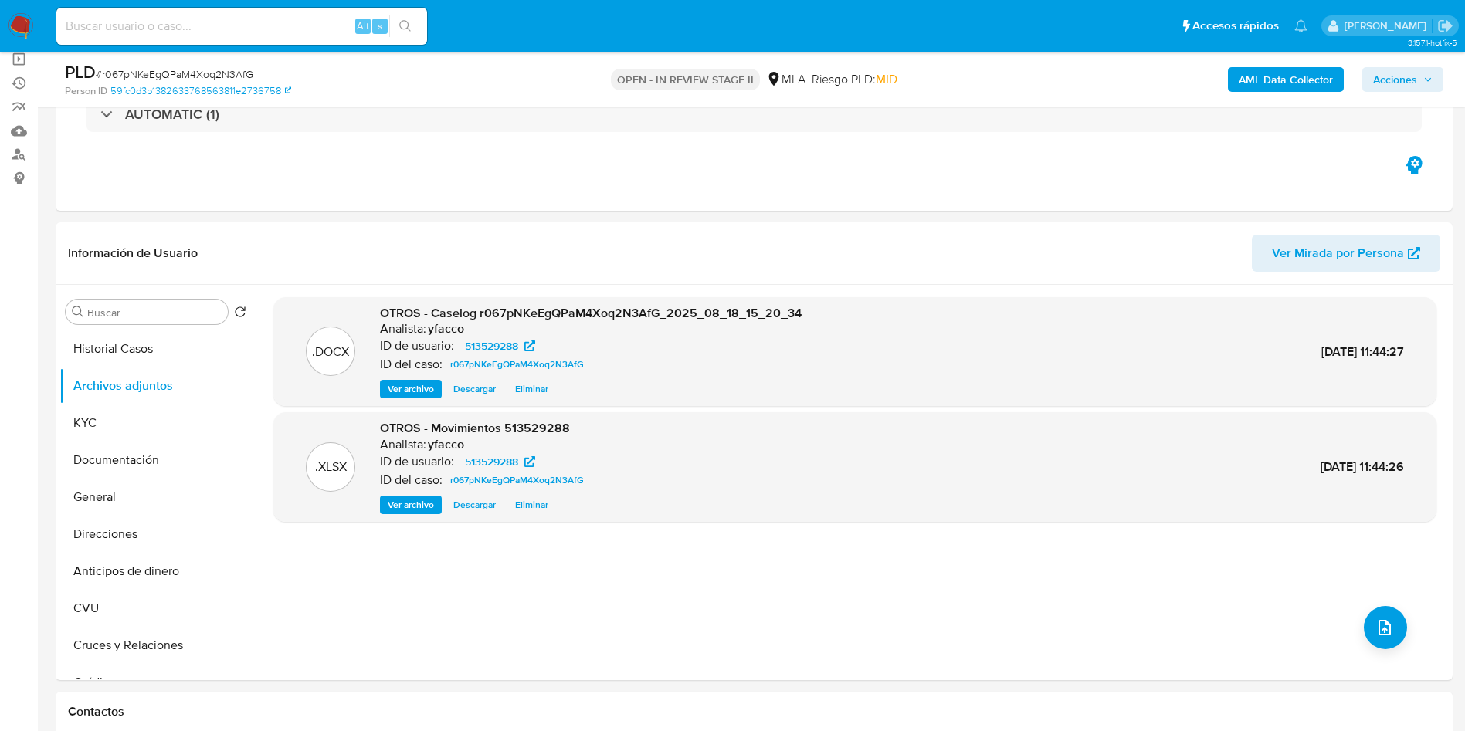
click at [1271, 76] on b "AML Data Collector" at bounding box center [1286, 79] width 94 height 25
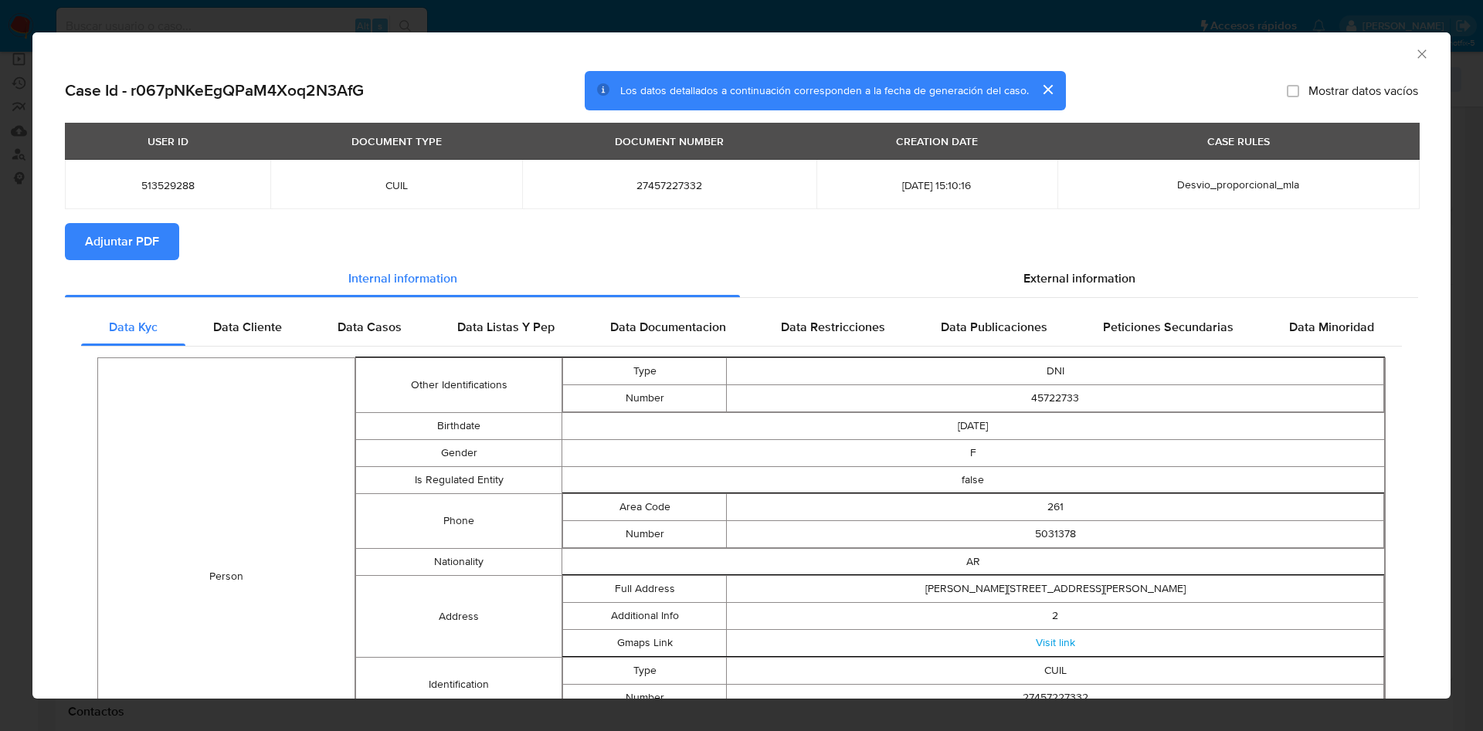
click at [144, 244] on span "Adjuntar PDF" at bounding box center [122, 242] width 74 height 34
click at [1414, 52] on icon "Cerrar ventana" at bounding box center [1421, 53] width 15 height 15
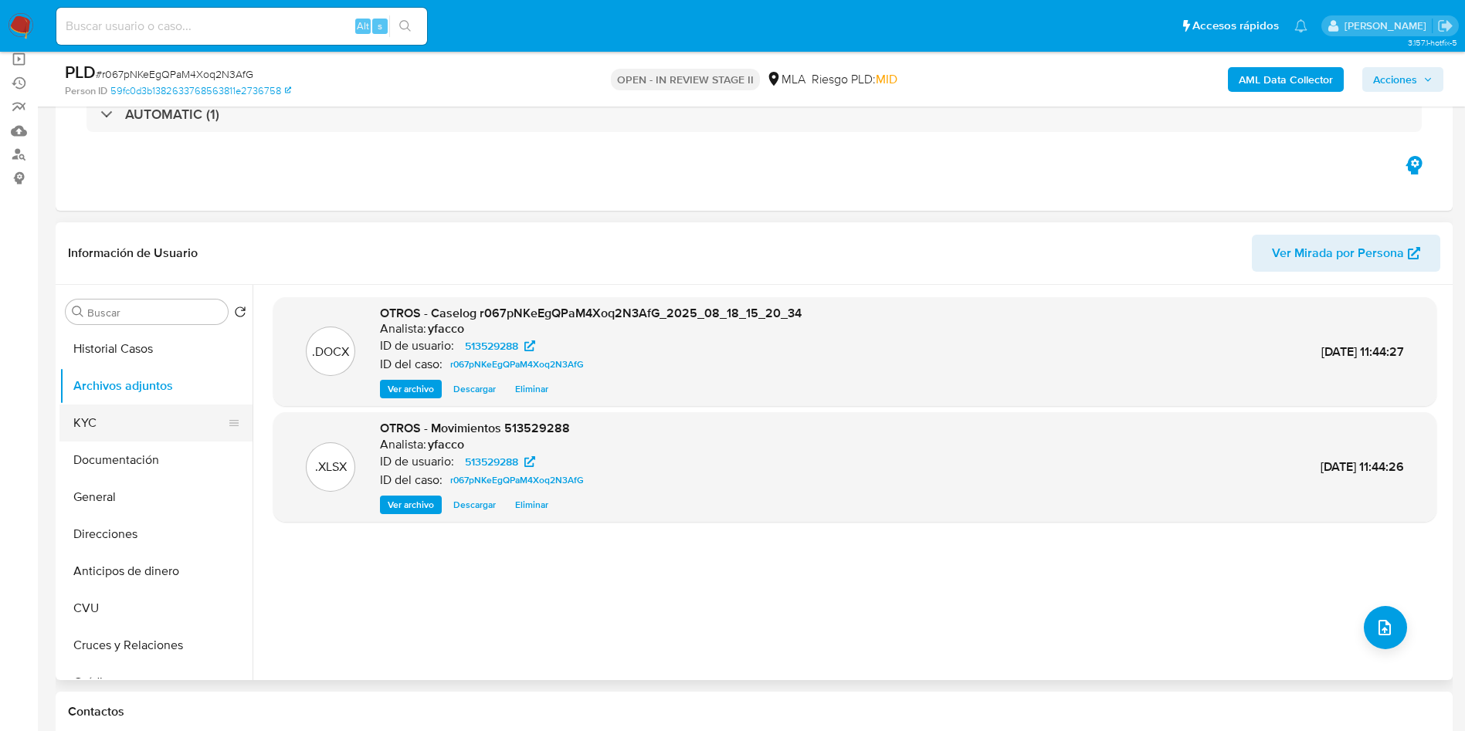
click at [151, 439] on button "KYC" at bounding box center [149, 423] width 181 height 37
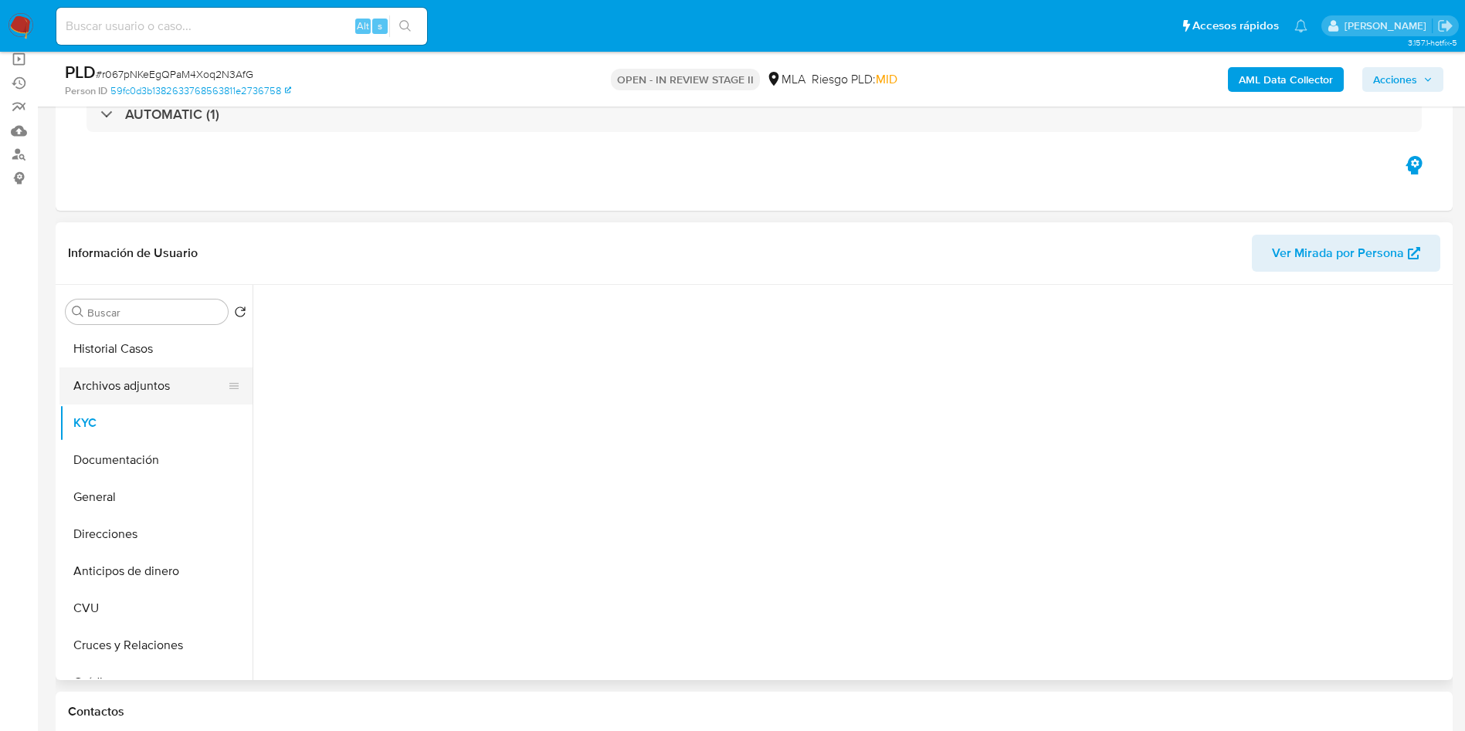
click at [145, 374] on button "Archivos adjuntos" at bounding box center [149, 386] width 181 height 37
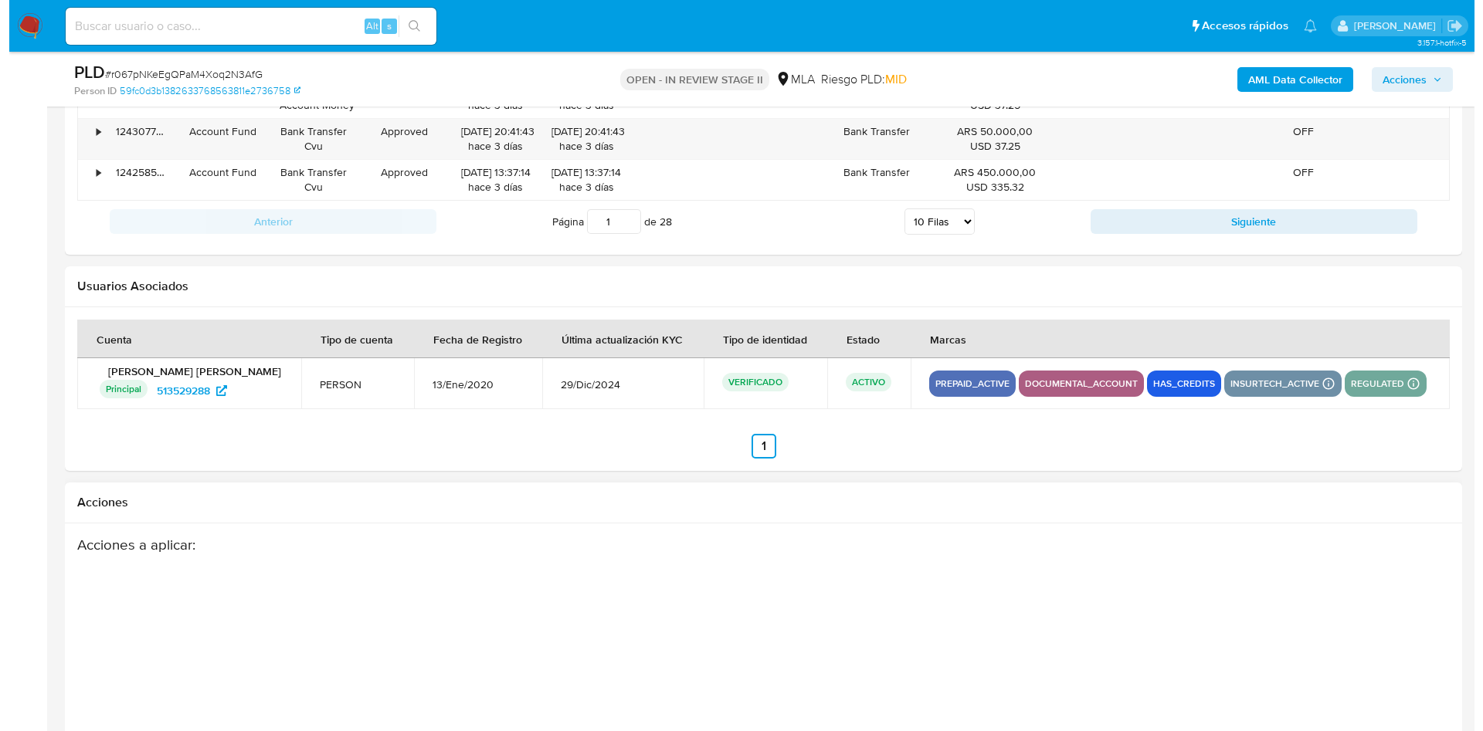
scroll to position [2731, 0]
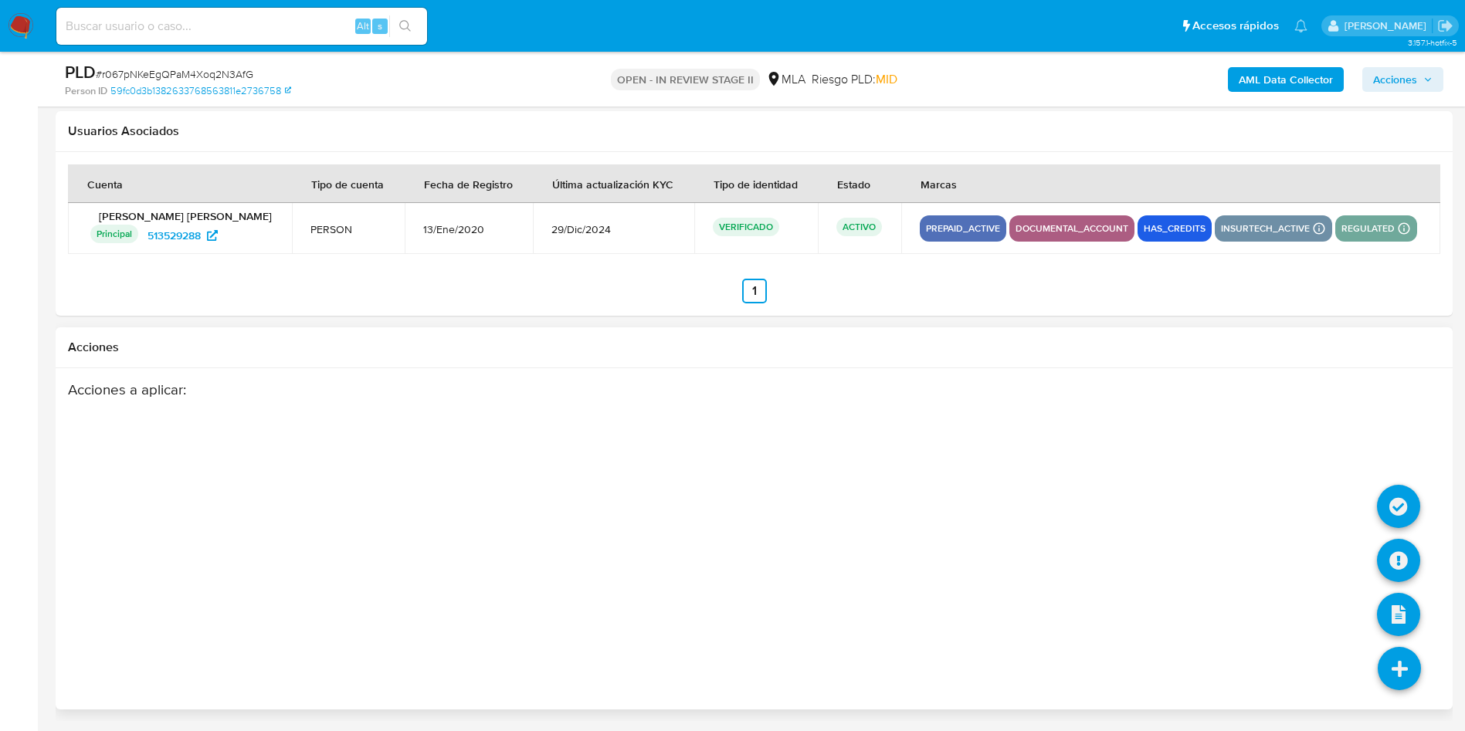
drag, startPoint x: 1391, startPoint y: 671, endPoint x: 1389, endPoint y: 644, distance: 27.1
click at [1391, 671] on icon at bounding box center [1399, 668] width 43 height 43
click at [1394, 562] on icon at bounding box center [1398, 560] width 43 height 43
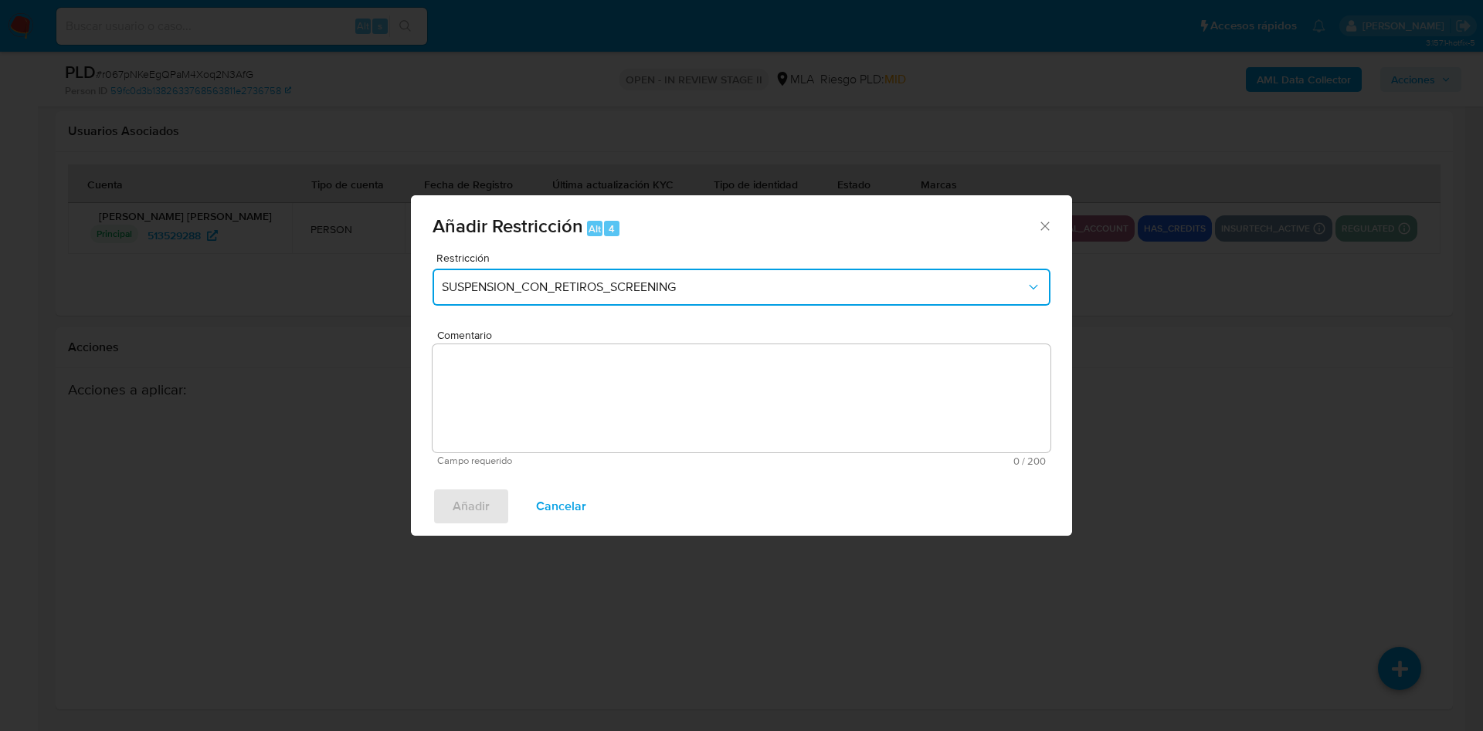
click at [578, 301] on button "SUSPENSION_CON_RETIROS_SCREENING" at bounding box center [741, 287] width 618 height 37
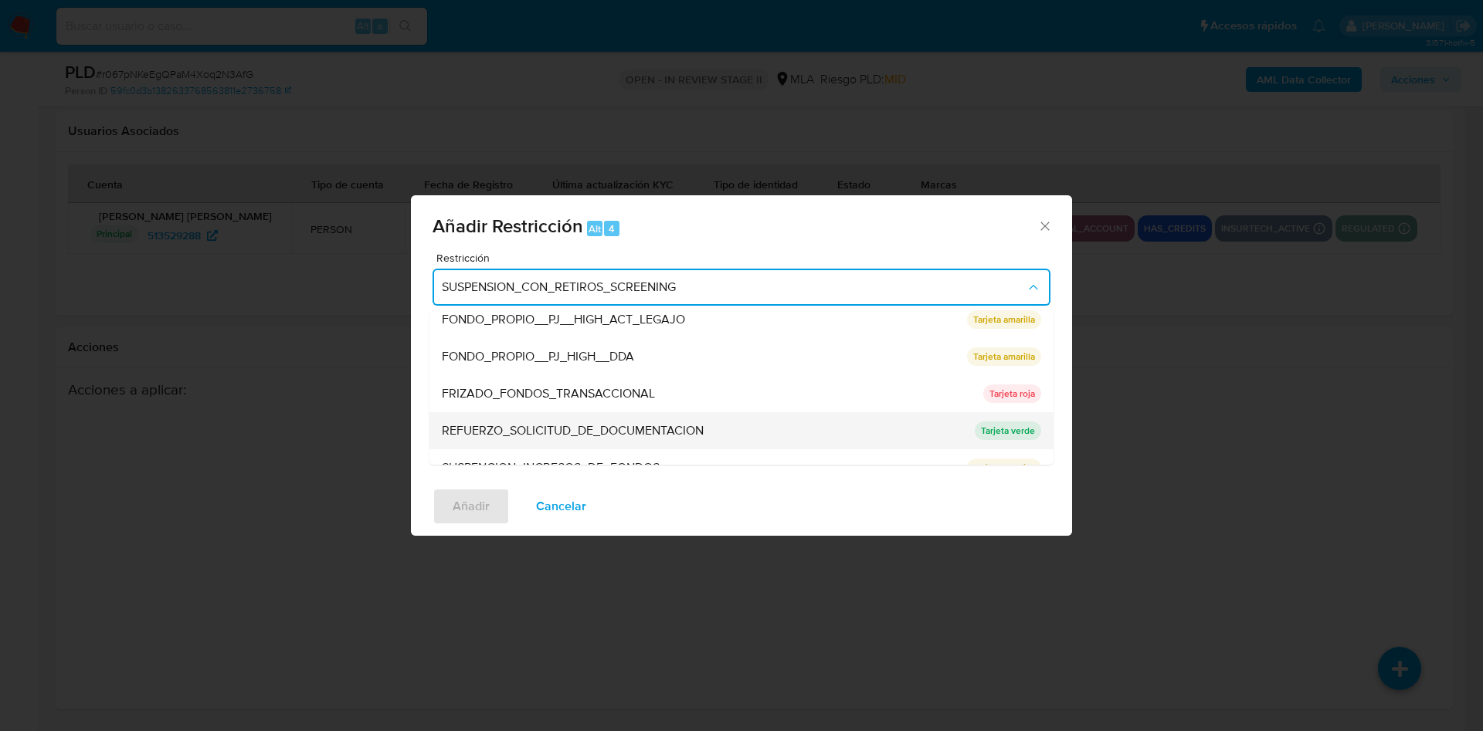
scroll to position [327, 0]
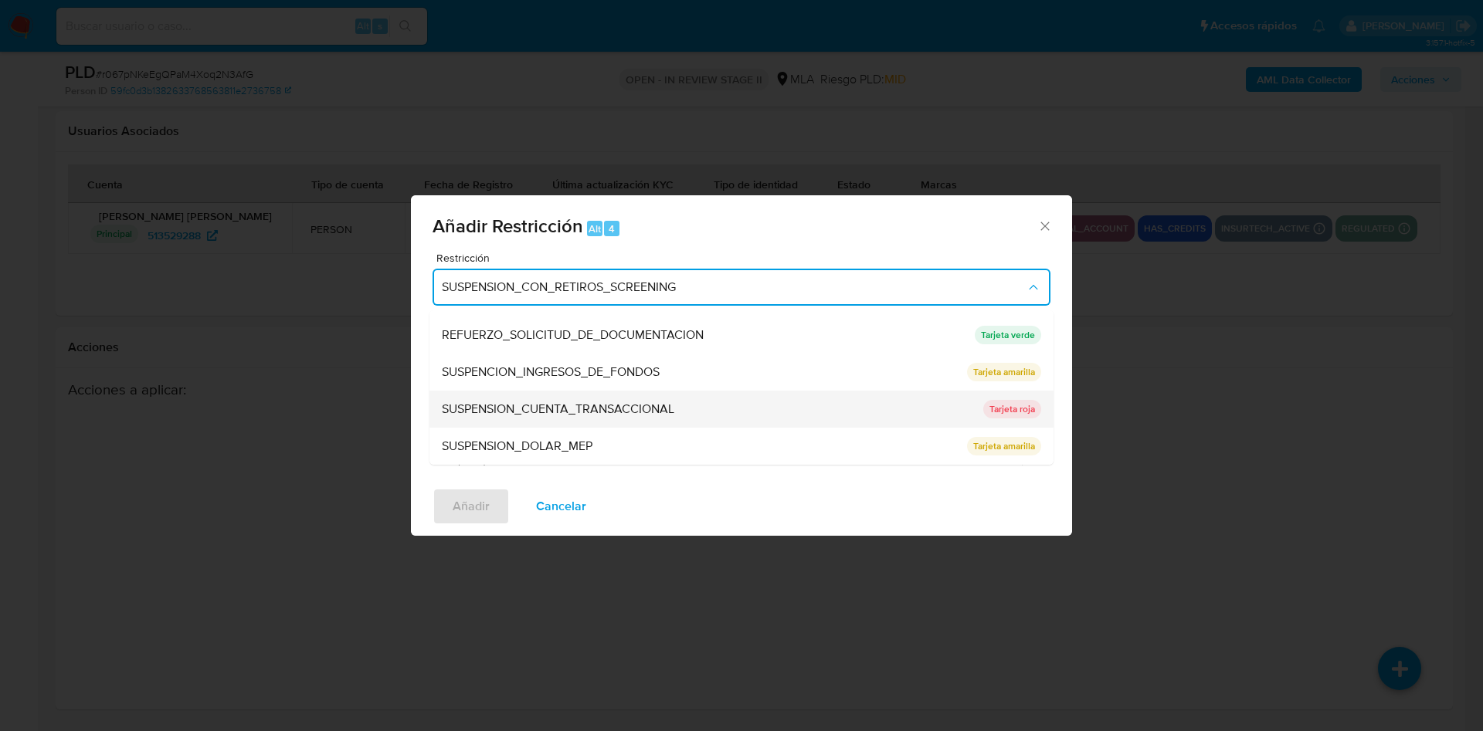
click at [571, 405] on span "SUSPENSION_CUENTA_TRANSACCIONAL" at bounding box center [558, 409] width 232 height 15
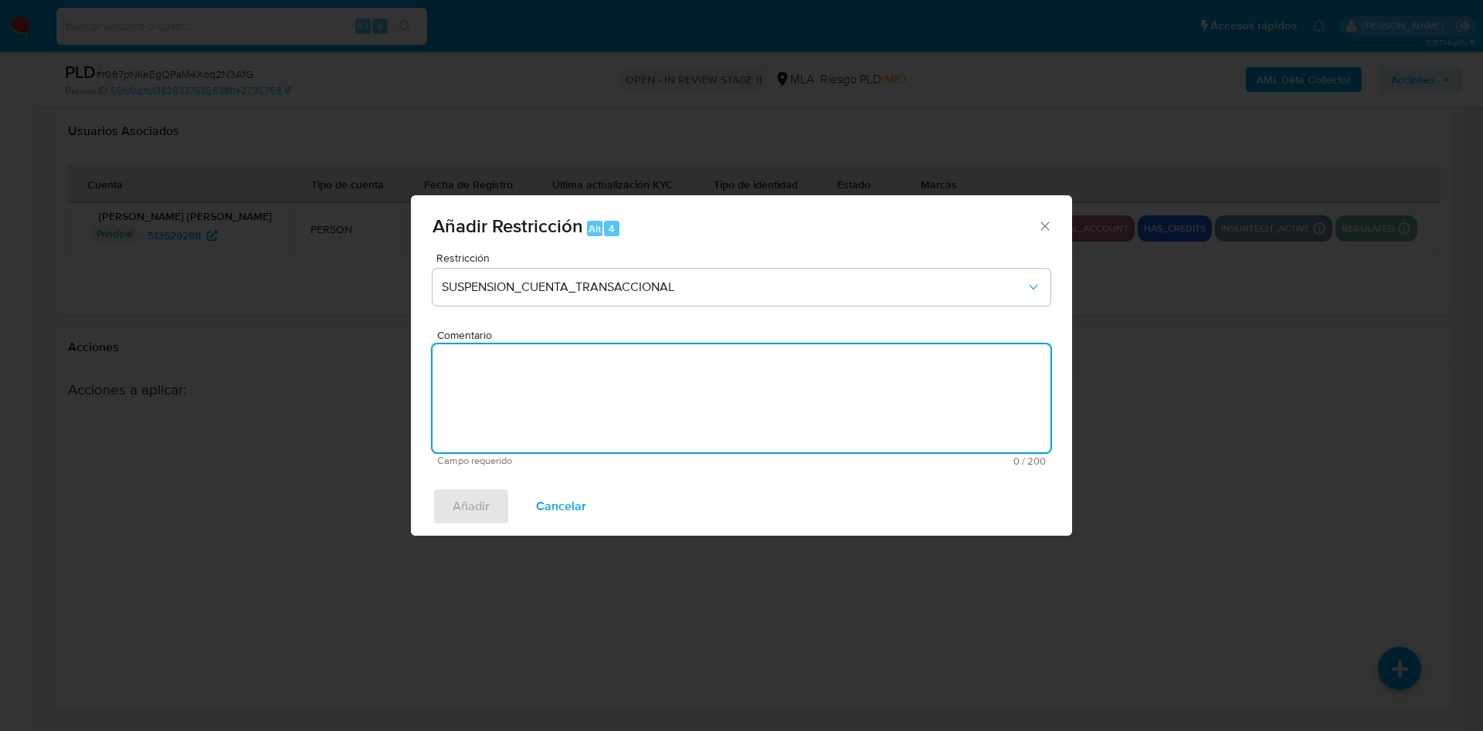
click at [571, 405] on textarea "Comentario" at bounding box center [741, 398] width 618 height 108
type textarea "AML"
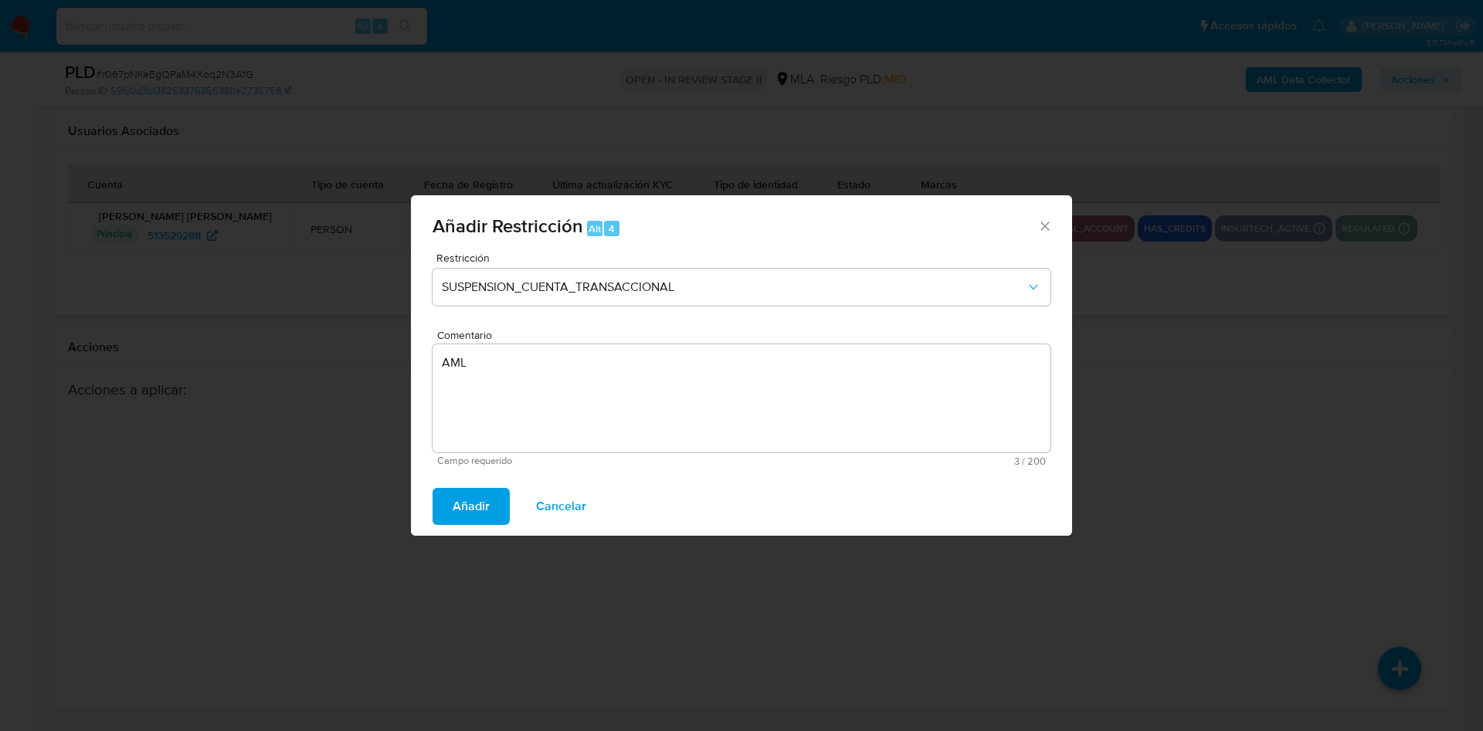
click at [459, 517] on span "Añadir" at bounding box center [471, 507] width 37 height 34
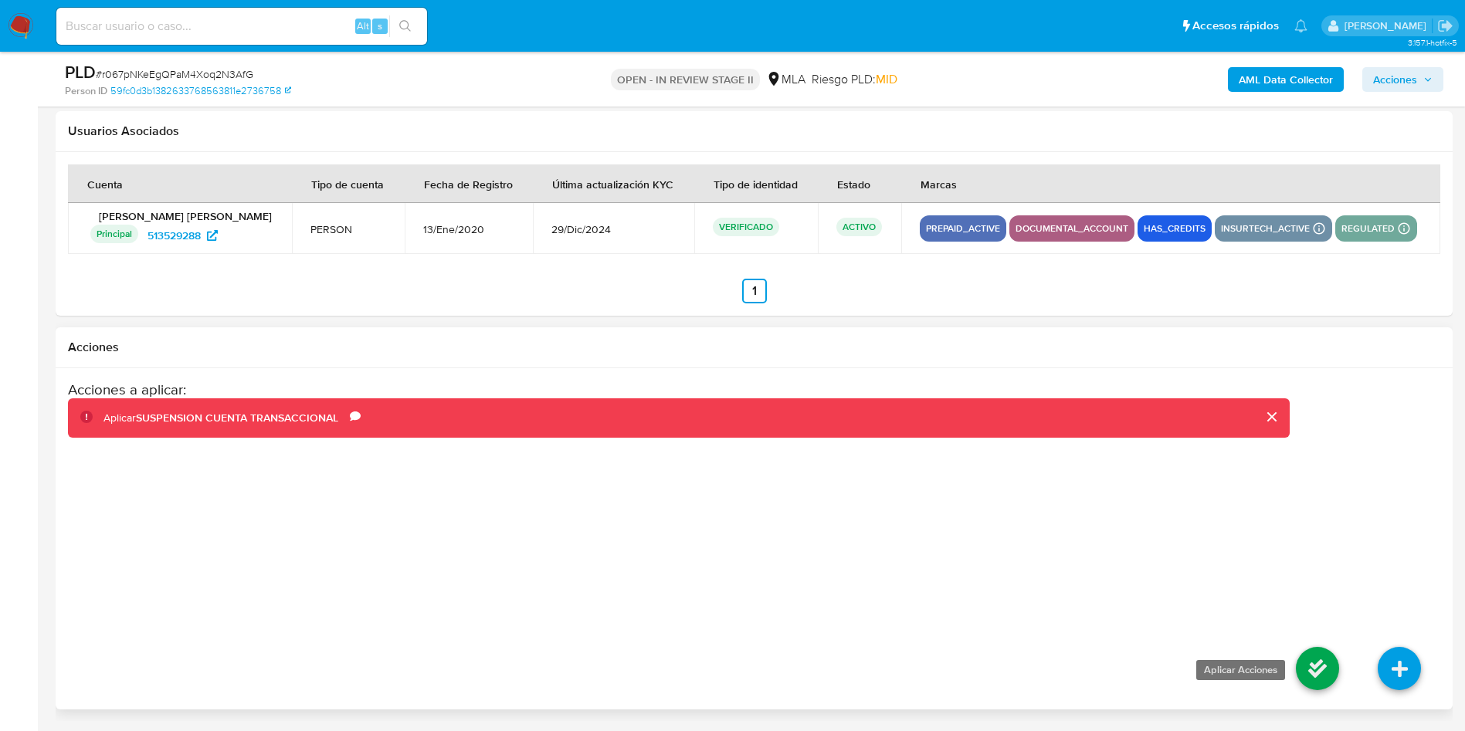
click at [1328, 672] on icon at bounding box center [1317, 668] width 43 height 43
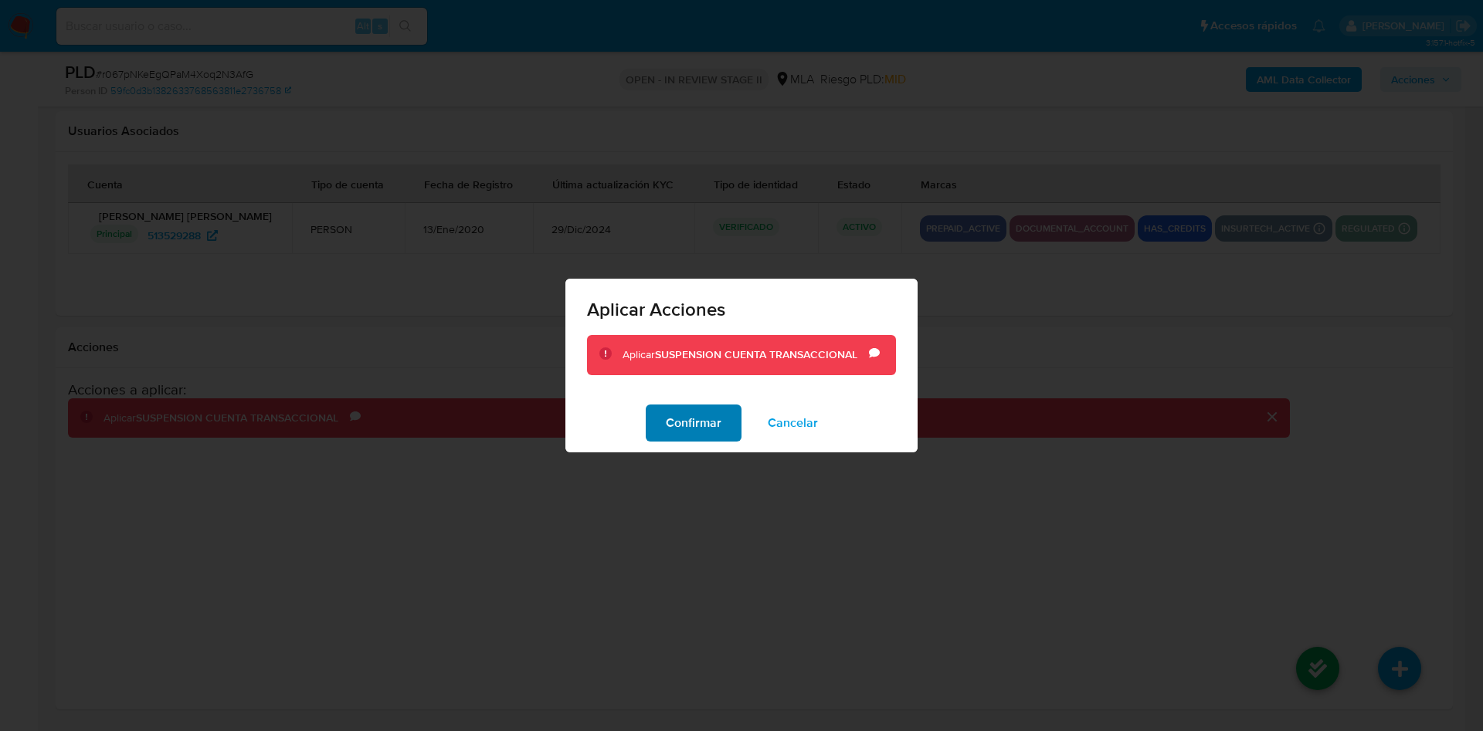
click at [703, 426] on span "Confirmar" at bounding box center [694, 423] width 56 height 34
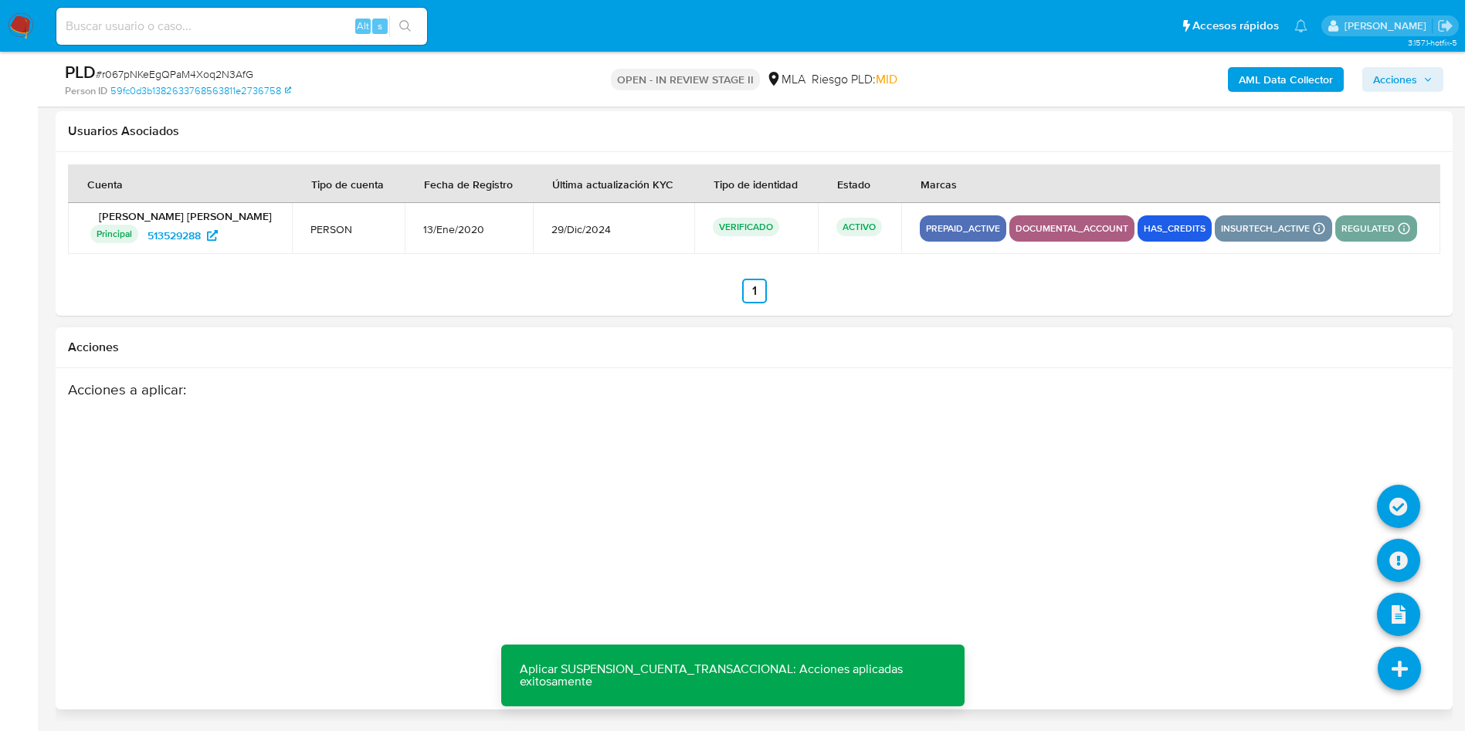
click at [1420, 680] on icon at bounding box center [1399, 668] width 43 height 43
click at [1404, 559] on icon at bounding box center [1398, 560] width 43 height 43
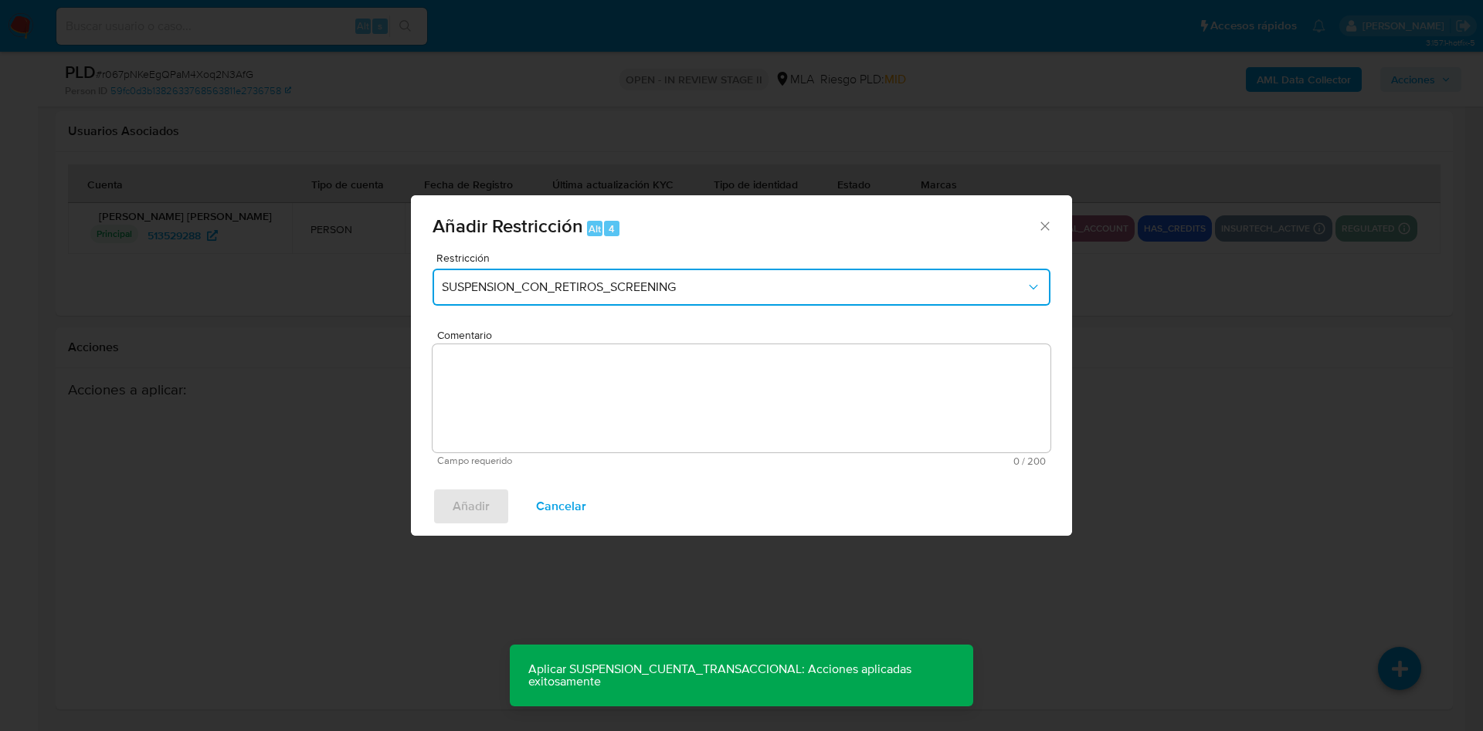
click at [630, 283] on span "SUSPENSION_CON_RETIROS_SCREENING" at bounding box center [734, 287] width 584 height 15
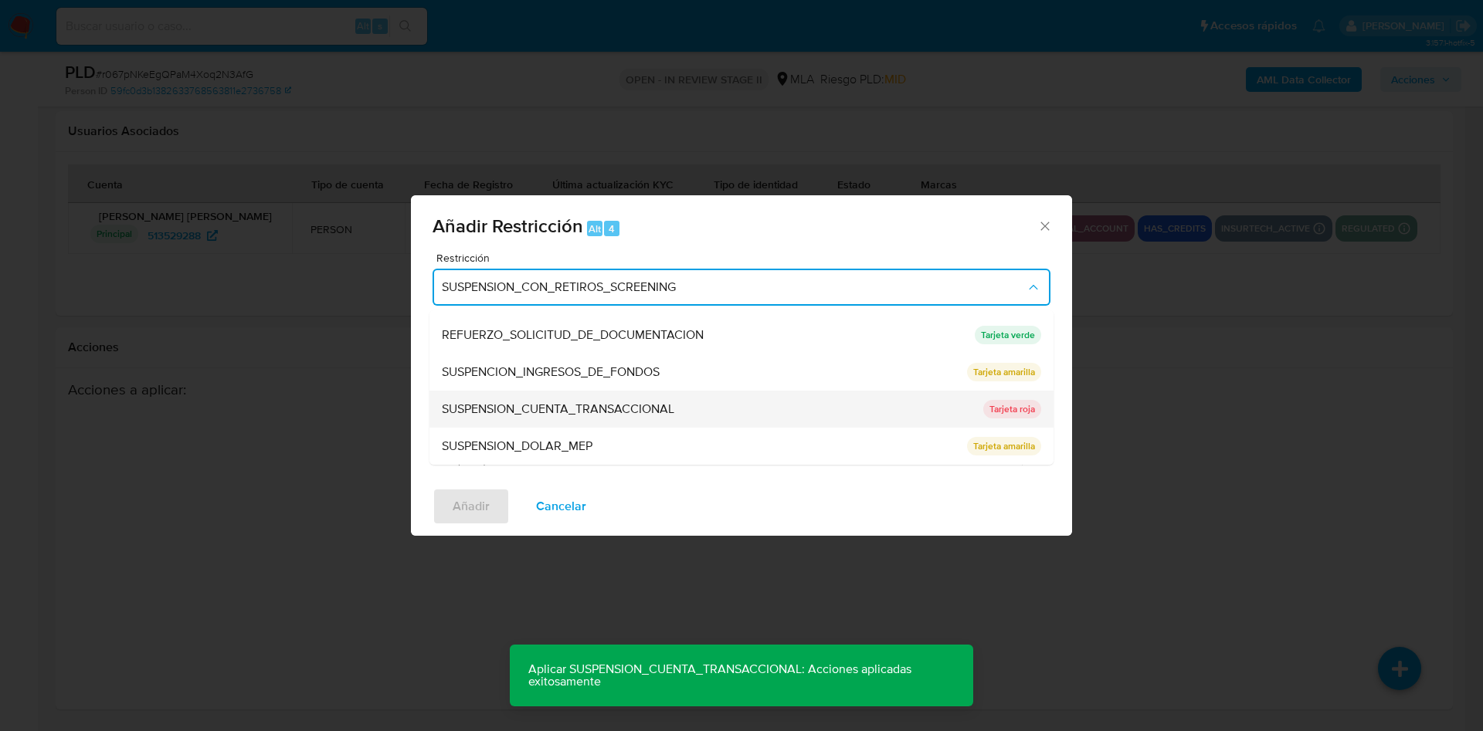
click at [498, 416] on span "SUSPENSION_CUENTA_TRANSACCIONAL" at bounding box center [558, 409] width 232 height 15
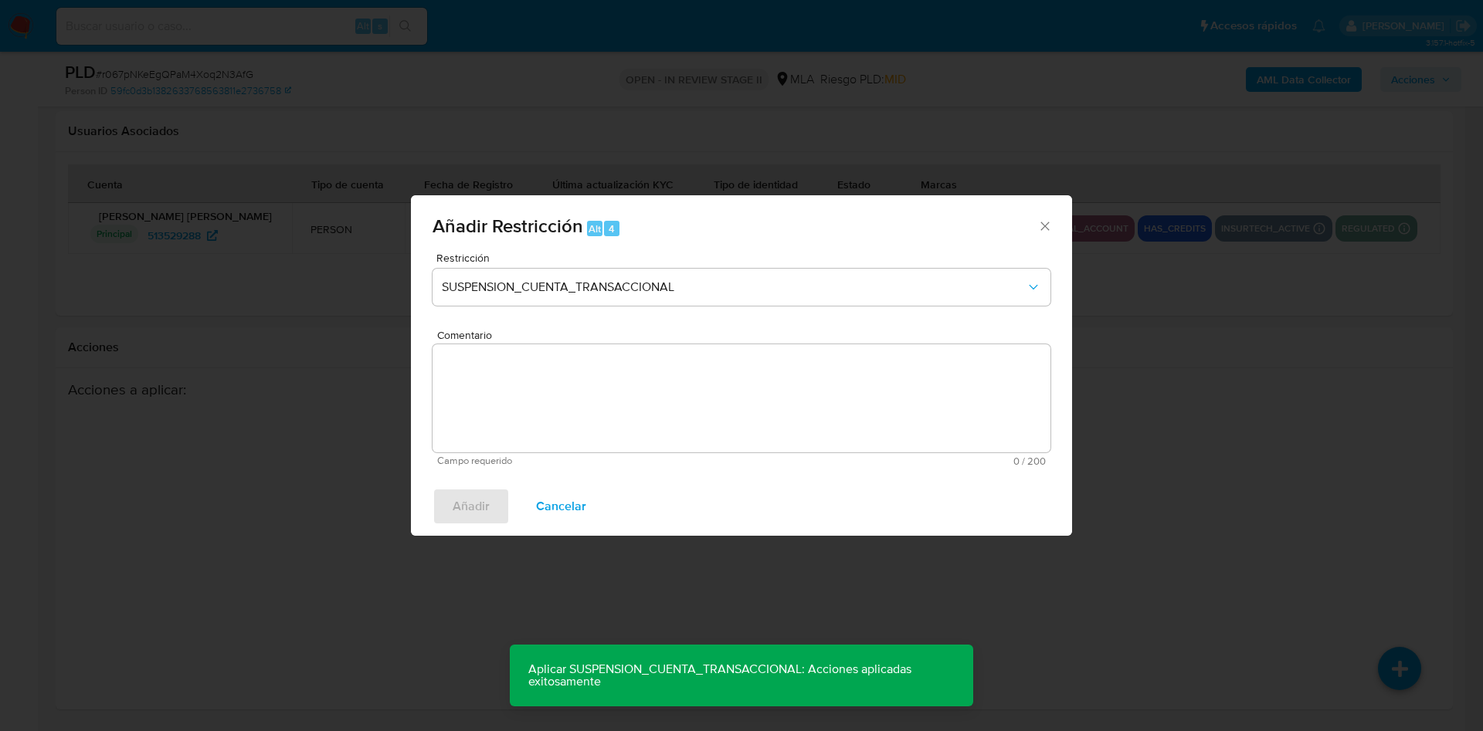
click at [498, 416] on textarea "Comentario" at bounding box center [741, 398] width 618 height 108
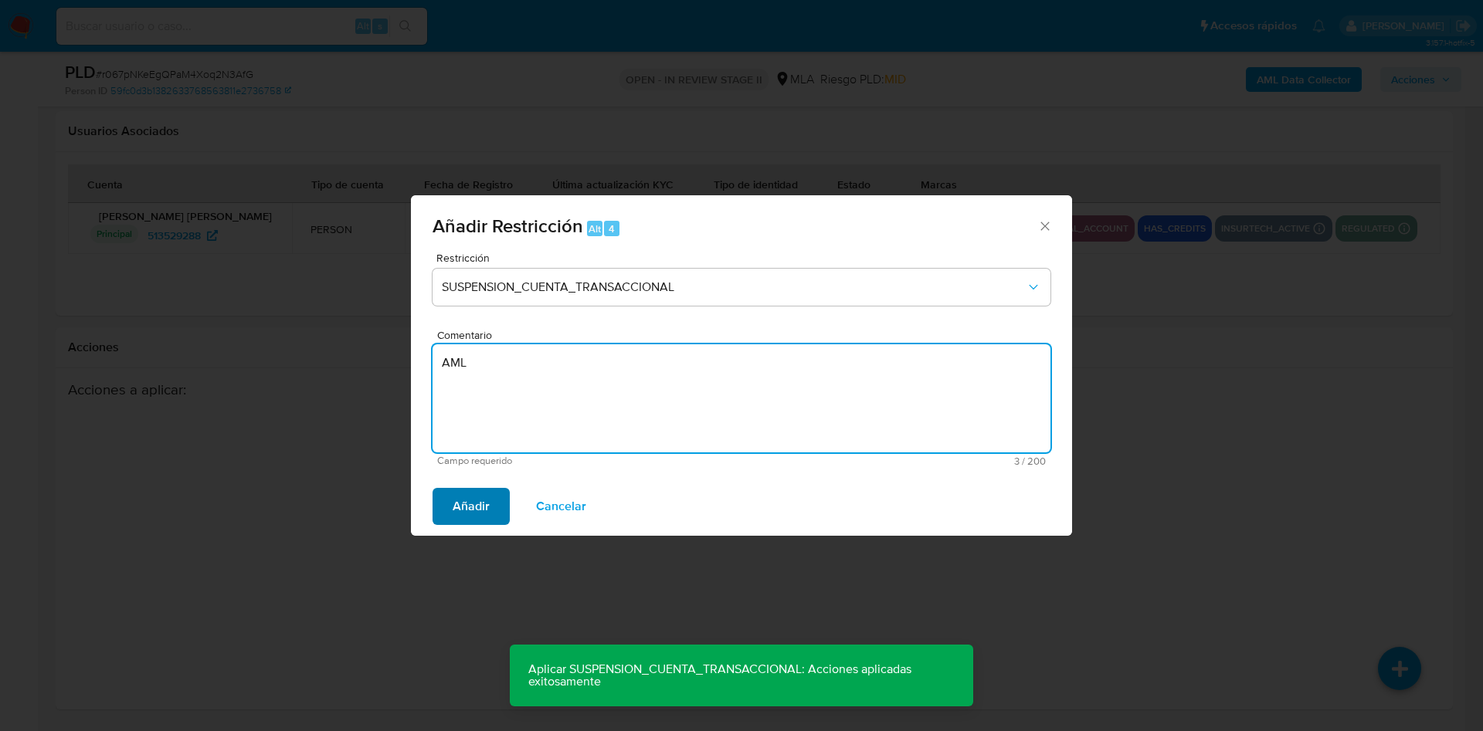
type textarea "AML"
click at [452, 506] on button "Añadir" at bounding box center [470, 506] width 77 height 37
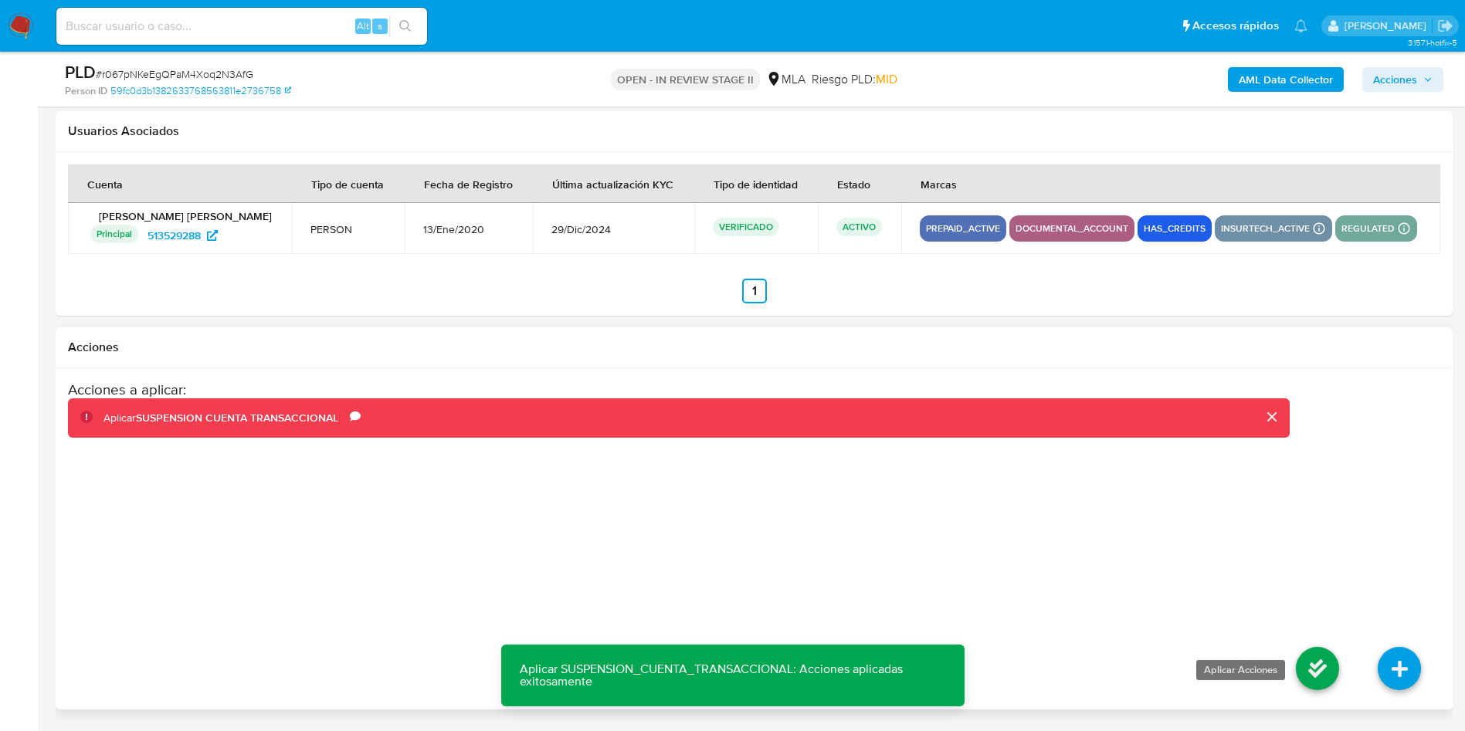
click at [1312, 668] on icon at bounding box center [1317, 668] width 43 height 43
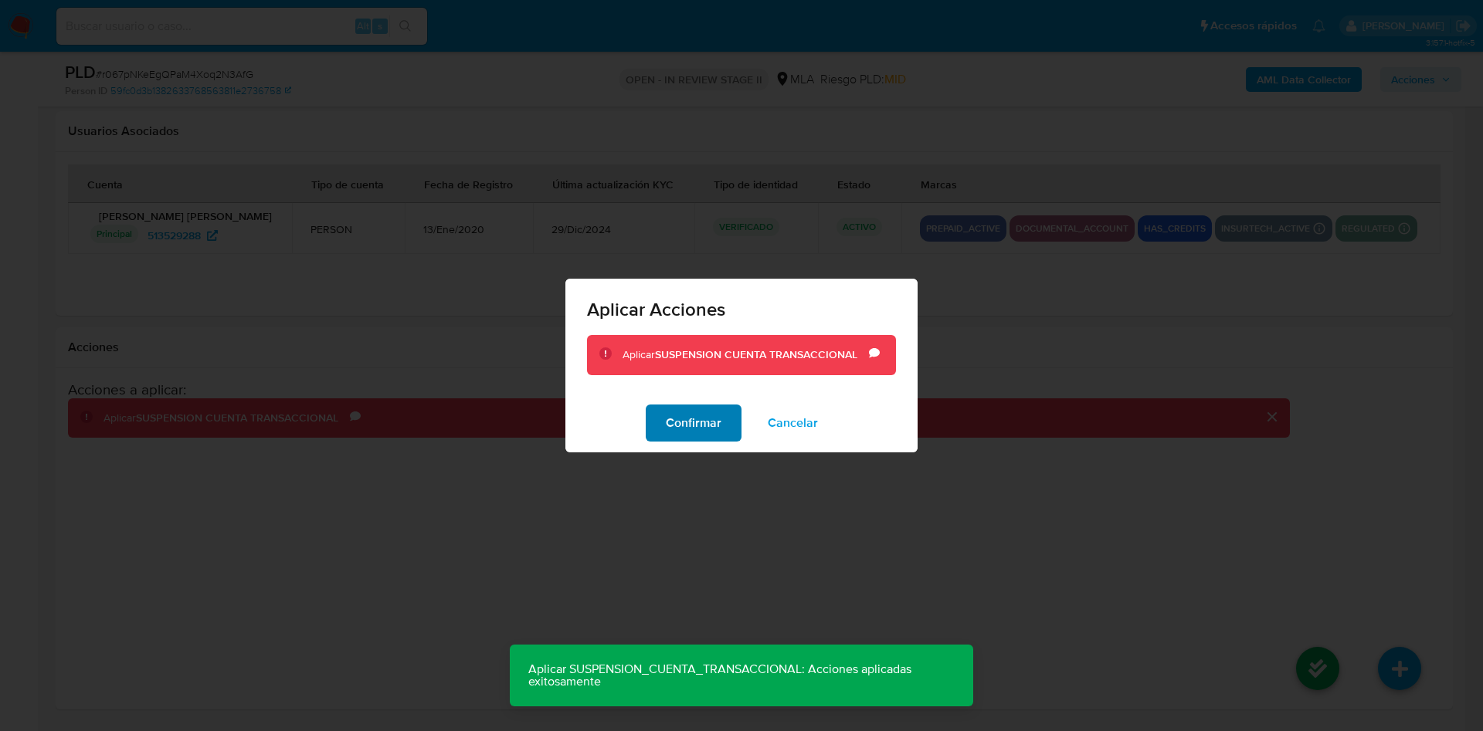
click at [670, 417] on span "Confirmar" at bounding box center [694, 423] width 56 height 34
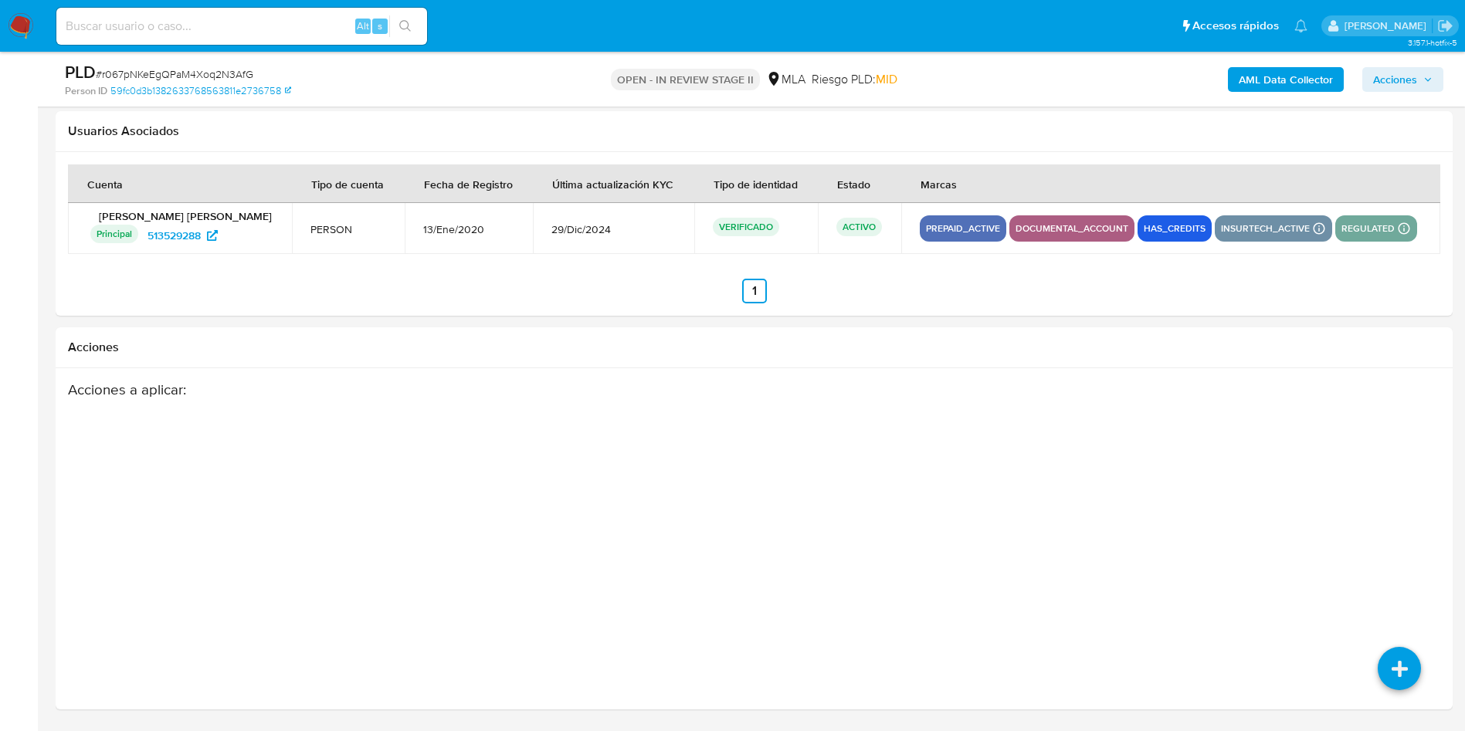
click at [1397, 89] on span "Acciones" at bounding box center [1395, 79] width 44 height 25
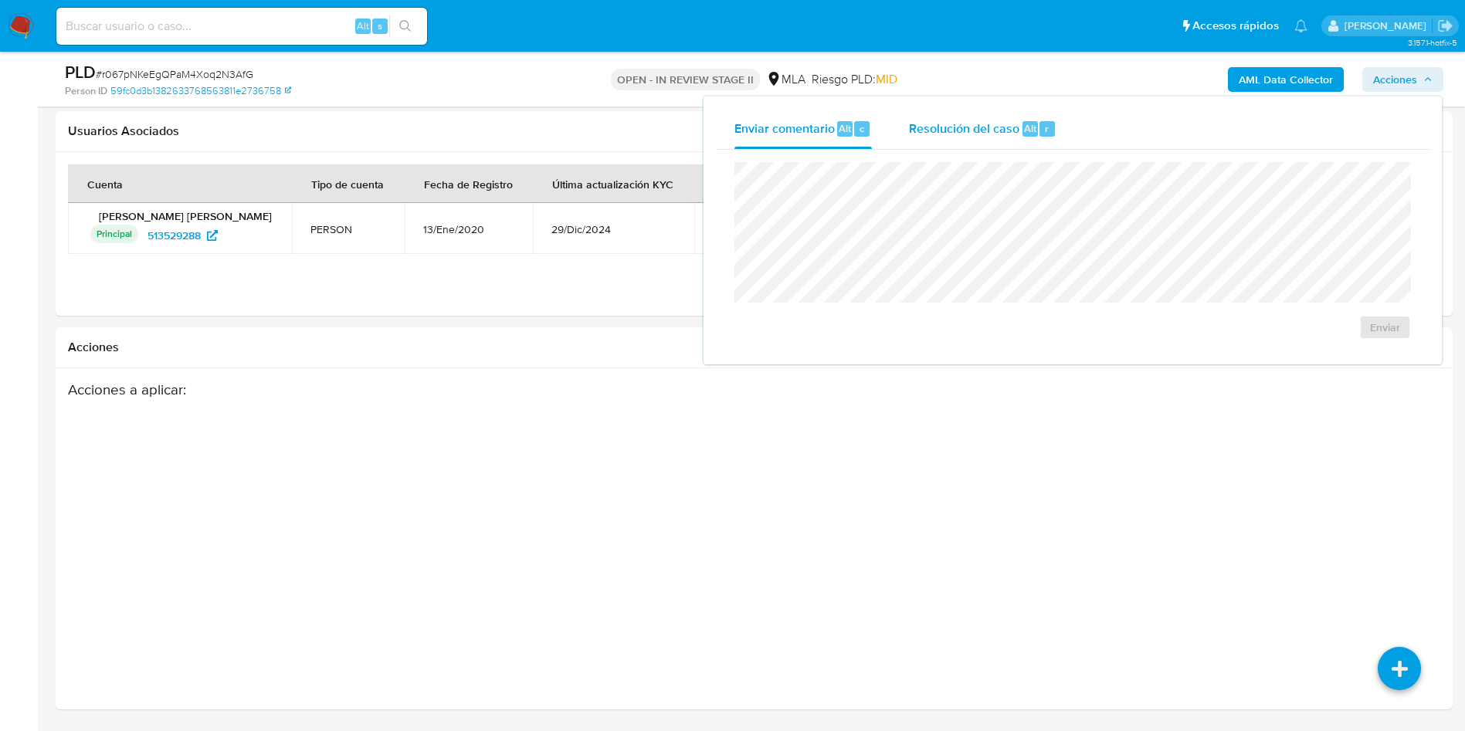
click at [991, 124] on span "Resolución del caso" at bounding box center [964, 128] width 110 height 18
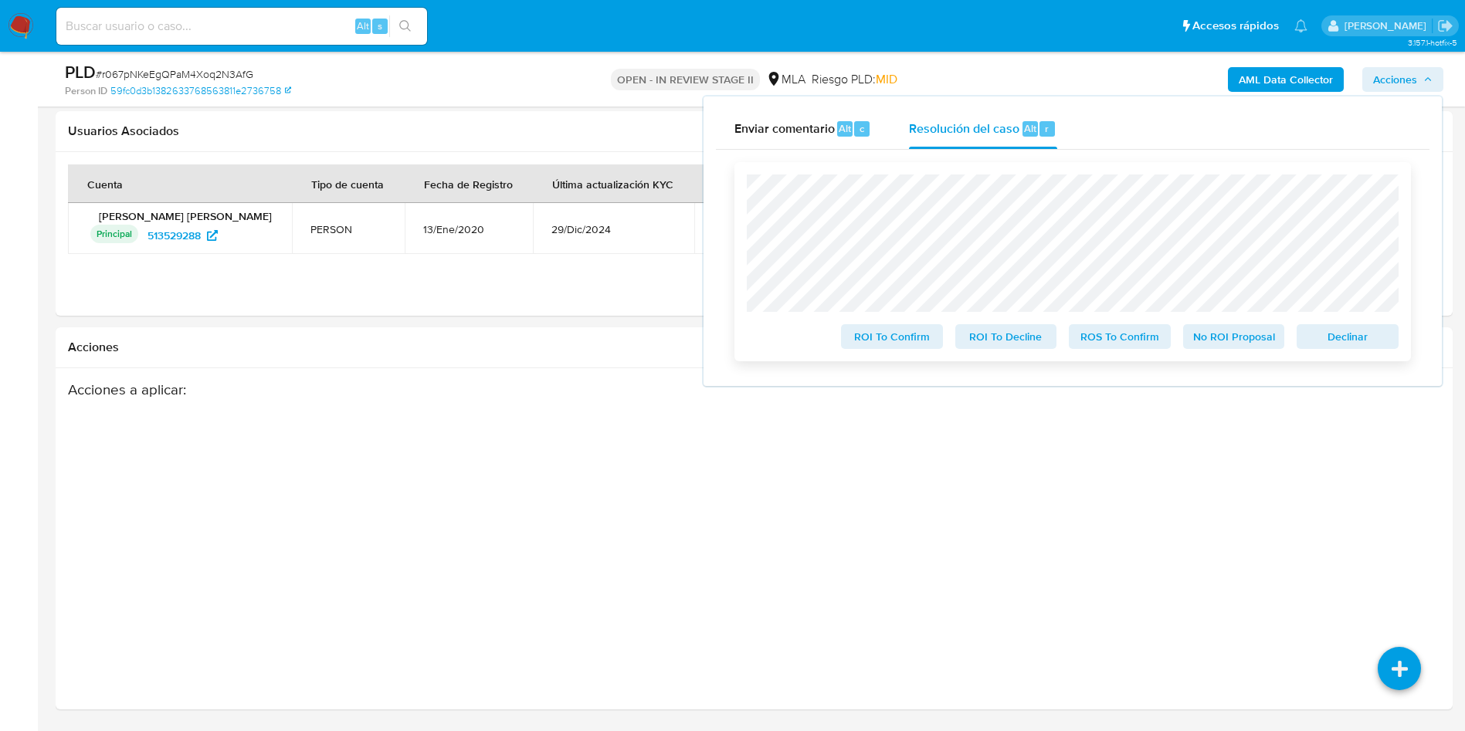
click at [1099, 343] on span "ROS To Confirm" at bounding box center [1120, 337] width 80 height 22
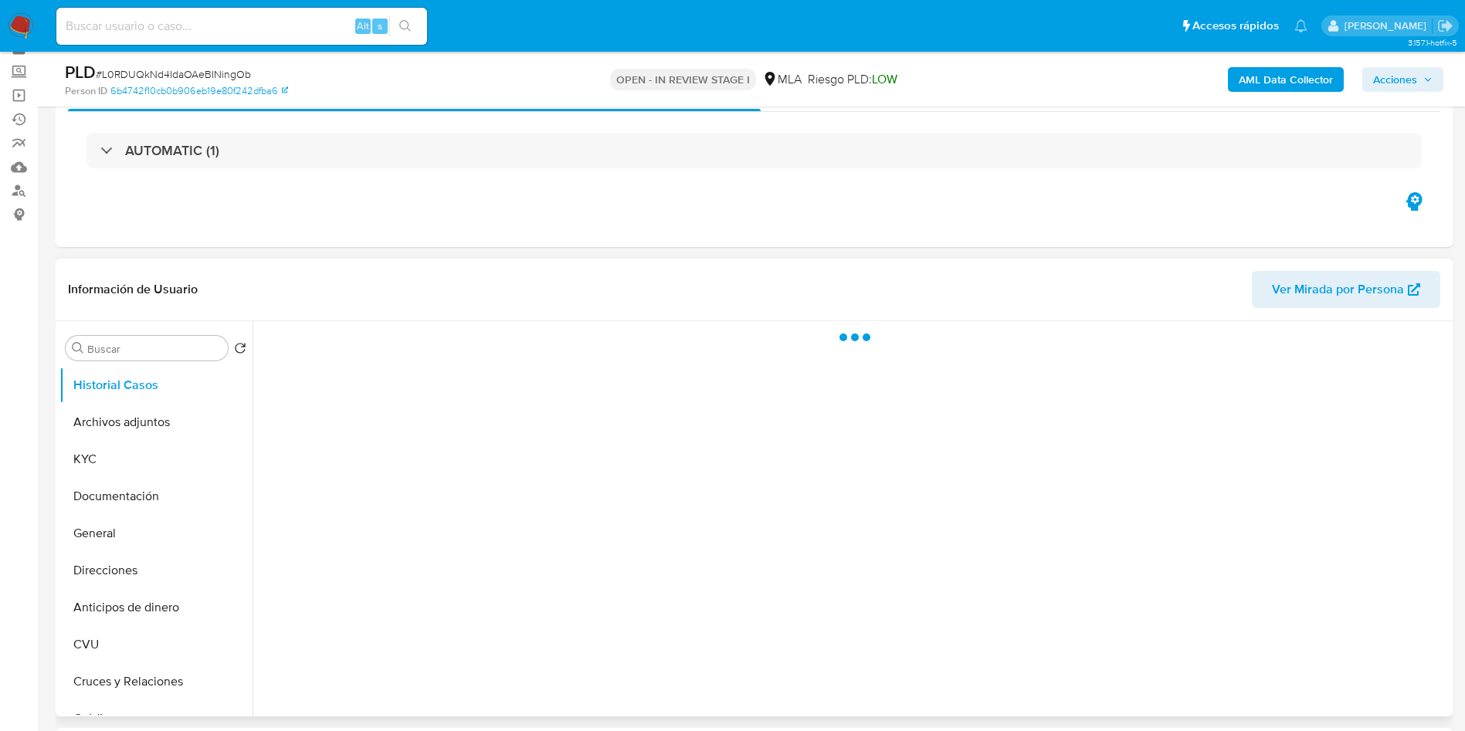
scroll to position [116, 0]
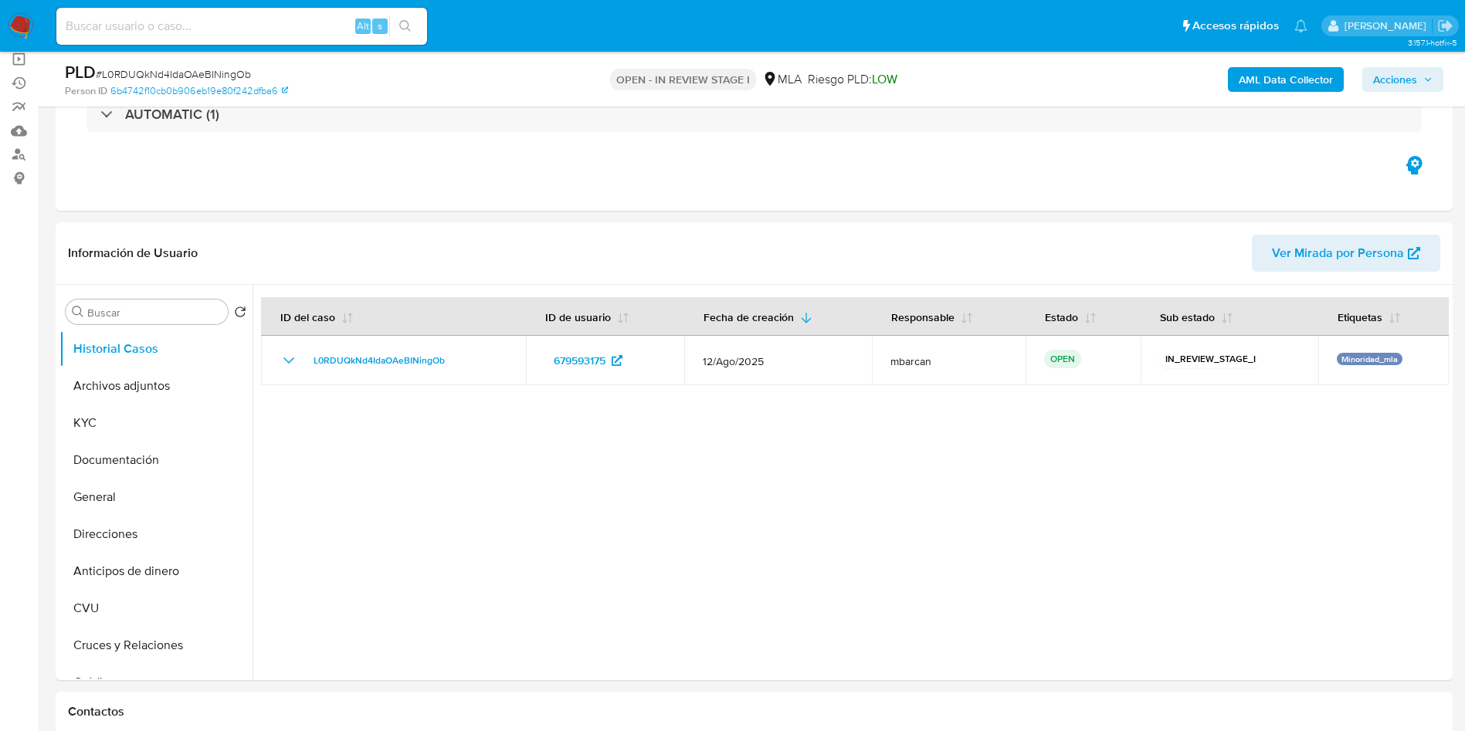
select select "10"
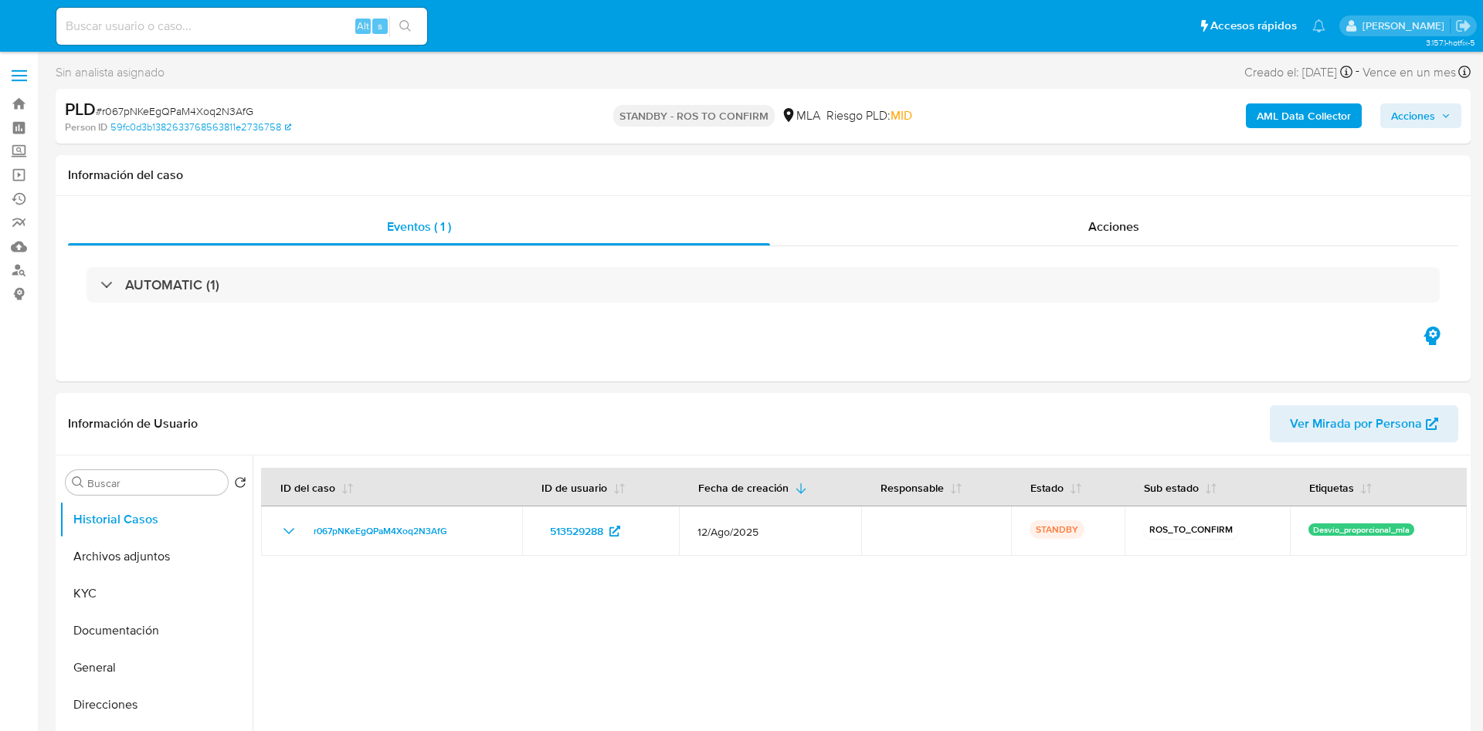
select select "10"
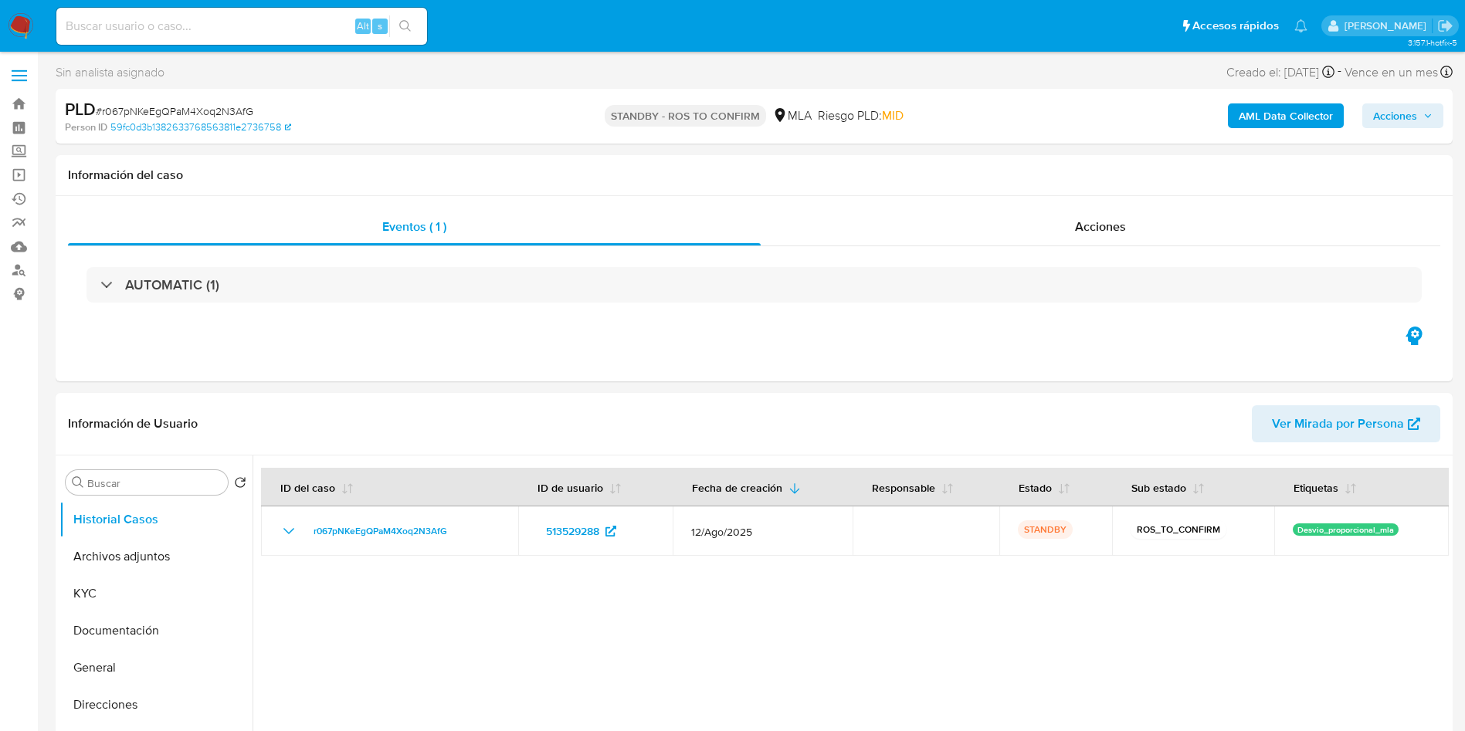
click at [239, 29] on input at bounding box center [241, 26] width 371 height 20
paste input "L7y79dqKRjboxuATfEH5fT3z"
type input "L7y79dqKRjboxuATfEH5fT3z"
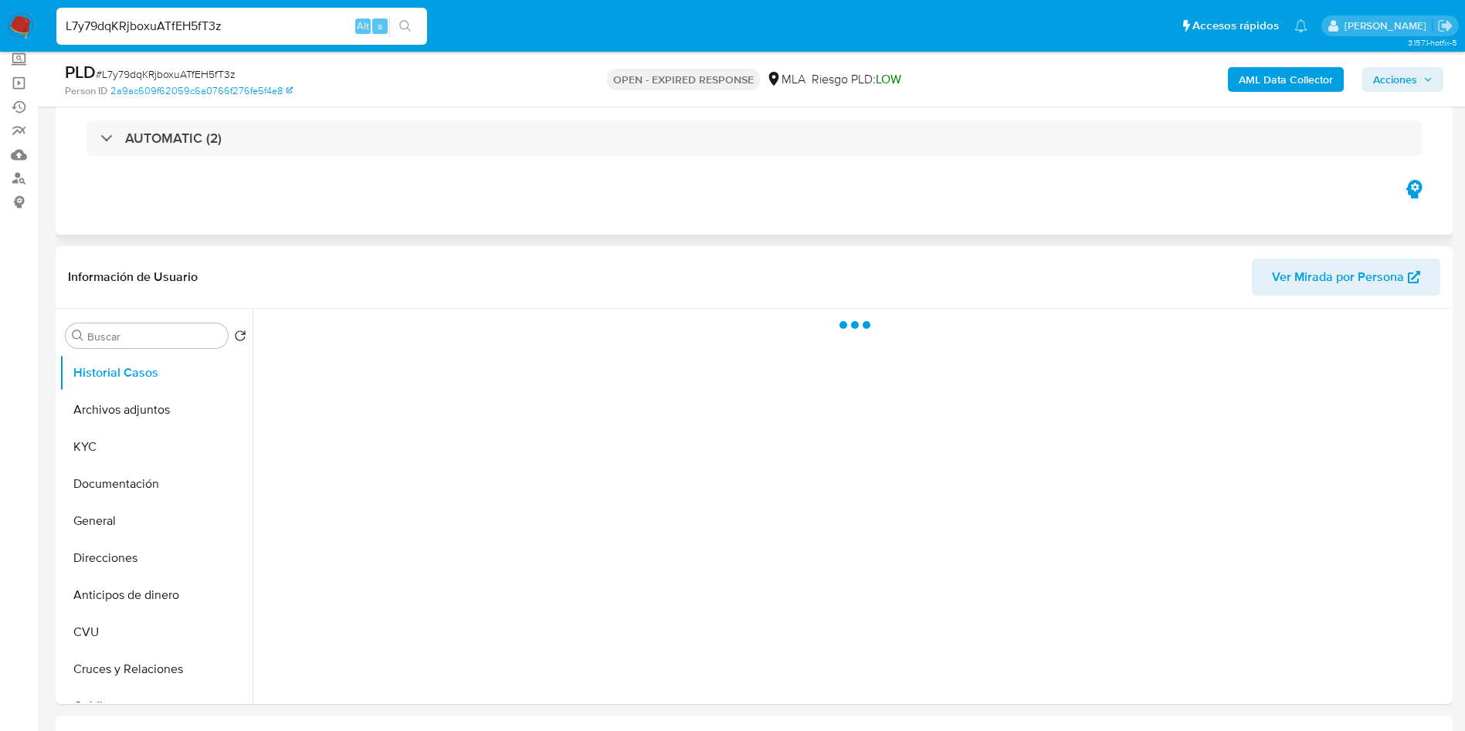
scroll to position [232, 0]
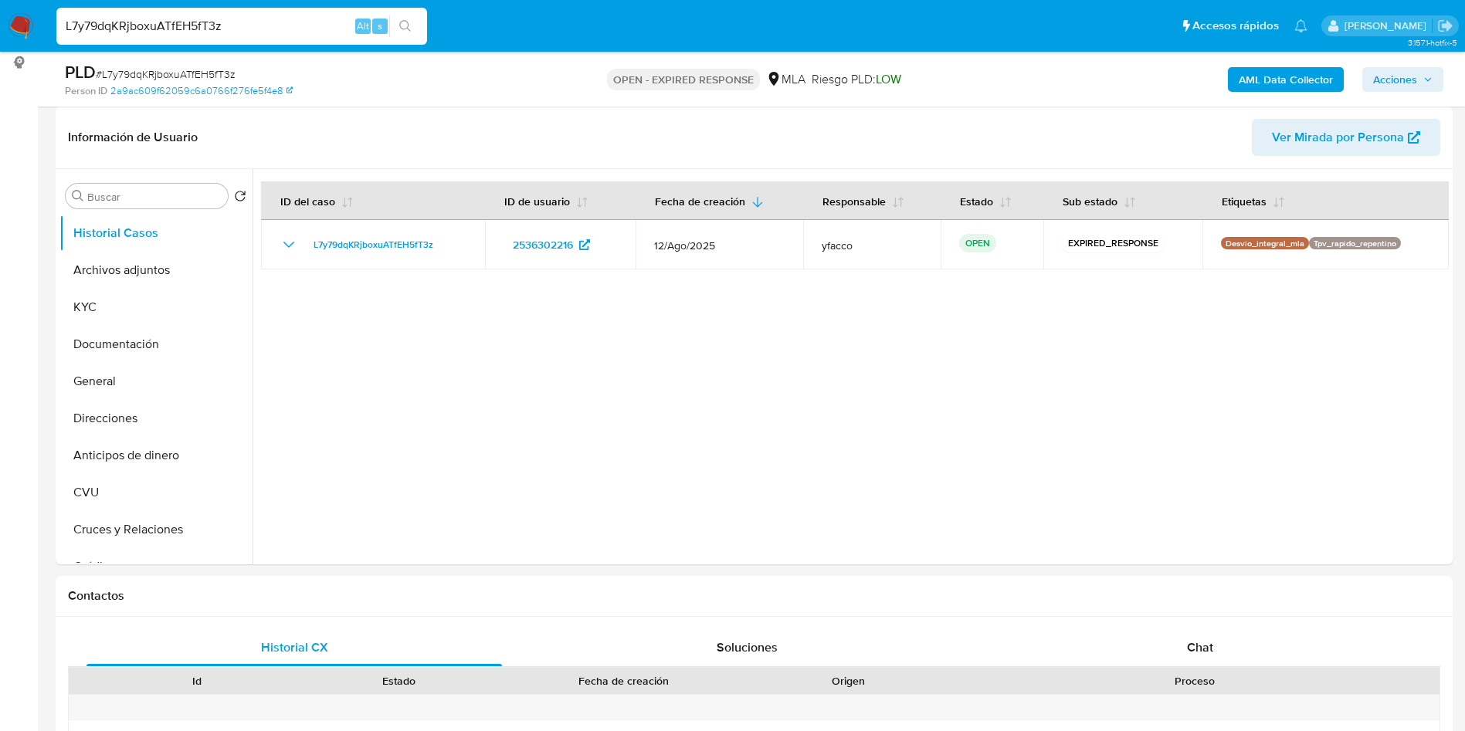
select select "10"
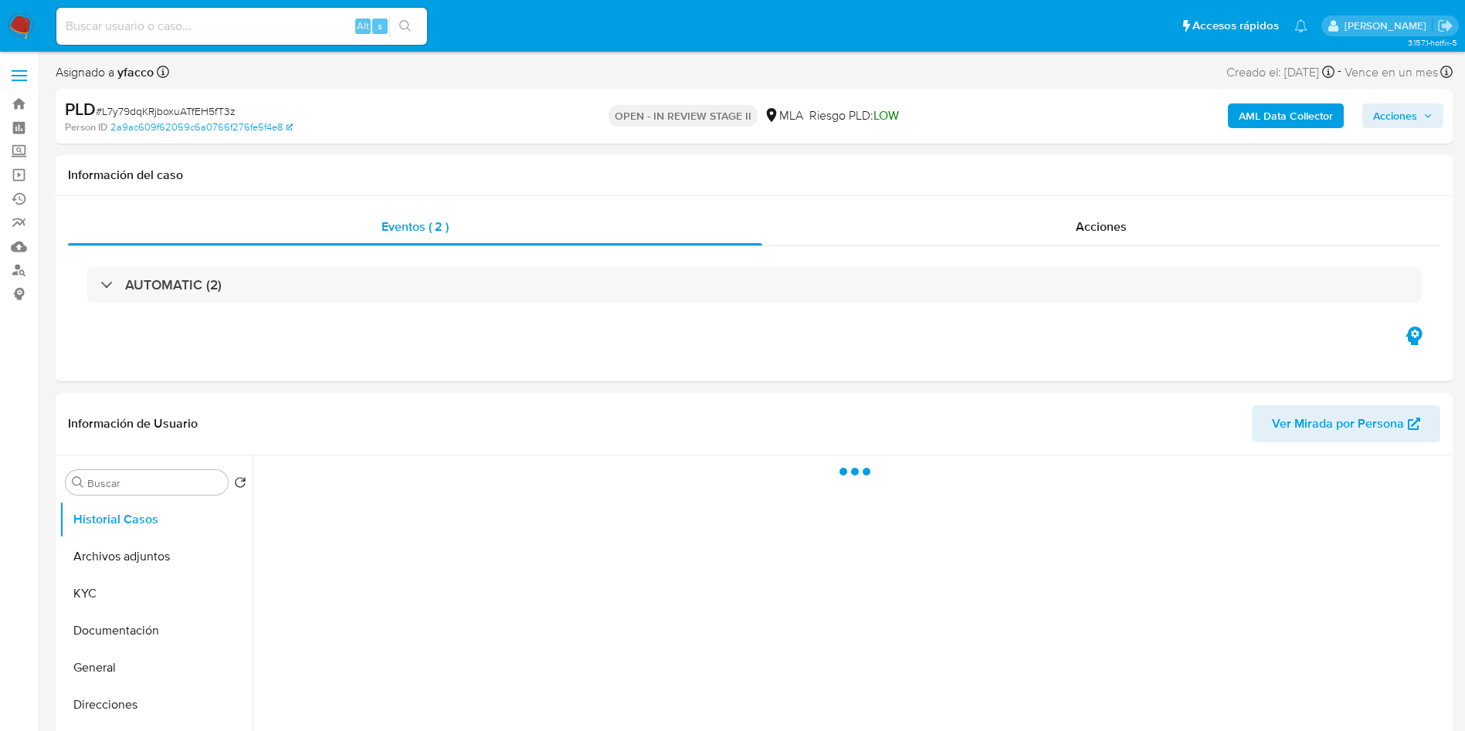
select select "10"
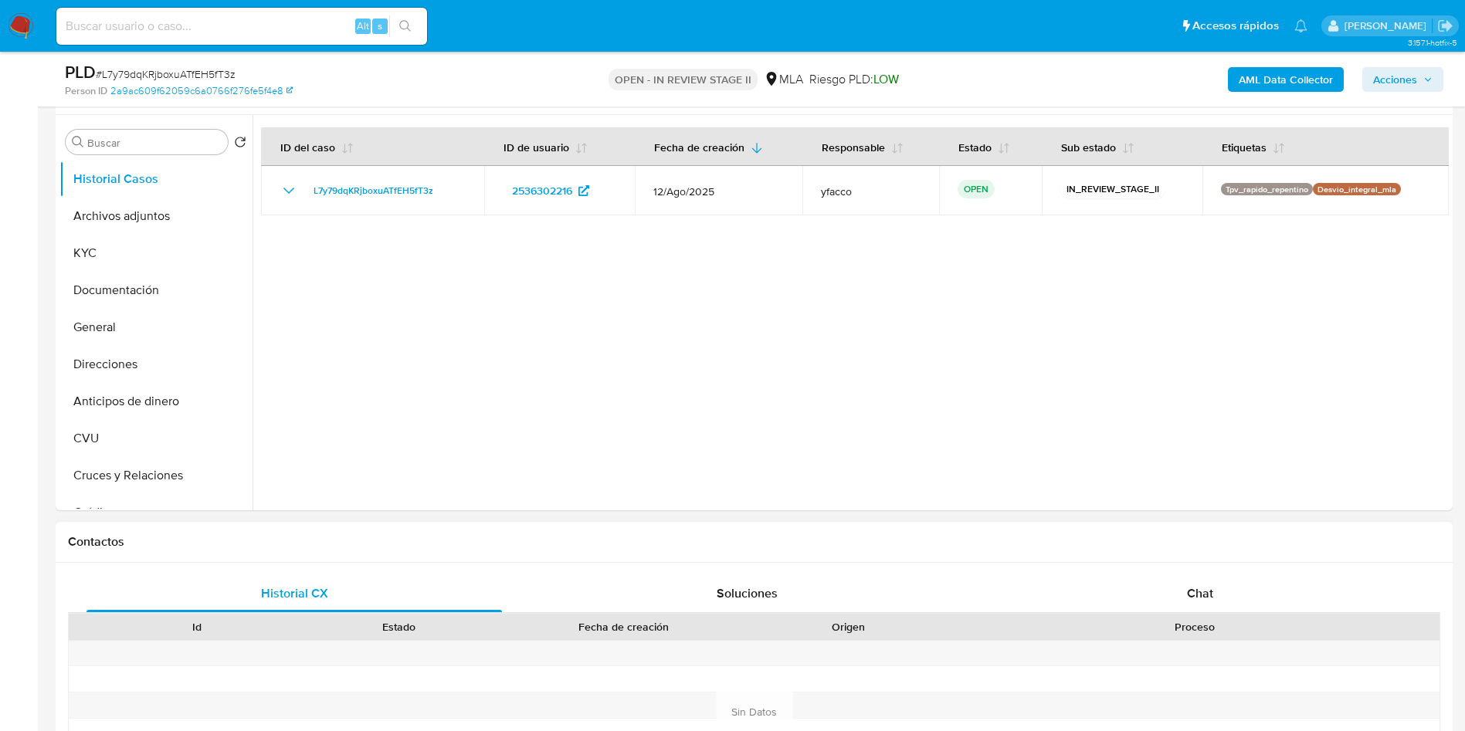
scroll to position [579, 0]
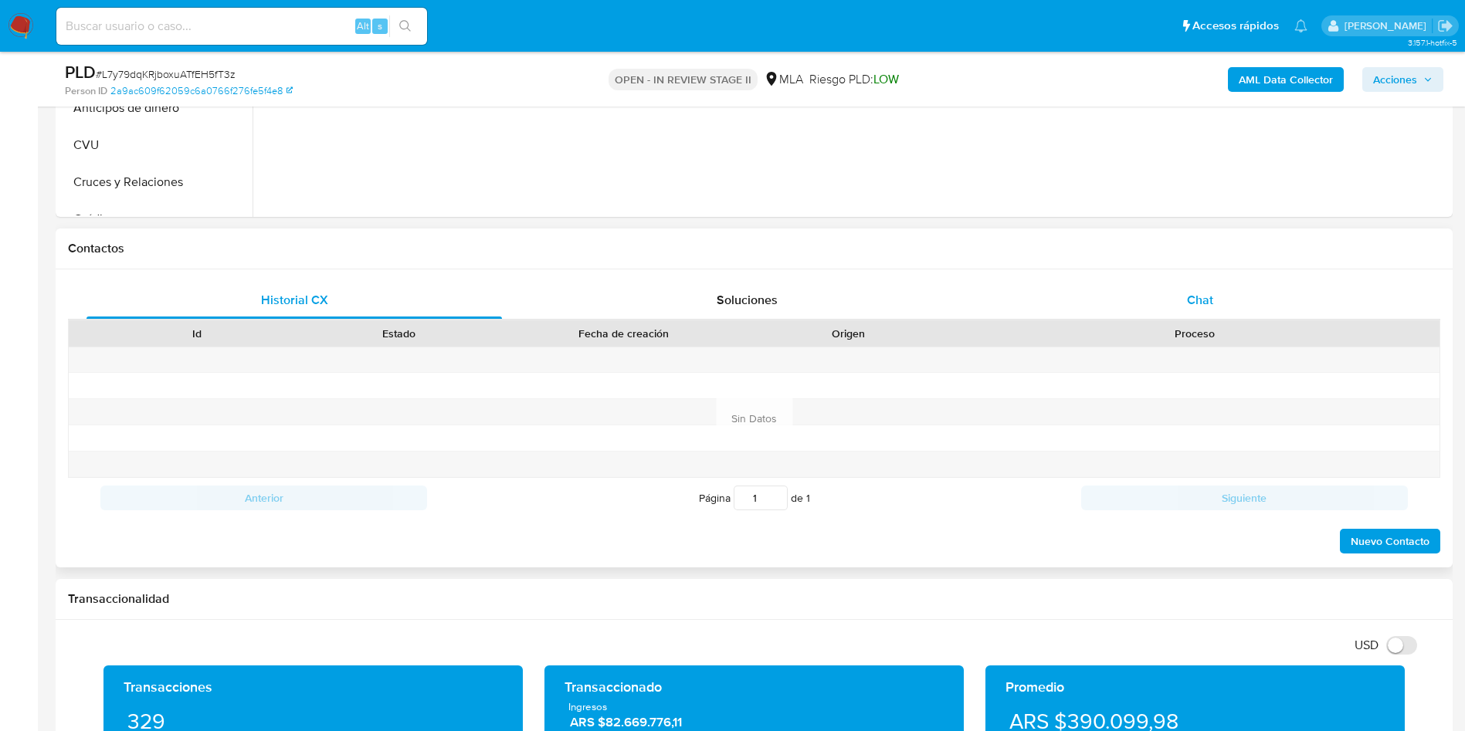
click at [1195, 300] on span "Chat" at bounding box center [1200, 300] width 26 height 18
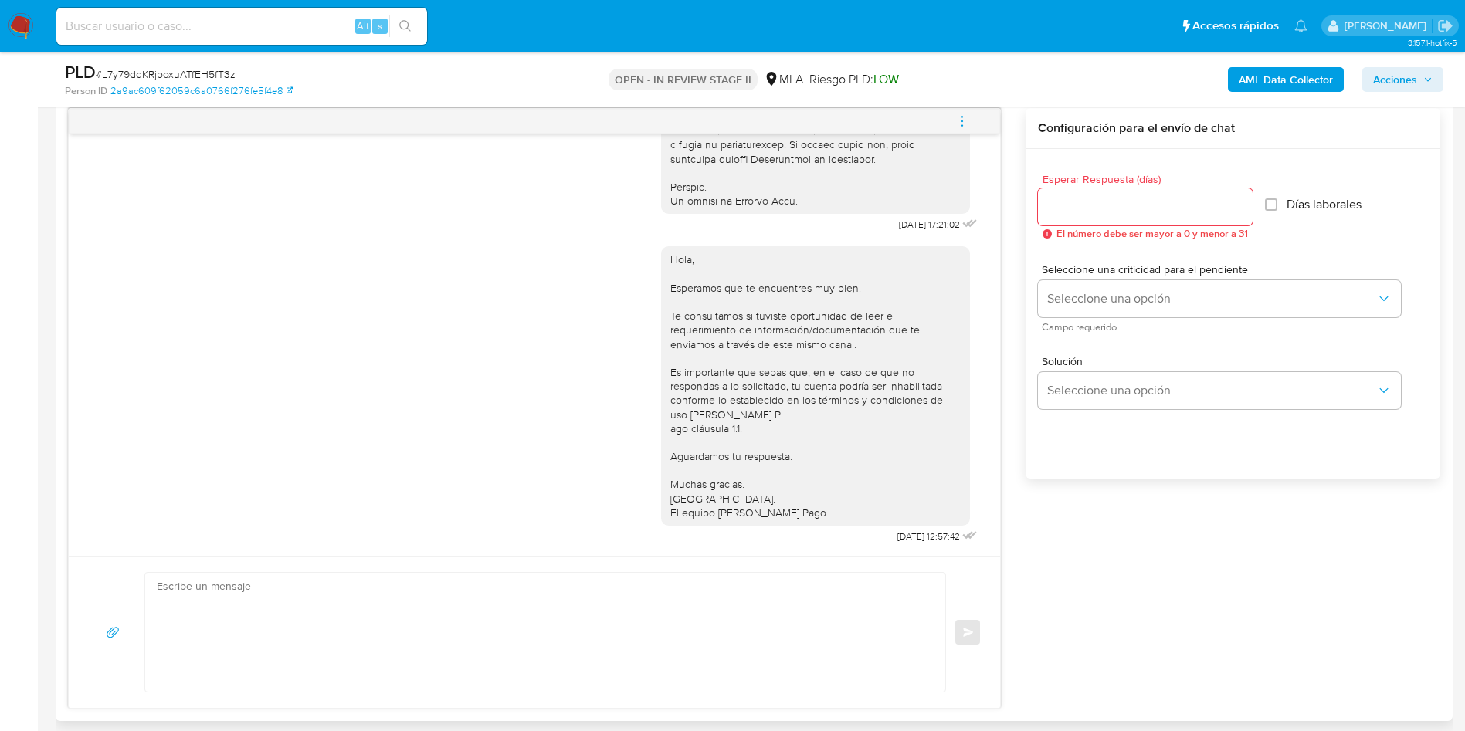
scroll to position [695, 0]
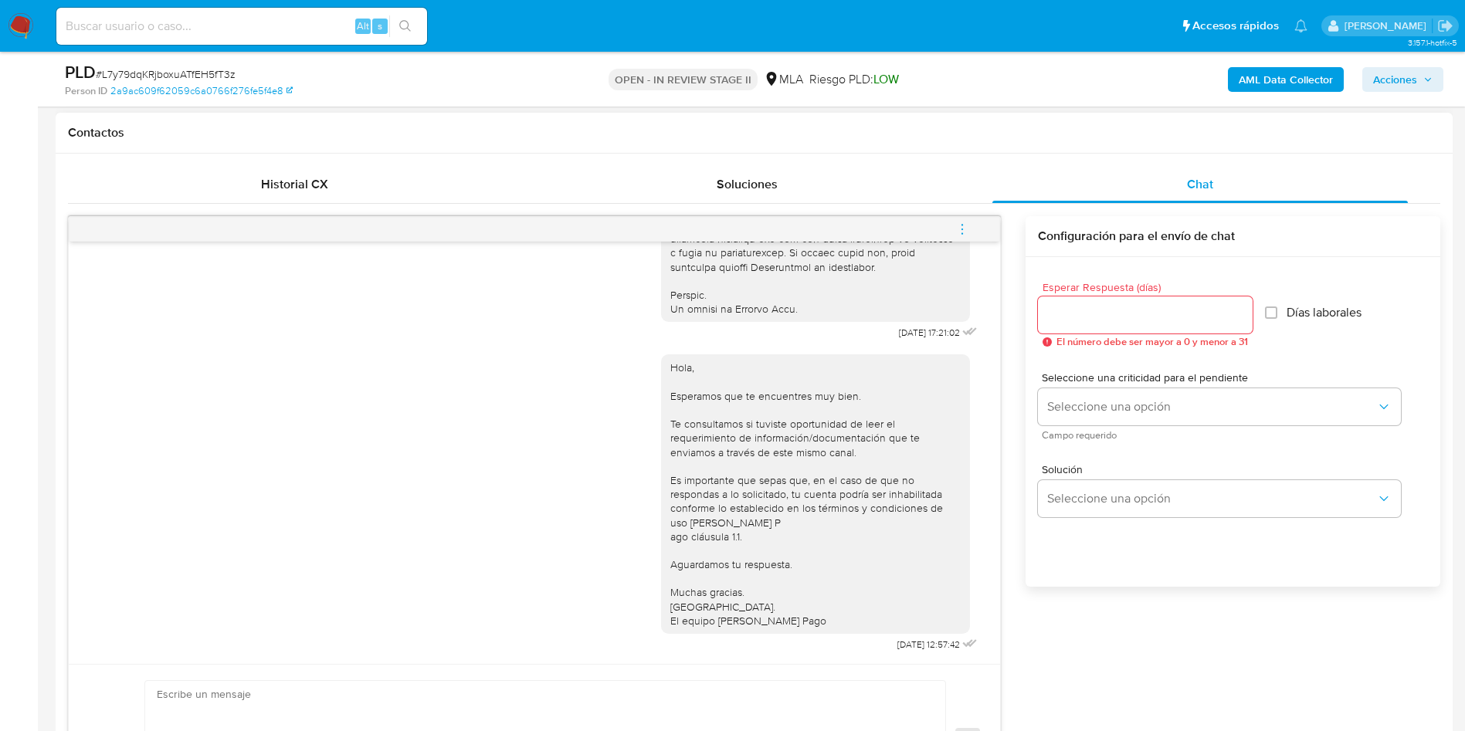
click at [965, 222] on icon "menu-action" at bounding box center [962, 229] width 14 height 14
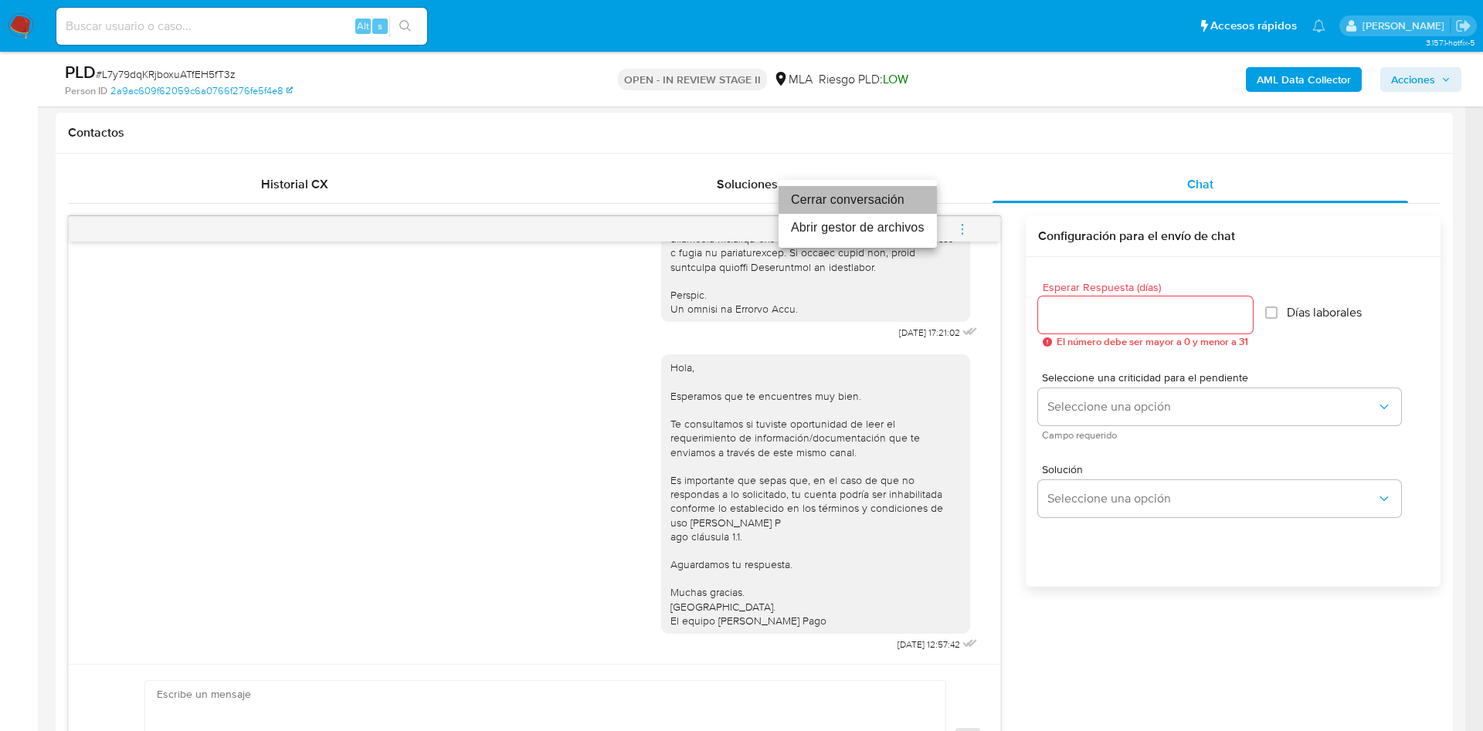
click at [887, 190] on li "Cerrar conversación" at bounding box center [857, 200] width 158 height 28
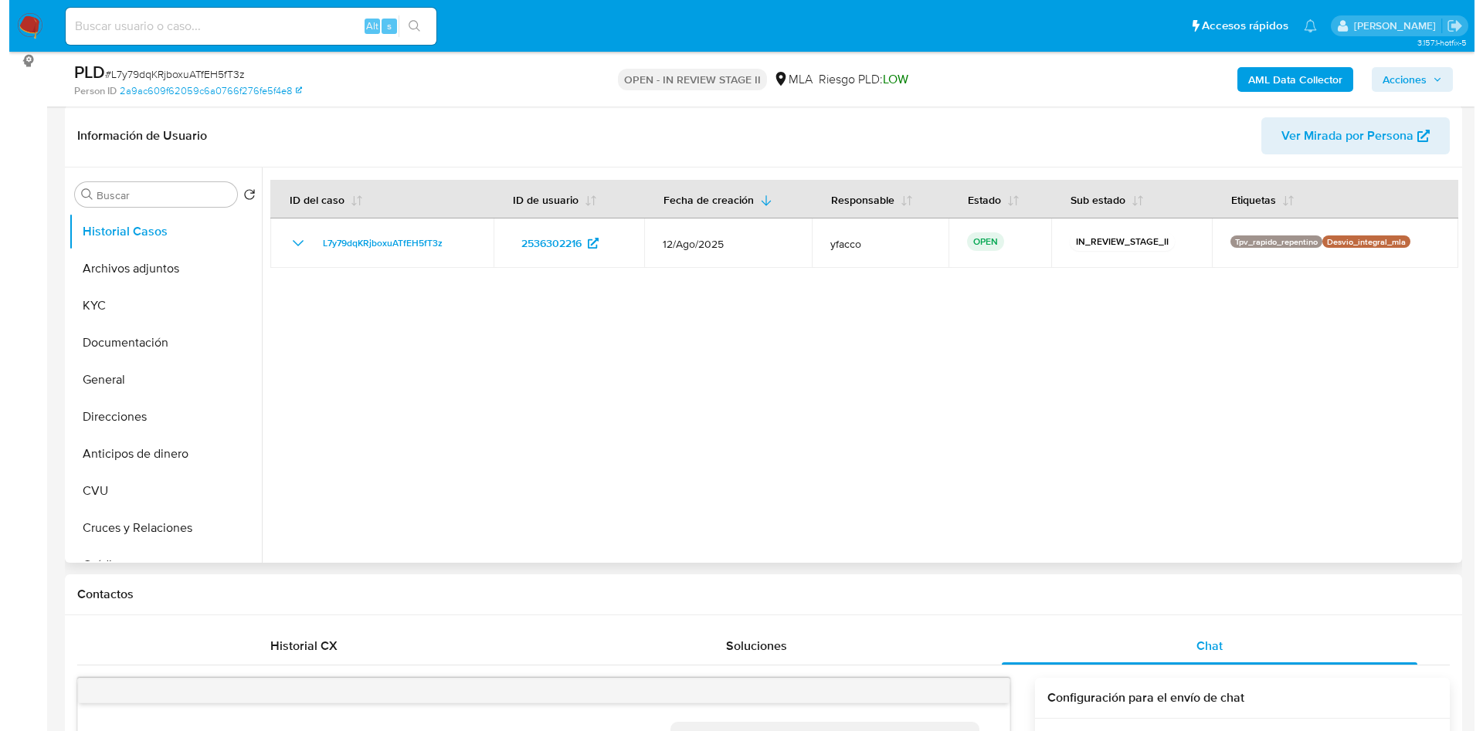
scroll to position [232, 0]
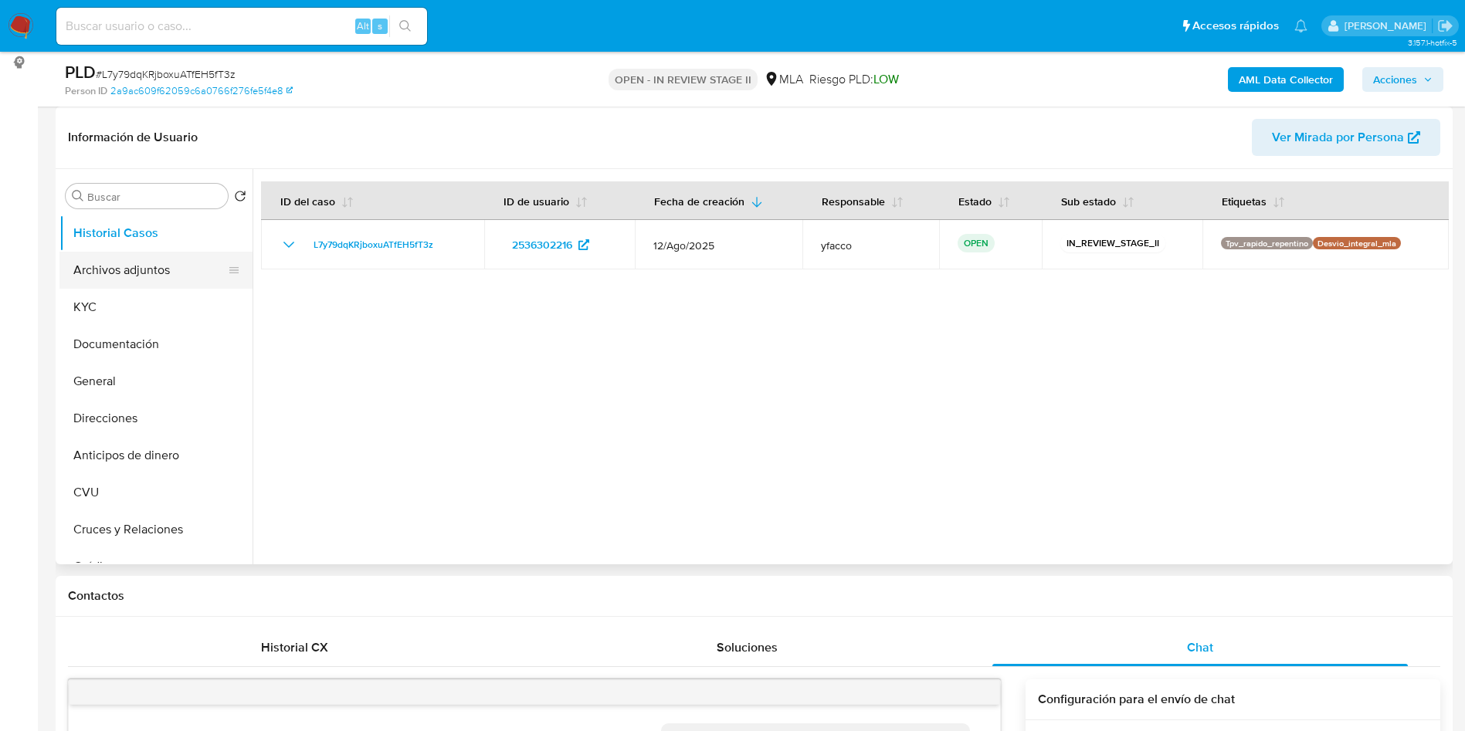
click at [157, 275] on button "Archivos adjuntos" at bounding box center [149, 270] width 181 height 37
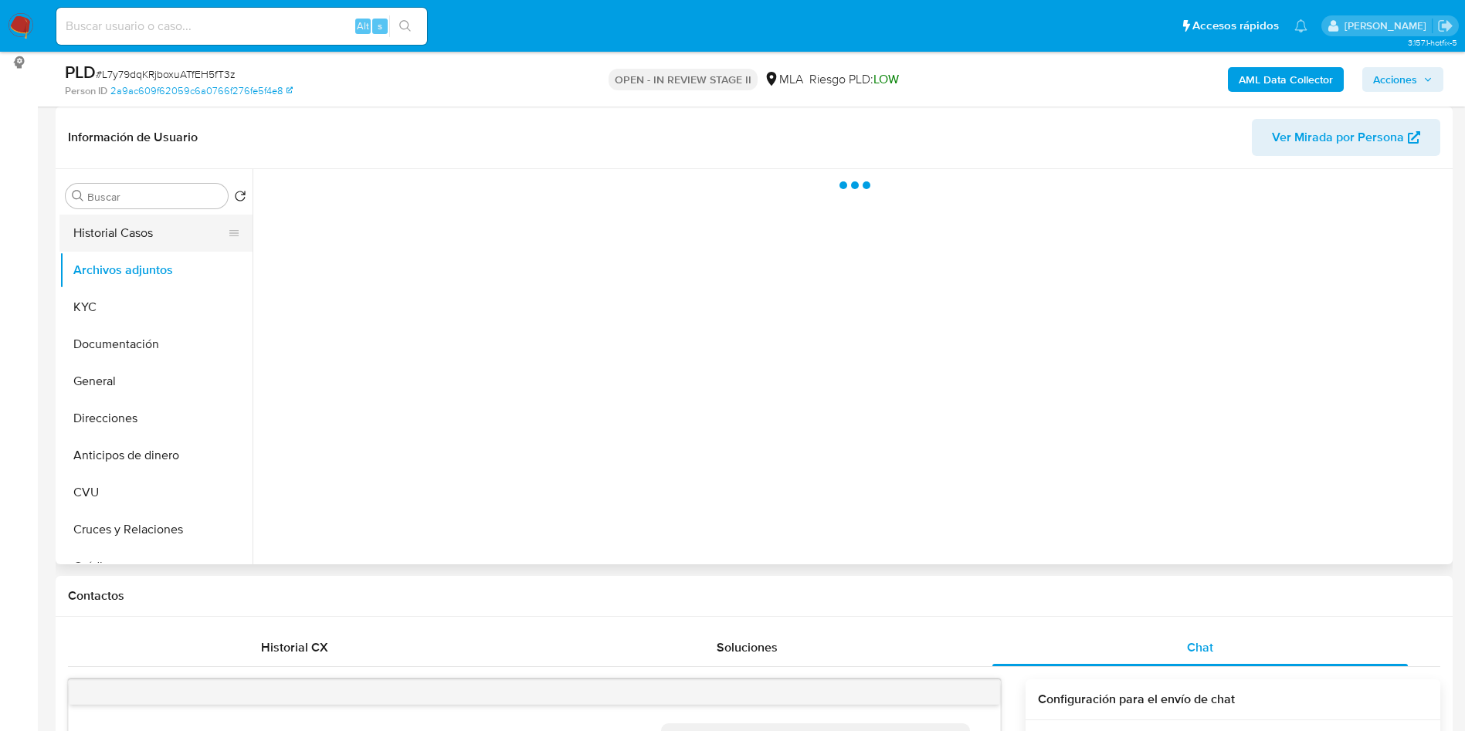
click at [141, 239] on button "Historial Casos" at bounding box center [149, 233] width 181 height 37
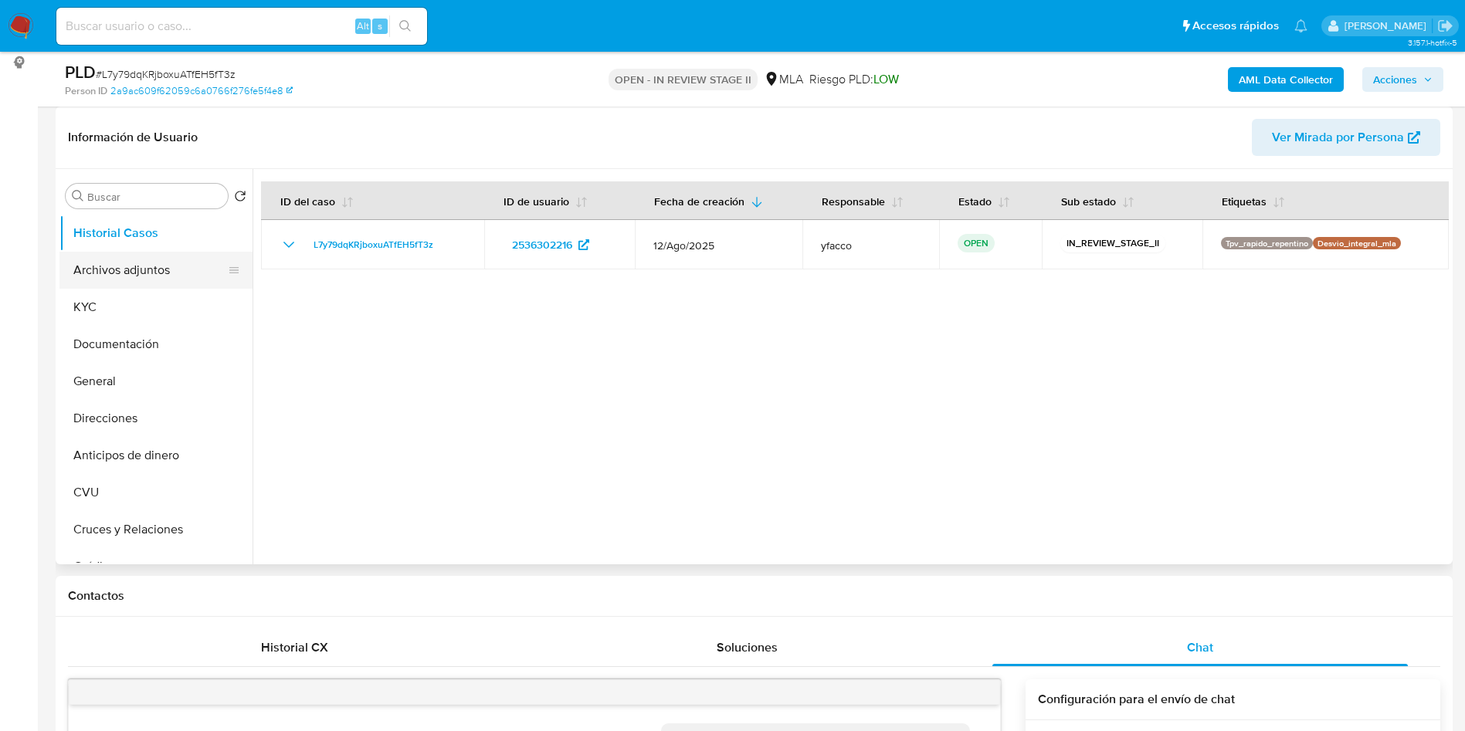
click at [111, 280] on button "Archivos adjuntos" at bounding box center [149, 270] width 181 height 37
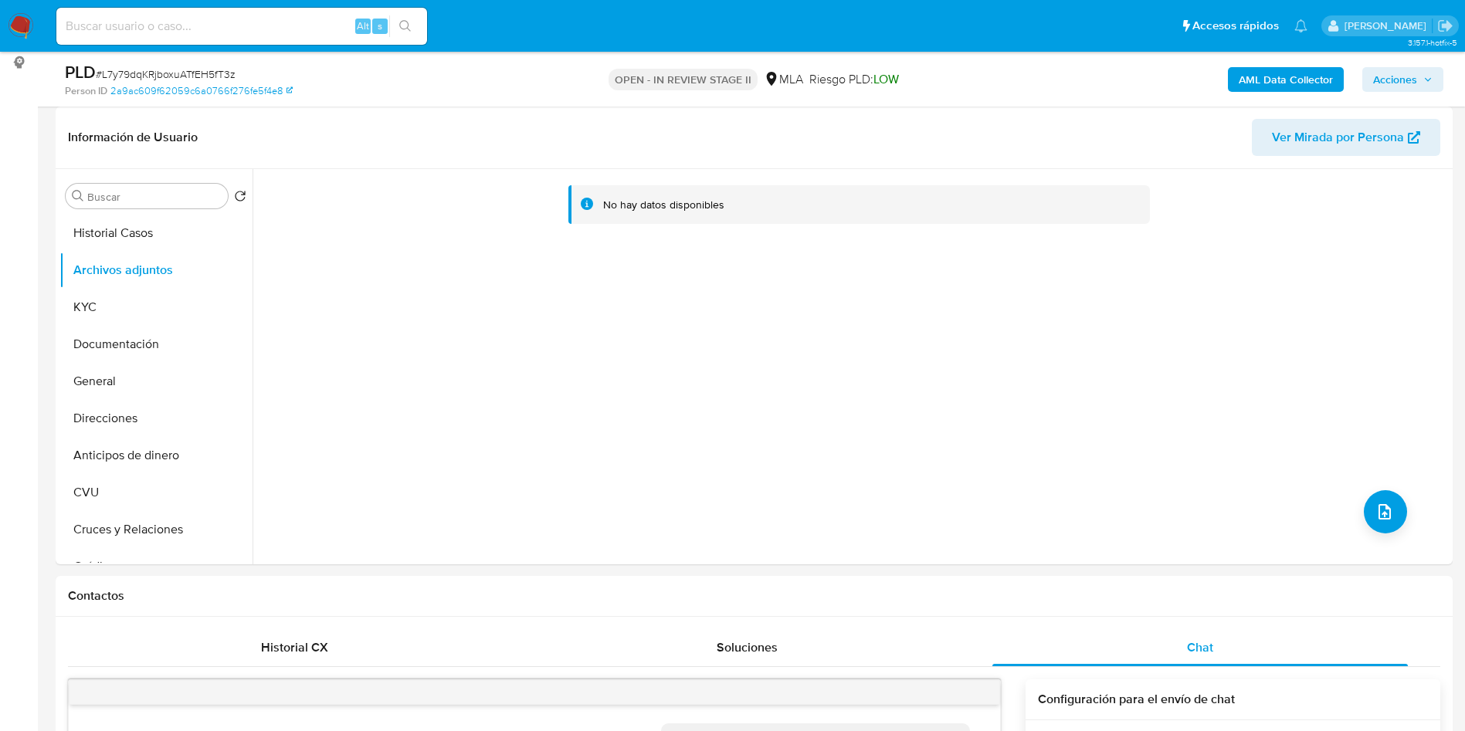
click at [1236, 76] on button "AML Data Collector" at bounding box center [1286, 79] width 116 height 25
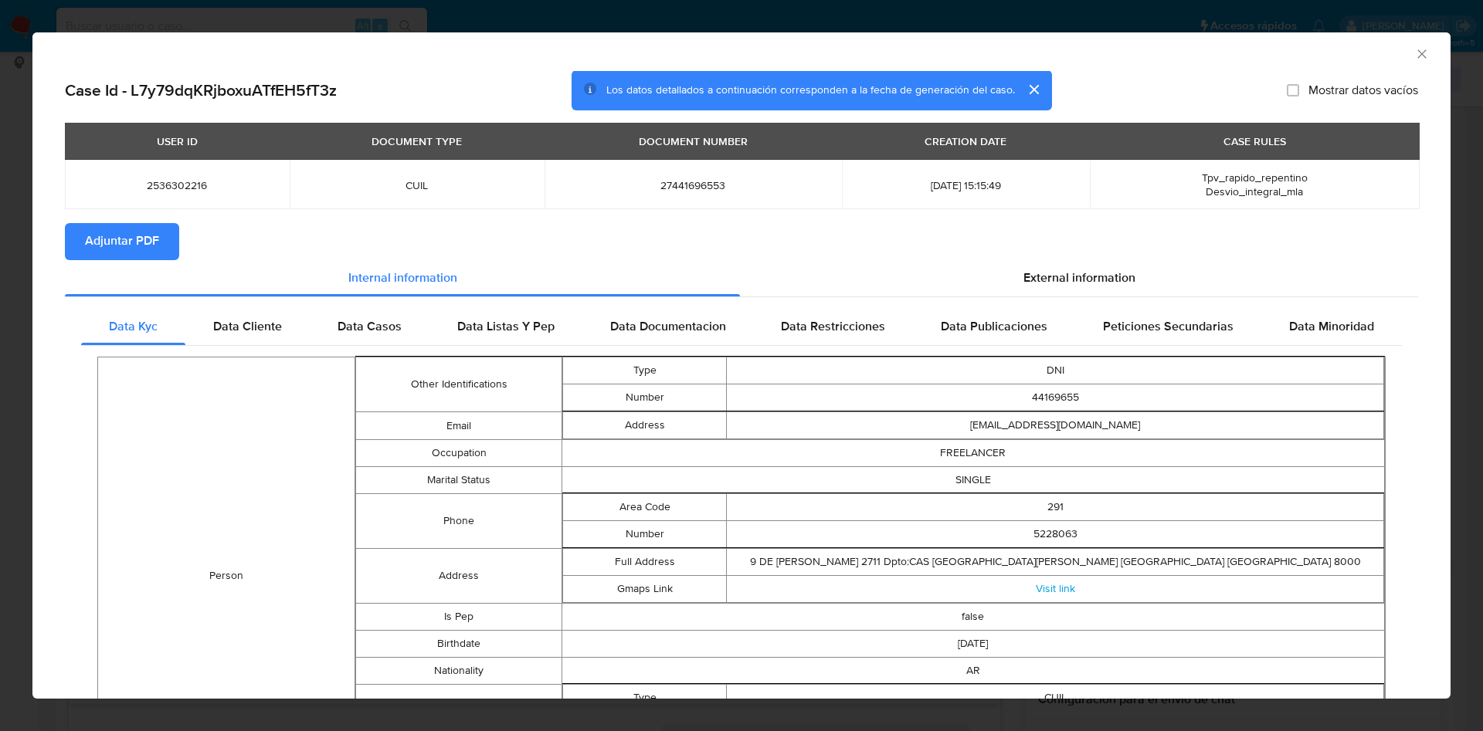
click at [118, 228] on span "Adjuntar PDF" at bounding box center [122, 242] width 74 height 34
click at [1414, 57] on icon "Cerrar ventana" at bounding box center [1421, 53] width 15 height 15
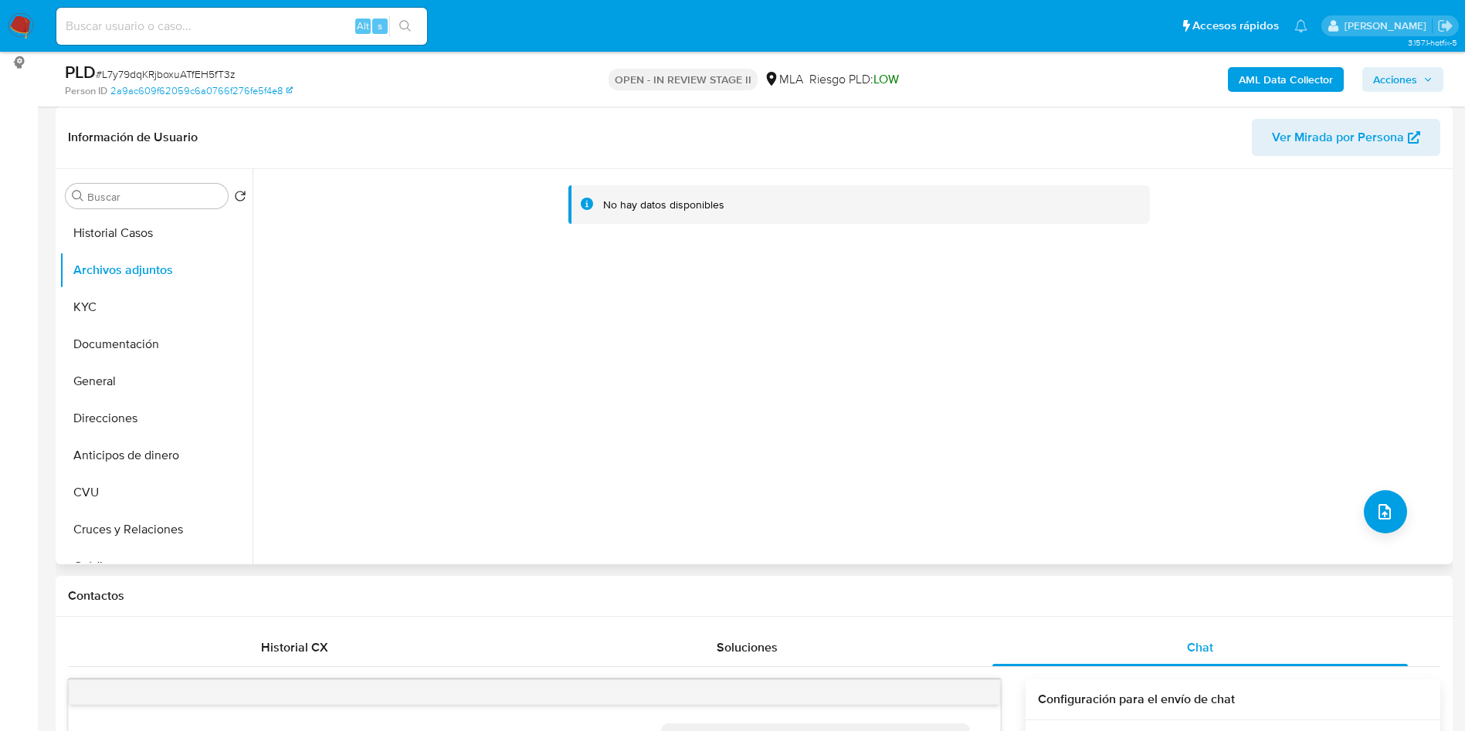
click at [1355, 518] on div "No hay datos disponibles" at bounding box center [851, 366] width 1196 height 395
click at [1375, 507] on icon "upload-file" at bounding box center [1384, 512] width 19 height 19
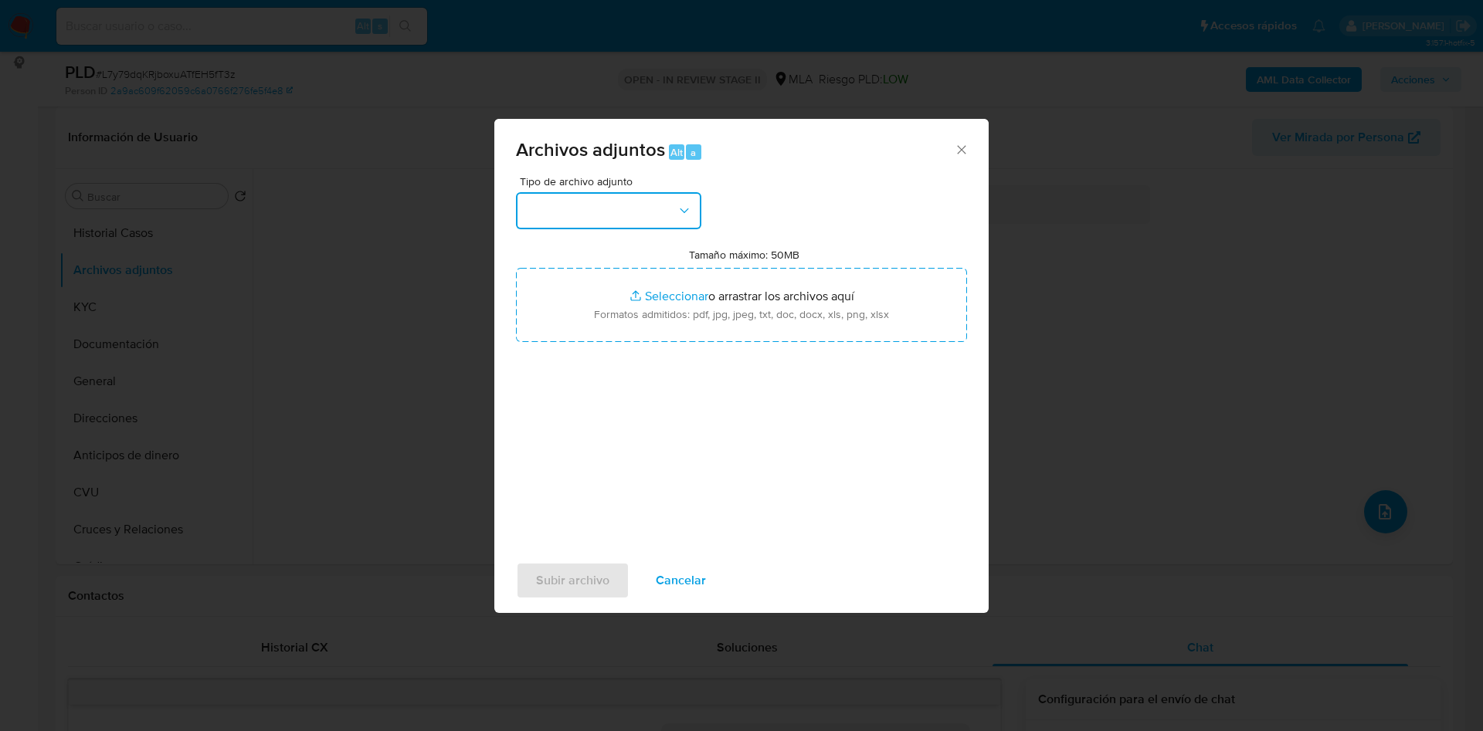
click at [646, 215] on button "button" at bounding box center [608, 210] width 185 height 37
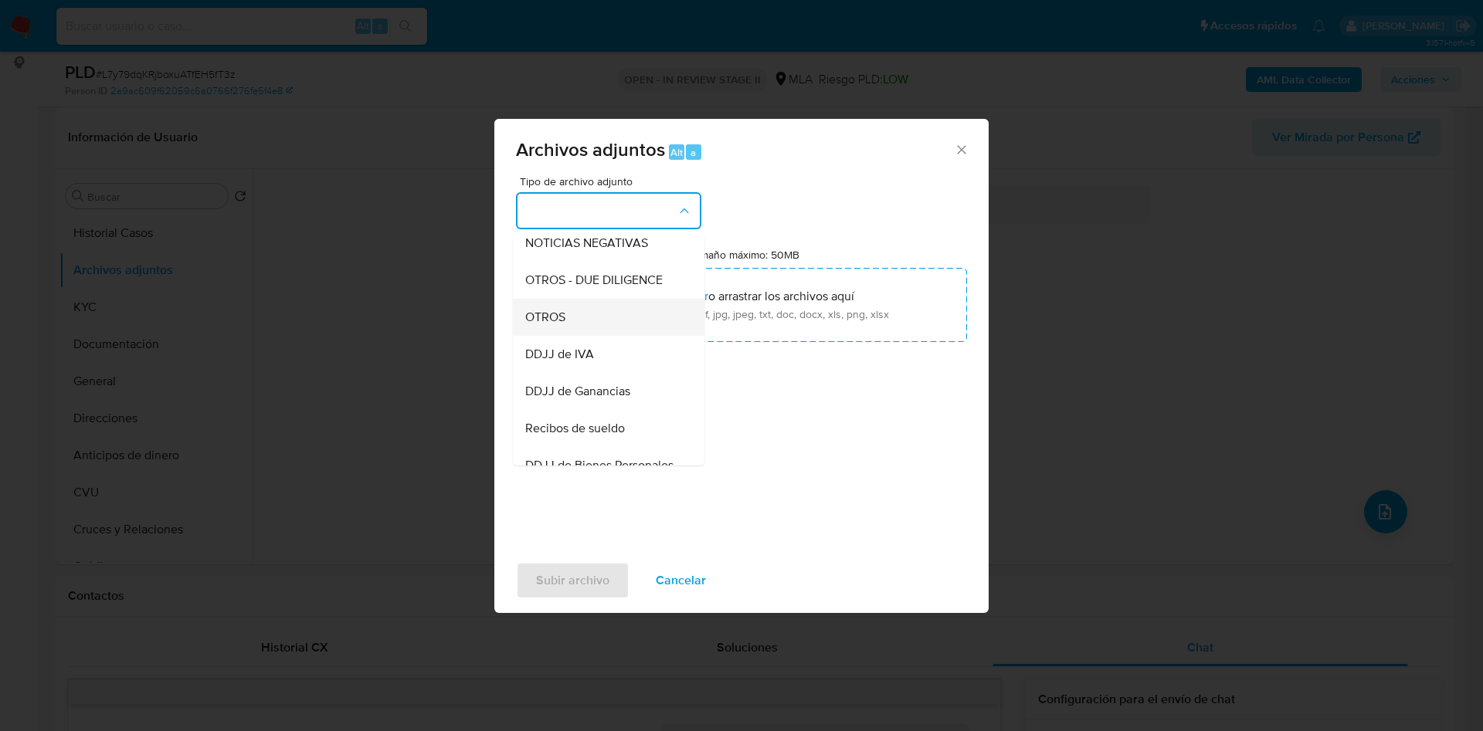
click at [544, 325] on span "OTROS" at bounding box center [545, 317] width 40 height 15
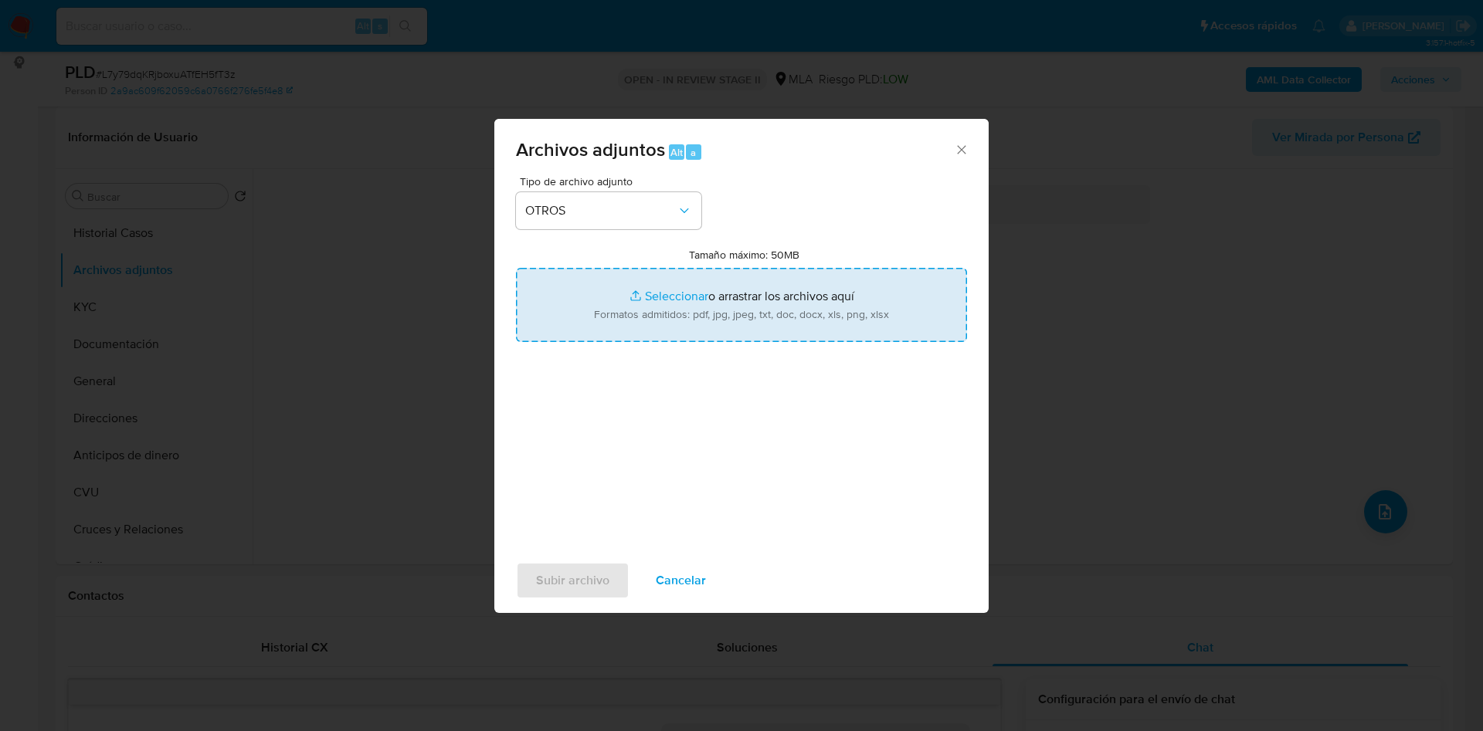
click at [652, 294] on input "Tamaño máximo: 50MB Seleccionar archivos" at bounding box center [741, 305] width 451 height 74
type input "C:\fakepath\Movimientos 2536302216.xlsx"
click at [662, 294] on input "Tamaño máximo: 50MB Seleccionar archivos" at bounding box center [741, 305] width 451 height 74
type input "C:\fakepath\Caselog L7y79dqKRjboxuATfEH5fT3z_2025_08_18_15_10_47.docx"
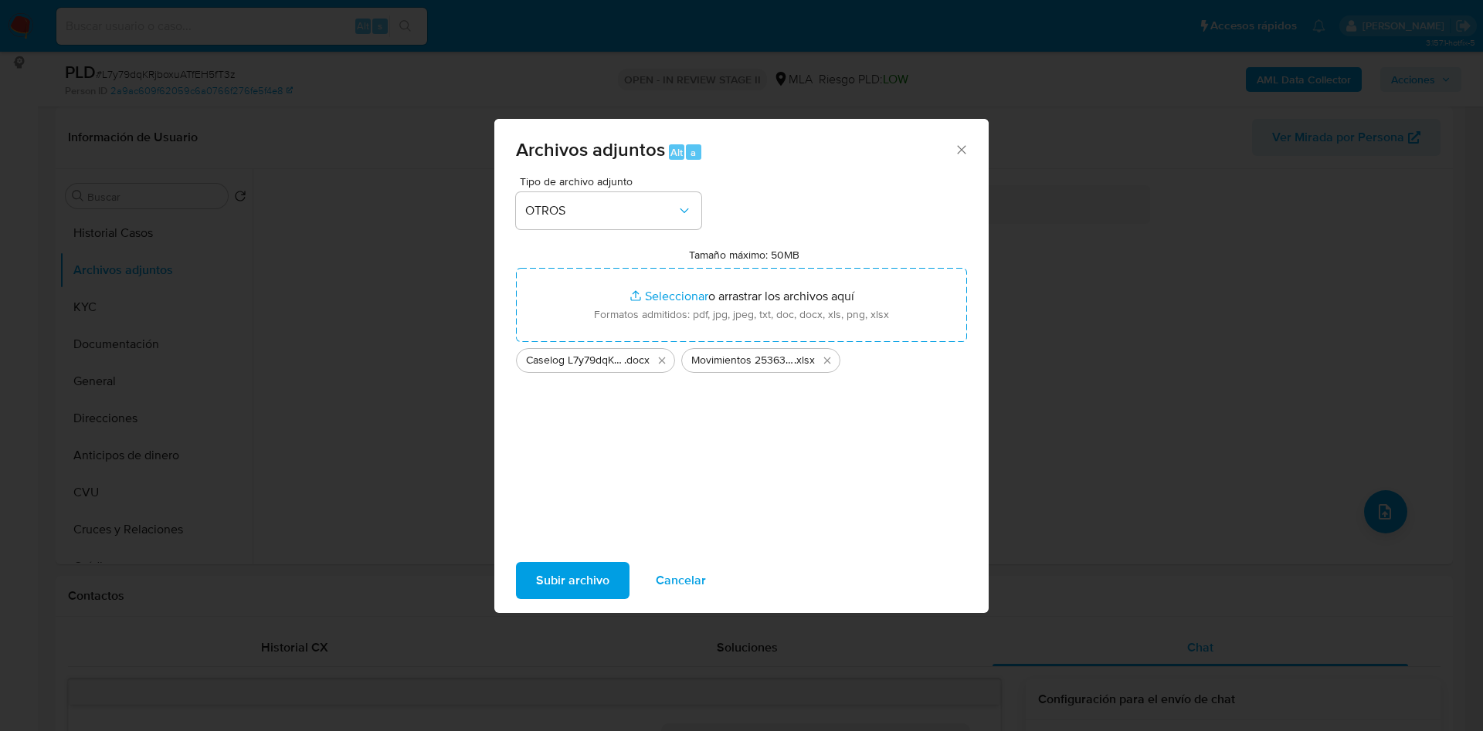
click at [565, 580] on span "Subir archivo" at bounding box center [572, 581] width 73 height 34
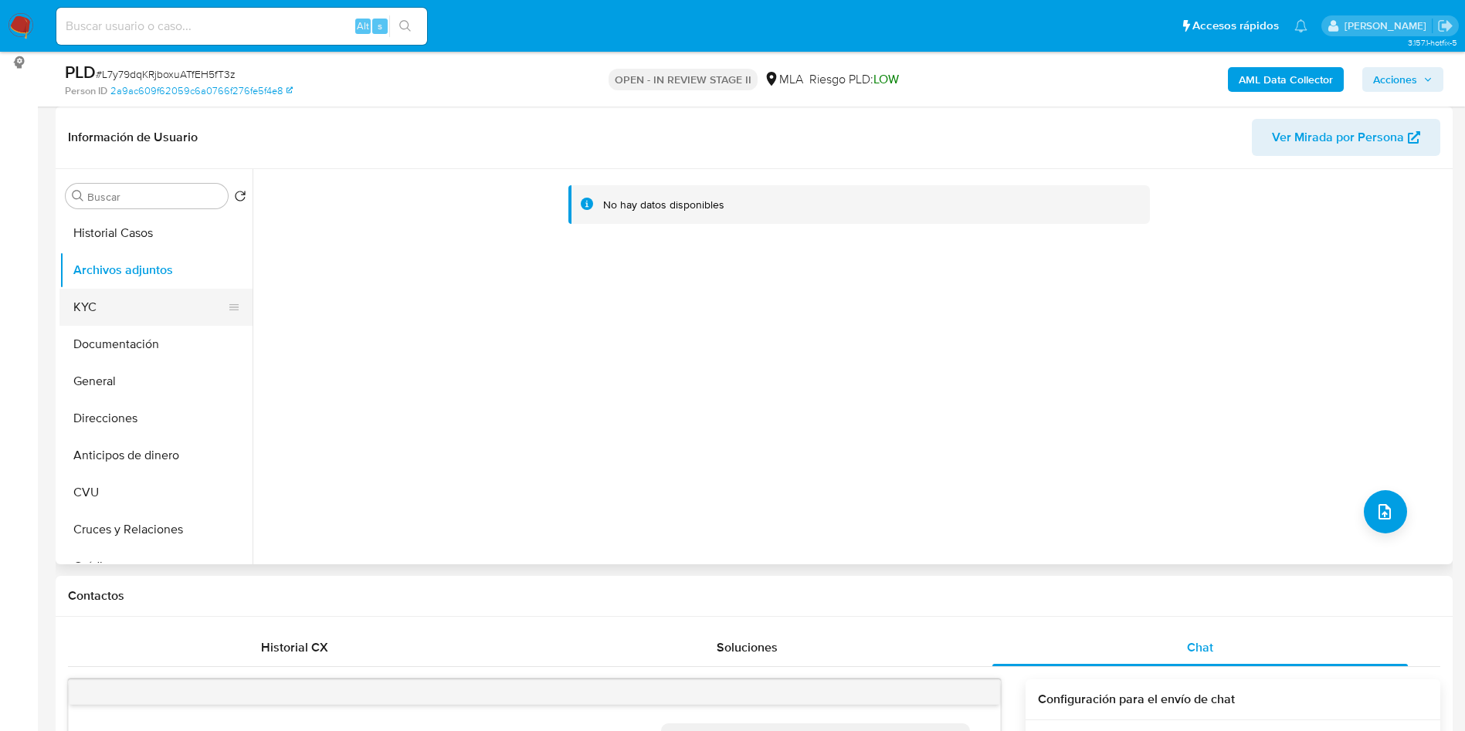
click at [91, 346] on button "Documentación" at bounding box center [155, 344] width 193 height 37
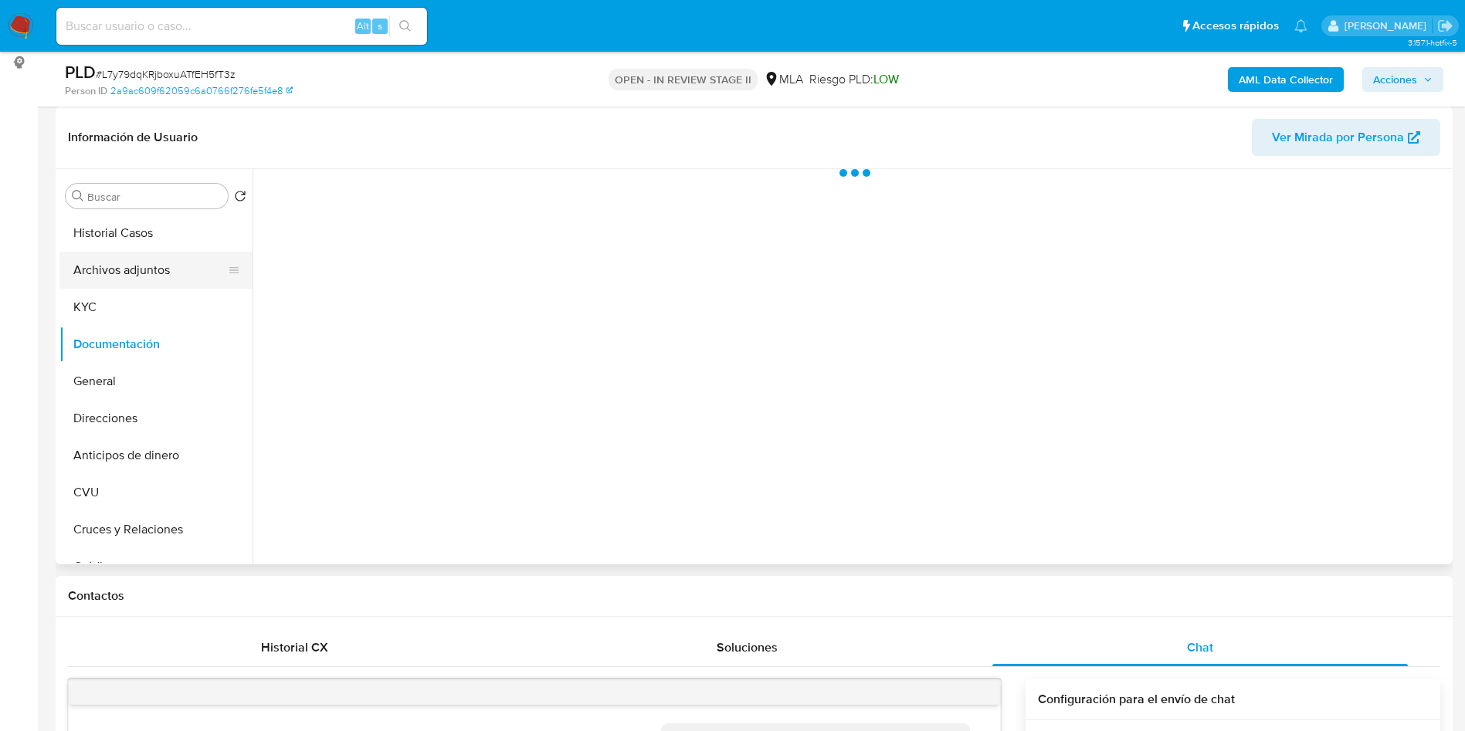
click at [94, 276] on button "Archivos adjuntos" at bounding box center [149, 270] width 181 height 37
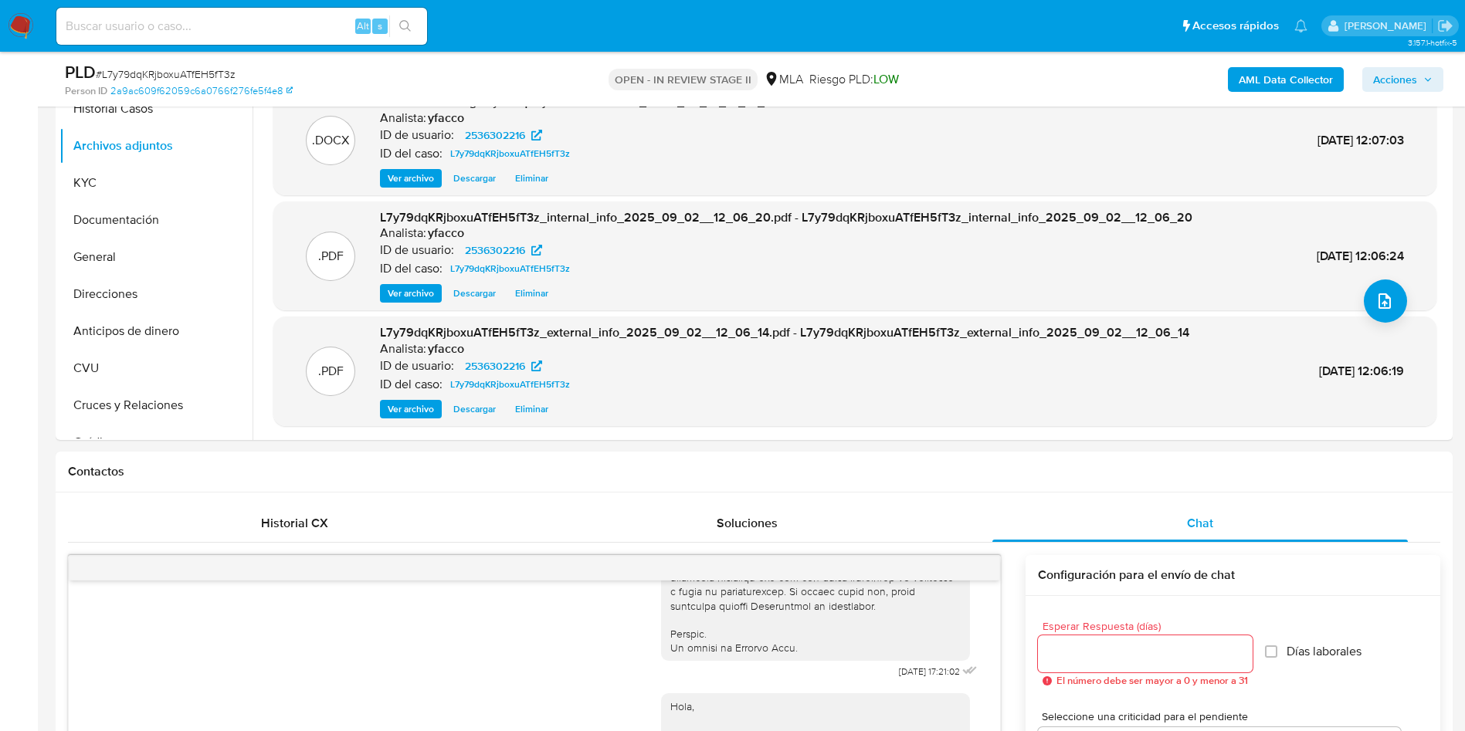
scroll to position [116, 0]
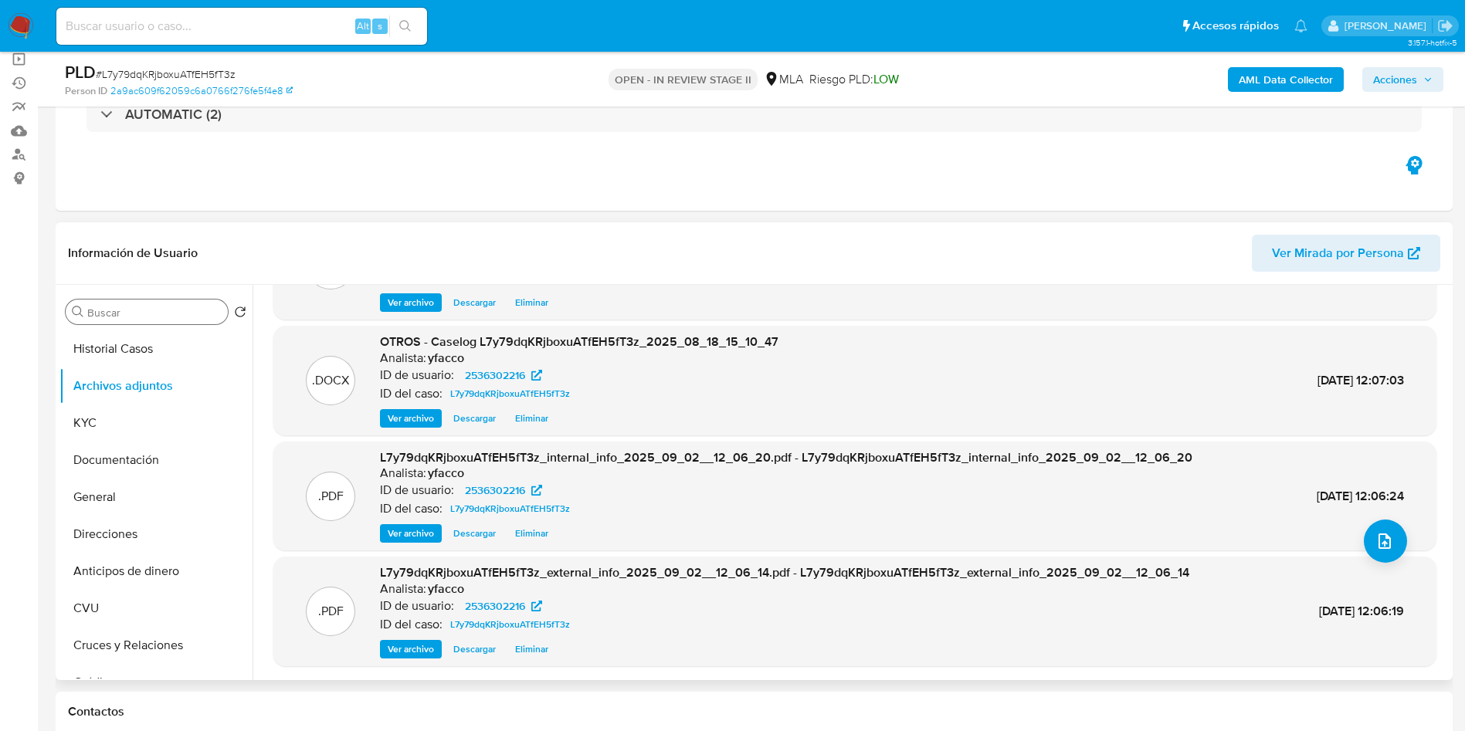
click at [141, 308] on input "Buscar" at bounding box center [154, 313] width 134 height 14
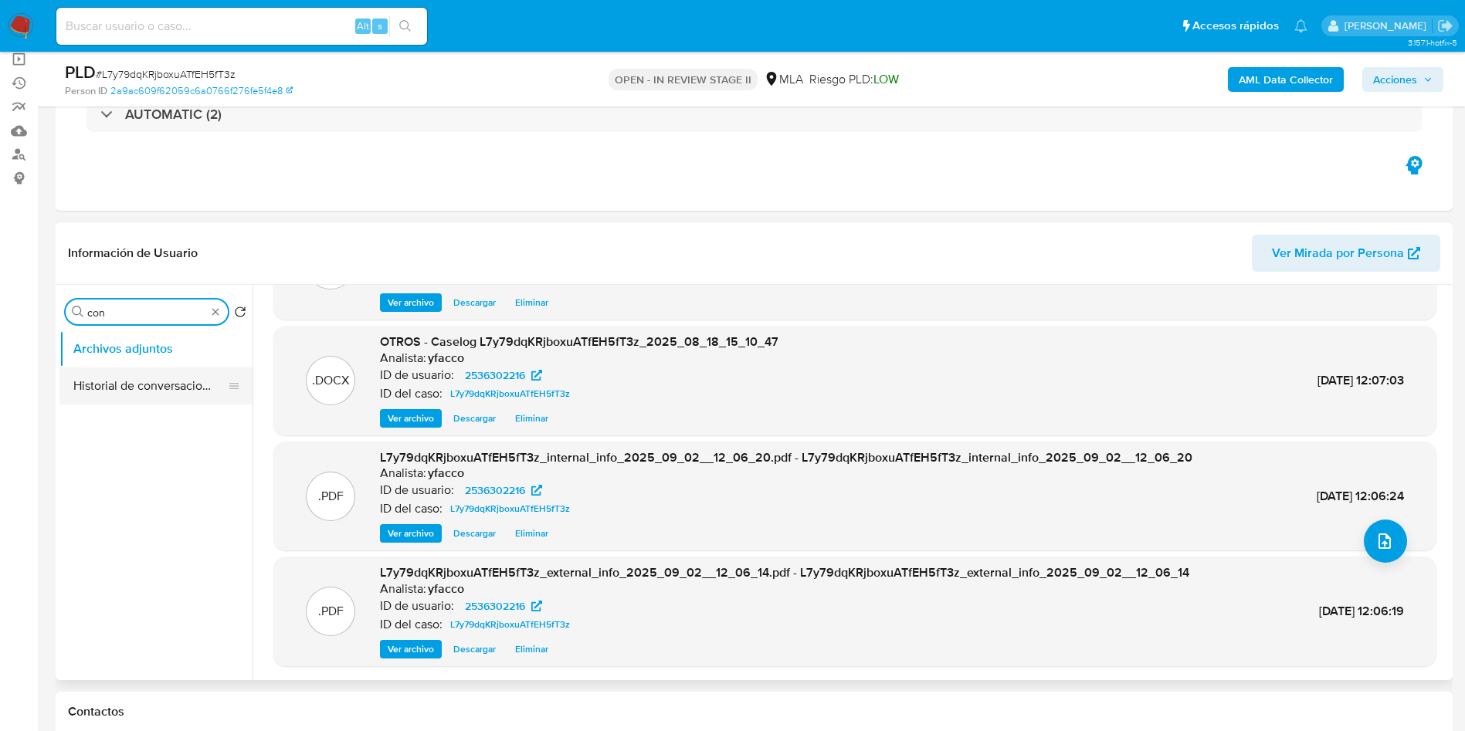
type input "con"
click at [150, 387] on button "Historial de conversaciones" at bounding box center [149, 386] width 181 height 37
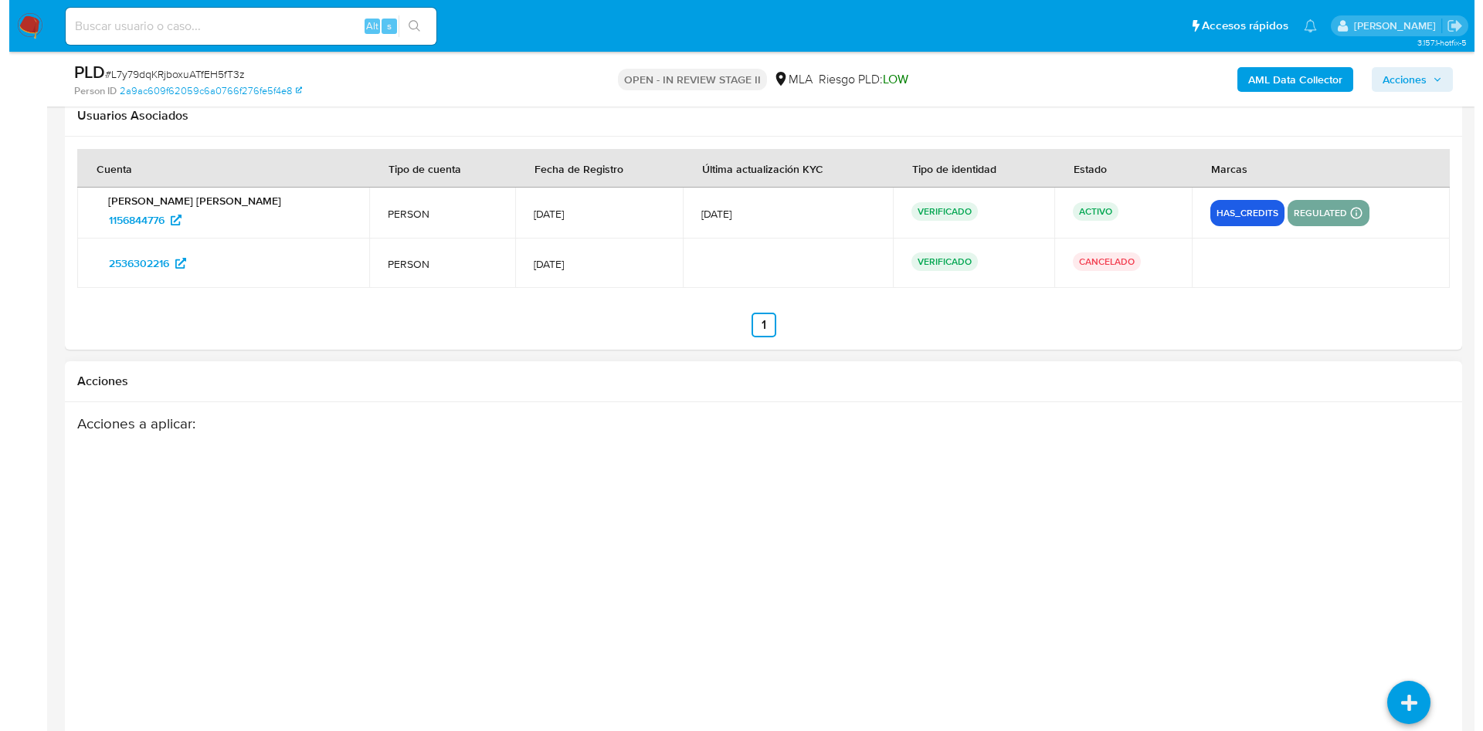
scroll to position [2765, 0]
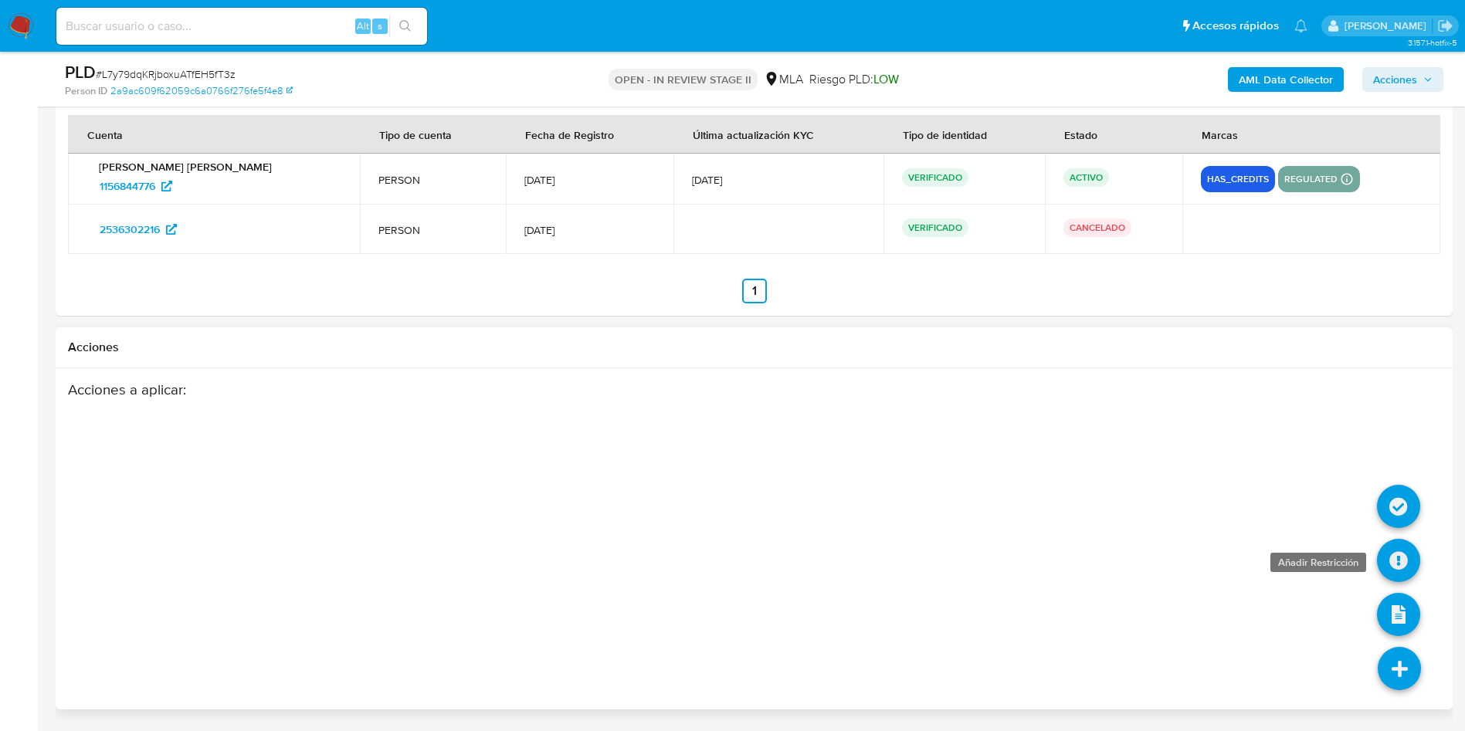
click at [1402, 571] on icon at bounding box center [1398, 560] width 43 height 43
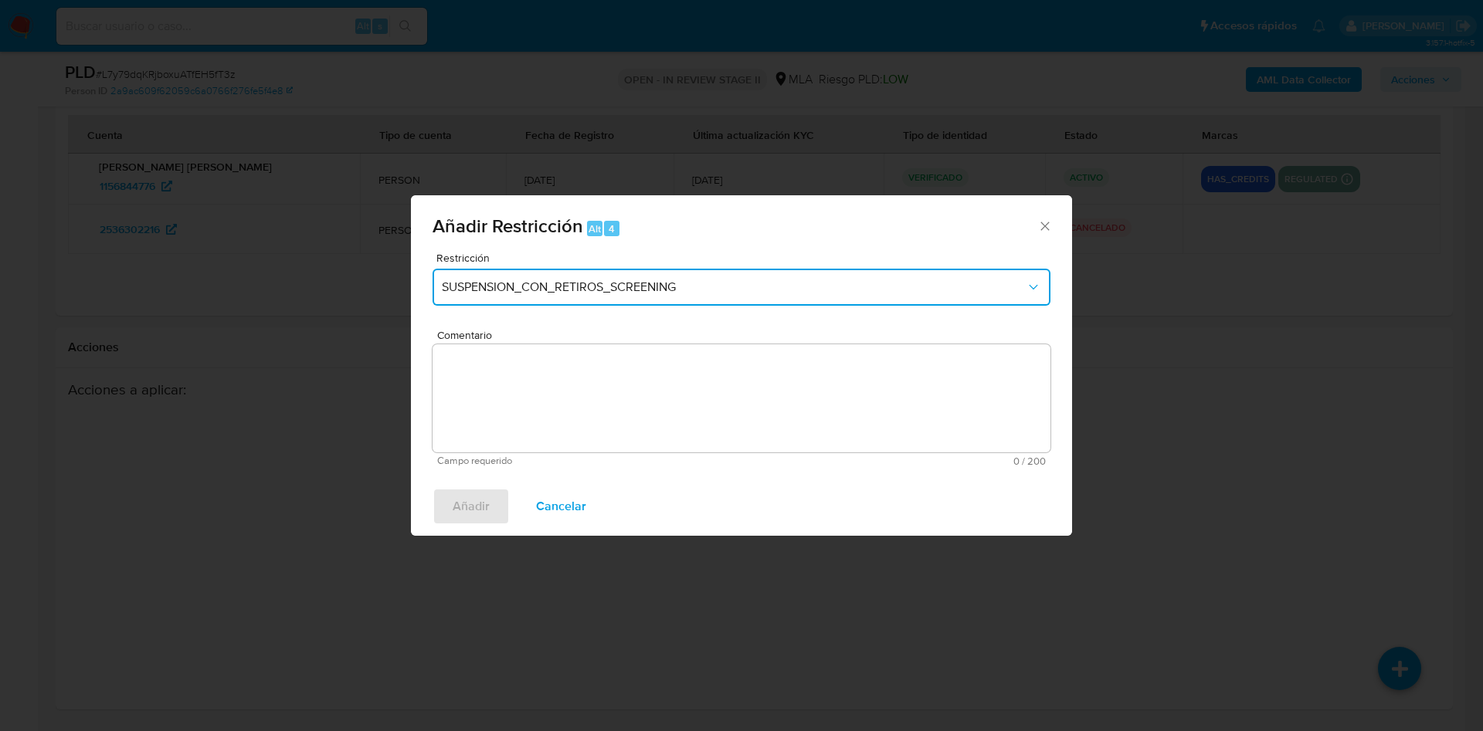
click at [592, 294] on span "SUSPENSION_CON_RETIROS_SCREENING" at bounding box center [734, 287] width 584 height 15
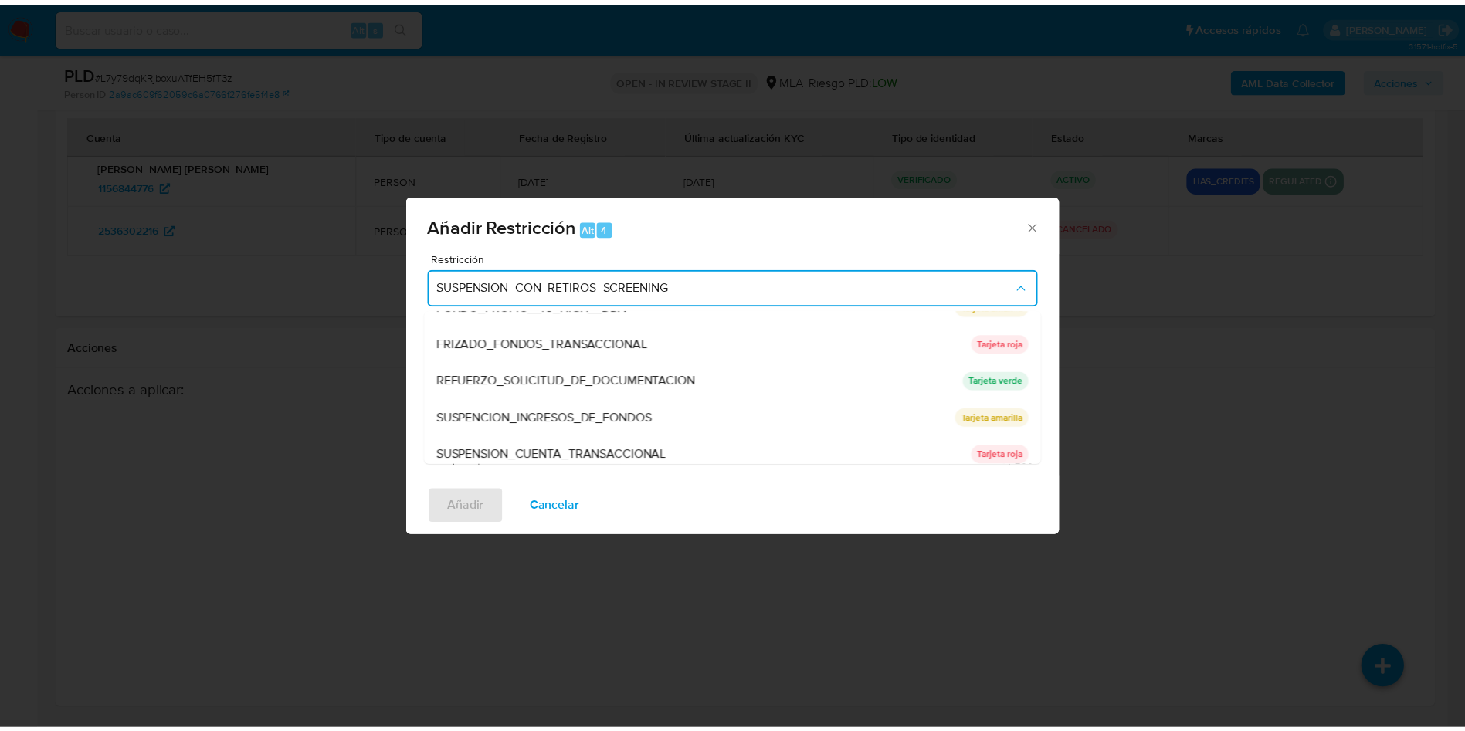
scroll to position [327, 0]
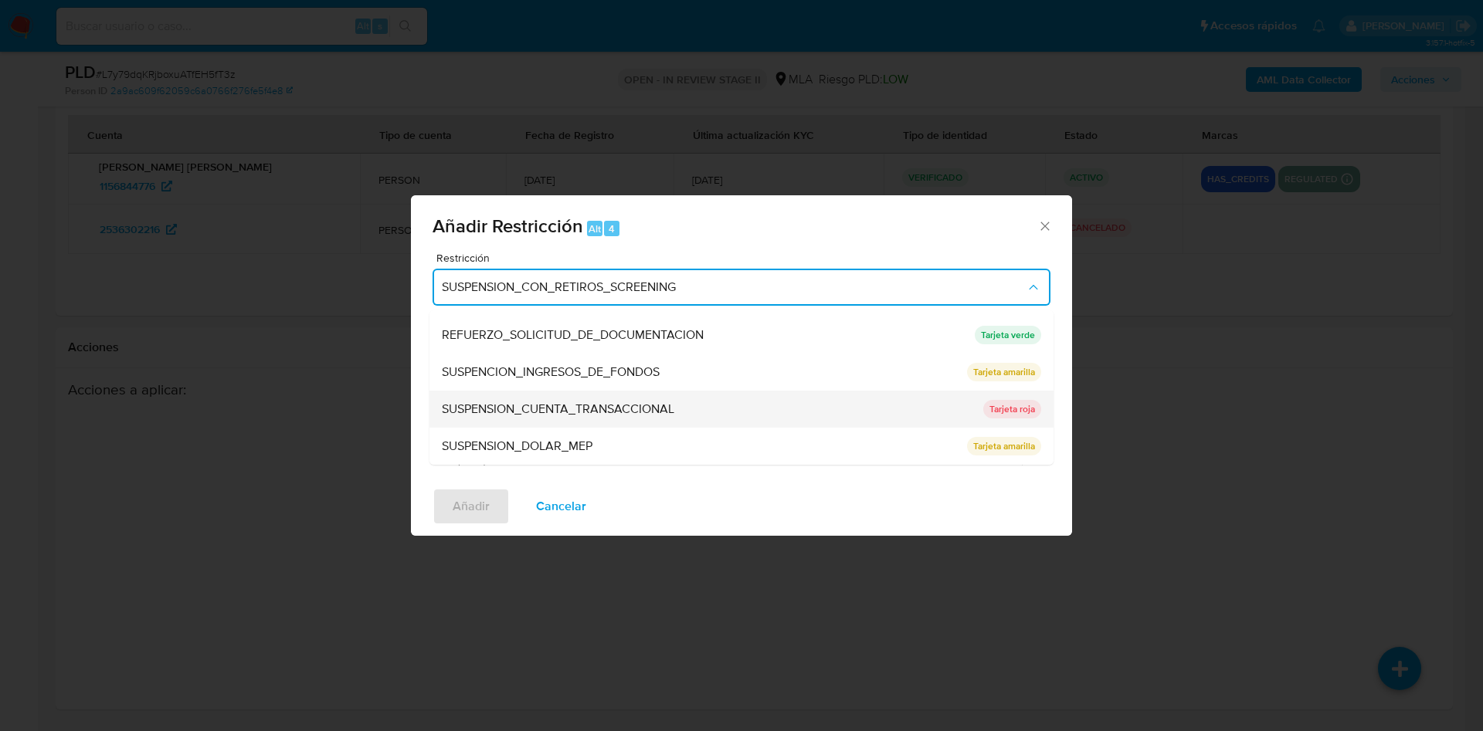
click at [527, 410] on span "SUSPENSION_CUENTA_TRANSACCIONAL" at bounding box center [558, 409] width 232 height 15
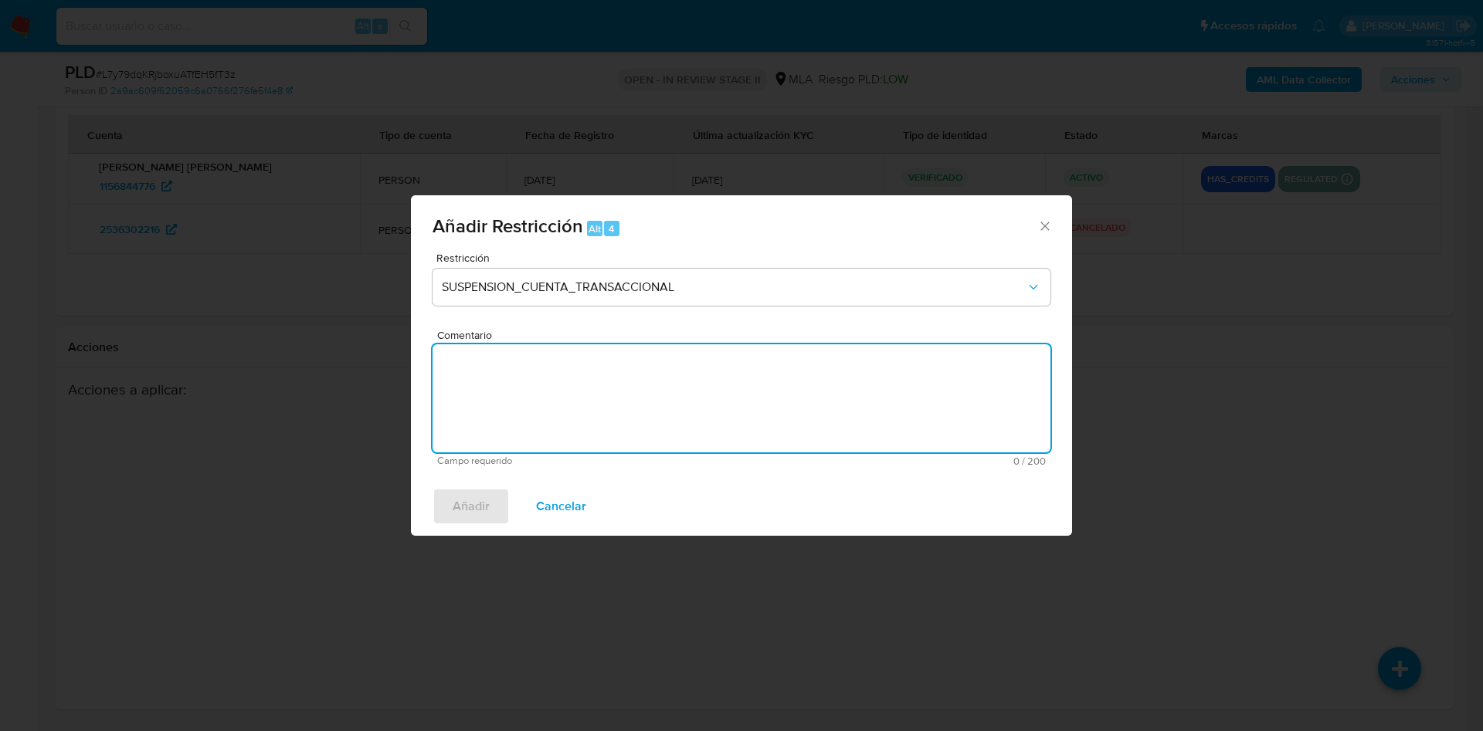
click at [533, 413] on textarea "Comentario" at bounding box center [741, 398] width 618 height 108
type textarea "AML"
click at [460, 507] on span "Añadir" at bounding box center [471, 507] width 37 height 34
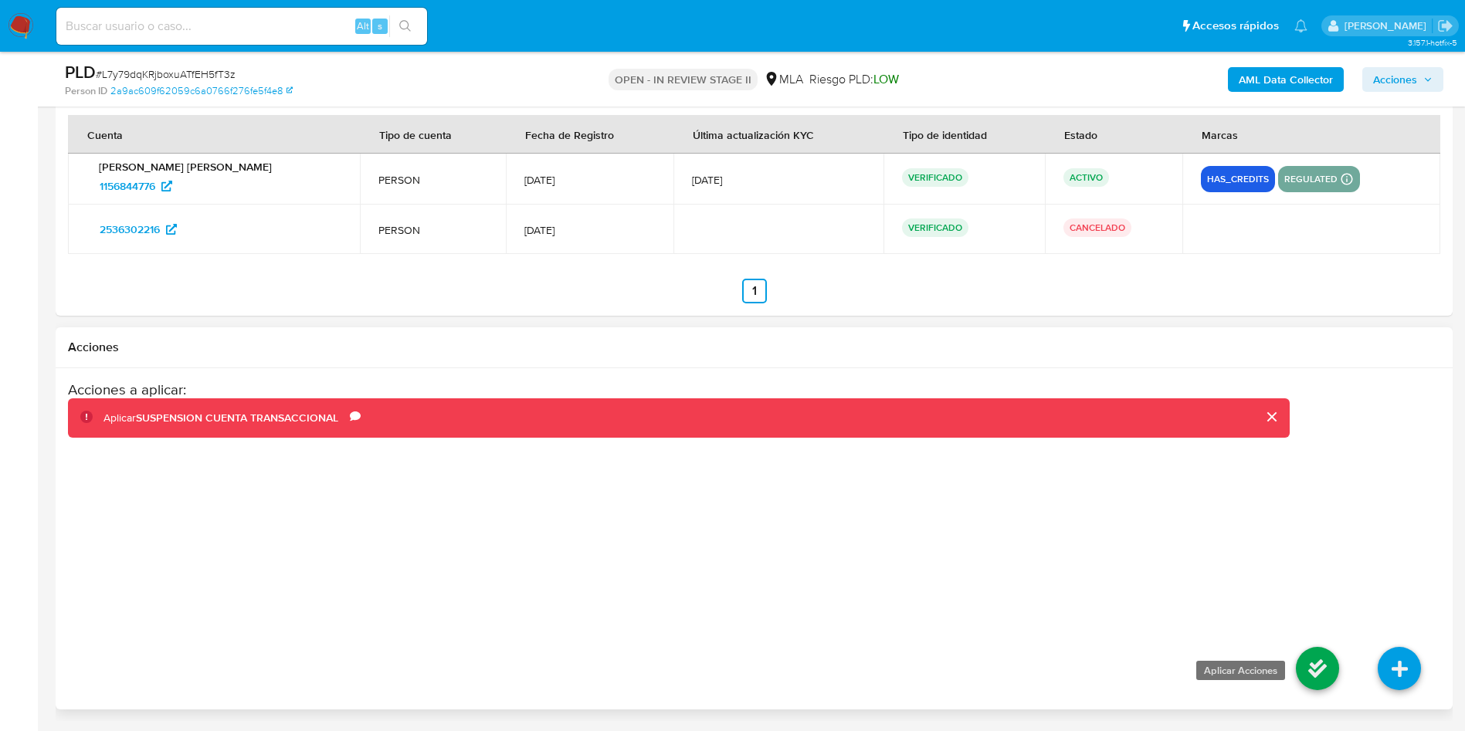
click at [1304, 673] on icon at bounding box center [1317, 668] width 43 height 43
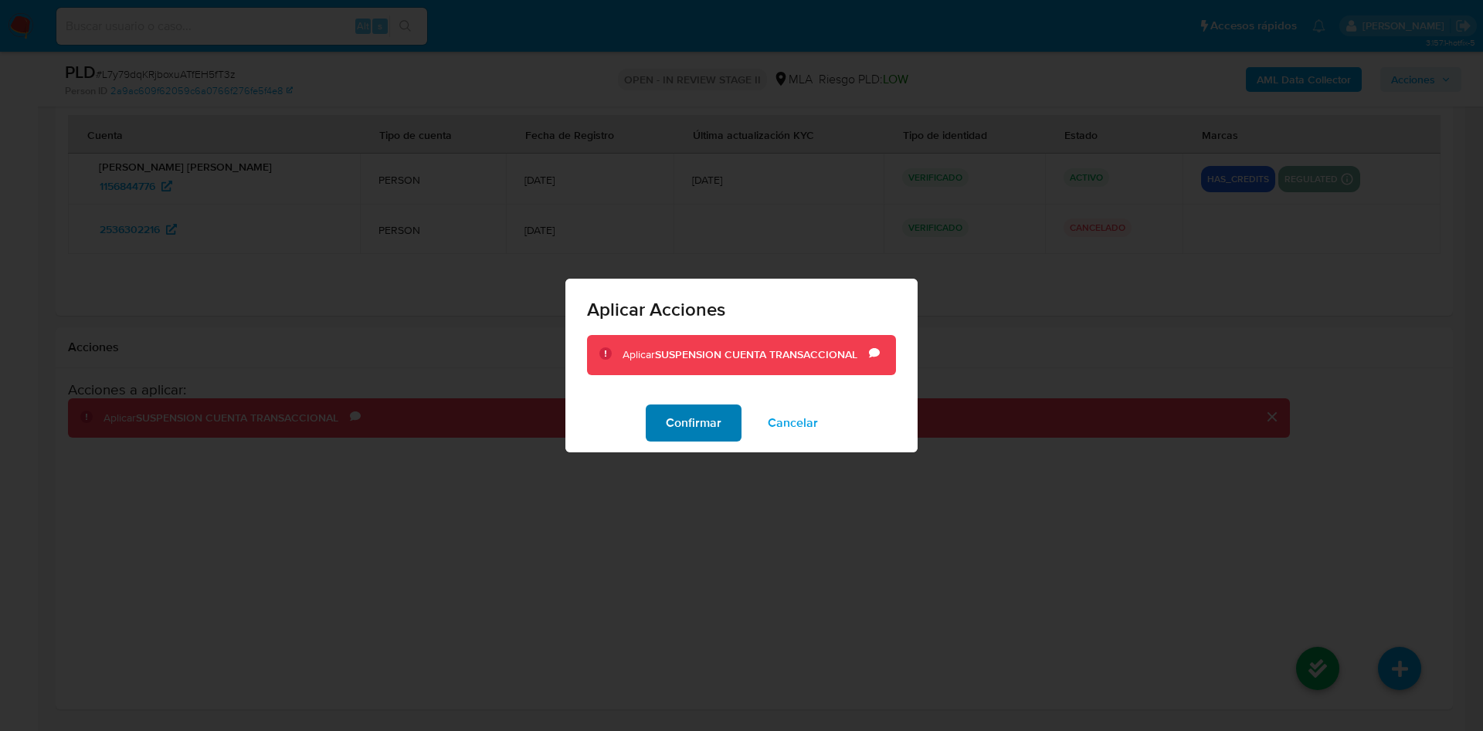
click at [699, 437] on span "Confirmar" at bounding box center [694, 423] width 56 height 34
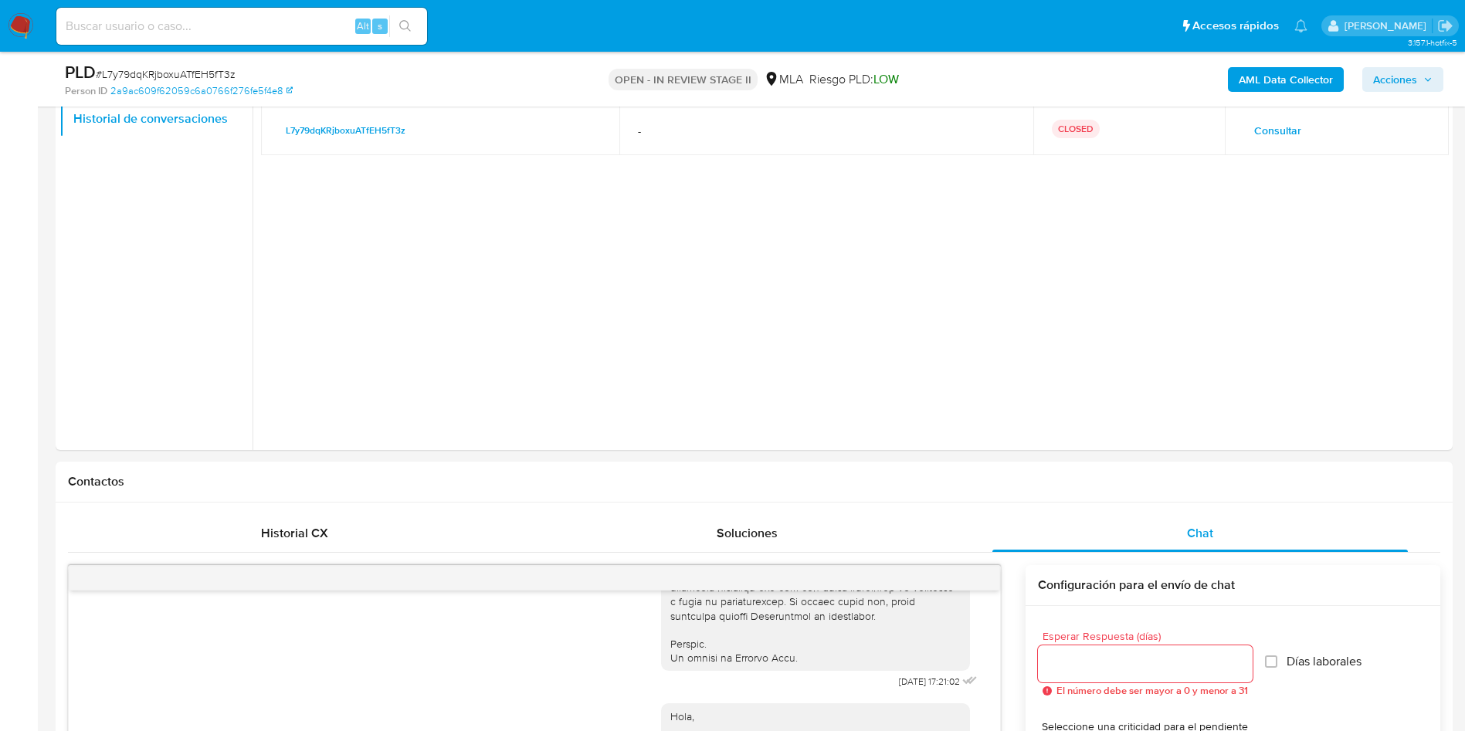
scroll to position [217, 0]
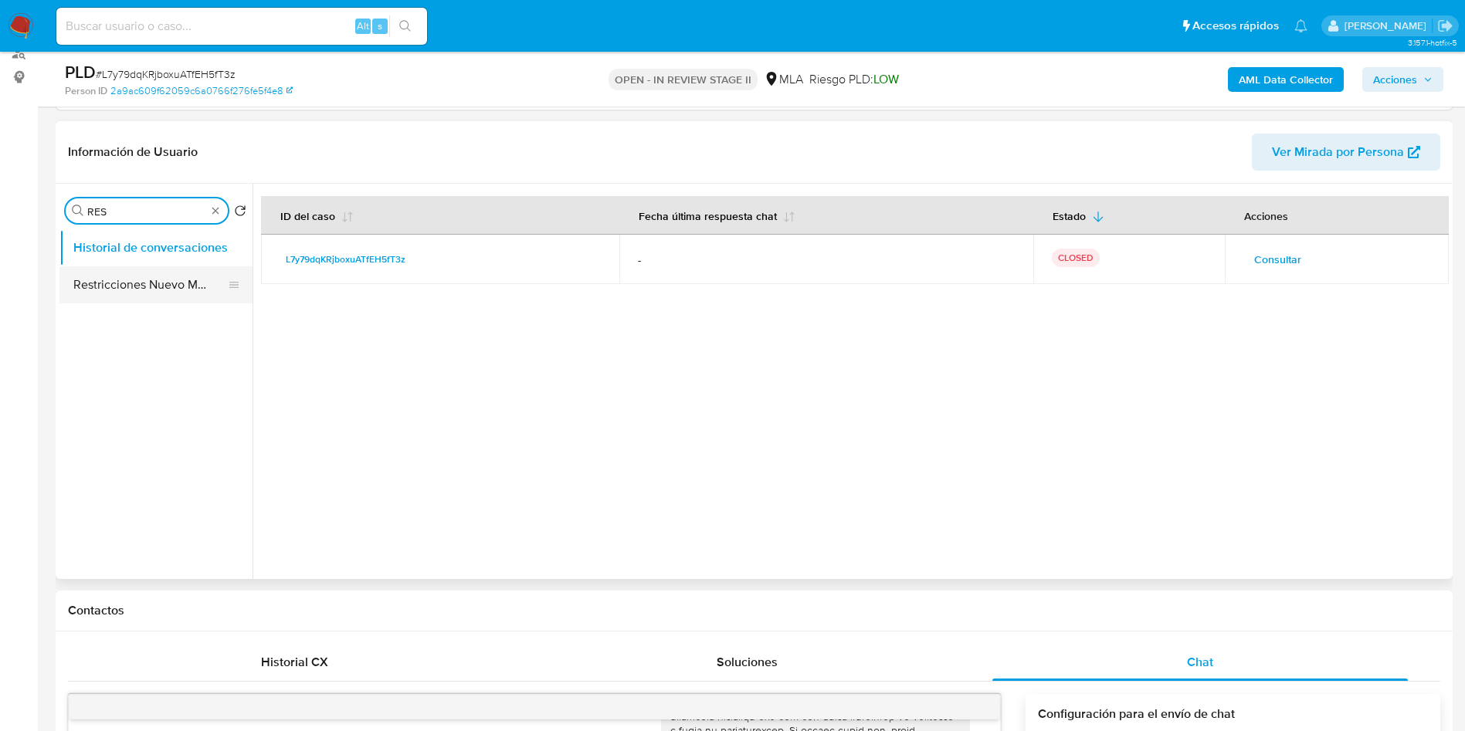
type input "RES"
click at [149, 284] on button "Restricciones Nuevo Mundo" at bounding box center [149, 284] width 181 height 37
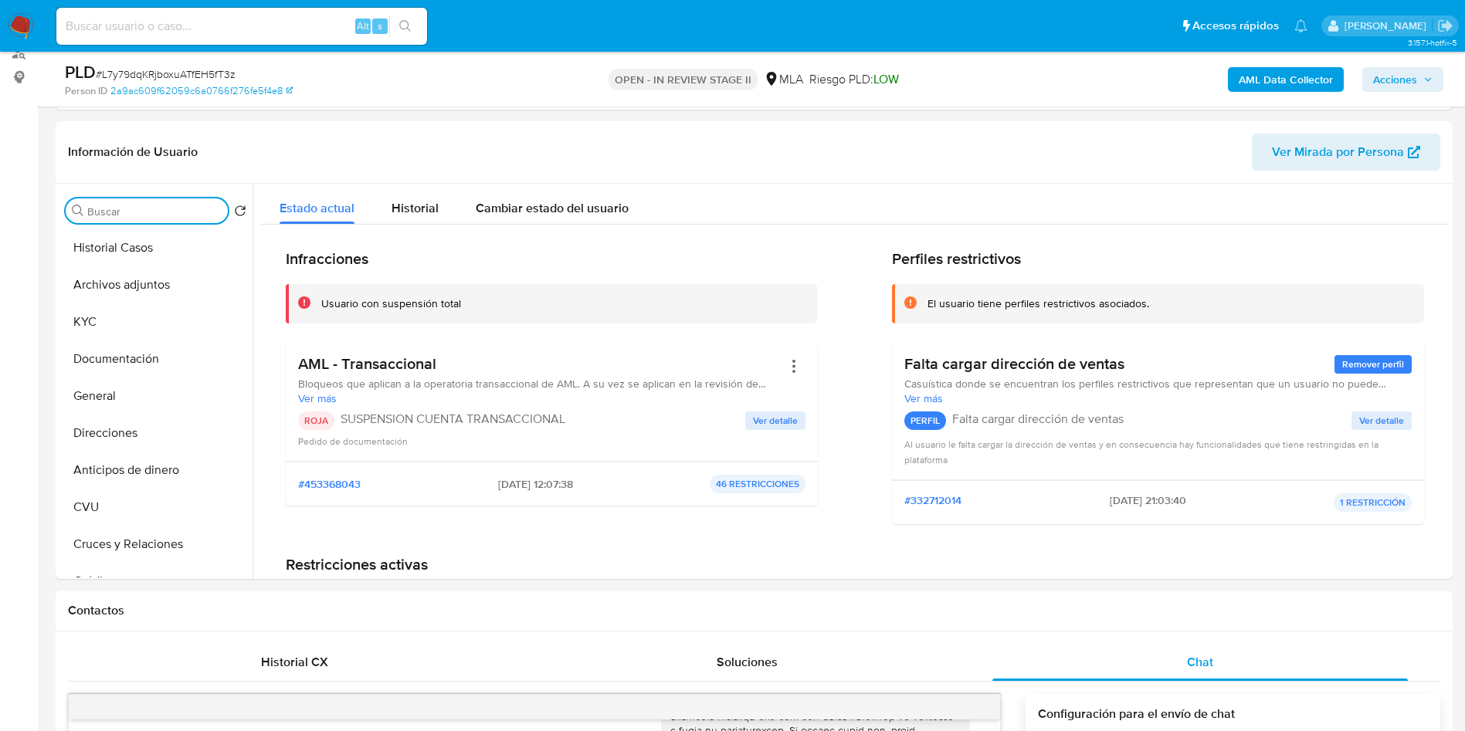
click at [1400, 67] on span "Acciones" at bounding box center [1395, 79] width 44 height 25
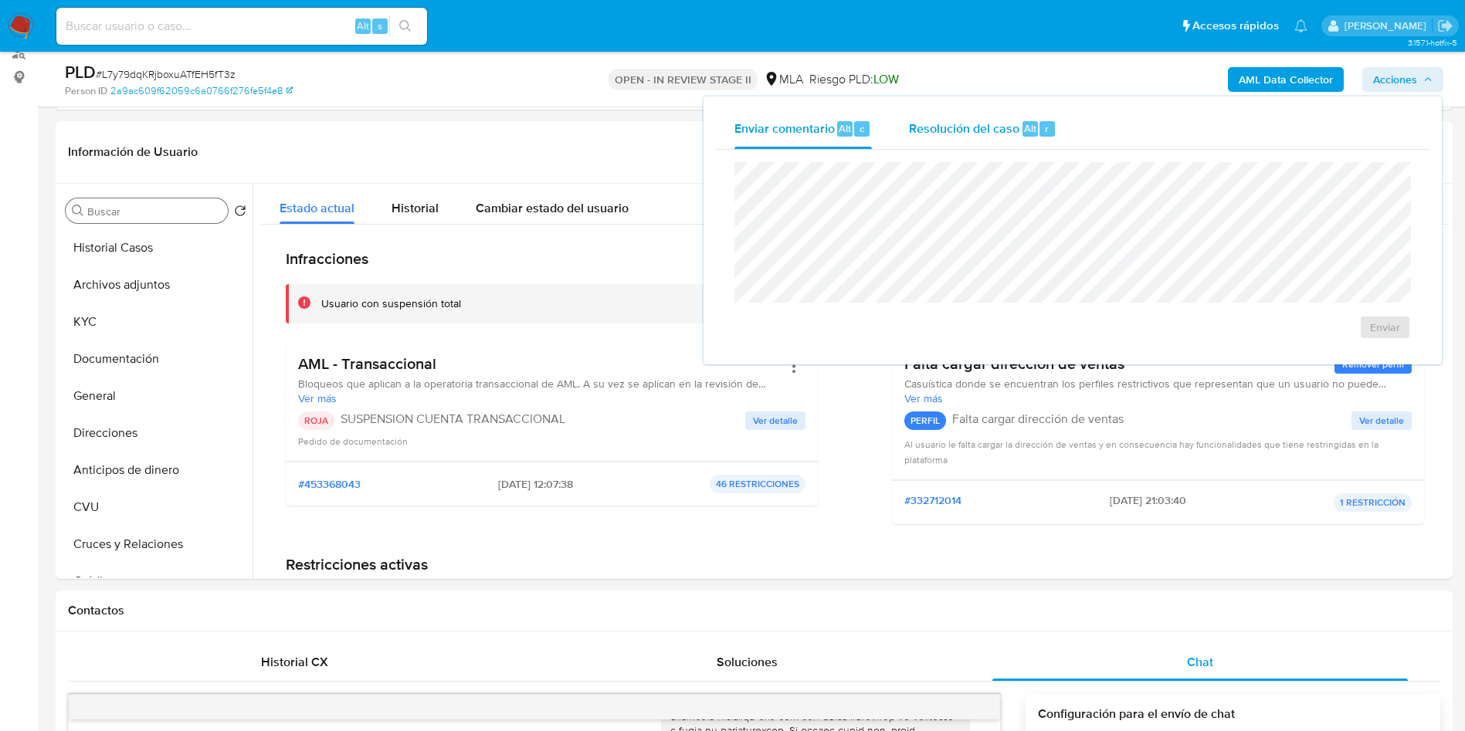
click at [1005, 124] on span "Resolución del caso" at bounding box center [964, 128] width 110 height 18
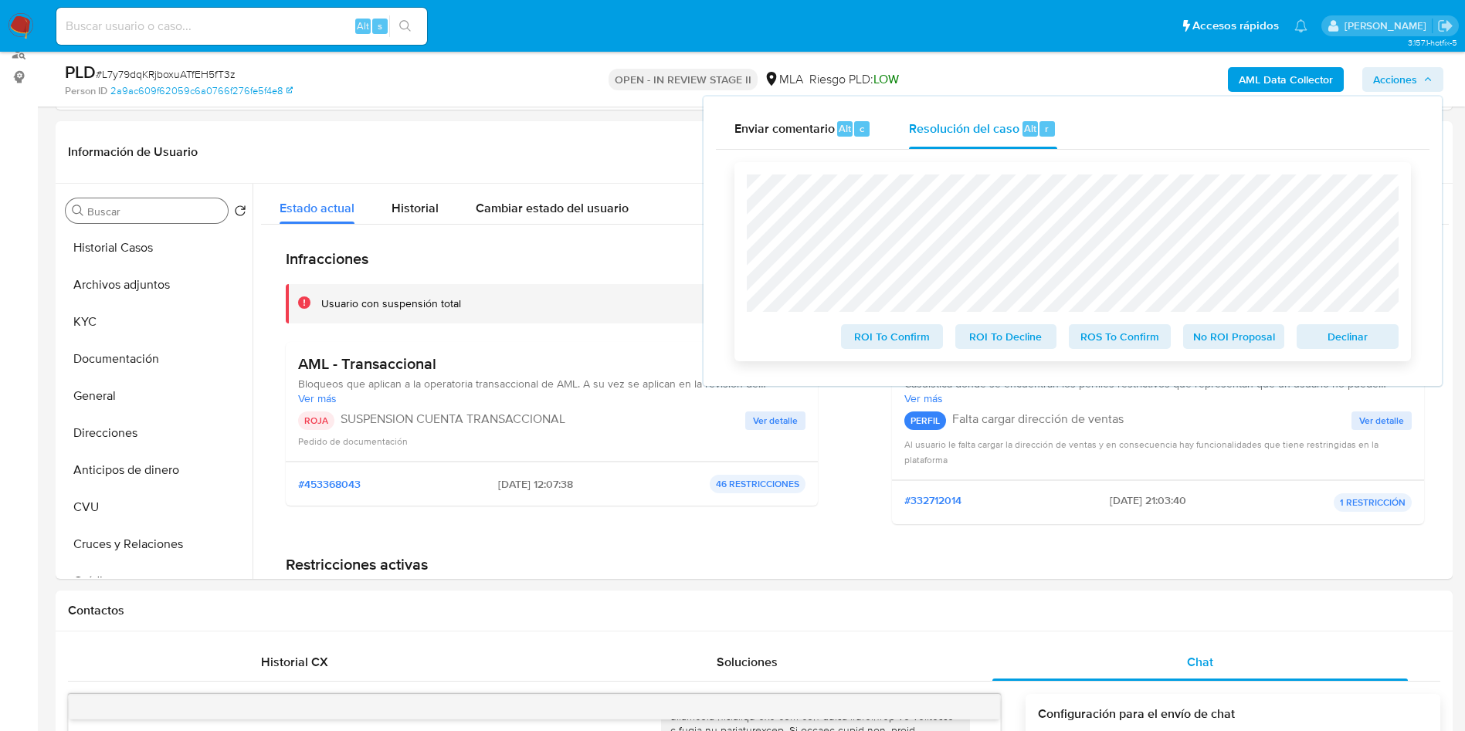
click at [1111, 337] on span "ROS To Confirm" at bounding box center [1120, 337] width 80 height 22
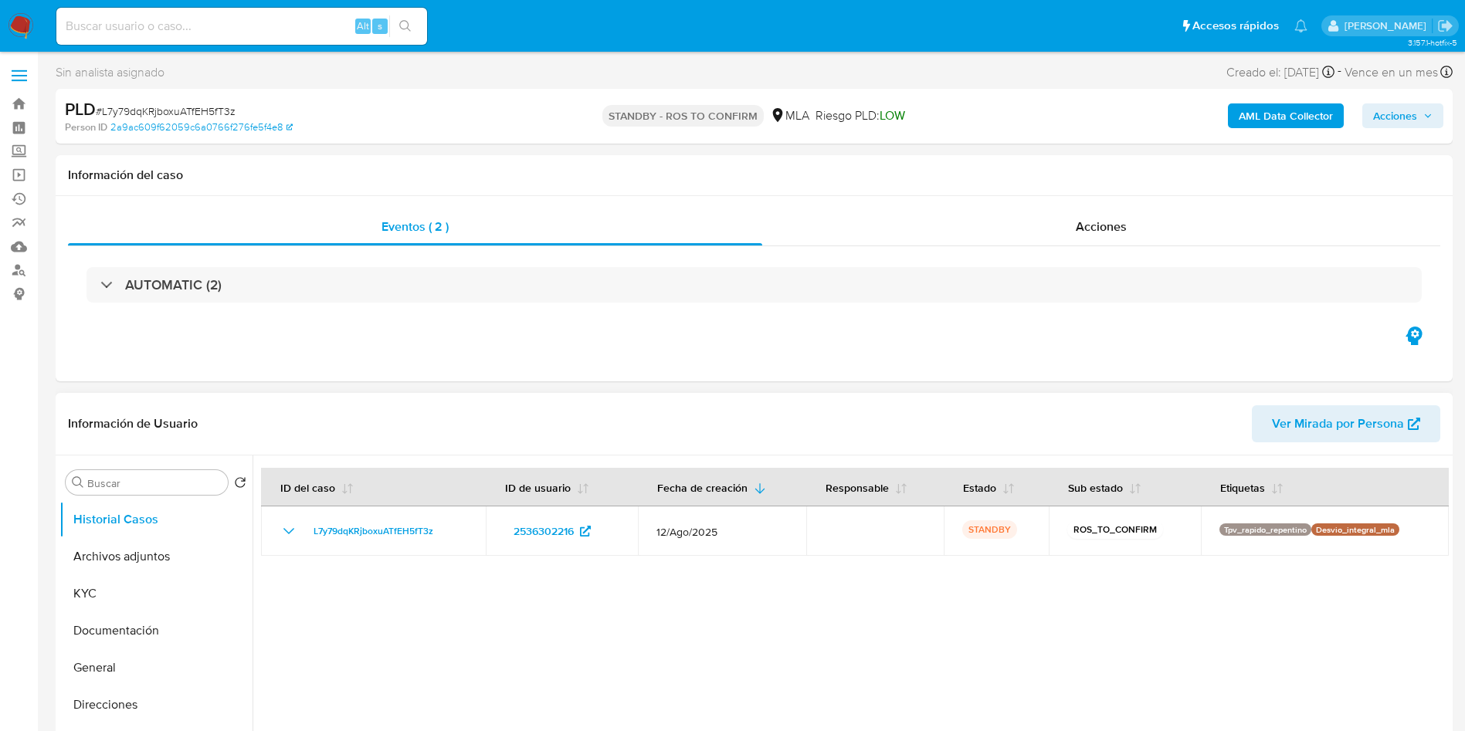
select select "10"
click at [230, 27] on input at bounding box center [241, 26] width 371 height 20
paste input "ghw9hWEWV3CbvqkMIGV7DfKo"
type input "ghw9hWEWV3CbvqkMIGV7DfKo"
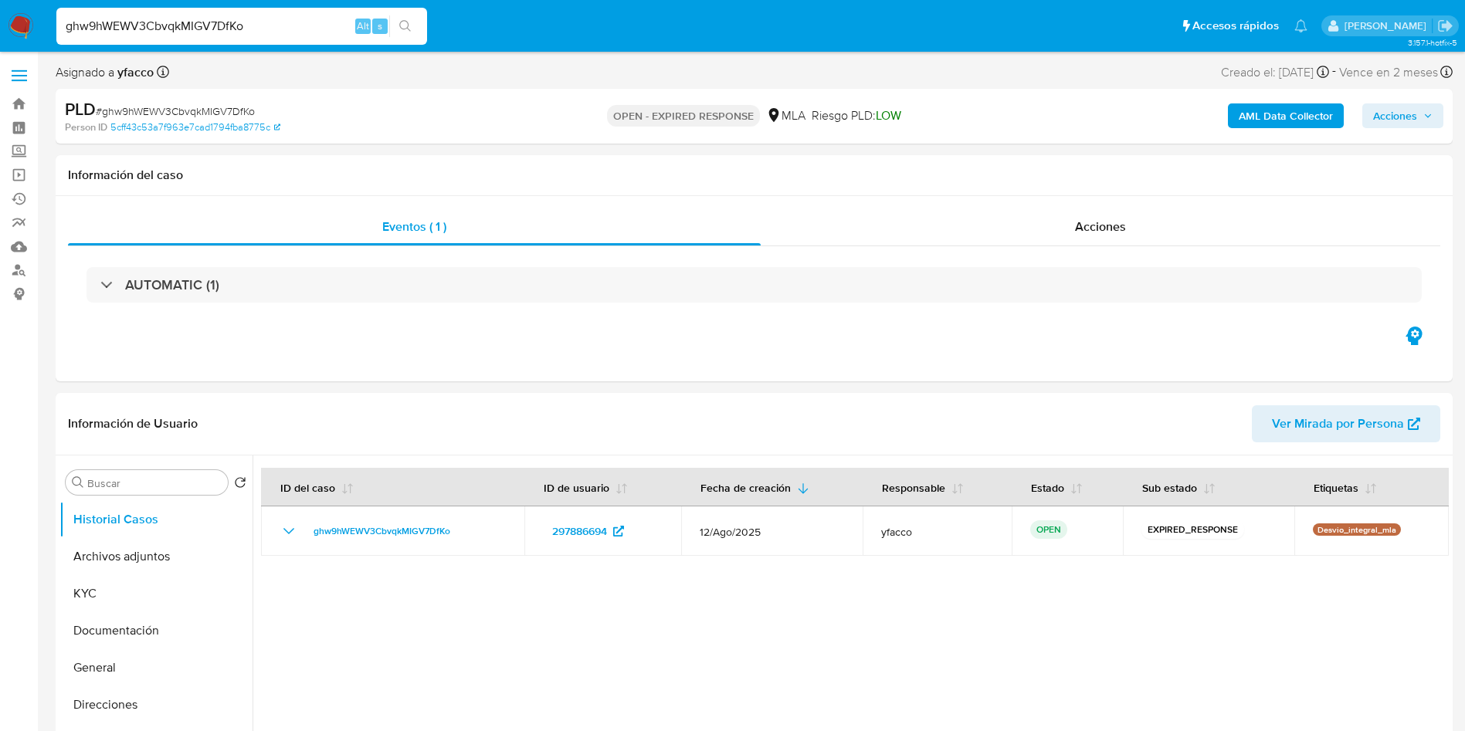
select select "10"
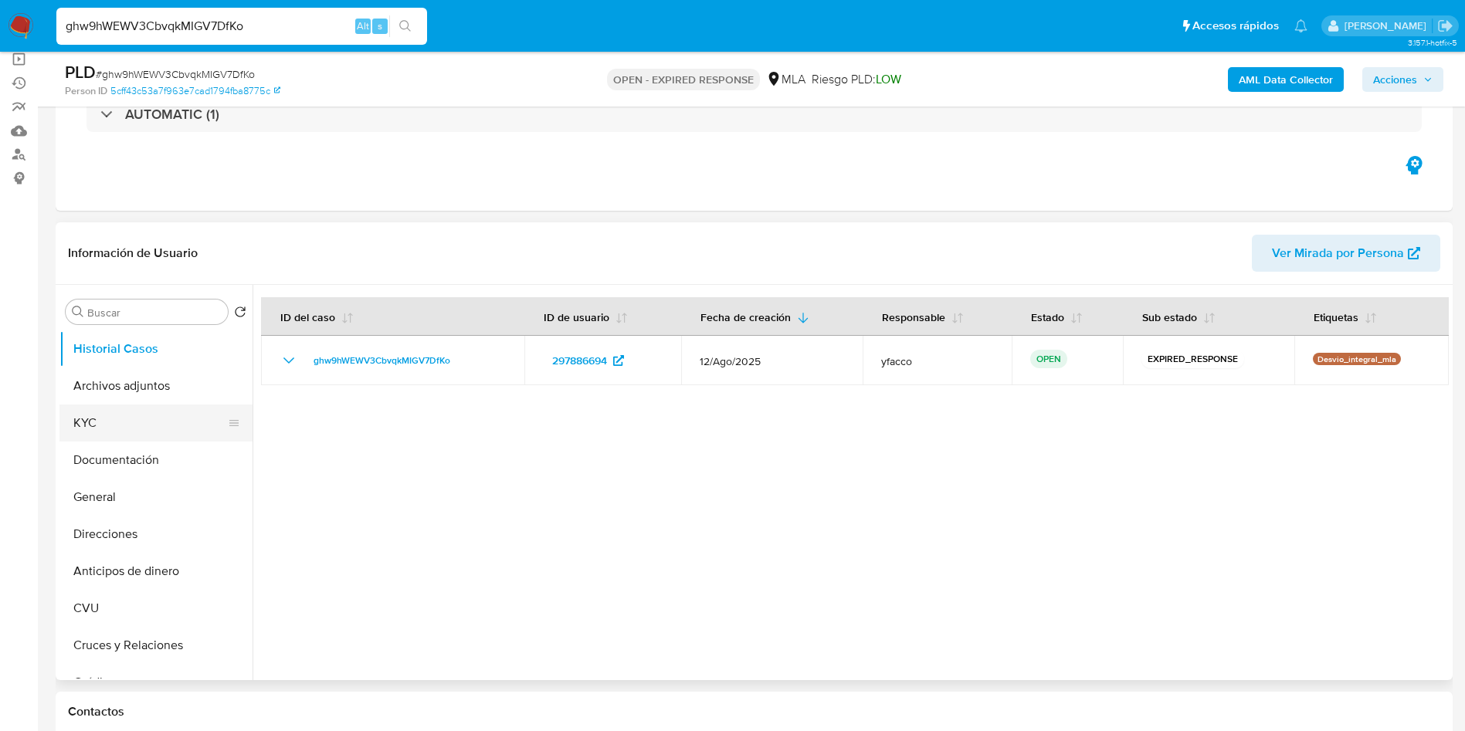
click at [104, 420] on button "KYC" at bounding box center [149, 423] width 181 height 37
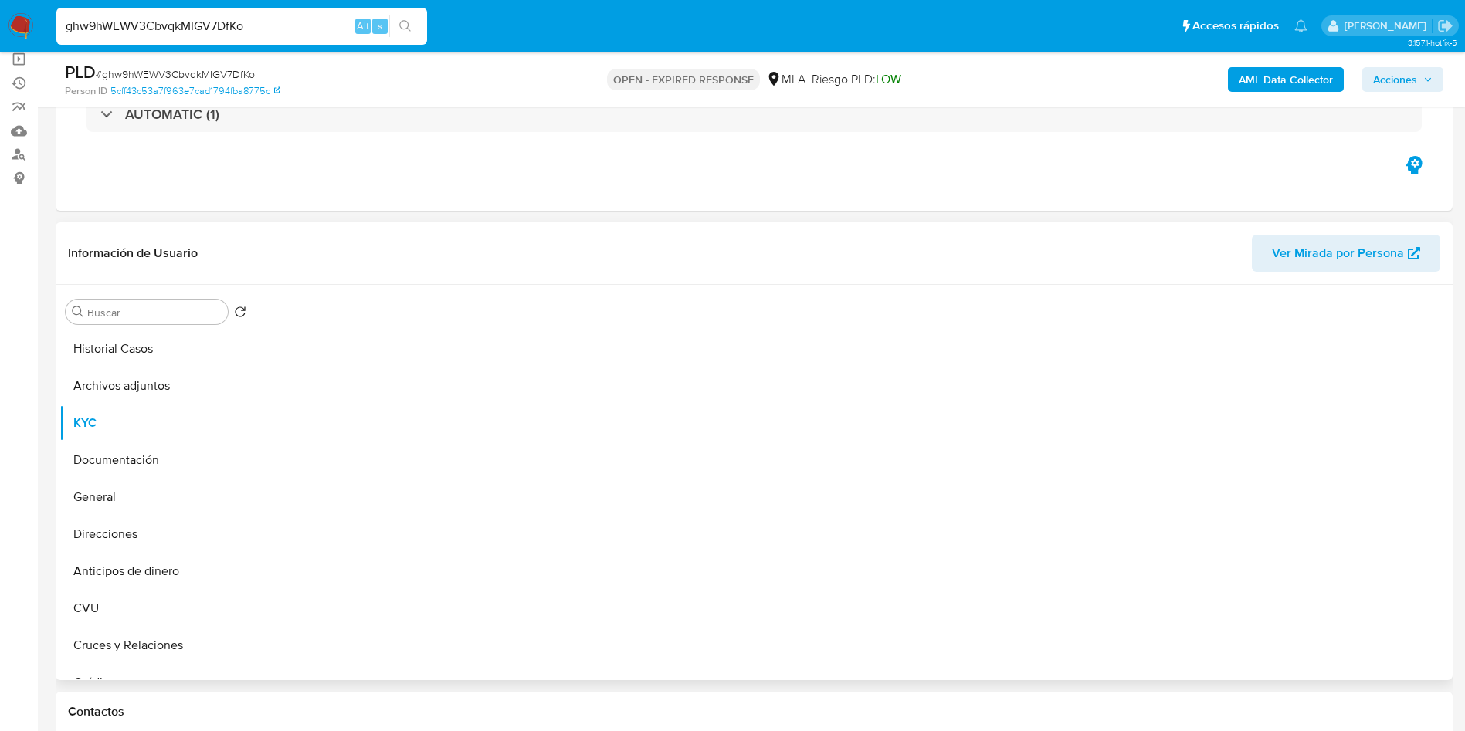
scroll to position [232, 0]
